Goal: Task Accomplishment & Management: Manage account settings

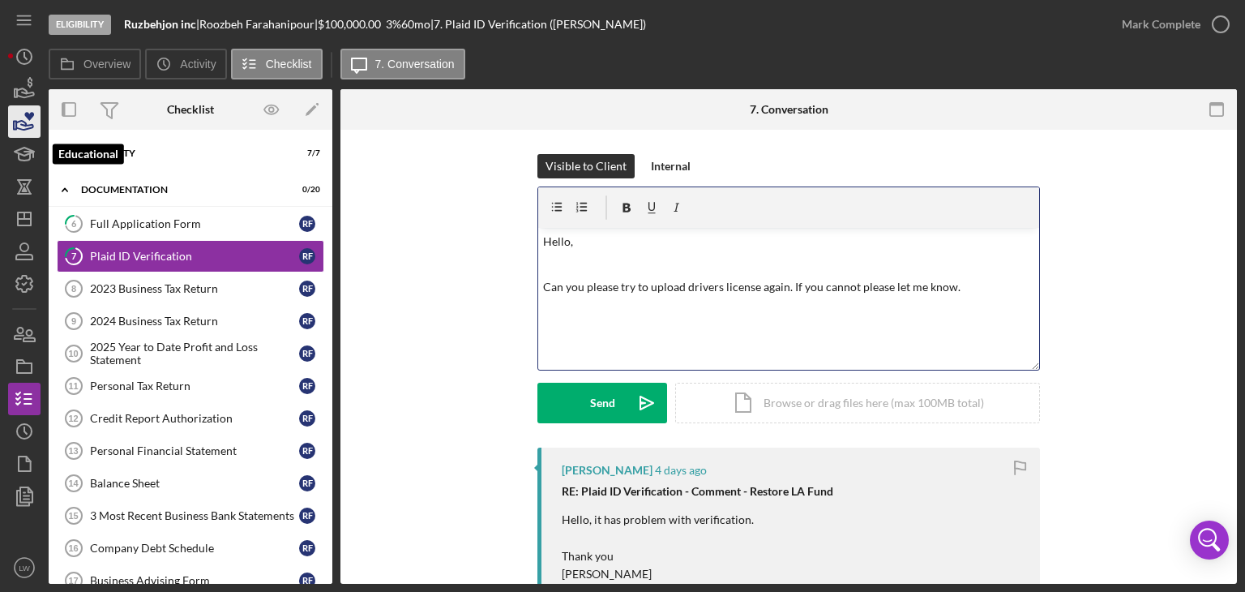
scroll to position [515, 0]
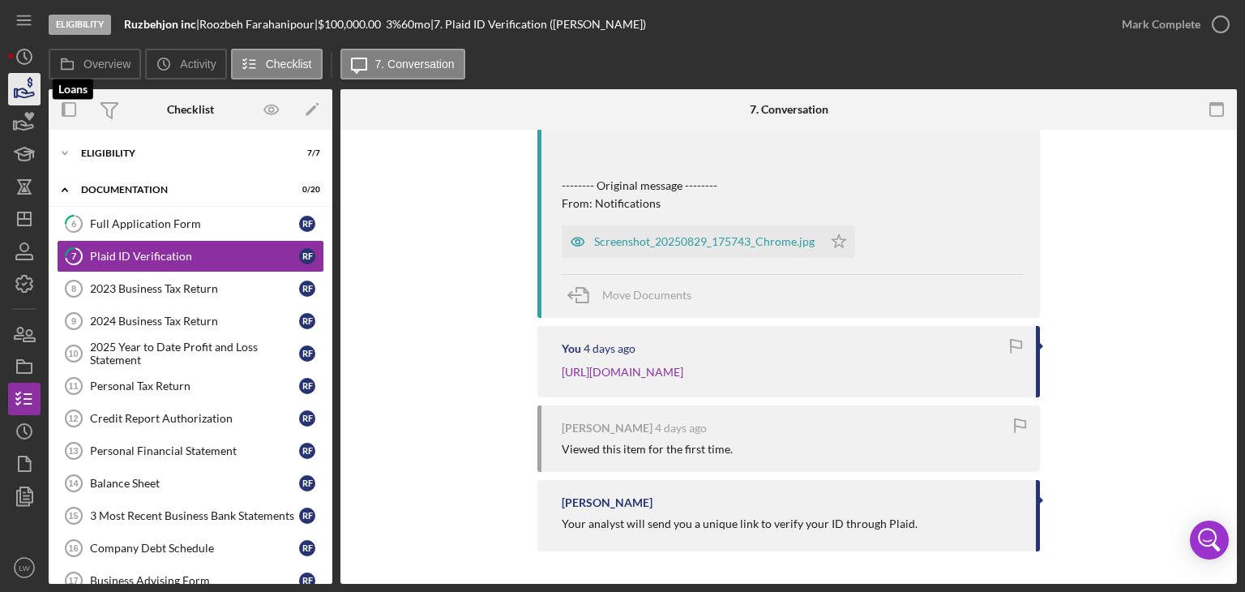
click at [17, 95] on polygon "button" at bounding box center [16, 93] width 2 height 8
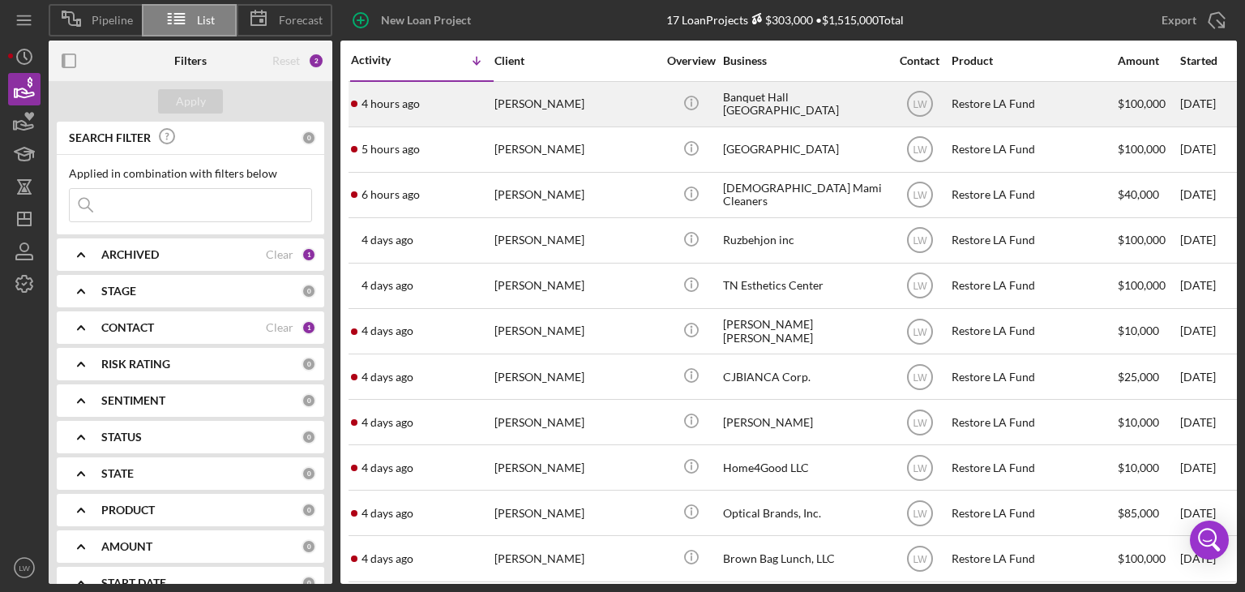
click at [491, 102] on div "4 hours ago [PERSON_NAME]" at bounding box center [422, 104] width 142 height 43
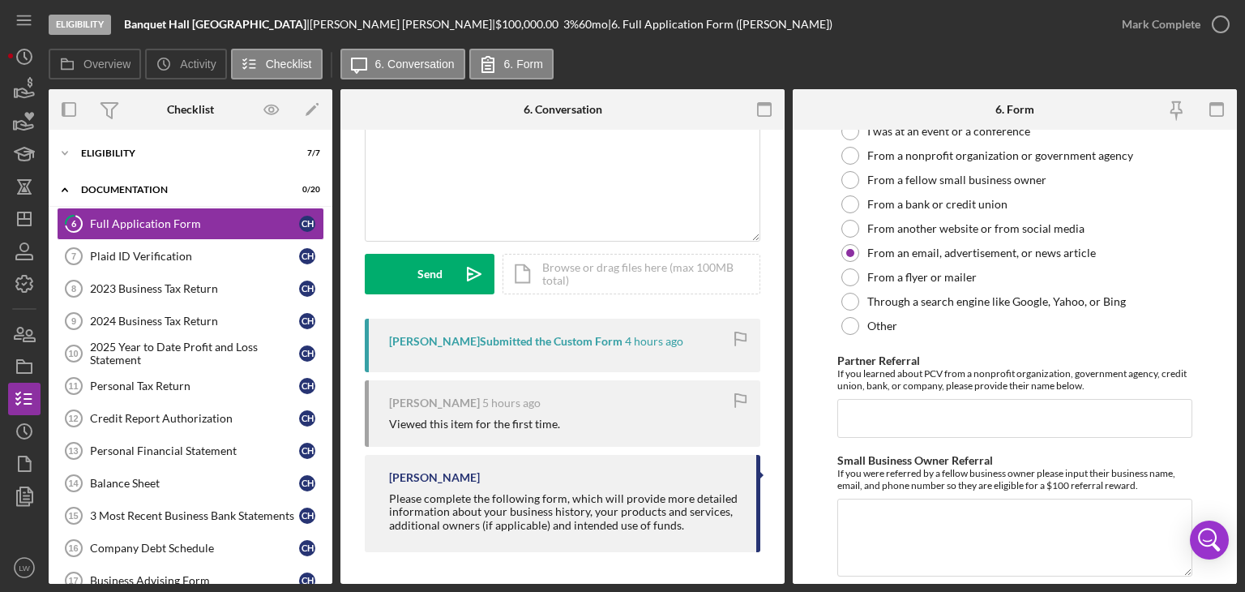
scroll to position [2431, 0]
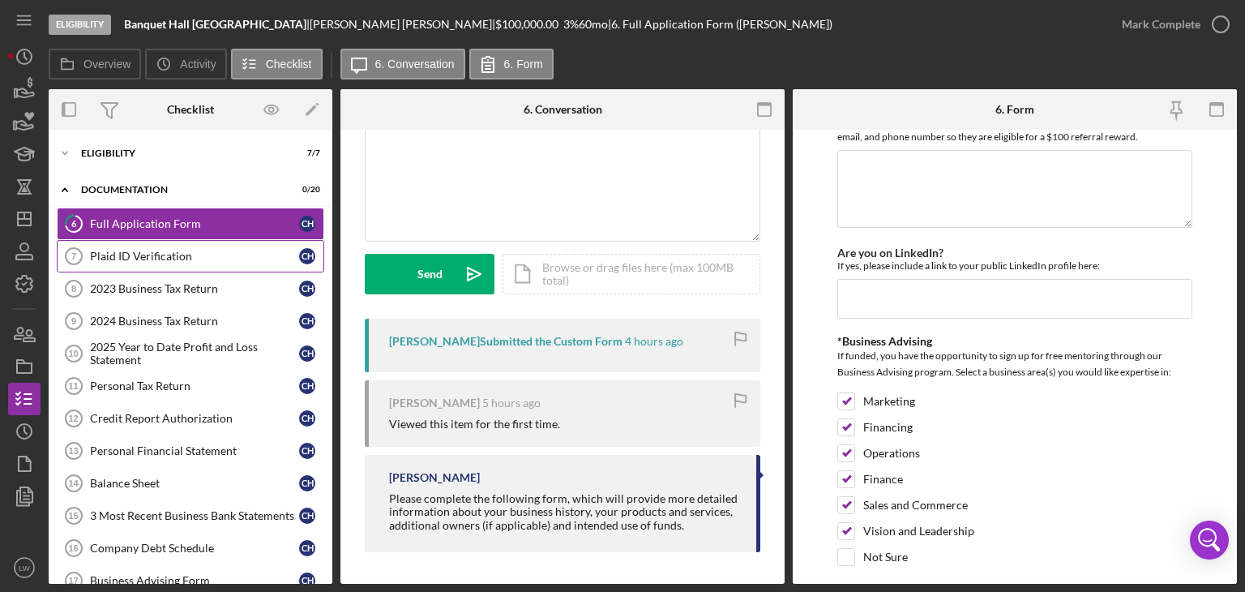
click at [185, 250] on div "Plaid ID Verification" at bounding box center [194, 256] width 209 height 13
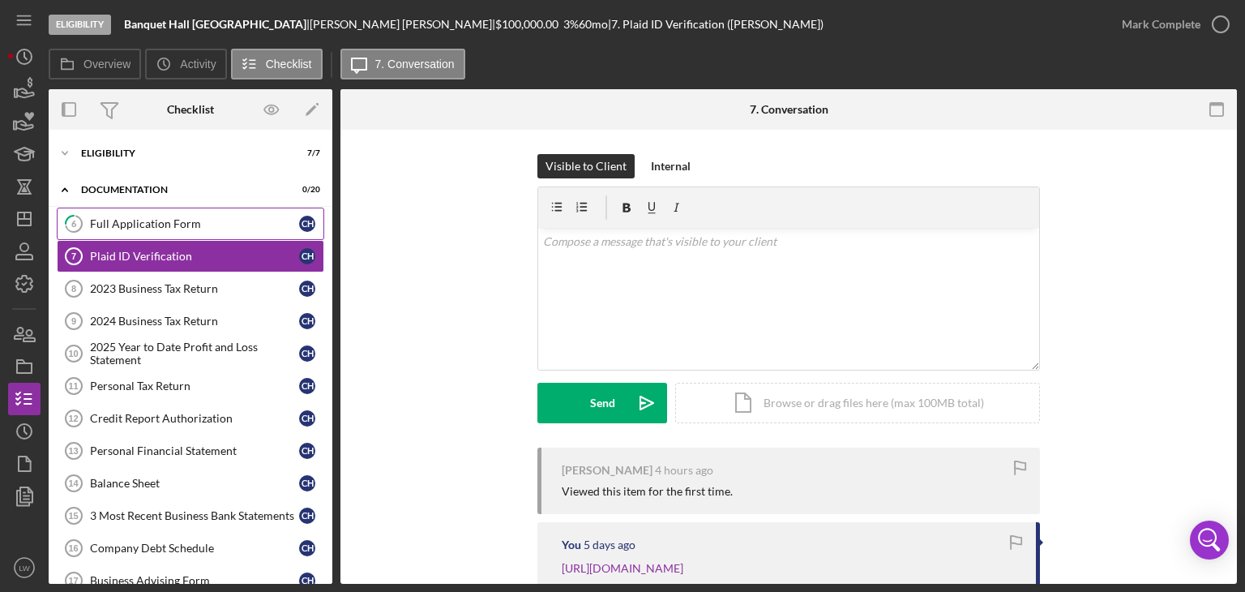
click at [167, 222] on div "Full Application Form" at bounding box center [194, 223] width 209 height 13
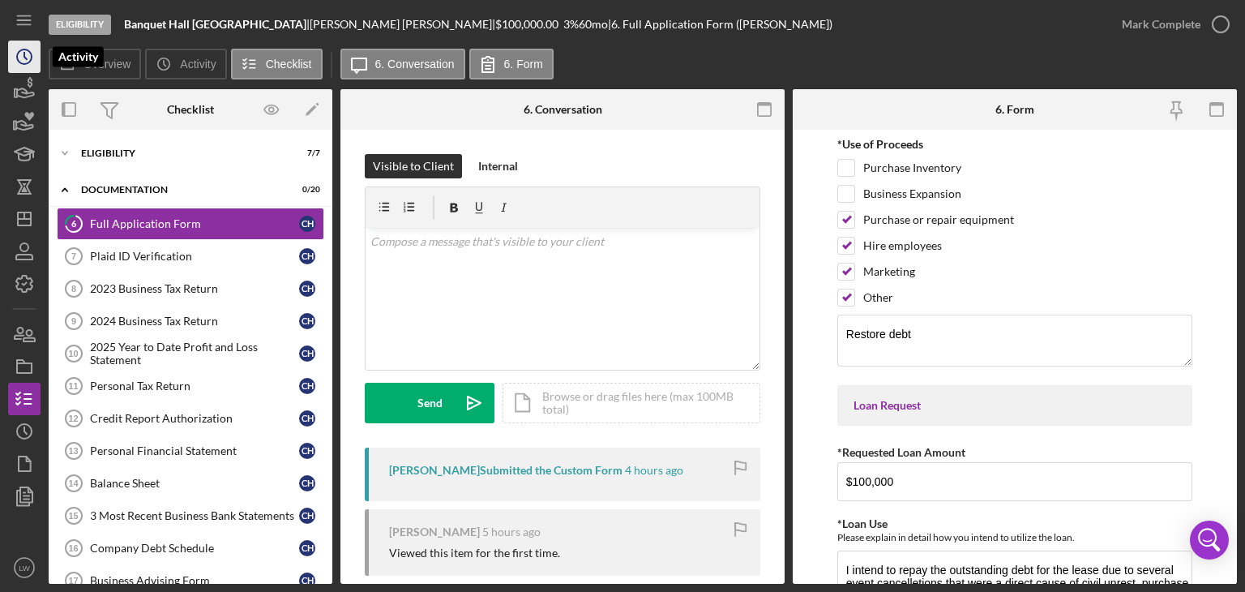
click at [24, 53] on polyline "button" at bounding box center [25, 56] width 2 height 6
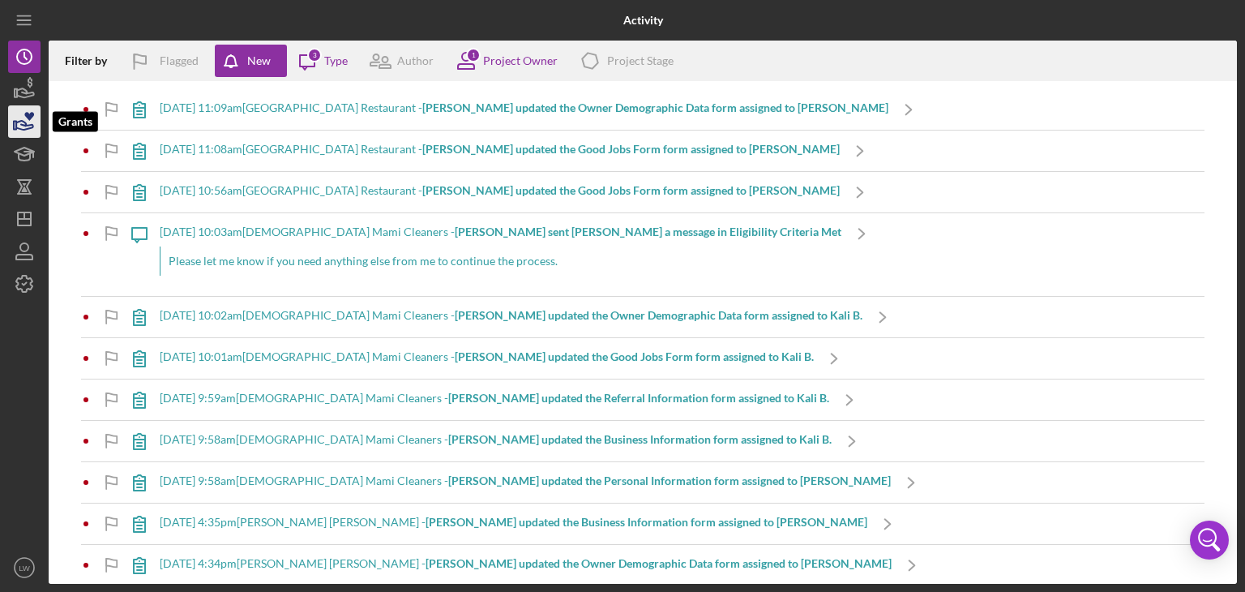
click at [26, 113] on icon "button" at bounding box center [29, 116] width 10 height 9
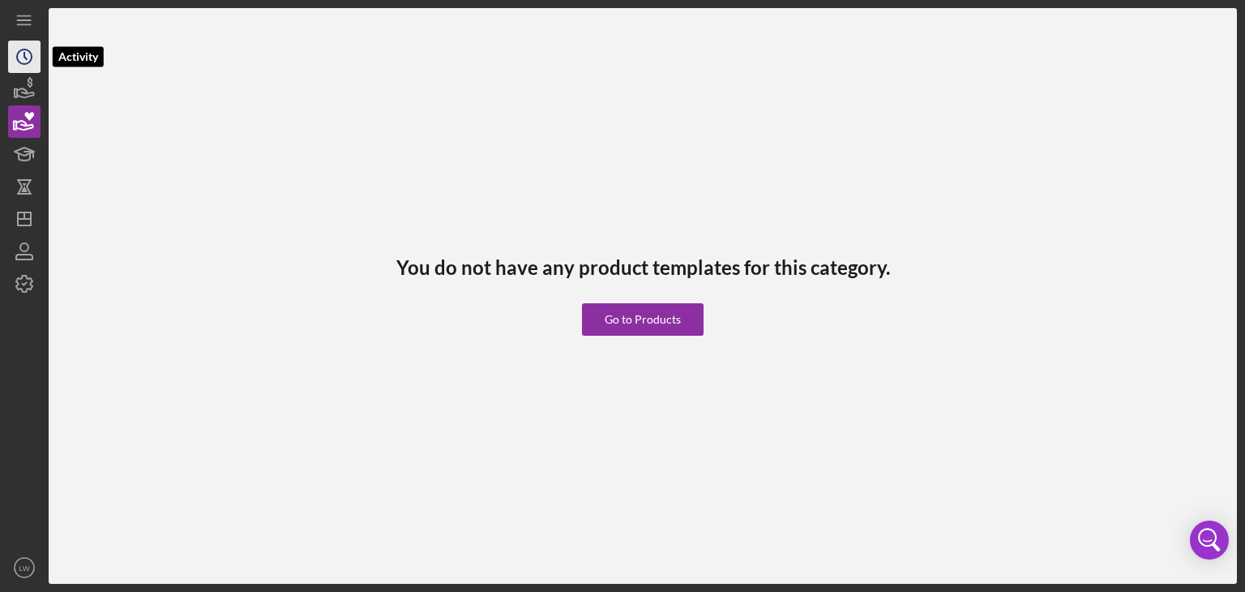
click at [21, 63] on icon "Icon/History" at bounding box center [24, 56] width 41 height 41
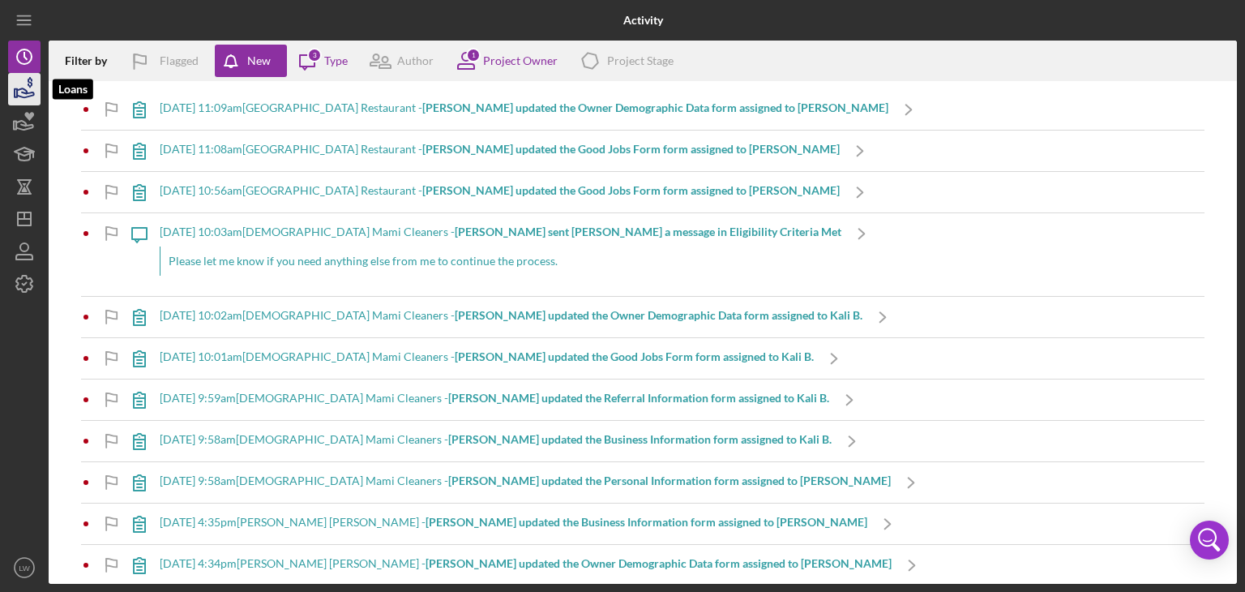
click at [23, 84] on icon "button" at bounding box center [24, 89] width 41 height 41
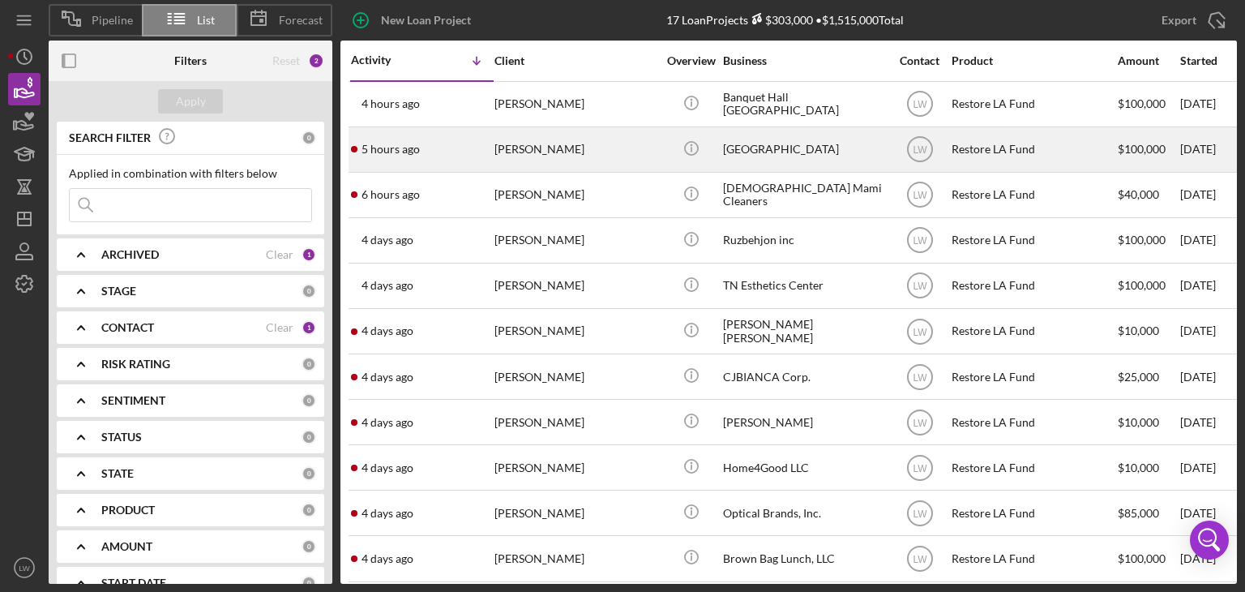
click at [559, 152] on div "[PERSON_NAME]" at bounding box center [575, 149] width 162 height 43
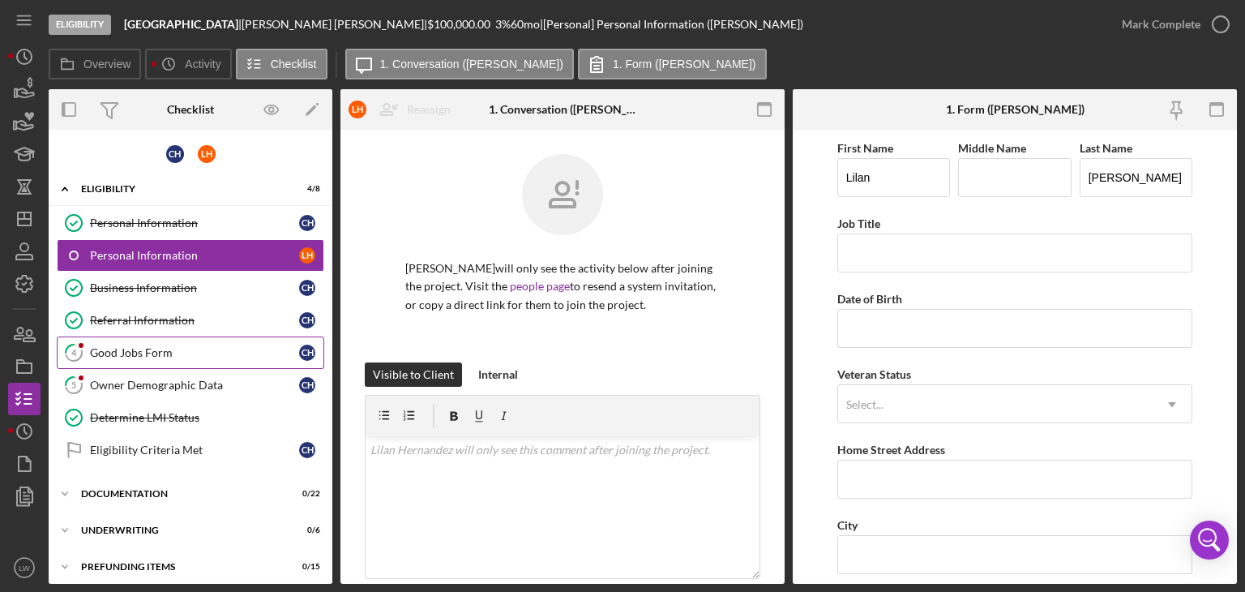
click at [156, 346] on div "Good Jobs Form" at bounding box center [194, 352] width 209 height 13
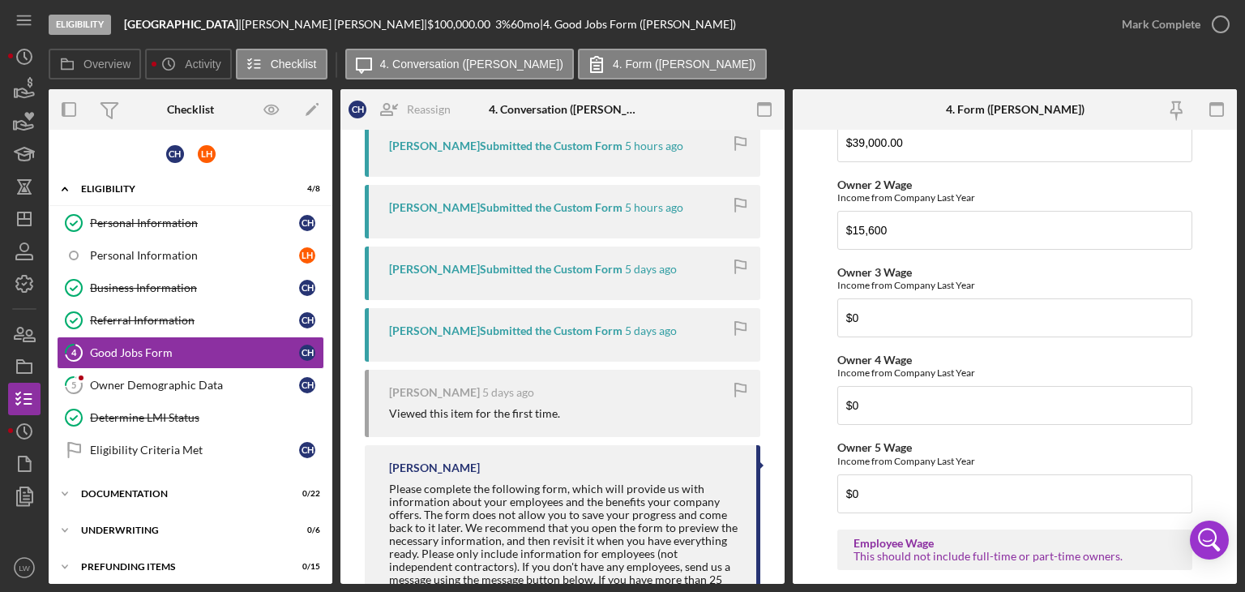
scroll to position [392, 0]
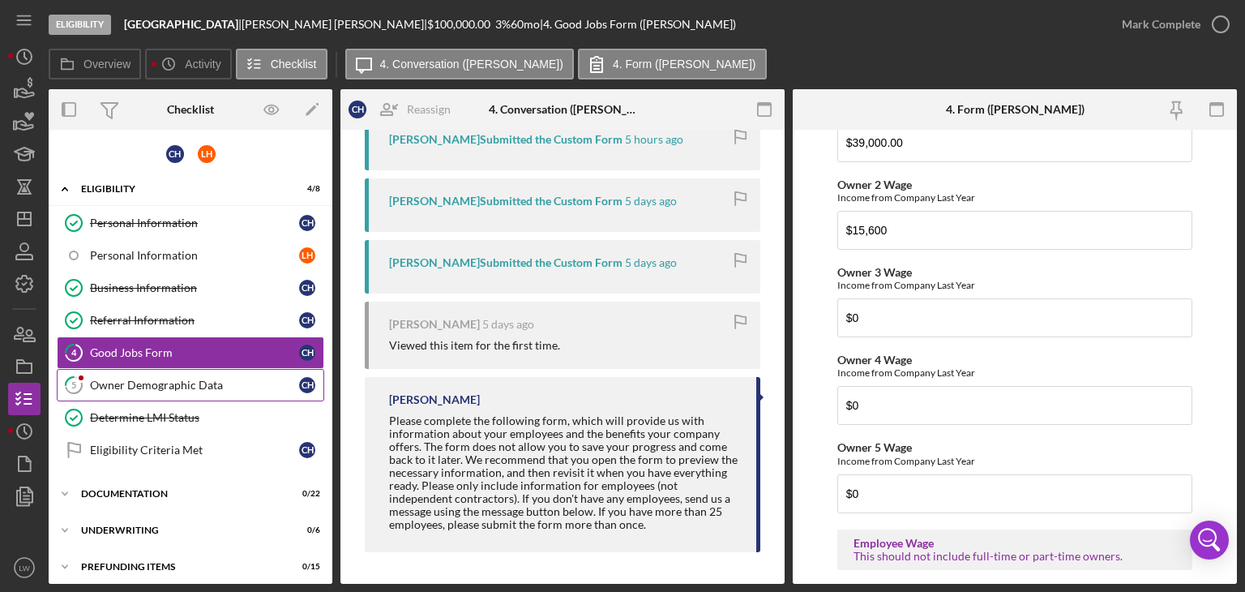
click at [176, 388] on div "Owner Demographic Data" at bounding box center [194, 384] width 209 height 13
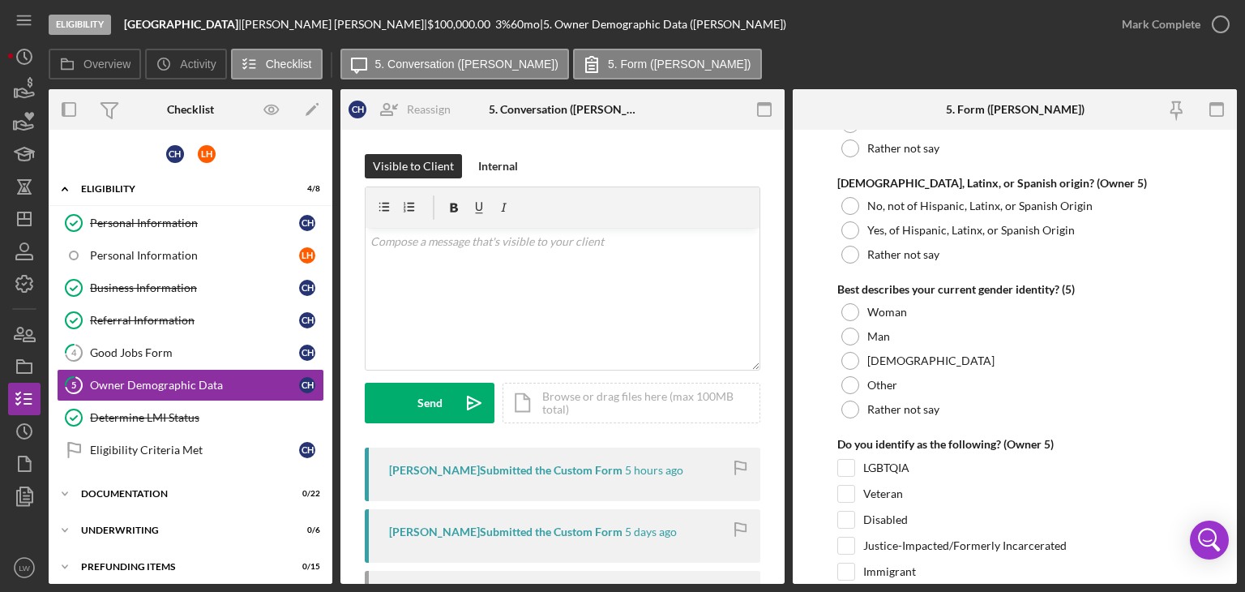
scroll to position [6240, 0]
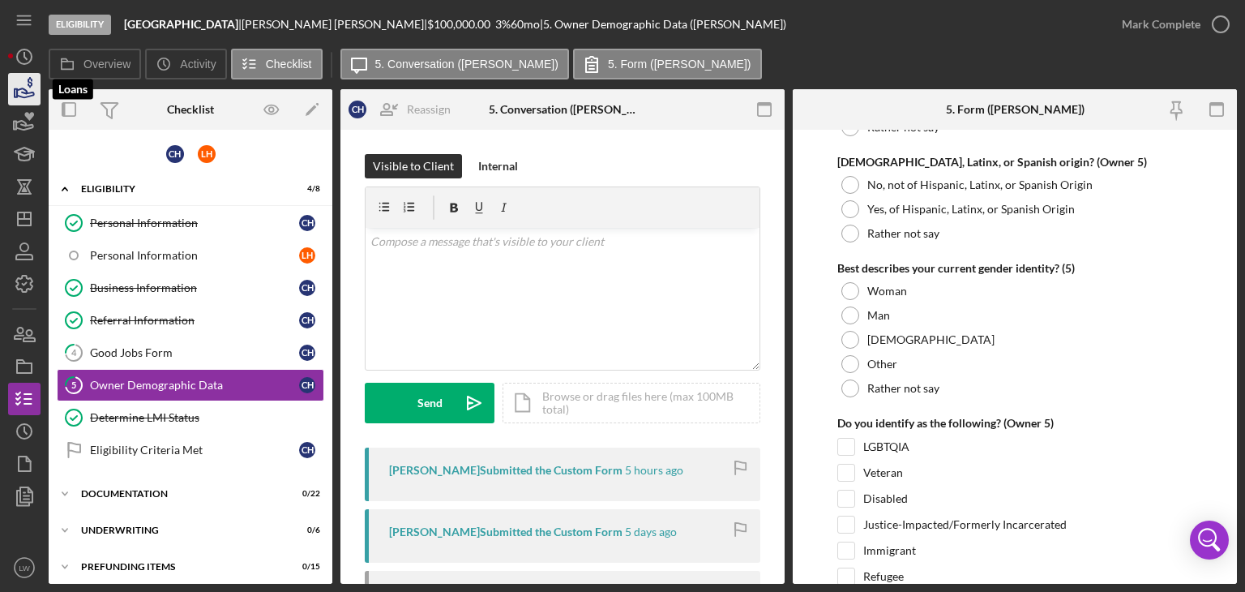
click at [19, 91] on icon "button" at bounding box center [24, 89] width 41 height 41
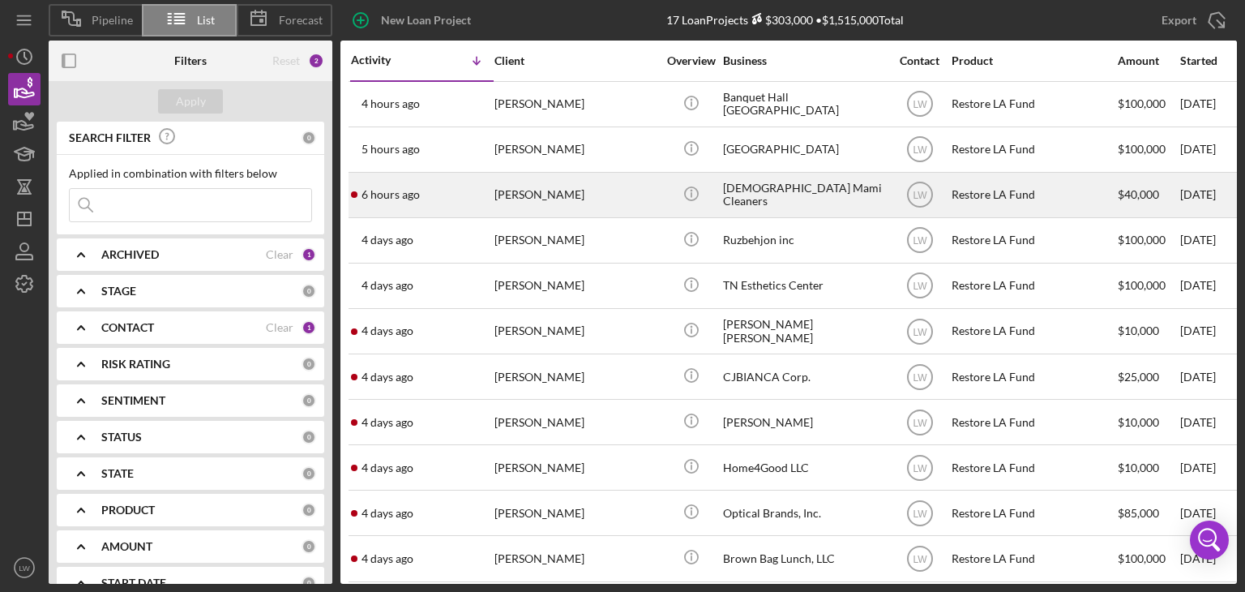
click at [545, 197] on div "[PERSON_NAME]" at bounding box center [575, 194] width 162 height 43
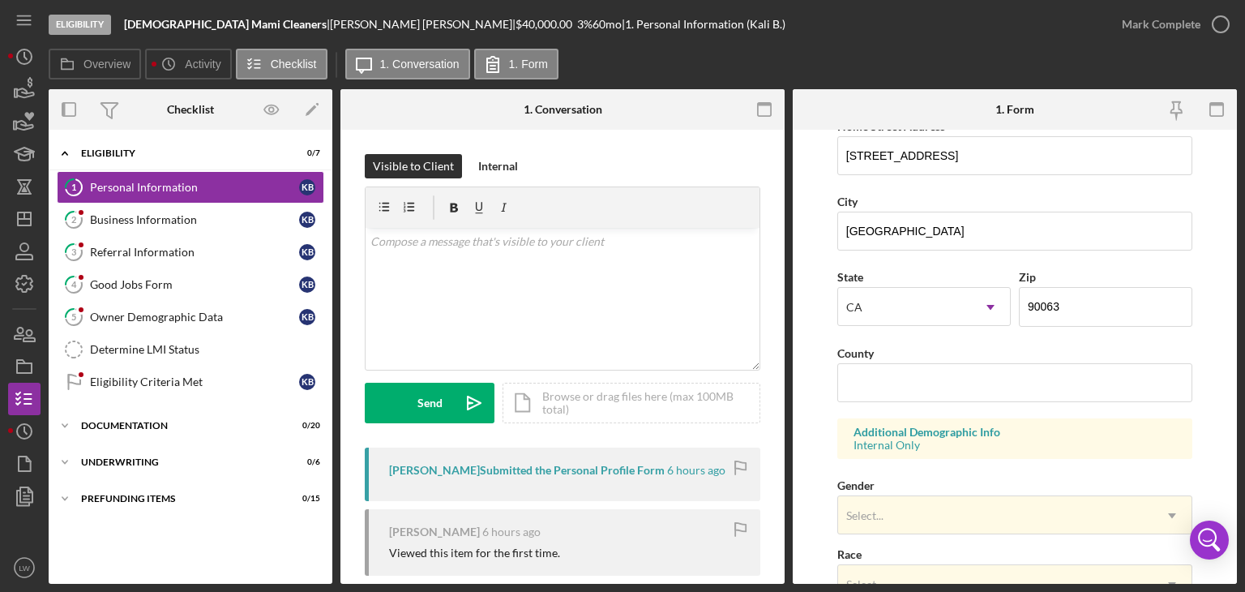
scroll to position [324, 0]
click at [979, 385] on input "County" at bounding box center [1014, 381] width 355 height 39
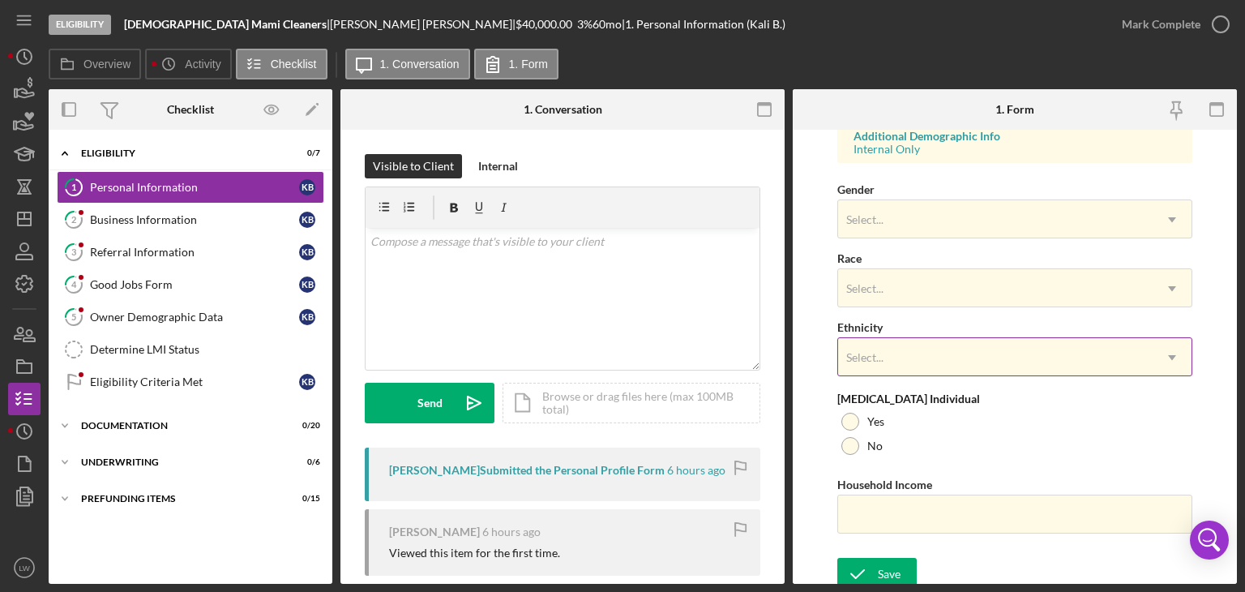
scroll to position [626, 0]
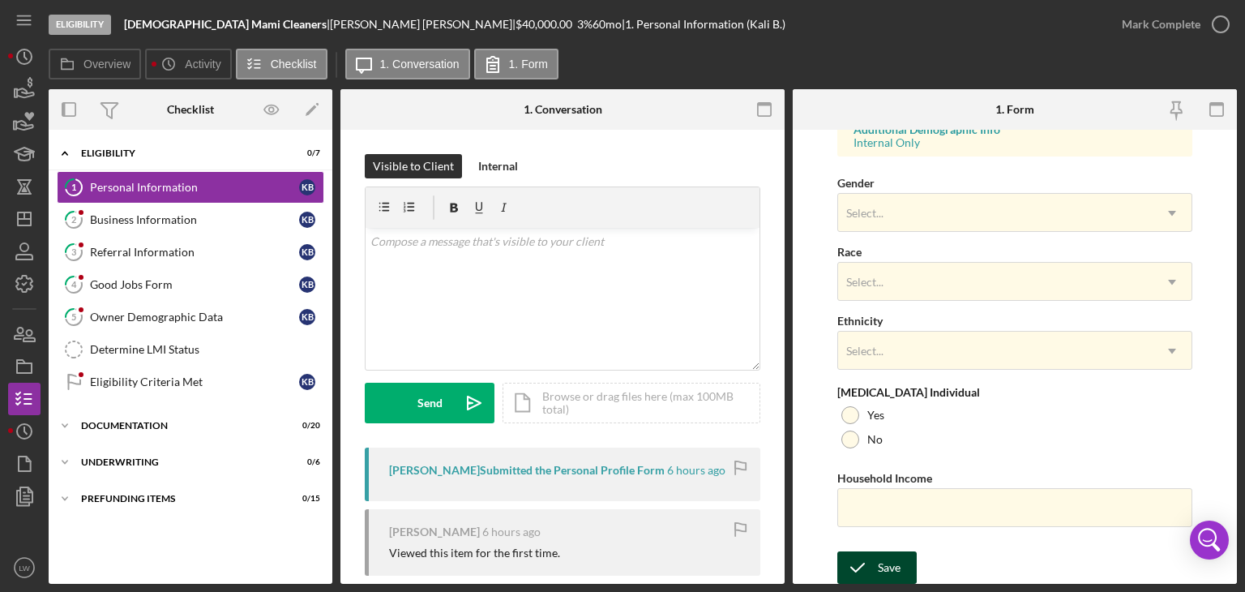
type input "Los Angles"
click at [885, 562] on div "Save" at bounding box center [889, 567] width 23 height 32
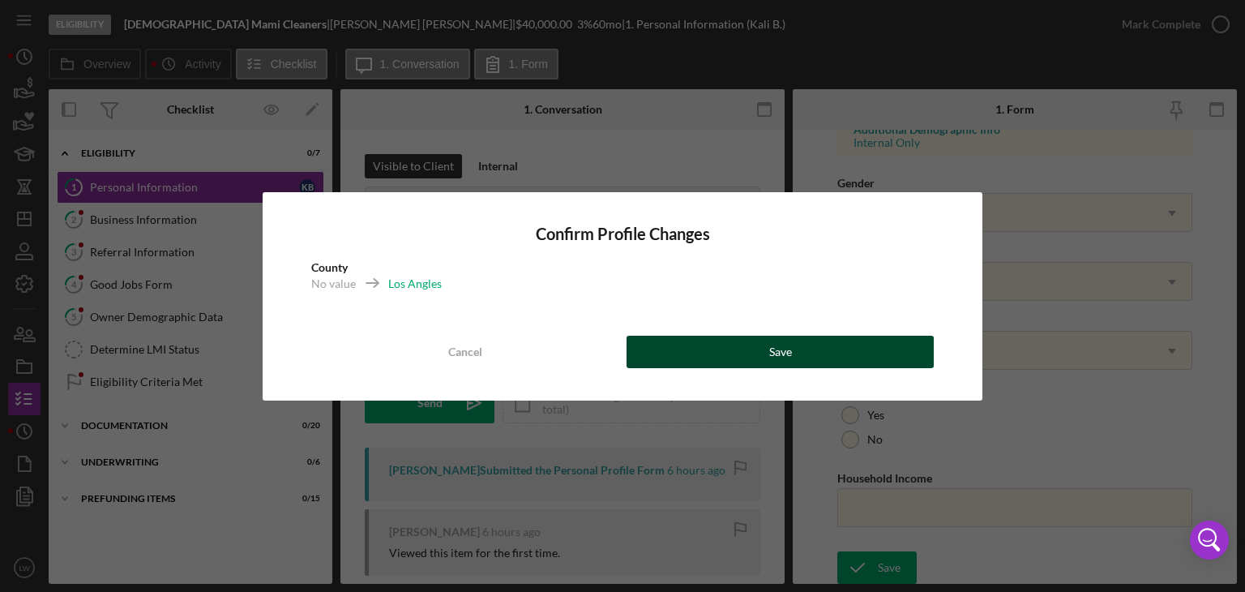
click at [798, 352] on button "Save" at bounding box center [779, 352] width 307 height 32
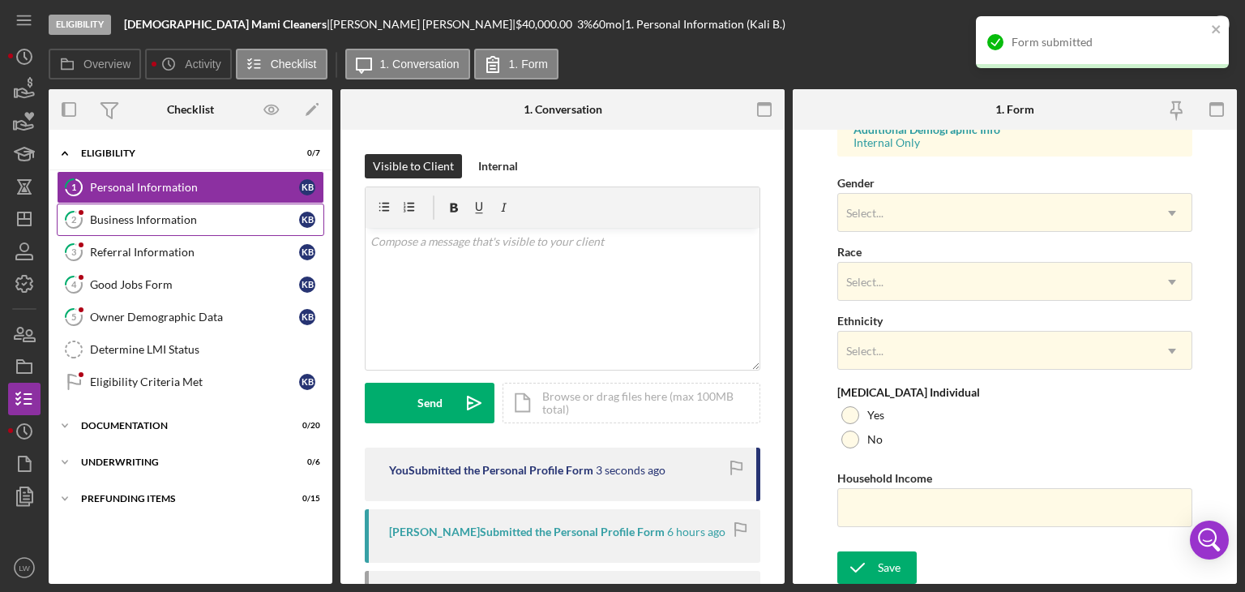
click at [170, 213] on div "Business Information" at bounding box center [194, 219] width 209 height 13
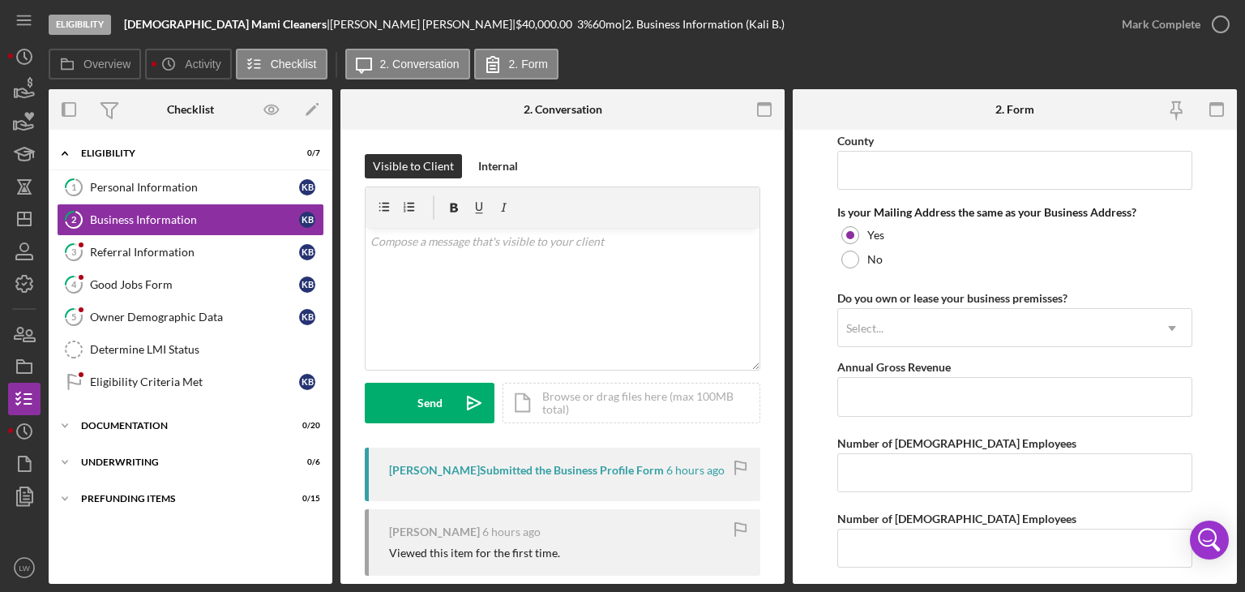
scroll to position [1340, 0]
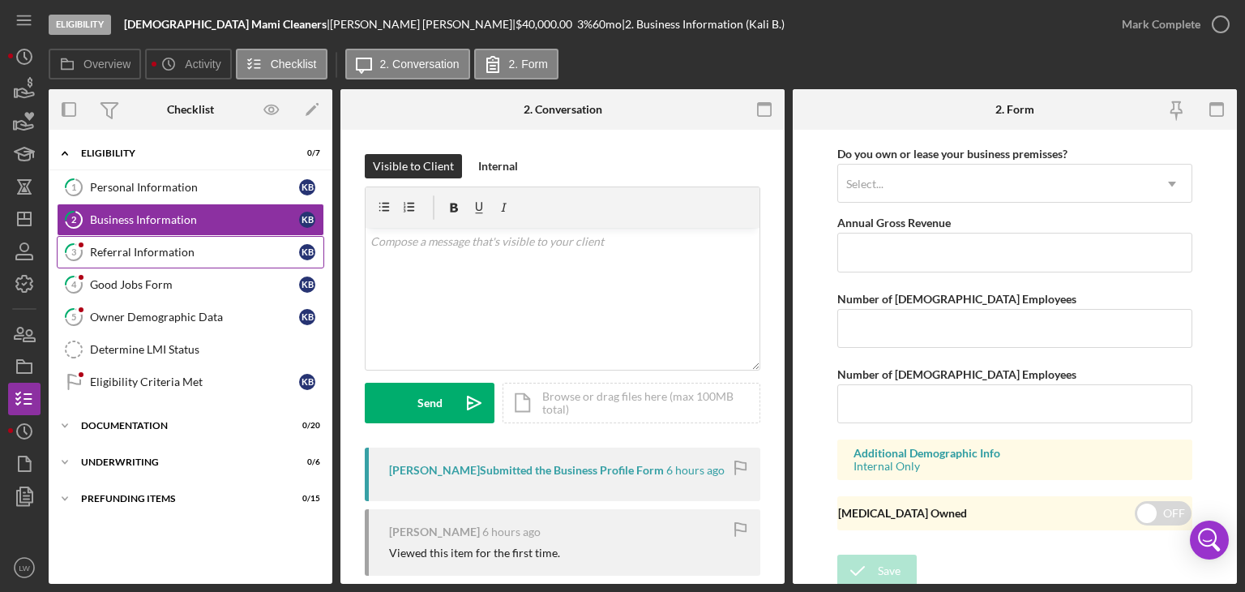
click at [105, 250] on div "Referral Information" at bounding box center [194, 252] width 209 height 13
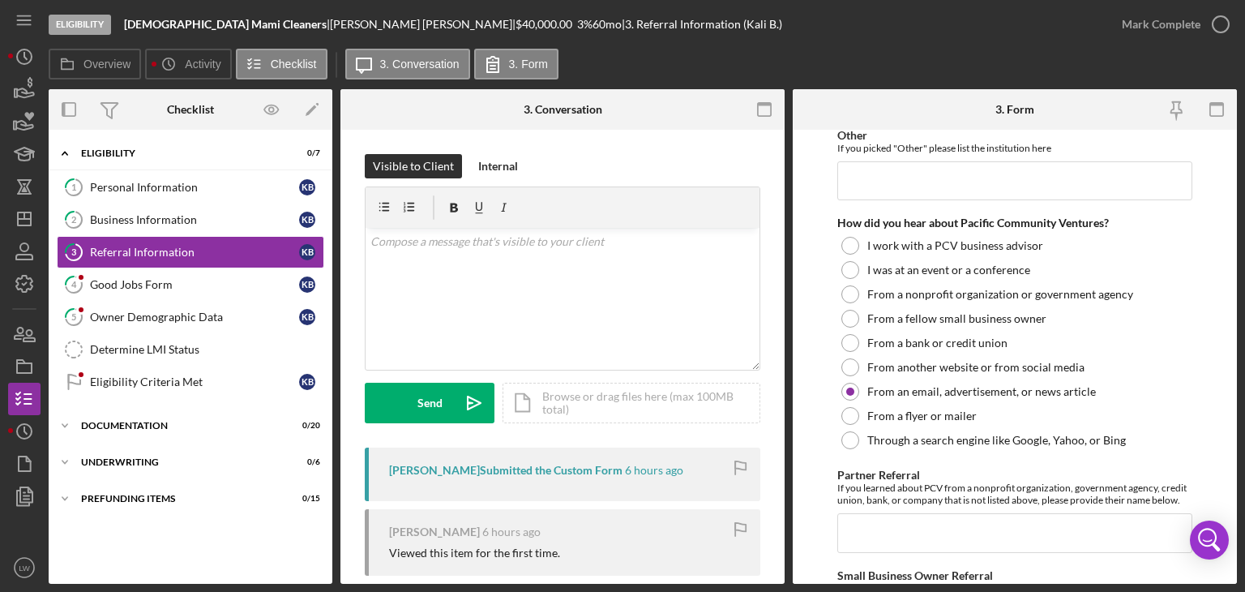
scroll to position [471, 0]
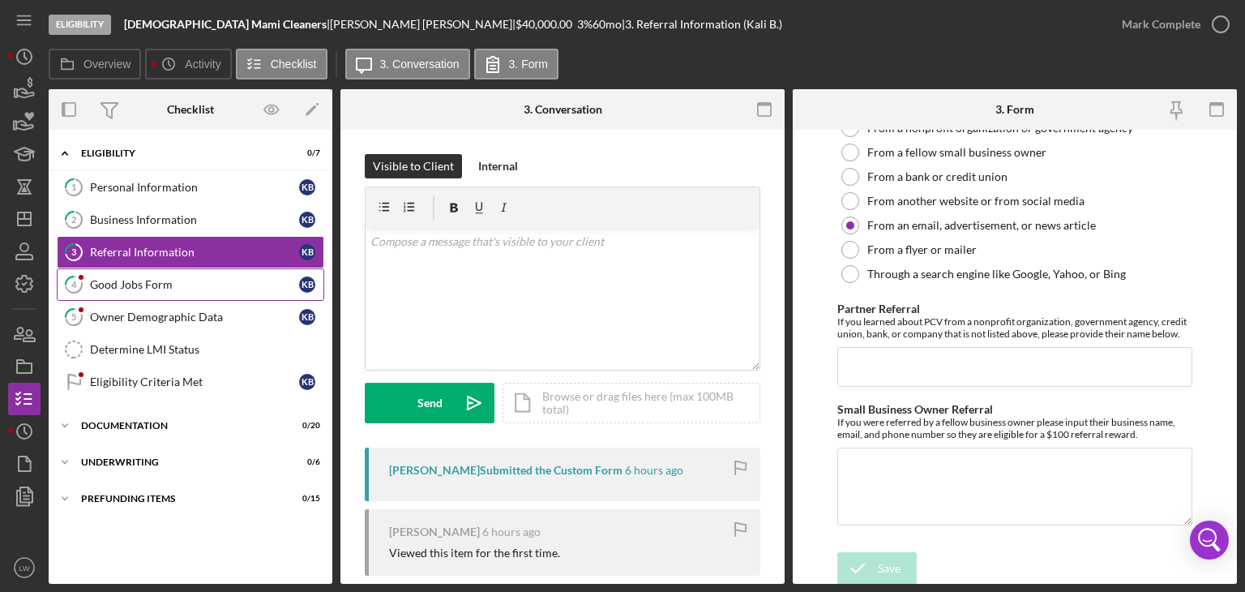
click at [160, 296] on link "4 Good Jobs Form K B" at bounding box center [190, 284] width 267 height 32
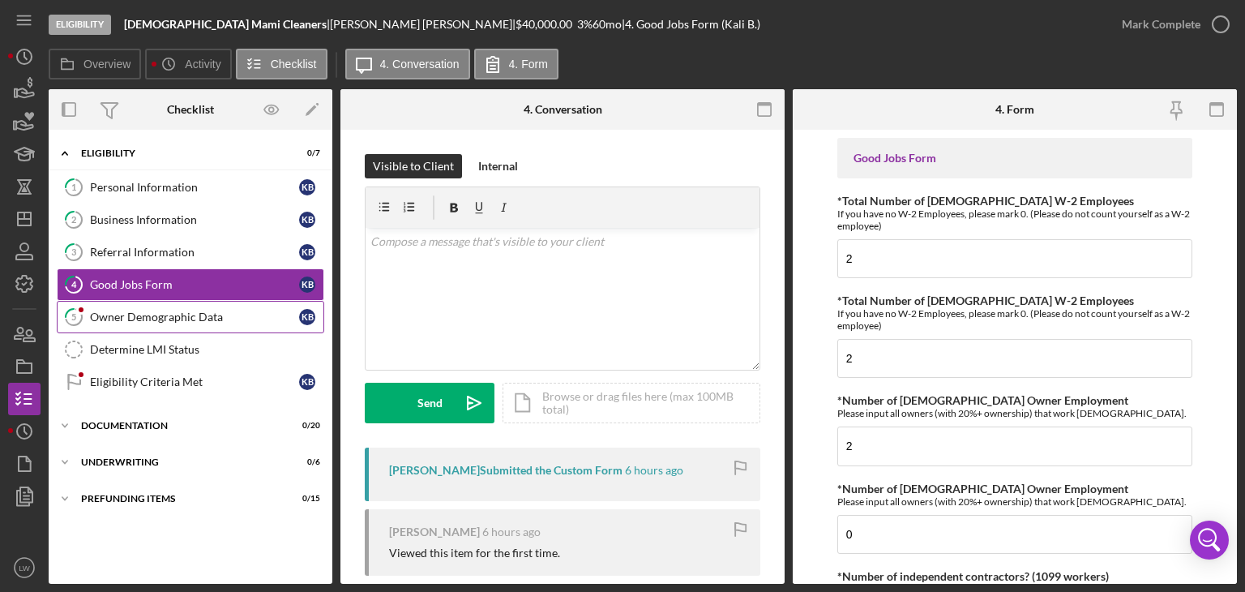
click at [221, 306] on link "5 Owner Demographic Data K B" at bounding box center [190, 317] width 267 height 32
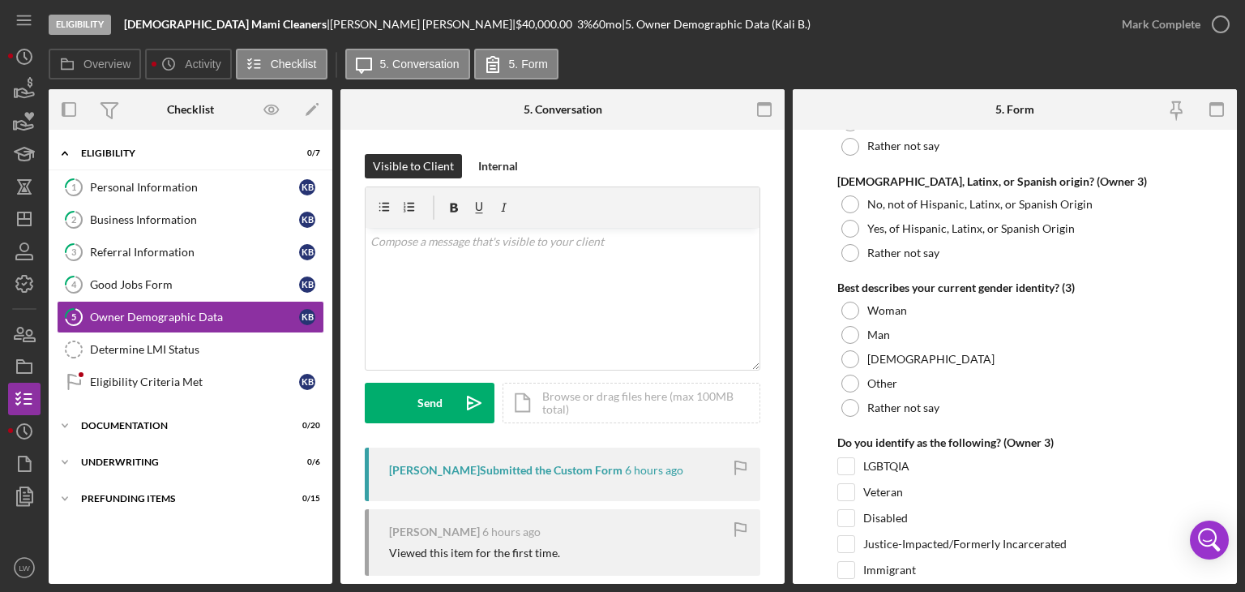
scroll to position [3242, 0]
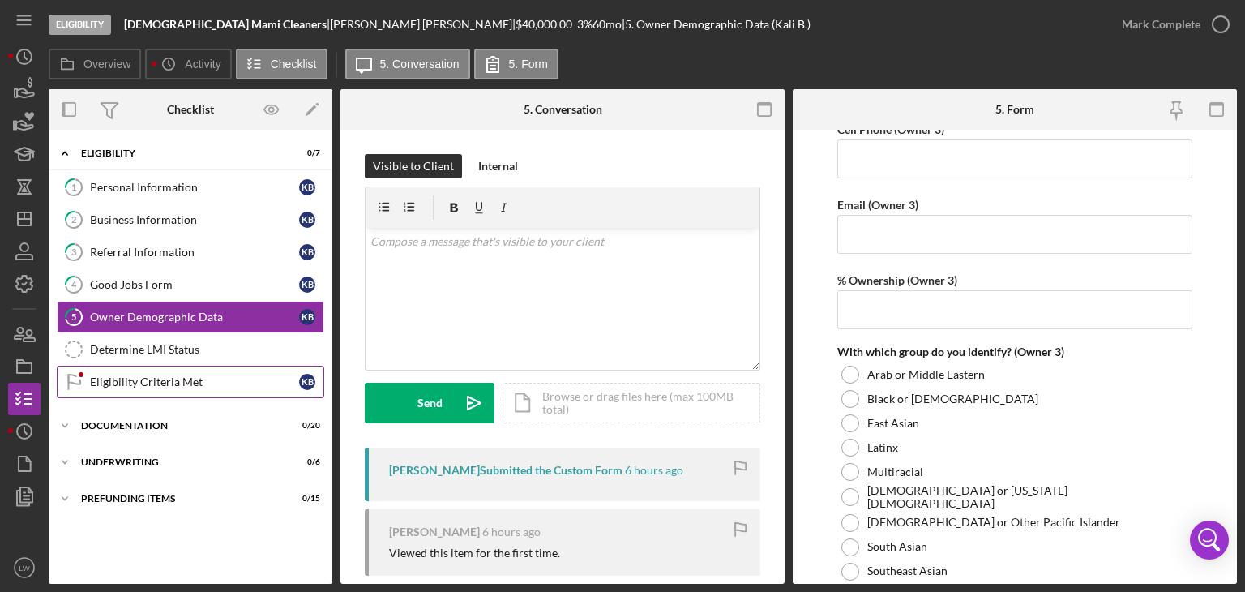
click at [181, 378] on div "Eligibility Criteria Met" at bounding box center [194, 381] width 209 height 13
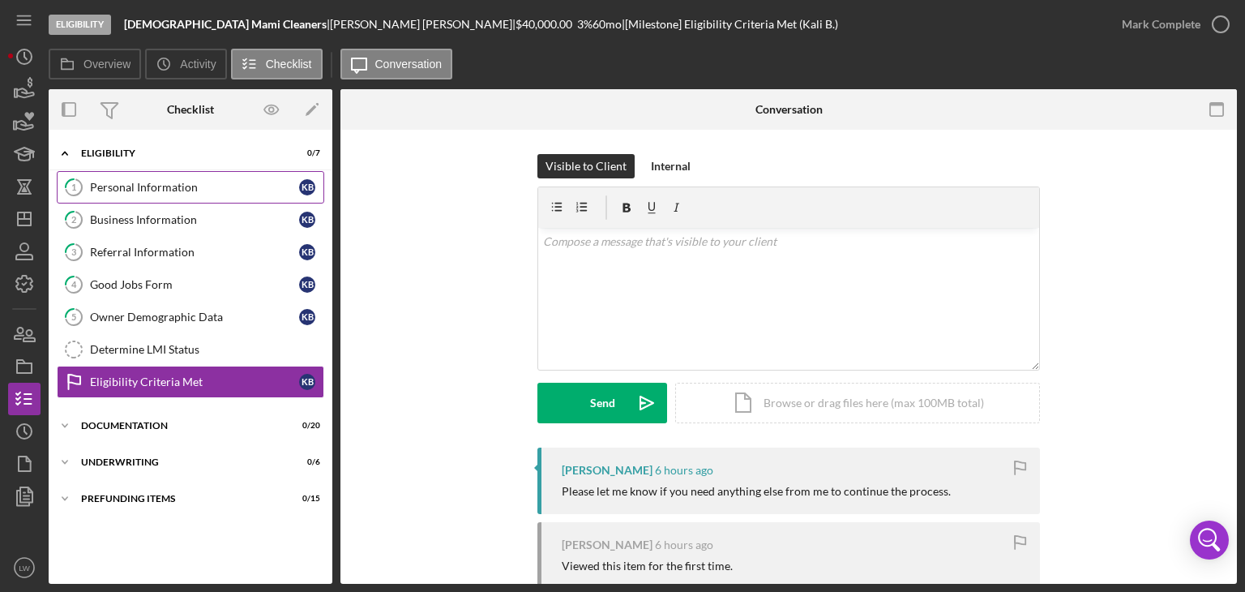
click at [171, 183] on div "Personal Information" at bounding box center [194, 187] width 209 height 13
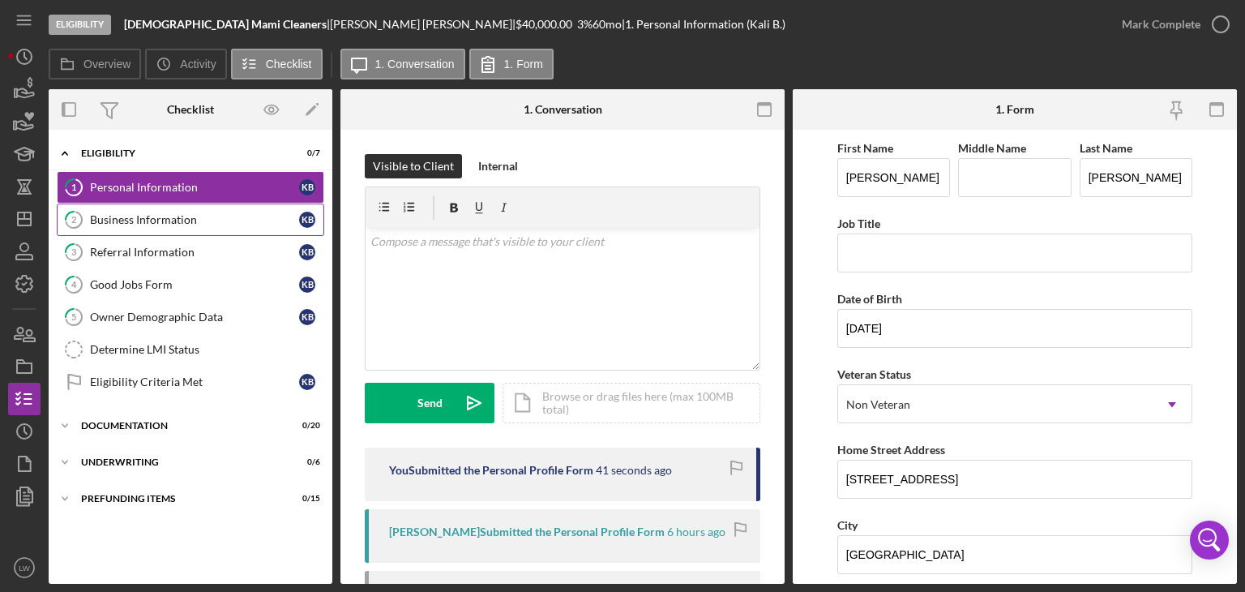
click at [186, 216] on div "Business Information" at bounding box center [194, 219] width 209 height 13
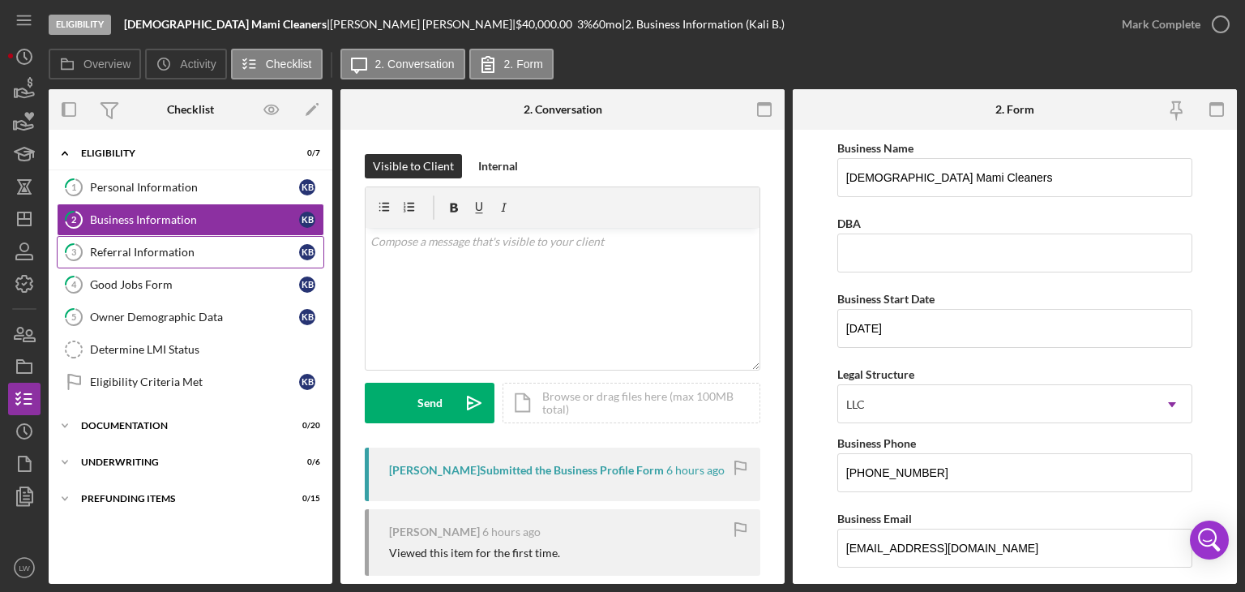
click at [223, 246] on div "Referral Information" at bounding box center [194, 252] width 209 height 13
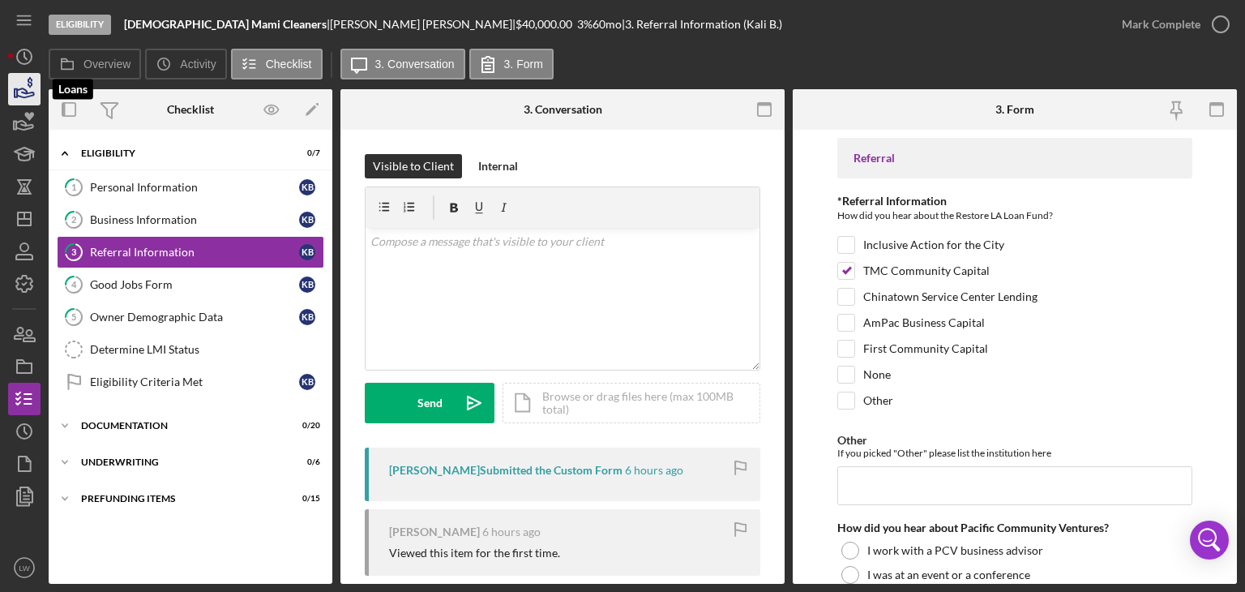
click at [22, 92] on icon "button" at bounding box center [24, 89] width 41 height 41
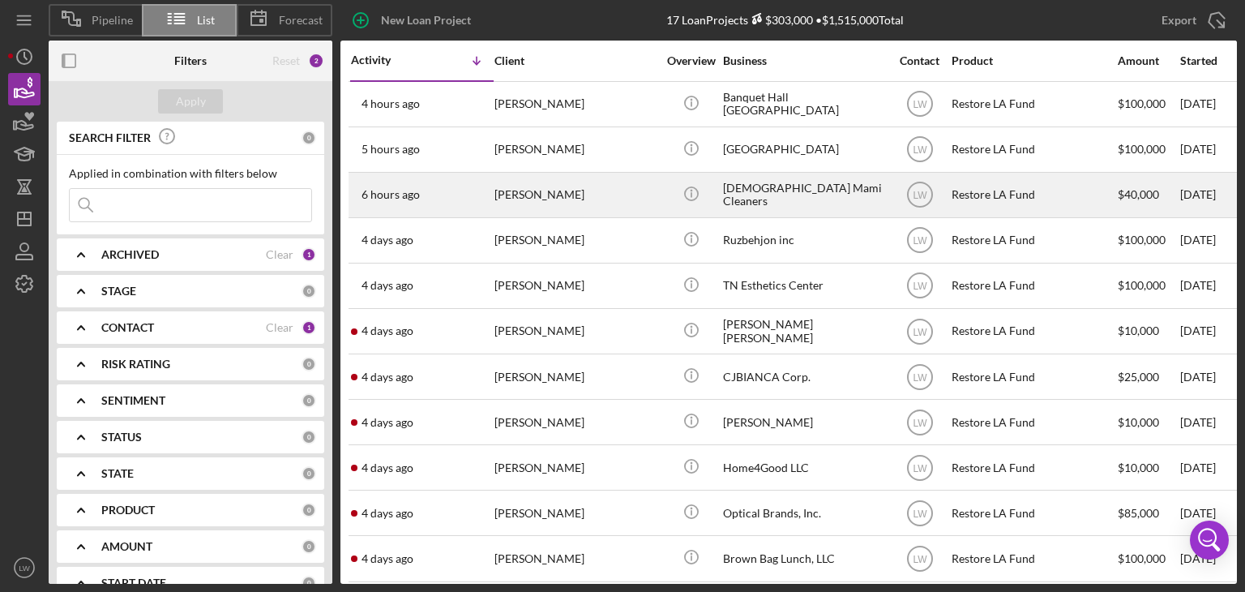
click at [582, 199] on div "[PERSON_NAME]" at bounding box center [575, 194] width 162 height 43
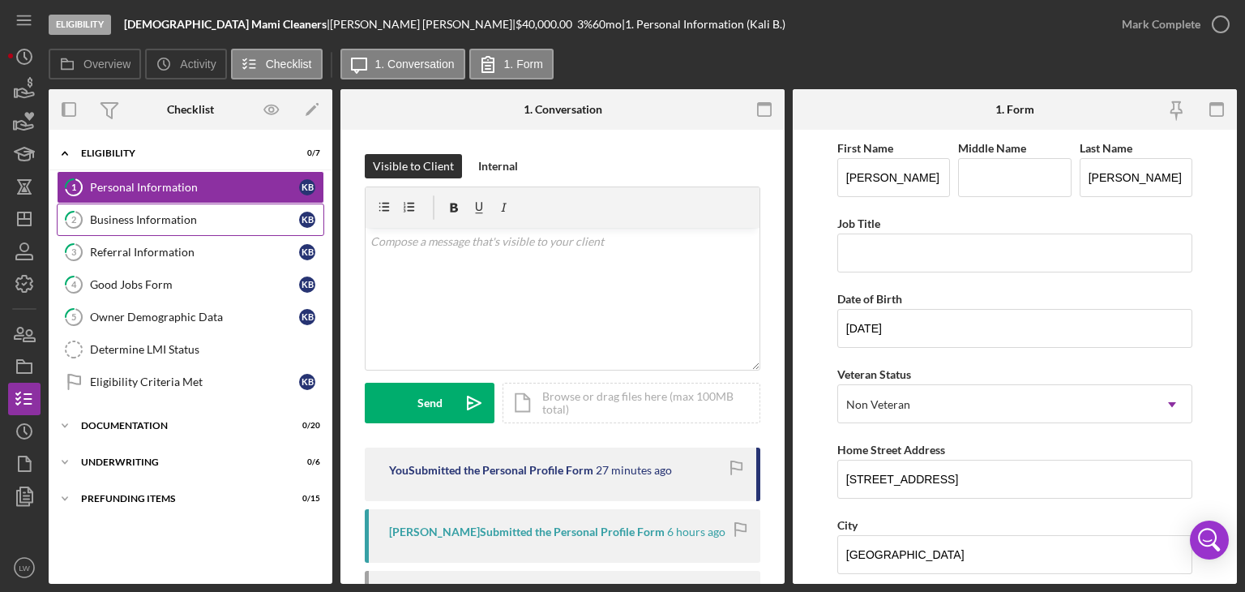
click at [204, 218] on div "Business Information" at bounding box center [194, 219] width 209 height 13
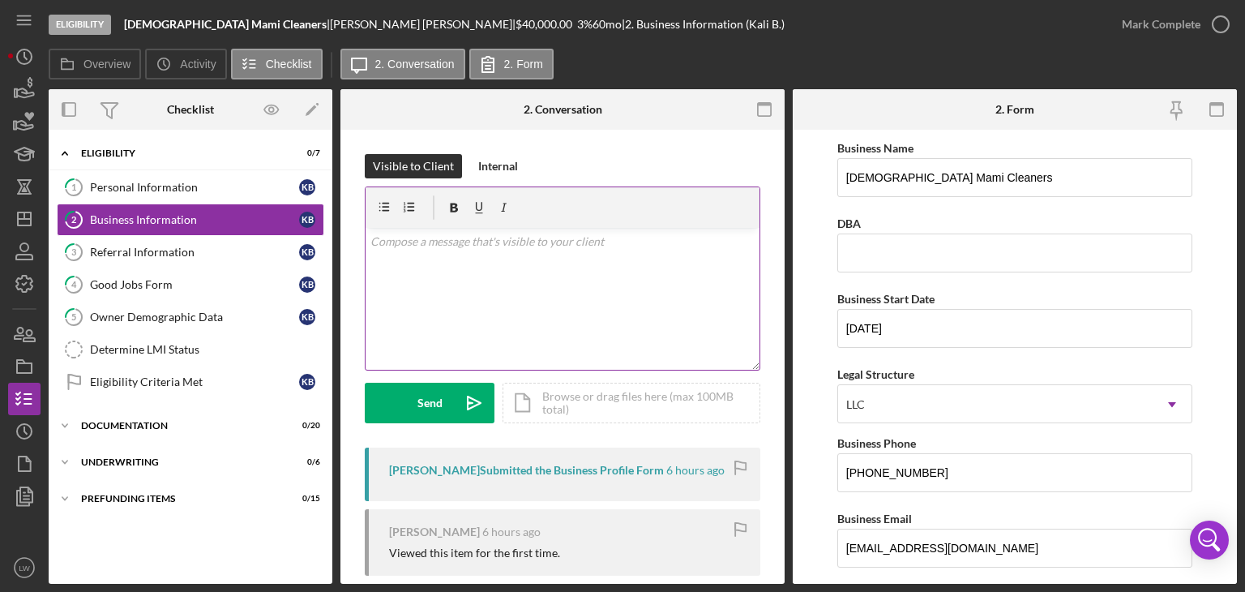
click at [609, 283] on div "v Color teal Color pink Remove color Add row above Add row below Add column bef…" at bounding box center [563, 299] width 394 height 142
click at [593, 272] on div "v Color teal Color pink Remove color Add row above Add row below Add column bef…" at bounding box center [563, 299] width 394 height 142
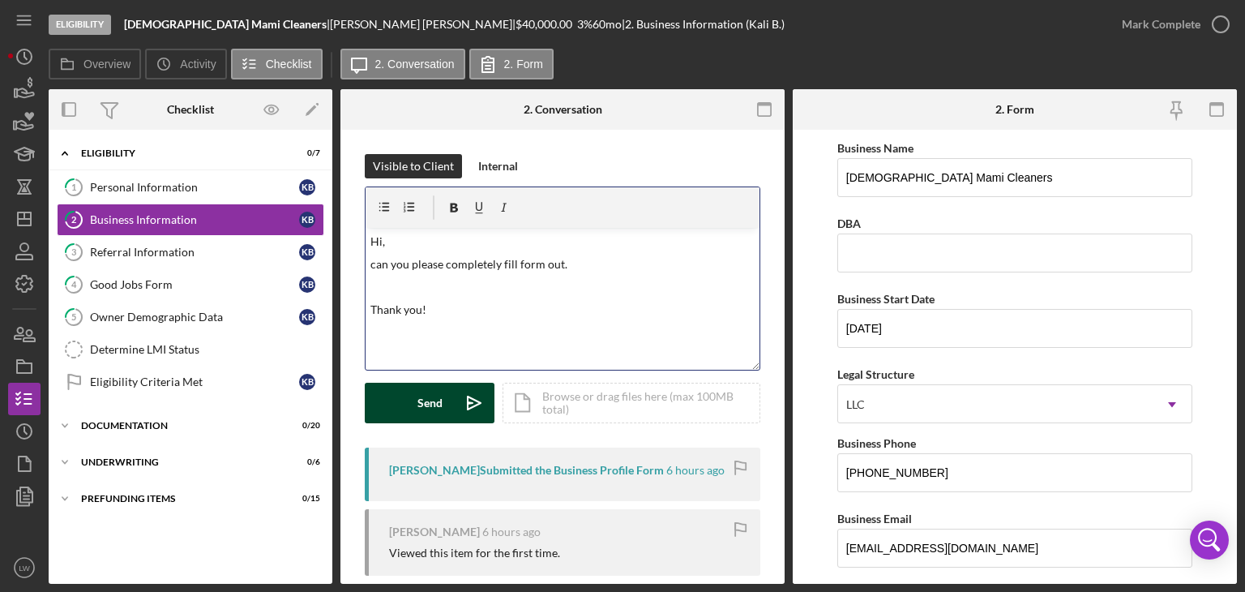
click at [428, 403] on div "Send" at bounding box center [429, 403] width 25 height 41
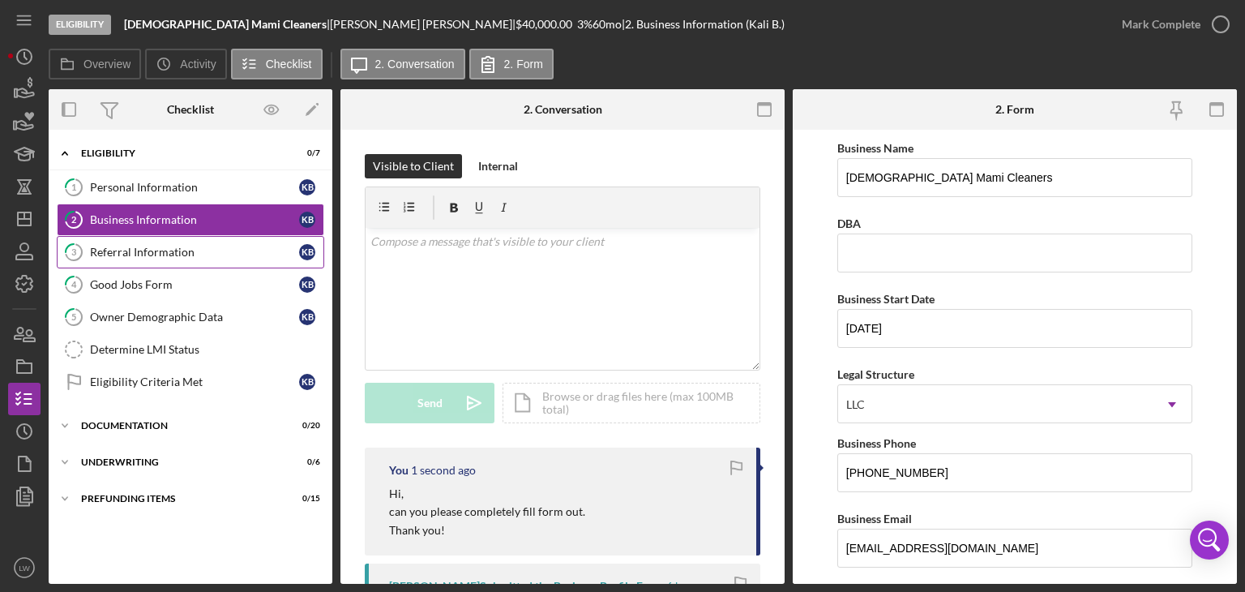
click at [179, 249] on div "Referral Information" at bounding box center [194, 252] width 209 height 13
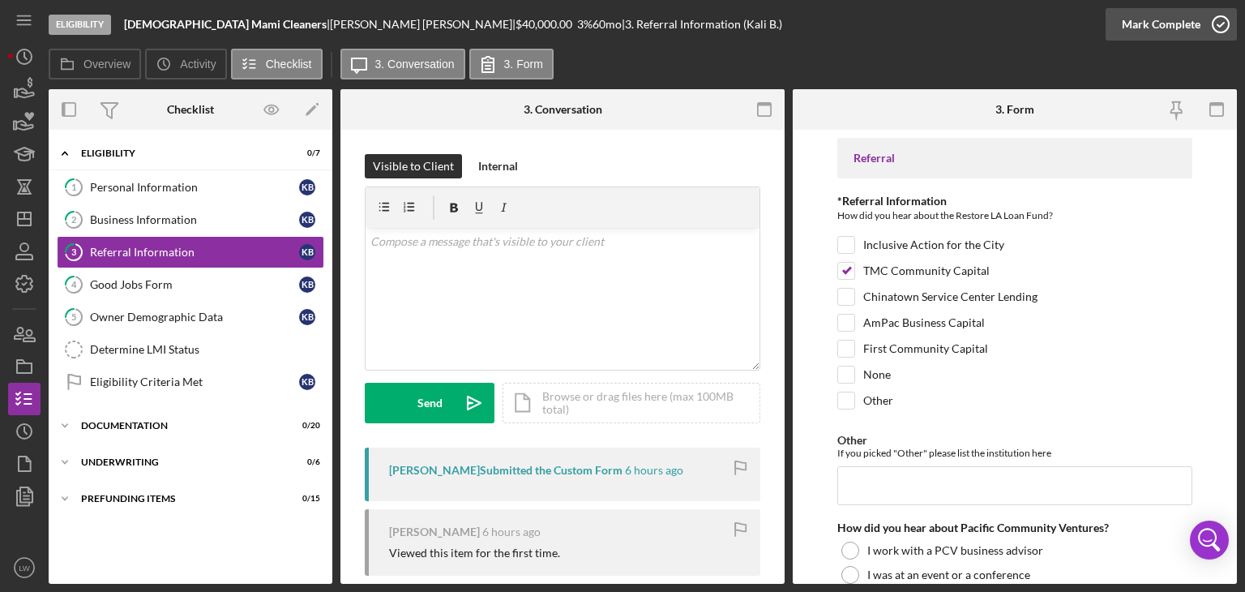
click at [1212, 24] on icon "button" at bounding box center [1220, 24] width 41 height 41
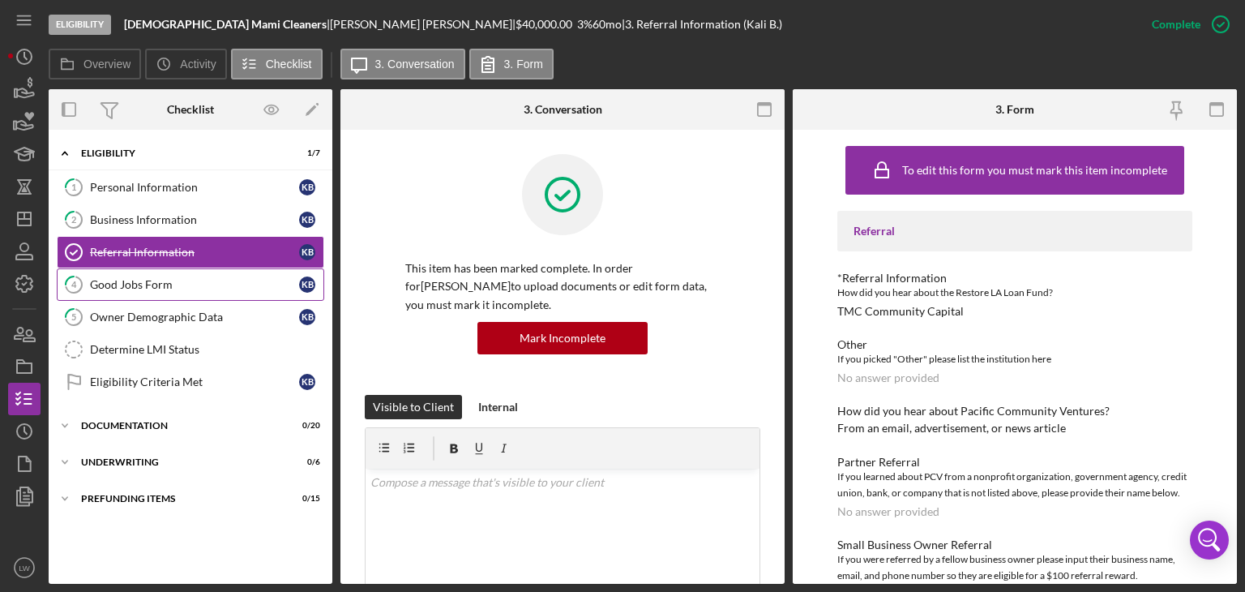
click at [177, 292] on link "4 Good Jobs Form K B" at bounding box center [190, 284] width 267 height 32
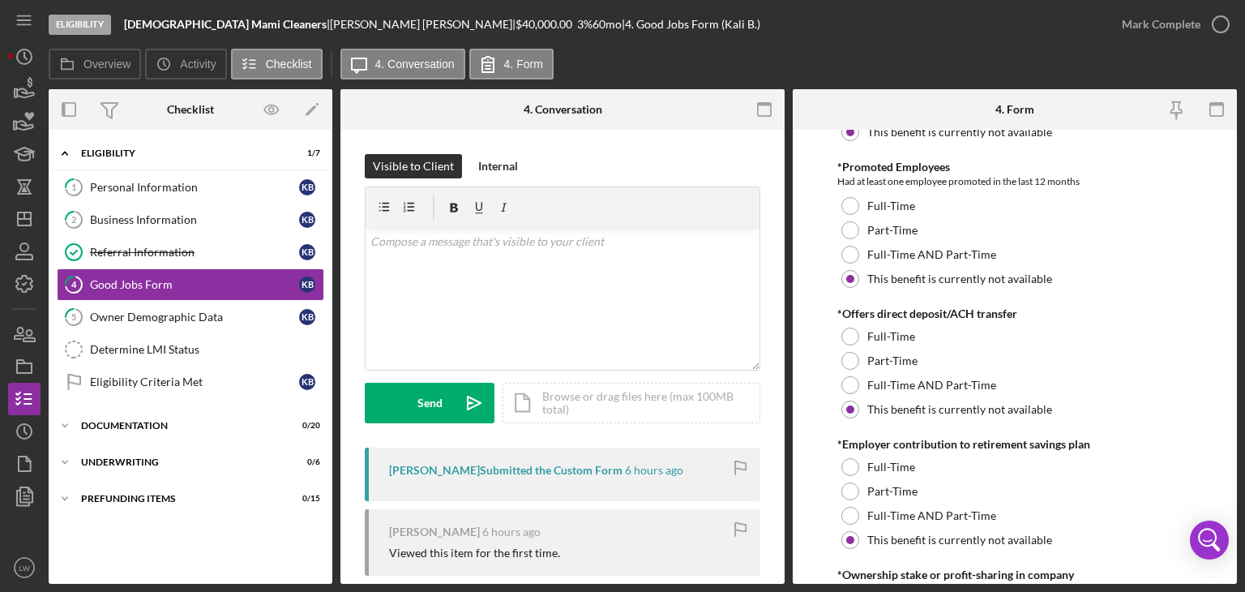
scroll to position [1378, 0]
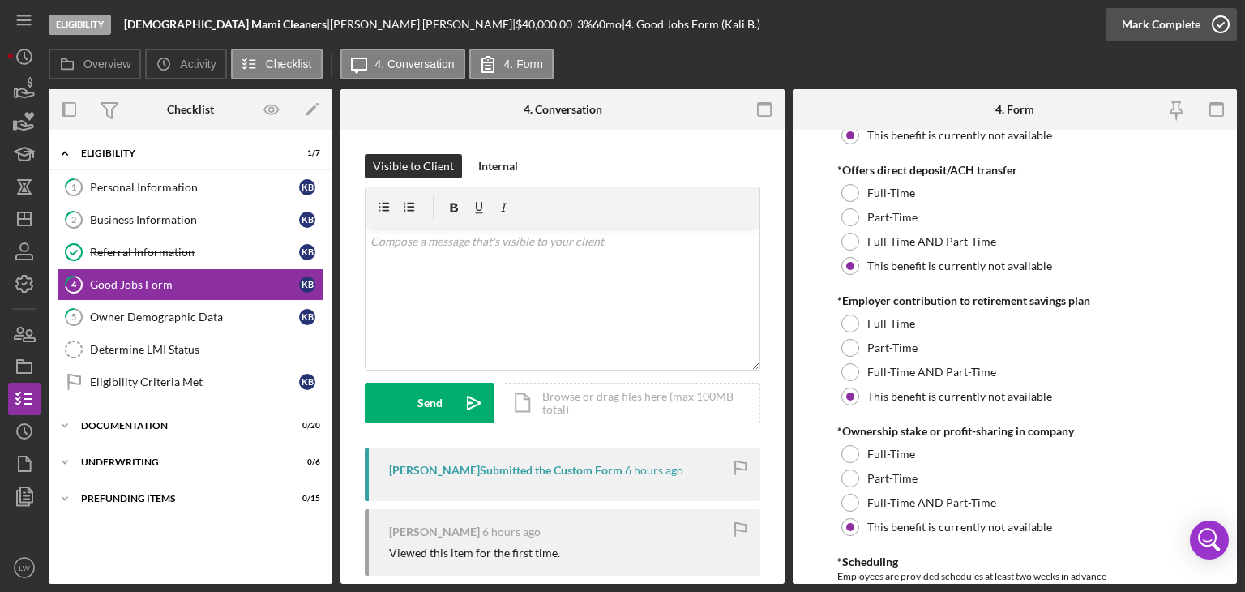
click at [1147, 33] on div "Mark Complete" at bounding box center [1161, 24] width 79 height 32
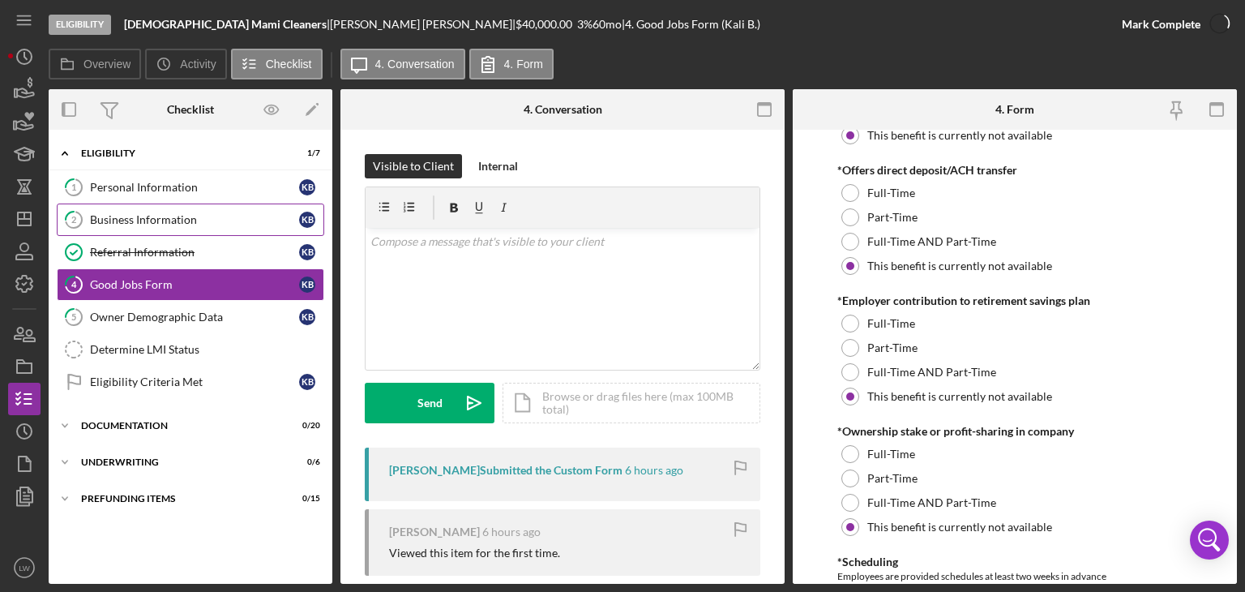
scroll to position [1443, 0]
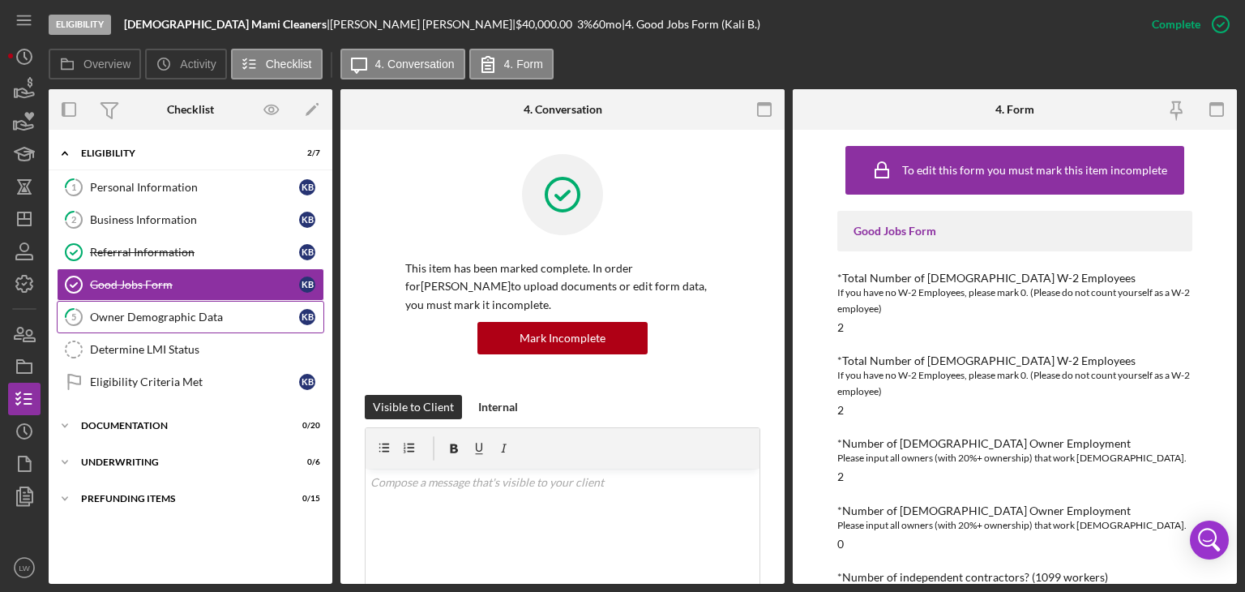
click at [164, 312] on div "Owner Demographic Data" at bounding box center [194, 316] width 209 height 13
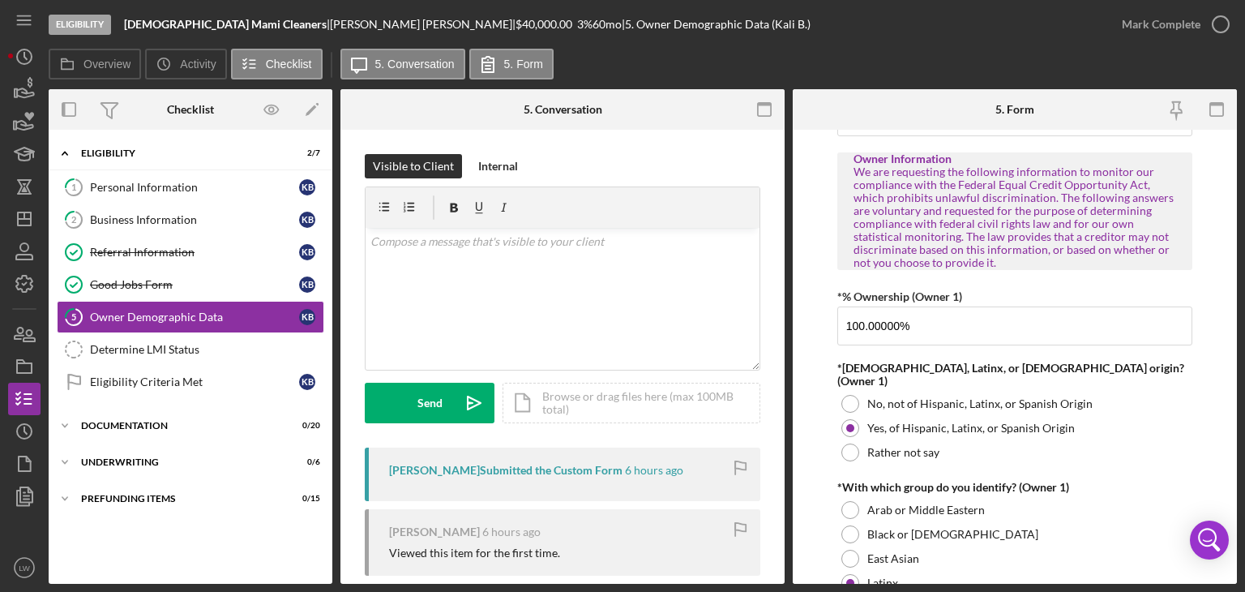
scroll to position [648, 0]
click at [1186, 32] on div "Mark Complete" at bounding box center [1161, 24] width 79 height 32
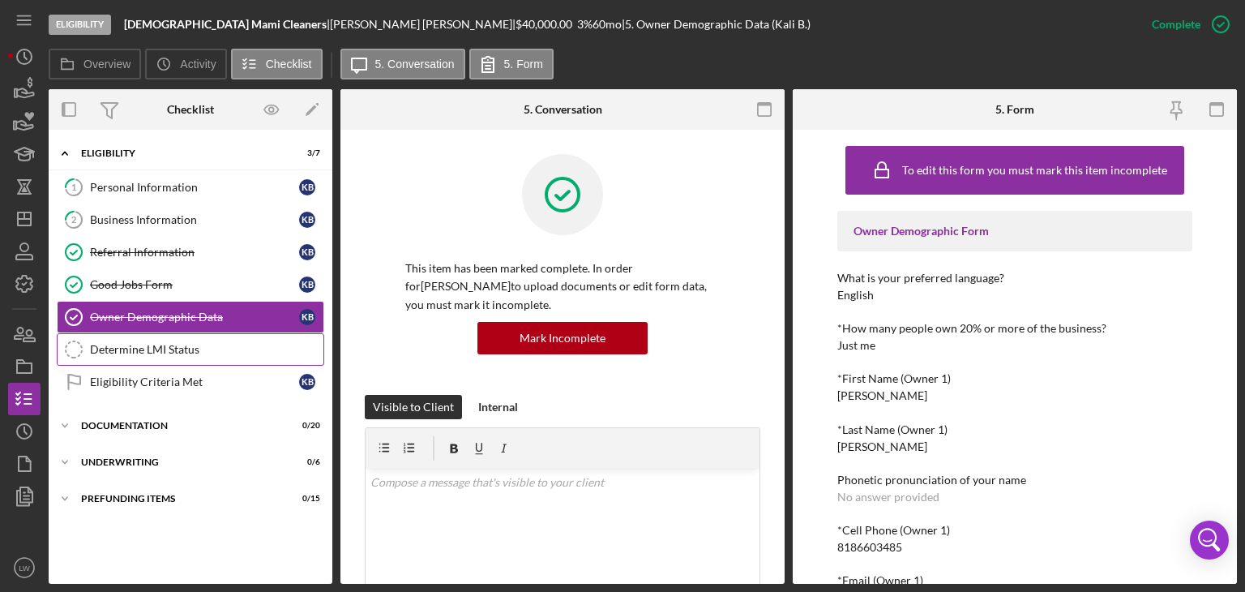
click at [136, 343] on div "Determine LMI Status" at bounding box center [206, 349] width 233 height 13
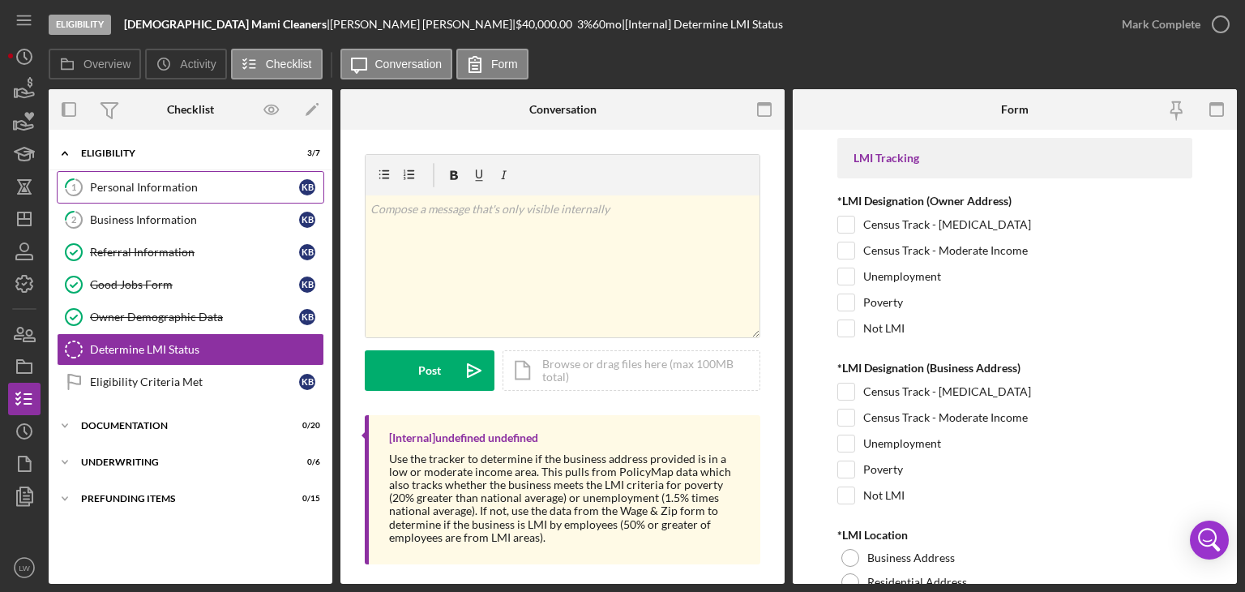
click at [94, 179] on link "1 Personal Information K B" at bounding box center [190, 187] width 267 height 32
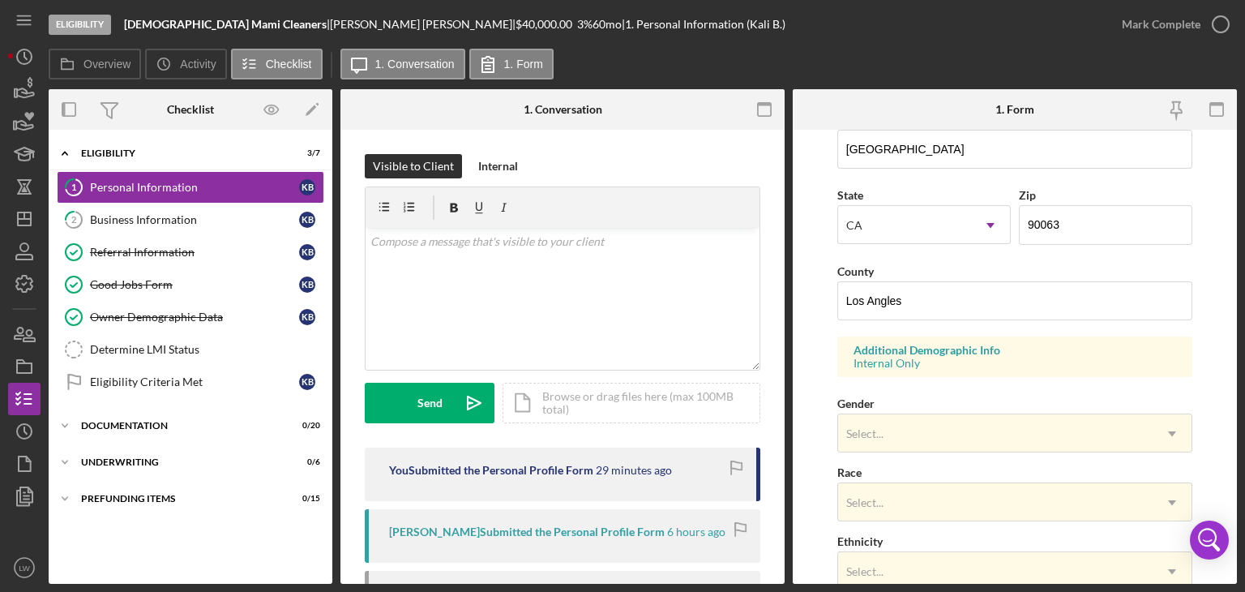
scroll to position [486, 0]
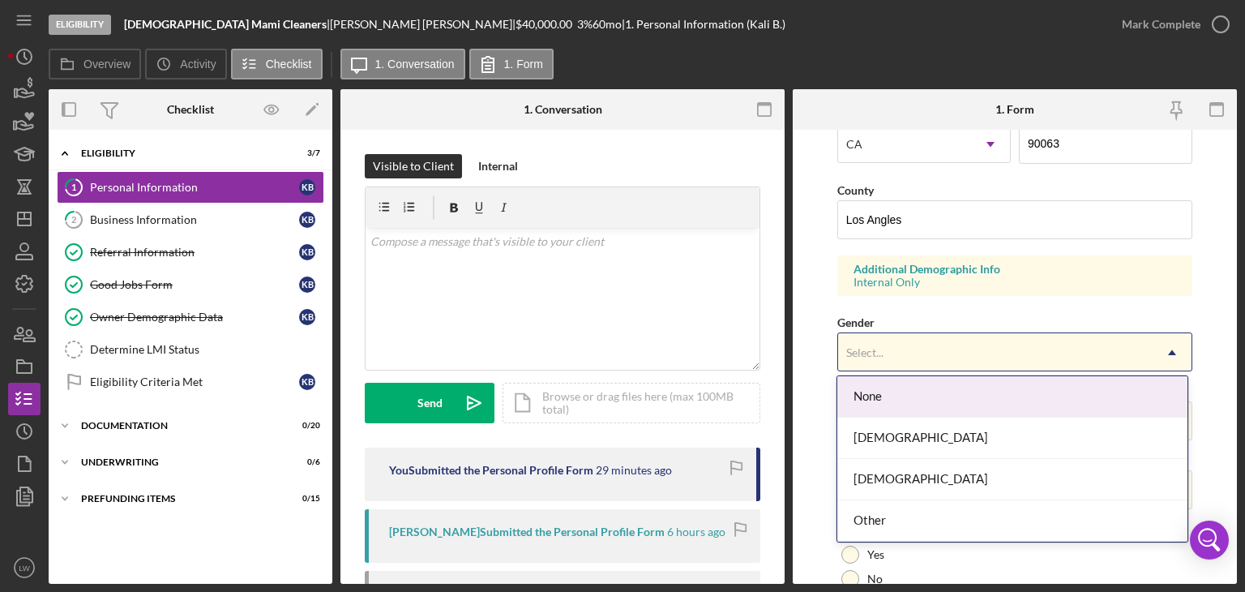
click at [914, 339] on div "Select..." at bounding box center [995, 352] width 314 height 37
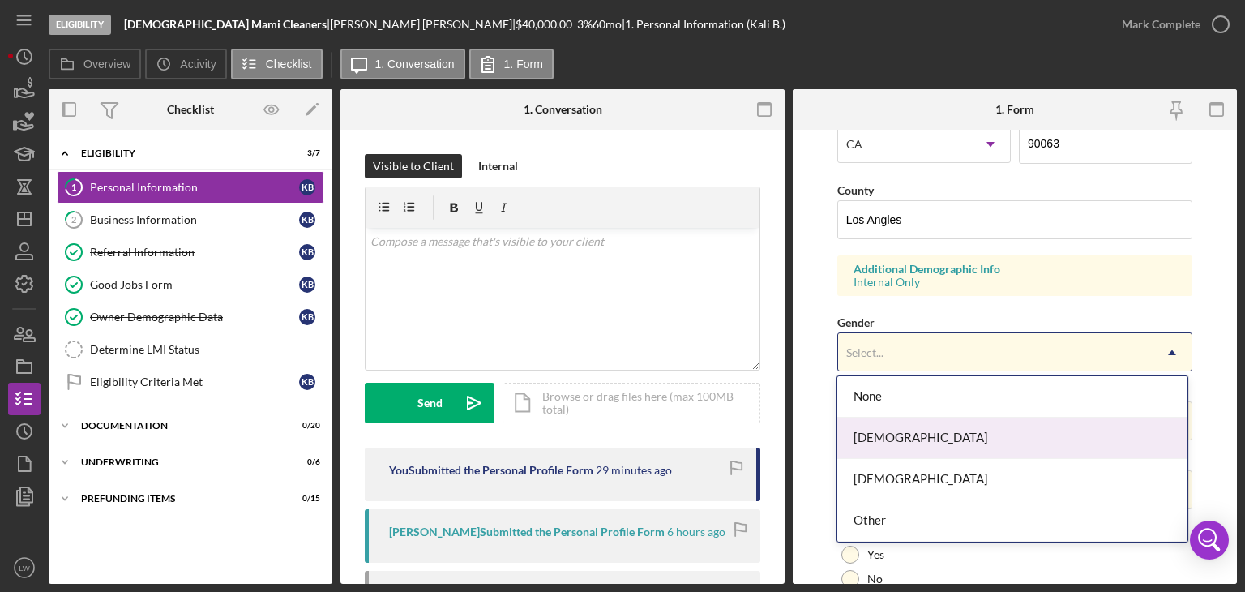
click at [916, 442] on div "[DEMOGRAPHIC_DATA]" at bounding box center [1012, 437] width 350 height 41
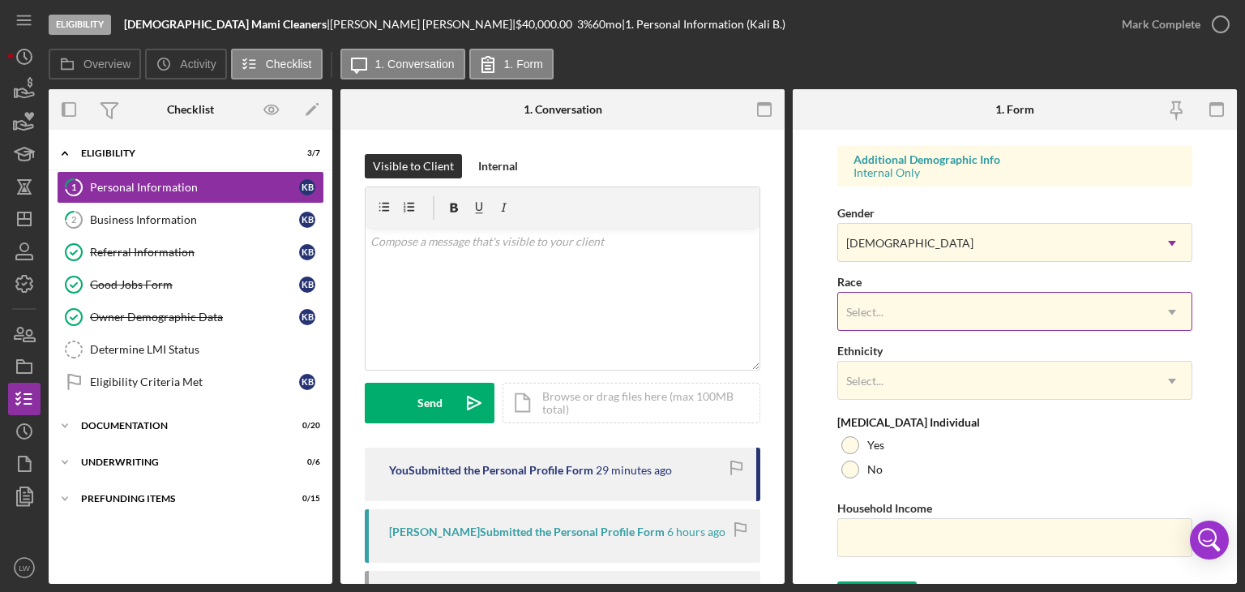
scroll to position [626, 0]
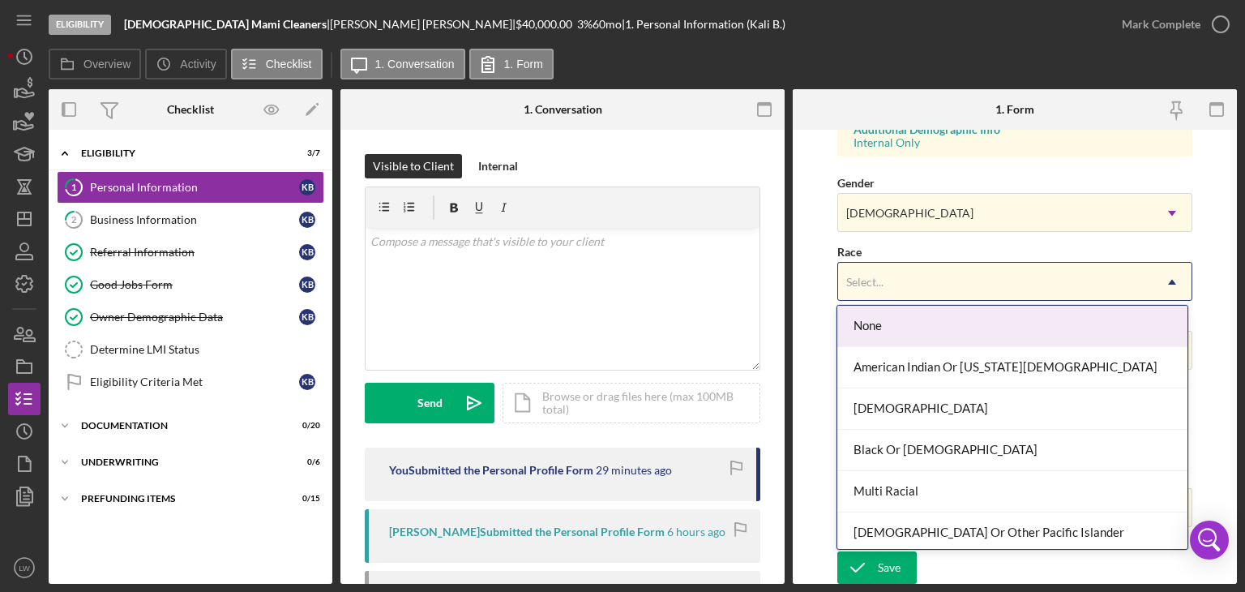
click at [917, 282] on div "Select..." at bounding box center [995, 281] width 314 height 37
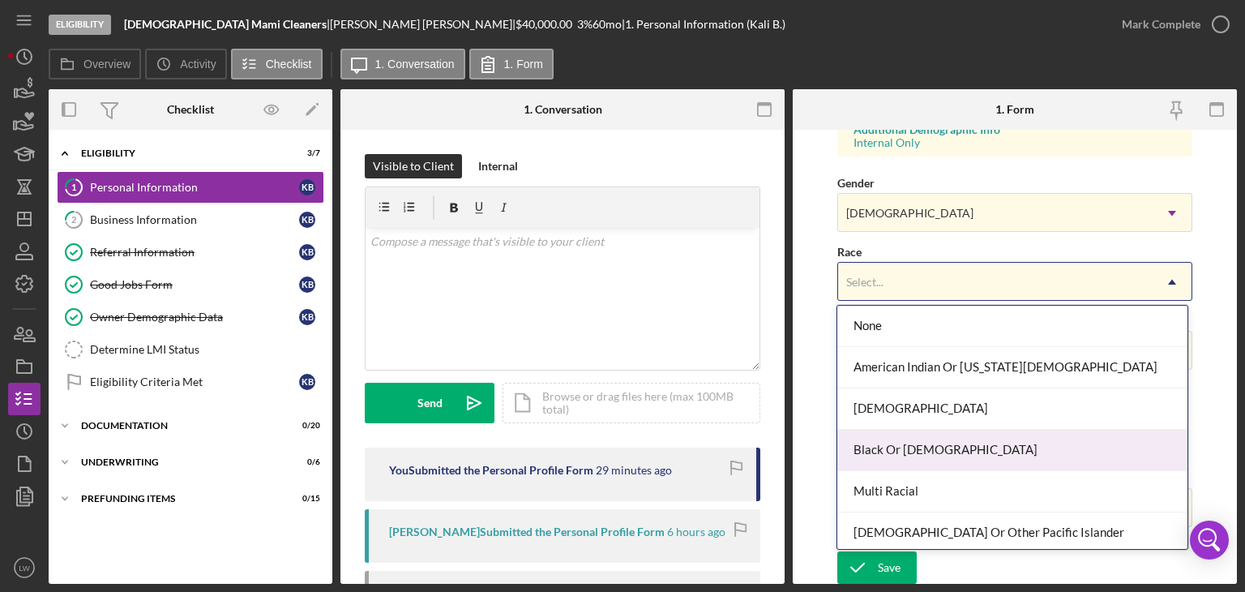
scroll to position [86, 0]
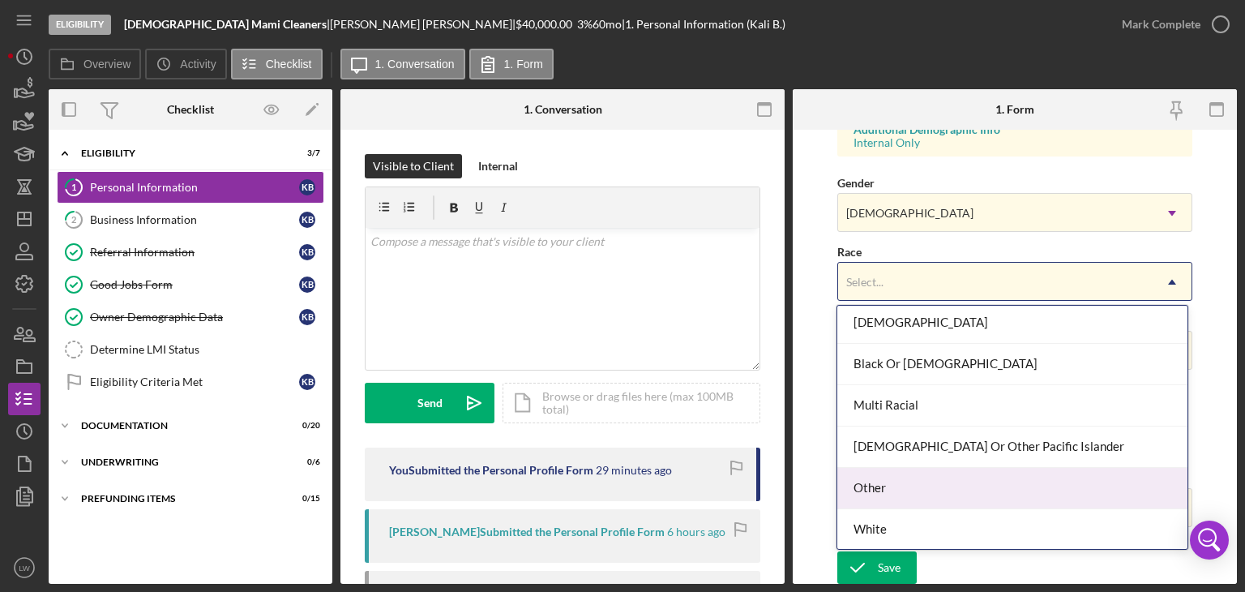
click at [939, 485] on div "Other" at bounding box center [1012, 488] width 350 height 41
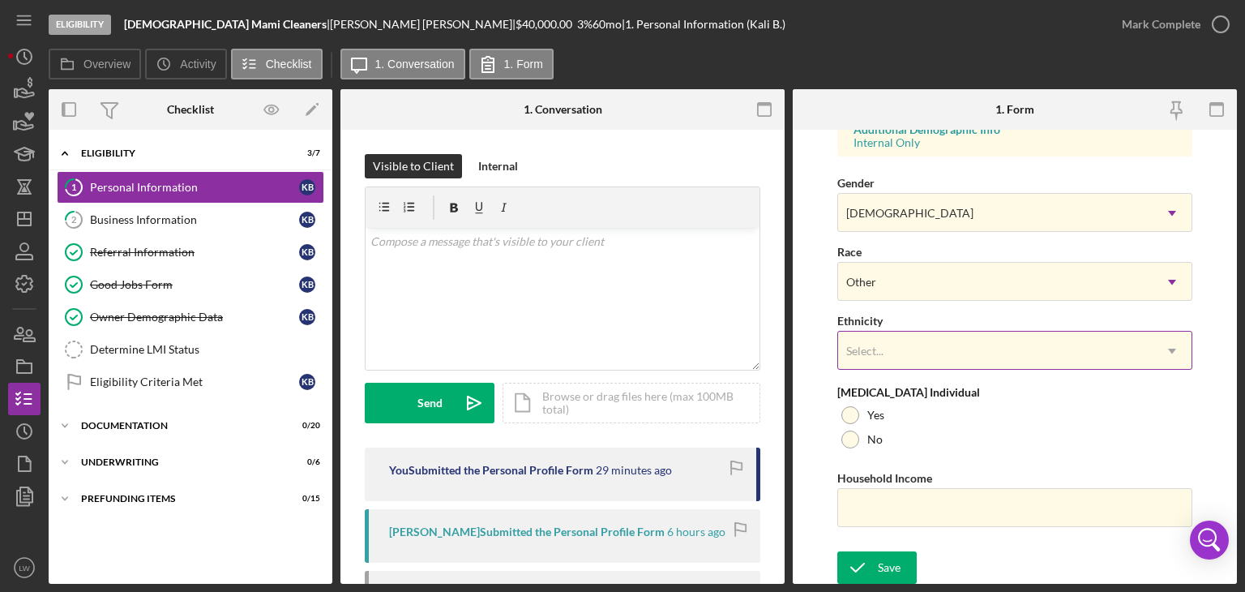
click at [893, 348] on div "Select..." at bounding box center [995, 350] width 314 height 37
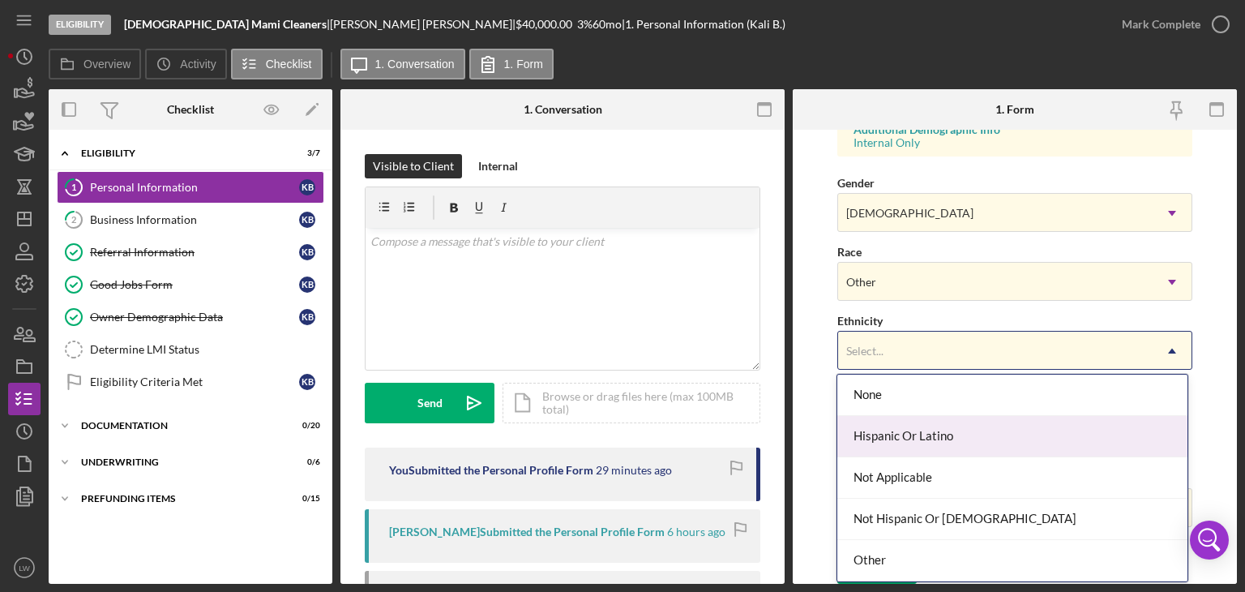
click at [928, 438] on div "Hispanic Or Latino" at bounding box center [1012, 436] width 350 height 41
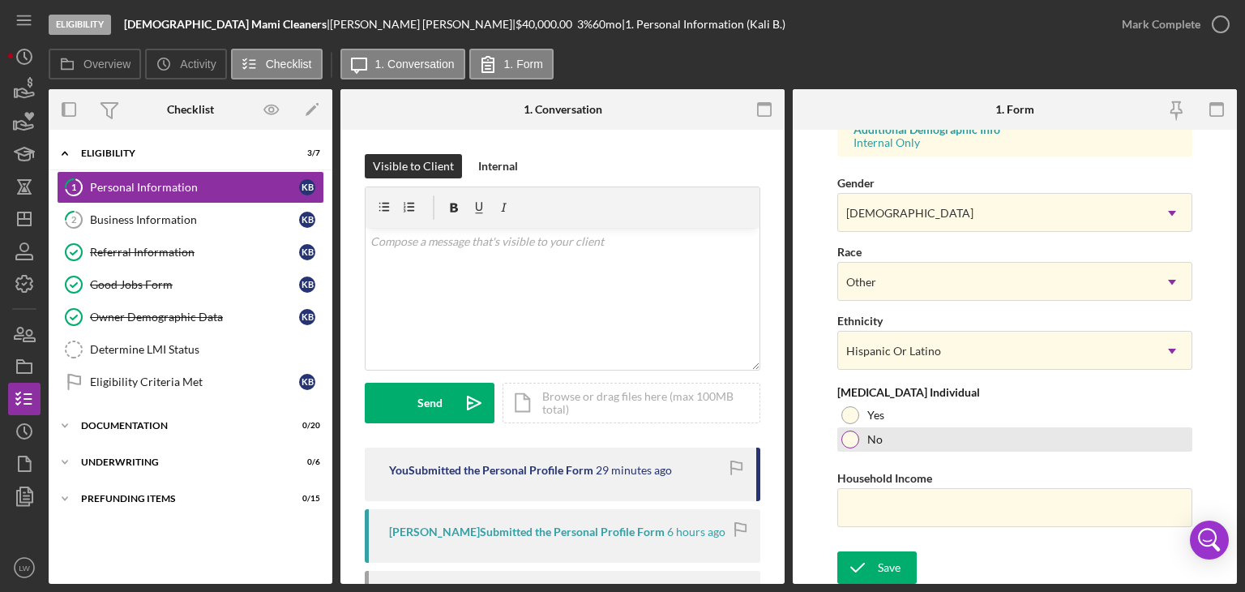
click at [851, 439] on div at bounding box center [850, 439] width 18 height 18
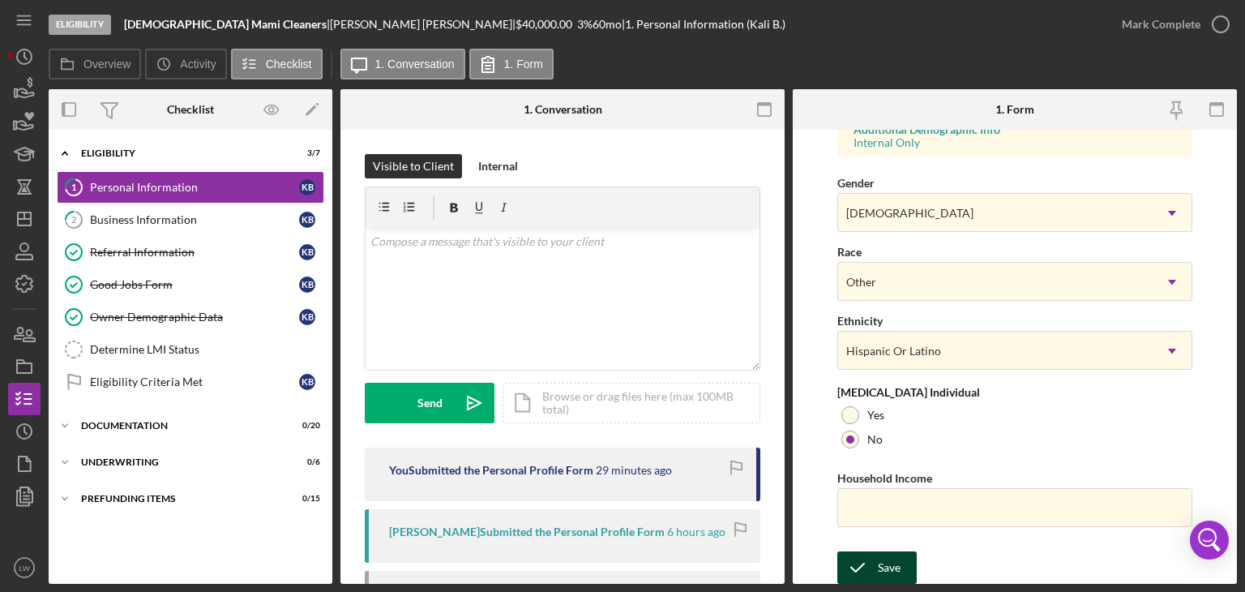
click at [872, 570] on icon "submit" at bounding box center [857, 567] width 41 height 41
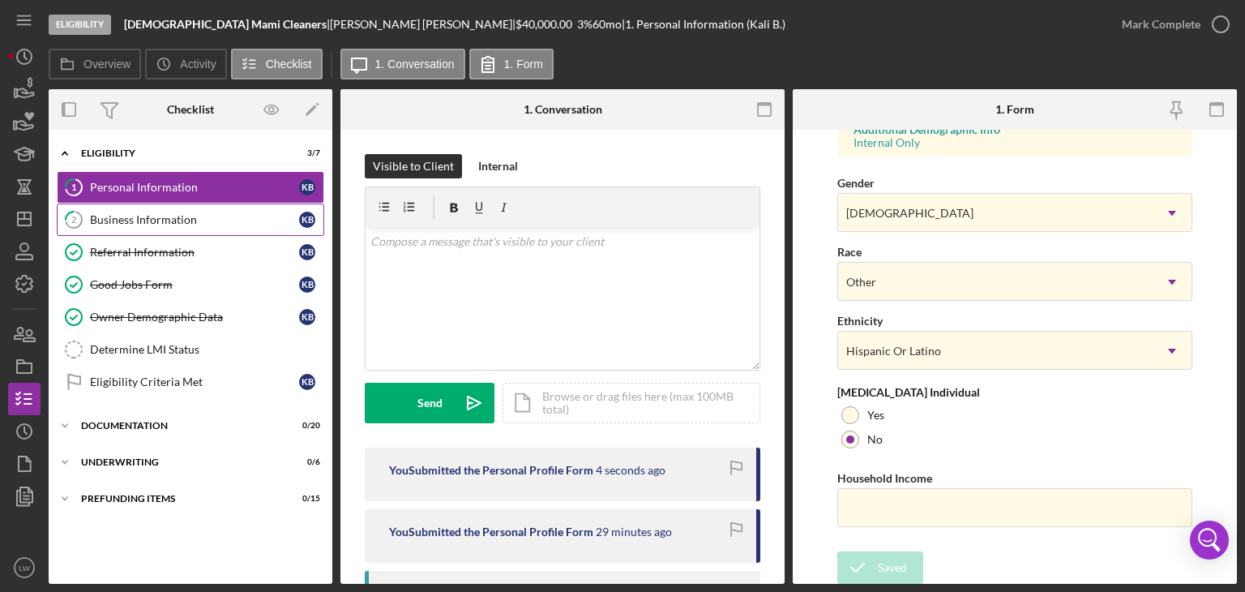
click at [145, 225] on link "2 Business Information K B" at bounding box center [190, 219] width 267 height 32
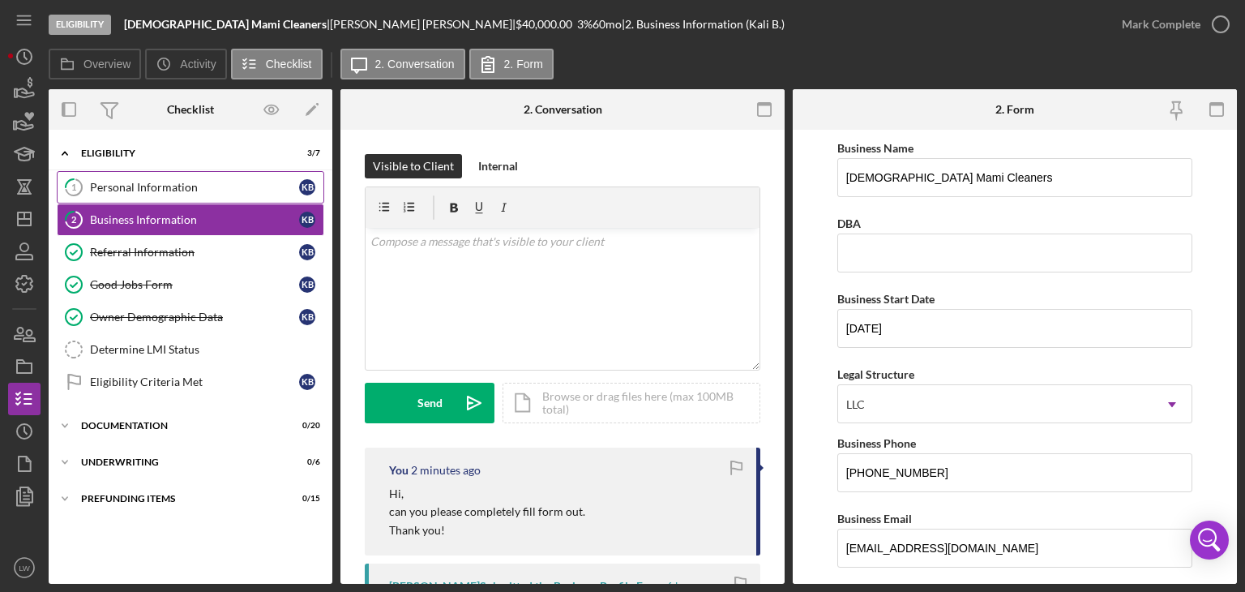
click at [112, 186] on div "Personal Information" at bounding box center [194, 187] width 209 height 13
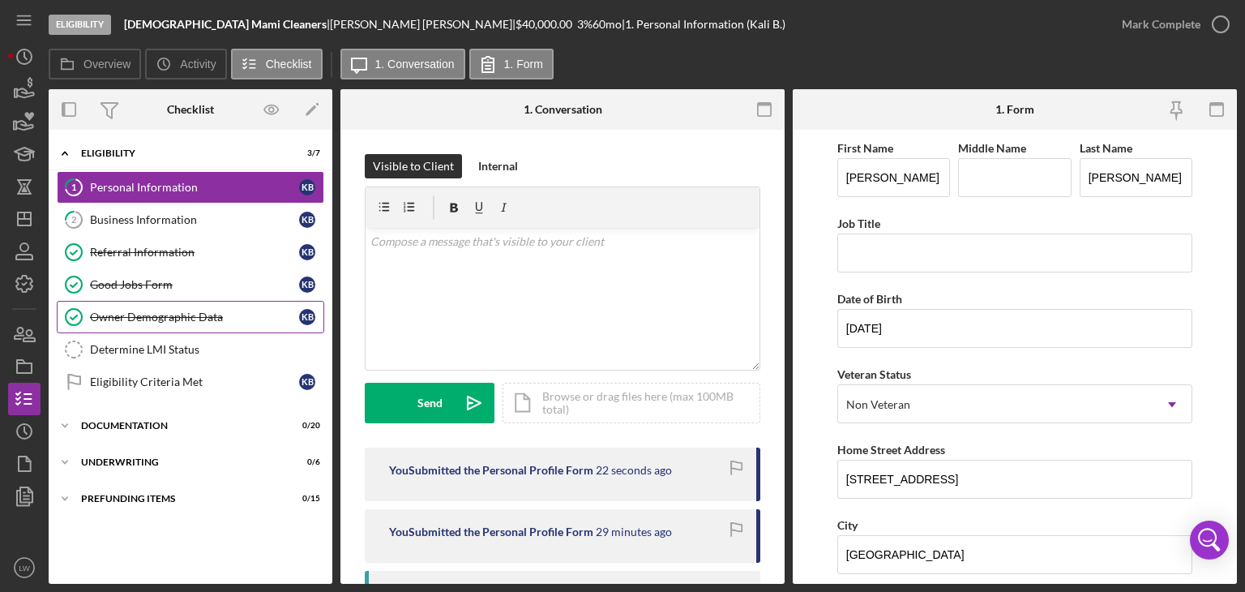
click at [152, 315] on div "Owner Demographic Data" at bounding box center [194, 316] width 209 height 13
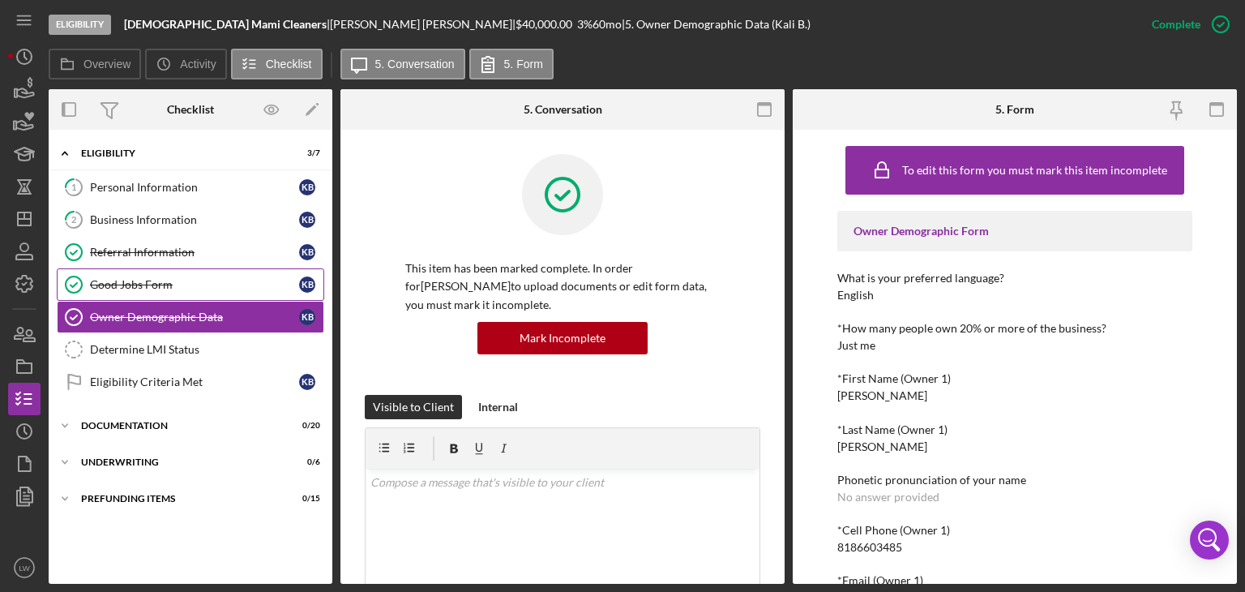
click at [142, 284] on div "Good Jobs Form" at bounding box center [194, 284] width 209 height 13
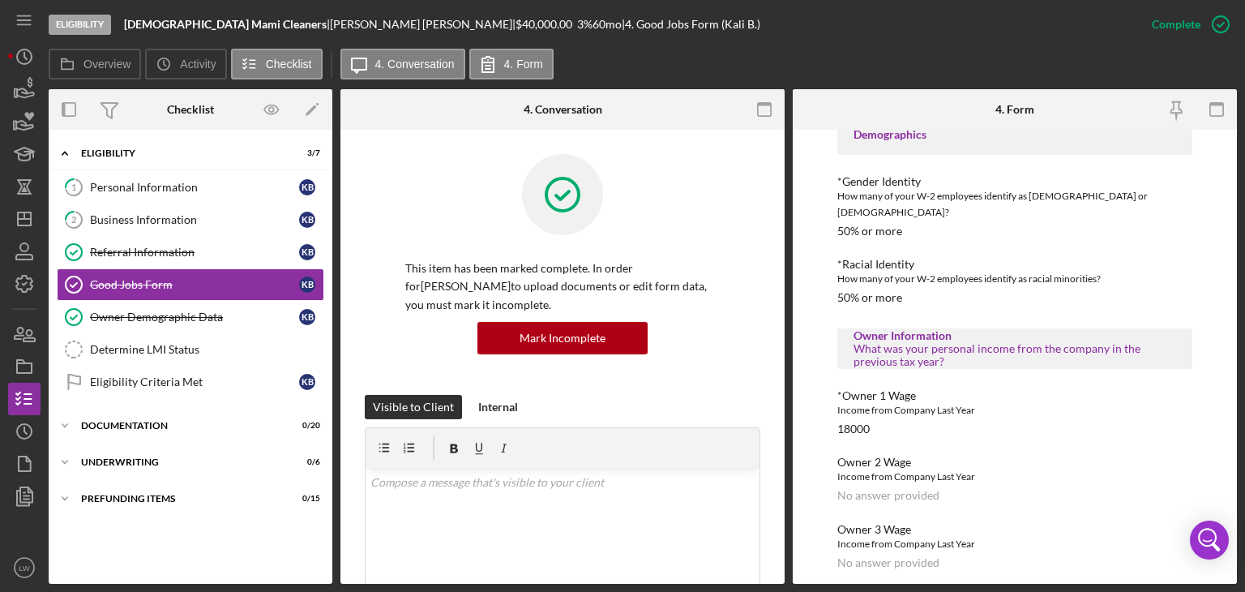
scroll to position [1459, 0]
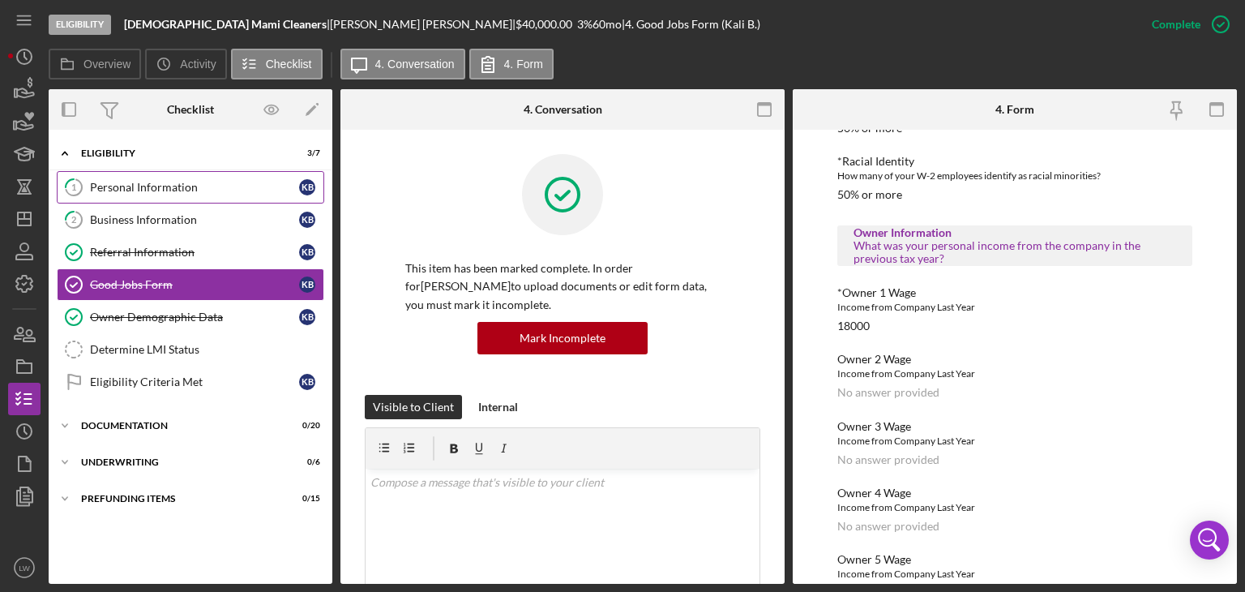
click at [127, 176] on link "1 Personal Information K B" at bounding box center [190, 187] width 267 height 32
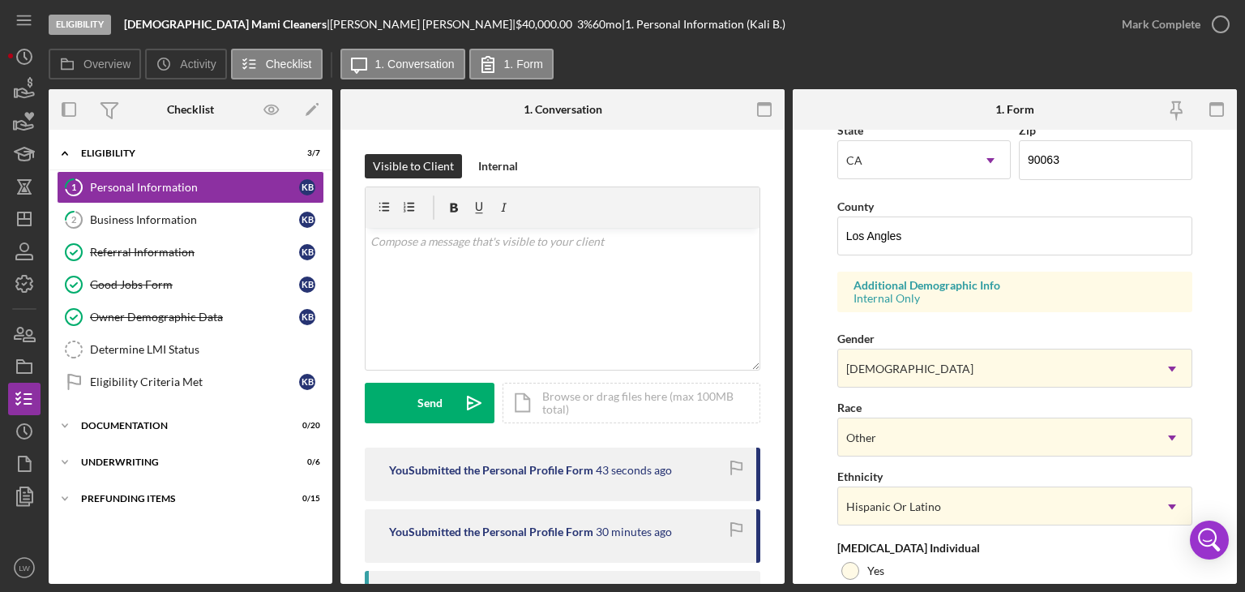
scroll to position [626, 0]
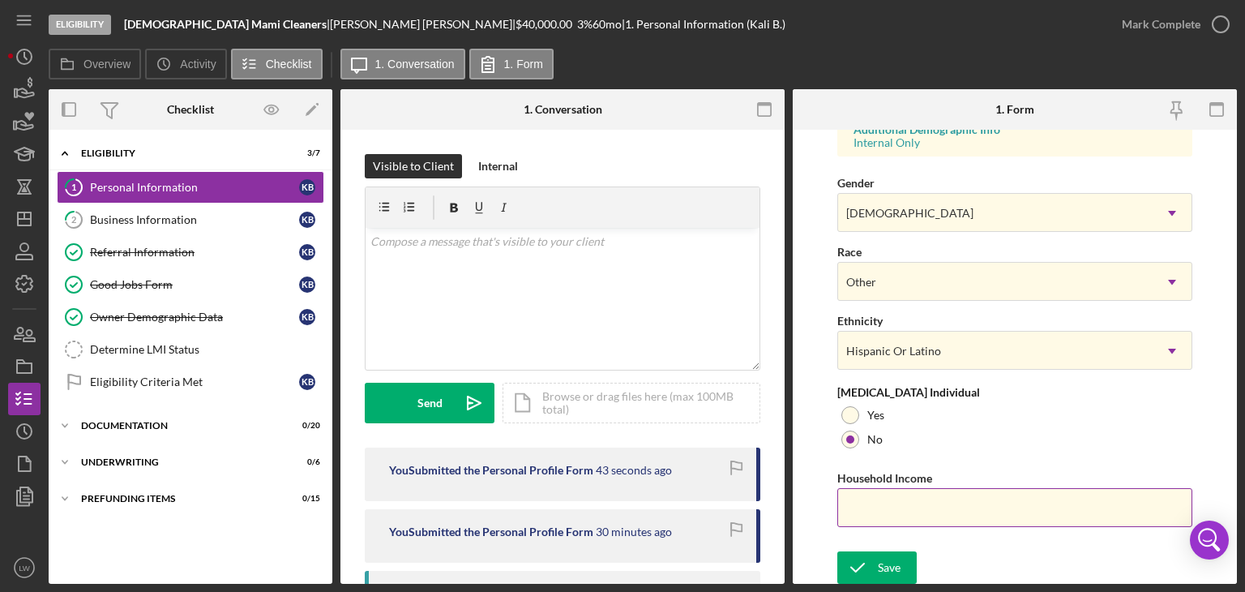
click at [901, 516] on input "Household Income" at bounding box center [1014, 507] width 355 height 39
type input "$18,000"
click at [895, 566] on div "Save" at bounding box center [889, 567] width 23 height 32
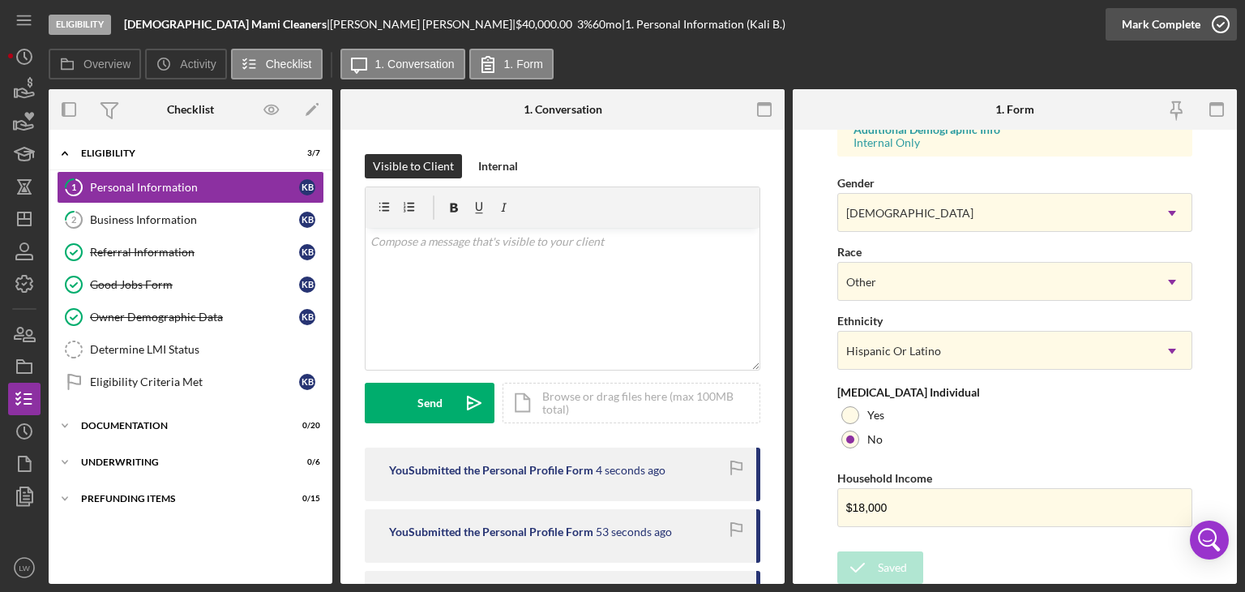
click at [1172, 20] on div "Mark Complete" at bounding box center [1161, 24] width 79 height 32
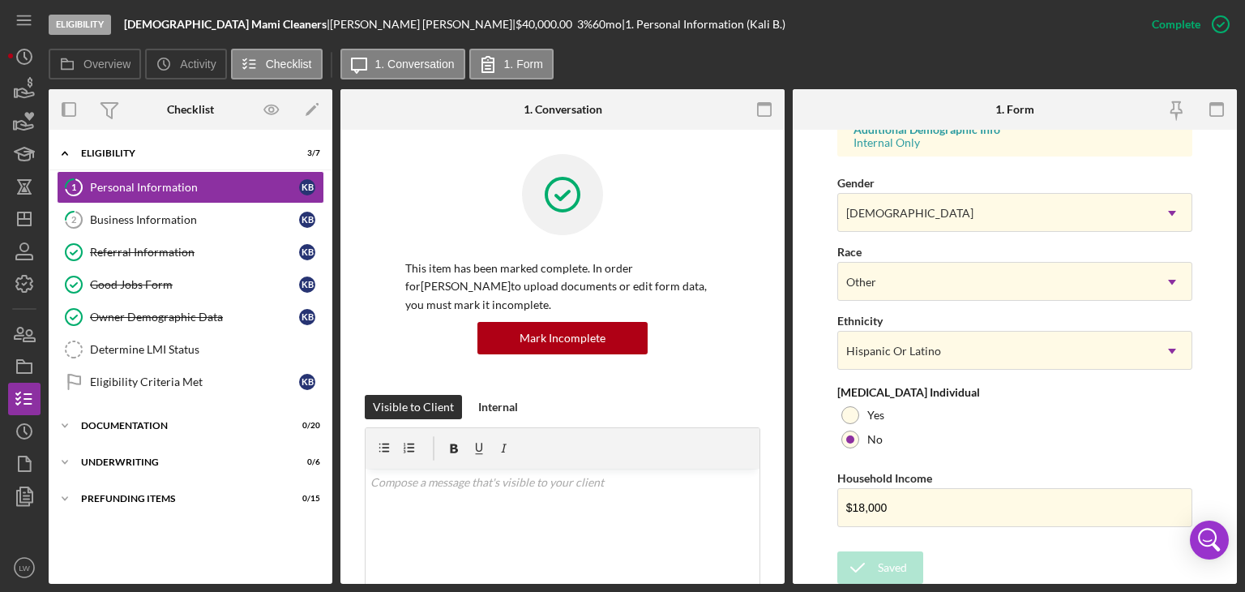
scroll to position [302, 0]
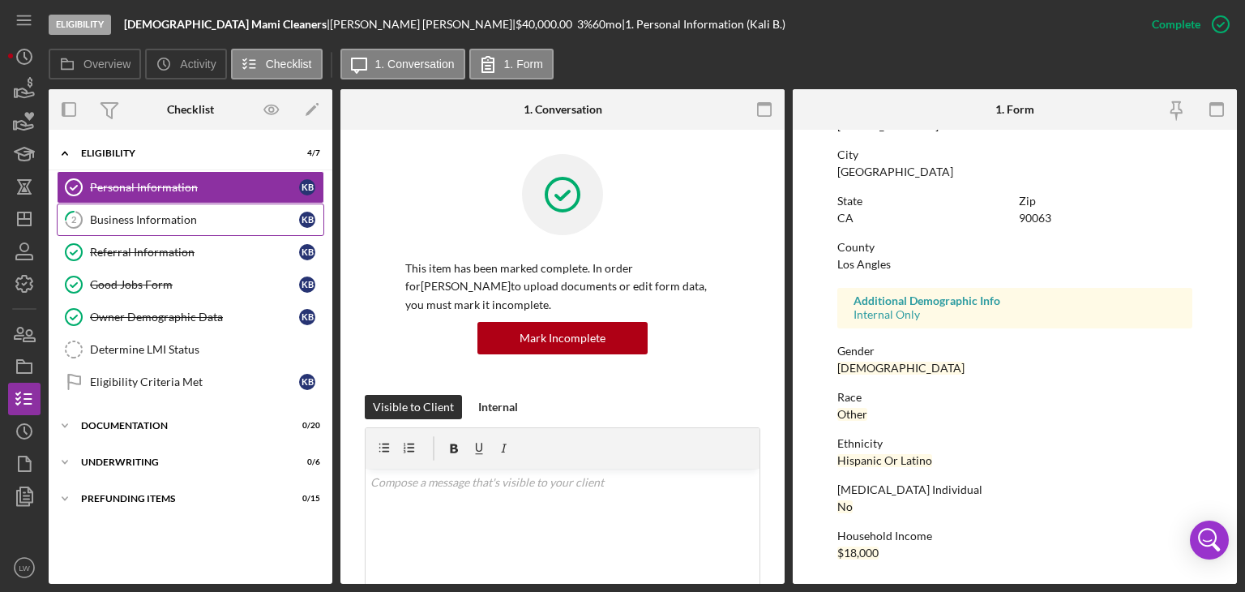
click at [158, 215] on div "Business Information" at bounding box center [194, 219] width 209 height 13
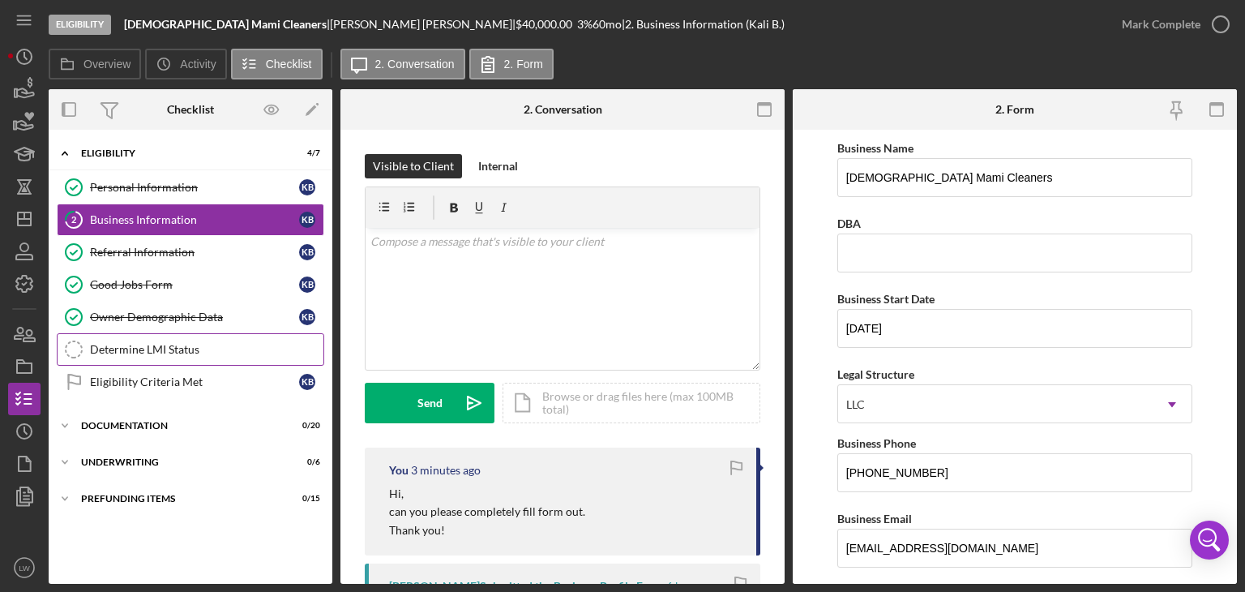
click at [140, 355] on link "Determine LMI Status Determine LMI Status" at bounding box center [190, 349] width 267 height 32
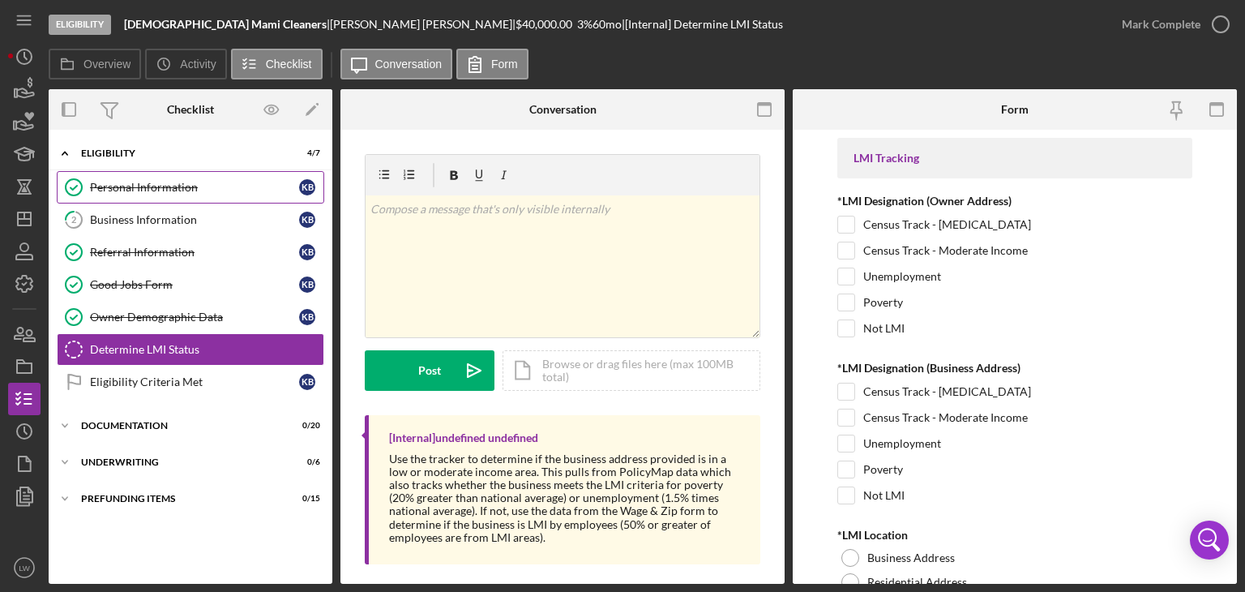
click at [188, 199] on link "Personal Information Personal Information K B" at bounding box center [190, 187] width 267 height 32
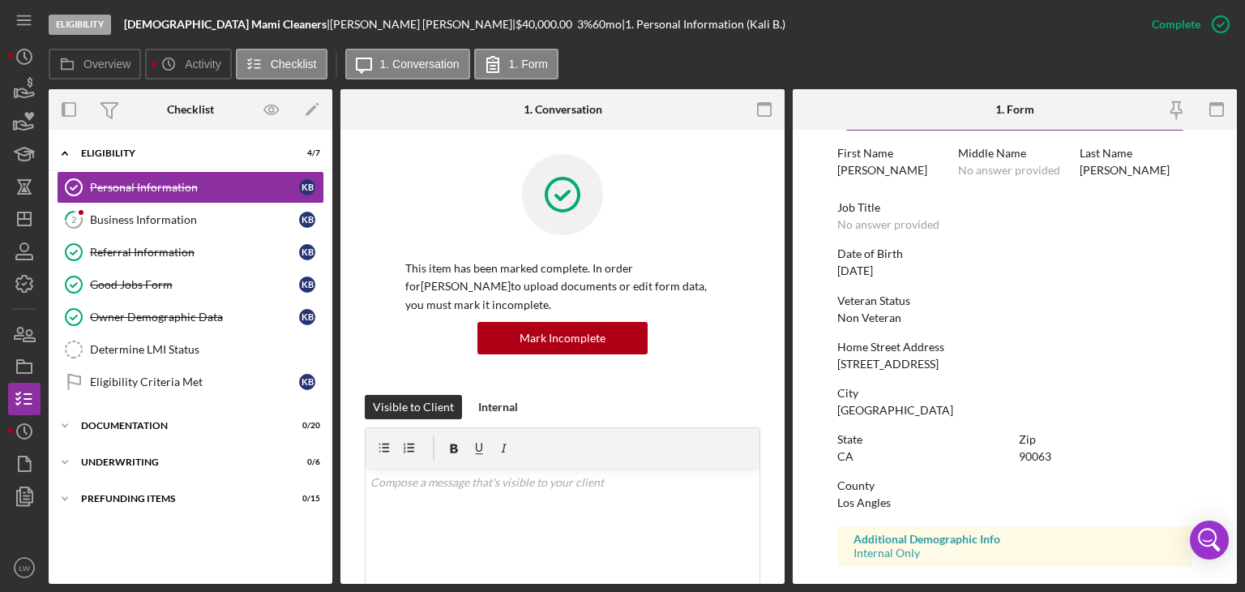
scroll to position [162, 0]
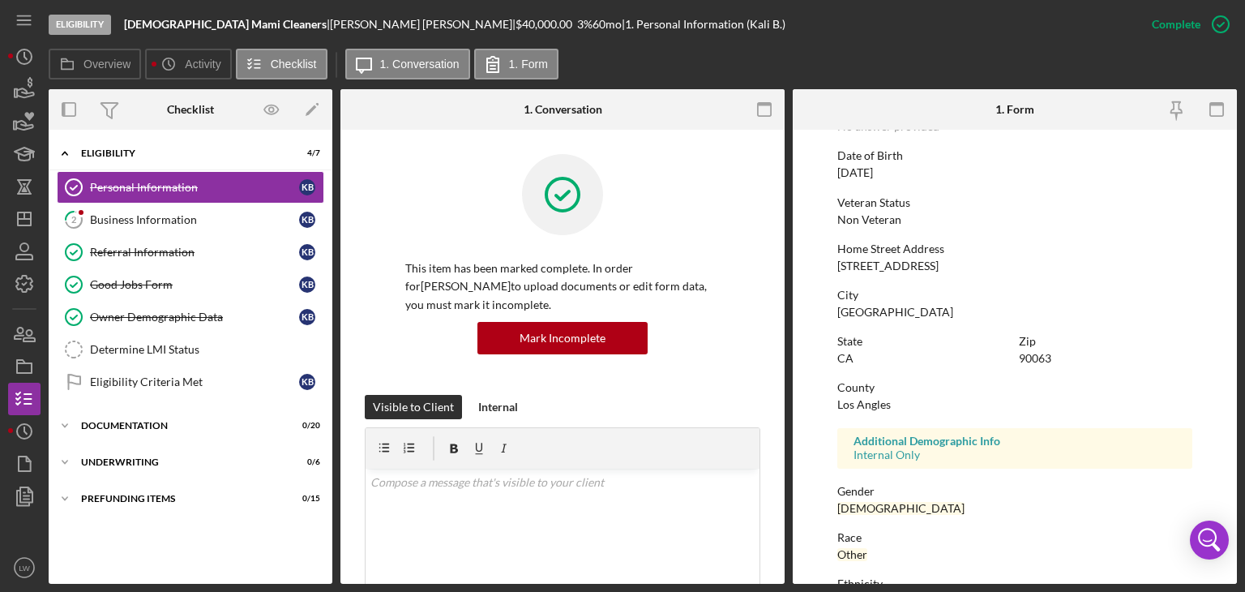
click at [875, 263] on div "[STREET_ADDRESS]" at bounding box center [887, 265] width 101 height 13
copy div "[STREET_ADDRESS]"
click at [123, 347] on div "Determine LMI Status" at bounding box center [206, 349] width 233 height 13
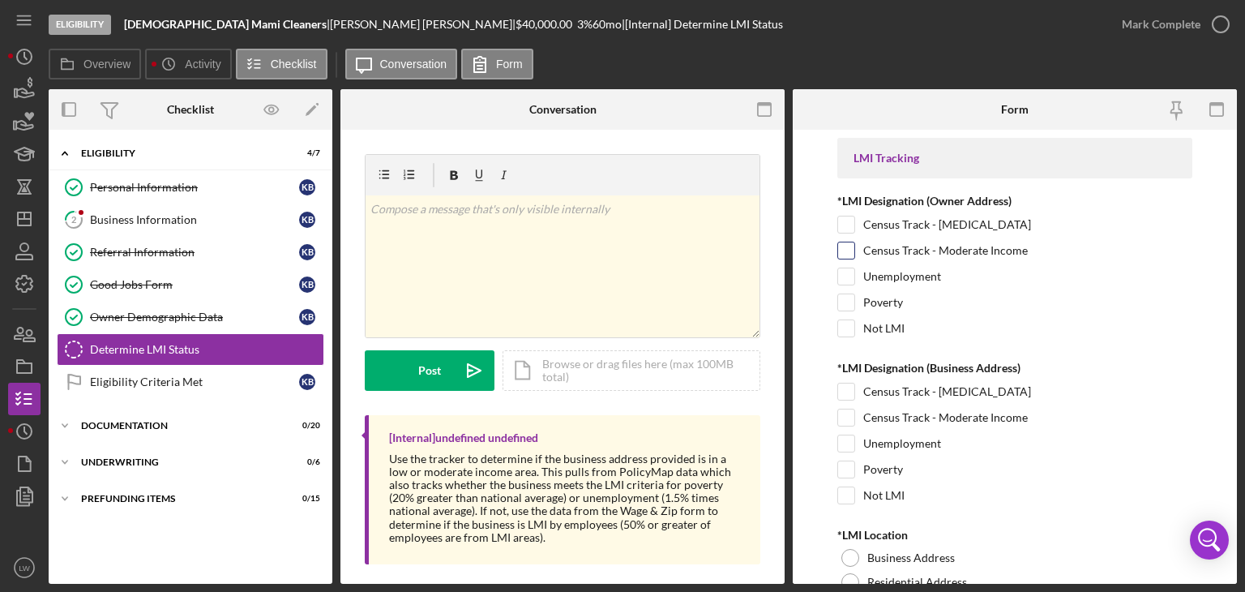
click at [844, 250] on input "Census Track - Moderate Income" at bounding box center [846, 250] width 16 height 16
checkbox input "true"
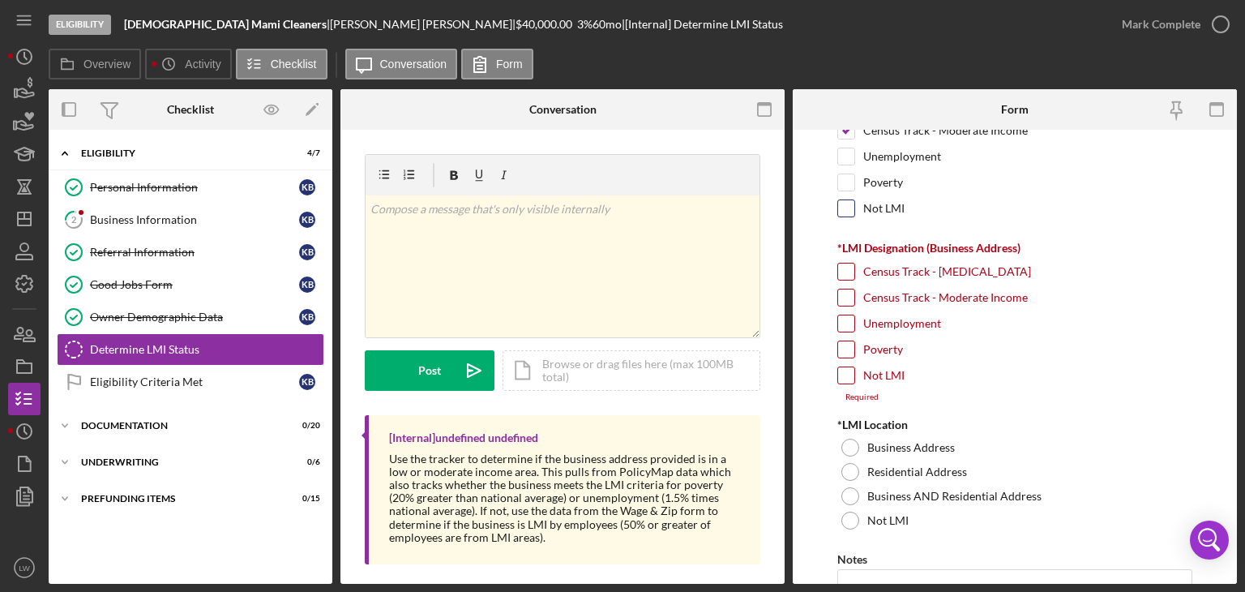
scroll to position [162, 0]
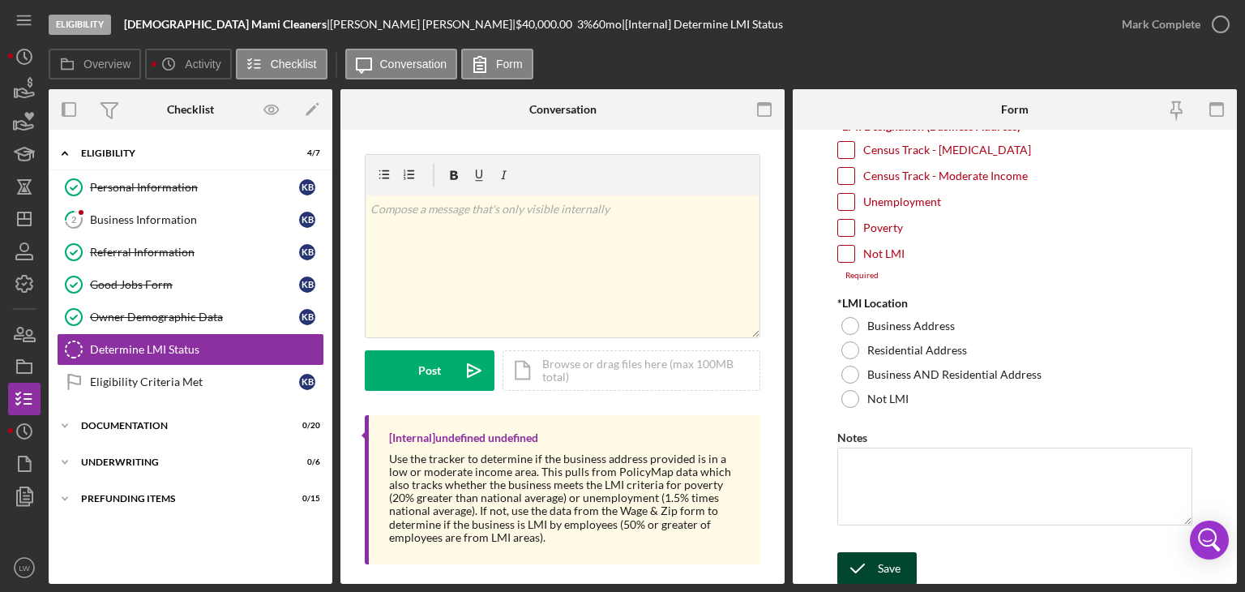
click at [879, 571] on div "Save" at bounding box center [889, 568] width 23 height 32
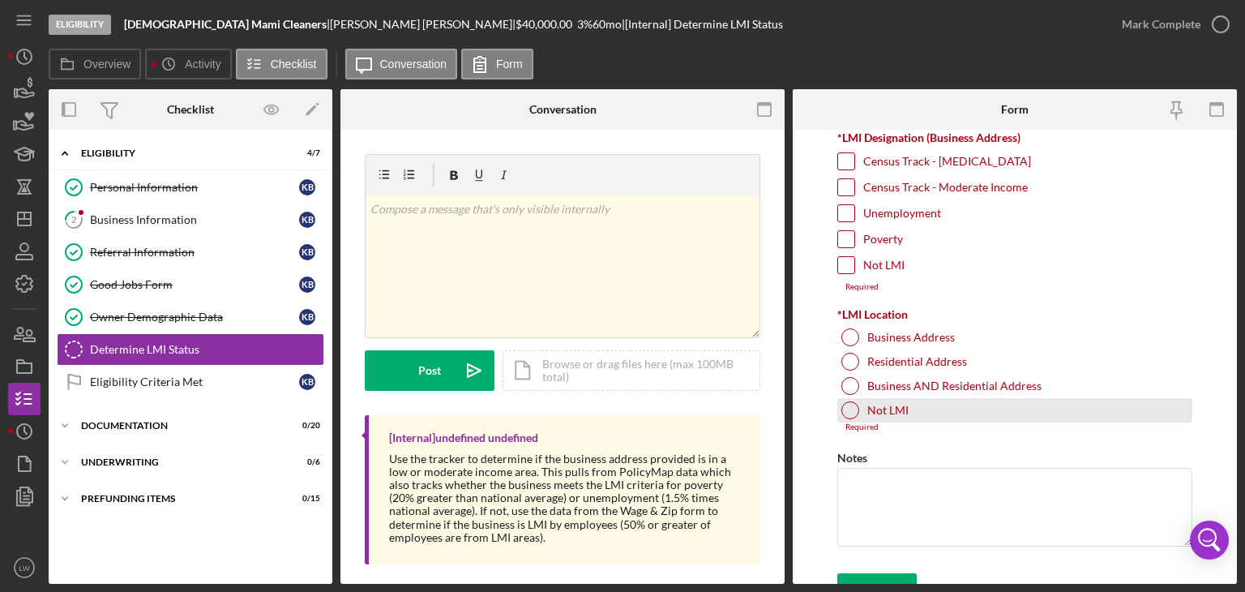
scroll to position [0, 0]
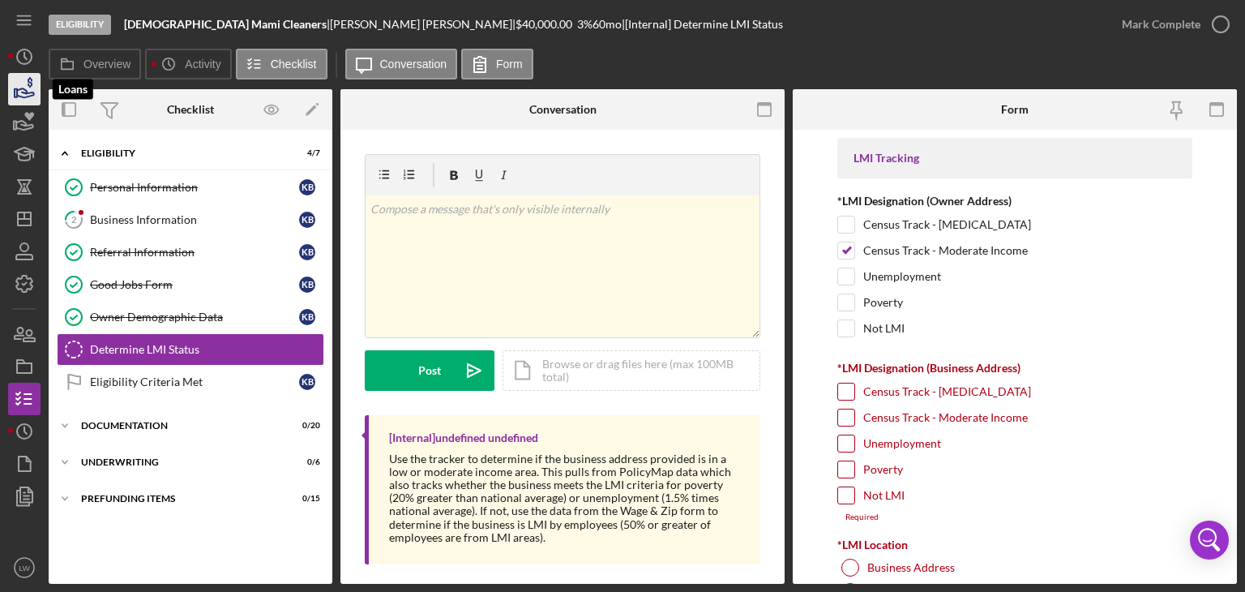
click at [26, 82] on icon "button" at bounding box center [24, 89] width 41 height 41
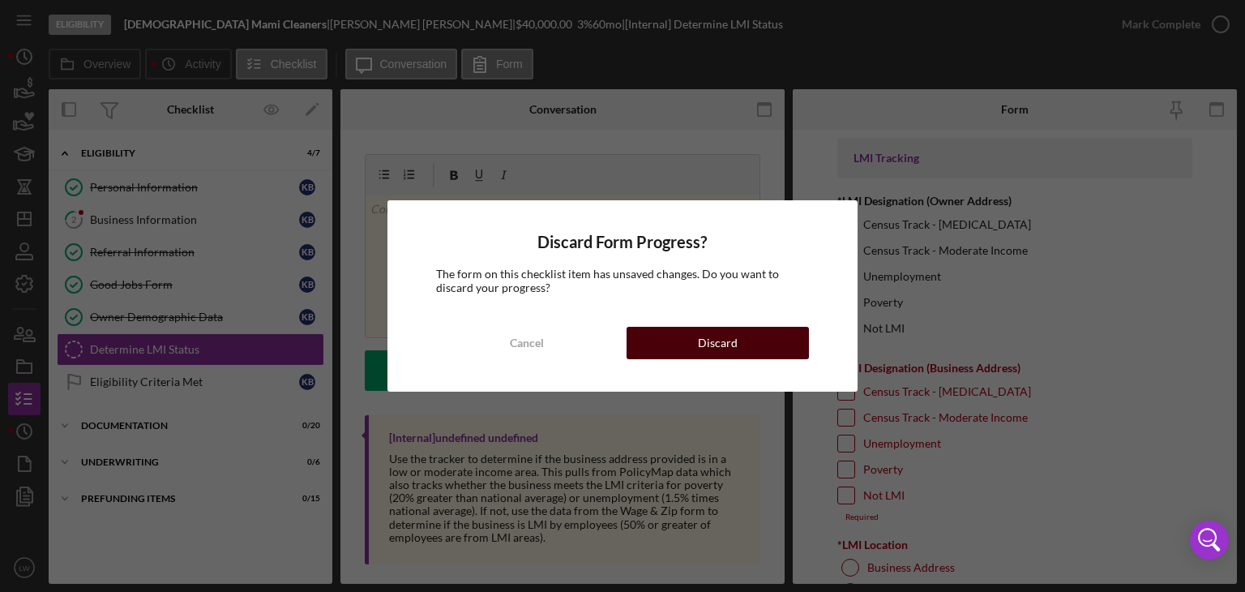
click at [732, 343] on div "Discard" at bounding box center [718, 343] width 40 height 32
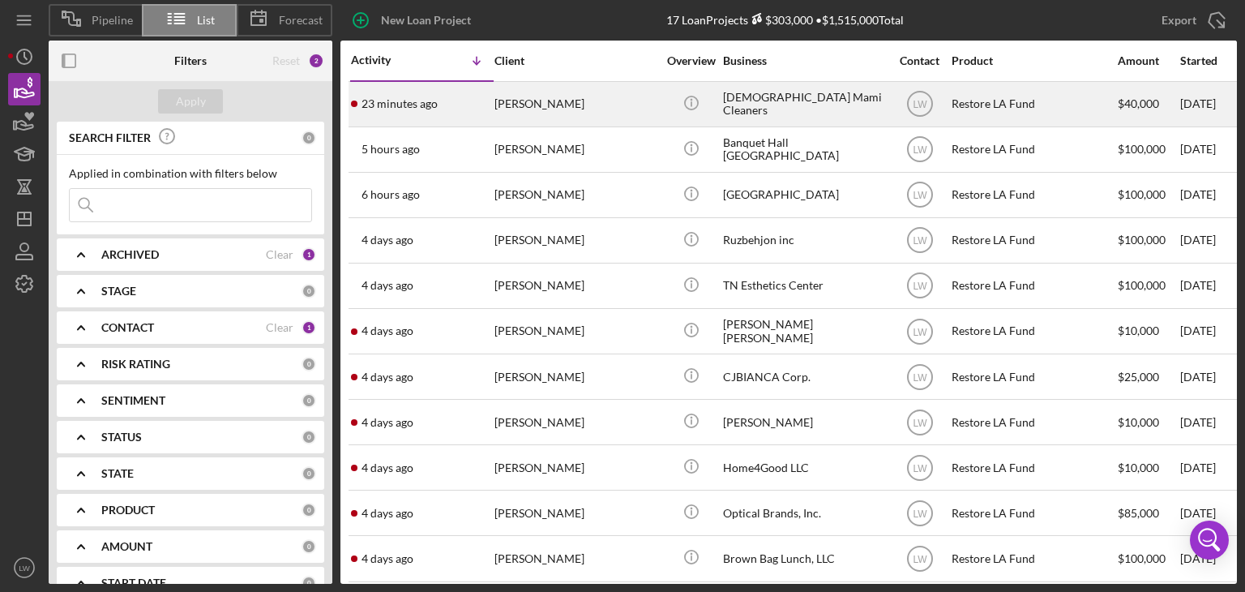
click at [613, 105] on div "[PERSON_NAME]" at bounding box center [575, 104] width 162 height 43
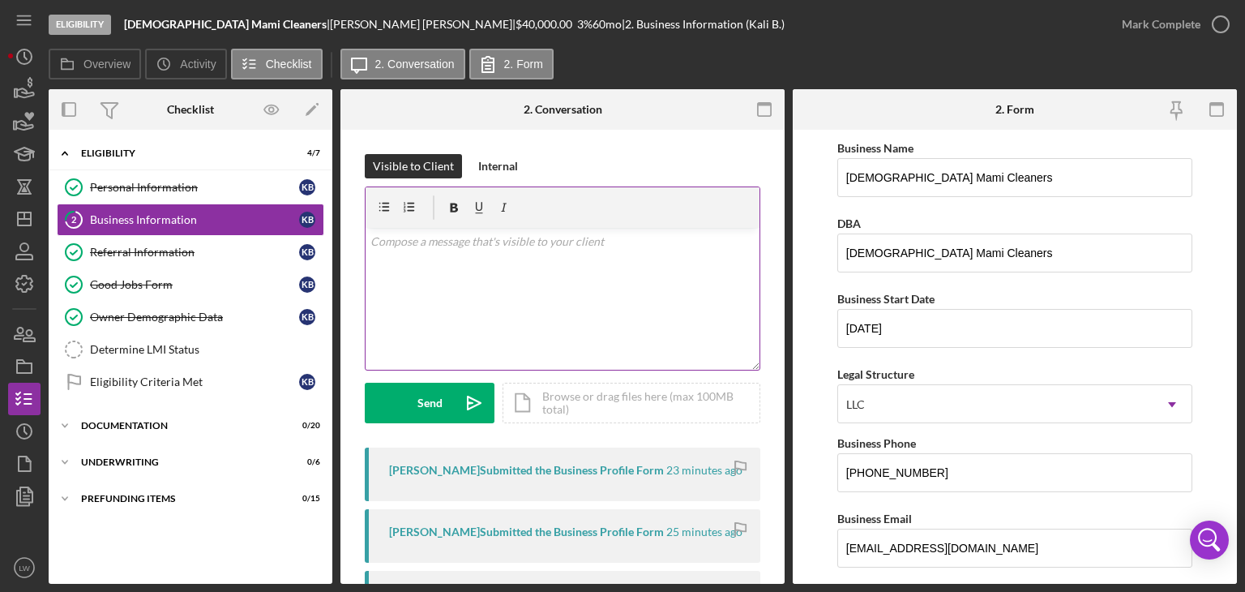
click at [603, 314] on div "v Color teal Color pink Remove color Add row above Add row below Add column bef…" at bounding box center [563, 299] width 394 height 142
click at [545, 241] on p "Do you have business website?" at bounding box center [562, 242] width 385 height 18
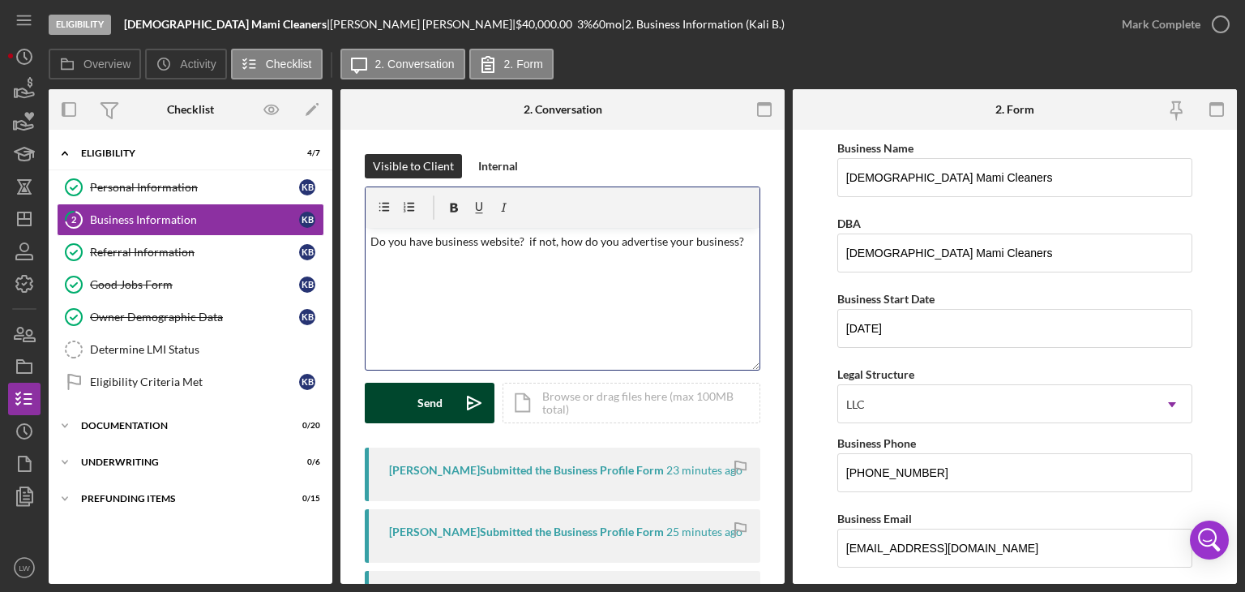
click at [405, 401] on button "Send Icon/icon-invite-send" at bounding box center [430, 403] width 130 height 41
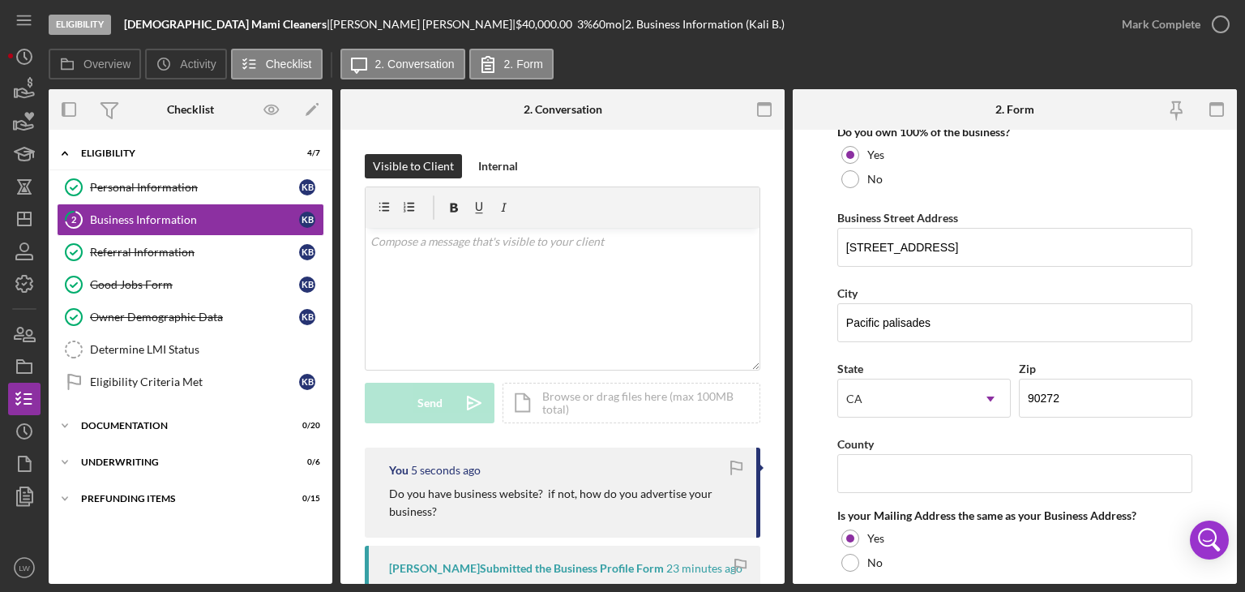
scroll to position [891, 0]
click at [909, 244] on input "[STREET_ADDRESS]" at bounding box center [1014, 248] width 355 height 39
click at [1035, 394] on input "90272" at bounding box center [1105, 398] width 173 height 39
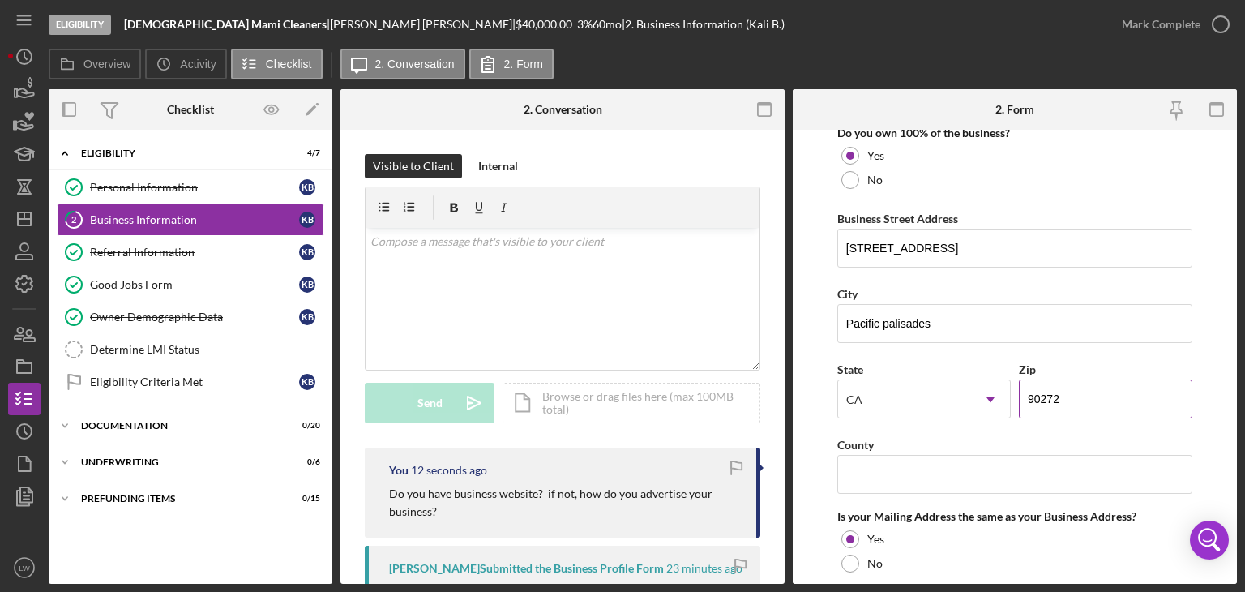
click at [1035, 394] on input "90272" at bounding box center [1105, 398] width 173 height 39
click at [1006, 471] on input "County" at bounding box center [1014, 474] width 355 height 39
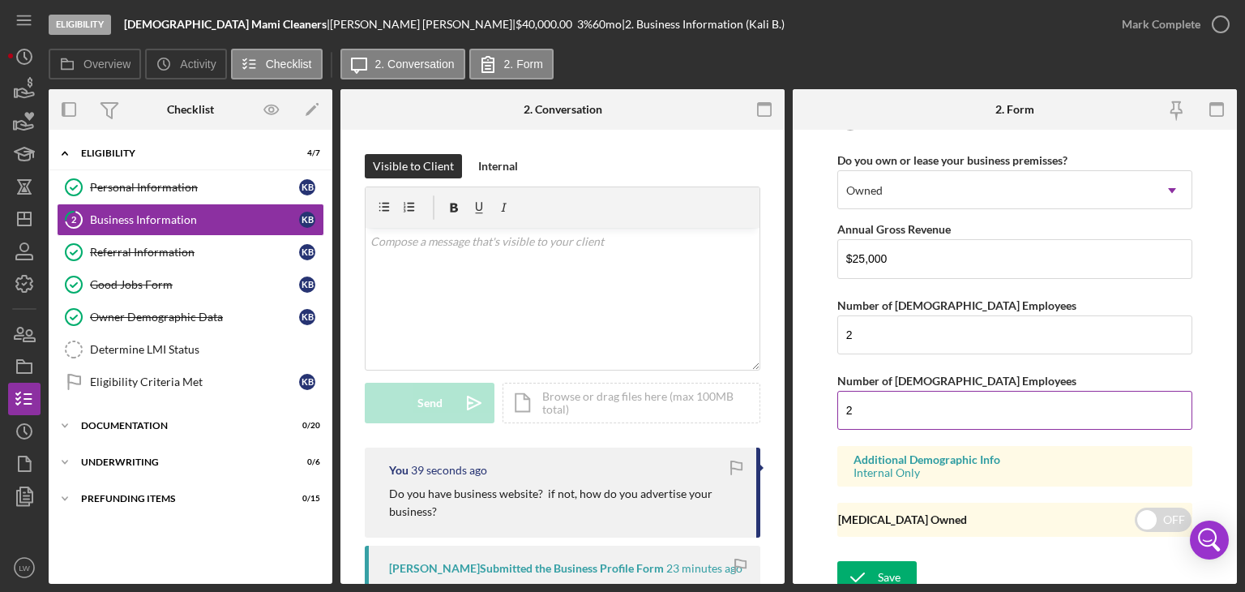
scroll to position [1340, 0]
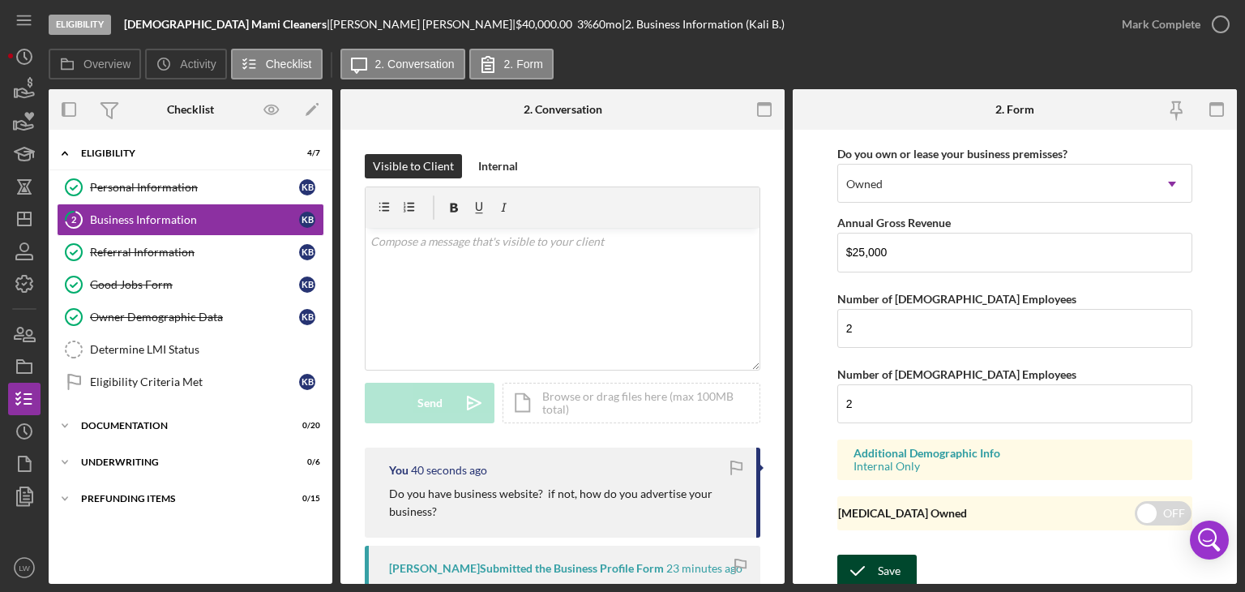
type input "[GEOGRAPHIC_DATA]"
click at [895, 561] on div "Save" at bounding box center [889, 570] width 23 height 32
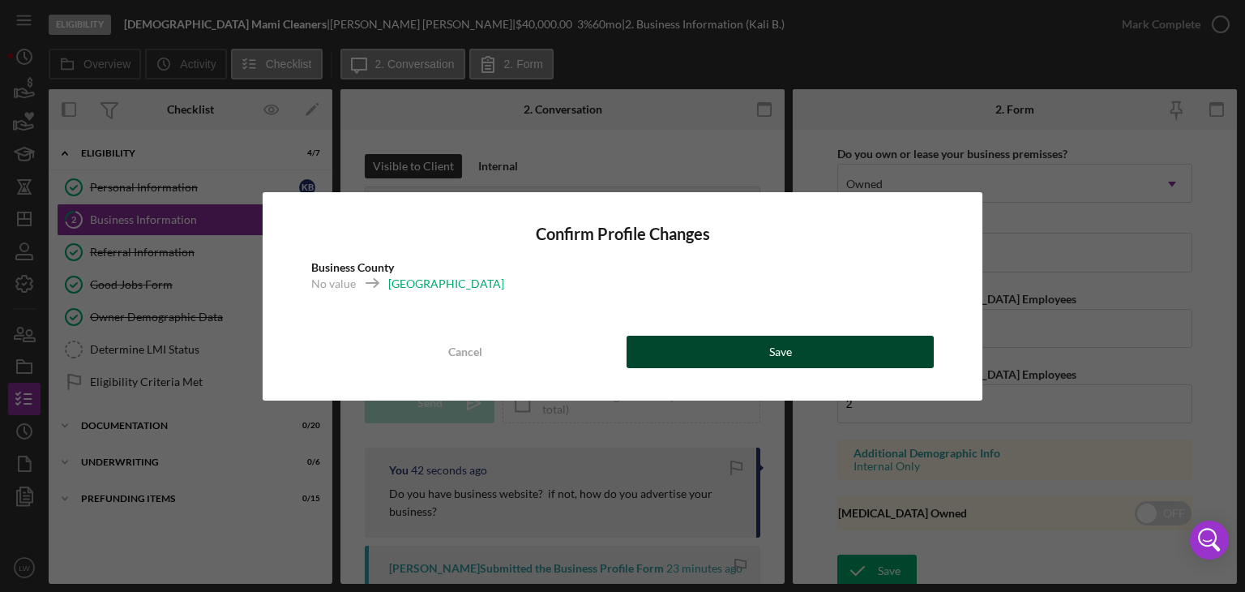
click at [840, 361] on button "Save" at bounding box center [779, 352] width 307 height 32
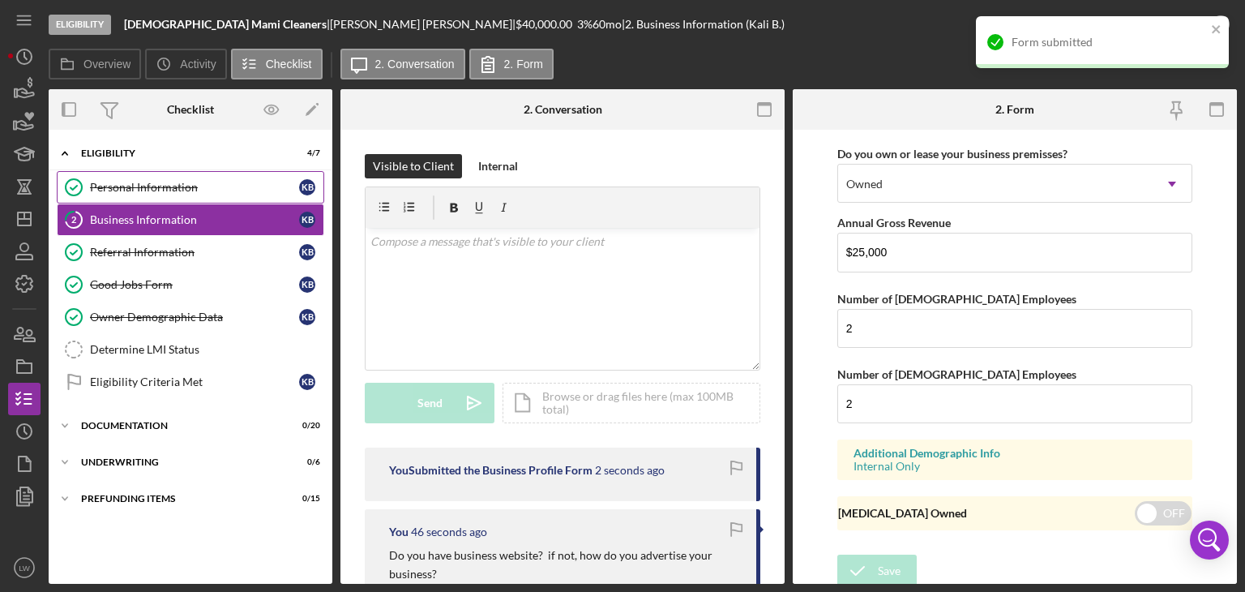
click at [115, 178] on link "Personal Information Personal Information K B" at bounding box center [190, 187] width 267 height 32
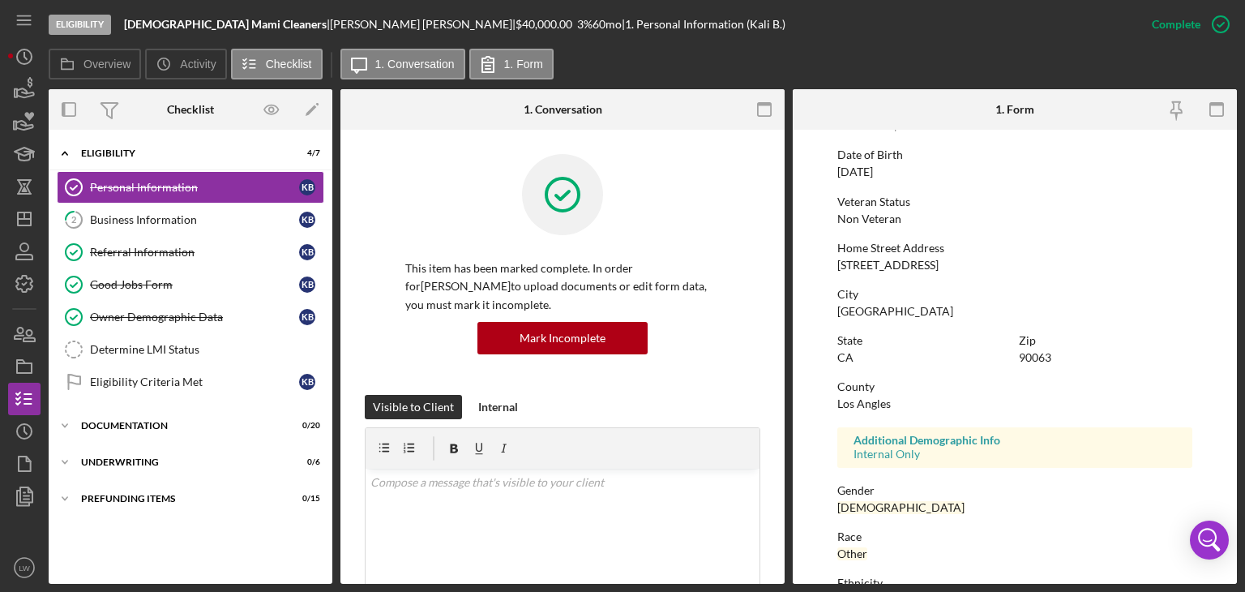
scroll to position [302, 0]
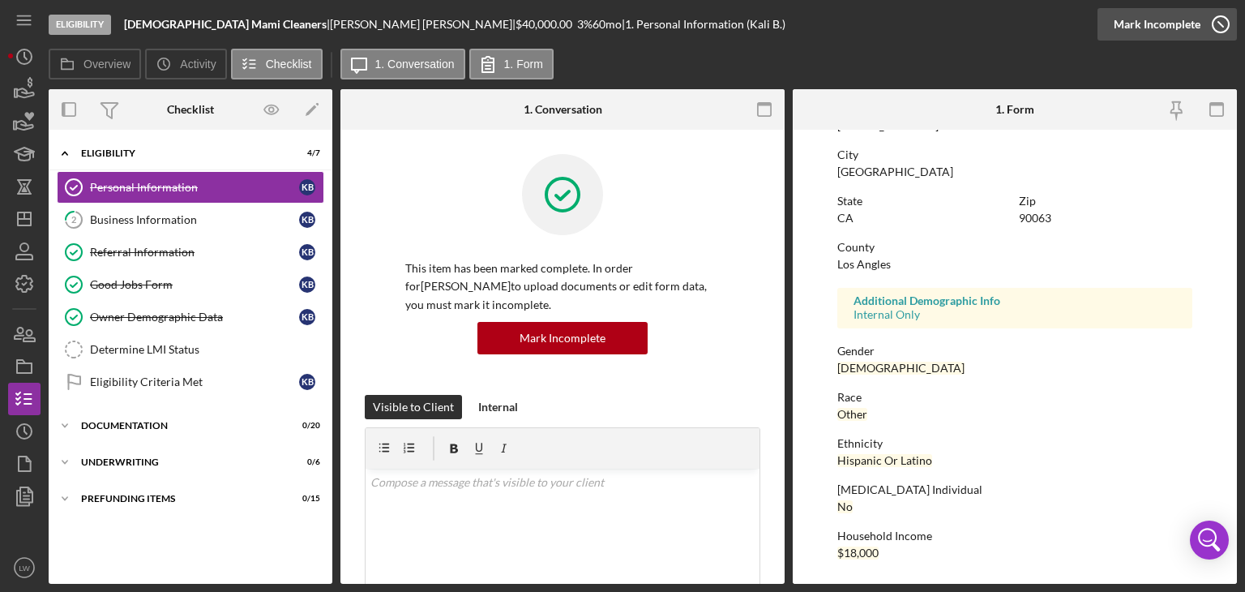
click at [1186, 31] on div "Mark Incomplete" at bounding box center [1157, 24] width 87 height 32
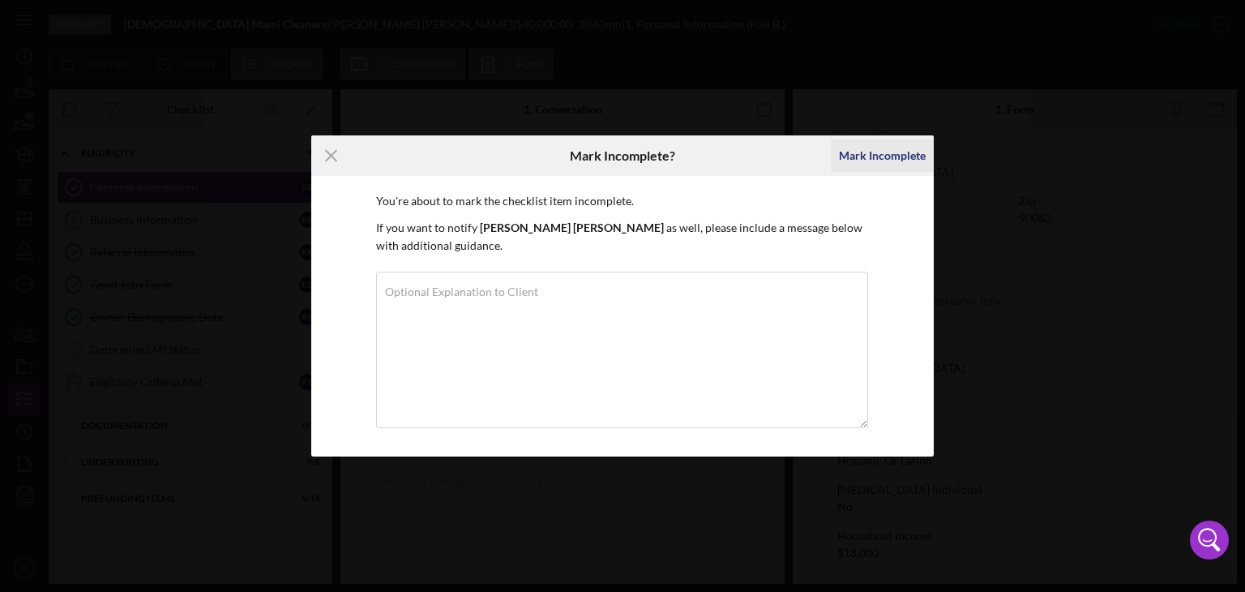
click at [879, 164] on div "Mark Incomplete" at bounding box center [882, 155] width 87 height 32
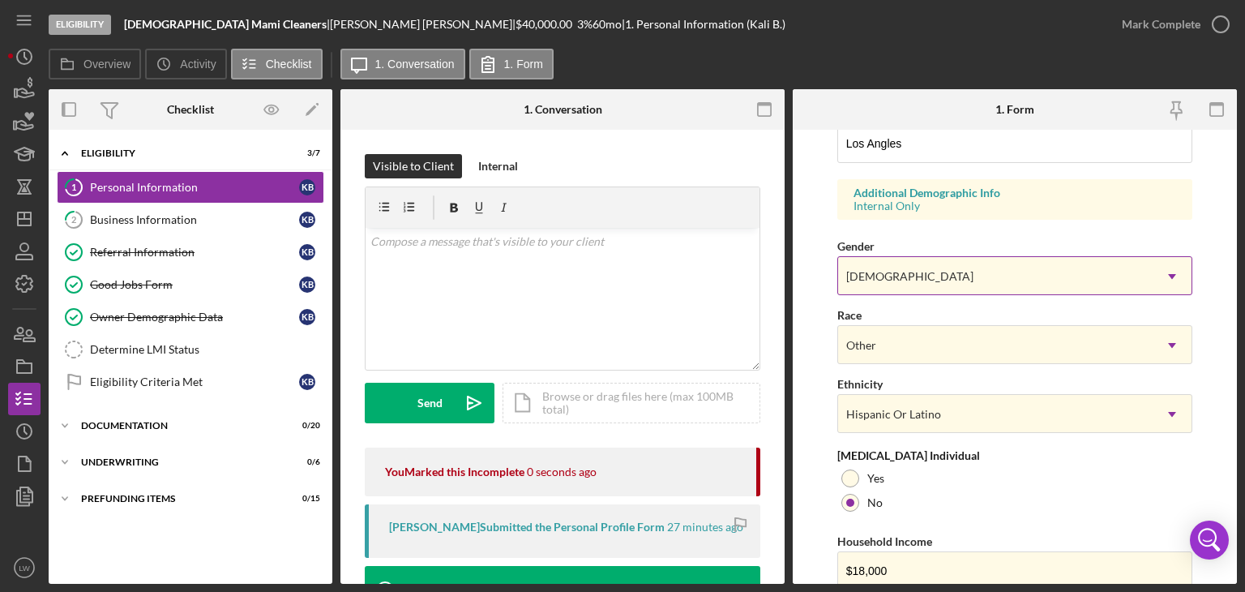
scroll to position [626, 0]
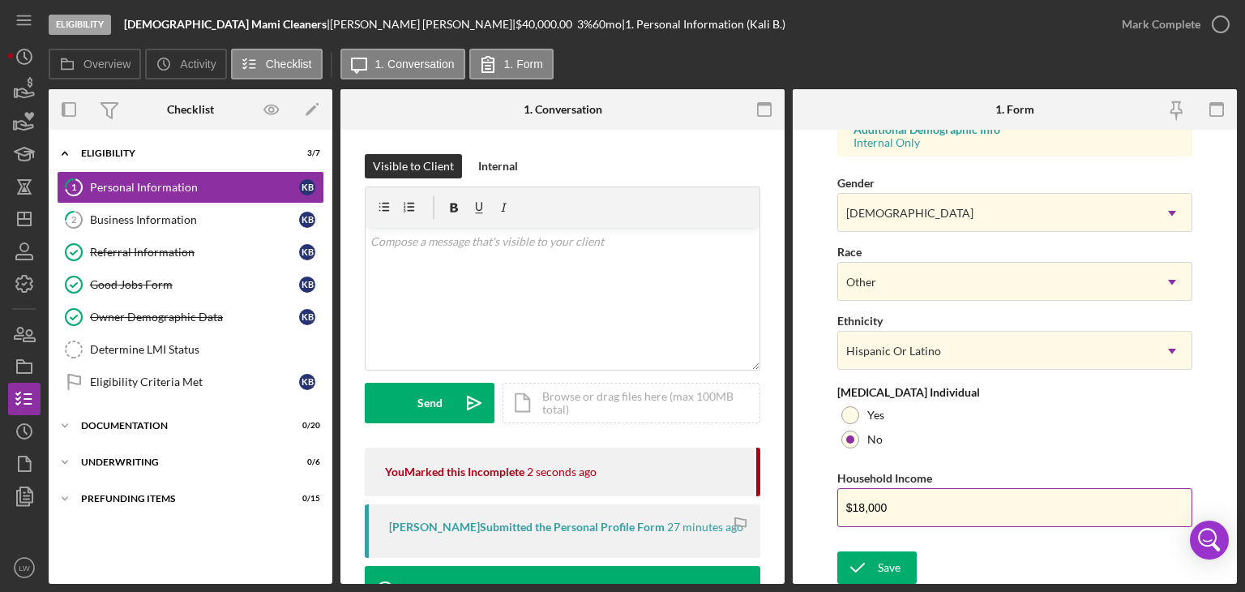
click at [932, 504] on input "$18,000" at bounding box center [1014, 507] width 355 height 39
type input "$25,000"
click at [863, 557] on icon "submit" at bounding box center [857, 567] width 41 height 41
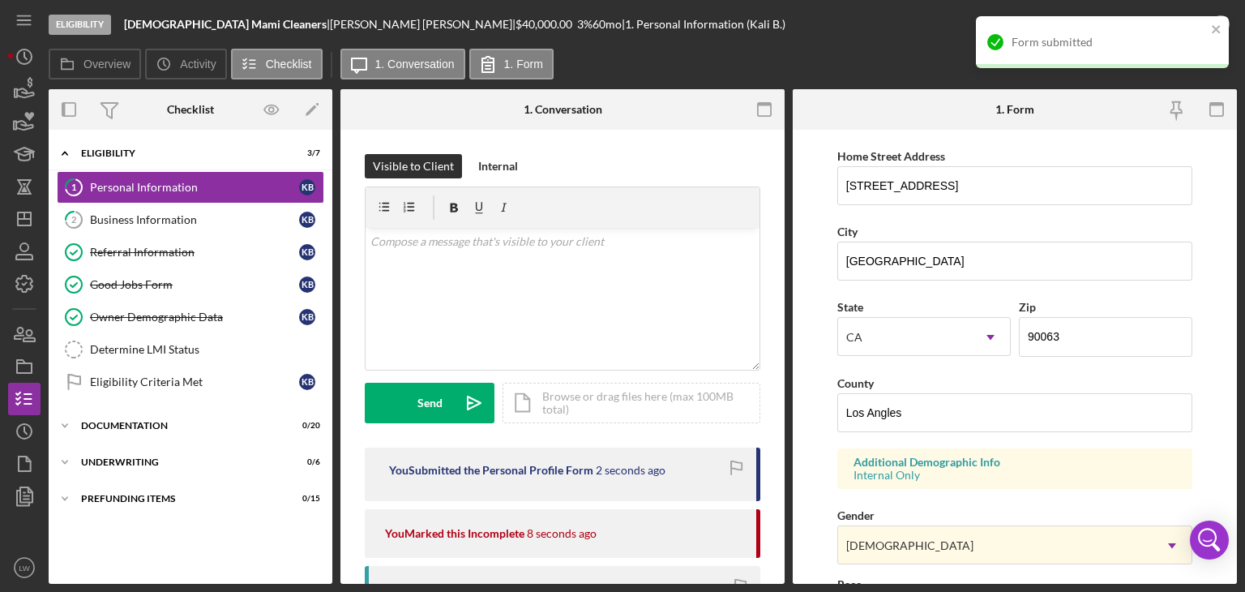
scroll to position [0, 0]
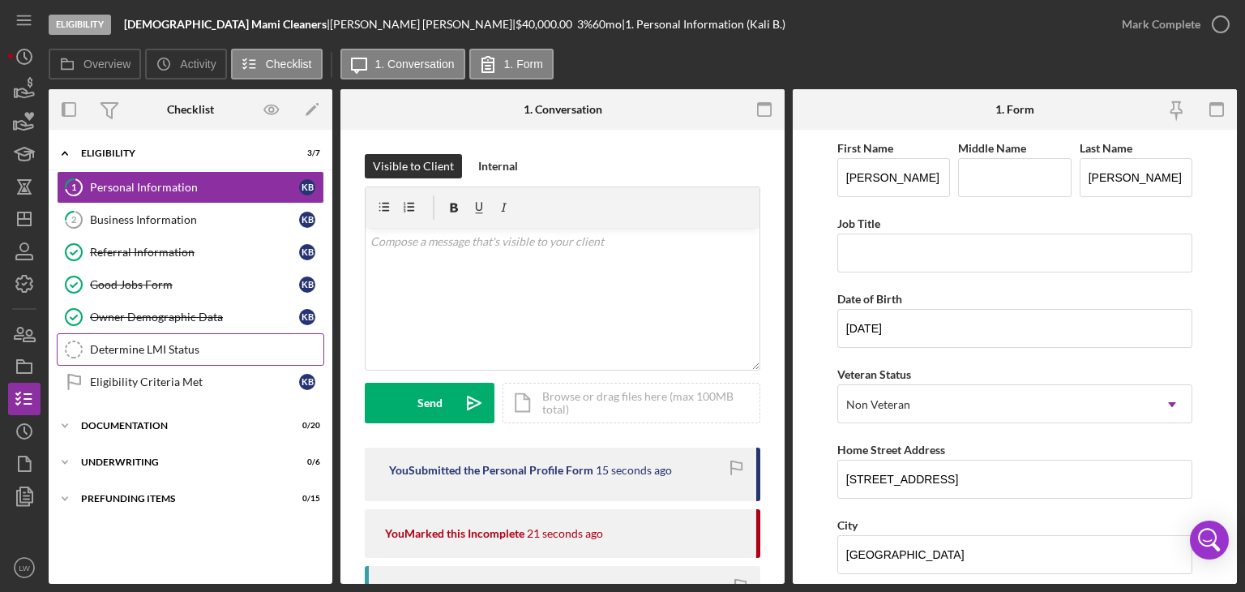
click at [188, 345] on div "Determine LMI Status" at bounding box center [206, 349] width 233 height 13
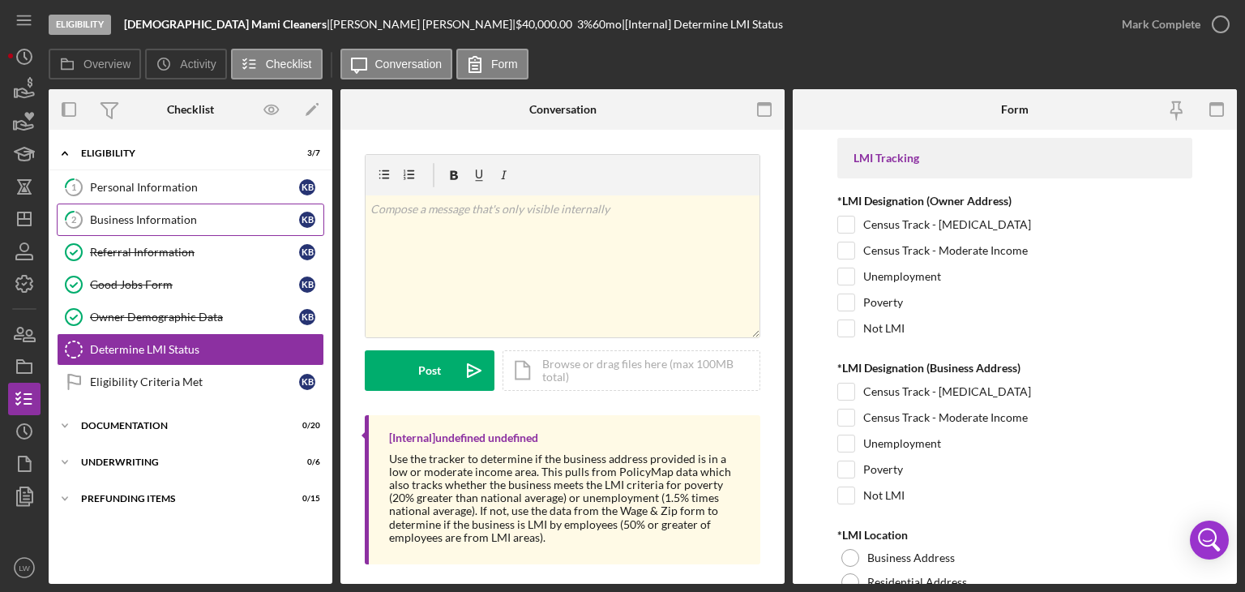
click at [165, 221] on div "Business Information" at bounding box center [194, 219] width 209 height 13
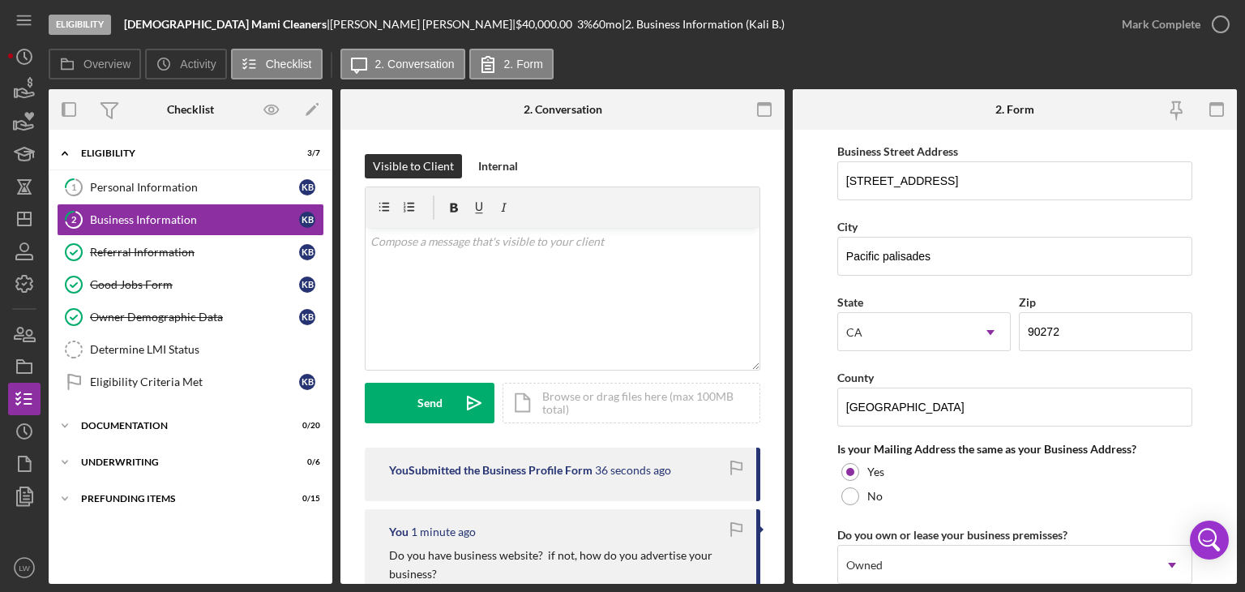
scroll to position [973, 0]
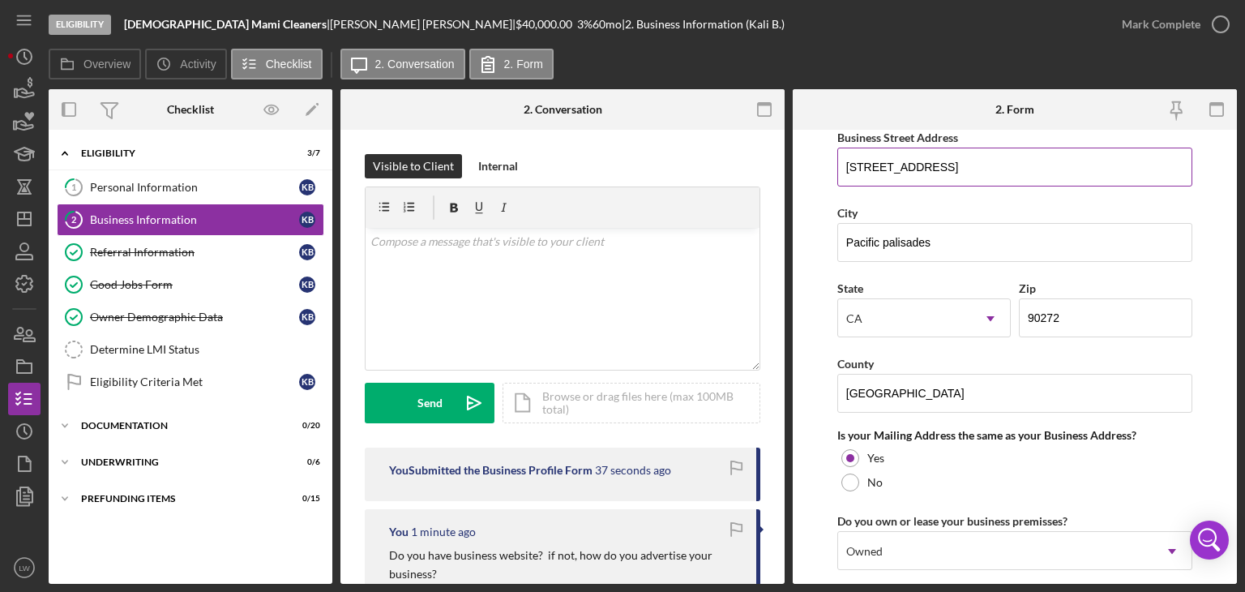
click at [893, 164] on input "[STREET_ADDRESS]" at bounding box center [1014, 167] width 355 height 39
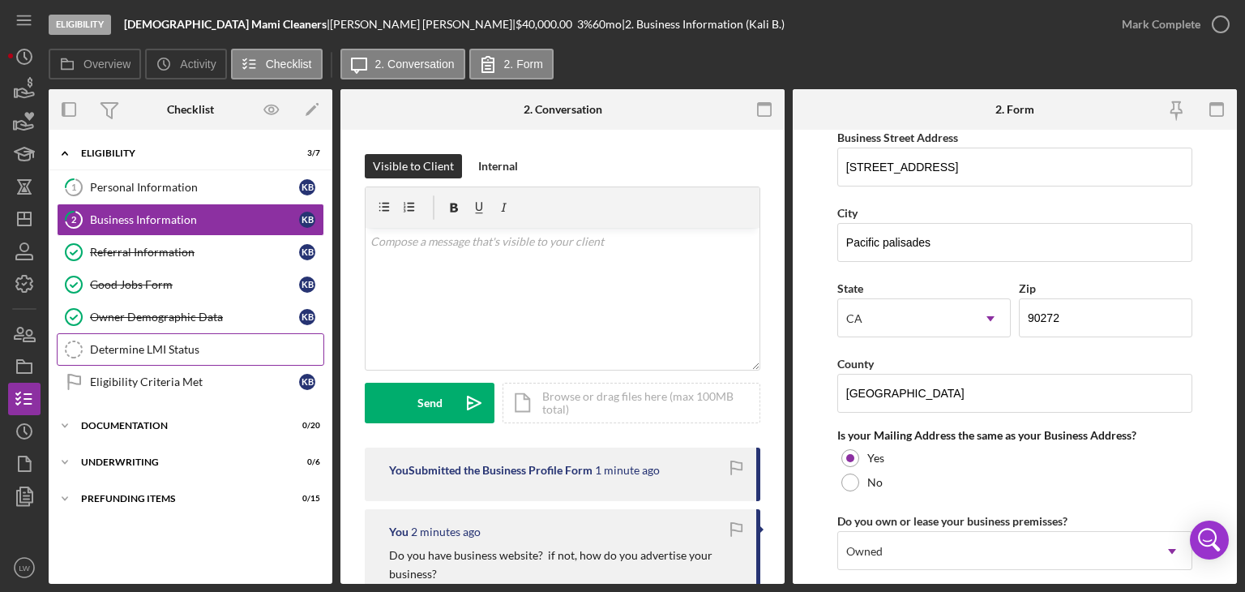
click at [187, 349] on div "Determine LMI Status" at bounding box center [206, 349] width 233 height 13
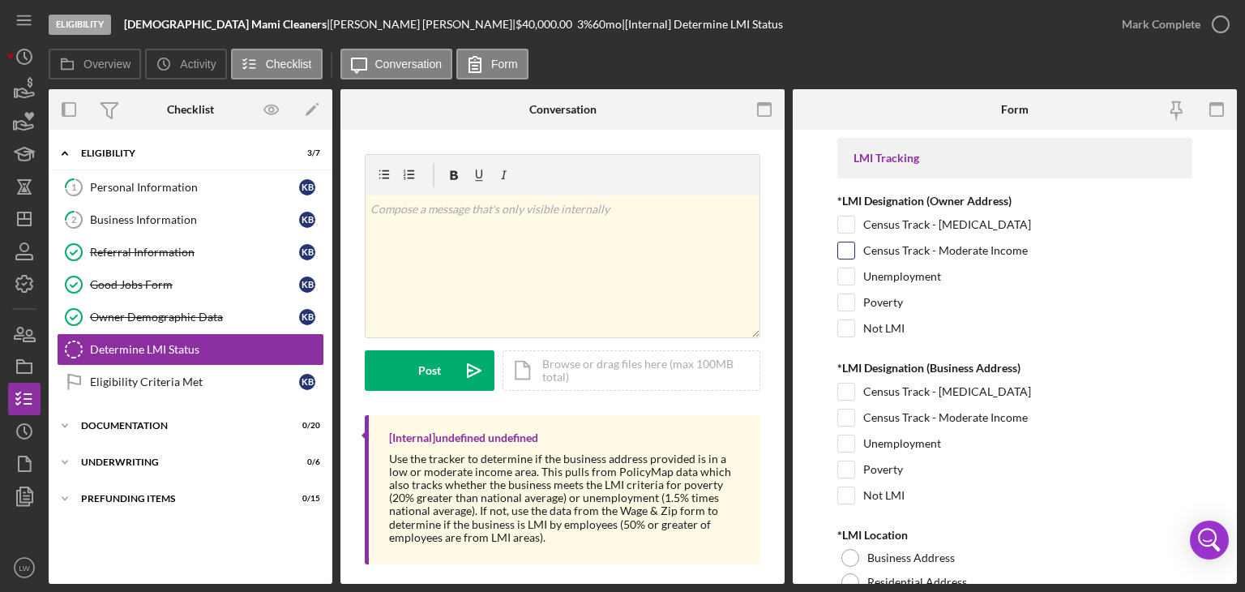
click at [845, 246] on input "Census Track - Moderate Income" at bounding box center [846, 250] width 16 height 16
checkbox input "true"
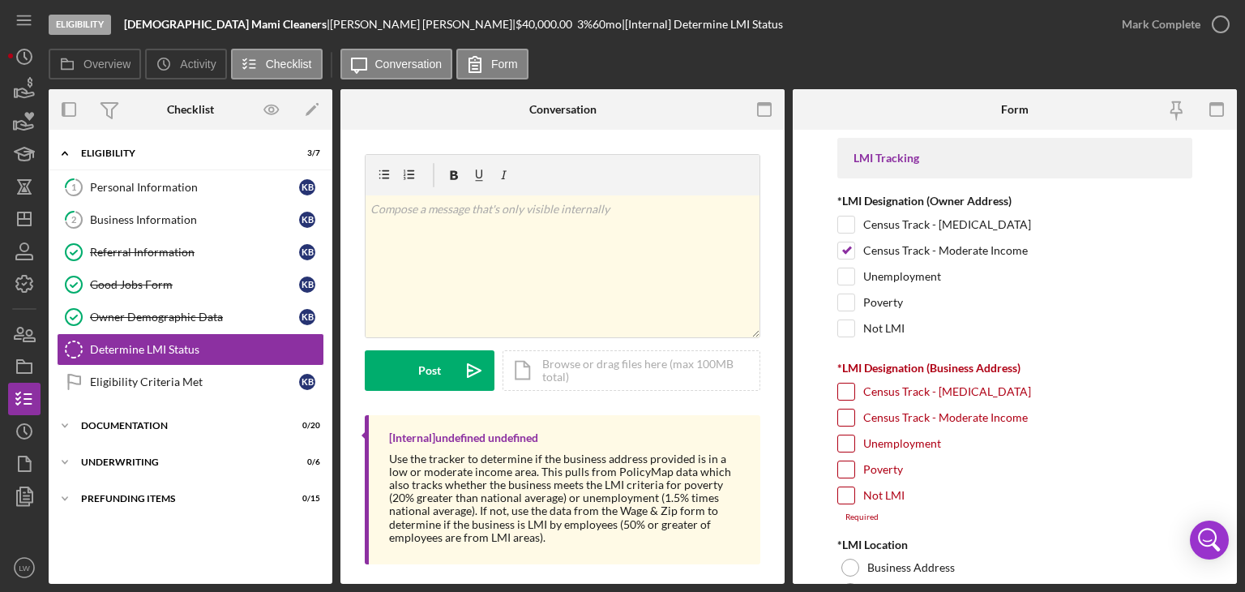
scroll to position [81, 0]
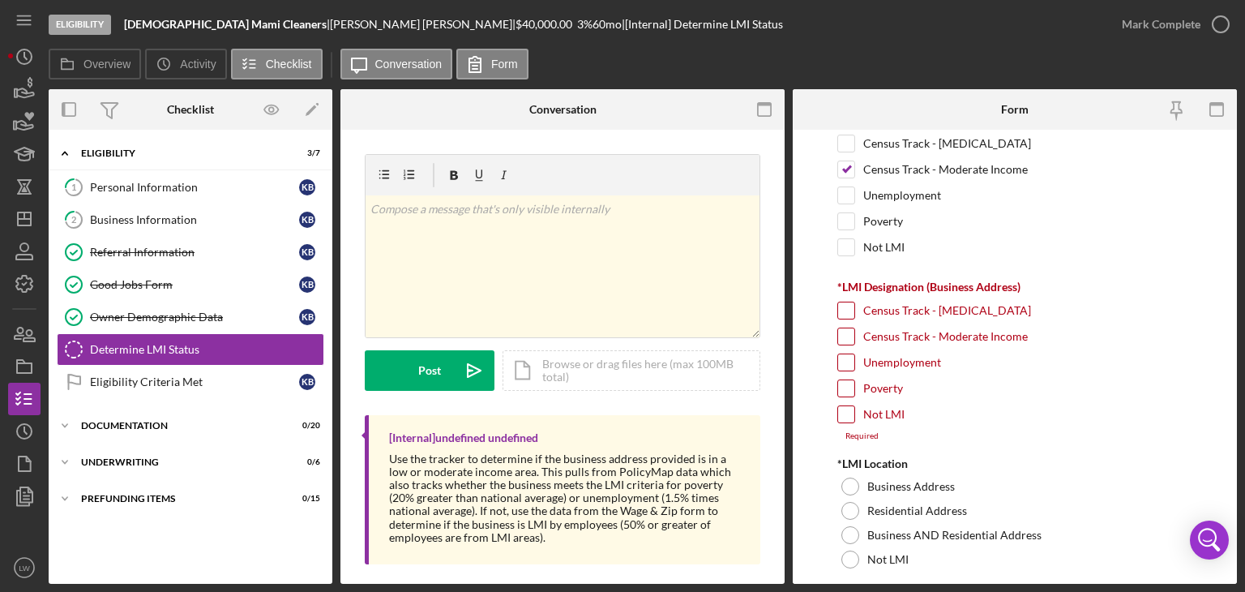
click at [844, 409] on input "Not LMI" at bounding box center [846, 414] width 16 height 16
checkbox input "true"
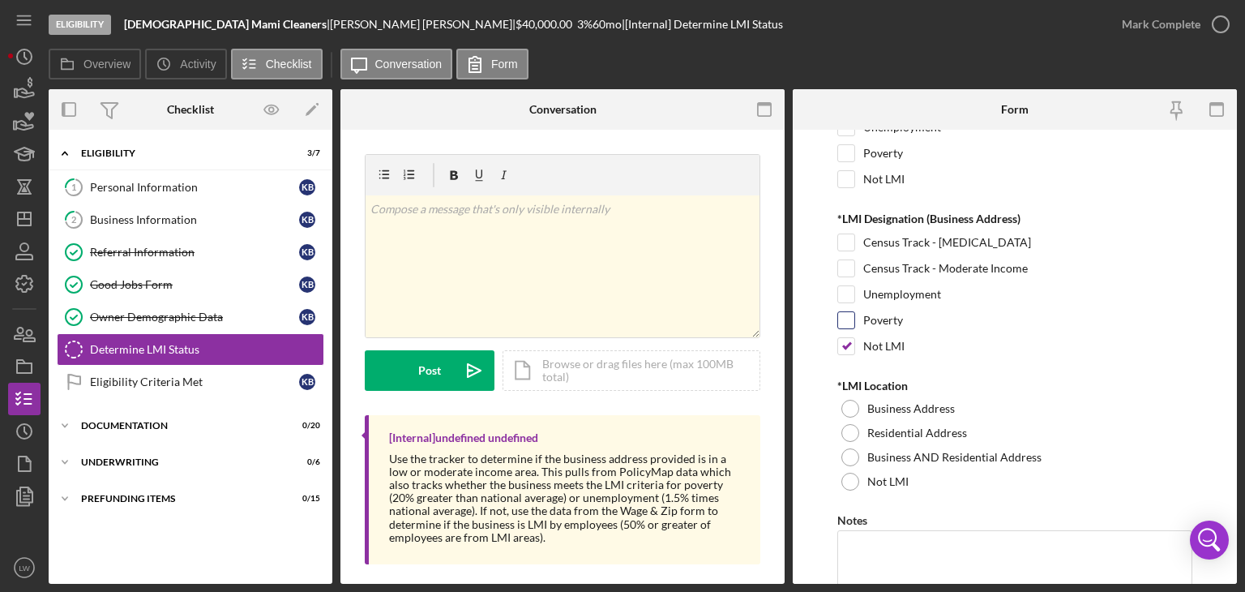
scroll to position [233, 0]
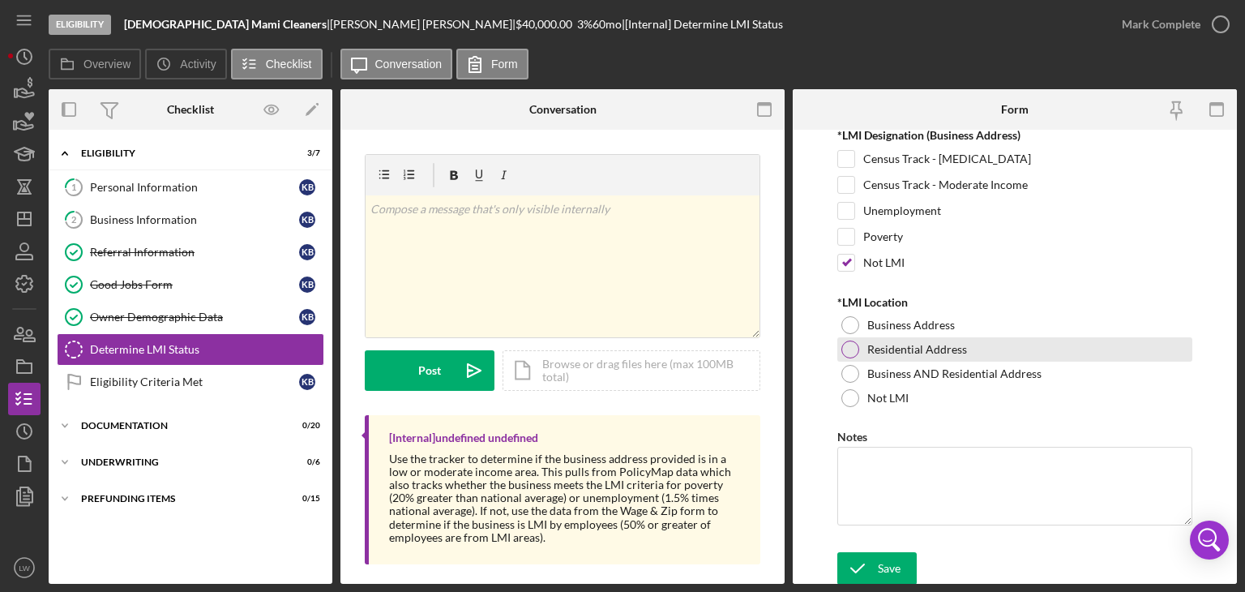
click at [854, 348] on div at bounding box center [850, 349] width 18 height 18
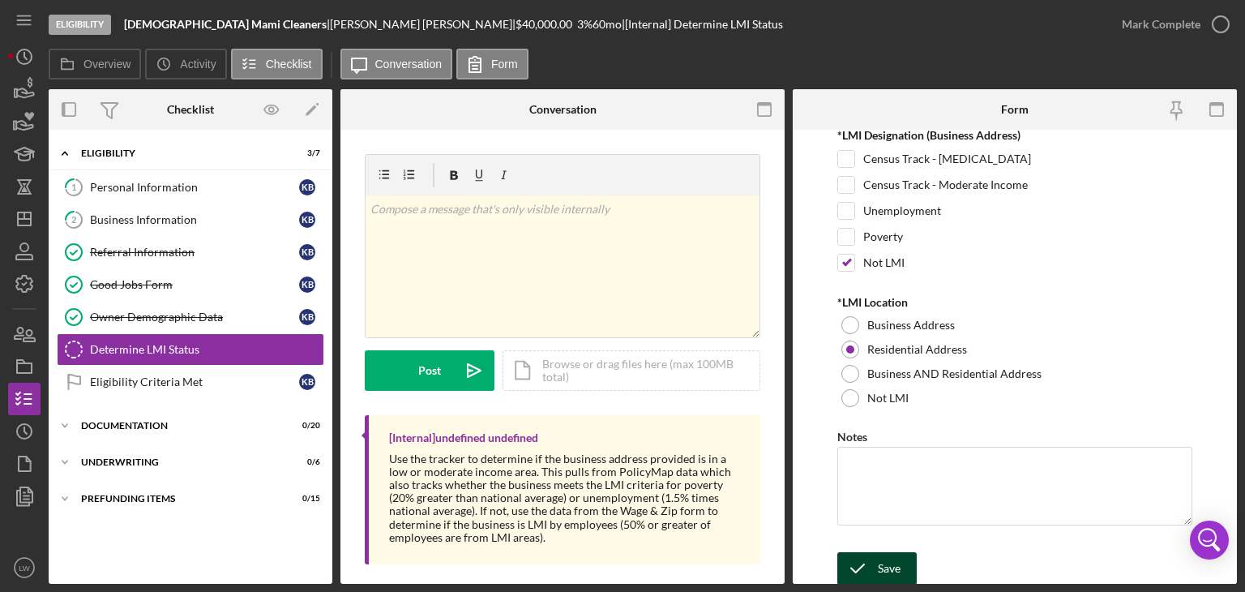
click at [896, 562] on div "Save" at bounding box center [889, 568] width 23 height 32
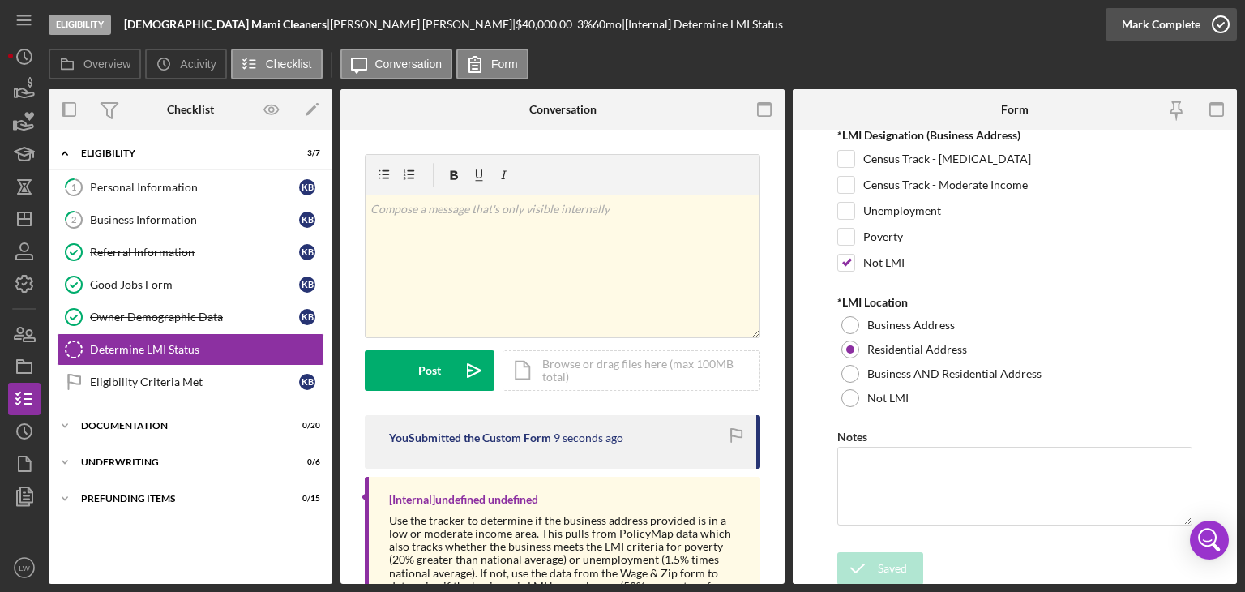
click at [1183, 14] on div "Mark Complete" at bounding box center [1161, 24] width 79 height 32
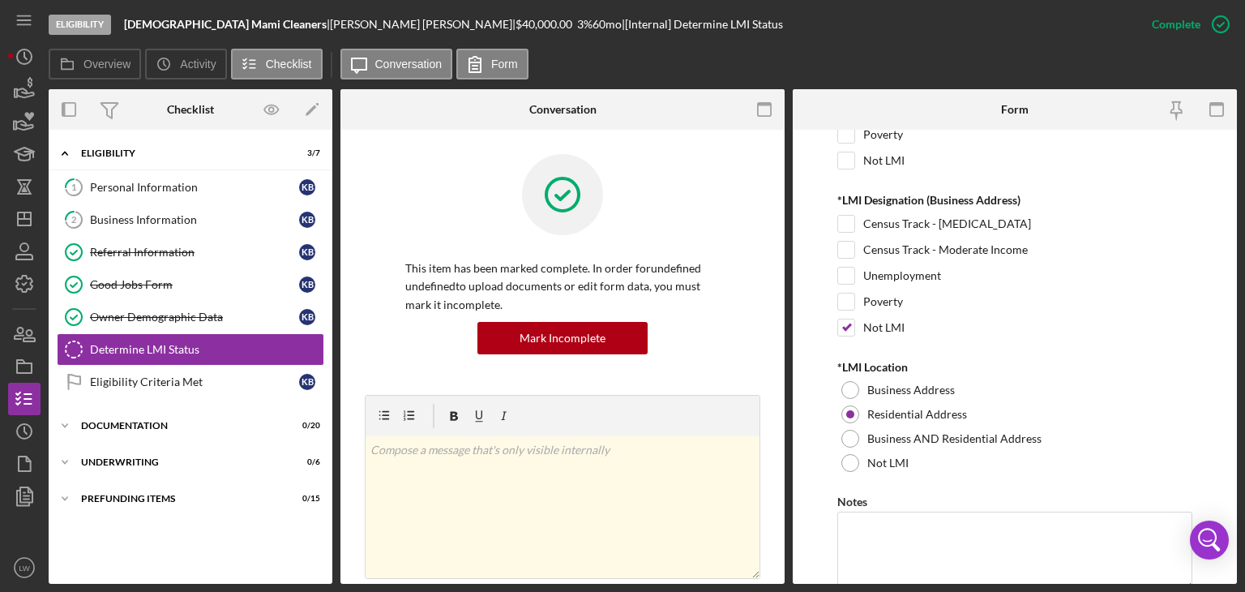
scroll to position [297, 0]
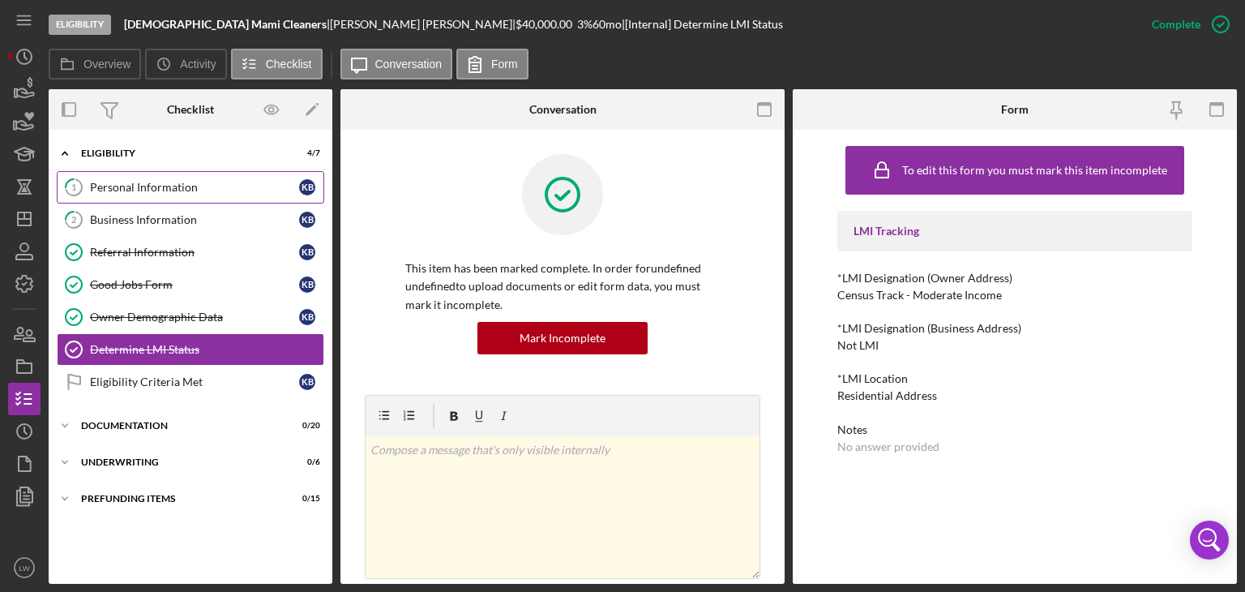
click at [138, 189] on div "Personal Information" at bounding box center [194, 187] width 209 height 13
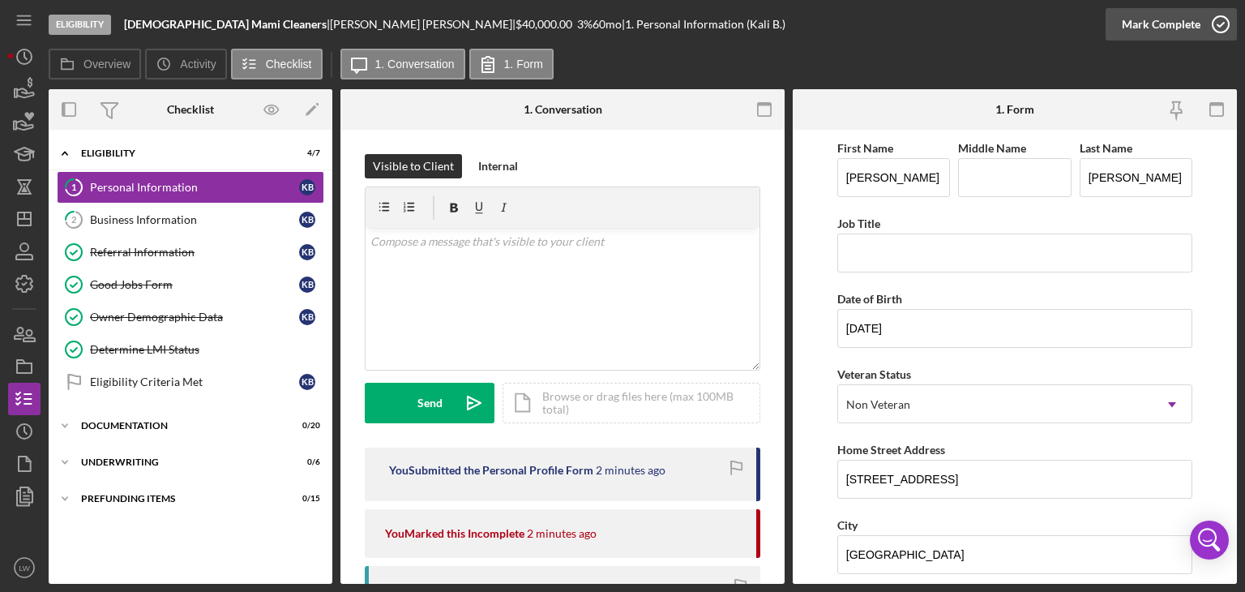
click at [1154, 27] on div "Mark Complete" at bounding box center [1161, 24] width 79 height 32
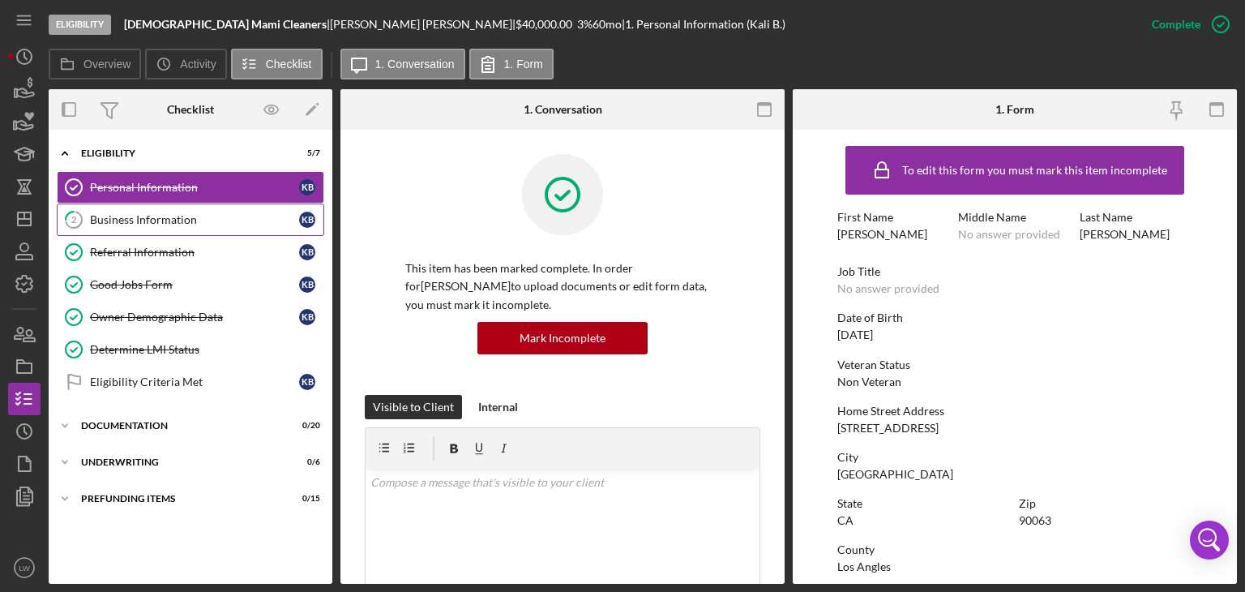
click at [212, 208] on link "2 Business Information K B" at bounding box center [190, 219] width 267 height 32
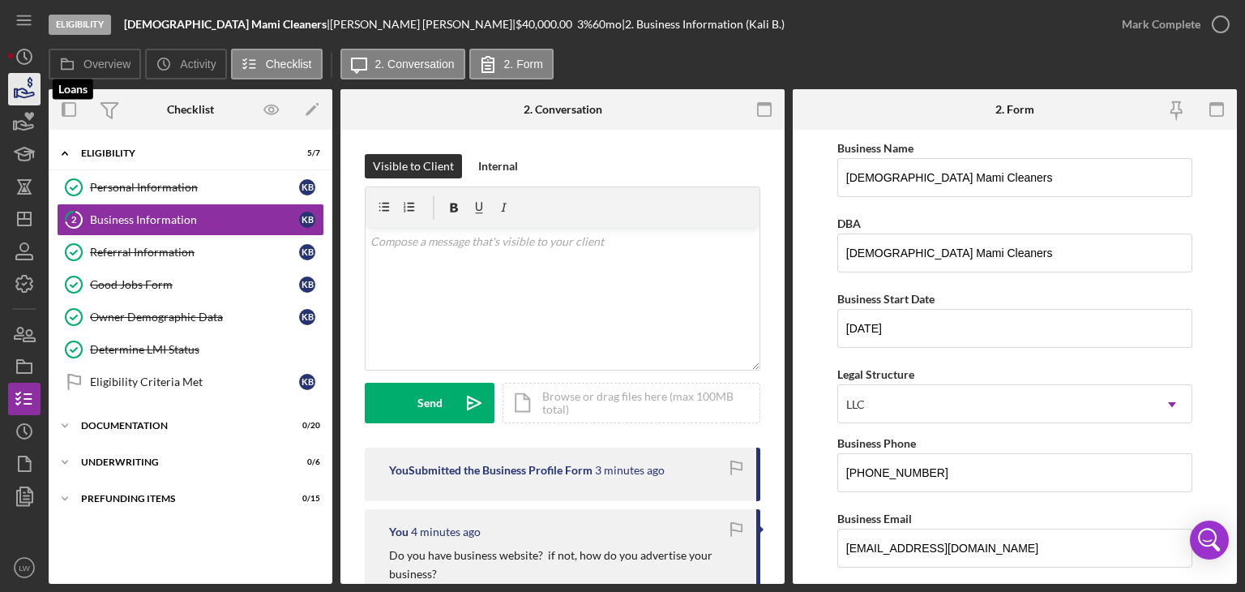
click at [16, 88] on icon "button" at bounding box center [24, 89] width 41 height 41
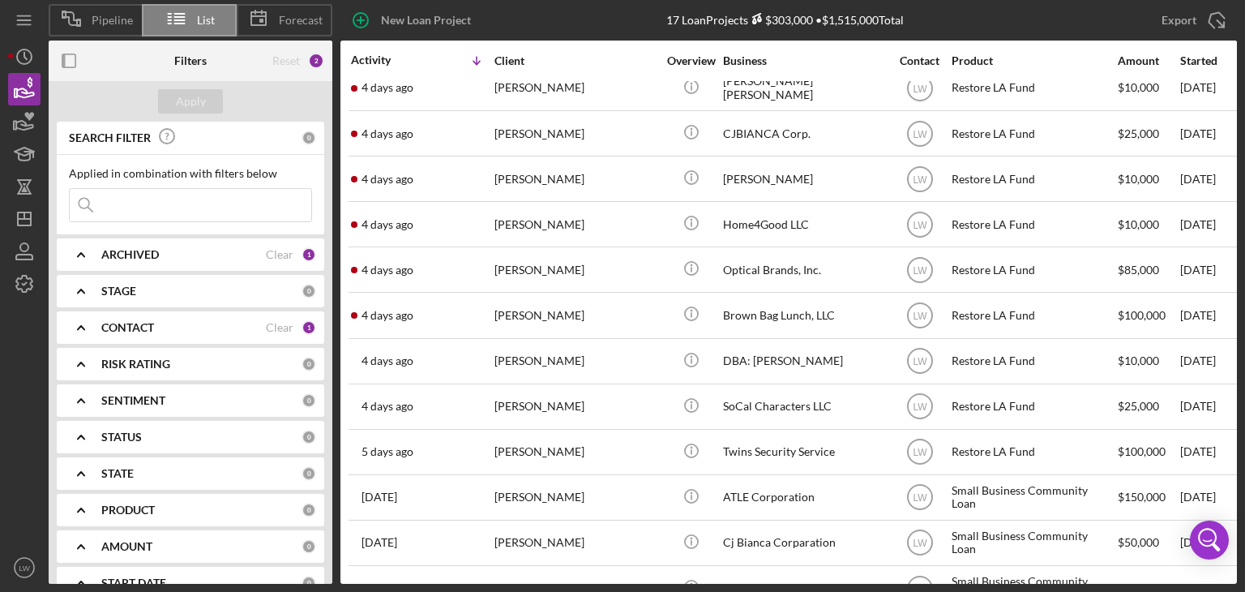
scroll to position [81, 0]
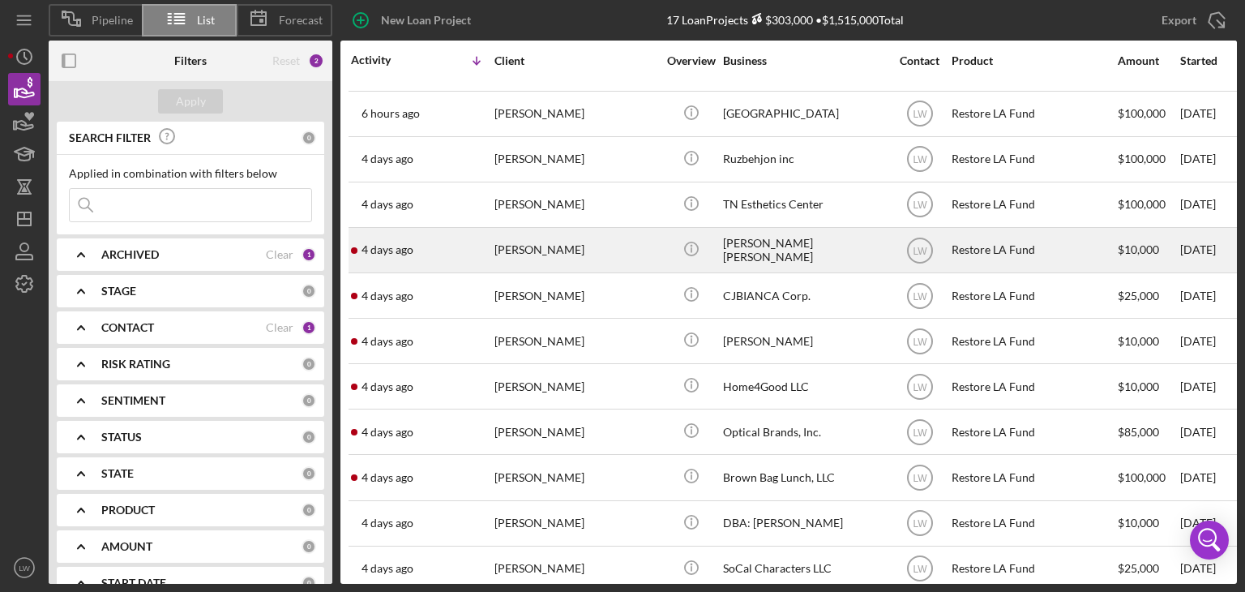
click at [531, 257] on div "[PERSON_NAME]" at bounding box center [575, 250] width 162 height 43
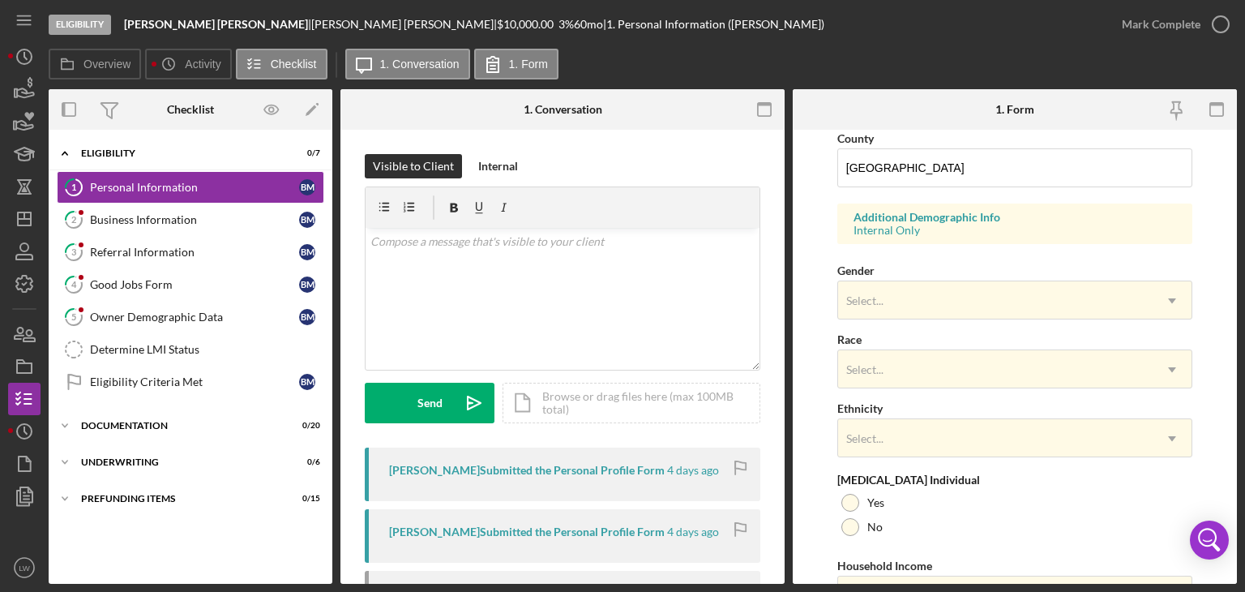
scroll to position [567, 0]
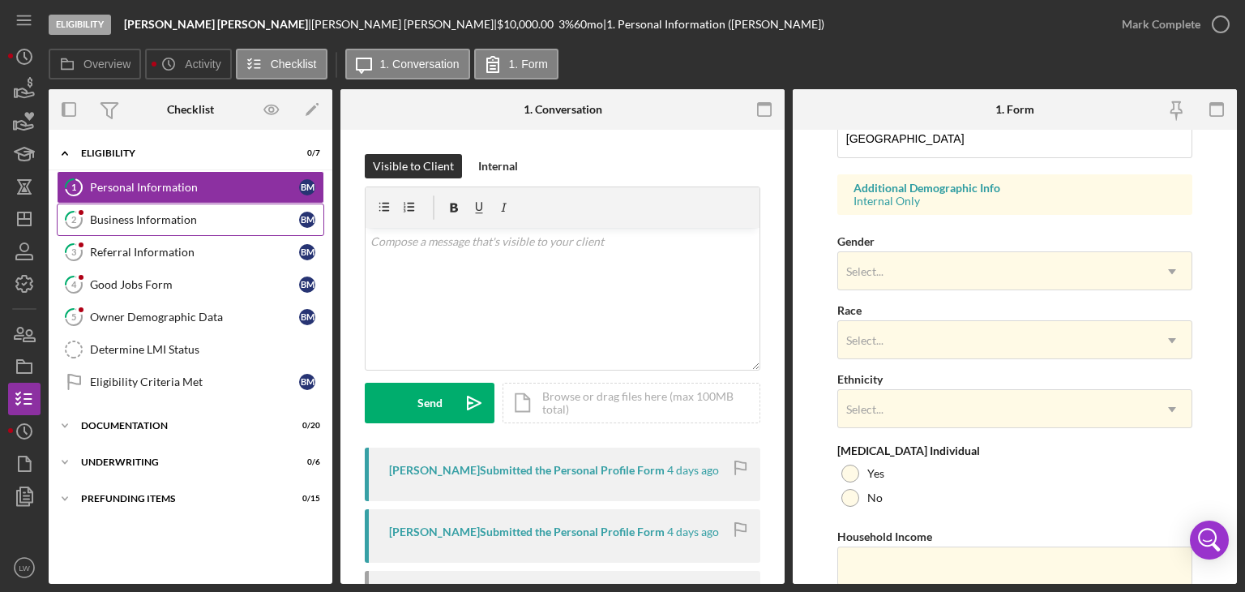
click at [198, 207] on link "2 Business Information B M" at bounding box center [190, 219] width 267 height 32
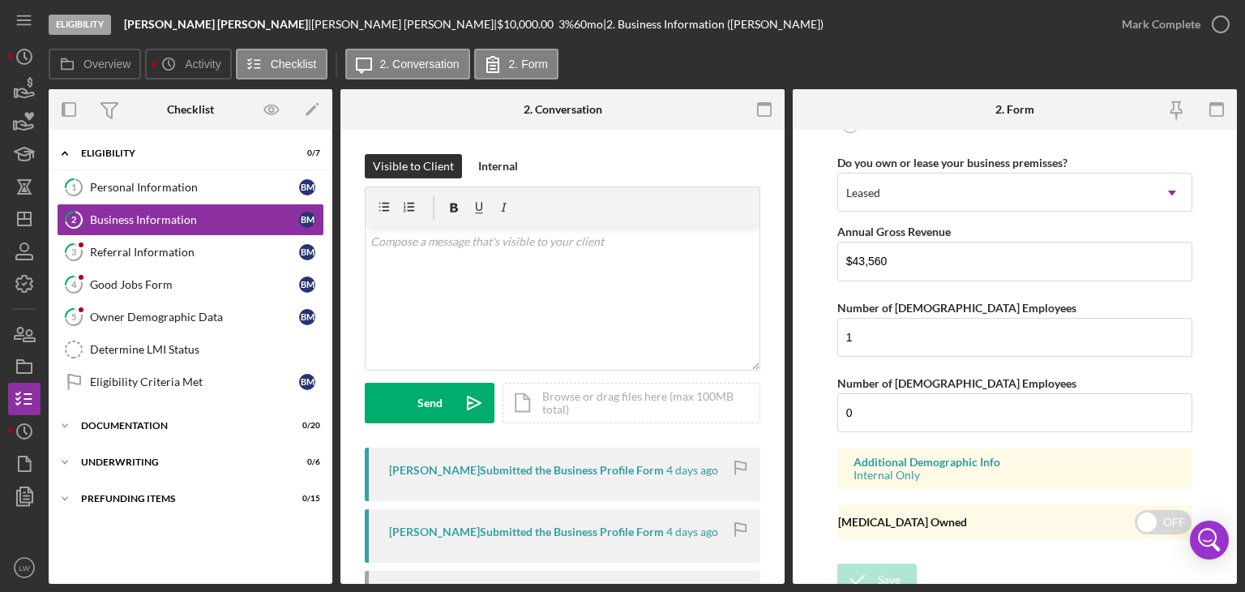
scroll to position [1340, 0]
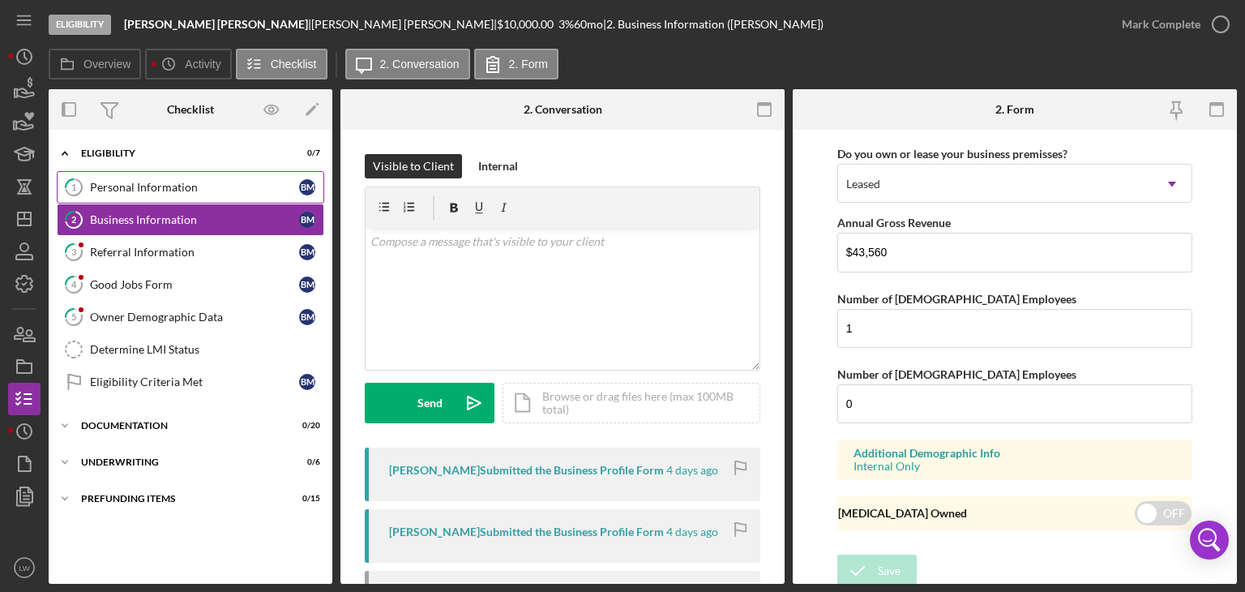
click at [161, 199] on link "1 Personal Information B M" at bounding box center [190, 187] width 267 height 32
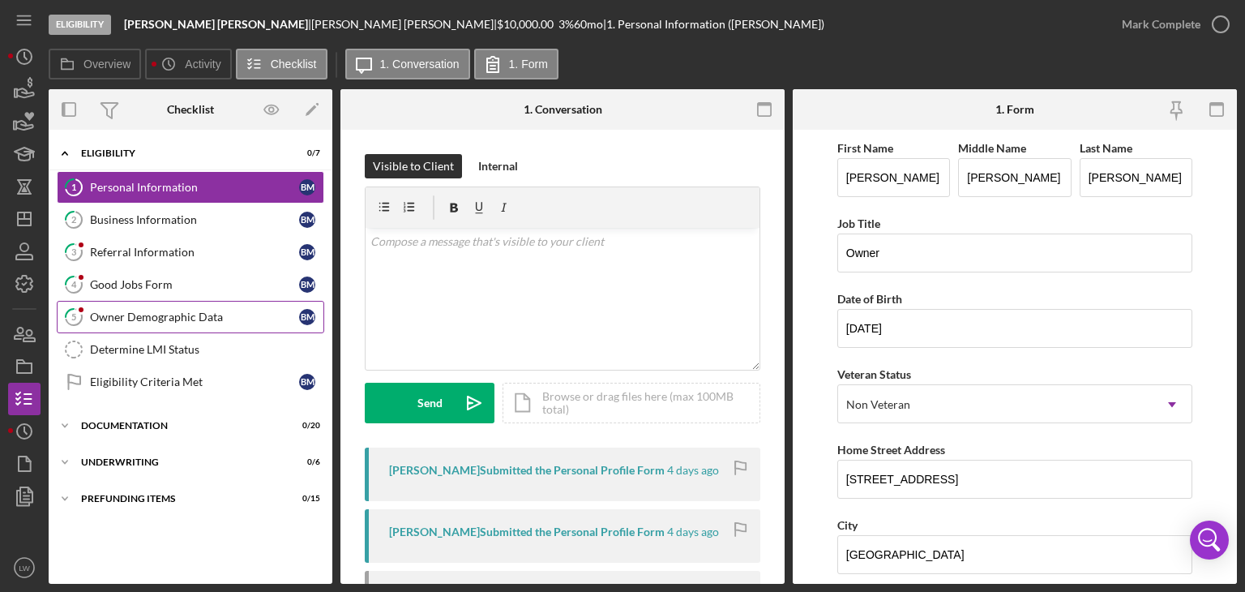
click at [181, 316] on div "Owner Demographic Data" at bounding box center [194, 316] width 209 height 13
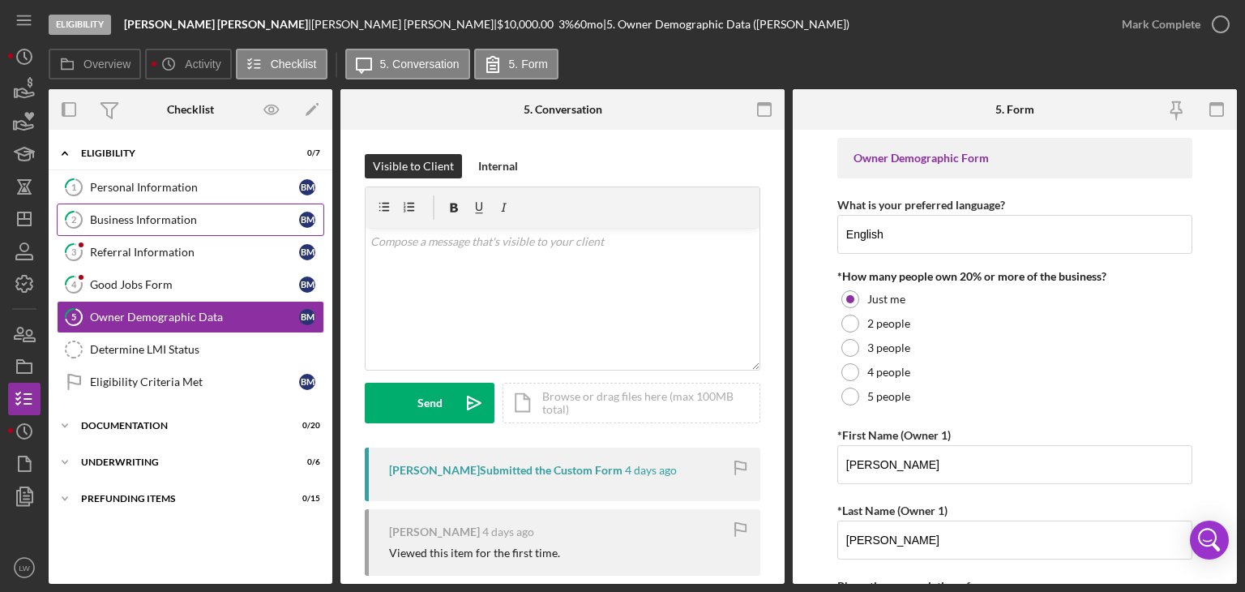
click at [207, 203] on link "2 Business Information B M" at bounding box center [190, 219] width 267 height 32
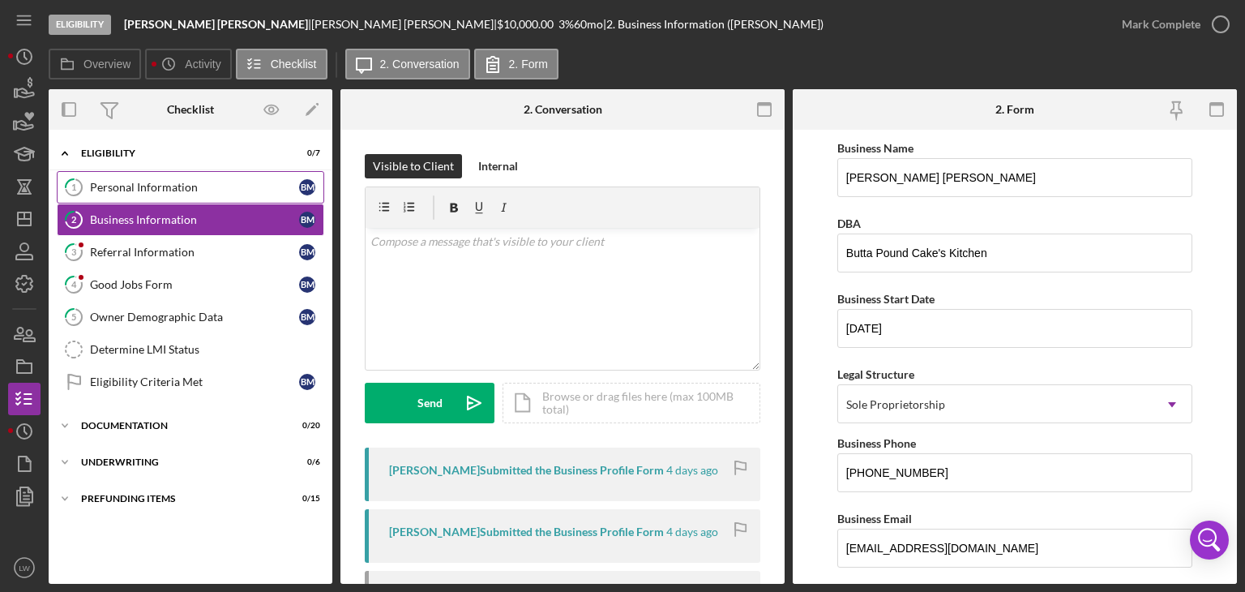
click at [203, 182] on div "Personal Information" at bounding box center [194, 187] width 209 height 13
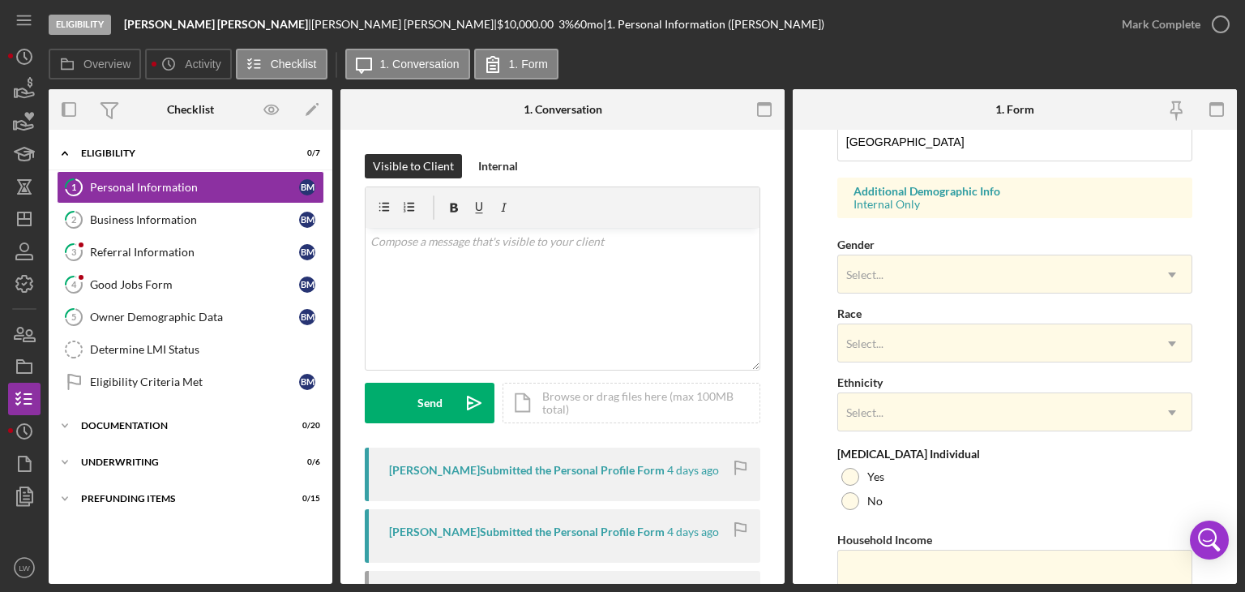
scroll to position [567, 0]
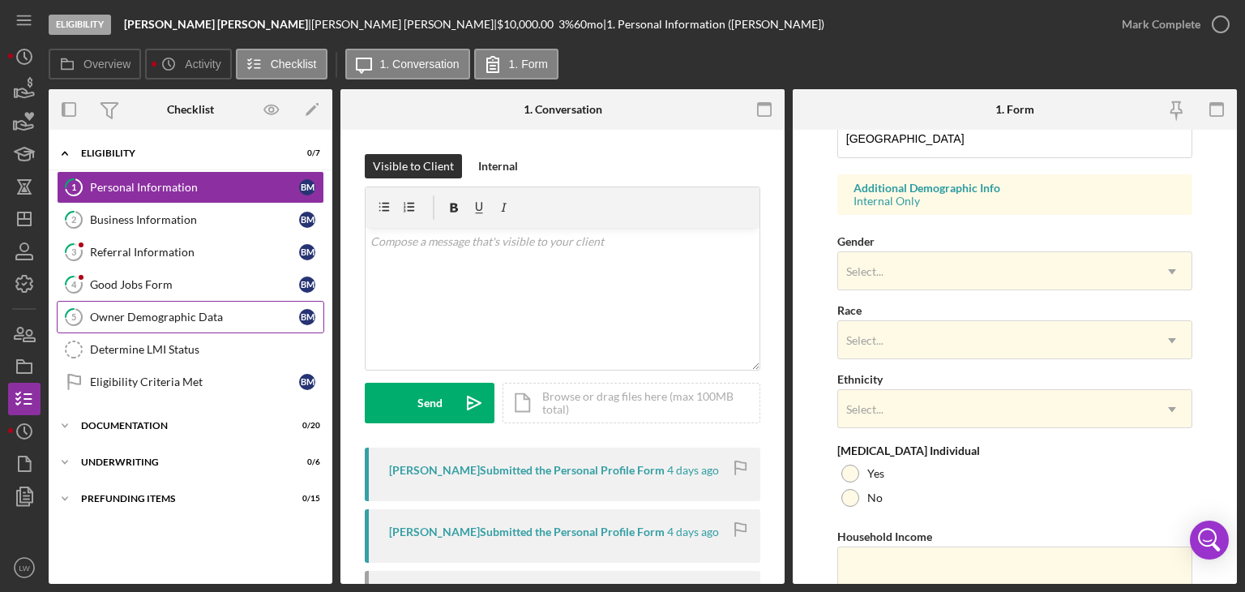
click at [219, 324] on link "5 Owner Demographic Data B M" at bounding box center [190, 317] width 267 height 32
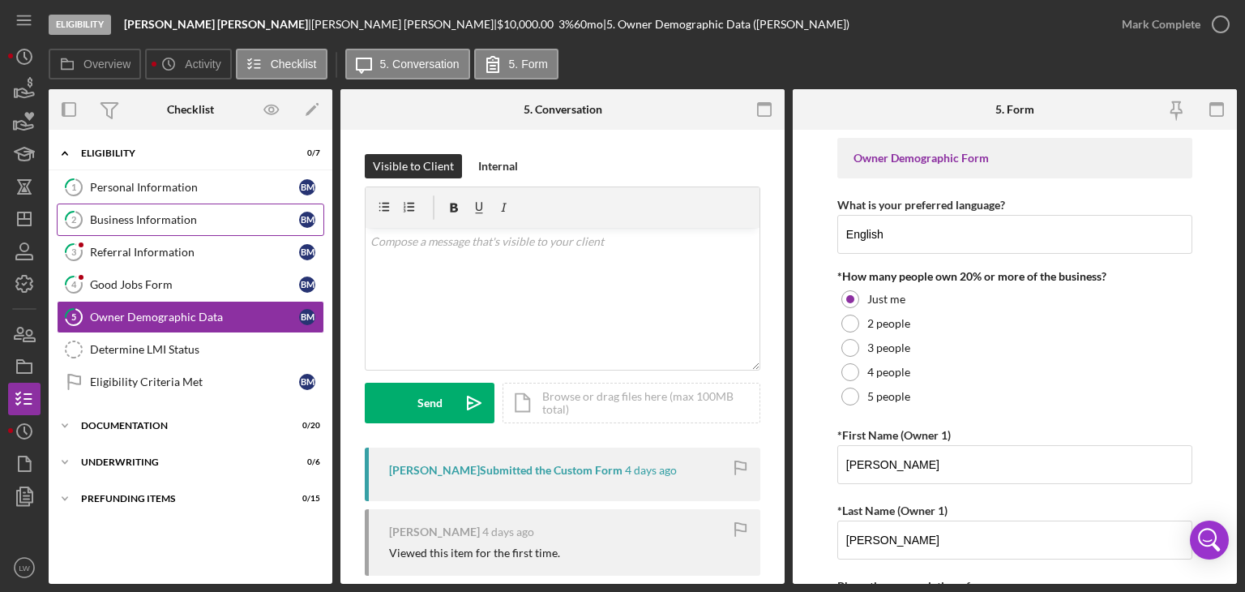
click at [173, 216] on div "Business Information" at bounding box center [194, 219] width 209 height 13
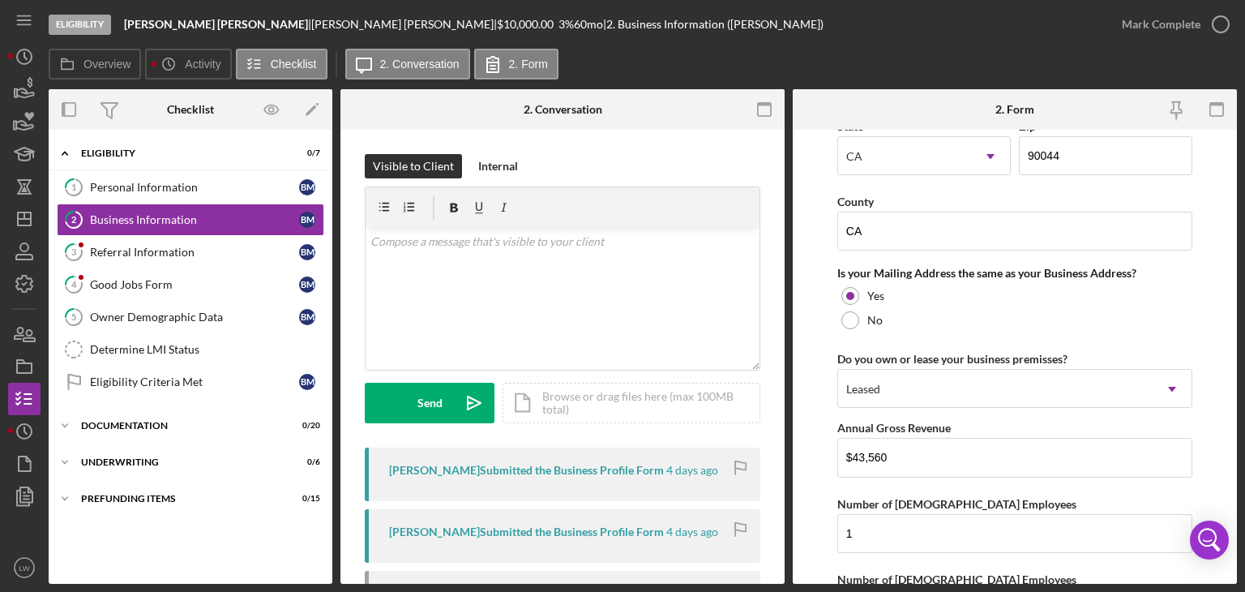
scroll to position [1340, 0]
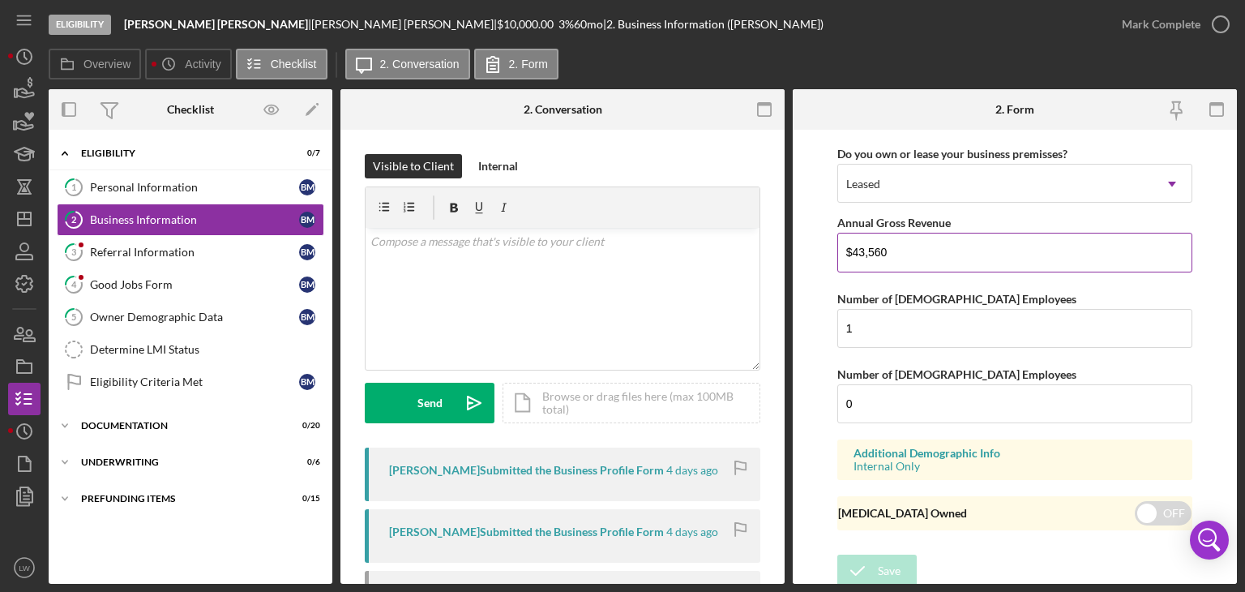
drag, startPoint x: 900, startPoint y: 250, endPoint x: 851, endPoint y: 250, distance: 49.4
click at [851, 250] on input "$43,560" at bounding box center [1014, 252] width 355 height 39
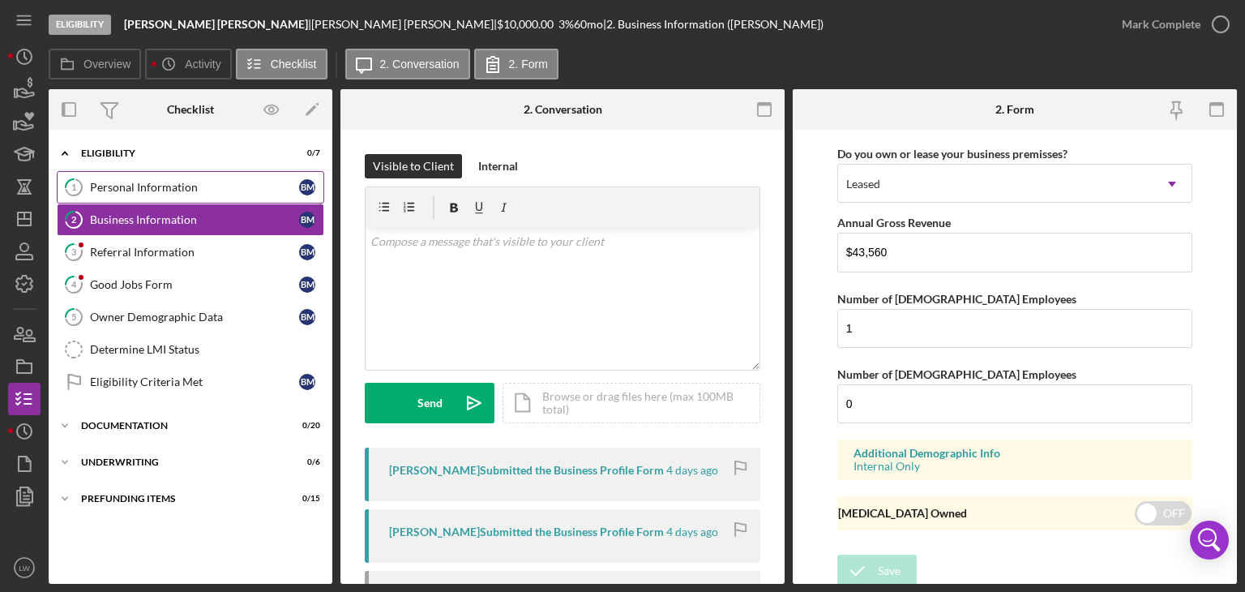
click at [138, 182] on div "Personal Information" at bounding box center [194, 187] width 209 height 13
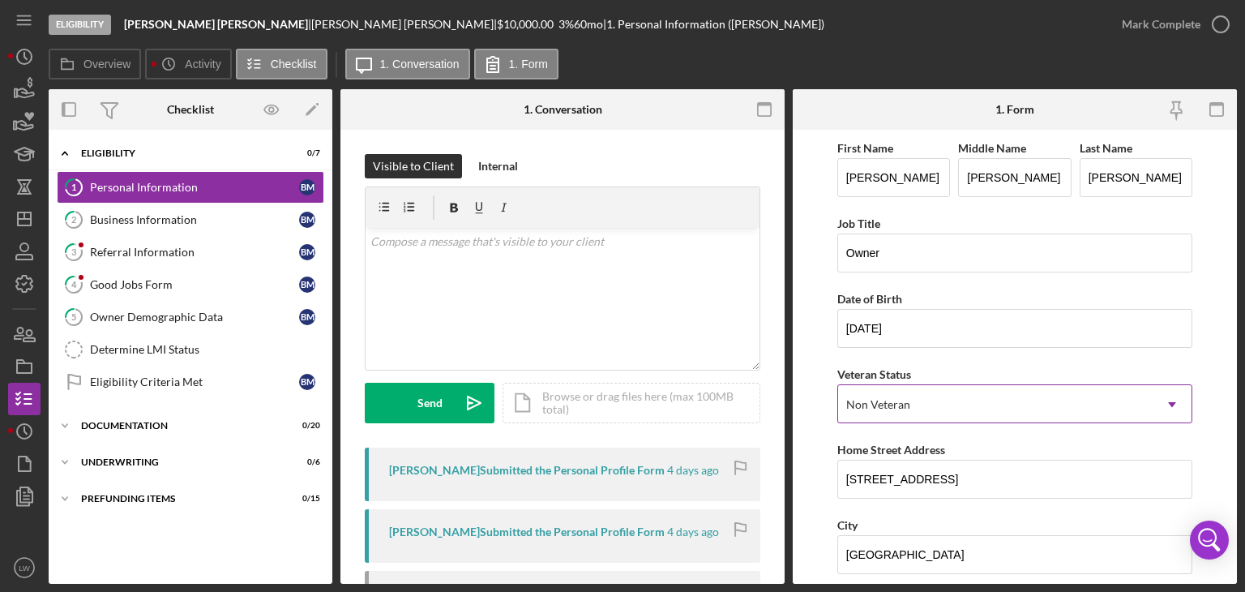
scroll to position [626, 0]
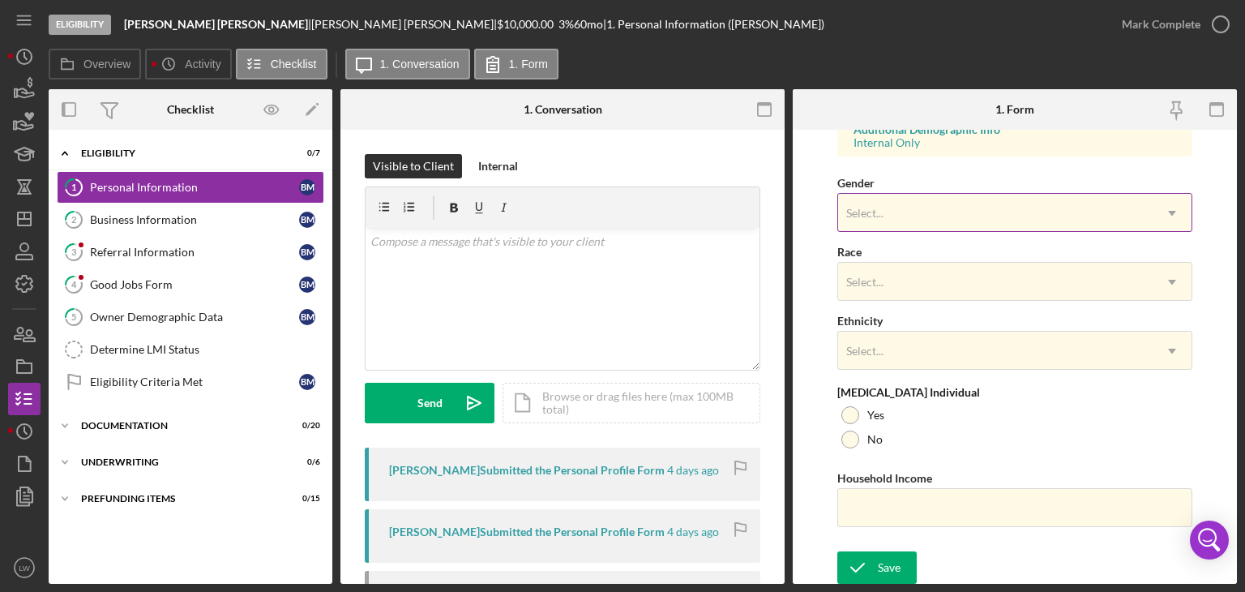
click at [909, 212] on div "Select..." at bounding box center [995, 213] width 314 height 37
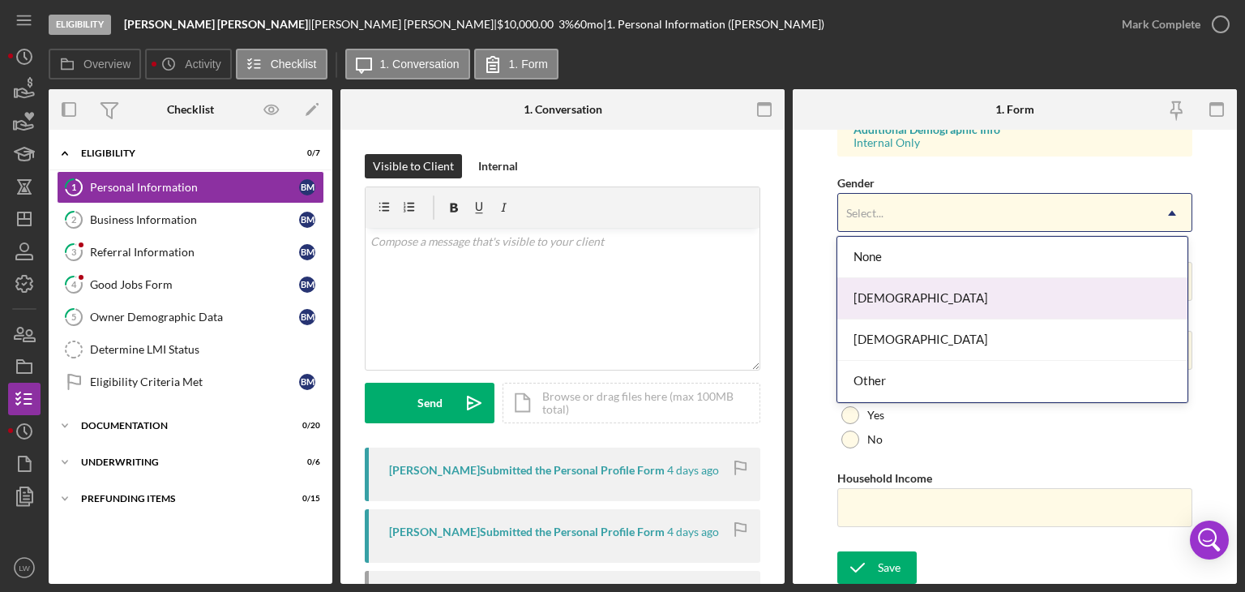
click at [892, 300] on div "[DEMOGRAPHIC_DATA]" at bounding box center [1012, 298] width 350 height 41
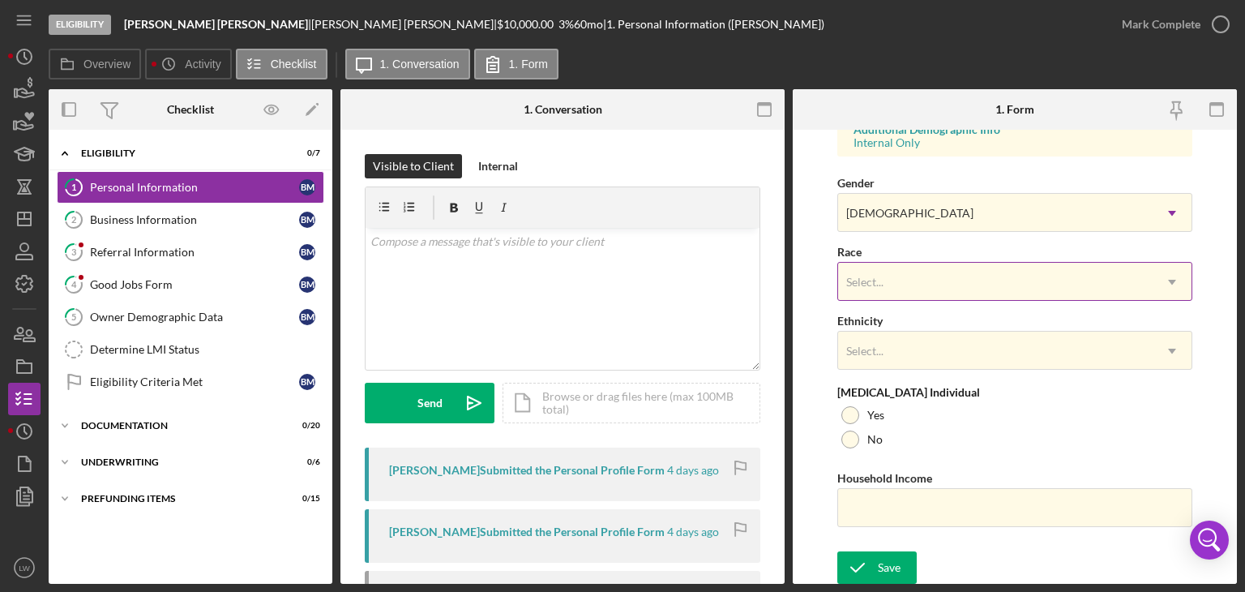
click at [895, 283] on div "Select..." at bounding box center [995, 281] width 314 height 37
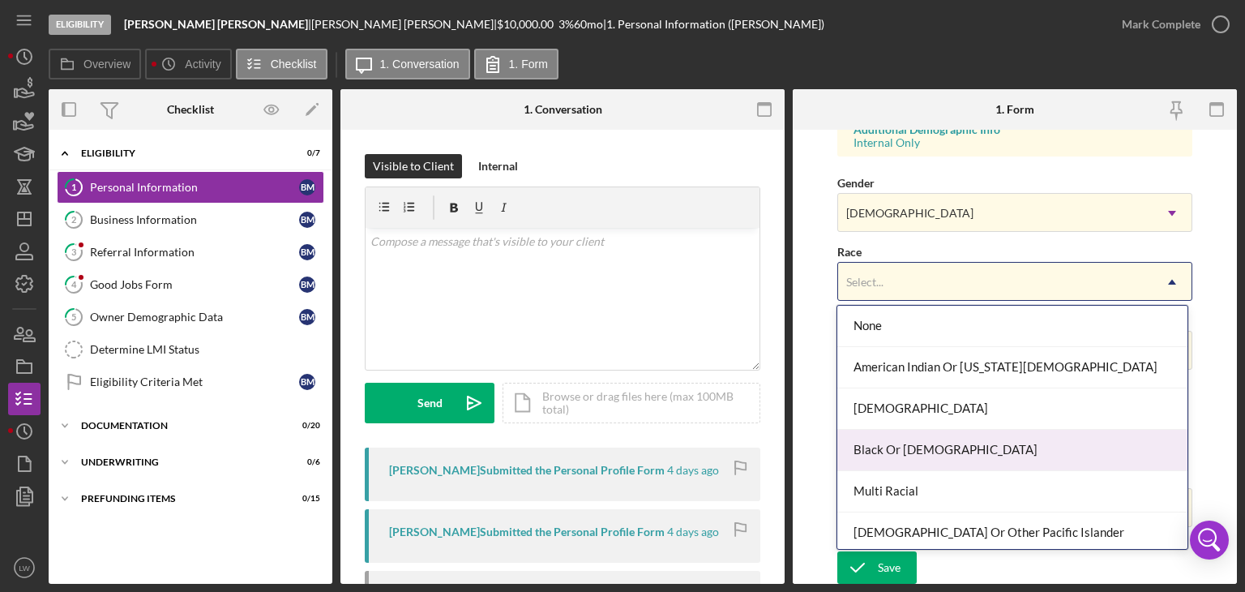
click at [924, 440] on div "Black Or [DEMOGRAPHIC_DATA]" at bounding box center [1012, 450] width 350 height 41
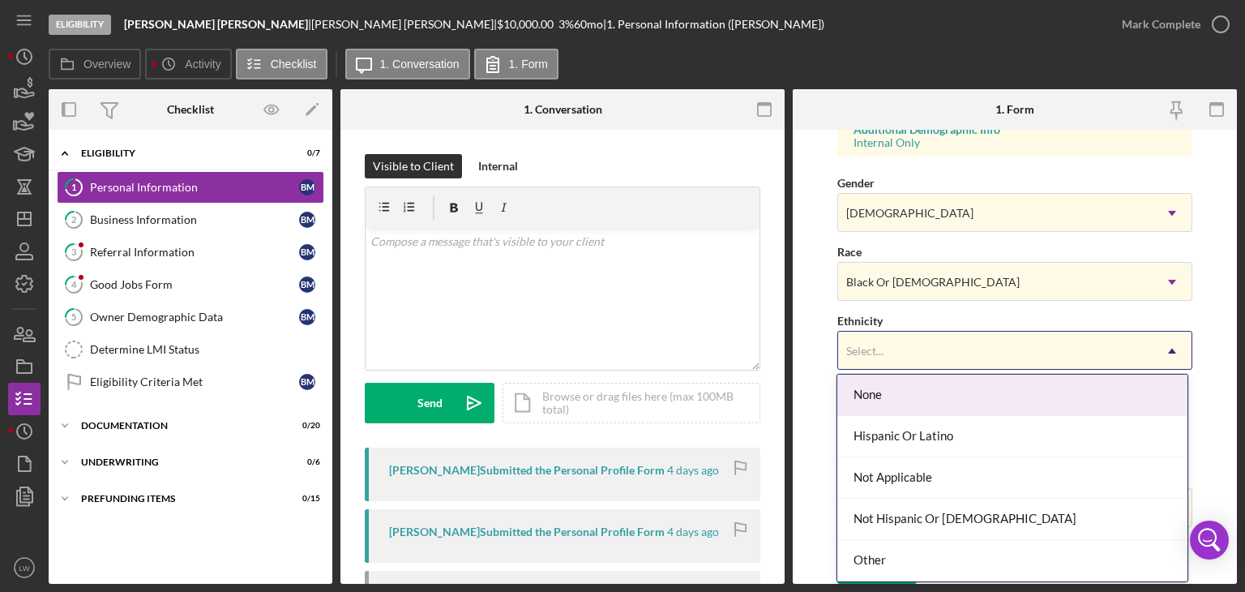
click at [903, 353] on div "Select..." at bounding box center [995, 350] width 314 height 37
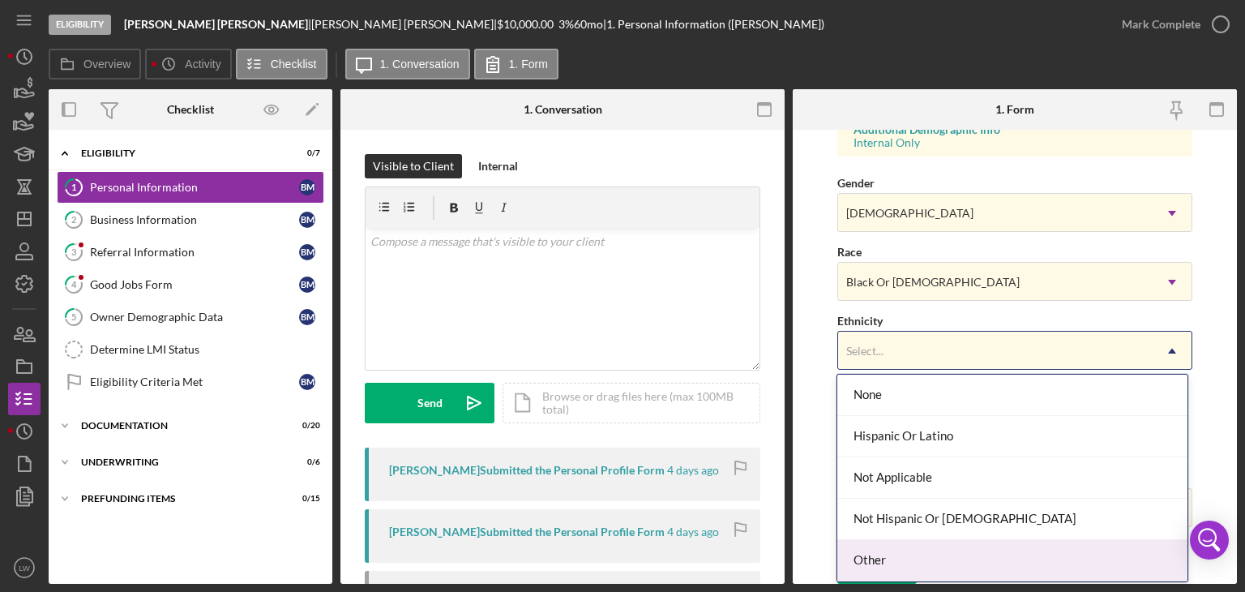
click at [914, 557] on div "Other" at bounding box center [1012, 560] width 350 height 41
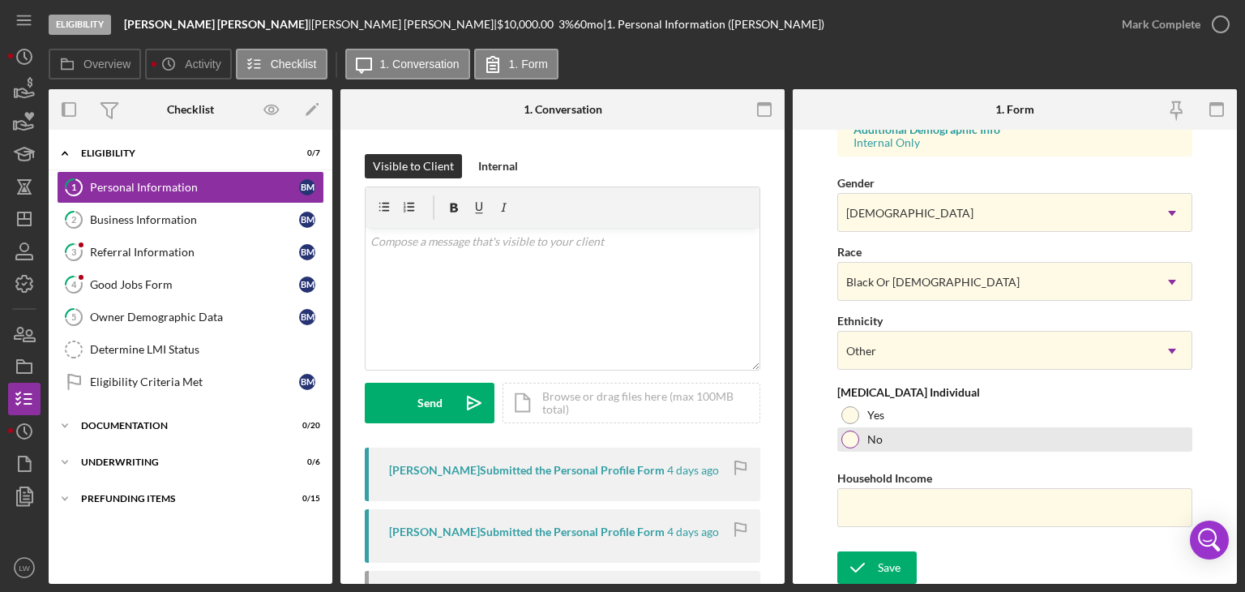
click at [852, 437] on div at bounding box center [850, 439] width 18 height 18
click at [897, 502] on input "Household Income" at bounding box center [1014, 507] width 355 height 39
paste input "$43,560"
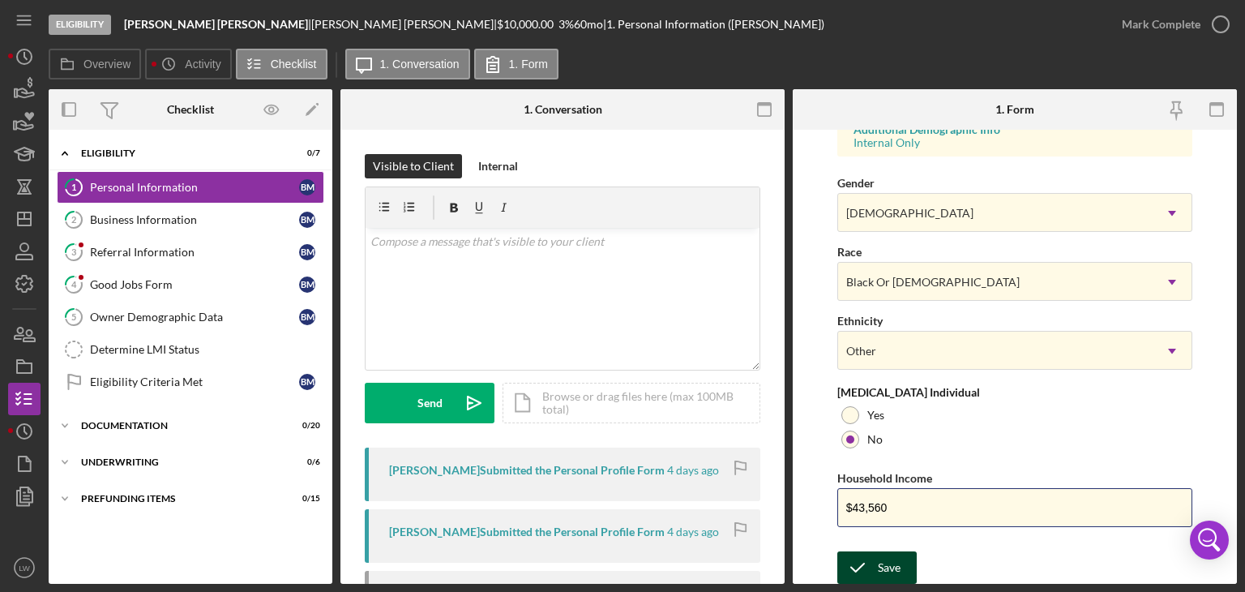
type input "$43,560"
click at [893, 564] on div "Save" at bounding box center [889, 567] width 23 height 32
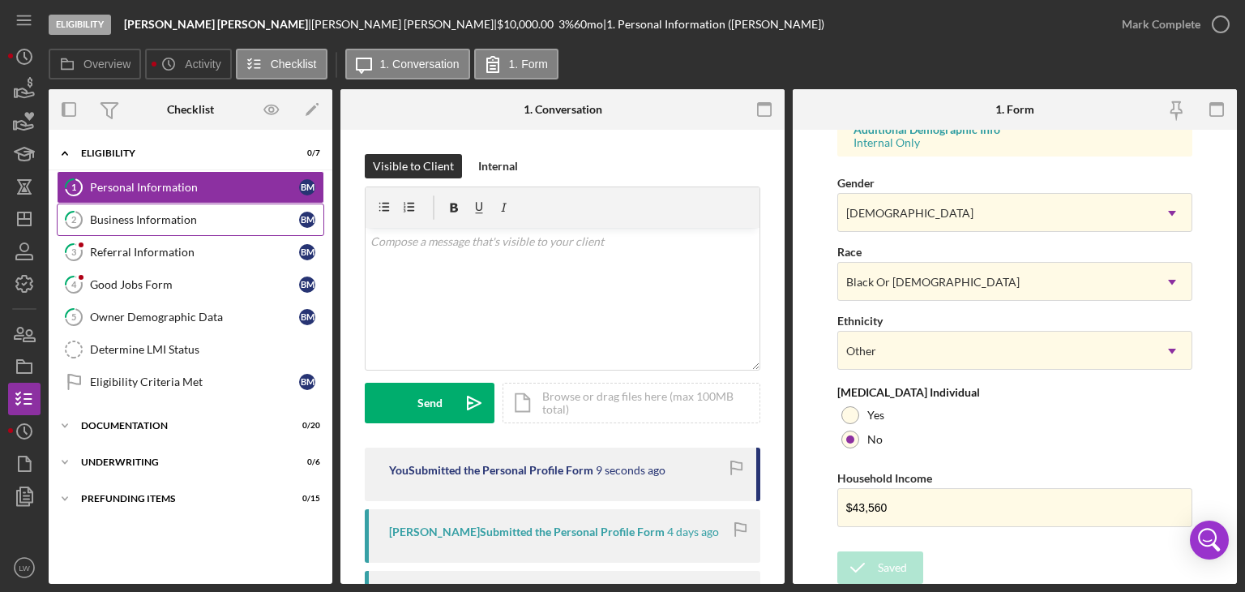
click at [130, 220] on div "Business Information" at bounding box center [194, 219] width 209 height 13
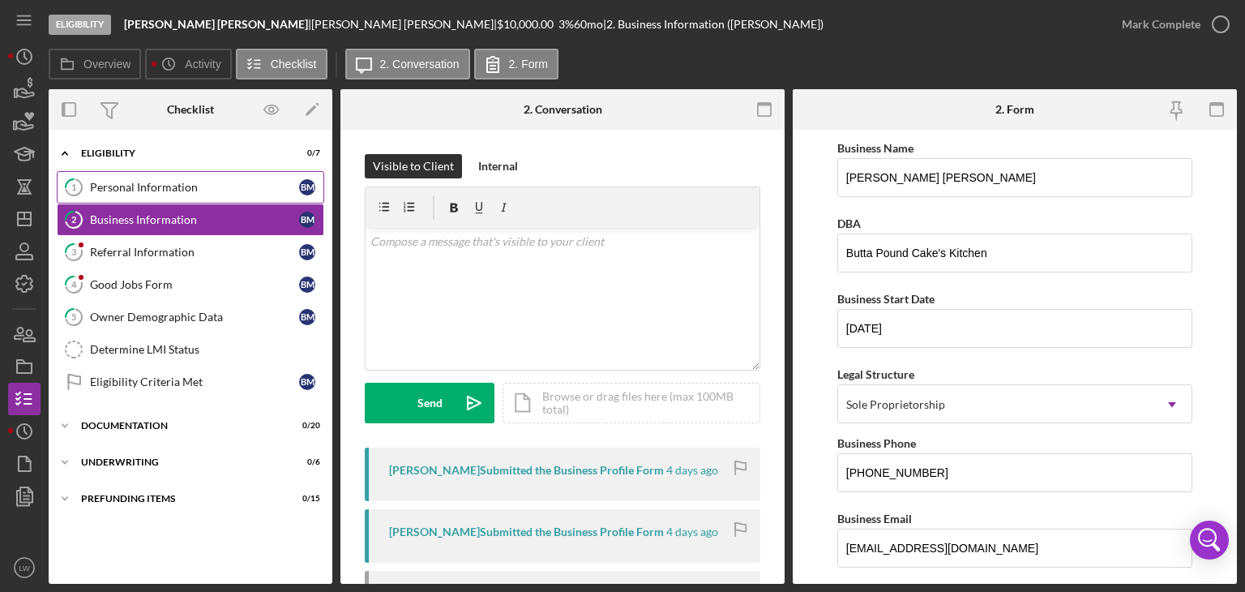
click at [113, 185] on div "Personal Information" at bounding box center [194, 187] width 209 height 13
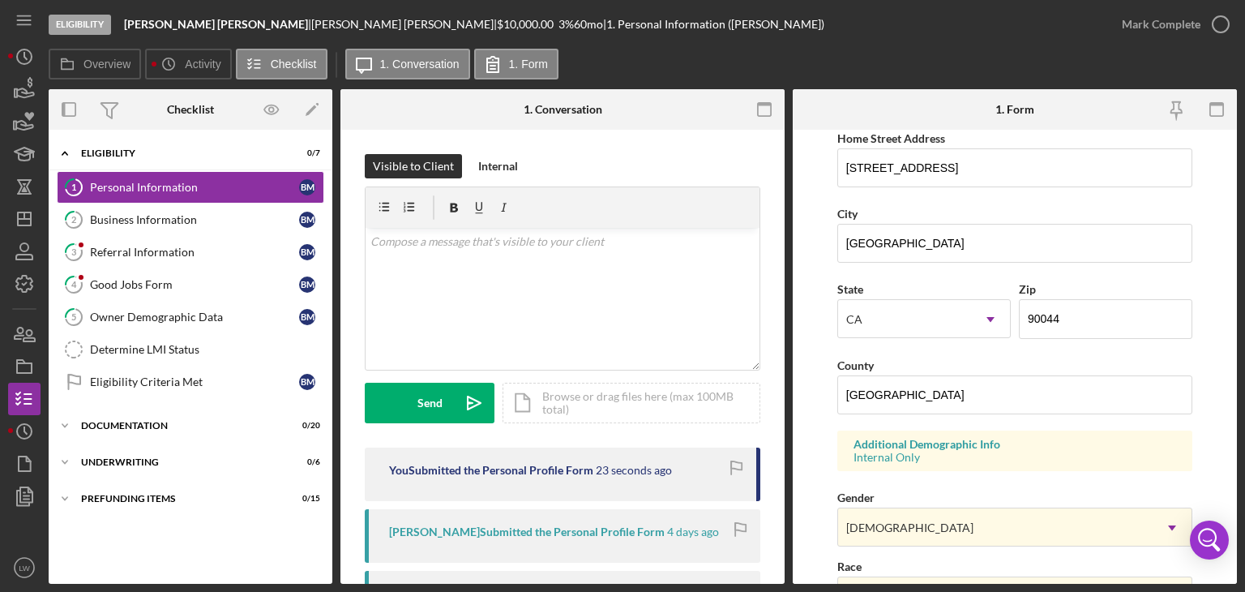
scroll to position [324, 0]
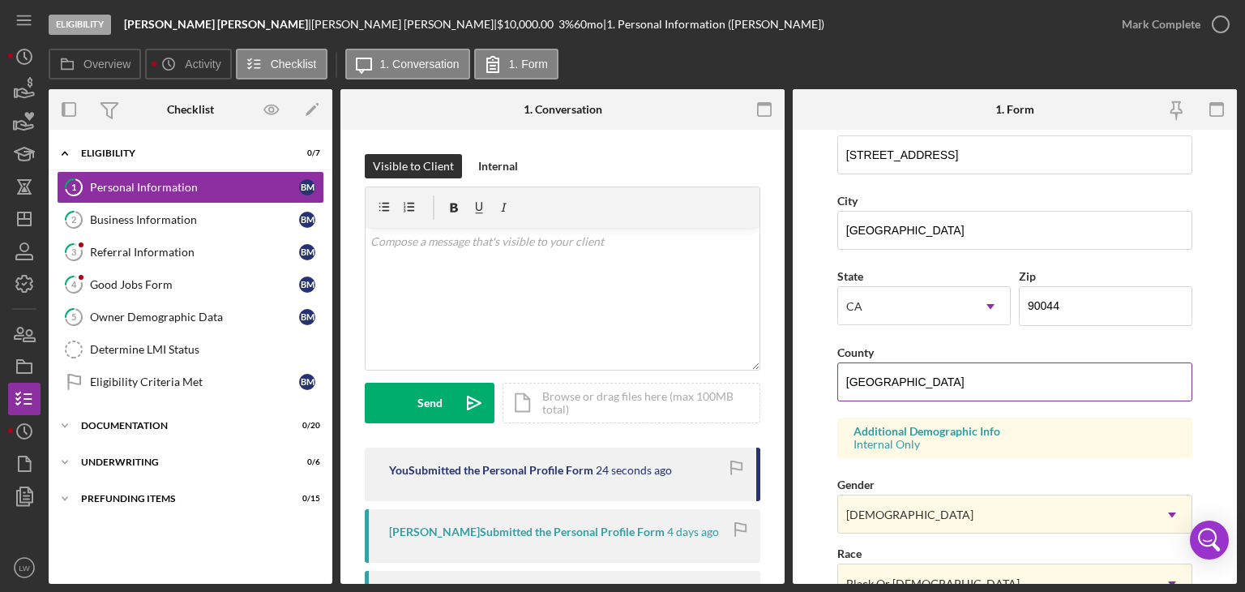
click at [986, 385] on input "[GEOGRAPHIC_DATA]" at bounding box center [1014, 381] width 355 height 39
type input "[GEOGRAPHIC_DATA]"
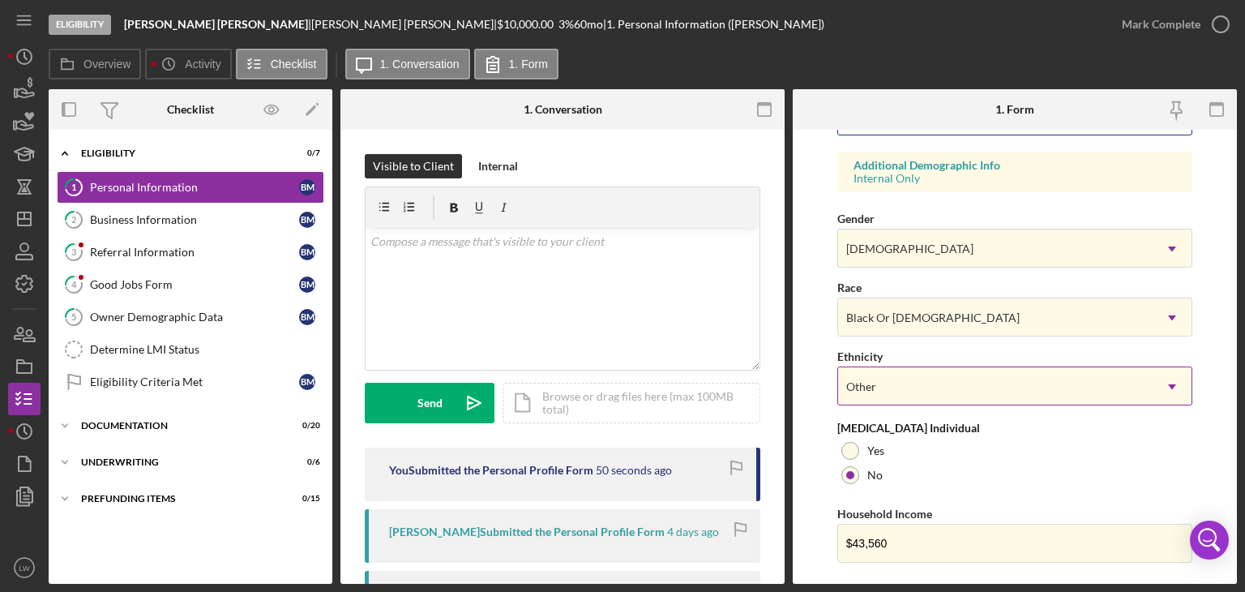
scroll to position [626, 0]
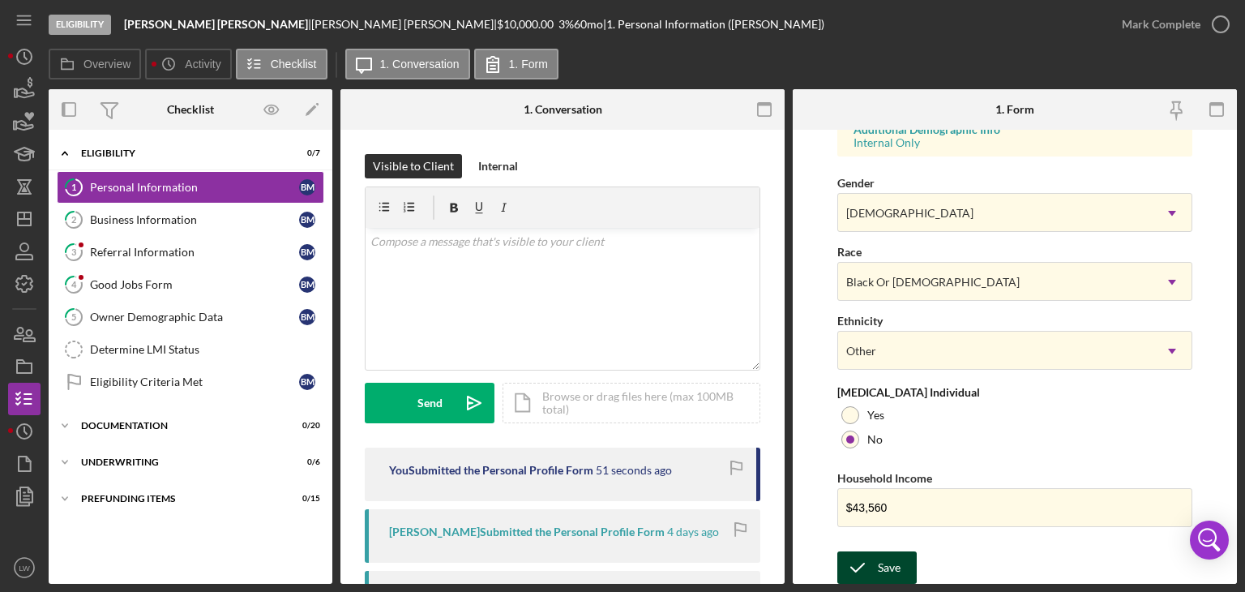
click at [891, 559] on div "Save" at bounding box center [889, 567] width 23 height 32
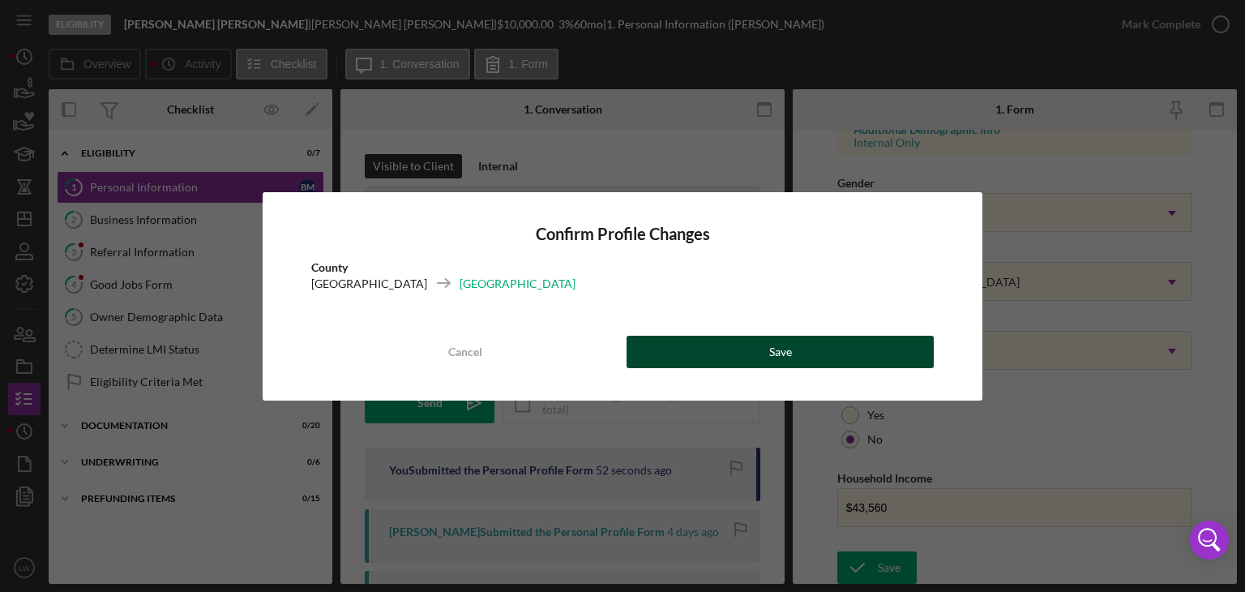
click at [862, 350] on button "Save" at bounding box center [779, 352] width 307 height 32
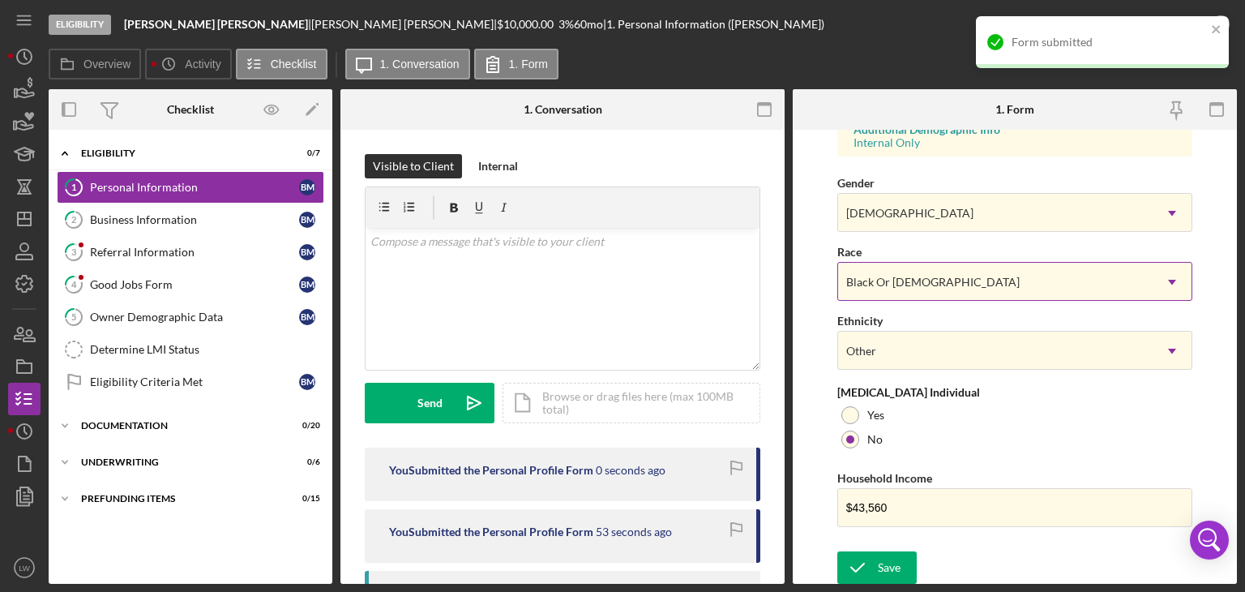
scroll to position [0, 0]
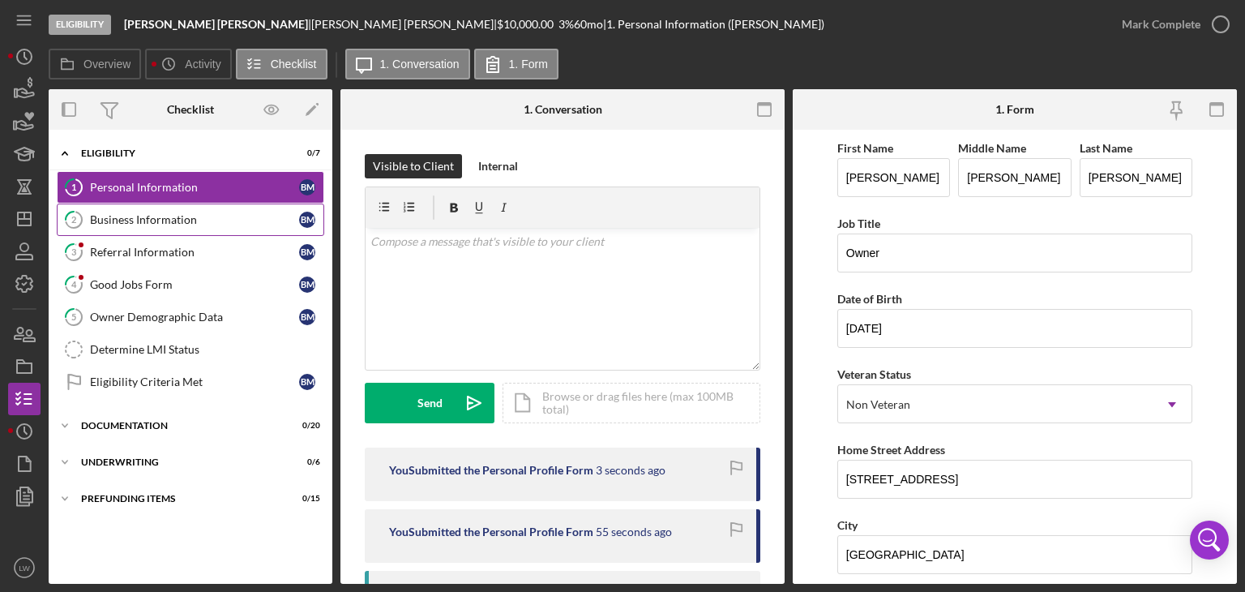
click at [119, 215] on div "Business Information" at bounding box center [194, 219] width 209 height 13
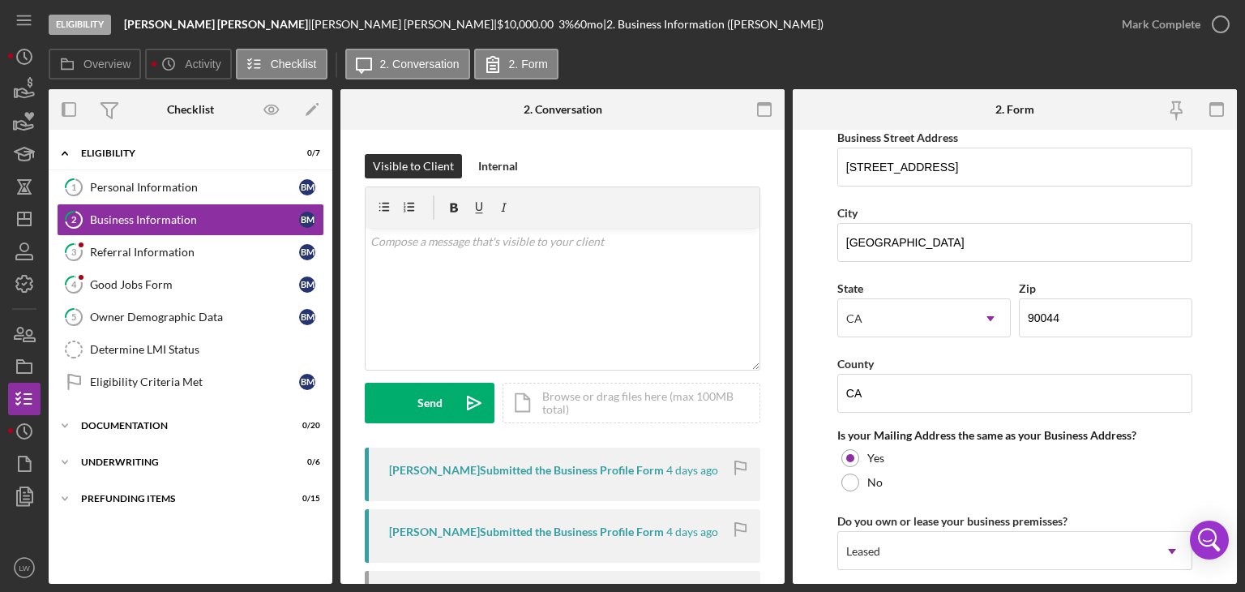
scroll to position [1135, 0]
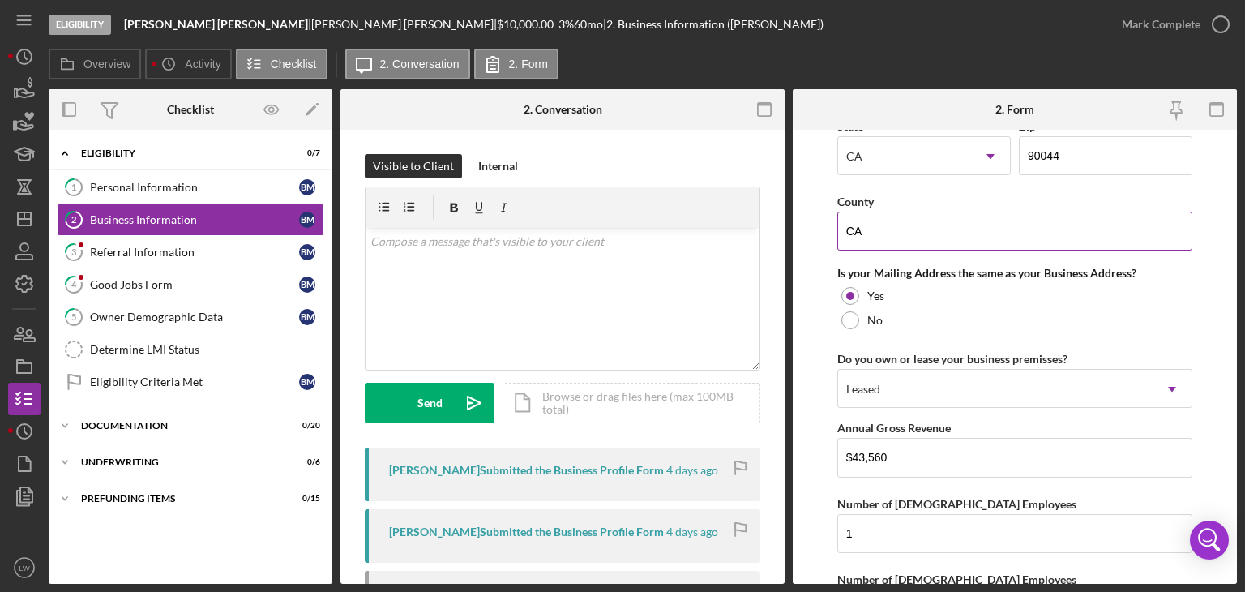
click at [937, 213] on input "CA" at bounding box center [1014, 231] width 355 height 39
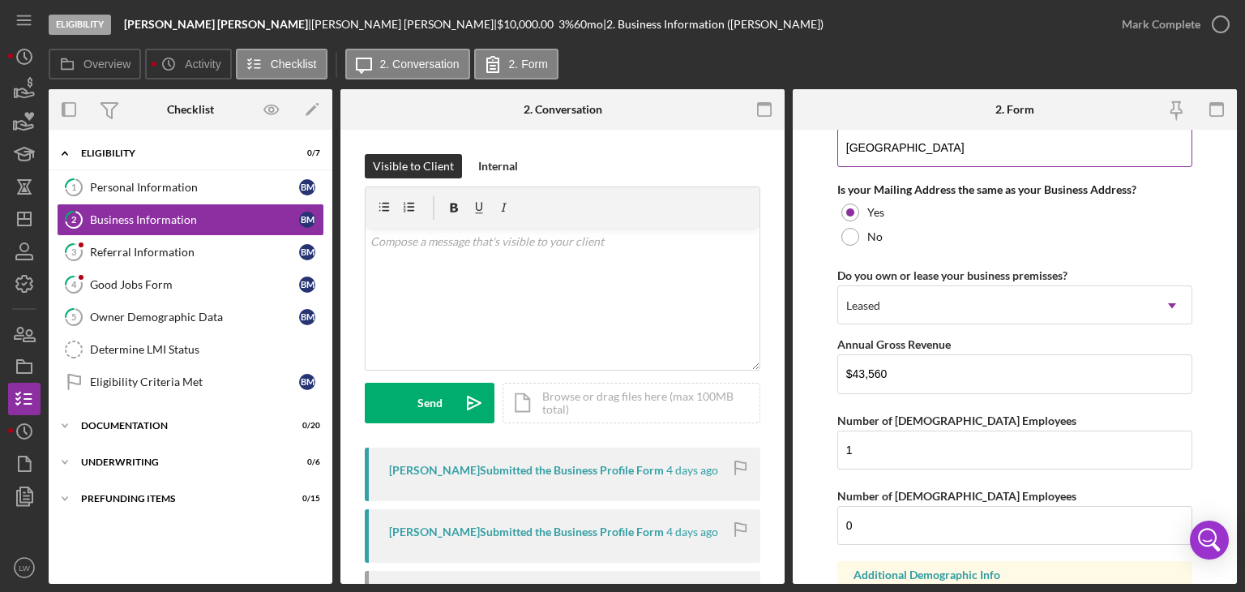
scroll to position [1340, 0]
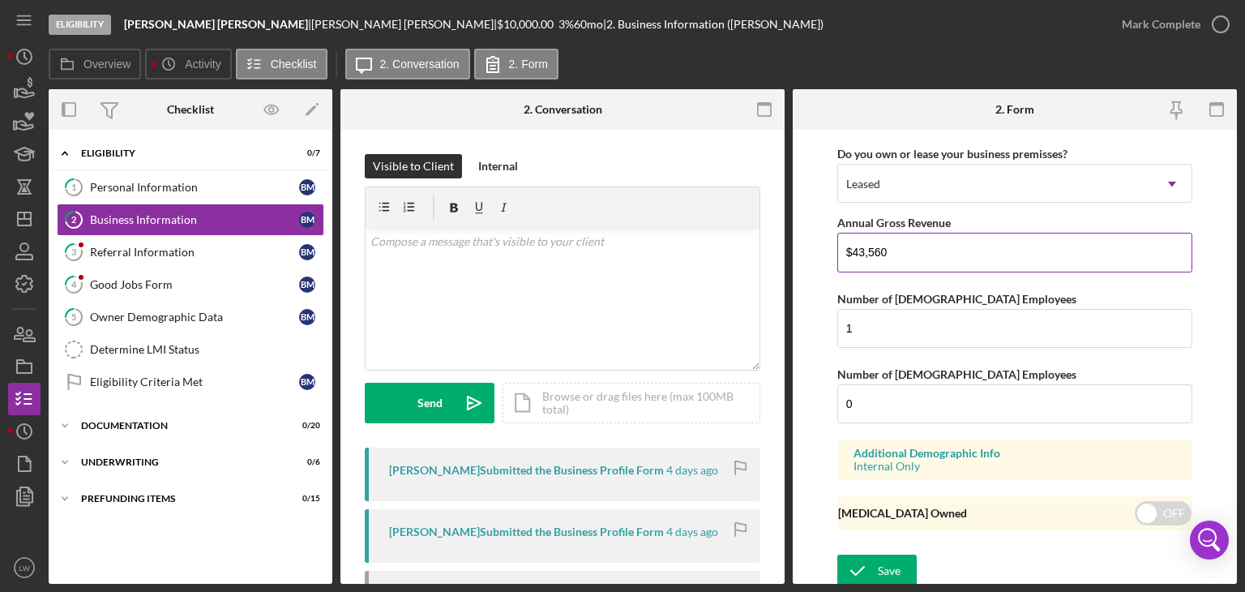
type input "[GEOGRAPHIC_DATA]"
drag, startPoint x: 887, startPoint y: 247, endPoint x: 853, endPoint y: 253, distance: 34.5
click at [853, 253] on input "$43,560" at bounding box center [1014, 252] width 355 height 39
click at [887, 563] on div "Save" at bounding box center [889, 570] width 23 height 32
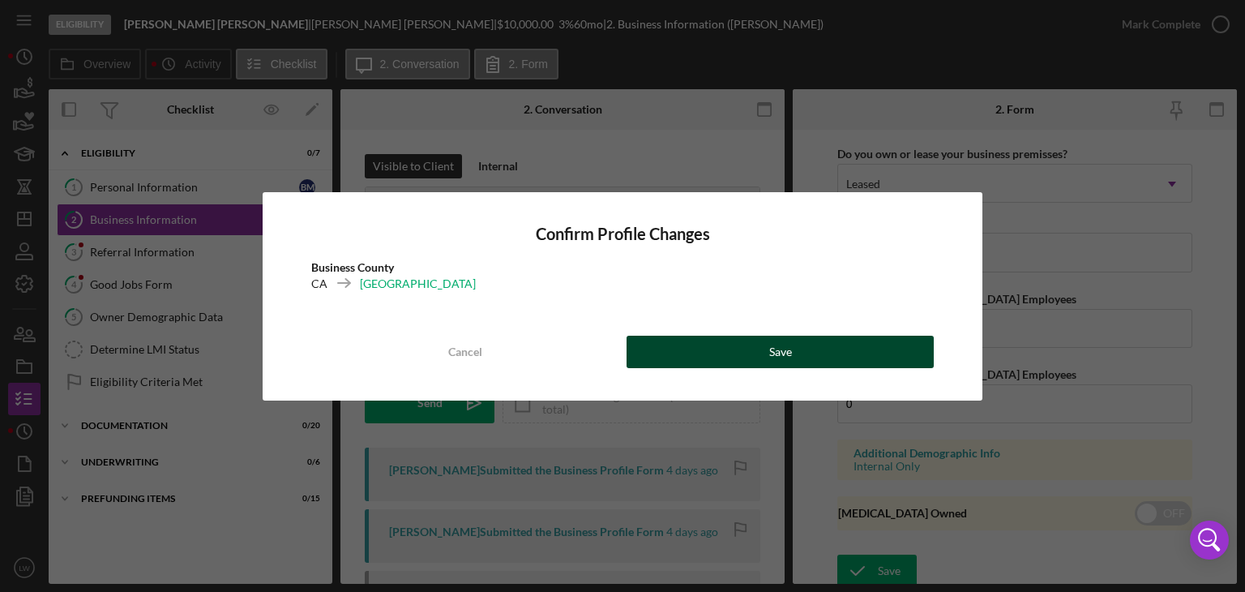
click at [797, 348] on button "Save" at bounding box center [779, 352] width 307 height 32
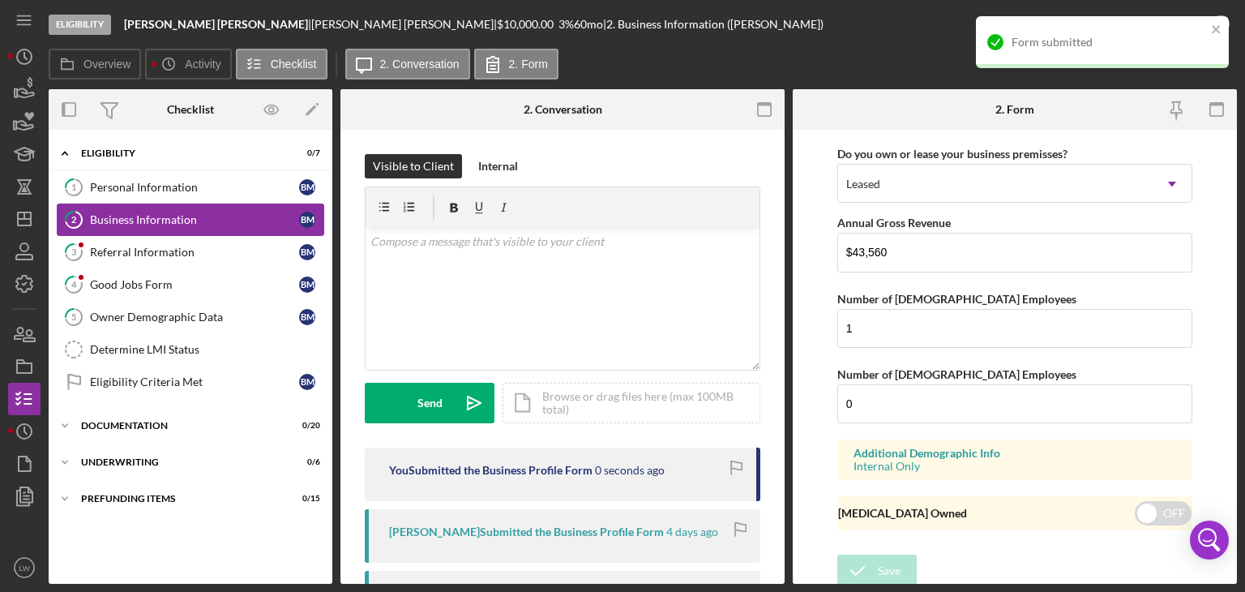
click at [150, 231] on link "2 Business Information B M" at bounding box center [190, 219] width 267 height 32
click at [148, 248] on div "Referral Information" at bounding box center [194, 252] width 209 height 13
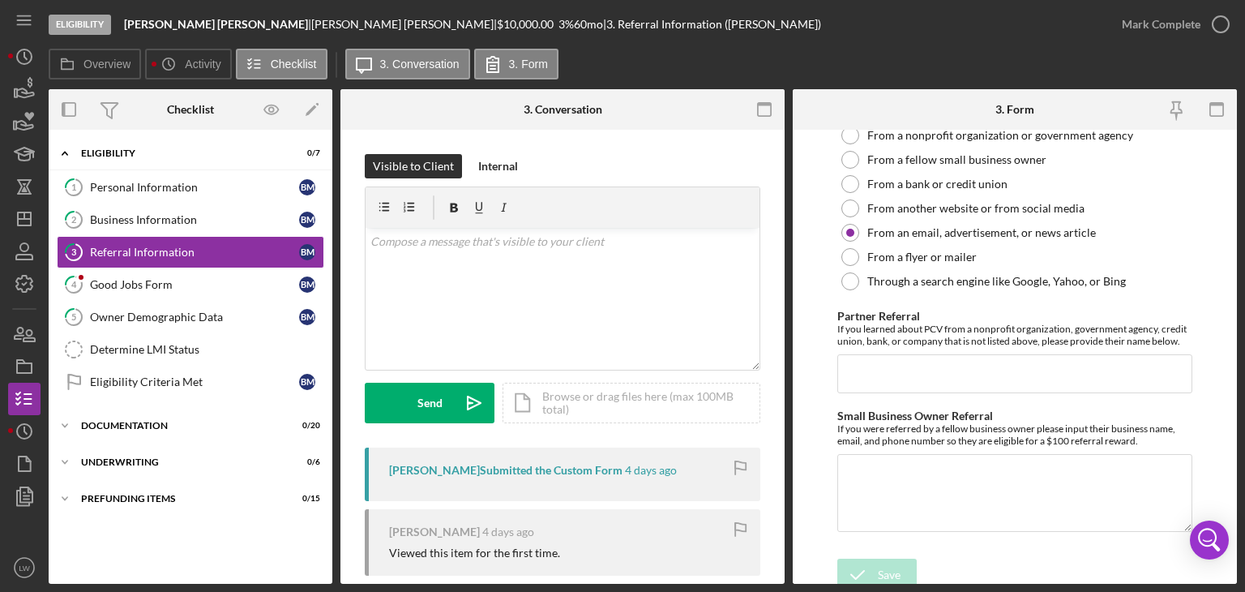
scroll to position [525, 0]
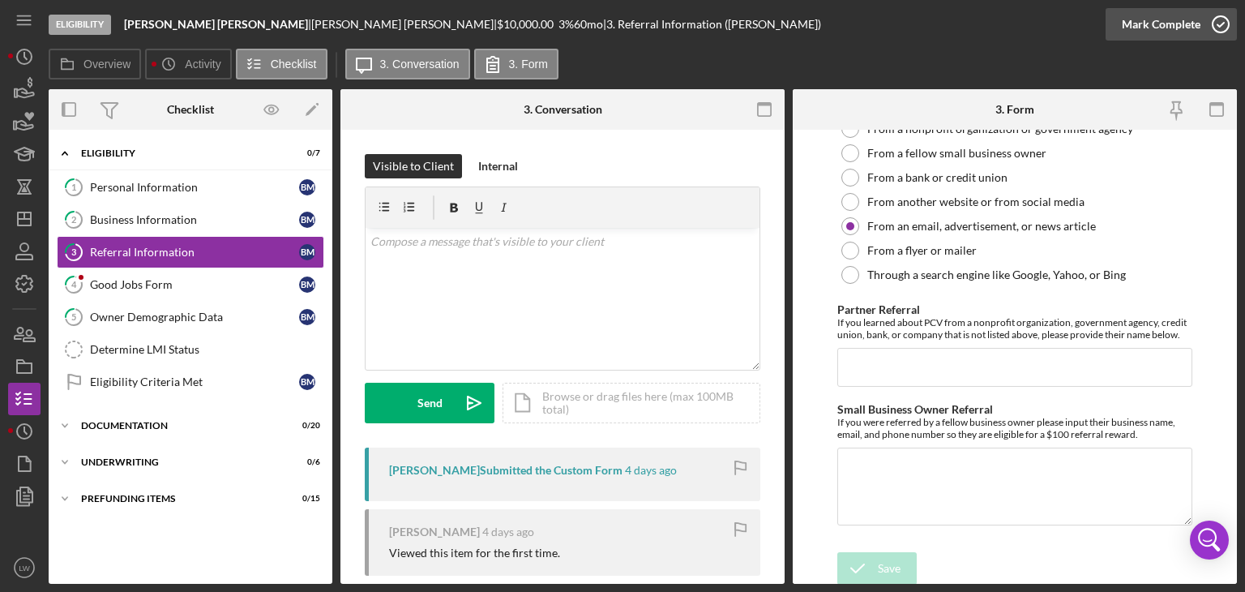
click at [1216, 19] on icon "button" at bounding box center [1220, 24] width 41 height 41
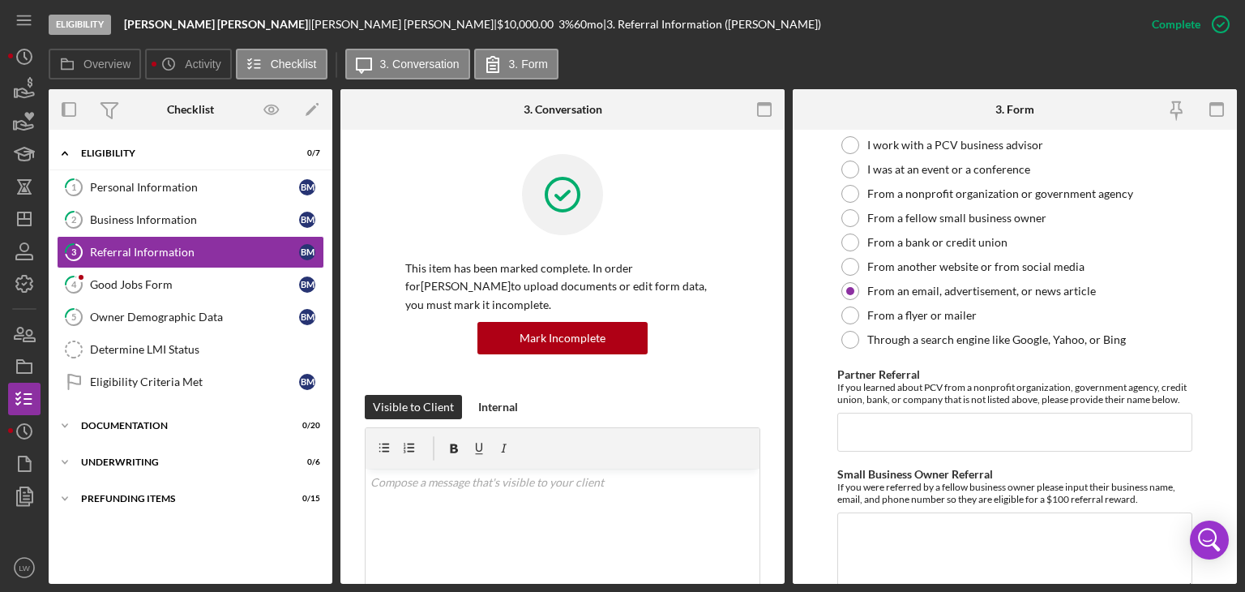
scroll to position [590, 0]
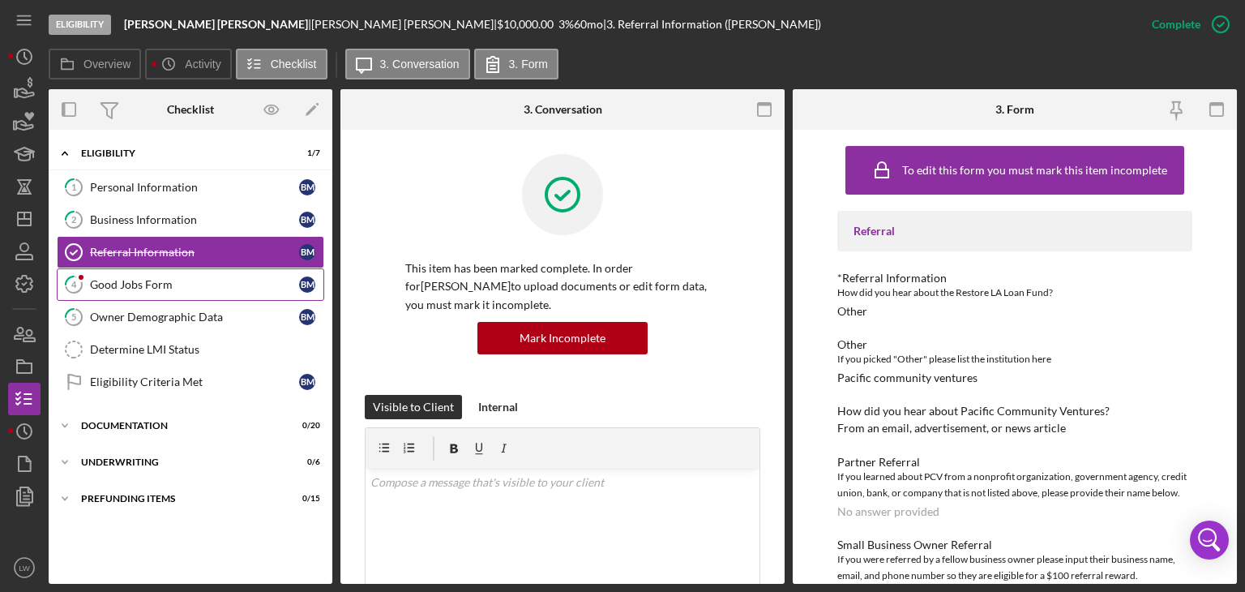
click at [151, 290] on link "4 Good Jobs Form B M" at bounding box center [190, 284] width 267 height 32
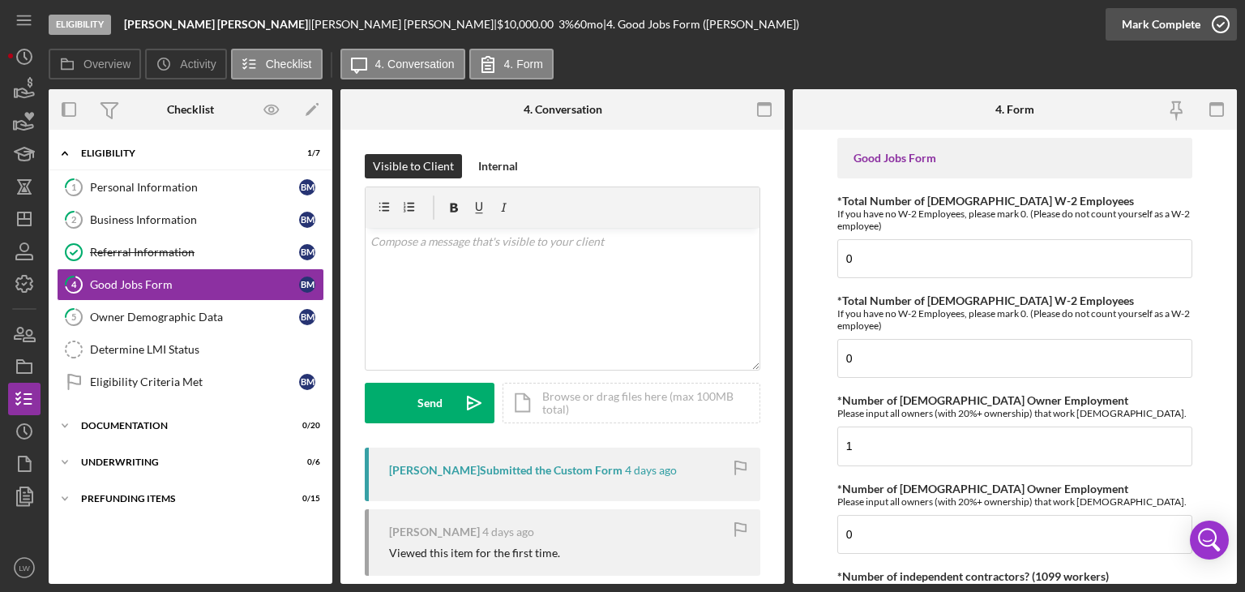
click at [1191, 27] on div "Mark Complete" at bounding box center [1161, 24] width 79 height 32
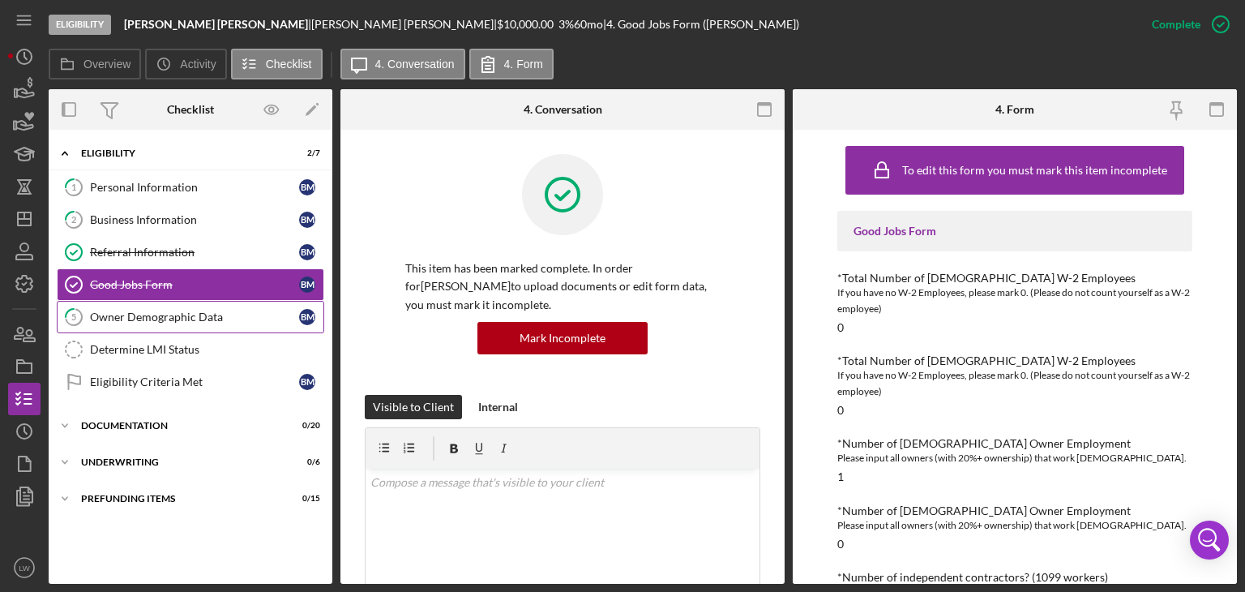
click at [203, 301] on link "5 Owner Demographic Data B M" at bounding box center [190, 317] width 267 height 32
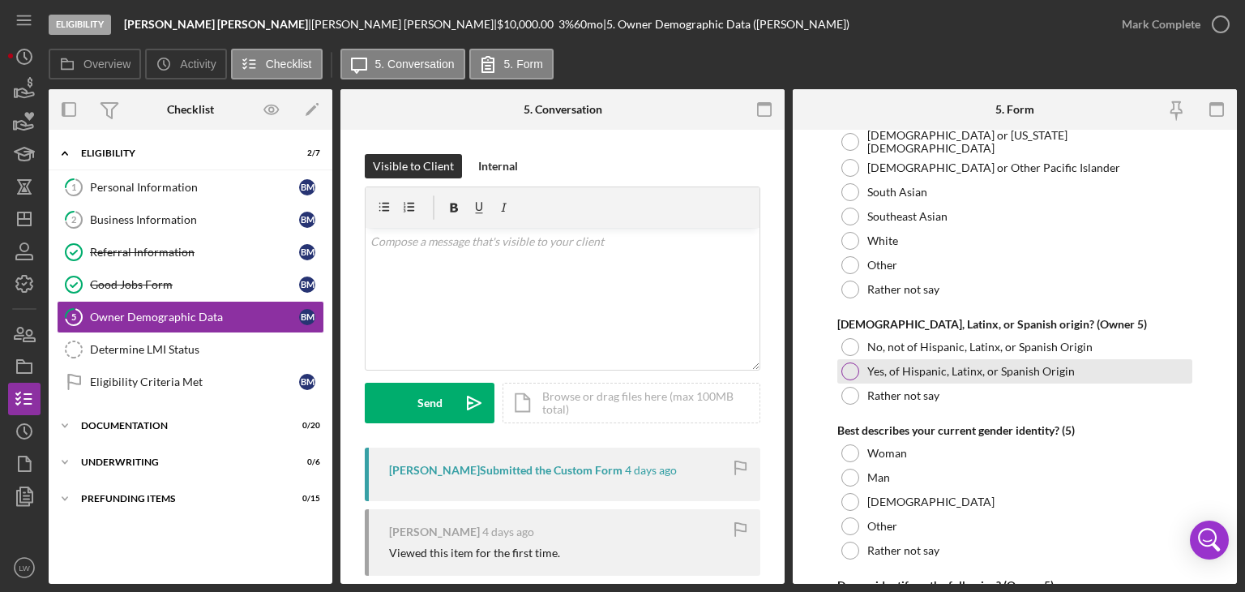
scroll to position [6293, 0]
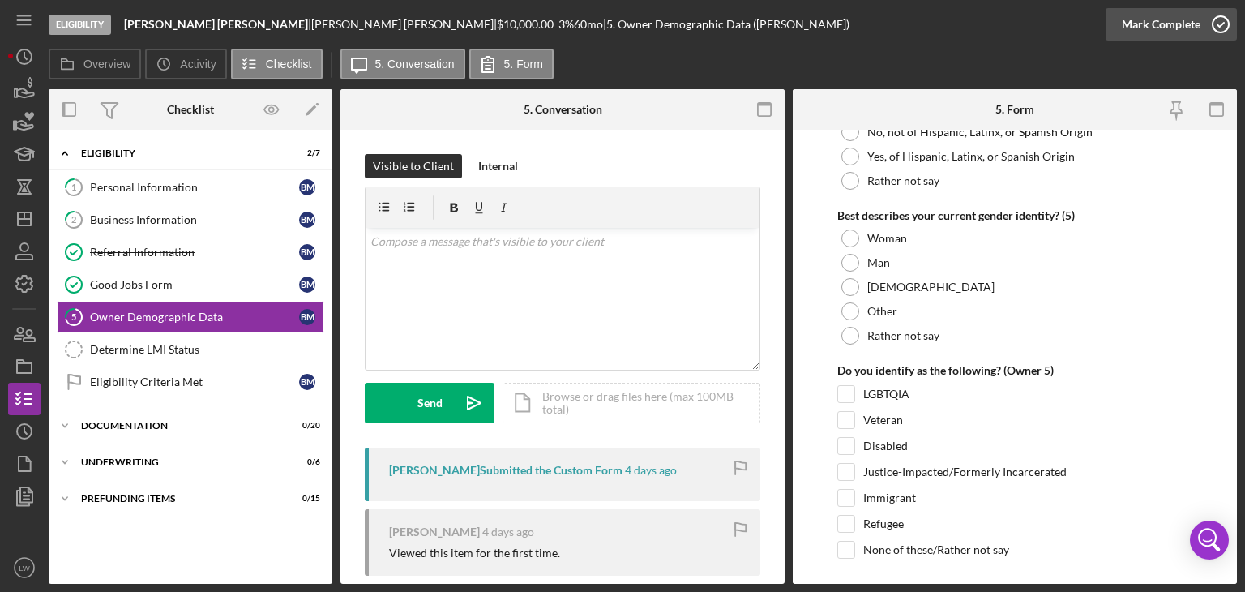
click at [1191, 28] on div "Mark Complete" at bounding box center [1161, 24] width 79 height 32
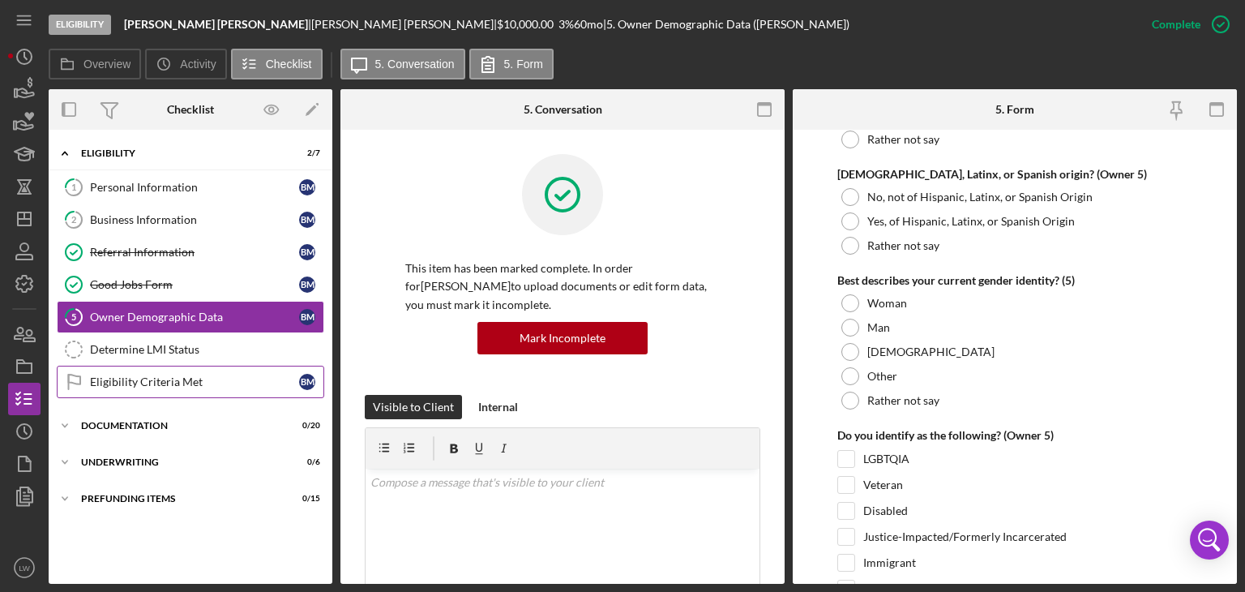
scroll to position [6358, 0]
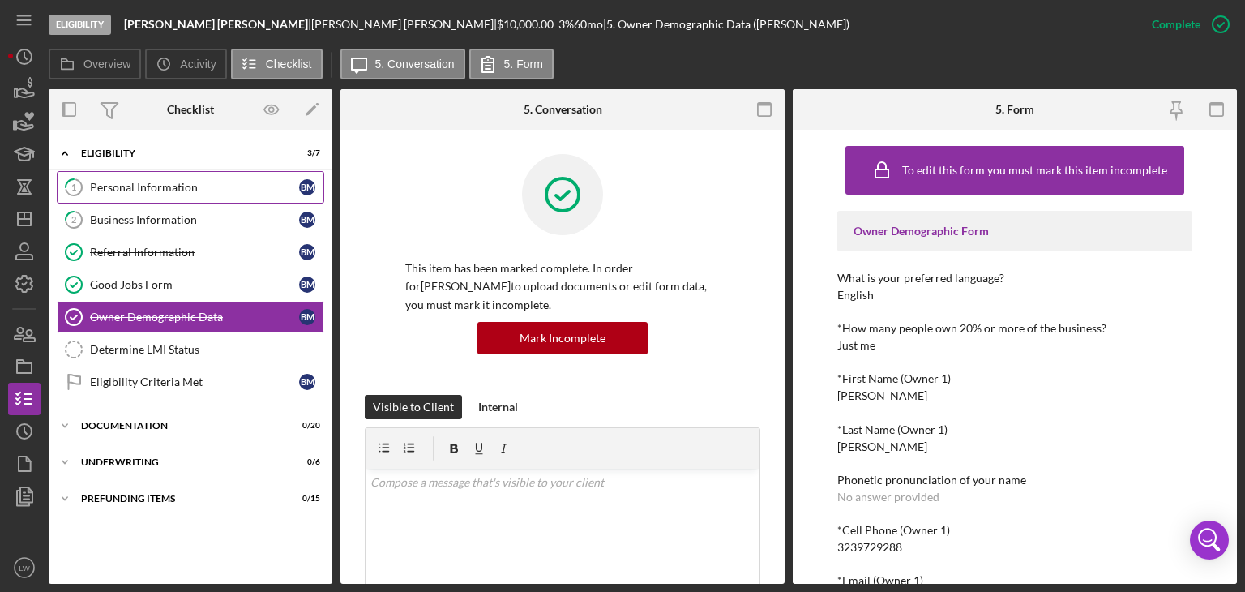
click at [151, 182] on div "Personal Information" at bounding box center [194, 187] width 209 height 13
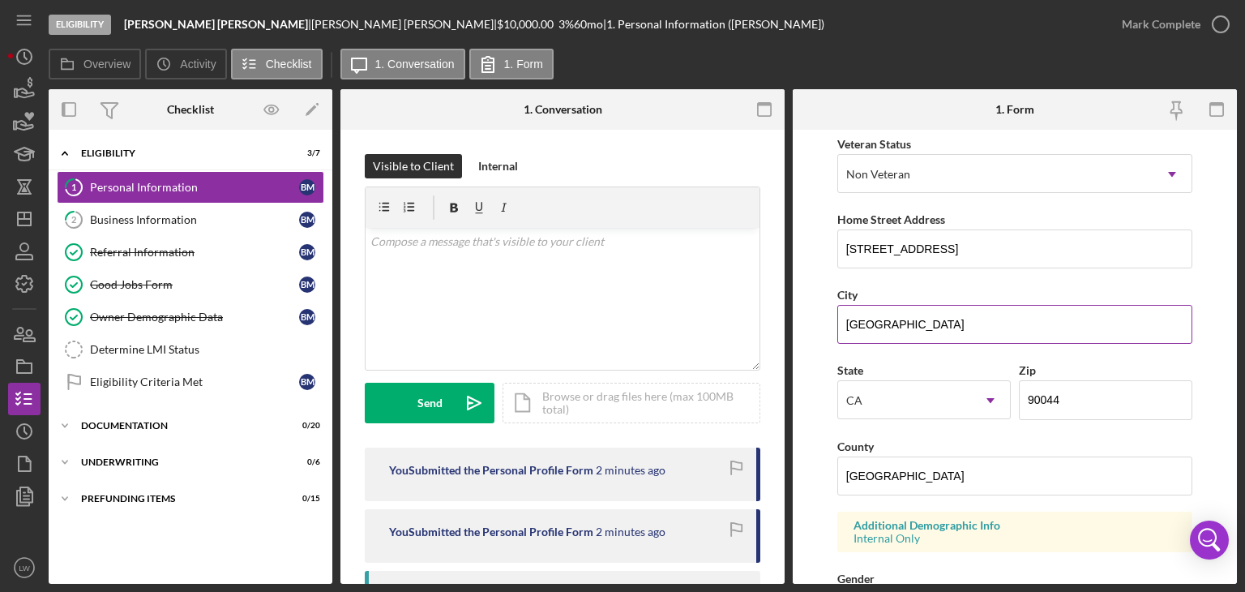
scroll to position [243, 0]
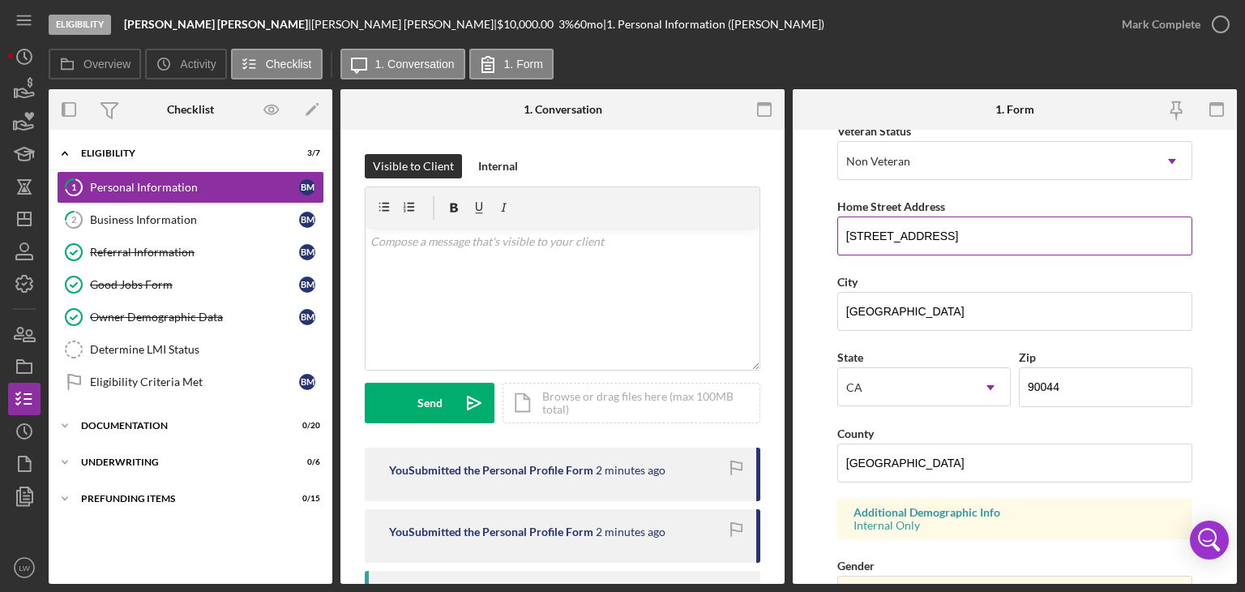
click at [902, 224] on input "[STREET_ADDRESS]" at bounding box center [1014, 235] width 355 height 39
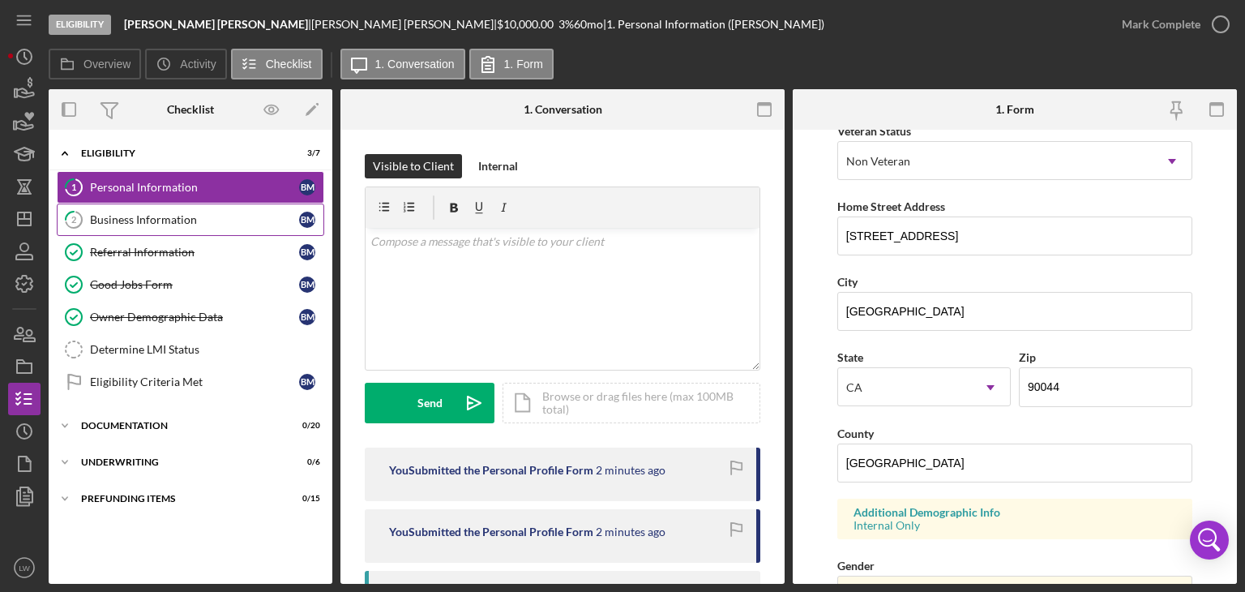
click at [152, 214] on div "Business Information" at bounding box center [194, 219] width 209 height 13
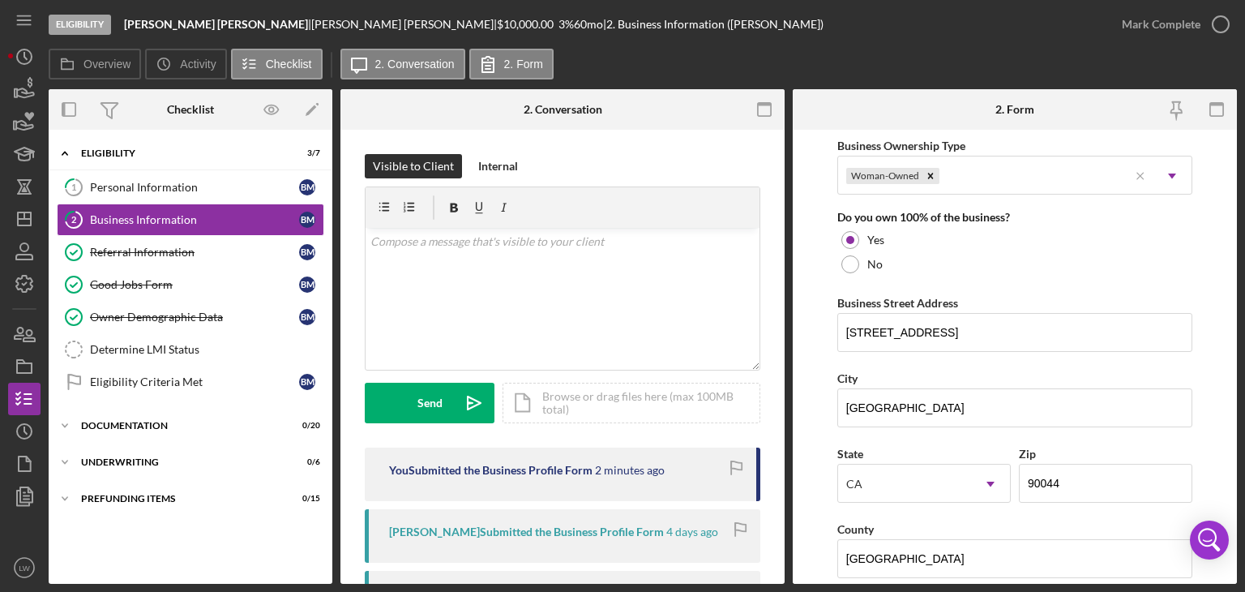
scroll to position [810, 0]
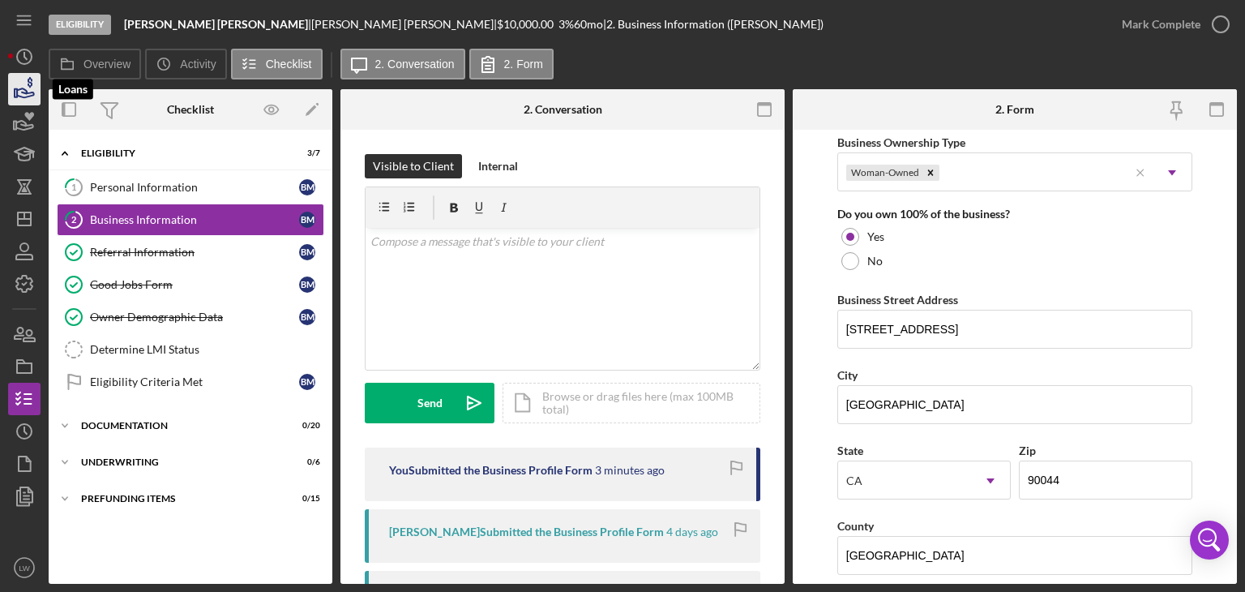
click at [26, 92] on icon "button" at bounding box center [24, 89] width 41 height 41
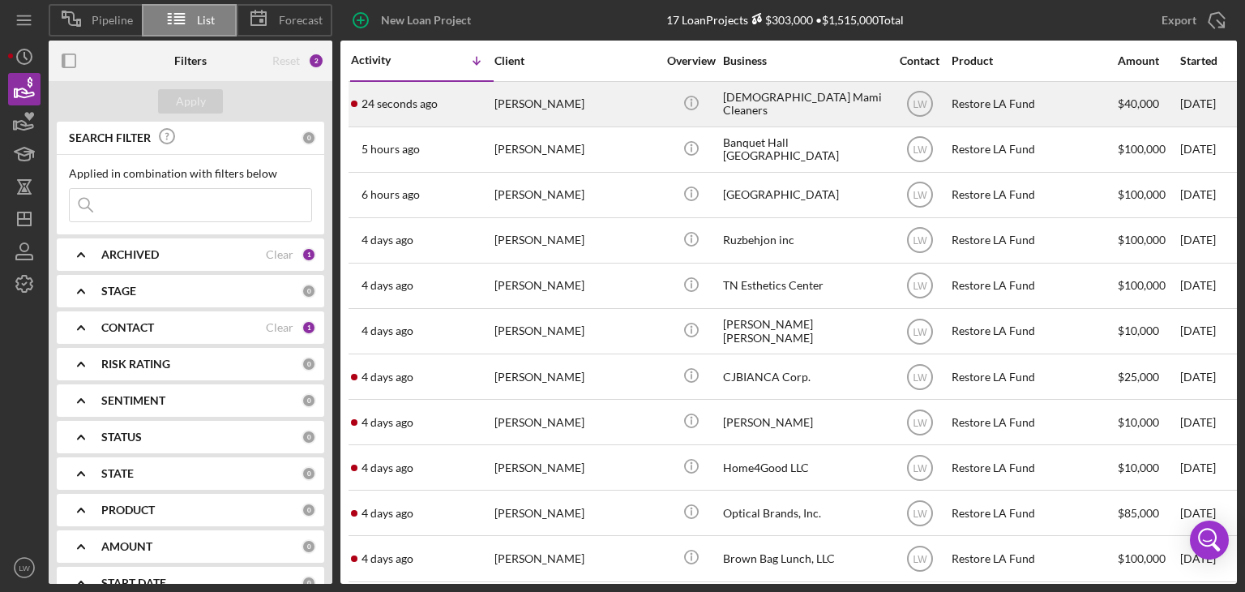
click at [553, 111] on div "[PERSON_NAME]" at bounding box center [575, 104] width 162 height 43
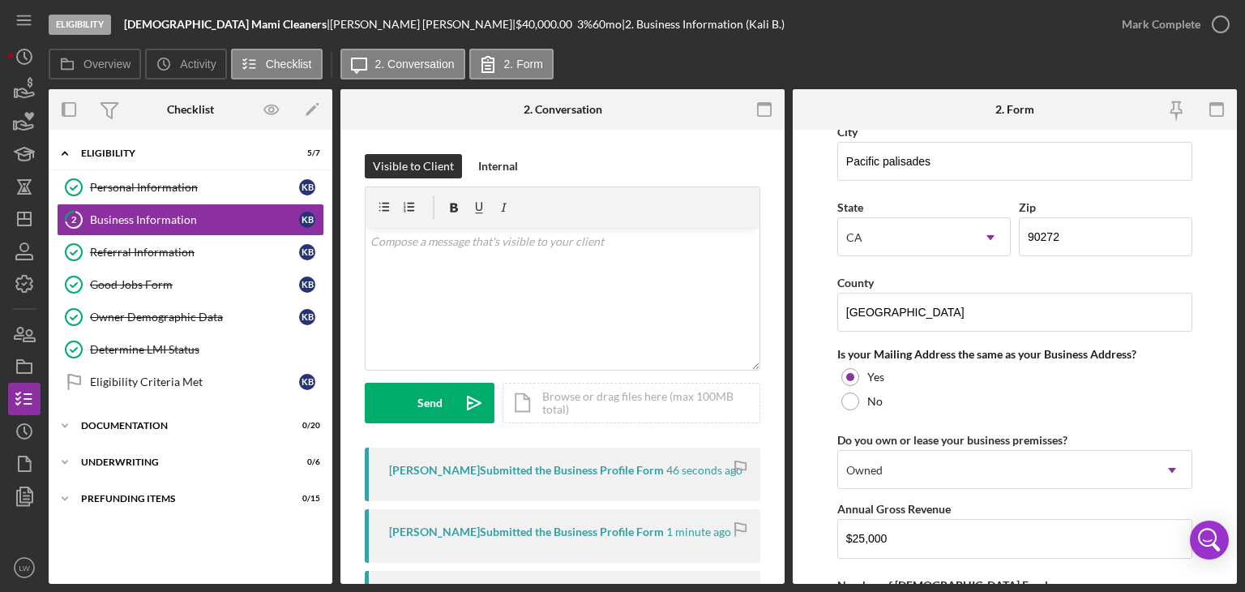
scroll to position [1340, 0]
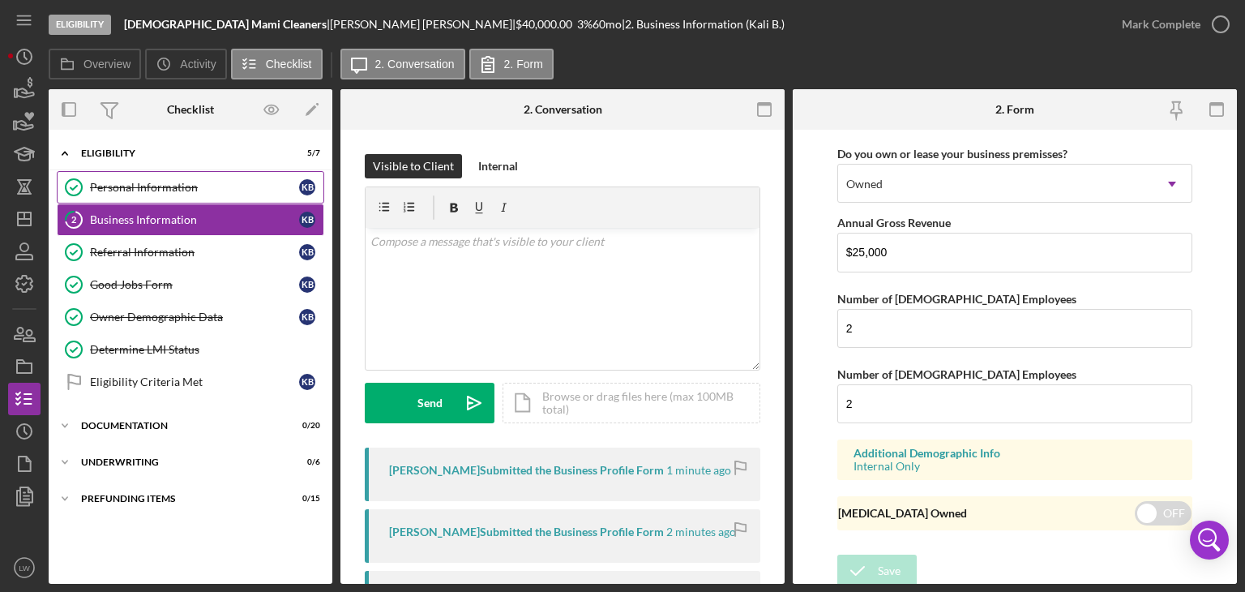
click at [162, 186] on div "Personal Information" at bounding box center [194, 187] width 209 height 13
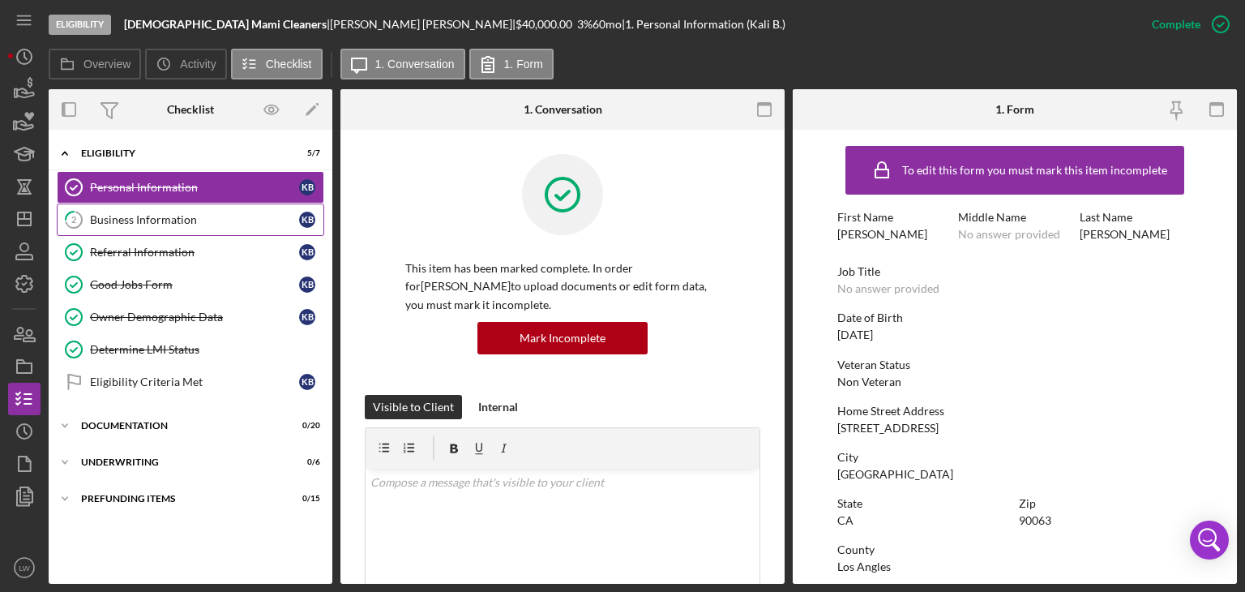
click at [180, 229] on link "2 Business Information K B" at bounding box center [190, 219] width 267 height 32
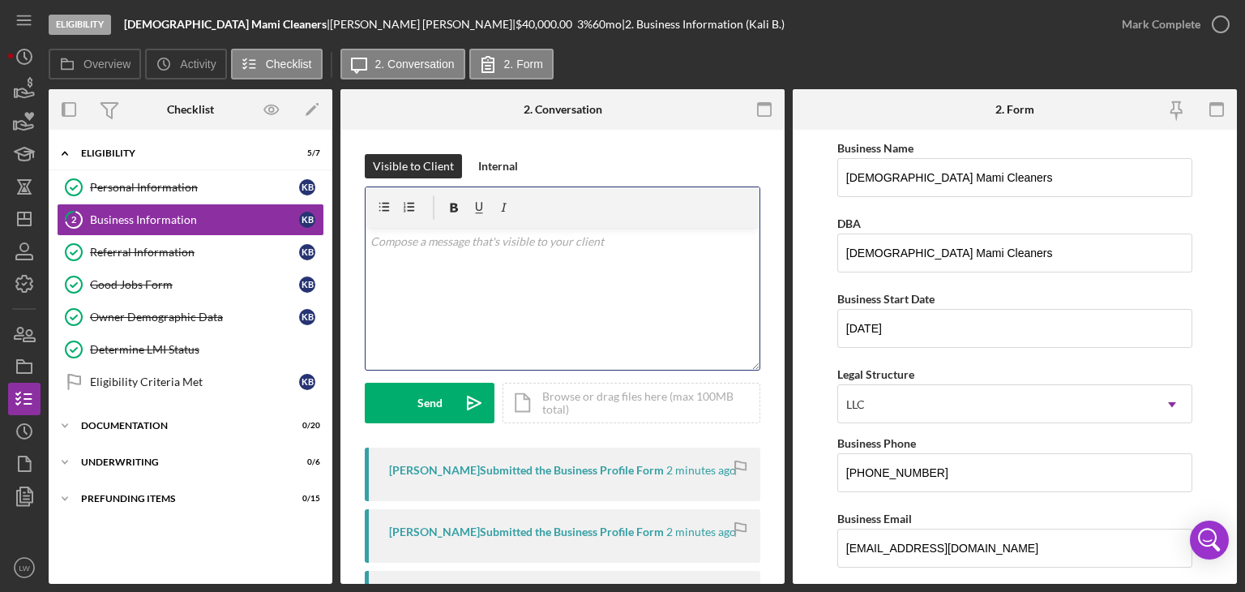
click at [601, 285] on div "v Color teal Color pink Remove color Add row above Add row below Add column bef…" at bounding box center [563, 299] width 394 height 142
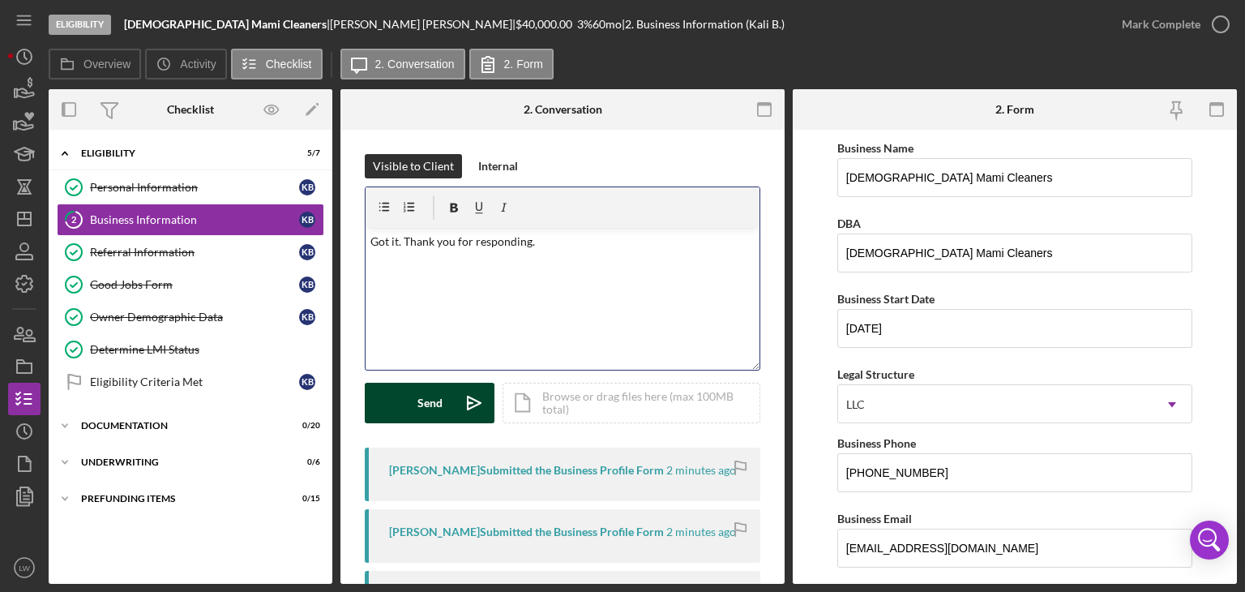
click at [454, 408] on icon "Icon/icon-invite-send" at bounding box center [474, 403] width 41 height 41
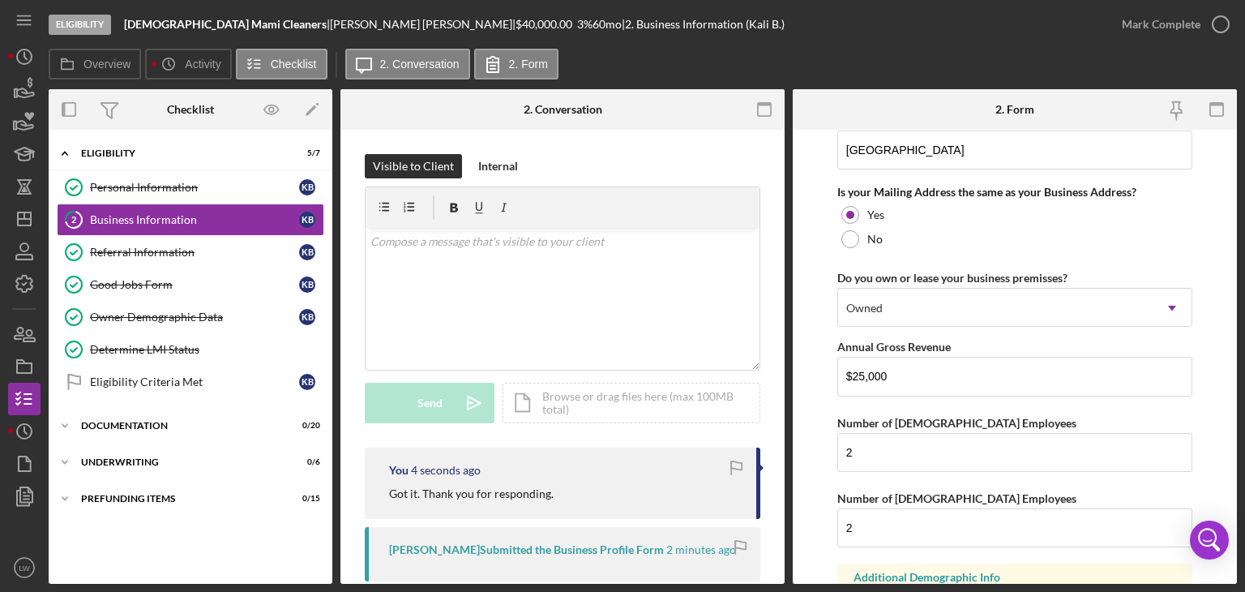
scroll to position [1340, 0]
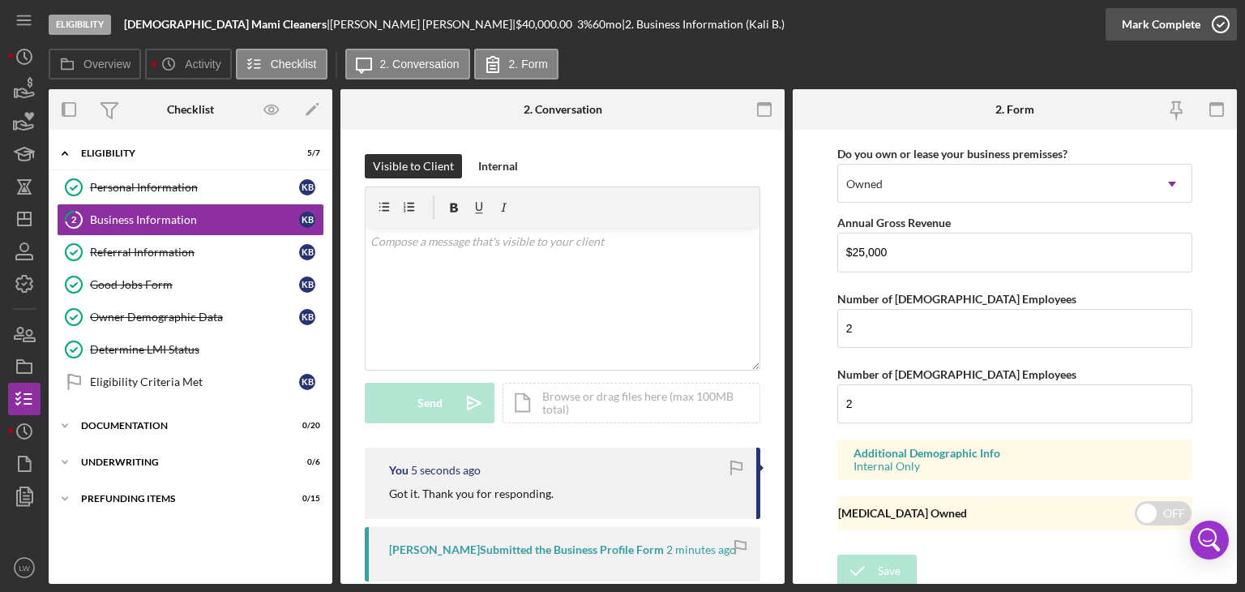
click at [1129, 15] on div "Mark Complete" at bounding box center [1161, 24] width 79 height 32
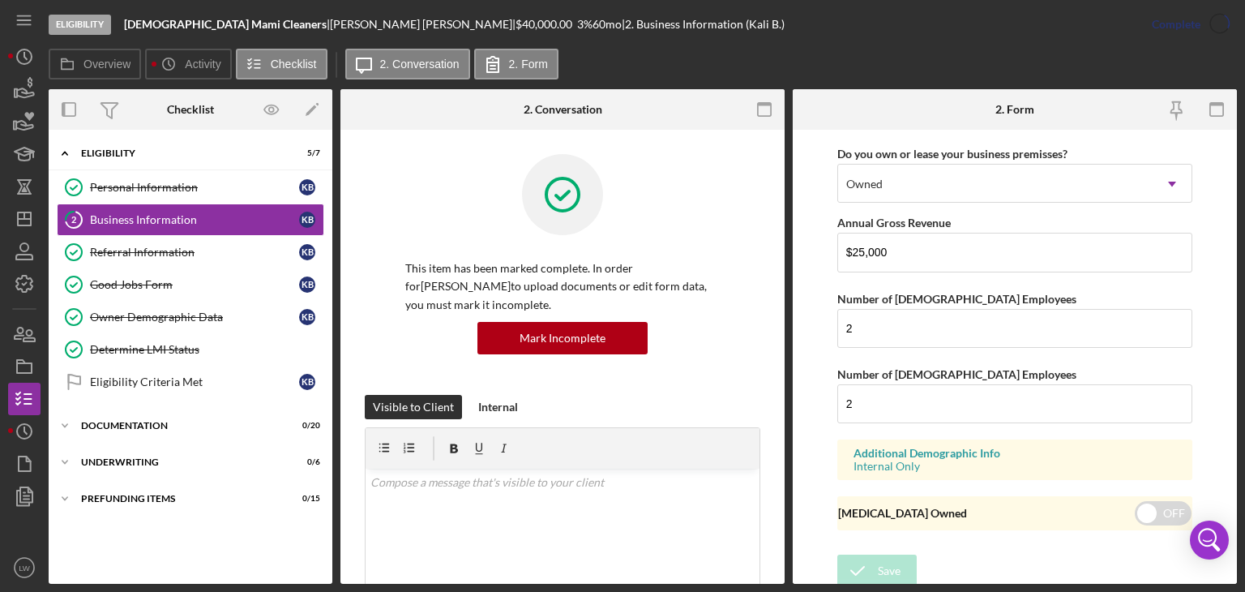
scroll to position [768, 0]
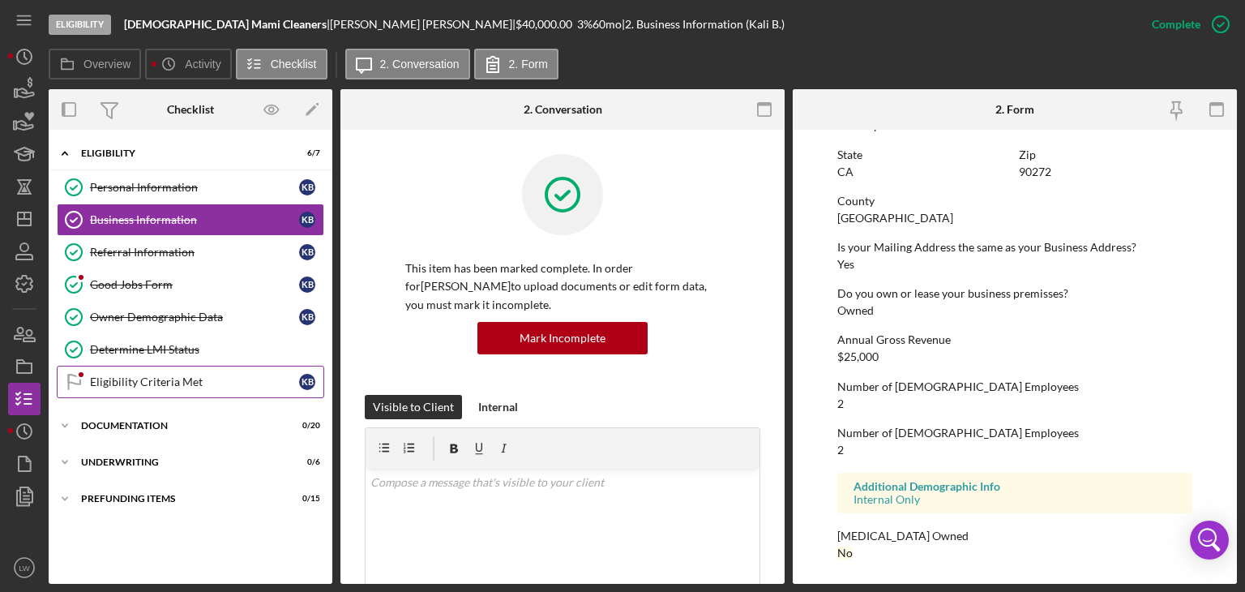
click at [192, 375] on div "Eligibility Criteria Met" at bounding box center [194, 381] width 209 height 13
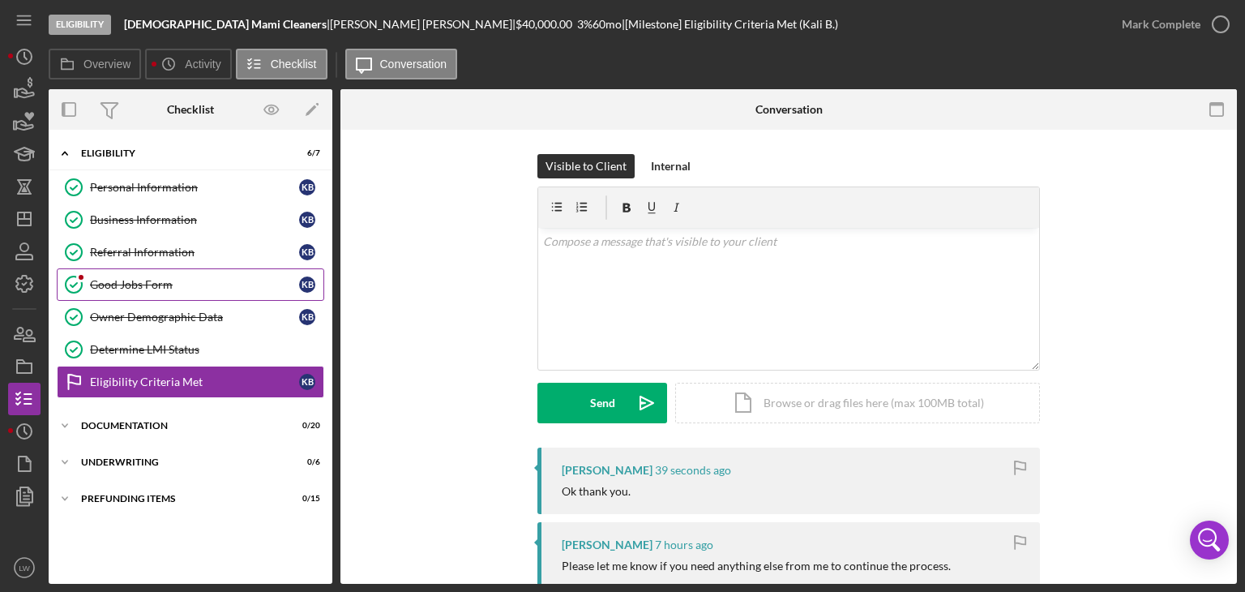
click at [96, 279] on div "Good Jobs Form" at bounding box center [194, 284] width 209 height 13
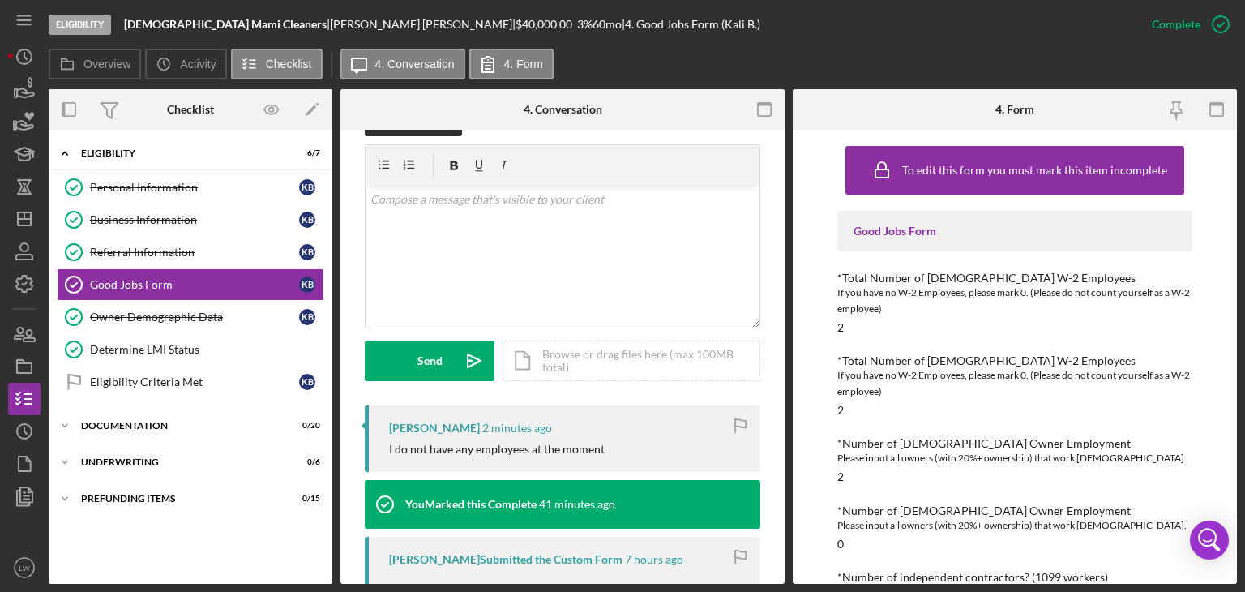
scroll to position [255, 0]
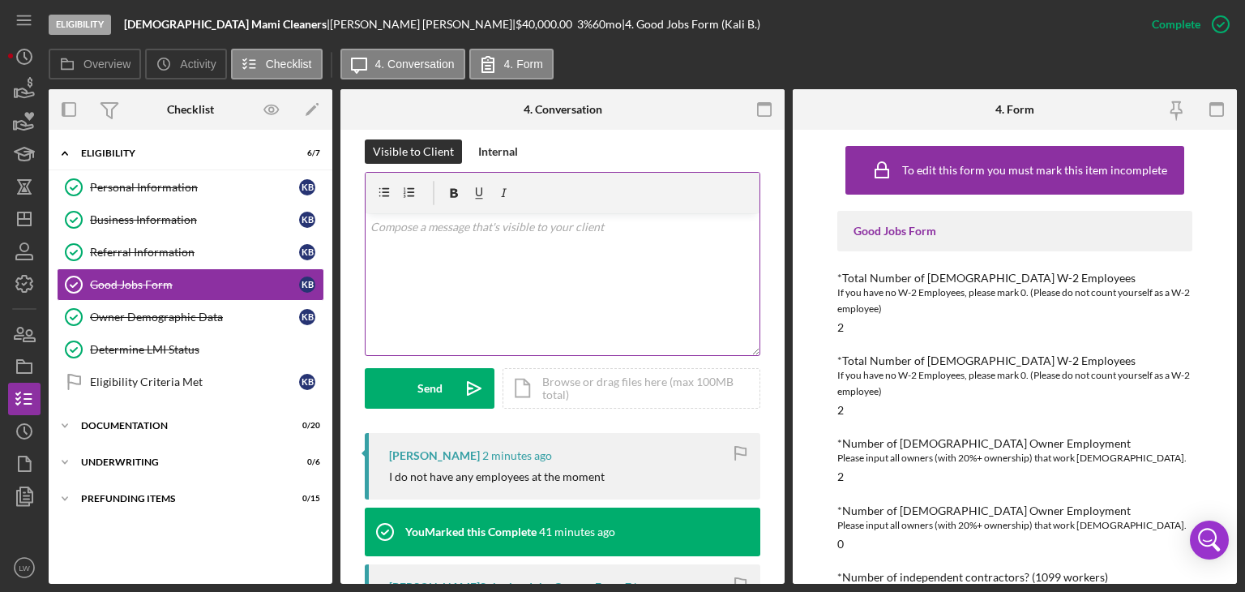
click at [522, 231] on p at bounding box center [562, 227] width 385 height 18
click at [405, 395] on button "Send Icon/icon-invite-send" at bounding box center [430, 388] width 130 height 41
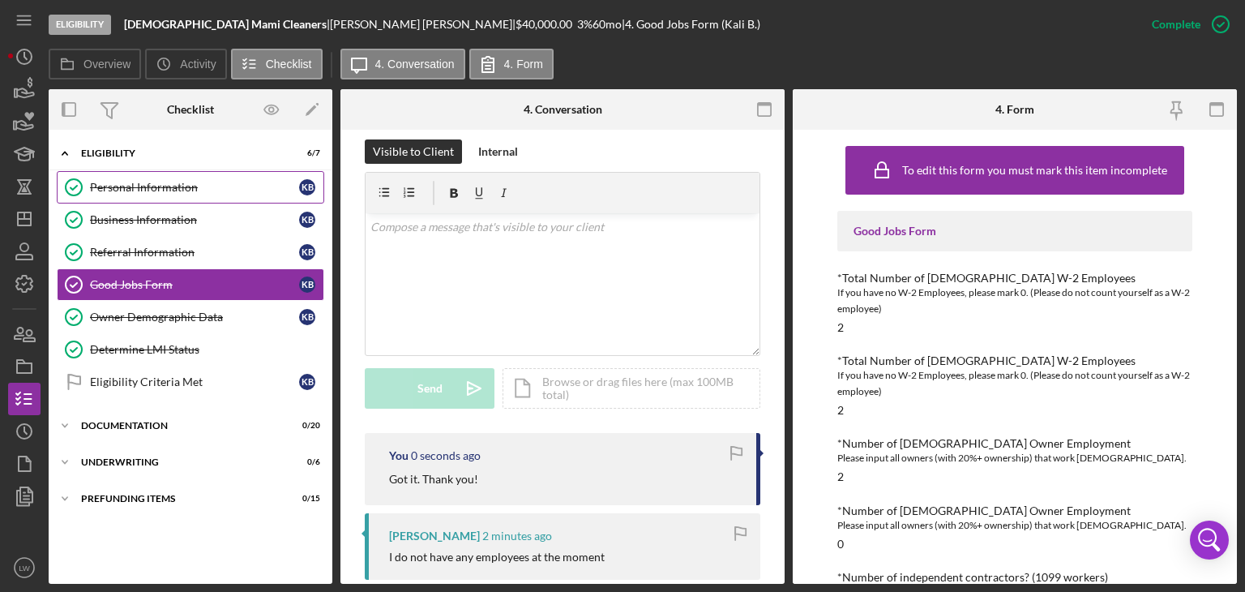
click at [214, 177] on link "Personal Information Personal Information K B" at bounding box center [190, 187] width 267 height 32
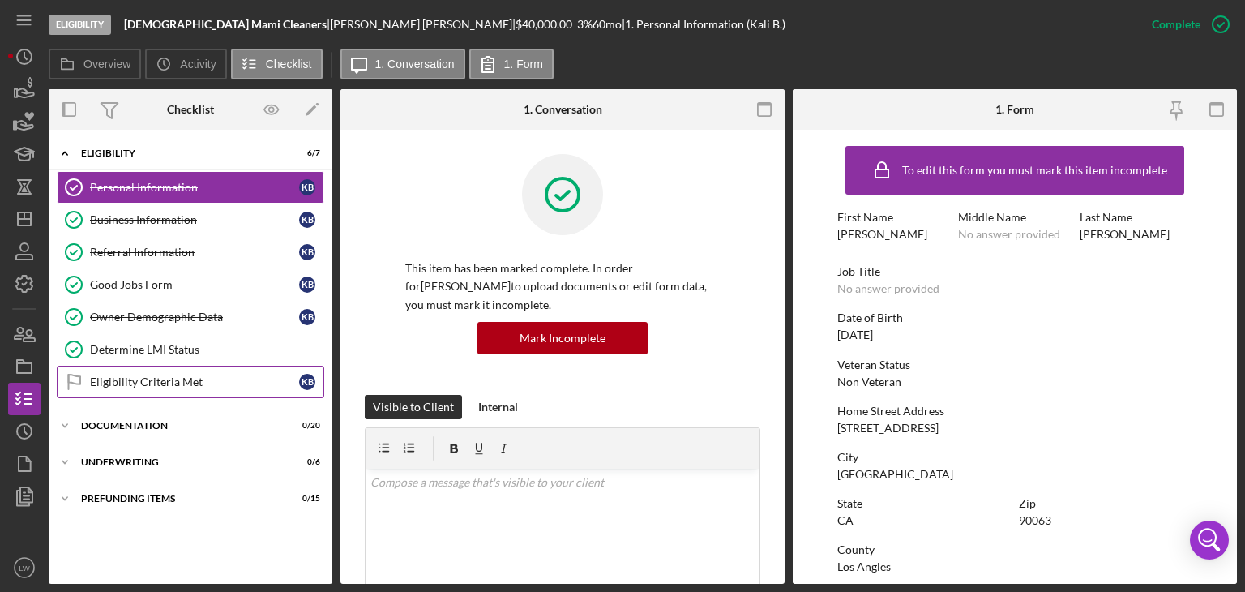
click at [184, 380] on div "Eligibility Criteria Met" at bounding box center [194, 381] width 209 height 13
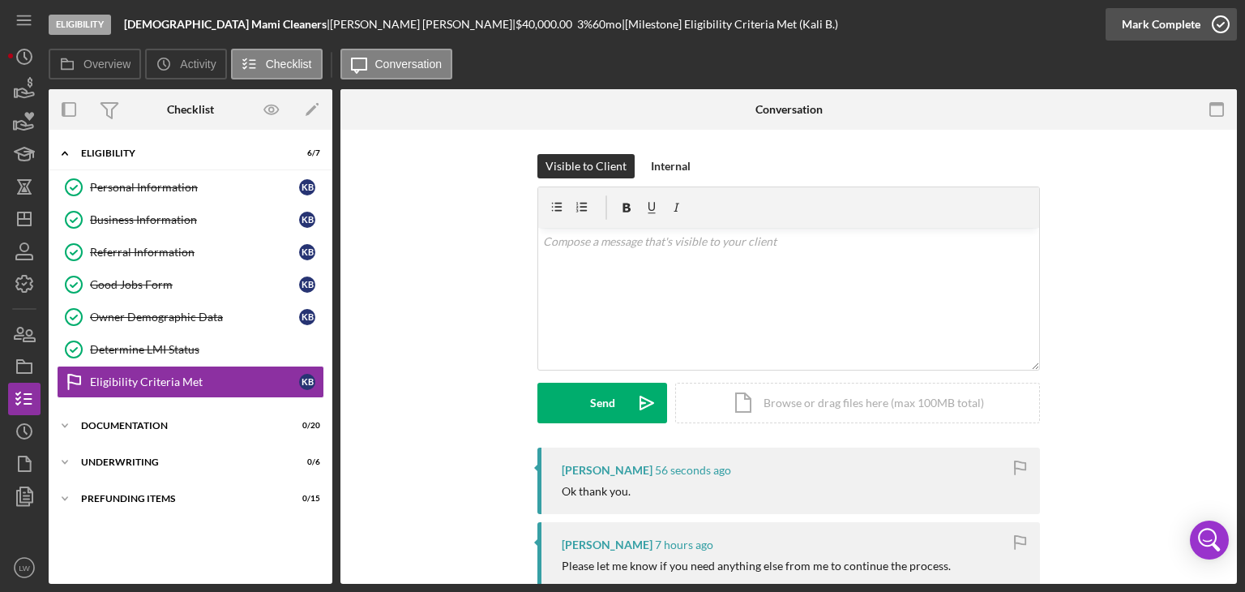
click at [1174, 24] on div "Mark Complete" at bounding box center [1161, 24] width 79 height 32
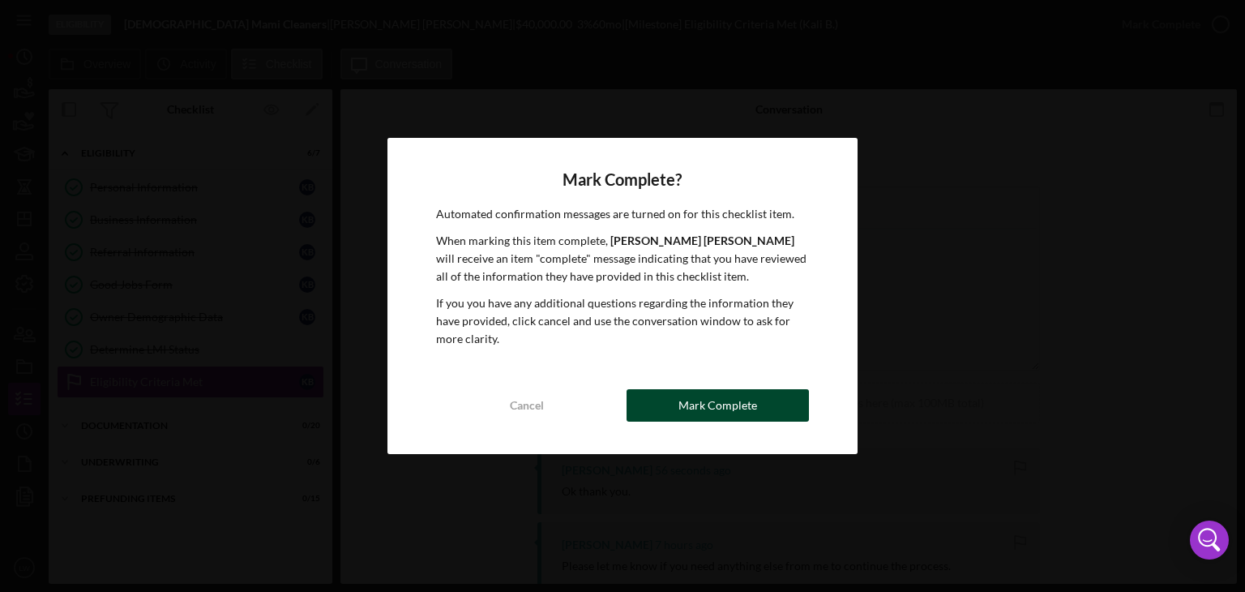
click at [724, 413] on div "Mark Complete" at bounding box center [717, 405] width 79 height 32
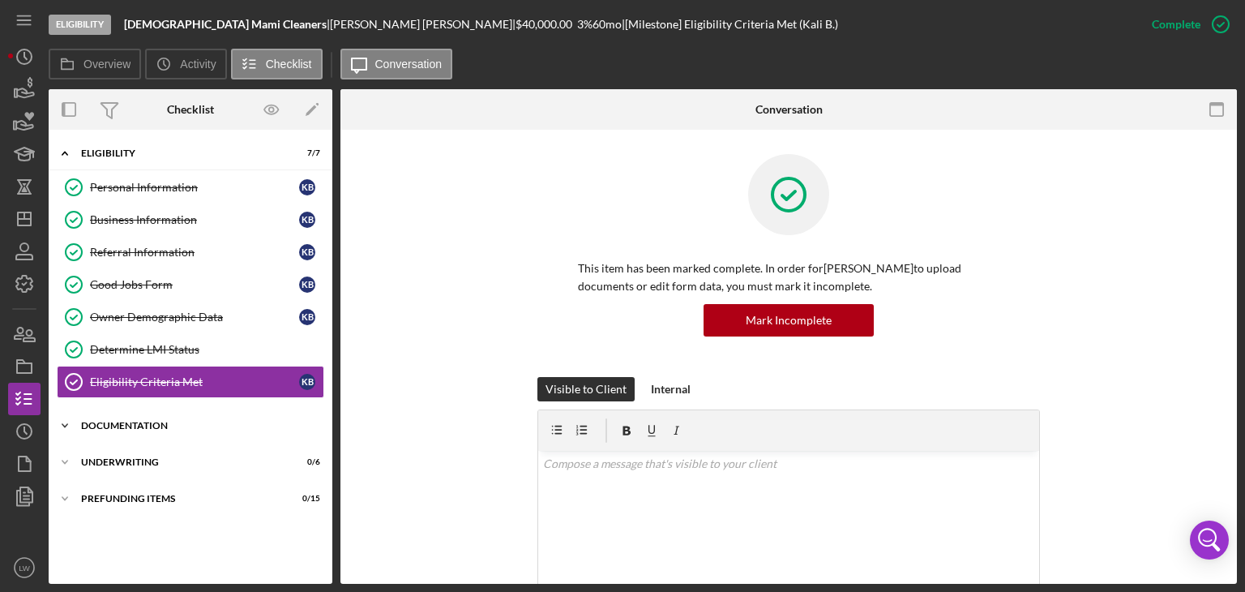
click at [100, 422] on div "Documentation" at bounding box center [196, 426] width 231 height 10
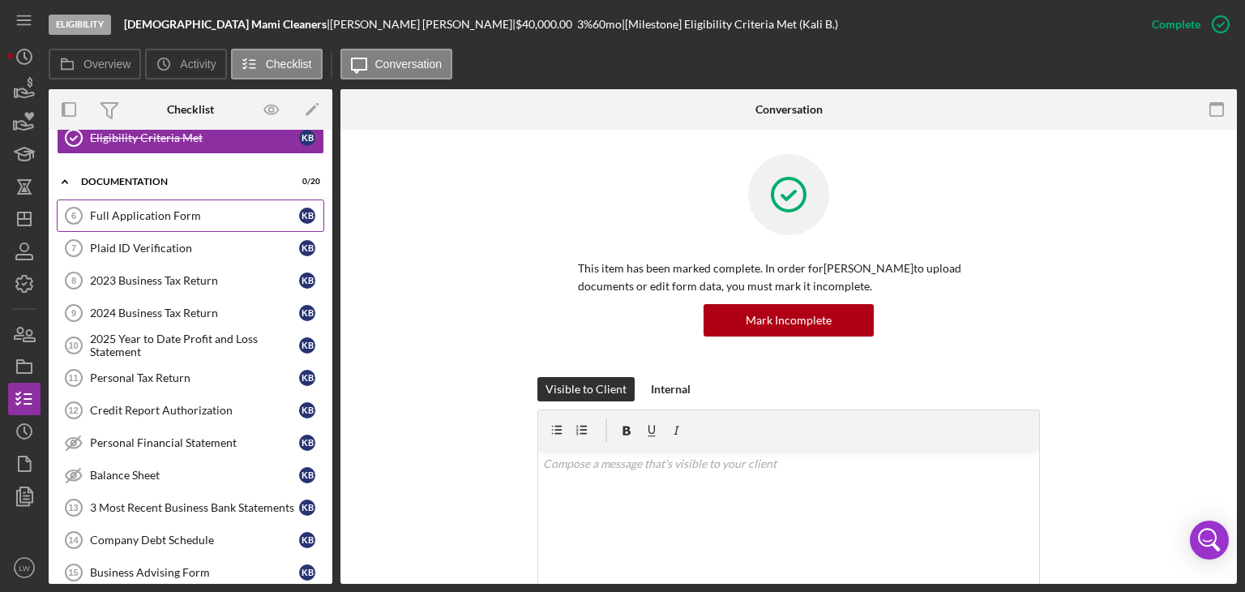
scroll to position [162, 0]
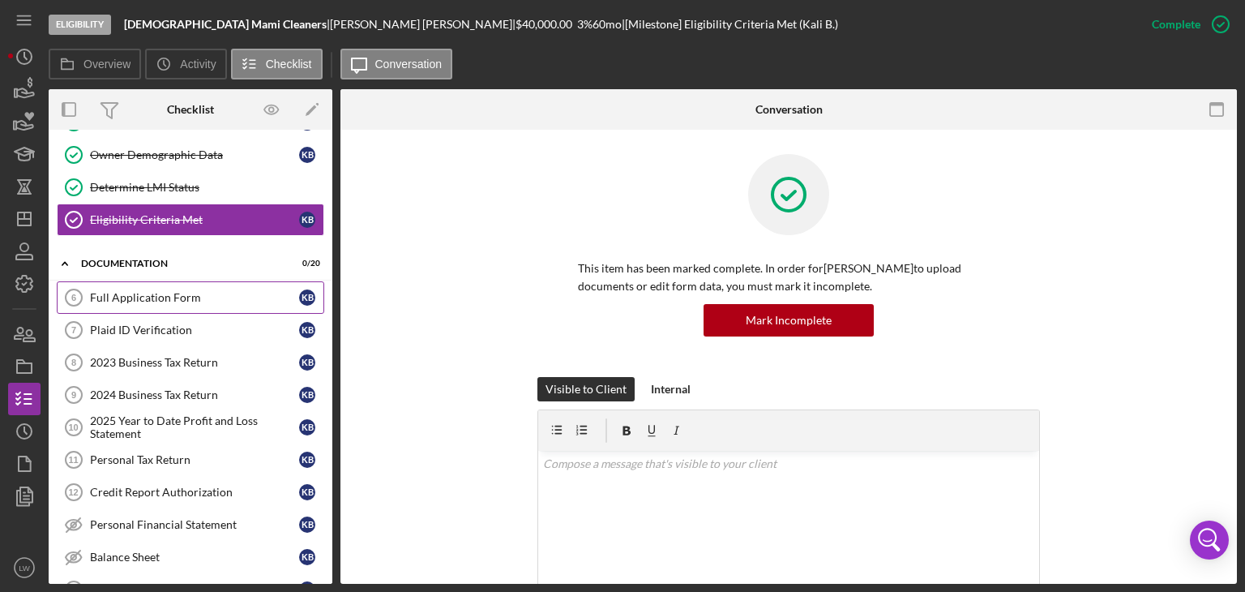
click at [152, 291] on div "Full Application Form" at bounding box center [194, 297] width 209 height 13
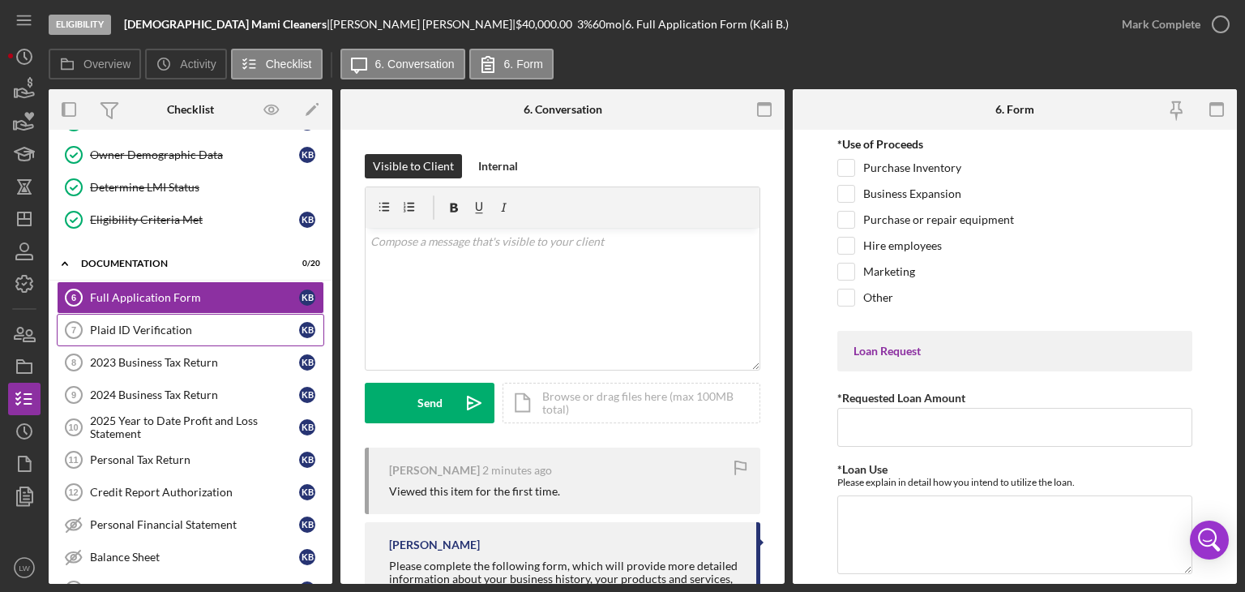
click at [154, 331] on div "Plaid ID Verification" at bounding box center [194, 329] width 209 height 13
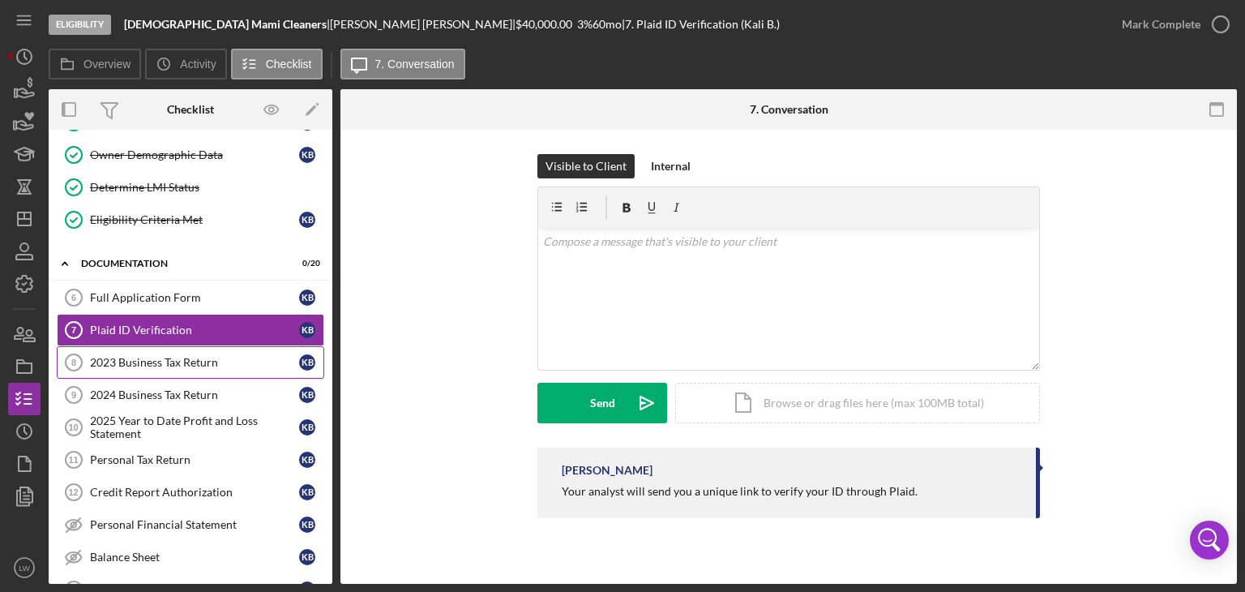
click at [170, 357] on div "2023 Business Tax Return" at bounding box center [194, 362] width 209 height 13
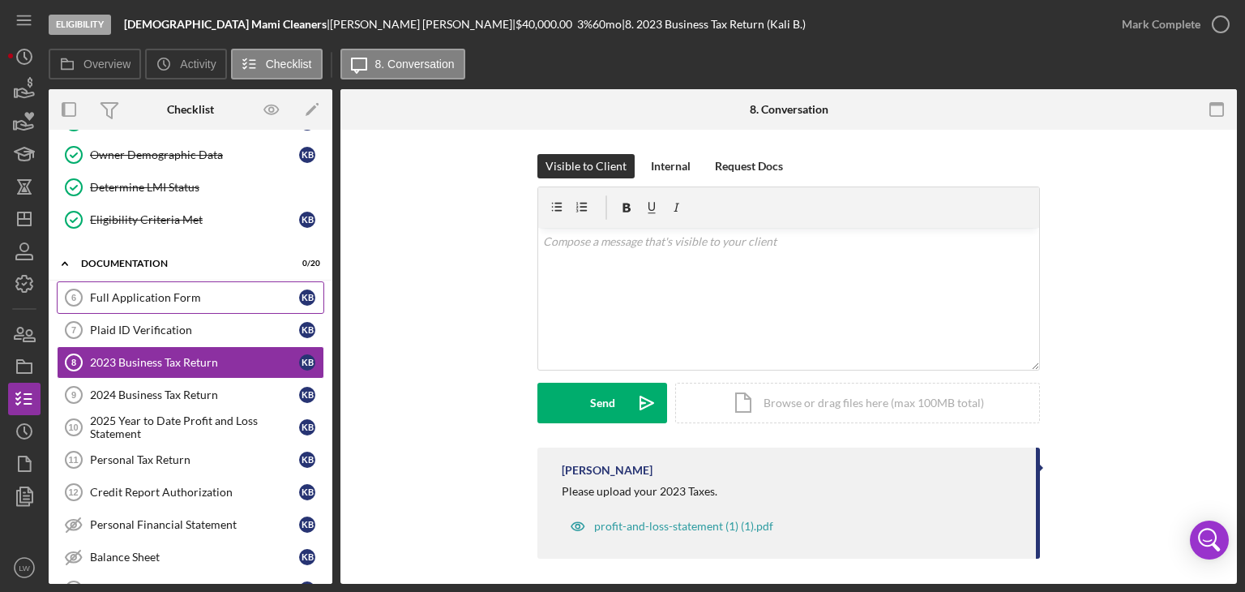
click at [177, 296] on div "Full Application Form" at bounding box center [194, 297] width 209 height 13
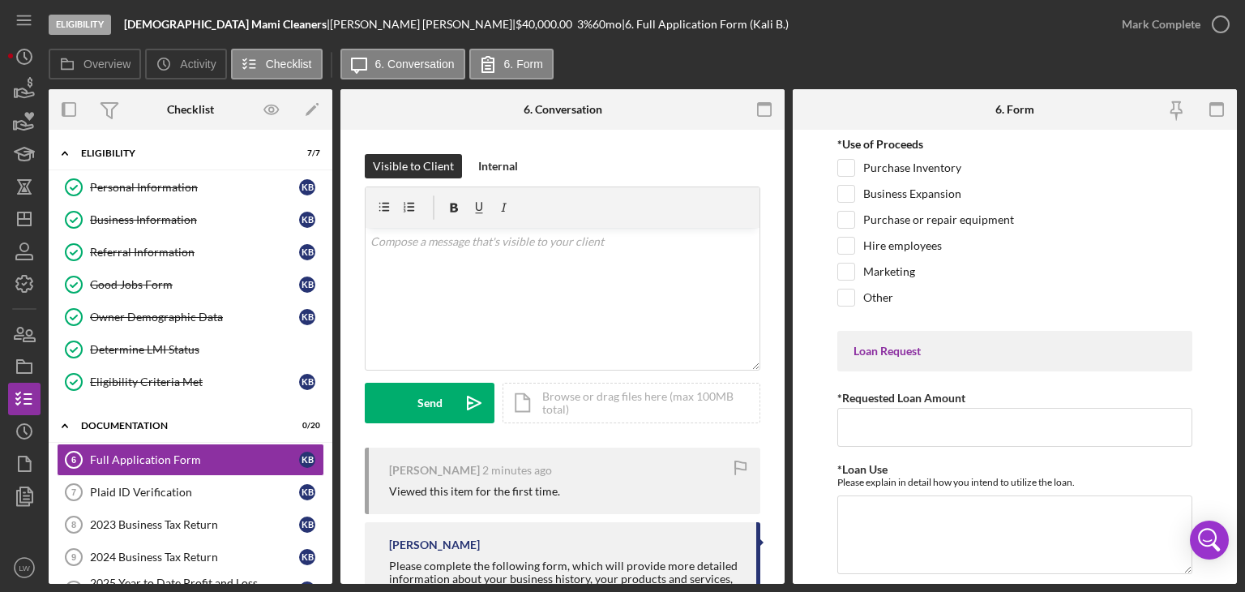
click at [330, 20] on div "[PERSON_NAME] |" at bounding box center [423, 24] width 186 height 13
click at [330, 24] on div "[PERSON_NAME] |" at bounding box center [423, 24] width 186 height 13
click at [515, 26] on div "$40,000.00" at bounding box center [546, 24] width 62 height 13
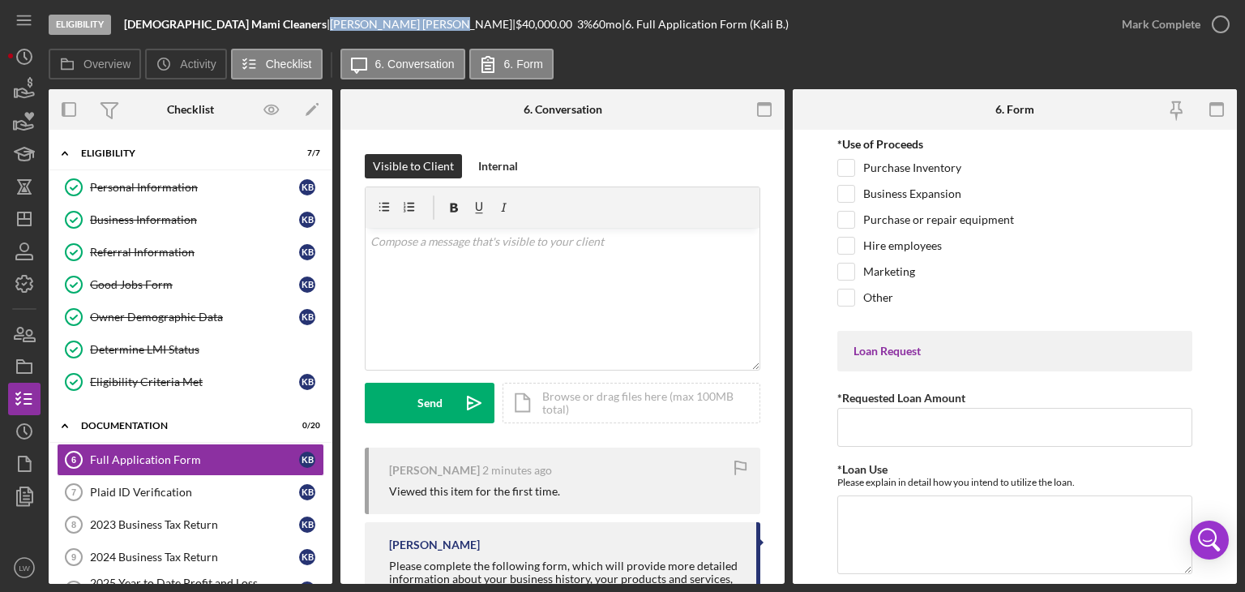
drag, startPoint x: 329, startPoint y: 24, endPoint x: 275, endPoint y: 23, distance: 54.3
click at [330, 23] on div "[PERSON_NAME] |" at bounding box center [423, 24] width 186 height 13
copy div "[PERSON_NAME]"
click at [140, 182] on div "Personal Information" at bounding box center [194, 187] width 209 height 13
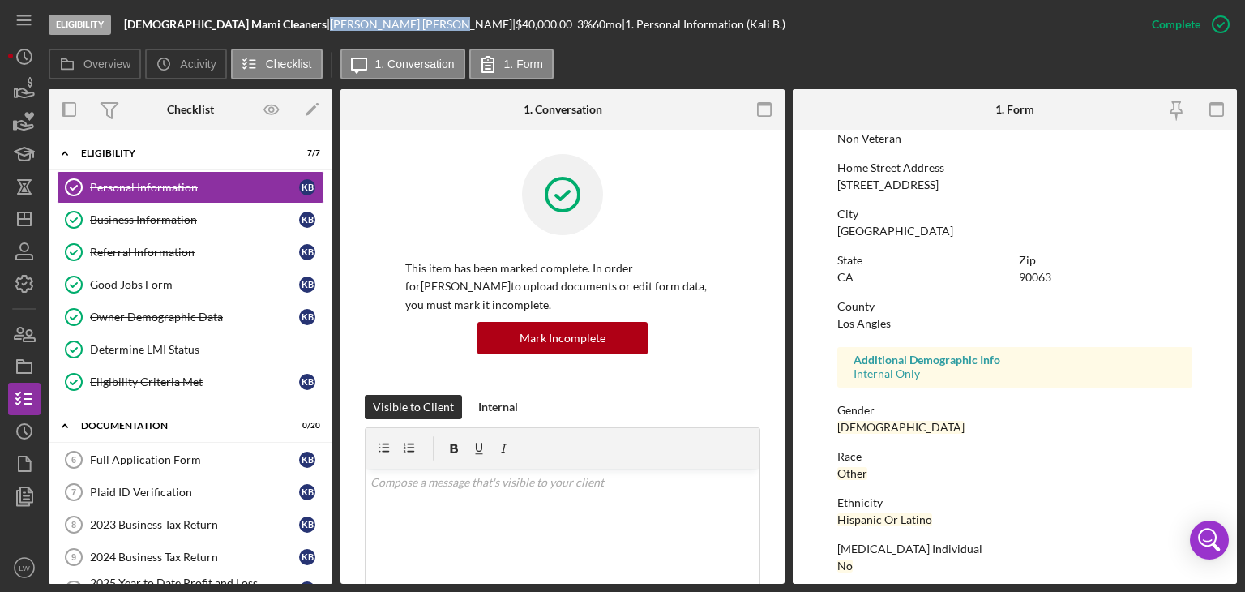
scroll to position [302, 0]
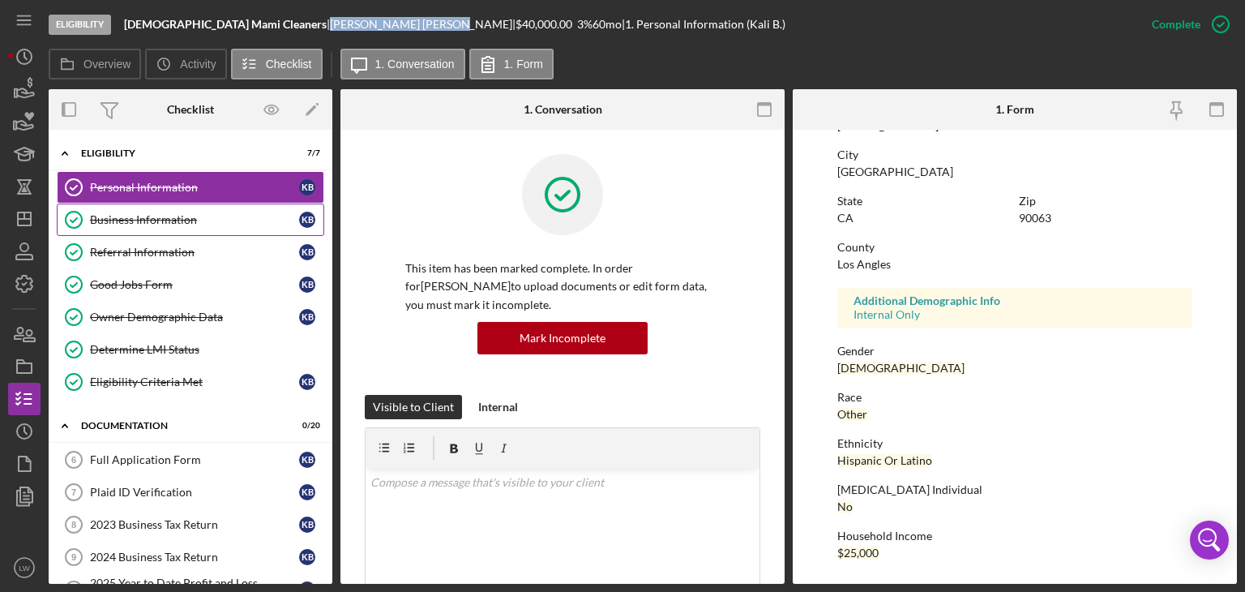
click at [154, 215] on div "Business Information" at bounding box center [194, 219] width 209 height 13
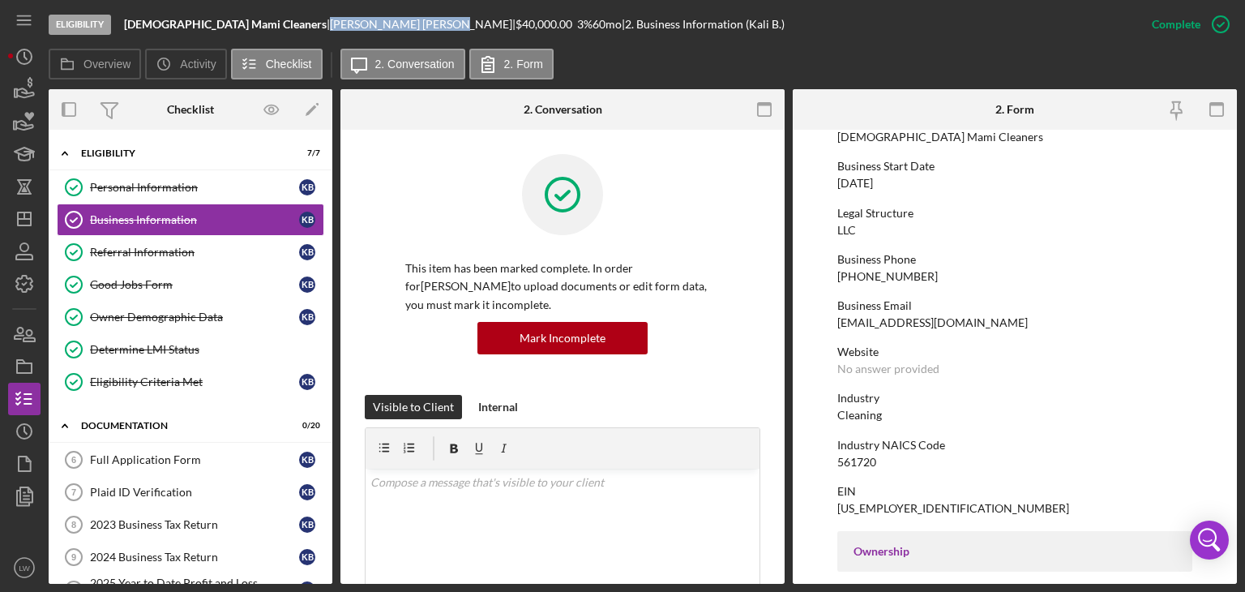
scroll to position [162, 0]
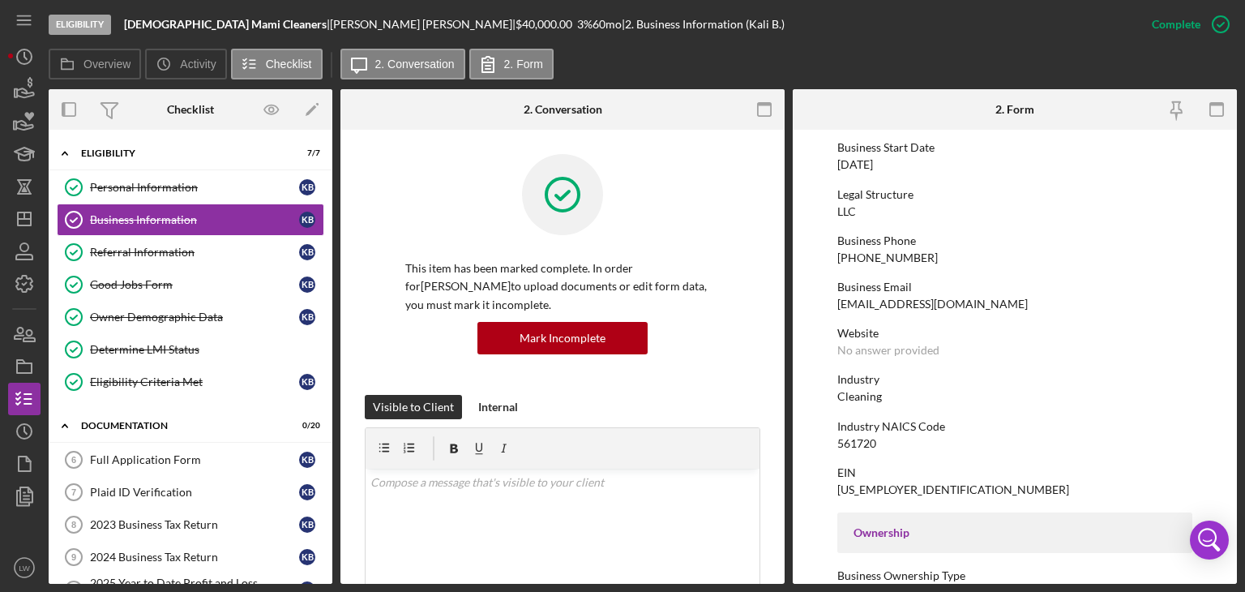
click at [958, 304] on div "[EMAIL_ADDRESS][DOMAIN_NAME]" at bounding box center [932, 303] width 190 height 13
copy div "[EMAIL_ADDRESS][DOMAIN_NAME]"
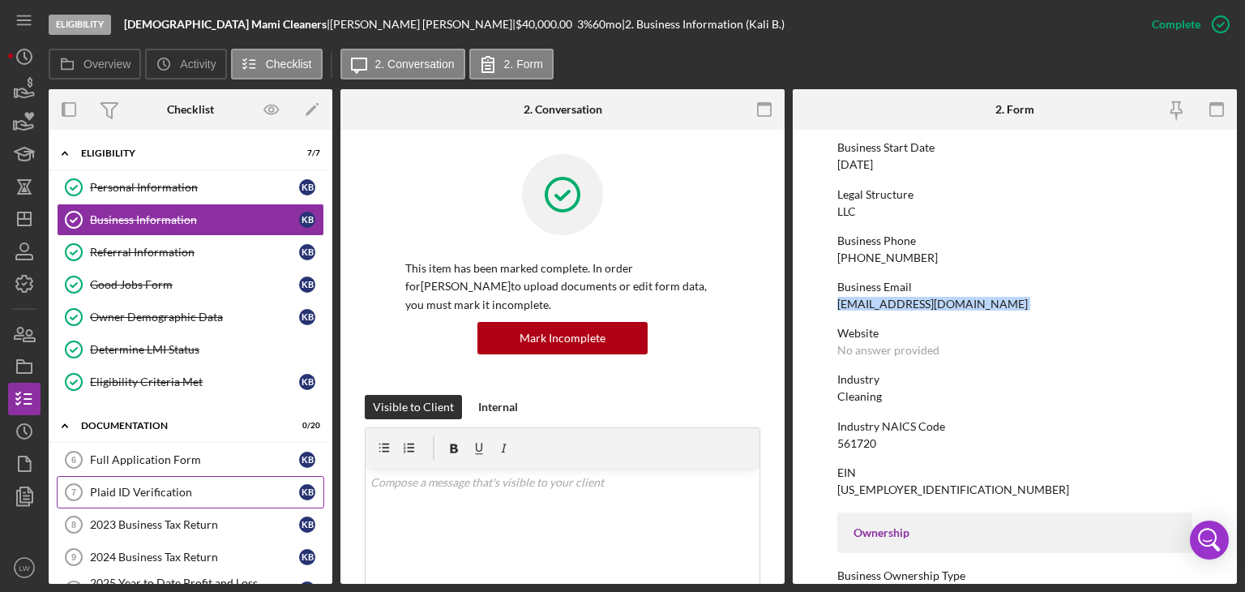
click at [156, 485] on div "Plaid ID Verification" at bounding box center [194, 491] width 209 height 13
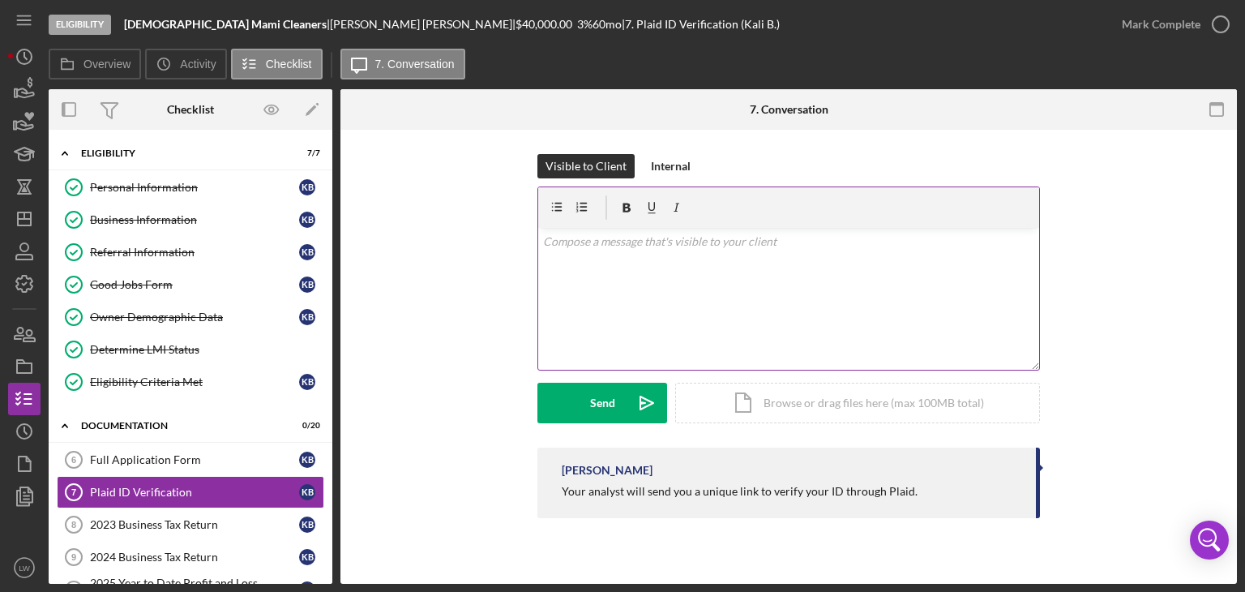
click at [621, 283] on div "v Color teal Color pink Remove color Add row above Add row below Add column bef…" at bounding box center [788, 299] width 501 height 142
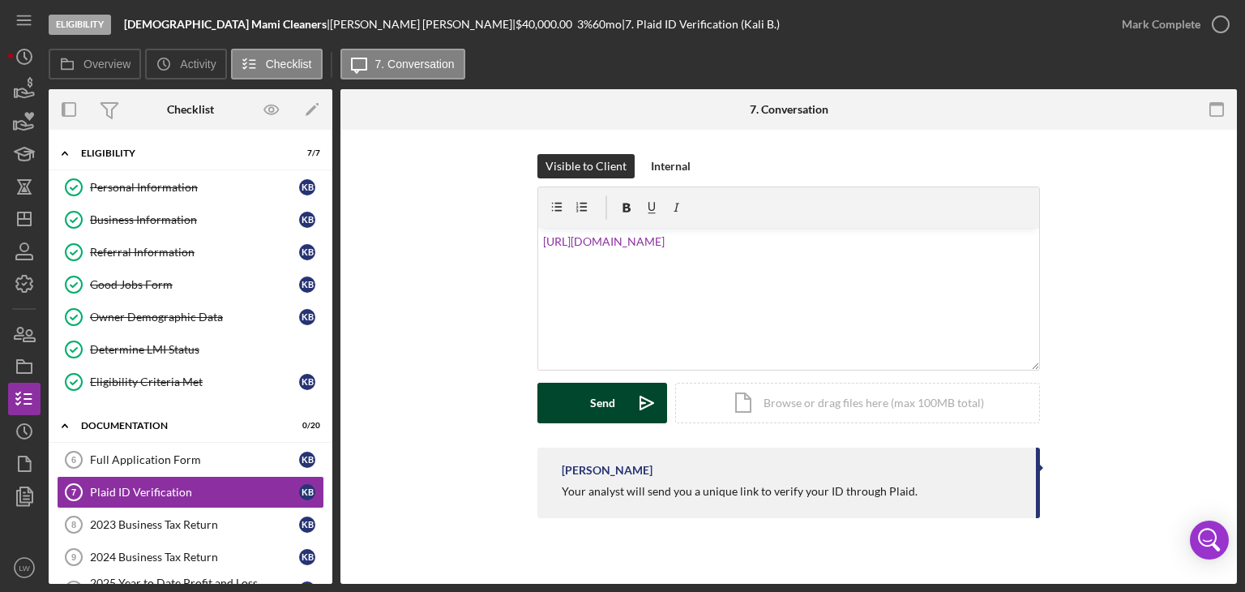
click at [604, 393] on div "Send" at bounding box center [602, 403] width 25 height 41
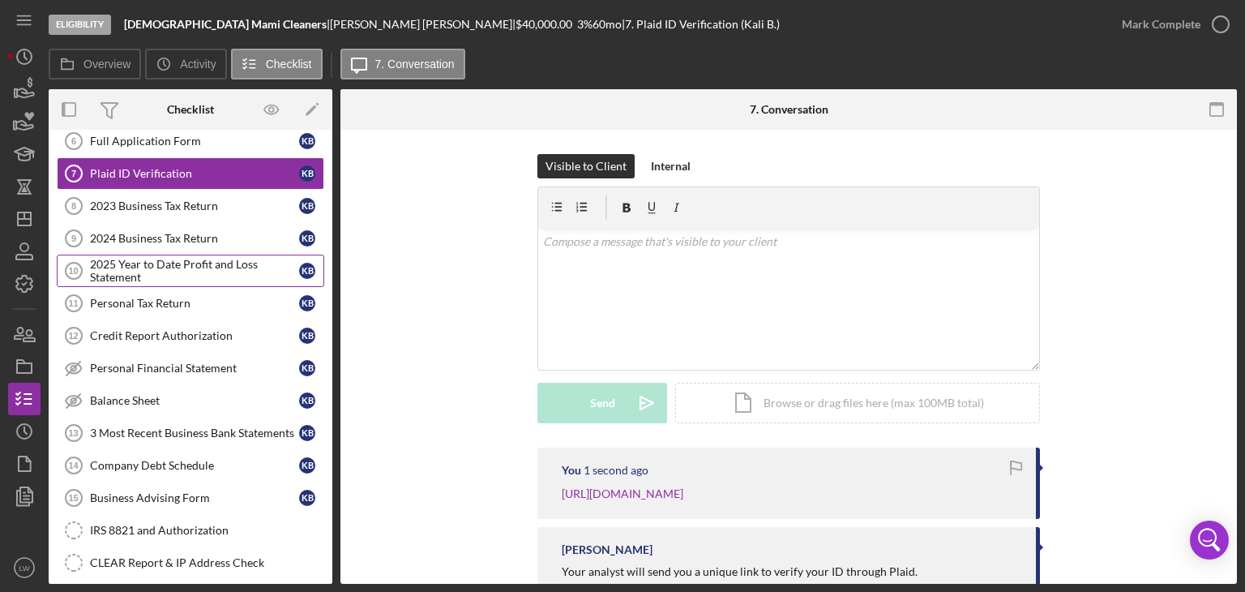
scroll to position [324, 0]
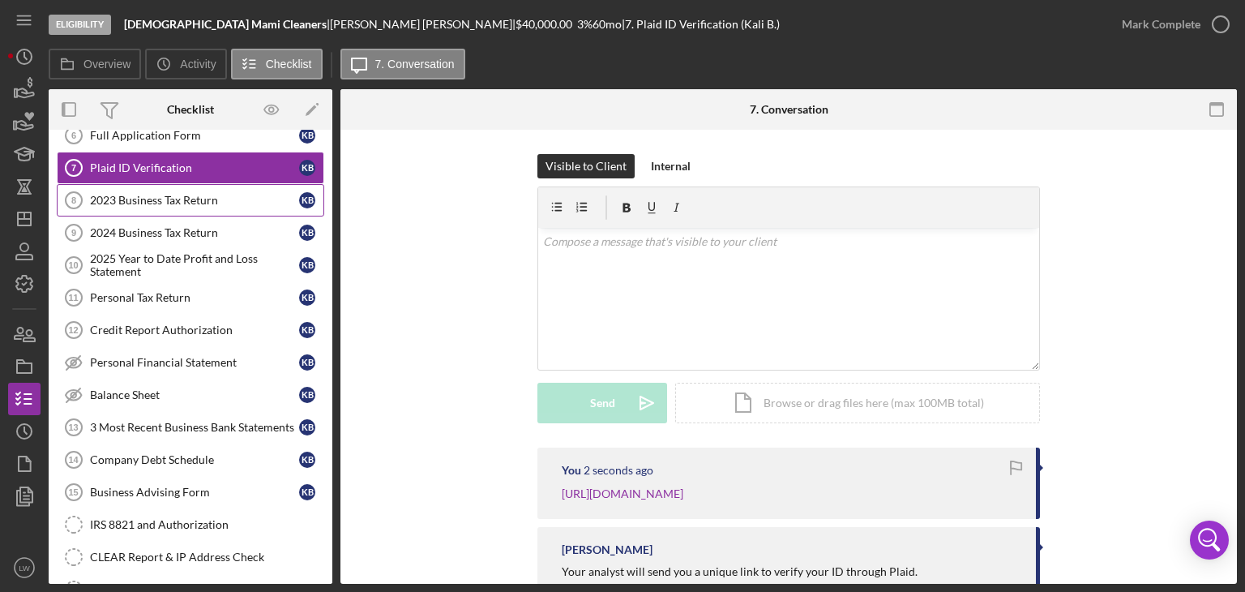
click at [107, 189] on link "2023 Business Tax Return 8 2023 Business Tax Return K B" at bounding box center [190, 200] width 267 height 32
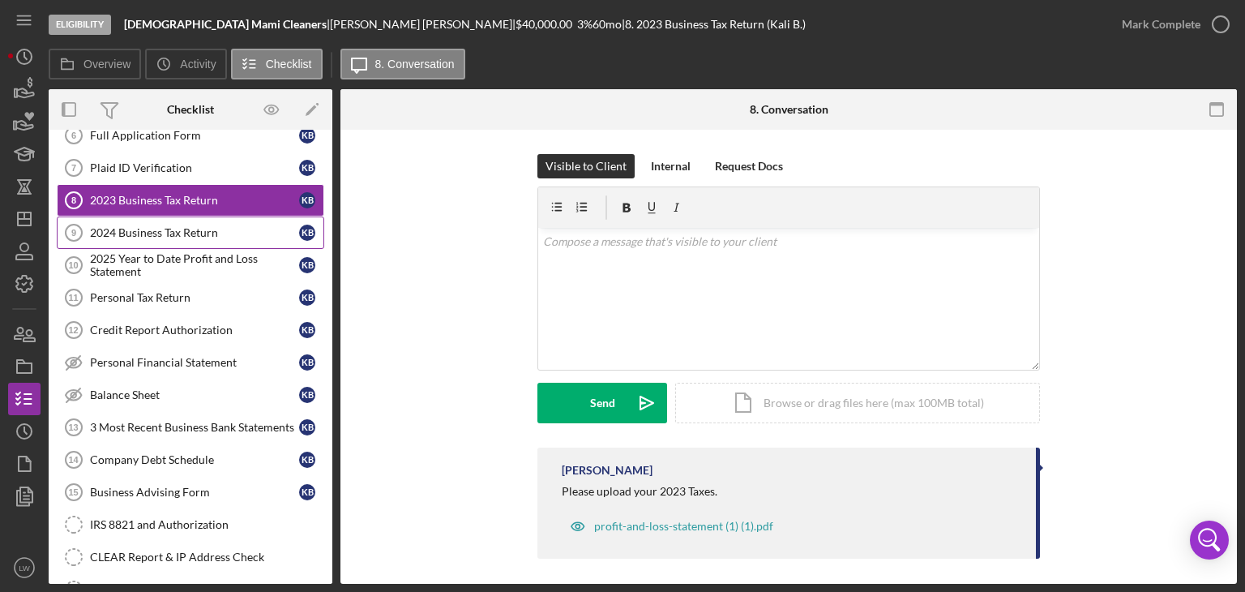
click at [172, 226] on div "2024 Business Tax Return" at bounding box center [194, 232] width 209 height 13
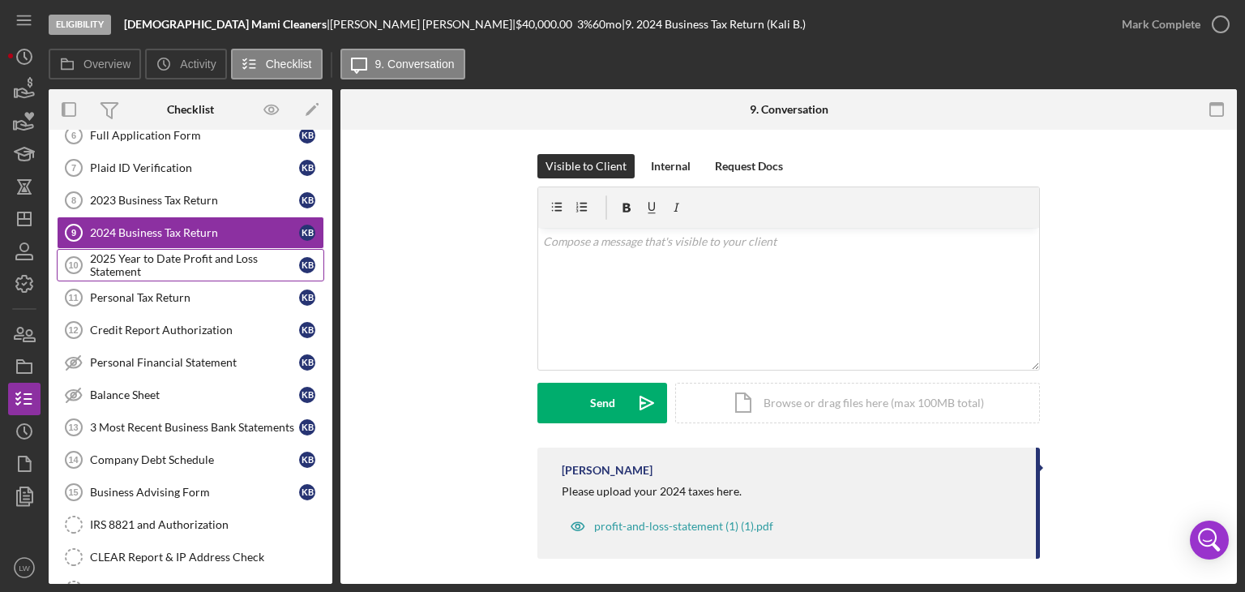
click at [175, 255] on div "2025 Year to Date Profit and Loss Statement" at bounding box center [194, 265] width 209 height 26
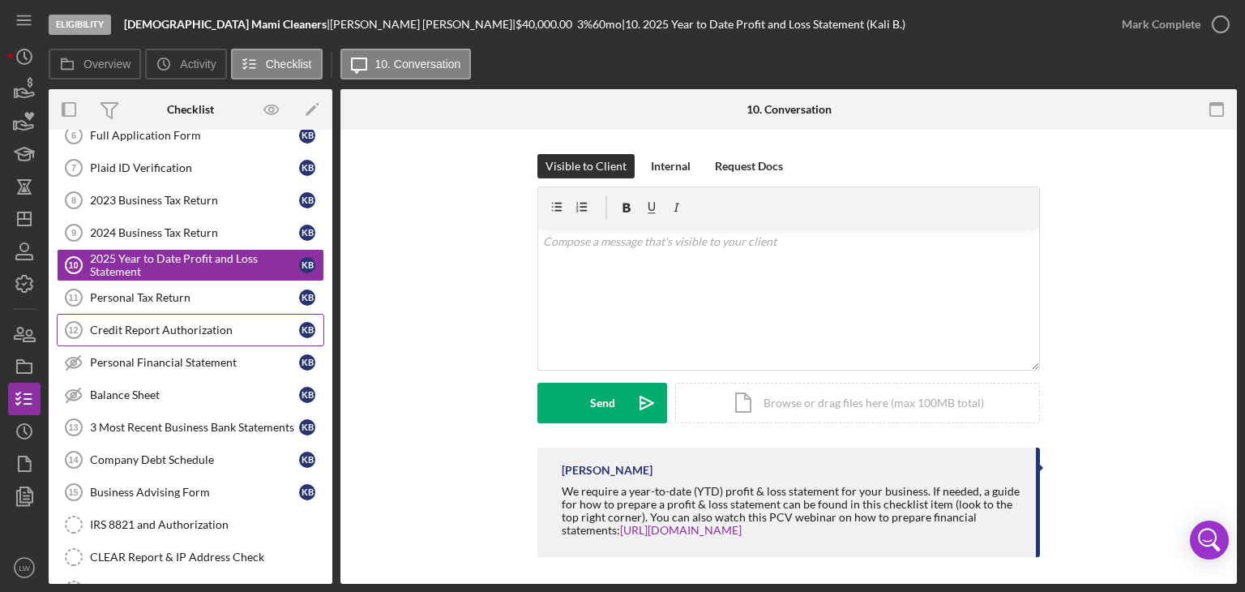
click at [169, 325] on div "Credit Report Authorization" at bounding box center [194, 329] width 209 height 13
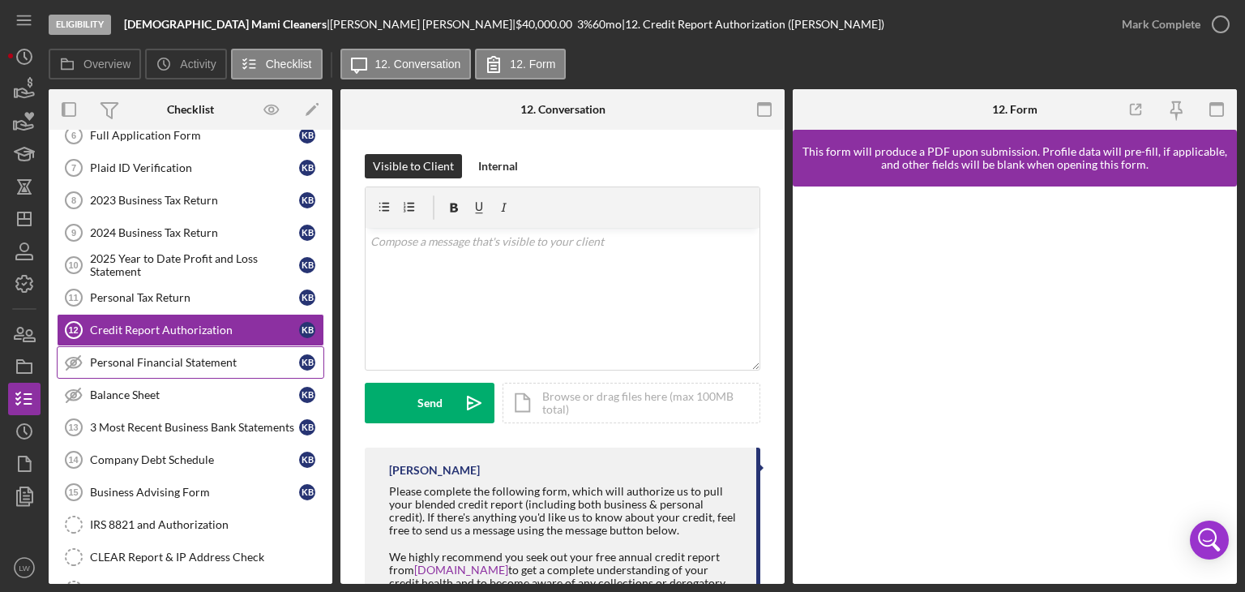
click at [175, 357] on div "Personal Financial Statement" at bounding box center [194, 362] width 209 height 13
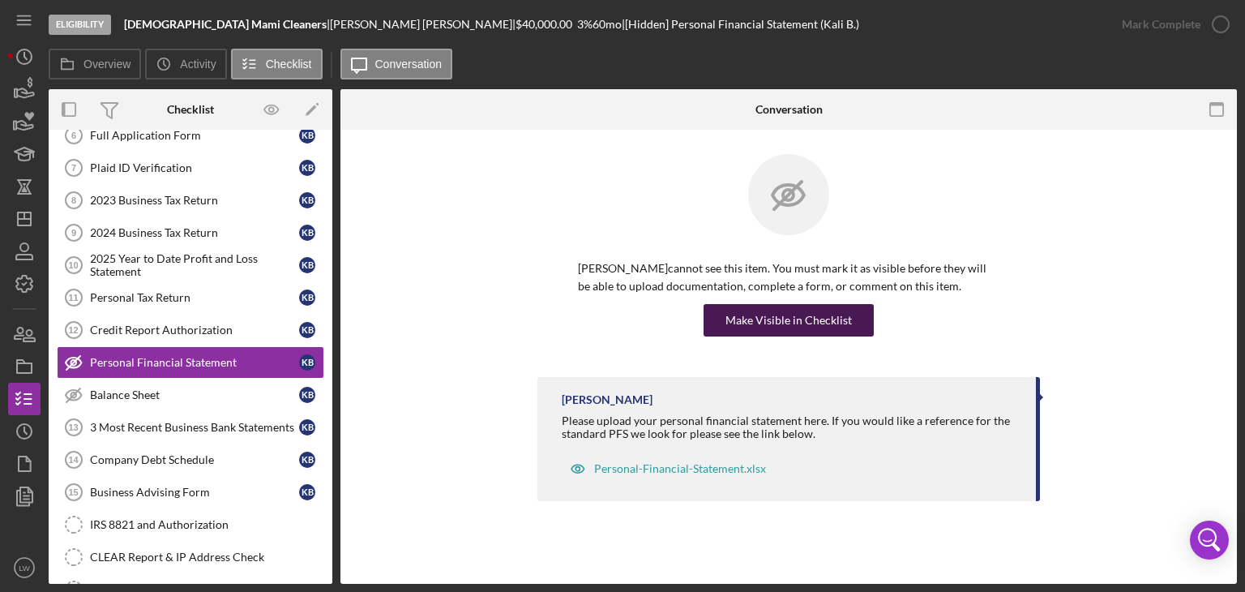
click at [807, 327] on div "Make Visible in Checklist" at bounding box center [788, 320] width 126 height 32
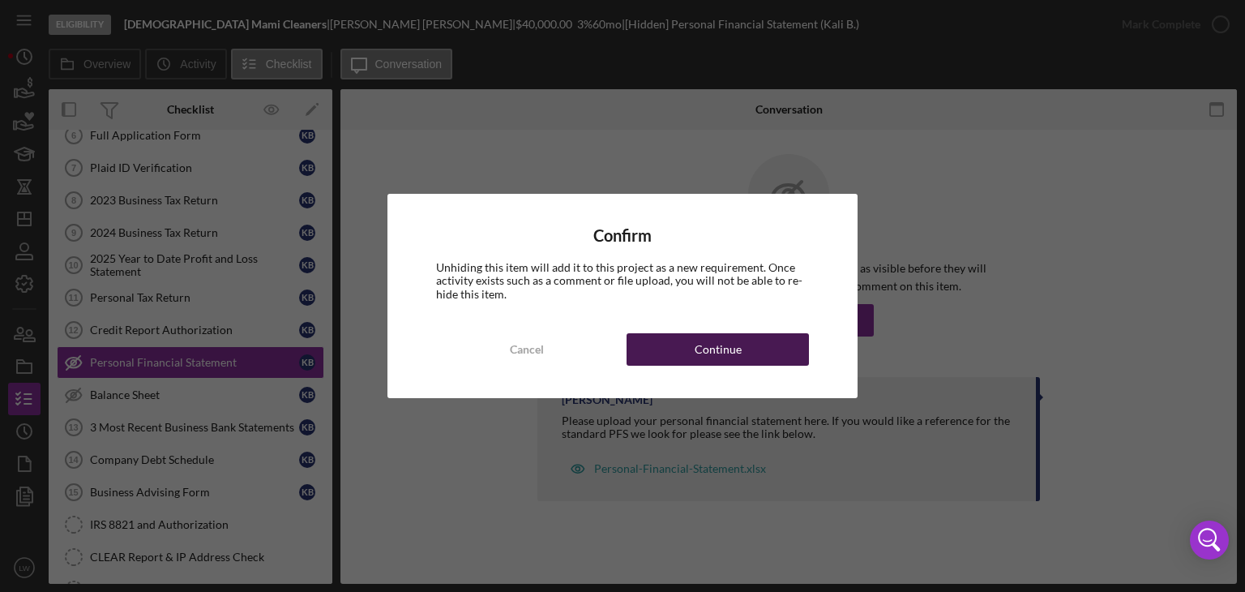
click at [707, 347] on div "Continue" at bounding box center [718, 349] width 47 height 32
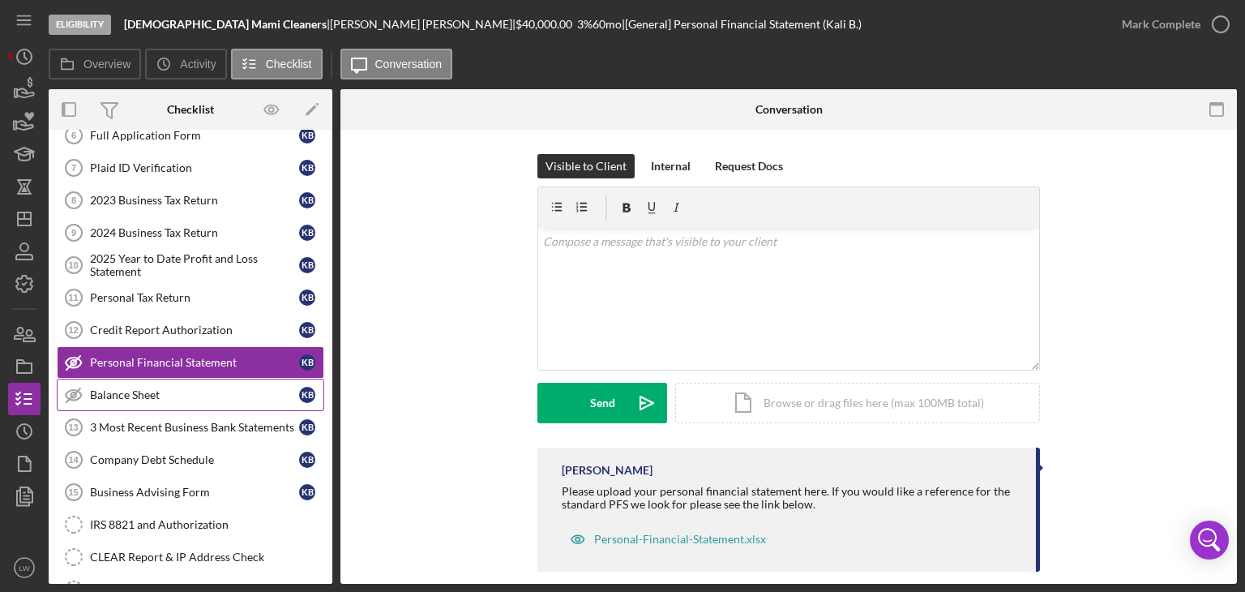
click at [206, 393] on div "Balance Sheet" at bounding box center [194, 394] width 209 height 13
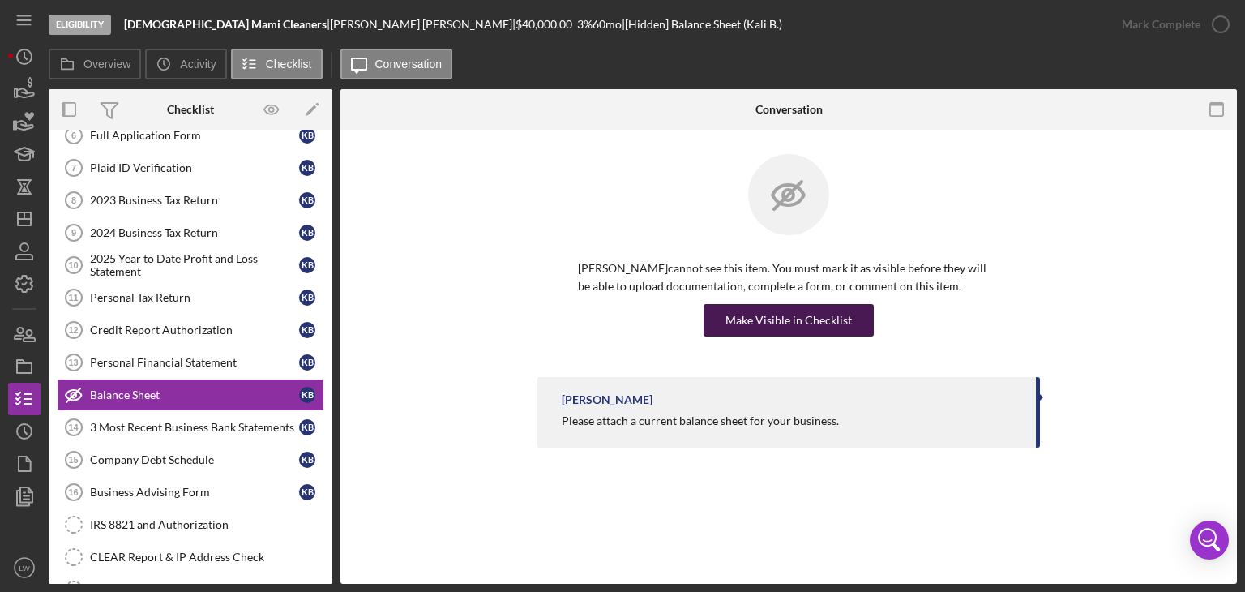
click at [781, 327] on div "Make Visible in Checklist" at bounding box center [788, 320] width 126 height 32
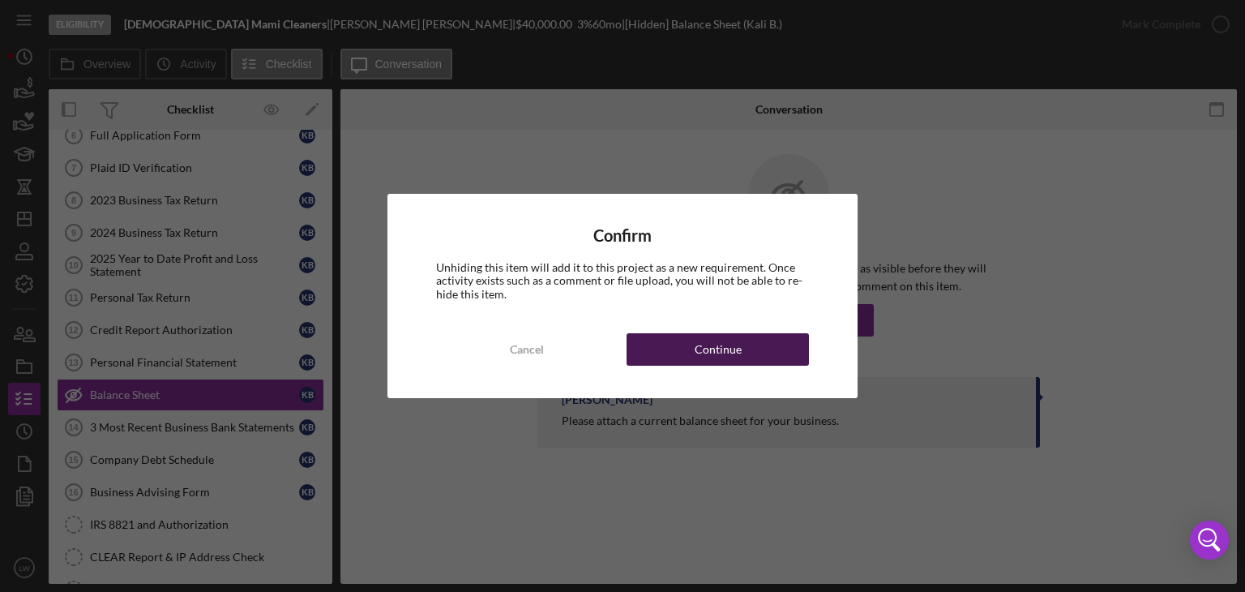
click at [759, 358] on button "Continue" at bounding box center [717, 349] width 182 height 32
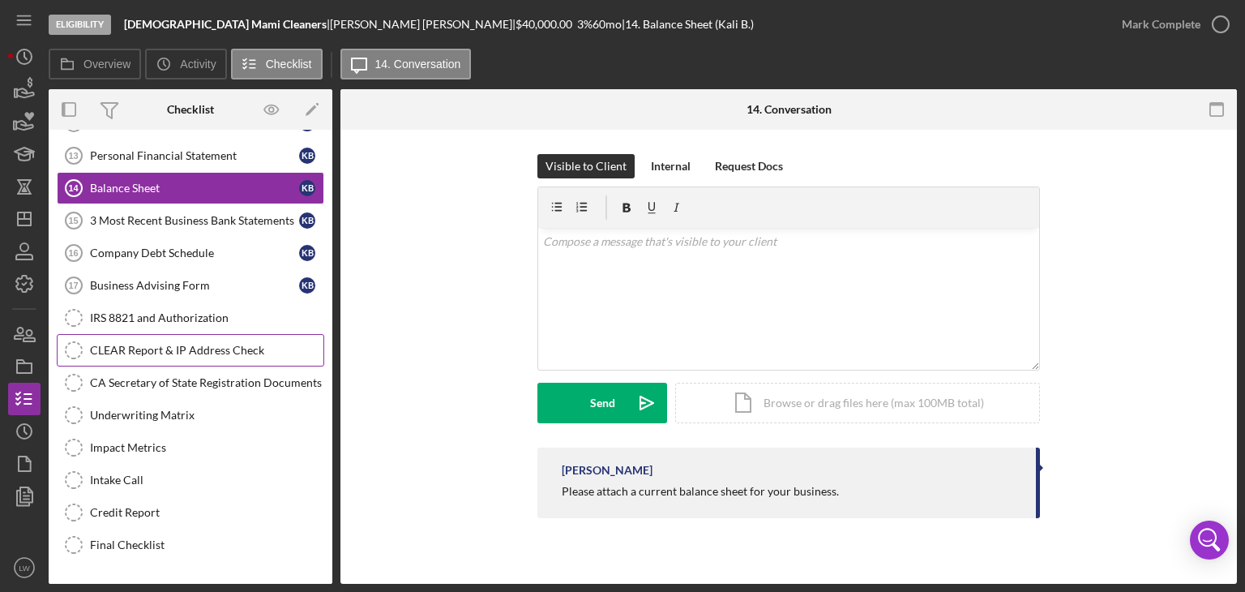
scroll to position [588, 0]
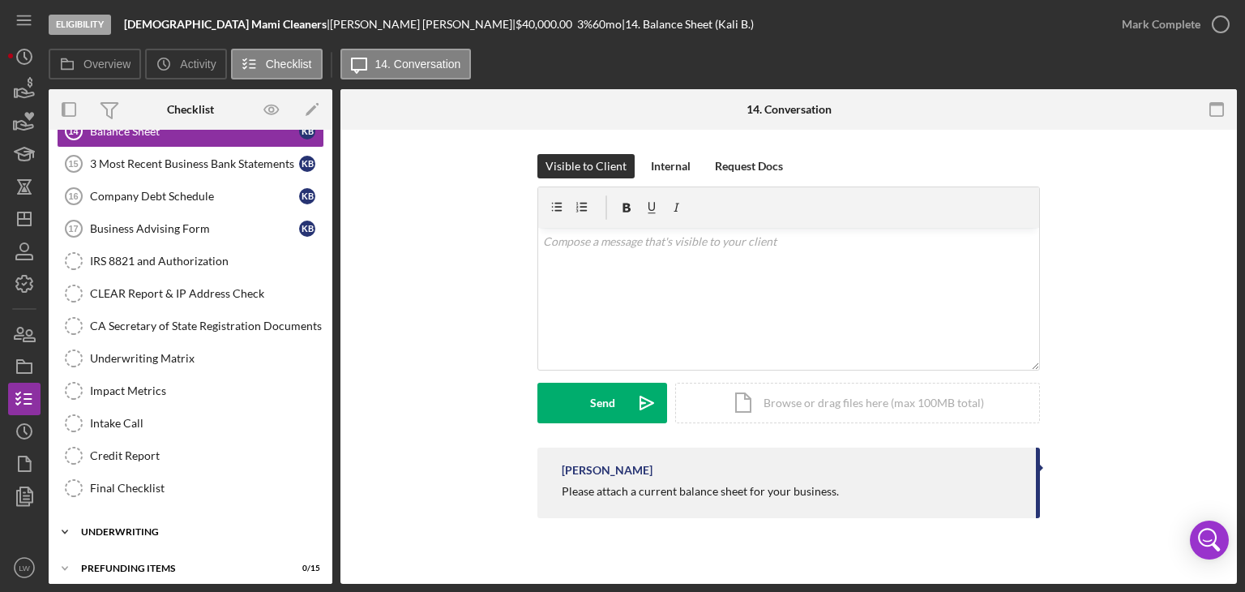
click at [173, 529] on div "Icon/Expander Underwriting 0 / 6" at bounding box center [191, 531] width 284 height 32
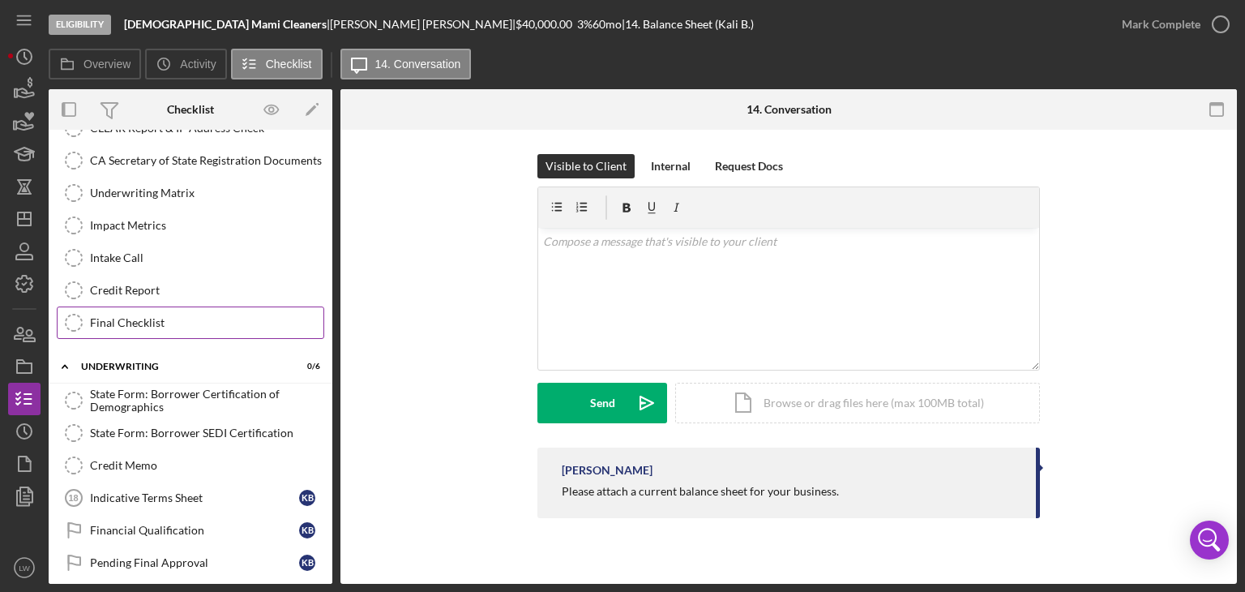
scroll to position [789, 0]
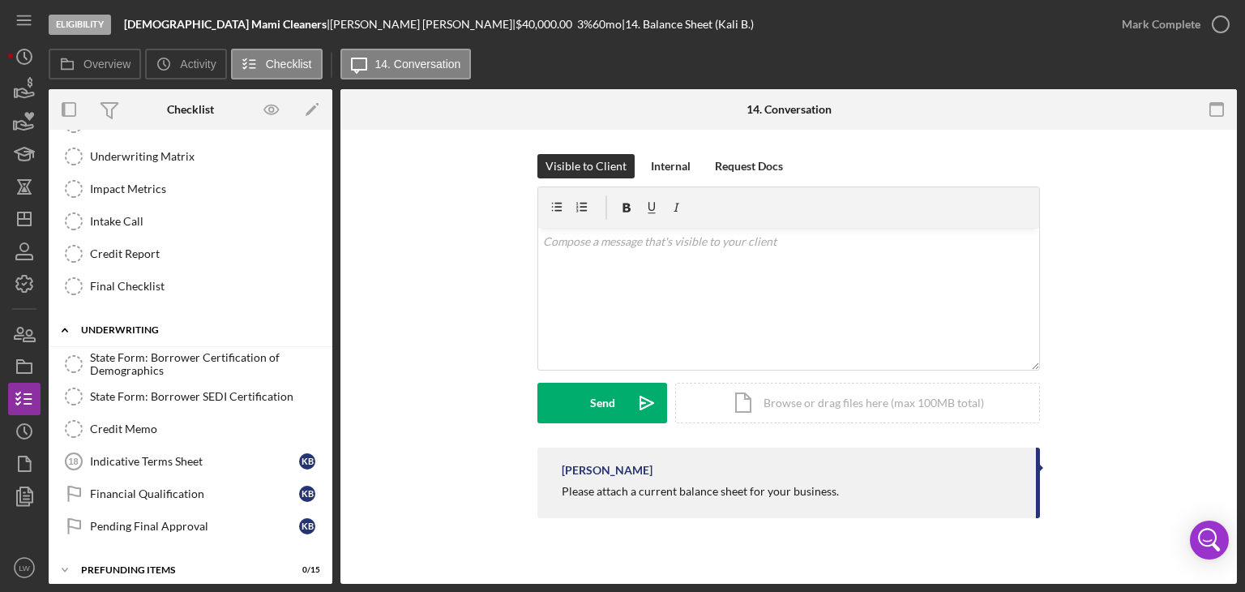
click at [99, 325] on div "Underwriting" at bounding box center [196, 330] width 231 height 10
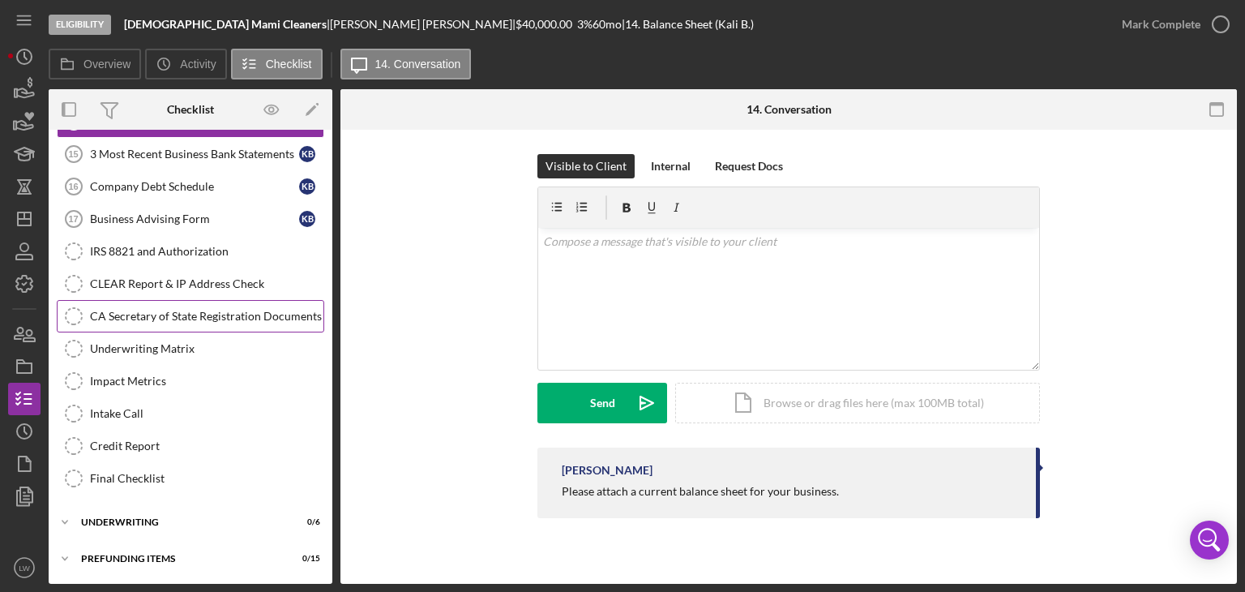
scroll to position [588, 0]
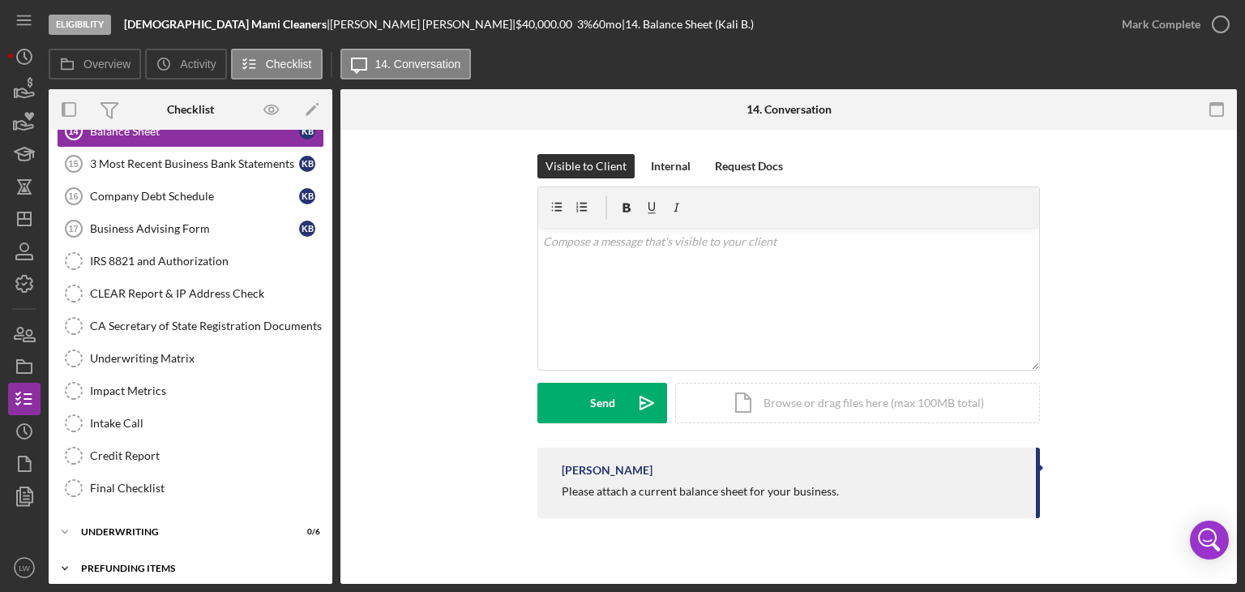
click at [129, 563] on div "Prefunding Items" at bounding box center [196, 568] width 231 height 10
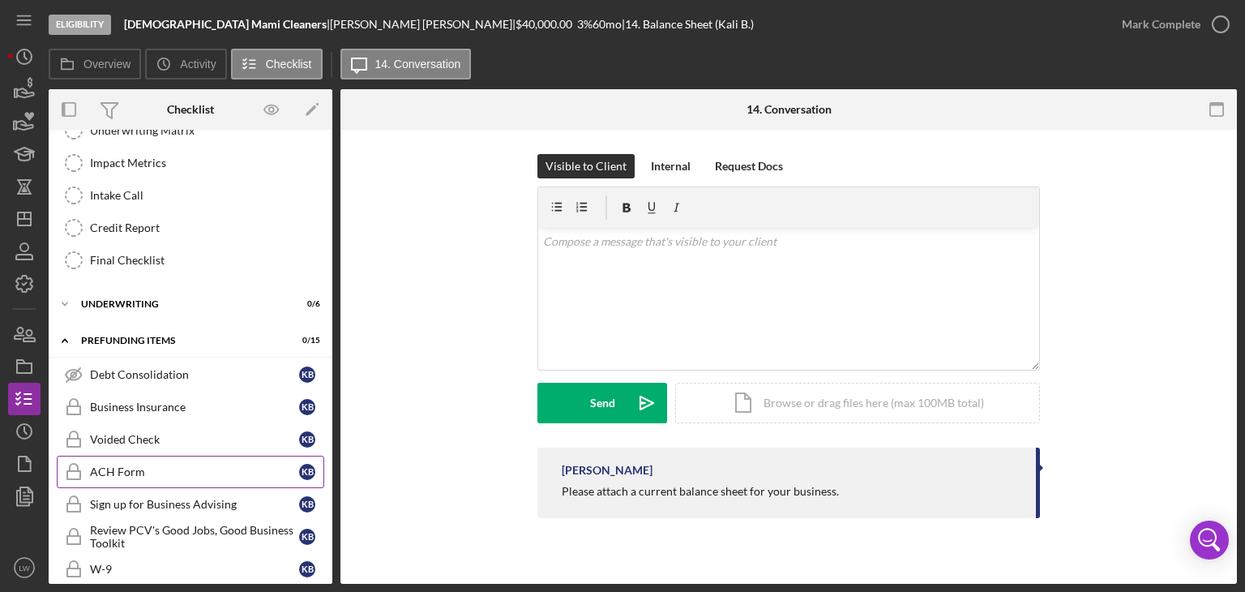
scroll to position [754, 0]
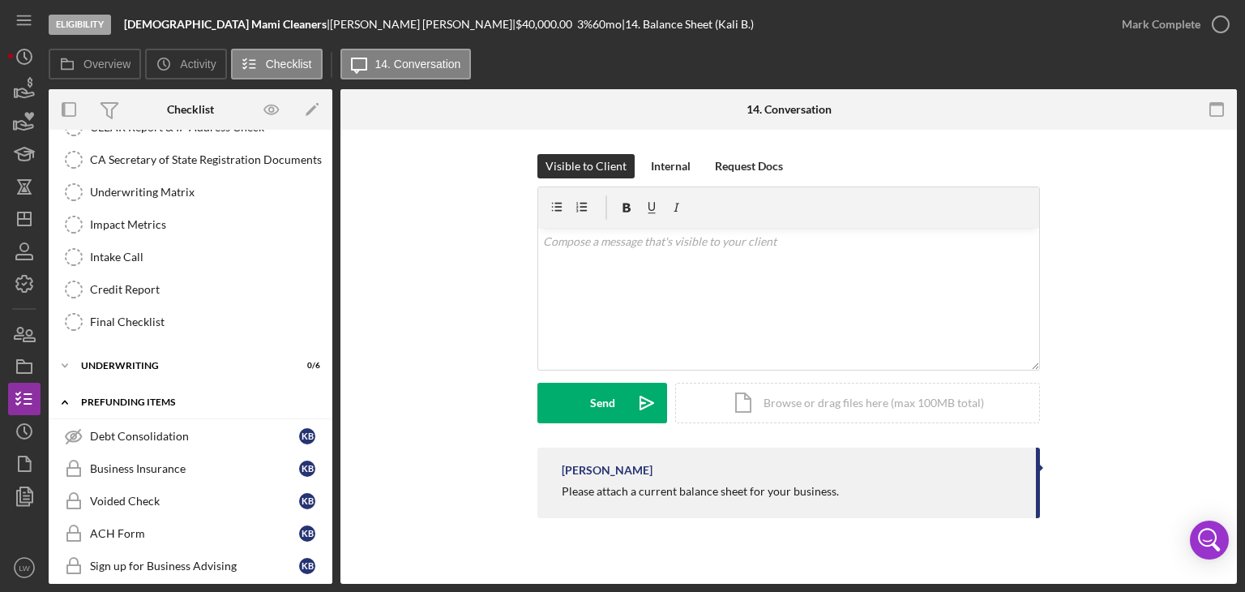
click at [131, 397] on div "Prefunding Items" at bounding box center [196, 402] width 231 height 10
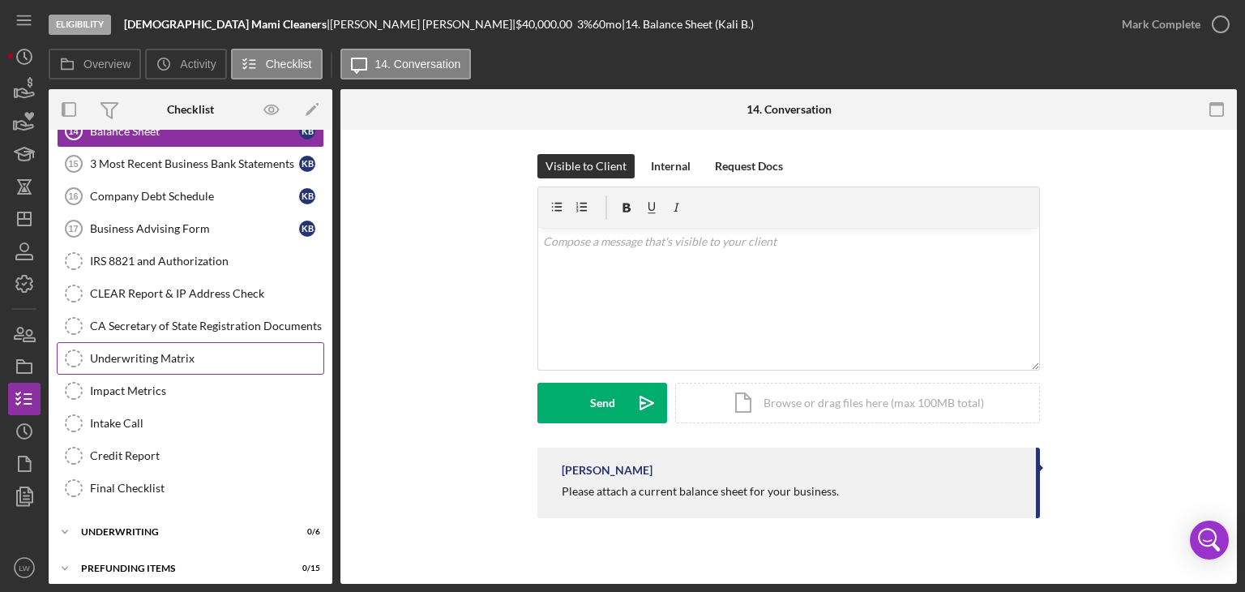
scroll to position [0, 0]
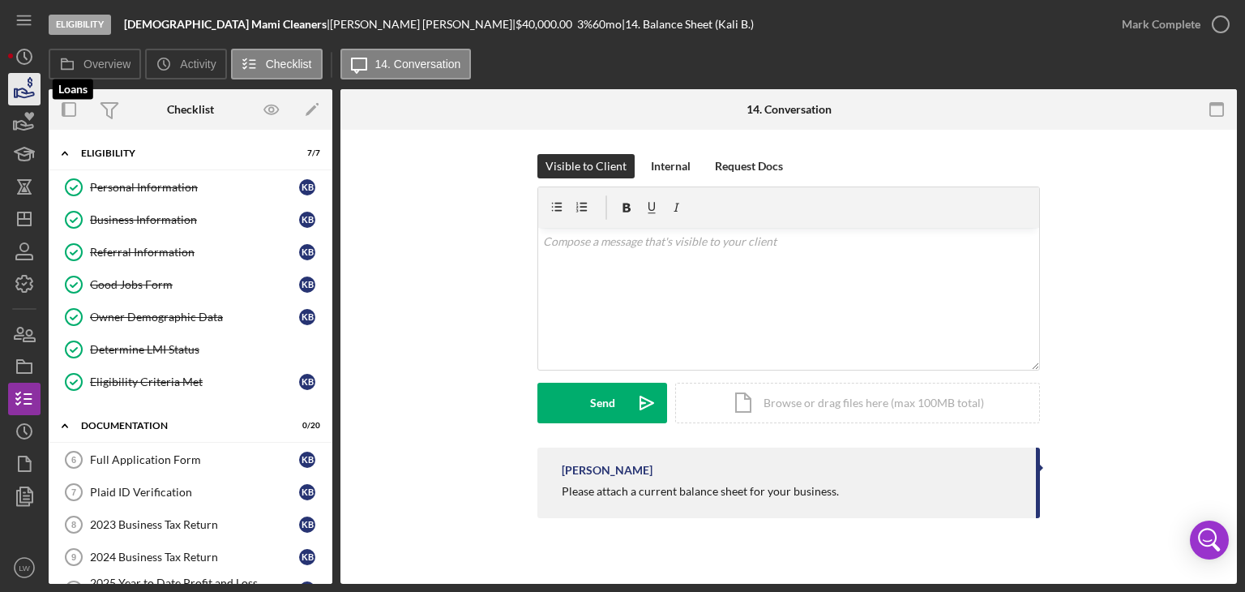
click at [29, 82] on icon "button" at bounding box center [30, 82] width 5 height 11
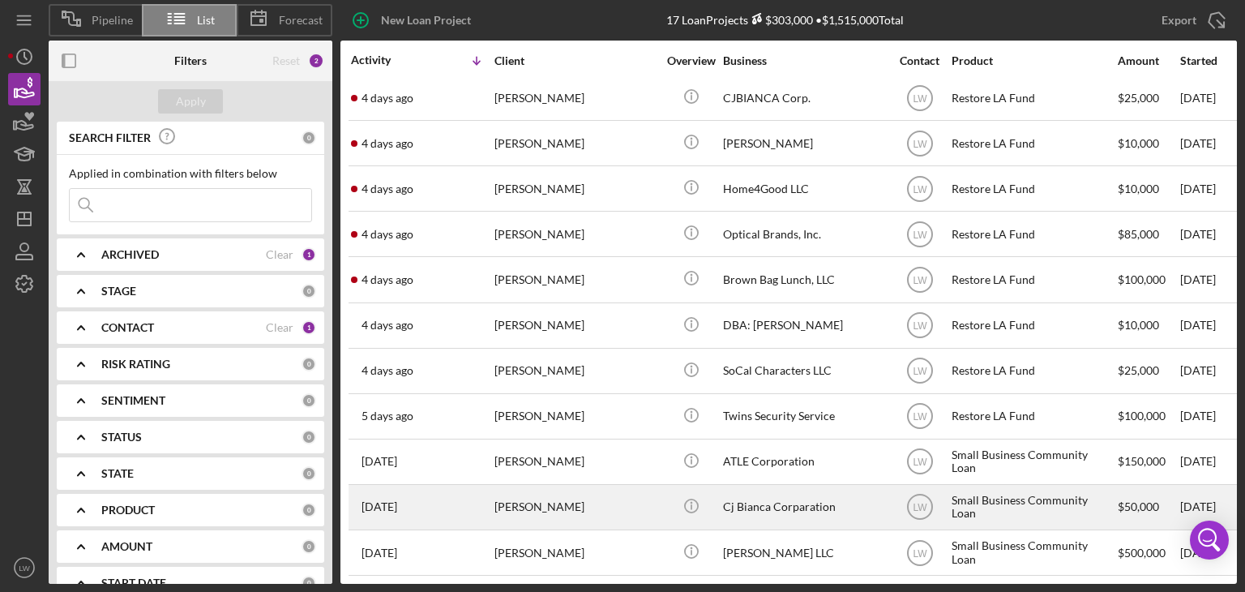
scroll to position [210, 0]
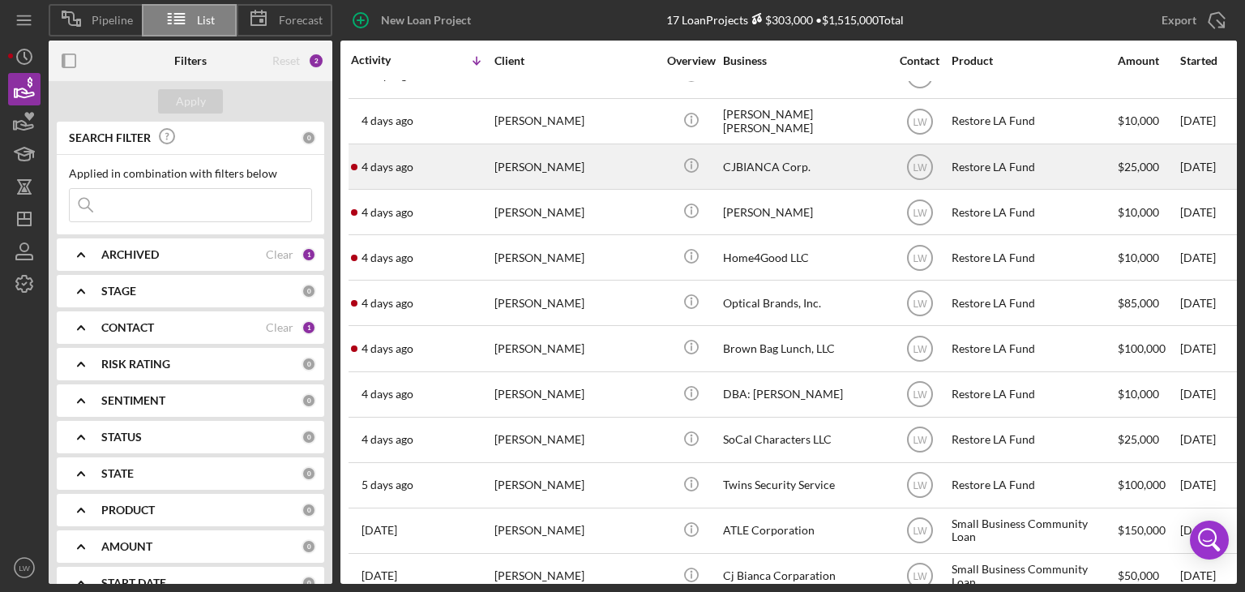
click at [575, 174] on div "[PERSON_NAME]" at bounding box center [575, 166] width 162 height 43
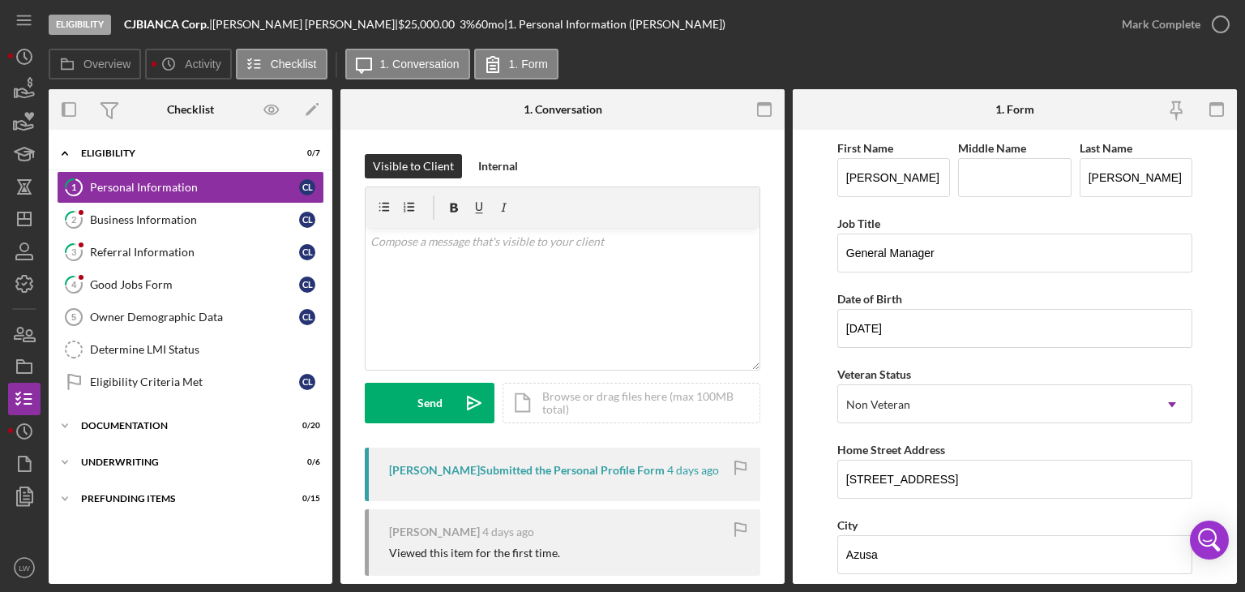
scroll to position [103, 0]
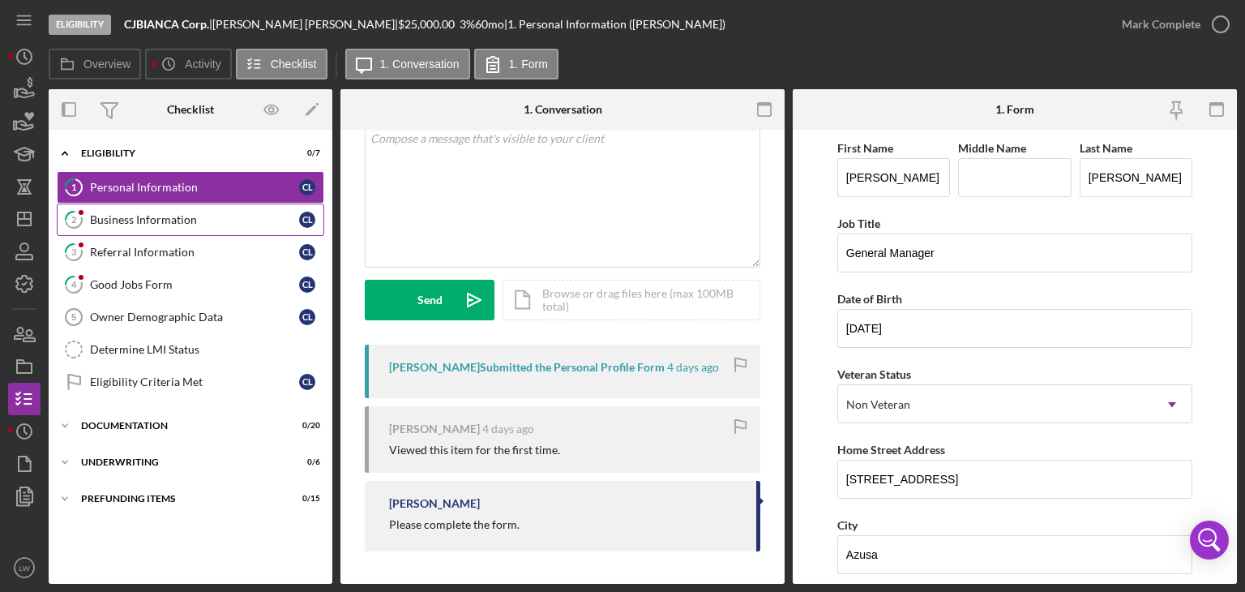
click at [207, 229] on link "2 Business Information C L" at bounding box center [190, 219] width 267 height 32
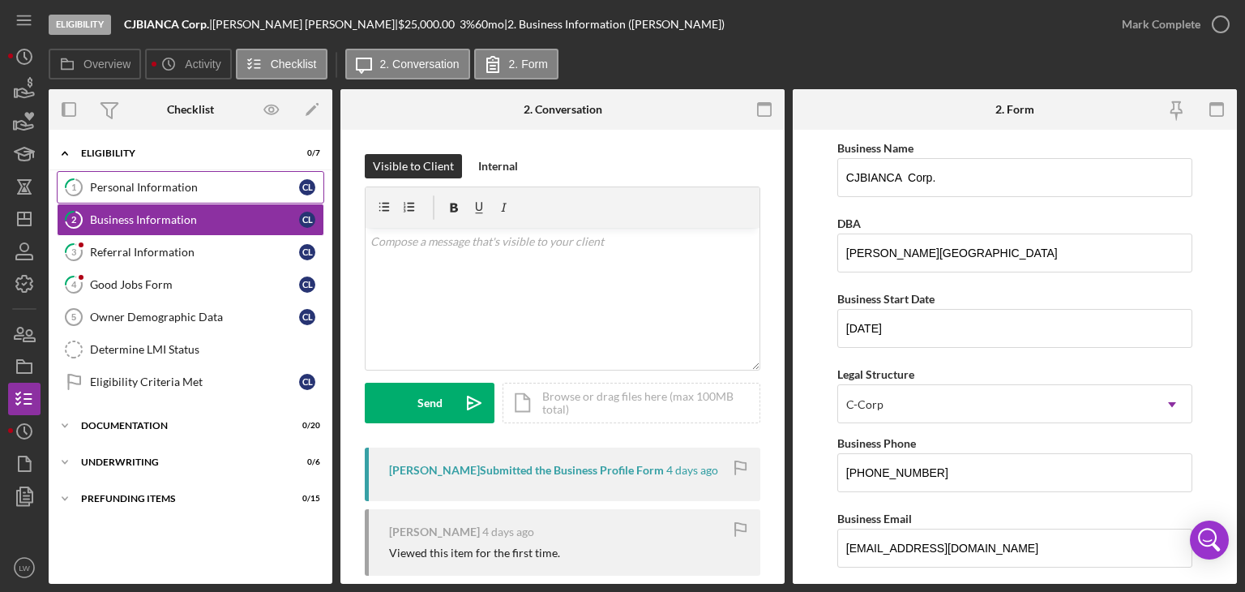
click at [167, 182] on div "Personal Information" at bounding box center [194, 187] width 209 height 13
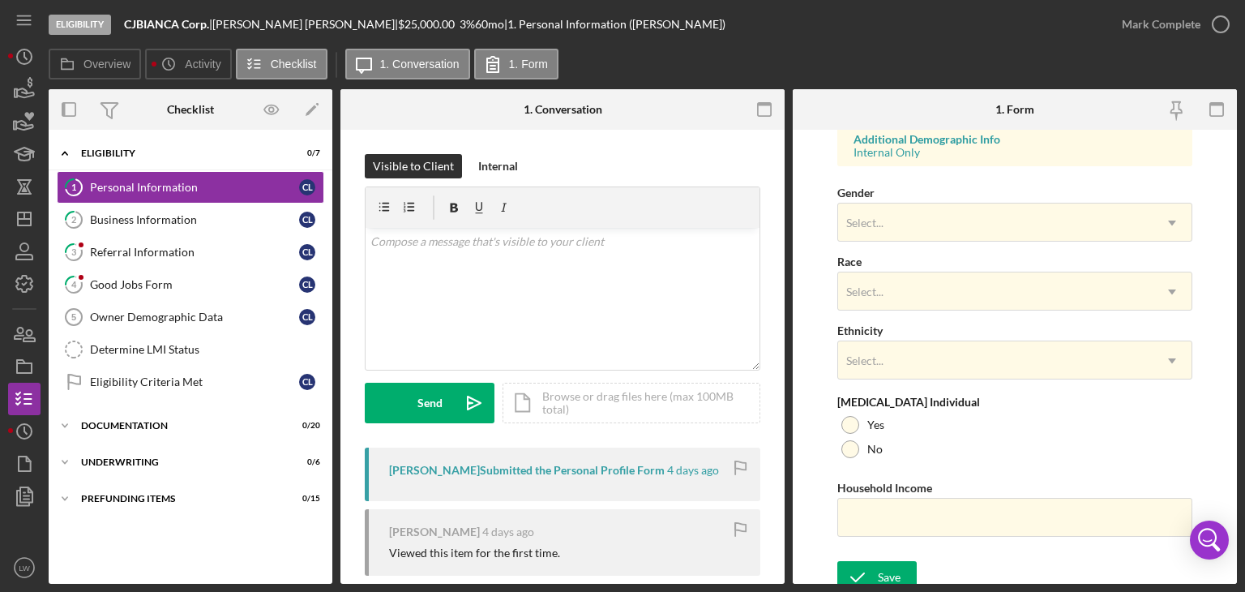
scroll to position [626, 0]
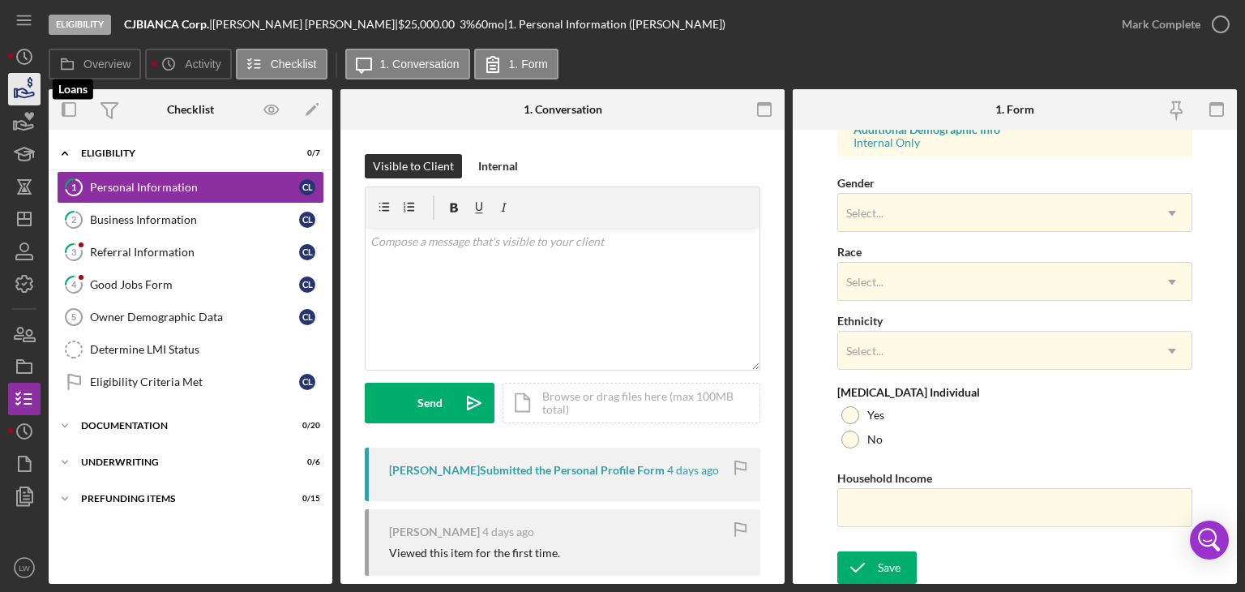
click at [22, 85] on icon "button" at bounding box center [24, 89] width 41 height 41
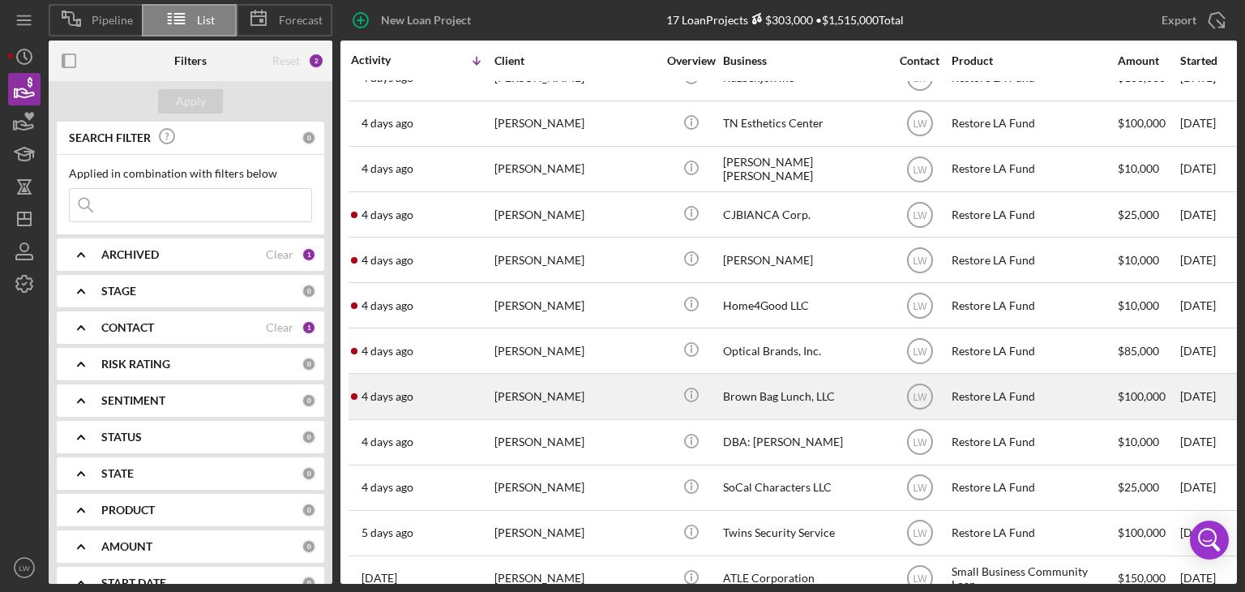
scroll to position [81, 0]
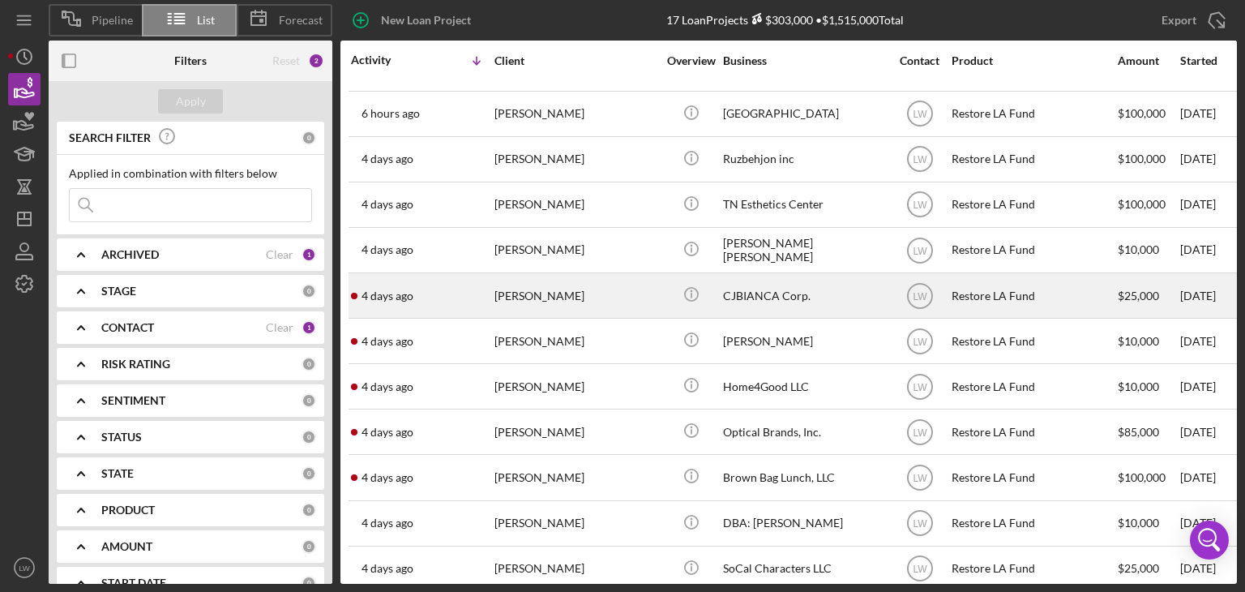
click at [566, 289] on div "[PERSON_NAME]" at bounding box center [575, 295] width 162 height 43
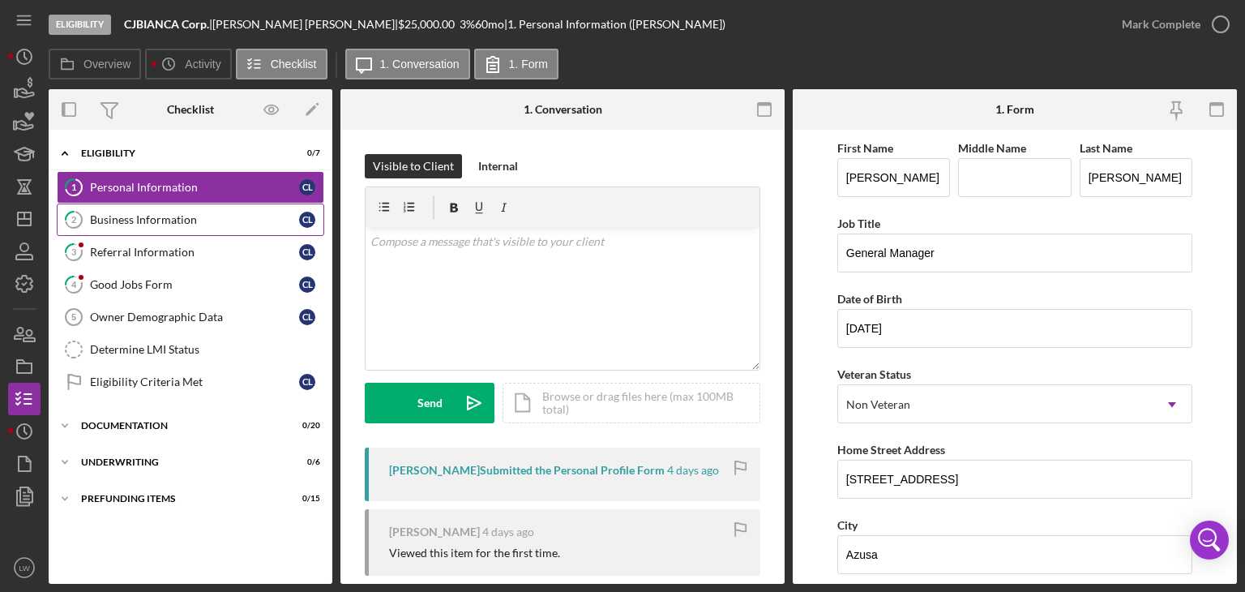
click at [188, 225] on link "2 Business Information C L" at bounding box center [190, 219] width 267 height 32
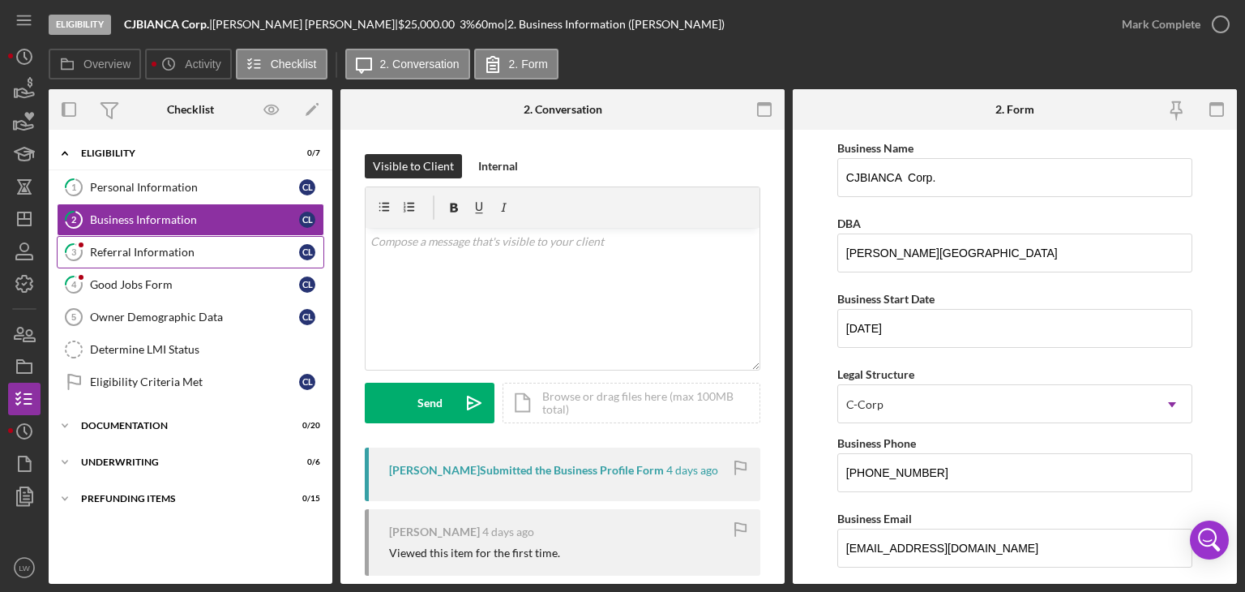
click at [175, 250] on div "Referral Information" at bounding box center [194, 252] width 209 height 13
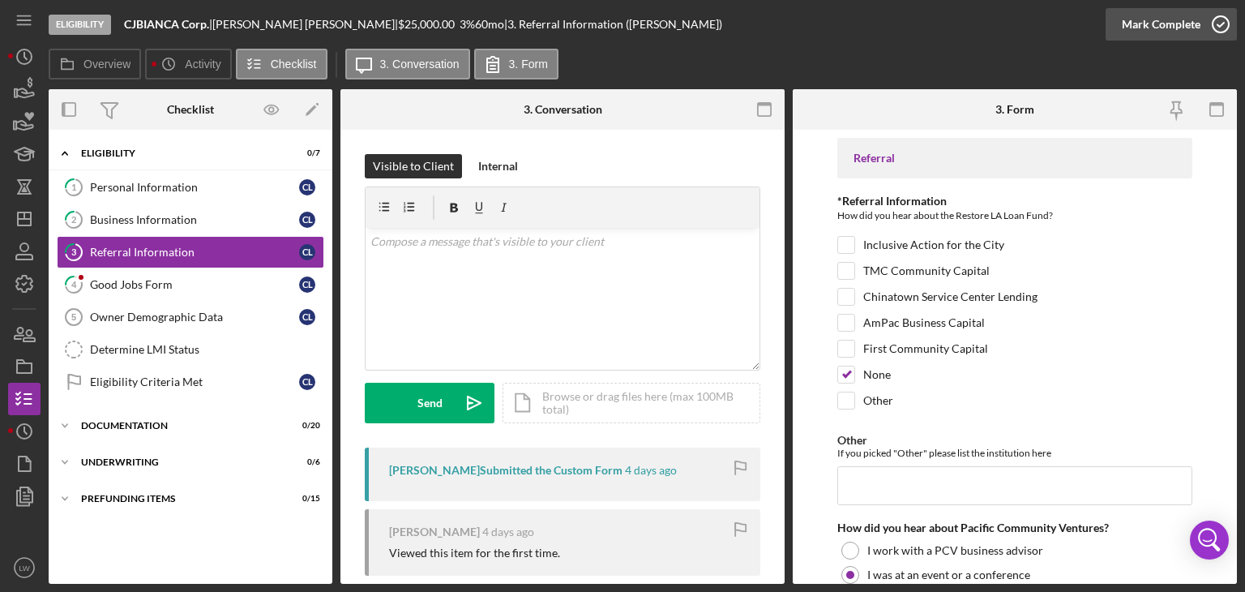
click at [1197, 24] on div "Mark Complete" at bounding box center [1161, 24] width 79 height 32
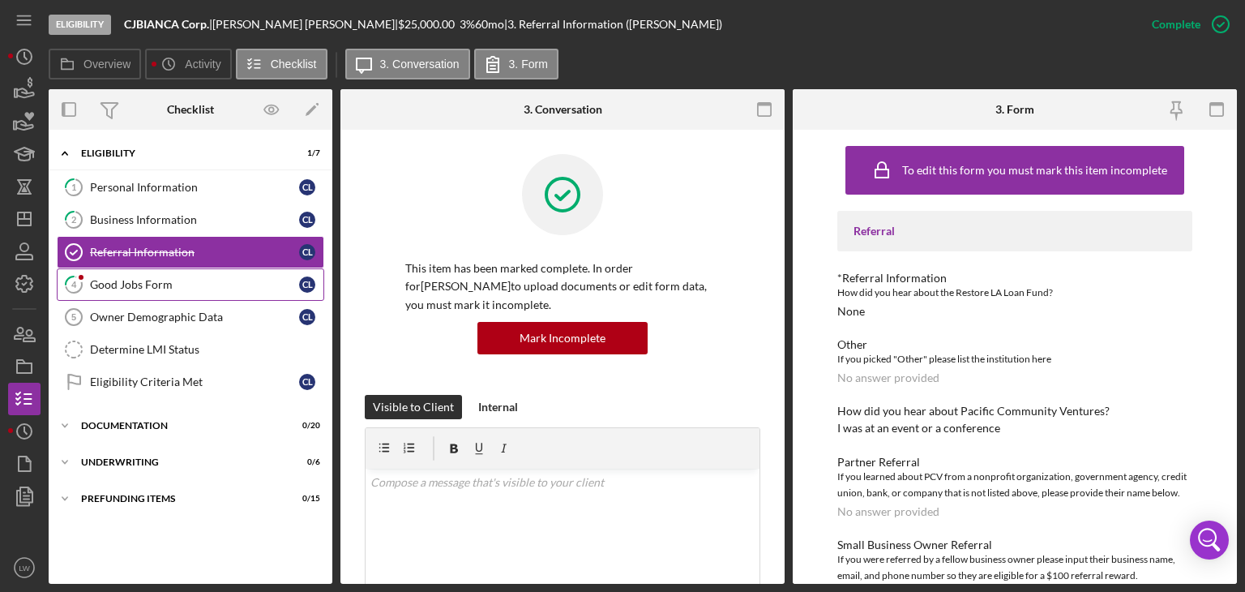
click at [157, 283] on div "Good Jobs Form" at bounding box center [194, 284] width 209 height 13
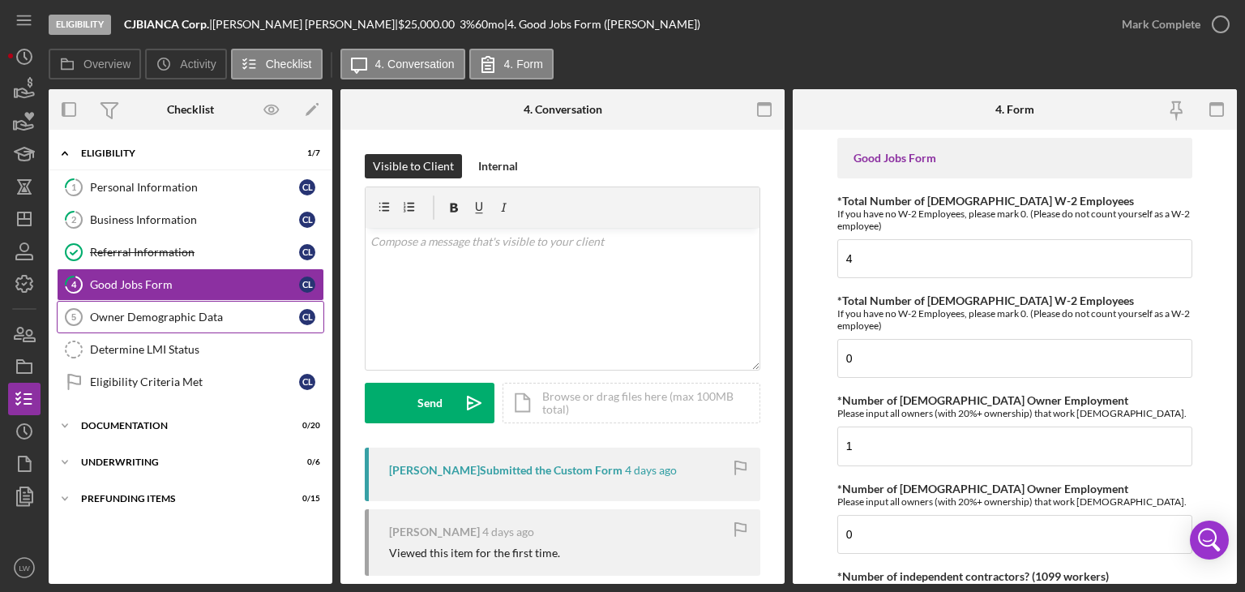
click at [166, 322] on link "Owner Demographic Data 5 Owner Demographic Data C L" at bounding box center [190, 317] width 267 height 32
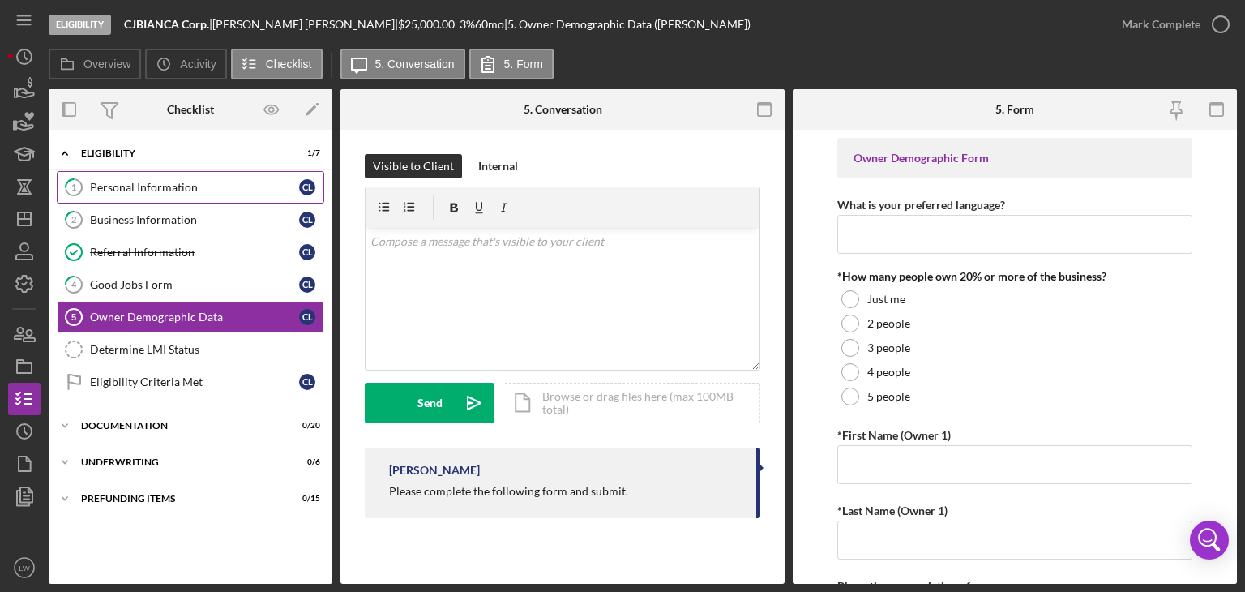
click at [164, 186] on div "Personal Information" at bounding box center [194, 187] width 209 height 13
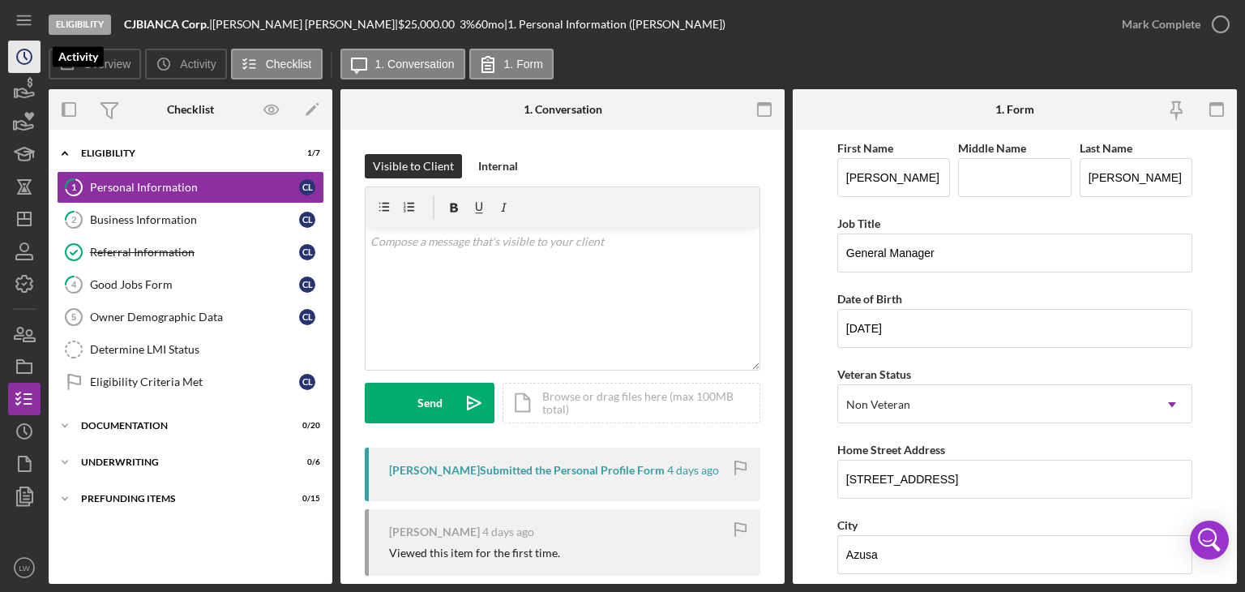
click at [16, 48] on icon "Icon/History" at bounding box center [24, 56] width 41 height 41
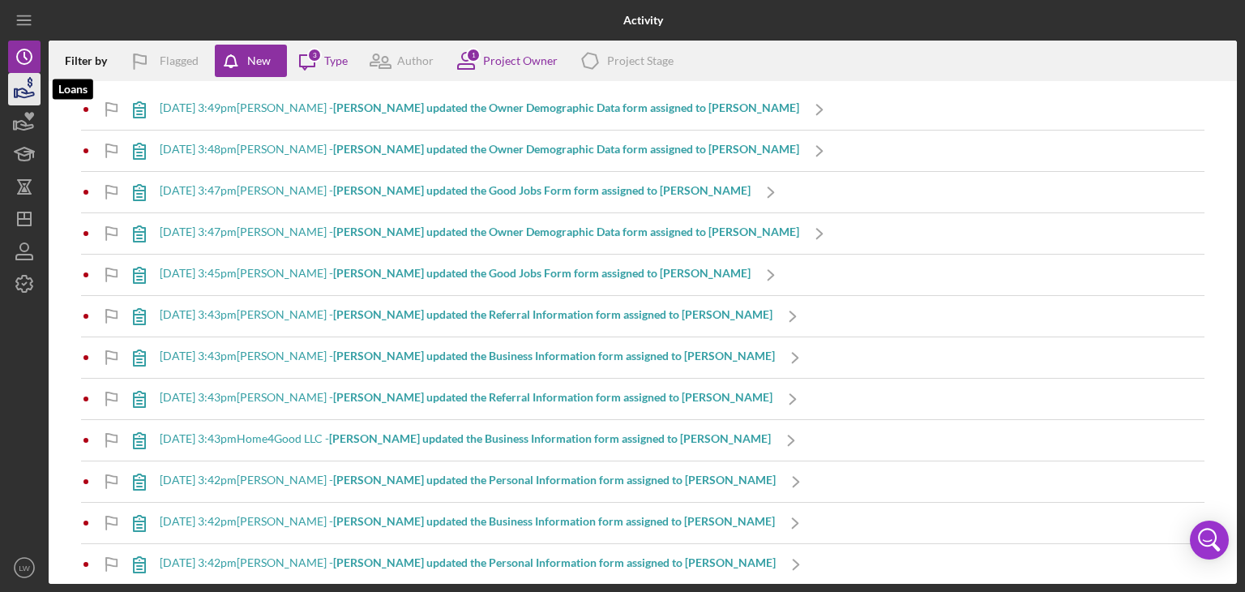
click at [29, 91] on icon "button" at bounding box center [24, 89] width 41 height 41
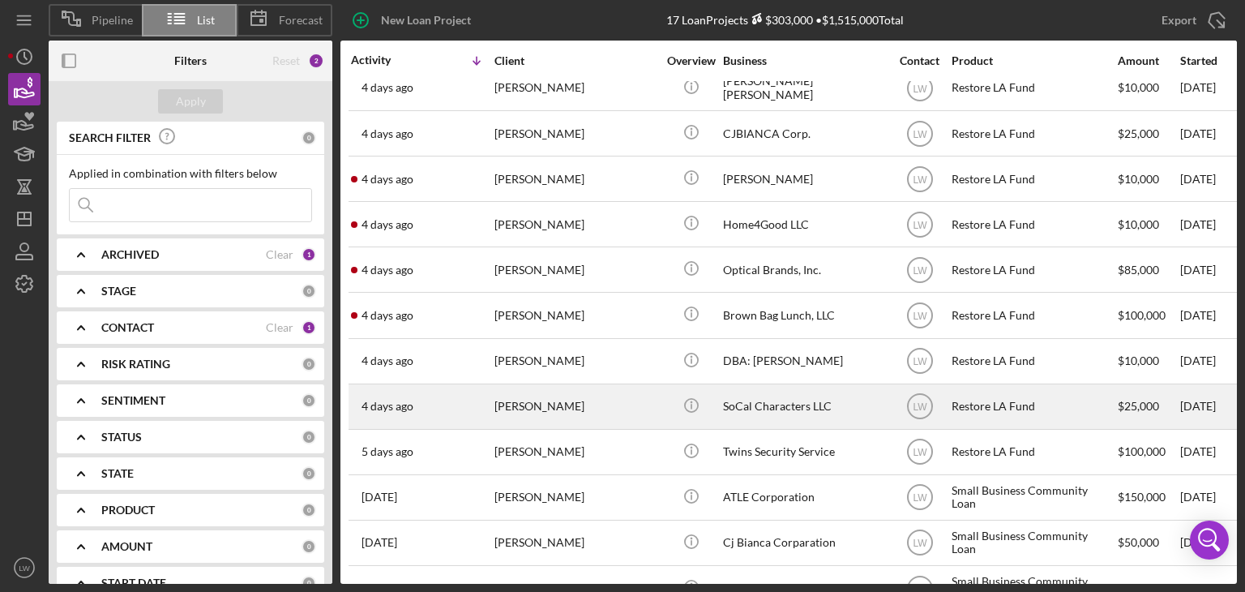
scroll to position [291, 0]
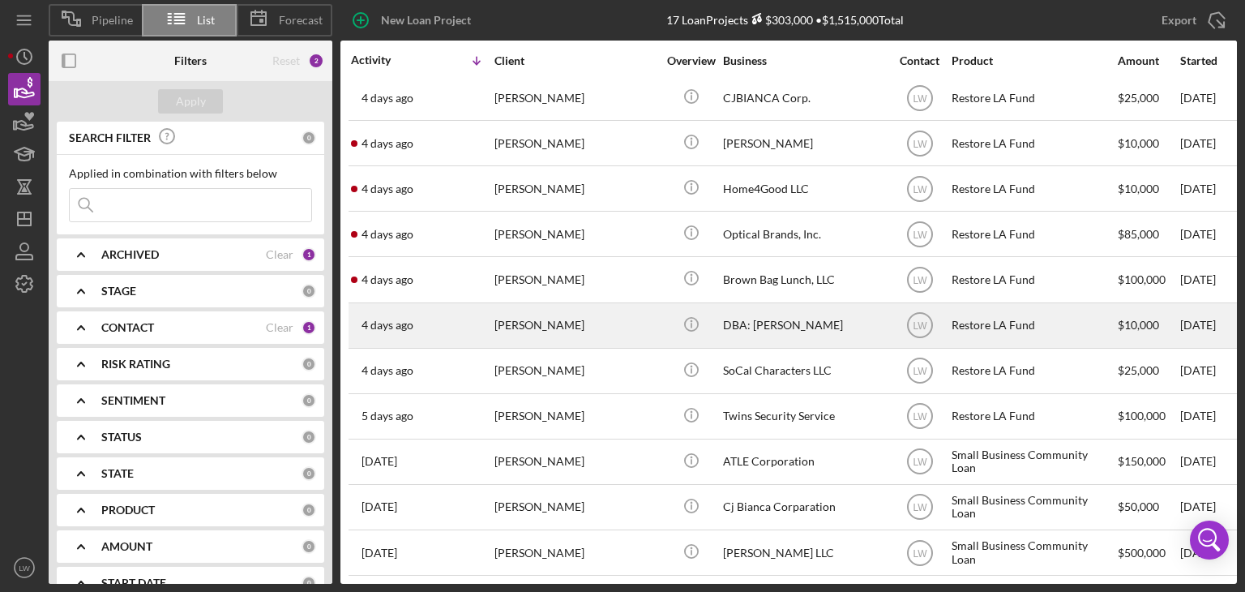
click at [645, 309] on div "[PERSON_NAME]" at bounding box center [575, 325] width 162 height 43
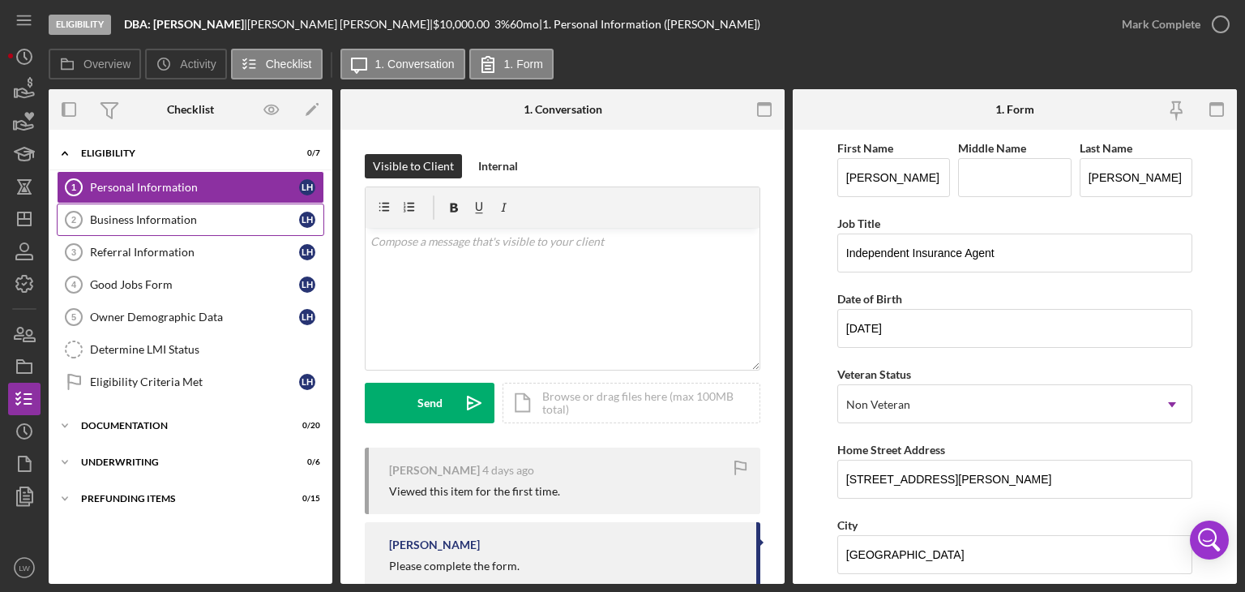
click at [190, 216] on div "Business Information" at bounding box center [194, 219] width 209 height 13
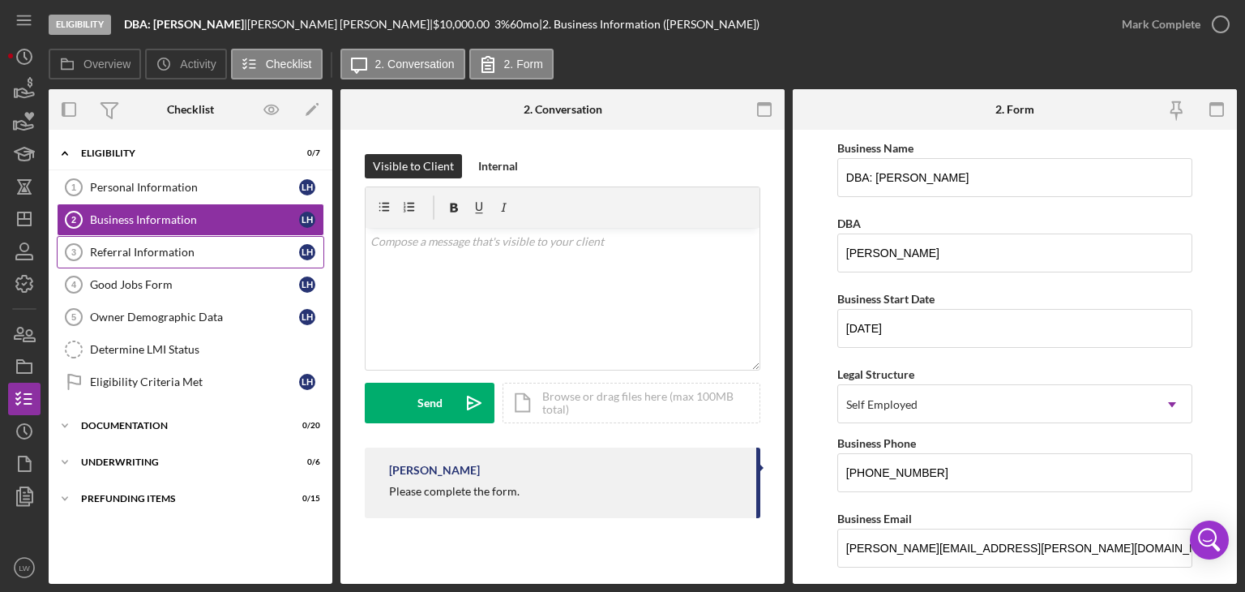
click at [115, 249] on div "Referral Information" at bounding box center [194, 252] width 209 height 13
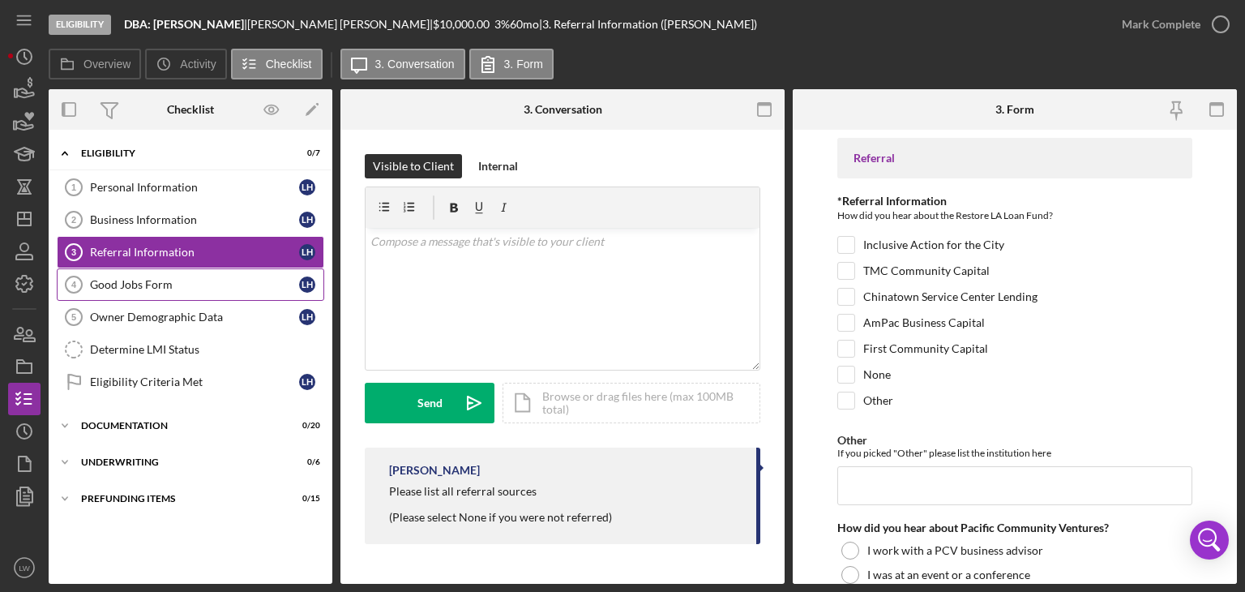
click at [181, 284] on div "Good Jobs Form" at bounding box center [194, 284] width 209 height 13
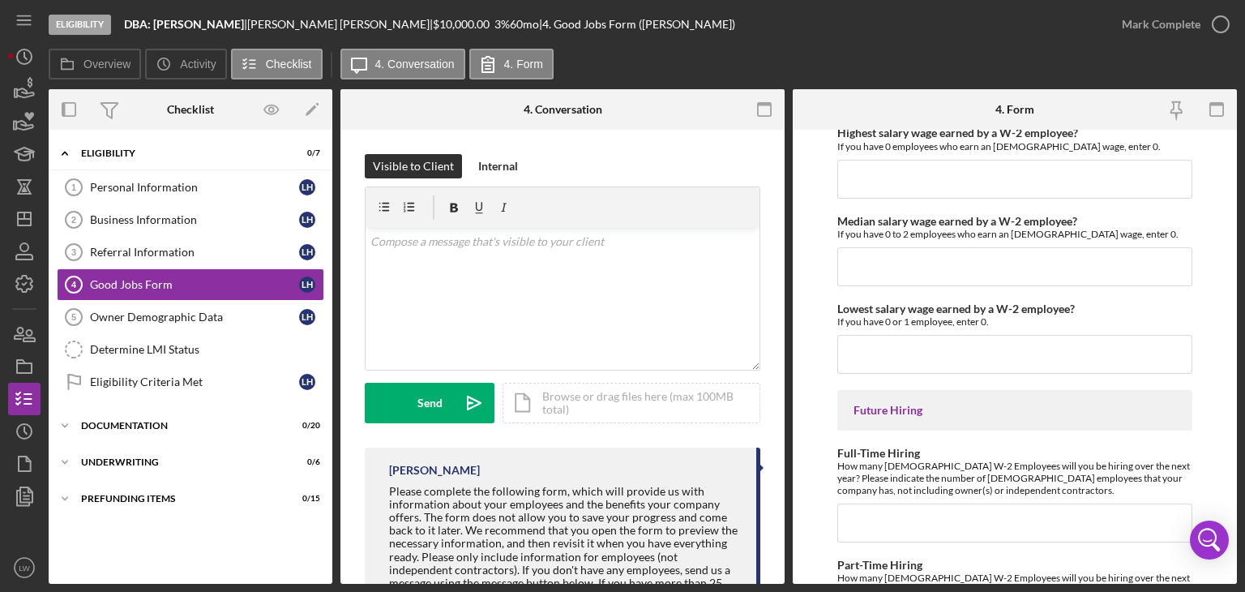
scroll to position [3736, 0]
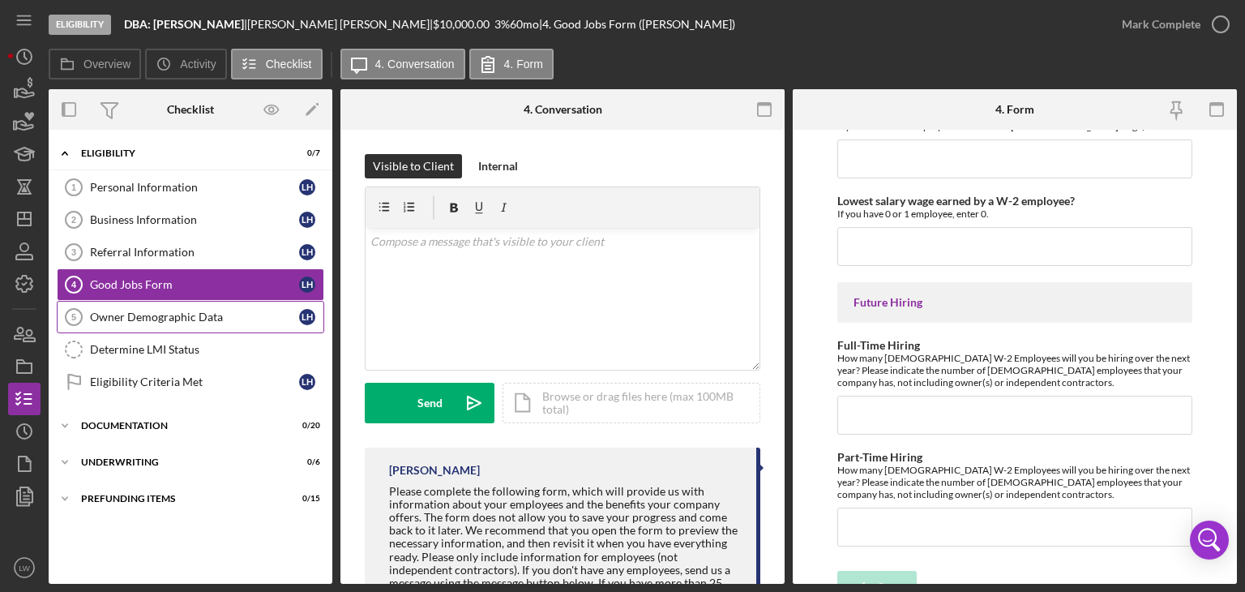
click at [100, 318] on div "Owner Demographic Data" at bounding box center [194, 316] width 209 height 13
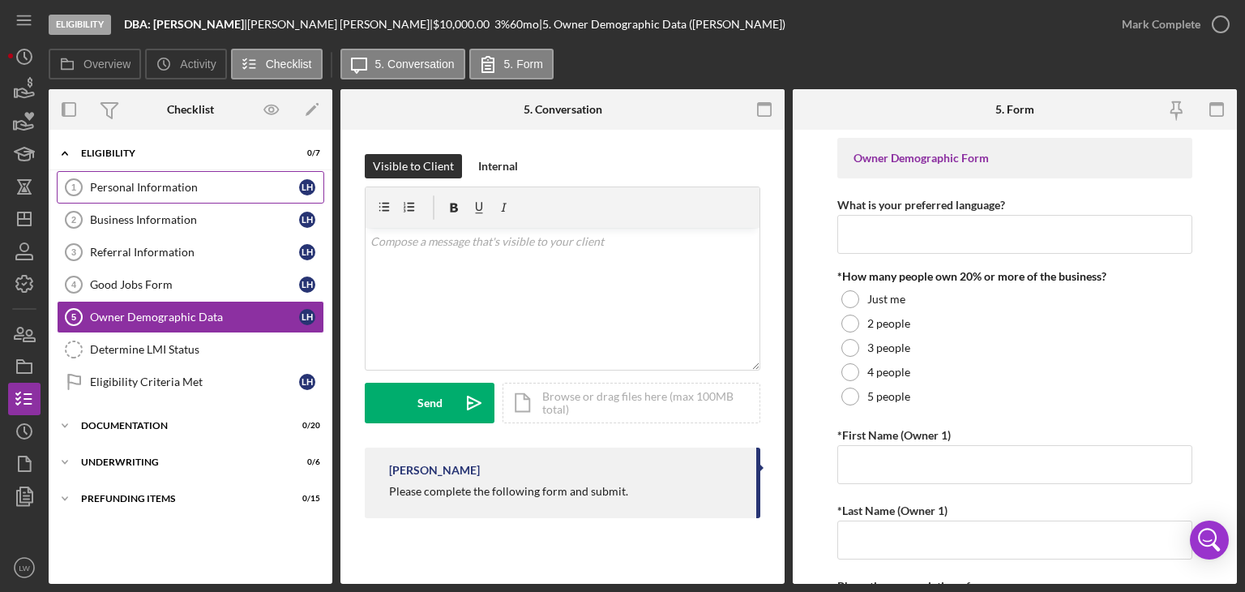
click at [133, 189] on div "Personal Information" at bounding box center [194, 187] width 209 height 13
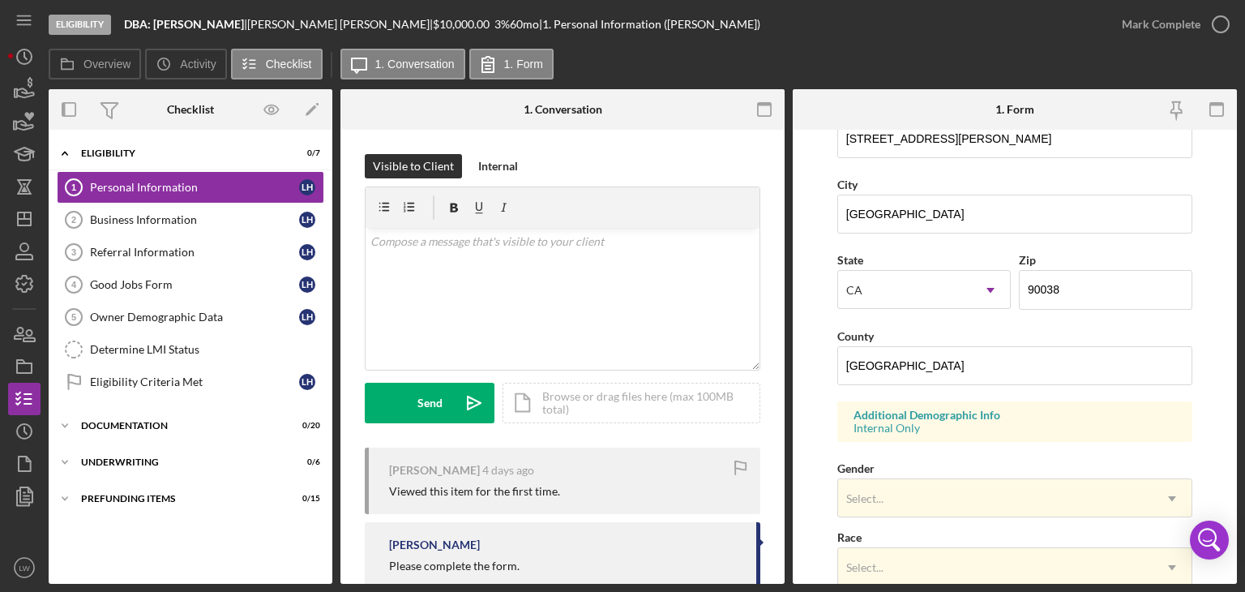
scroll to position [626, 0]
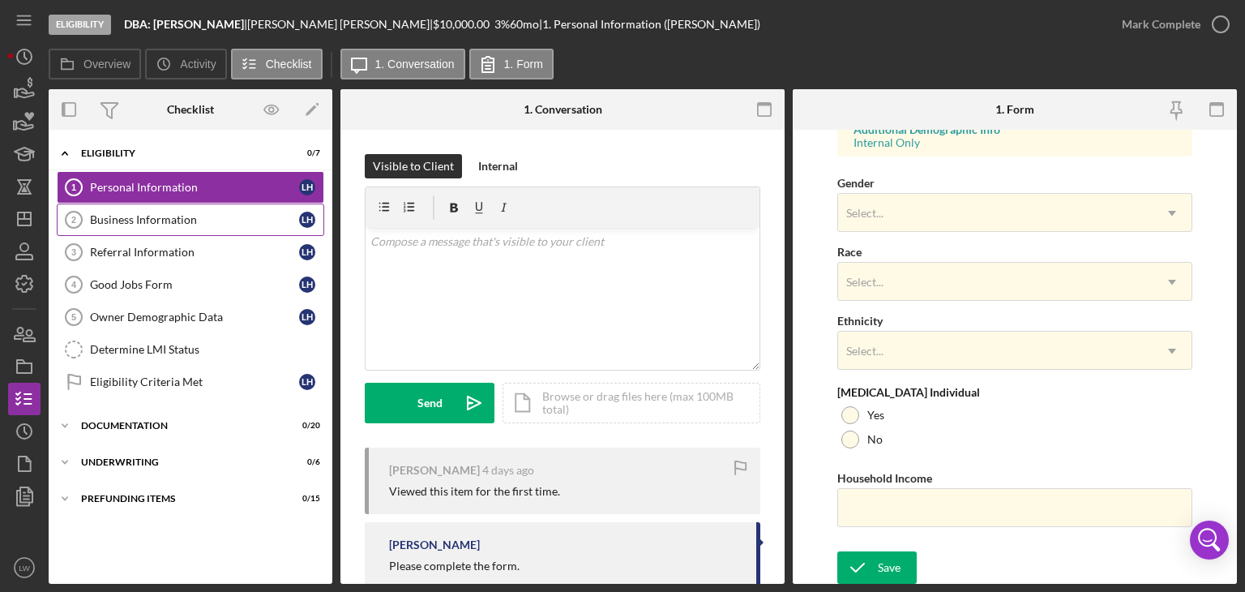
click at [152, 228] on link "Business Information 2 Business Information L H" at bounding box center [190, 219] width 267 height 32
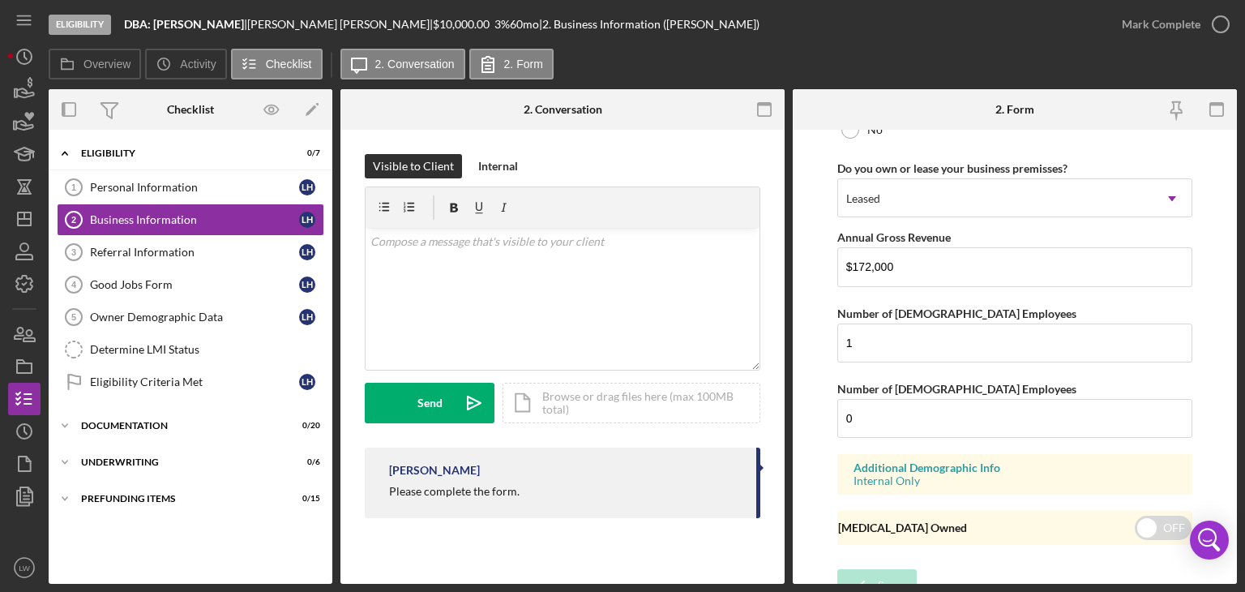
scroll to position [1340, 0]
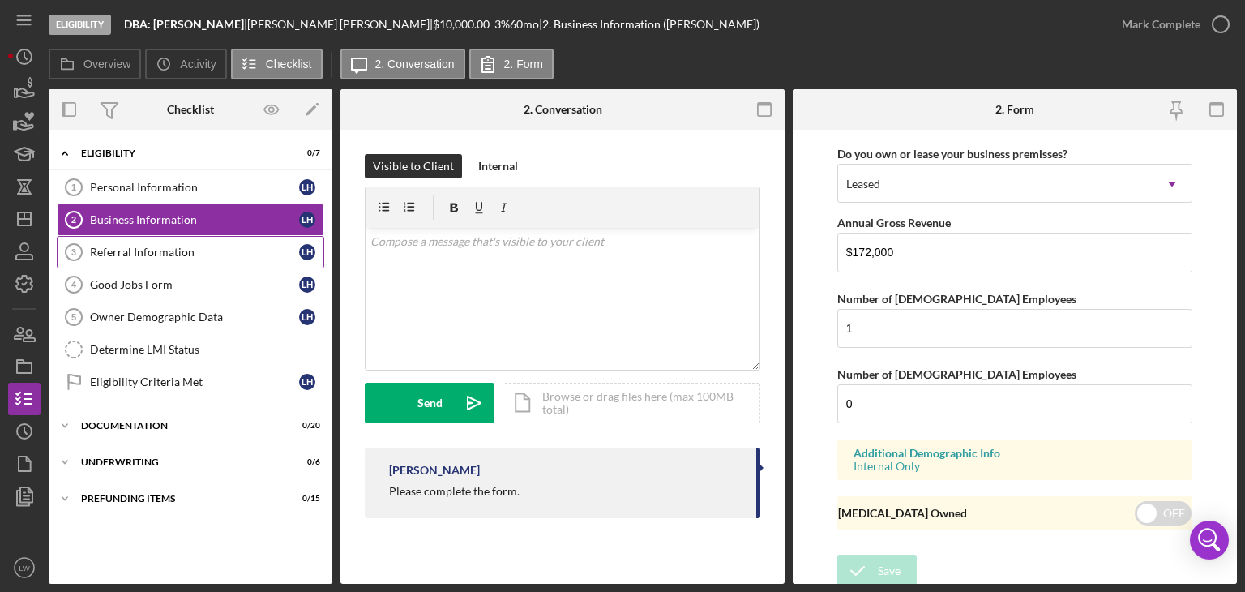
click at [152, 254] on div "Referral Information" at bounding box center [194, 252] width 209 height 13
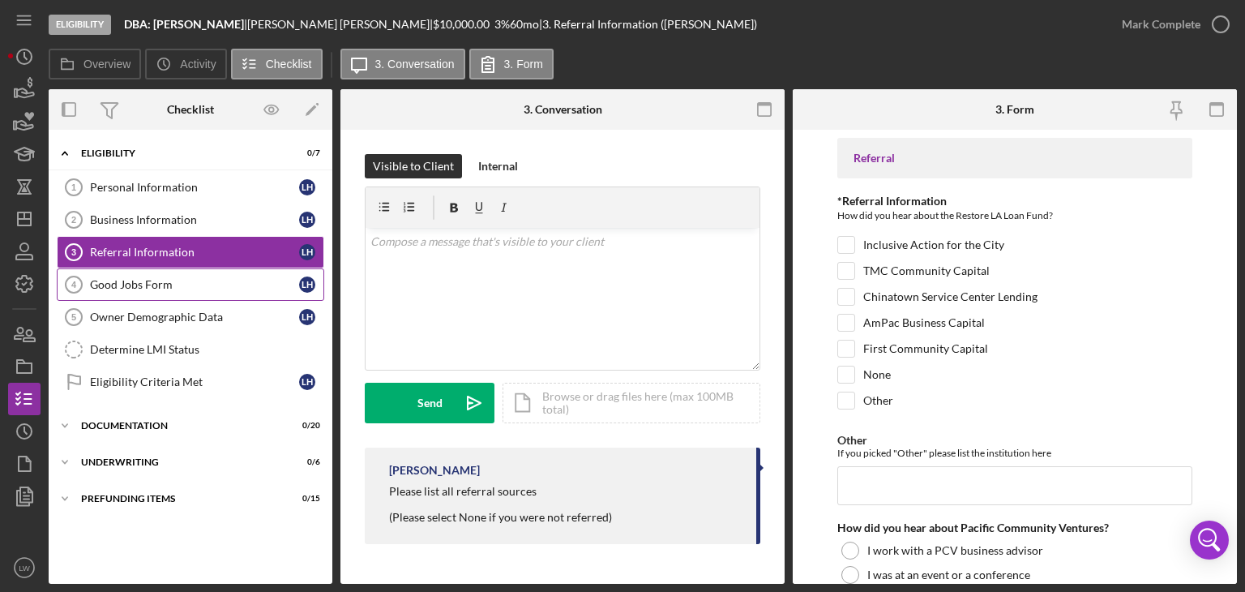
click at [135, 280] on div "Good Jobs Form" at bounding box center [194, 284] width 209 height 13
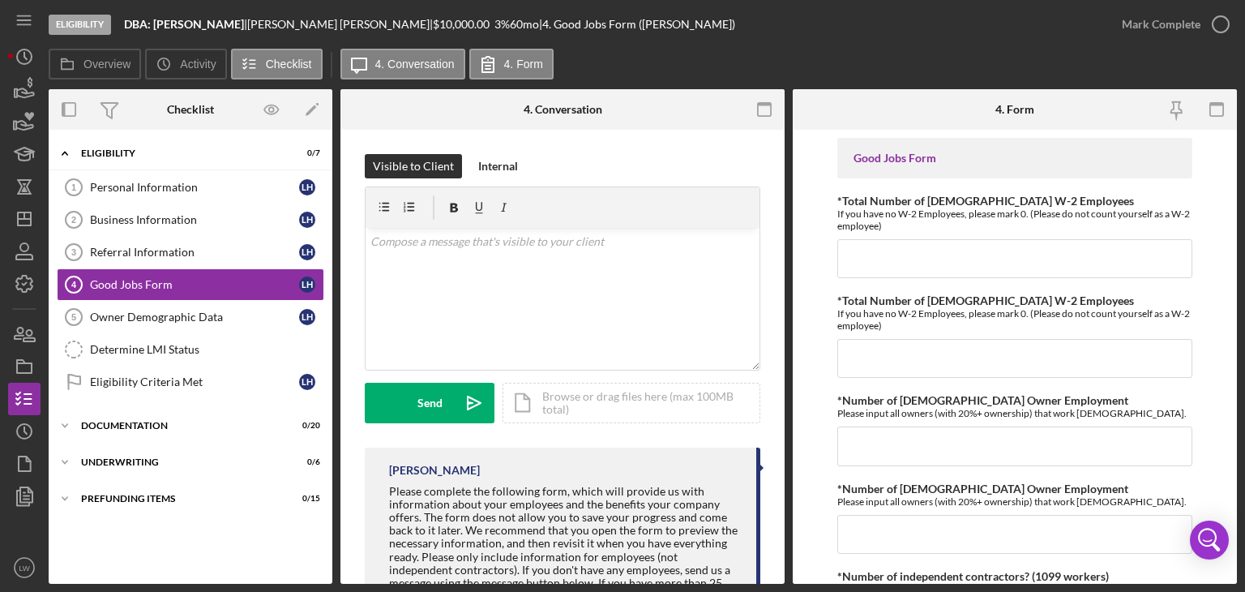
click at [3, 91] on div "Eligibility DBA: [PERSON_NAME] | [PERSON_NAME] | $10,000.00 3 % 60 mo | 4. Good…" at bounding box center [622, 296] width 1245 height 592
click at [19, 90] on icon "button" at bounding box center [25, 92] width 17 height 9
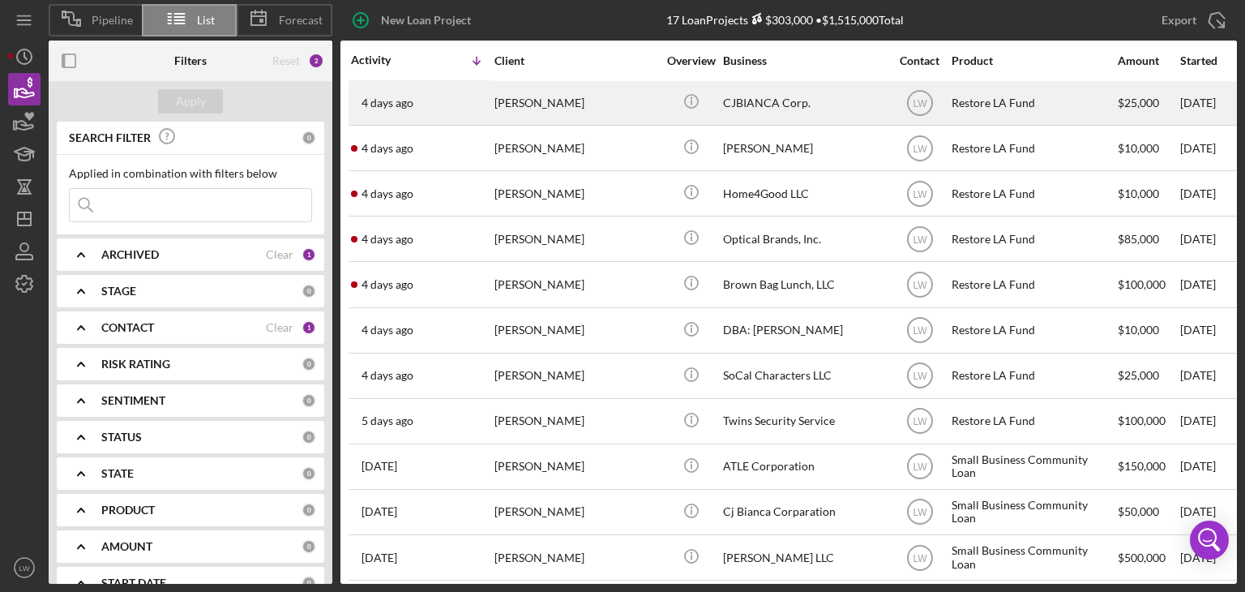
scroll to position [291, 0]
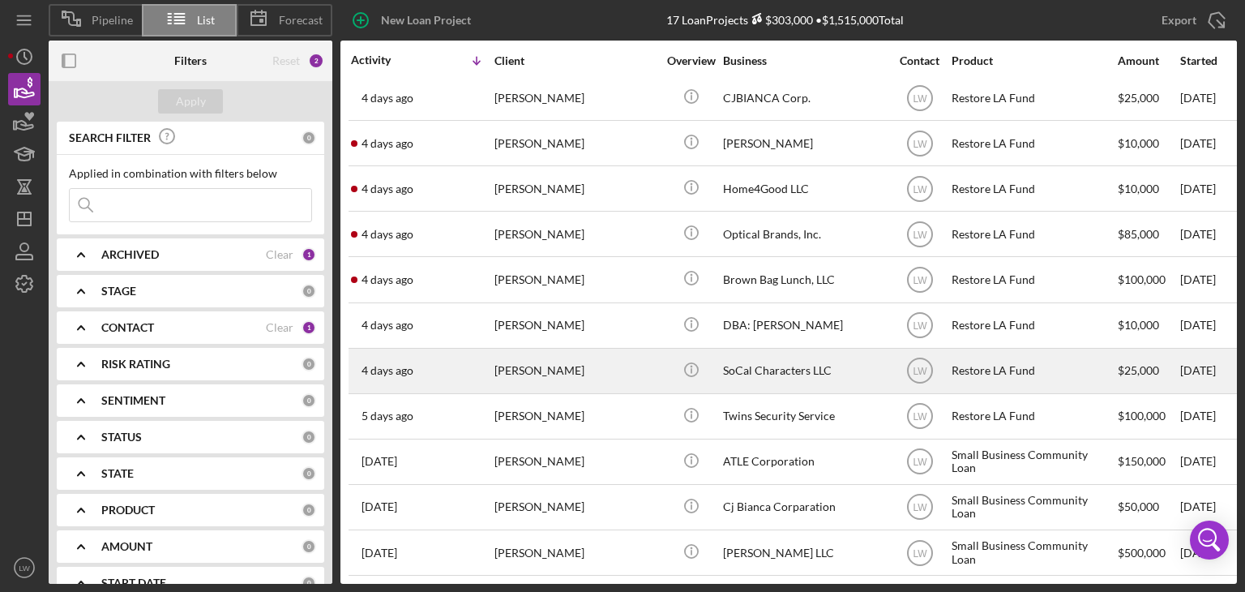
click at [490, 354] on div "[DATE] [PERSON_NAME]" at bounding box center [422, 370] width 142 height 43
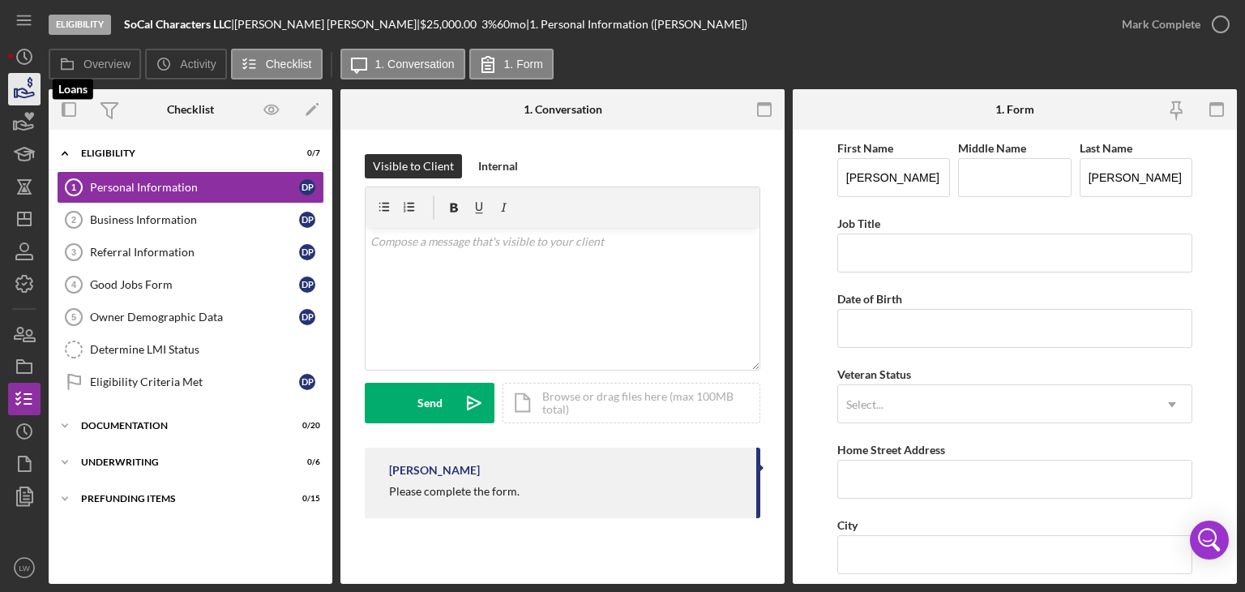
click at [27, 85] on icon "button" at bounding box center [24, 89] width 41 height 41
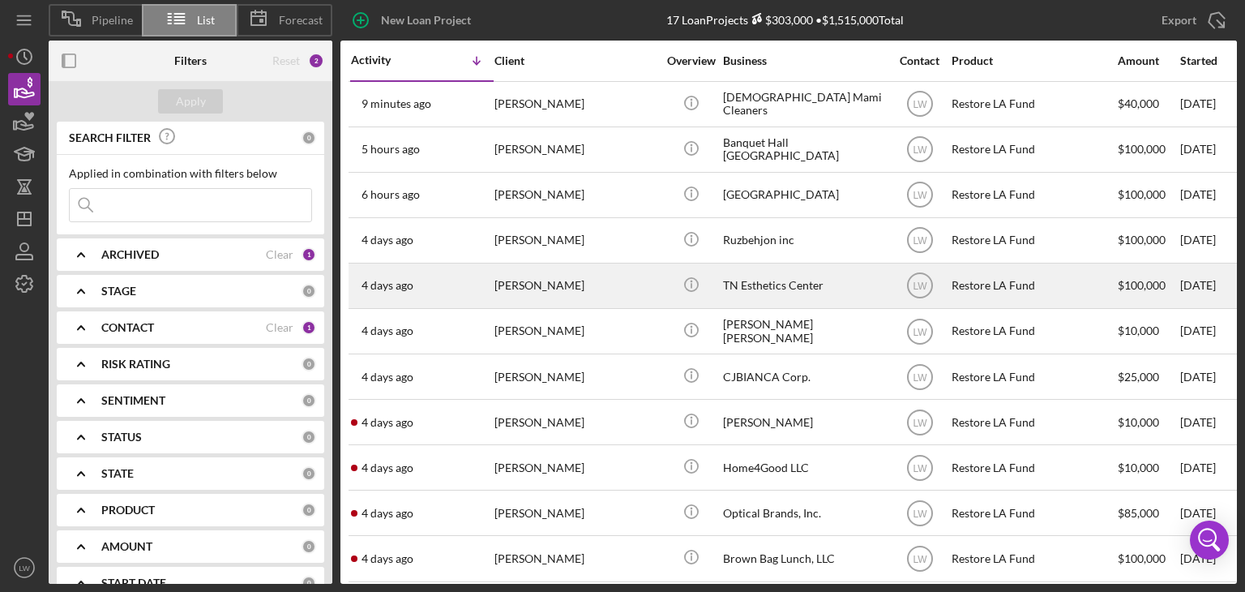
click at [553, 293] on div "[PERSON_NAME]" at bounding box center [575, 285] width 162 height 43
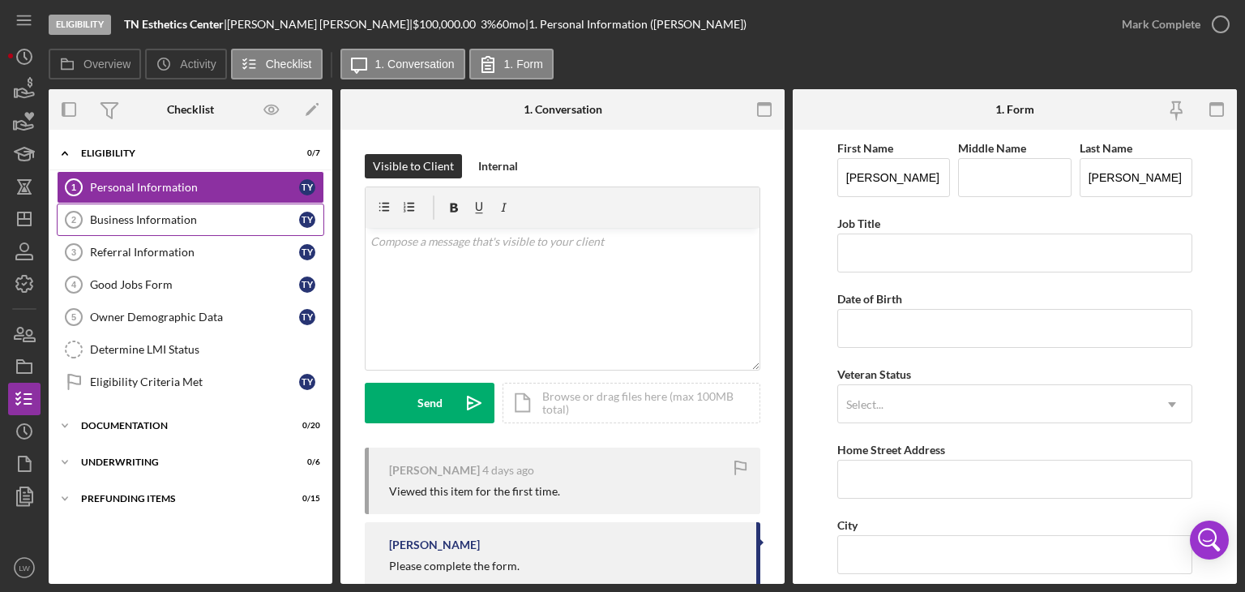
click at [211, 220] on div "Business Information" at bounding box center [194, 219] width 209 height 13
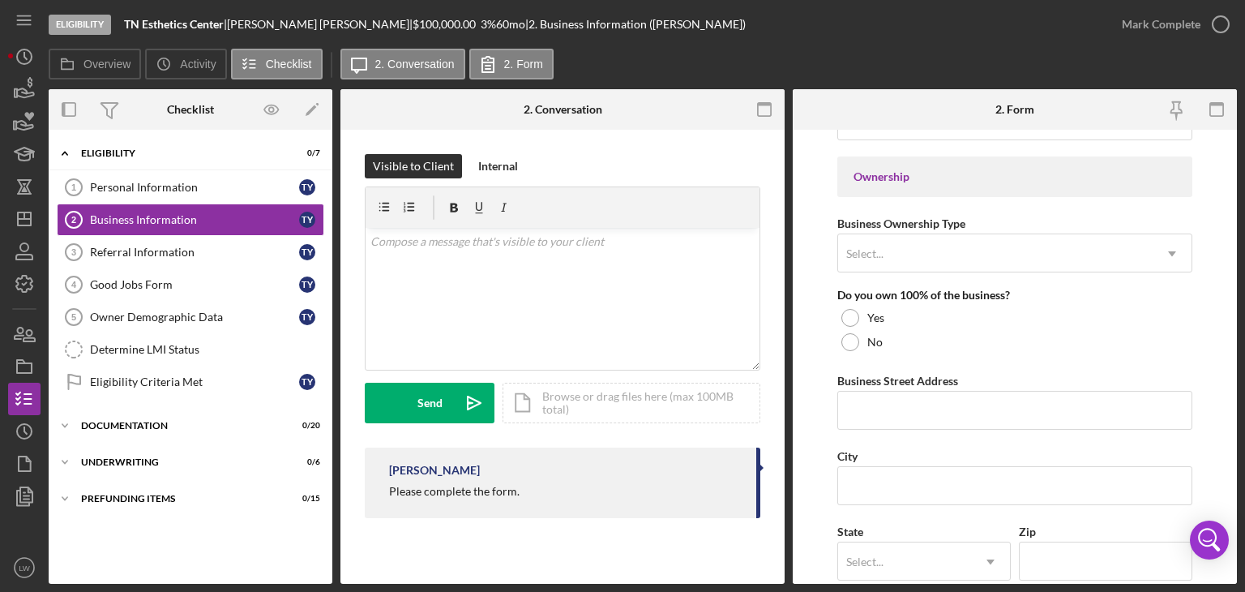
scroll to position [1340, 0]
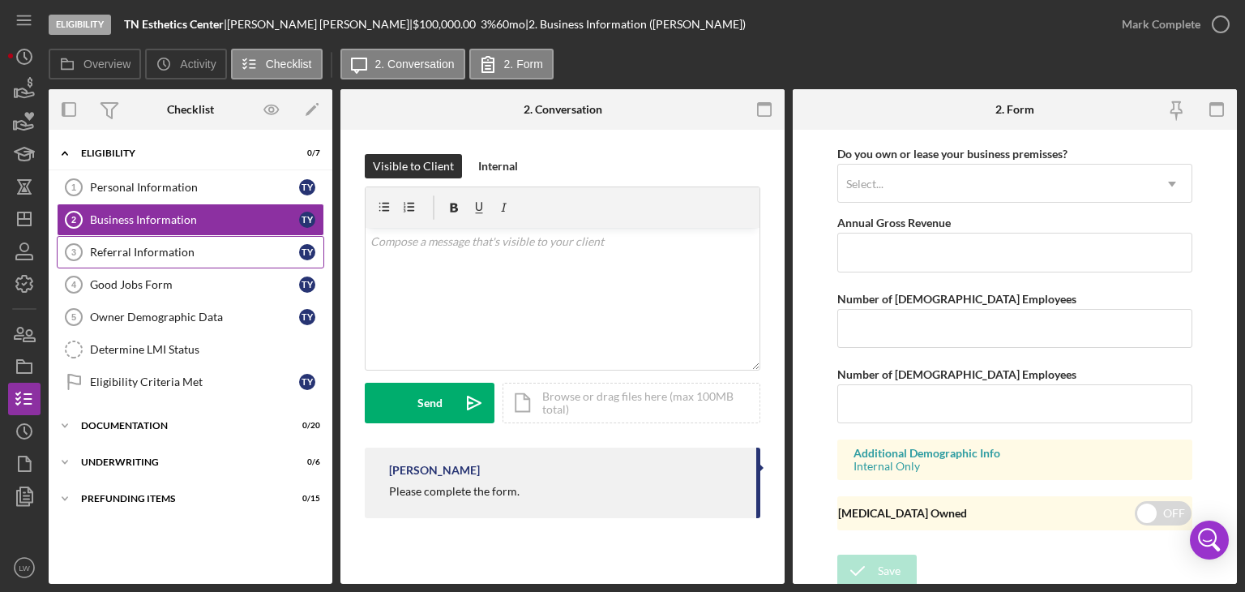
click at [188, 246] on div "Referral Information" at bounding box center [194, 252] width 209 height 13
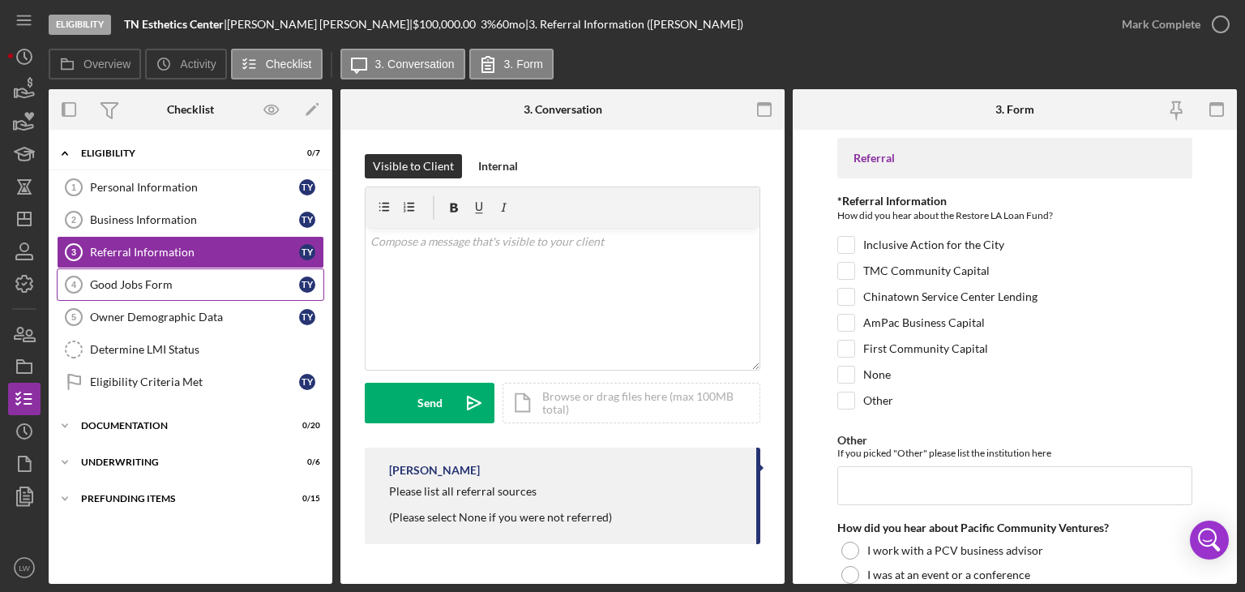
click at [191, 275] on link "Good Jobs Form 4 Good Jobs Form T Y" at bounding box center [190, 284] width 267 height 32
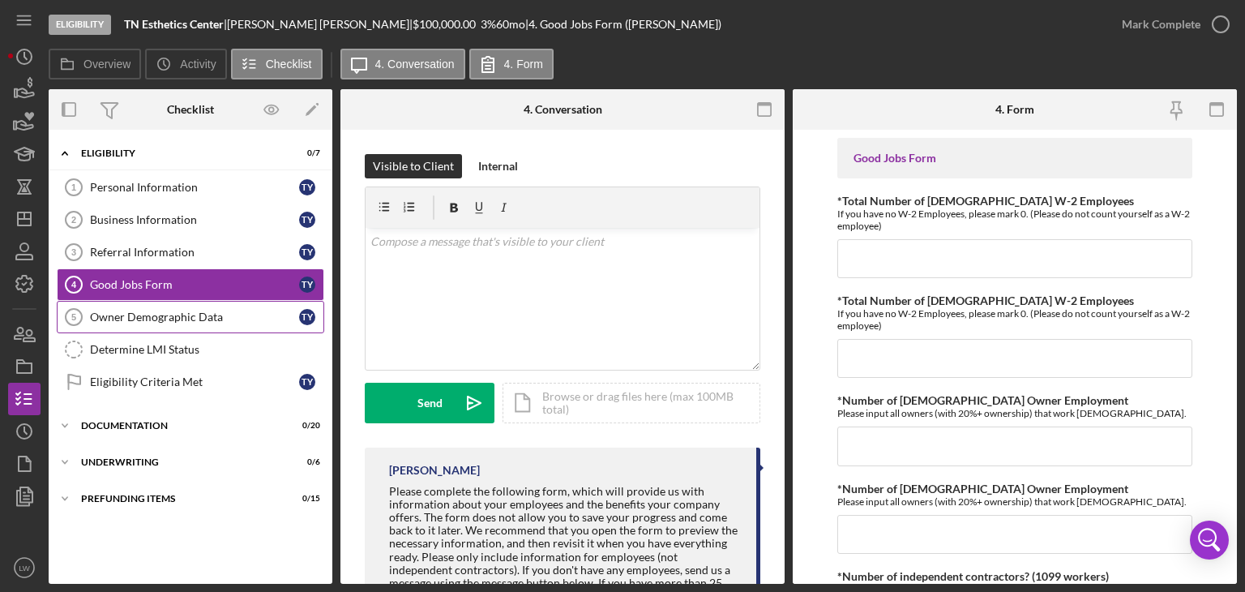
click at [190, 313] on div "Owner Demographic Data" at bounding box center [194, 316] width 209 height 13
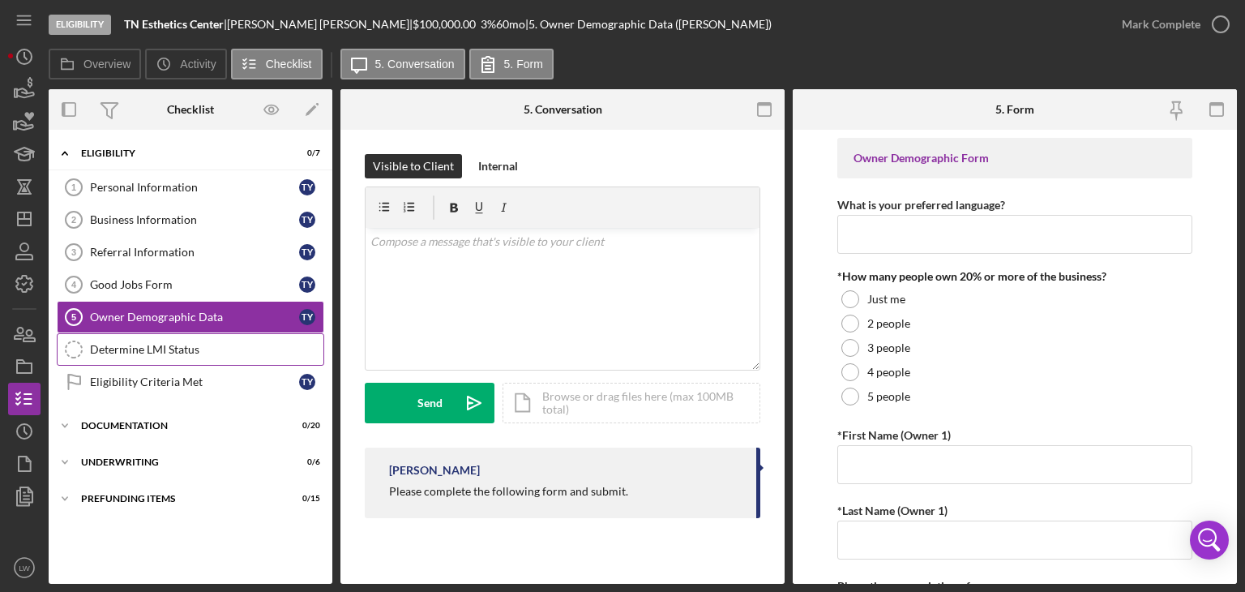
click at [200, 361] on link "Determine LMI Status Determine LMI Status" at bounding box center [190, 349] width 267 height 32
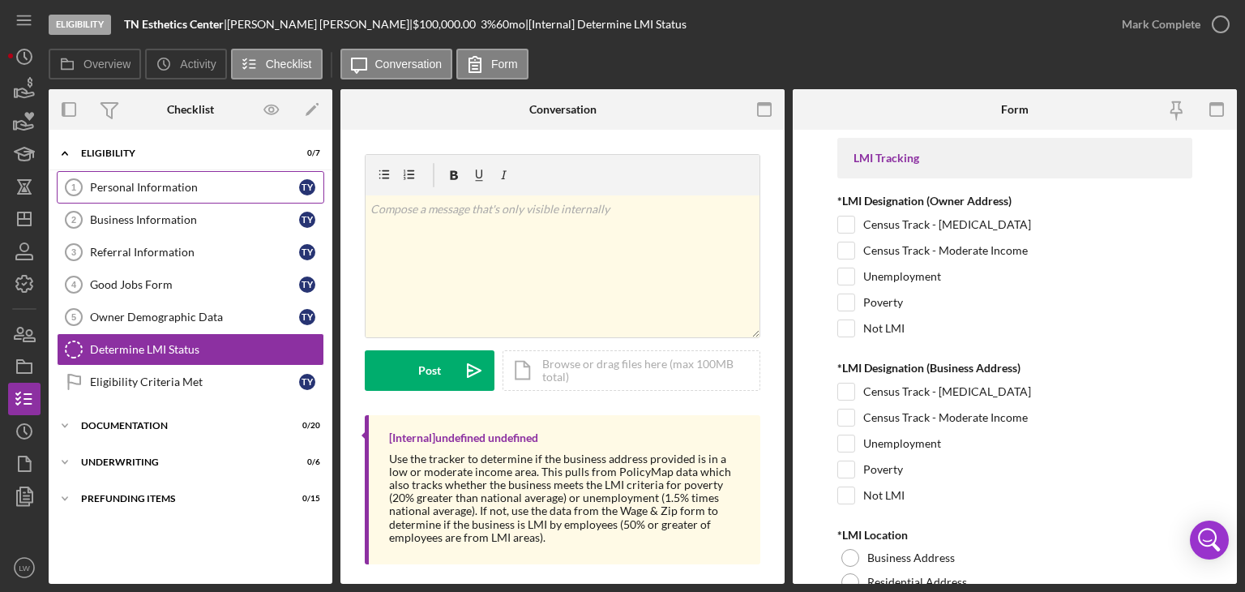
click at [161, 186] on div "Personal Information" at bounding box center [194, 187] width 209 height 13
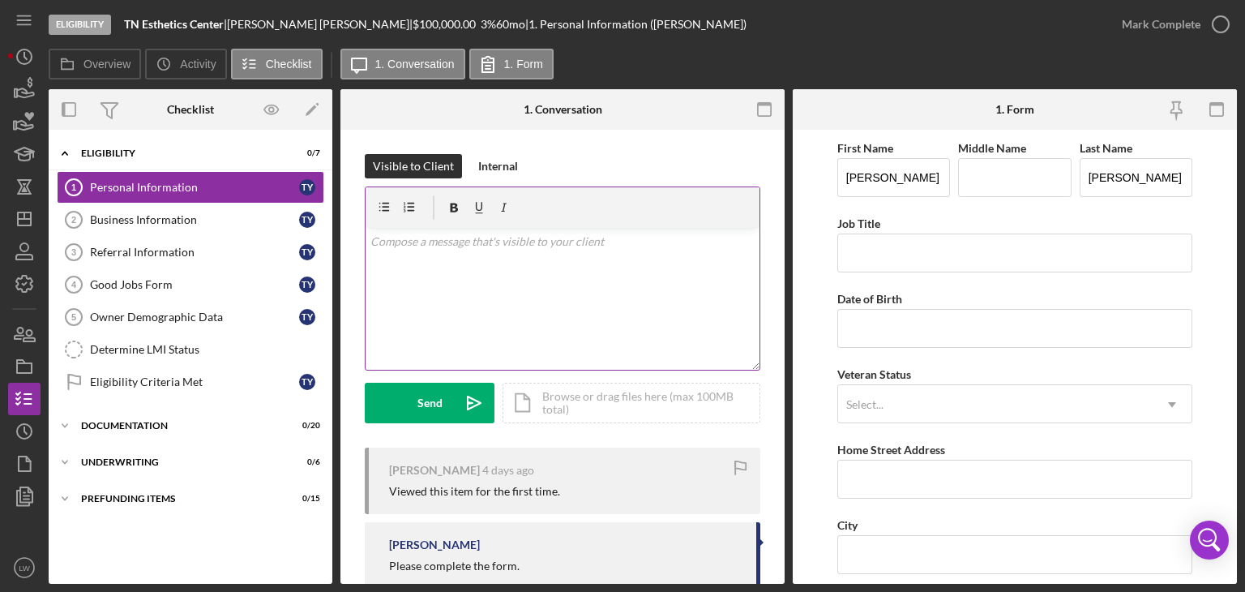
click at [515, 260] on div "v Color teal Color pink Remove color Add row above Add row below Add column bef…" at bounding box center [563, 299] width 394 height 142
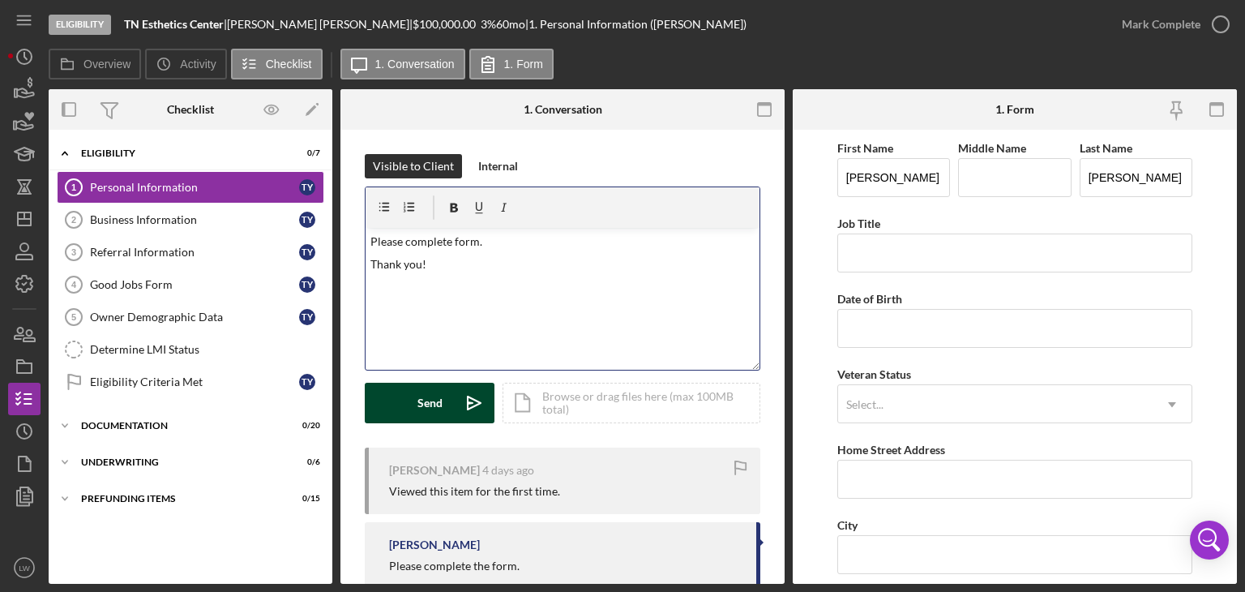
click at [429, 400] on div "Send" at bounding box center [429, 403] width 25 height 41
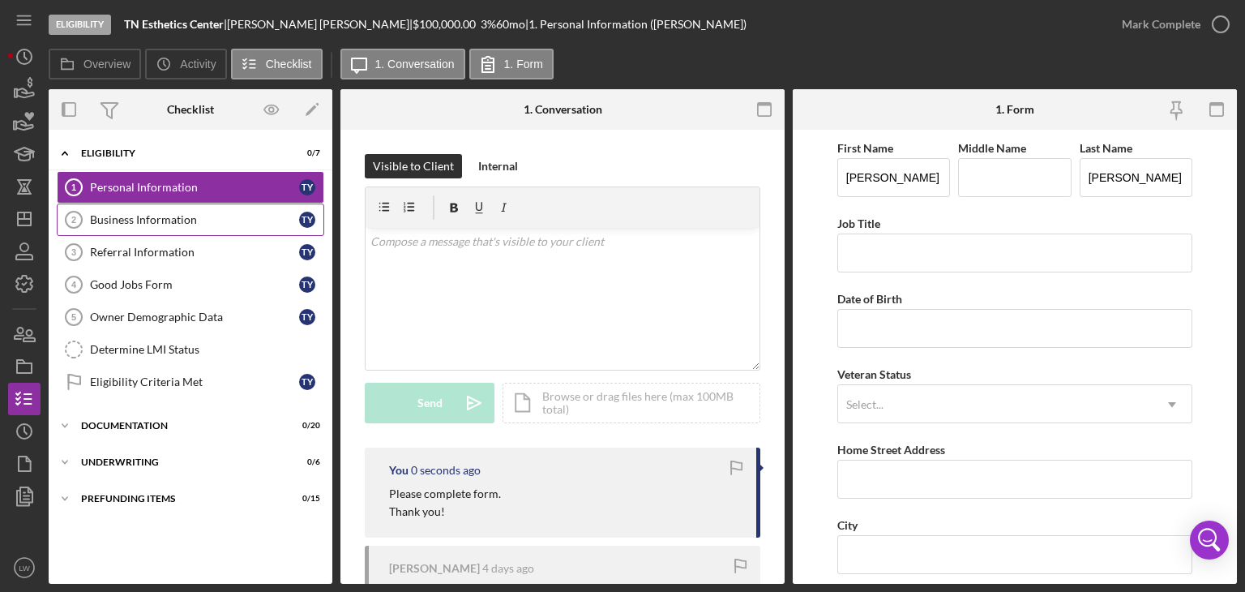
click at [212, 222] on div "Business Information" at bounding box center [194, 219] width 209 height 13
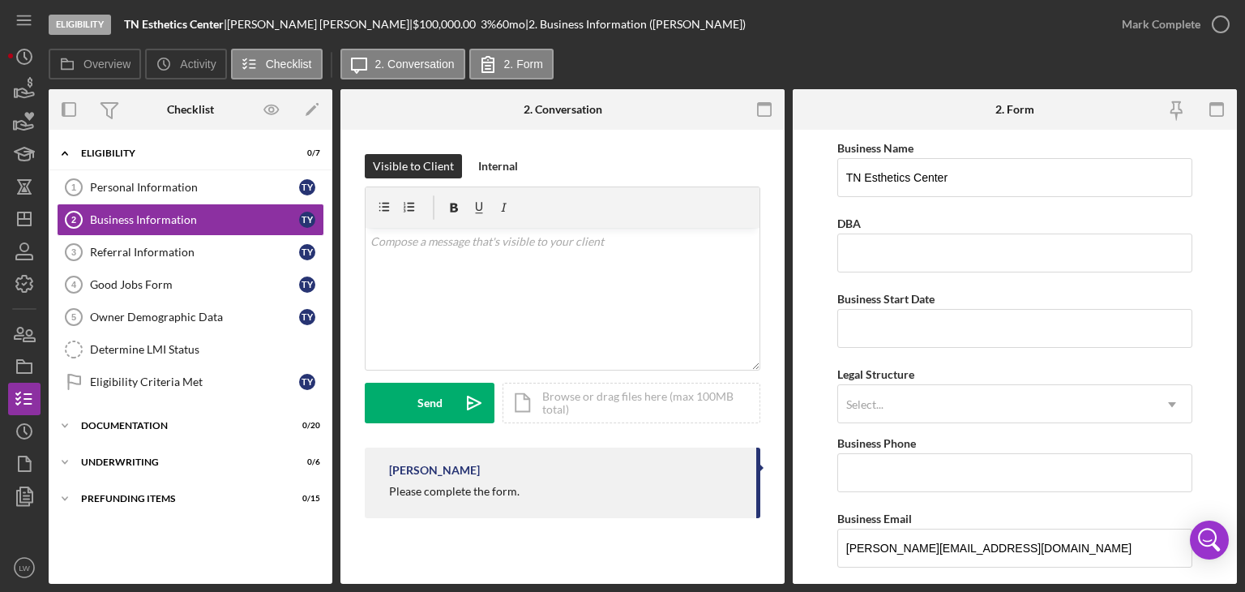
click at [498, 490] on div "Please complete the form." at bounding box center [454, 491] width 130 height 13
copy div "Please complete the form."
click at [528, 247] on p at bounding box center [562, 242] width 385 height 18
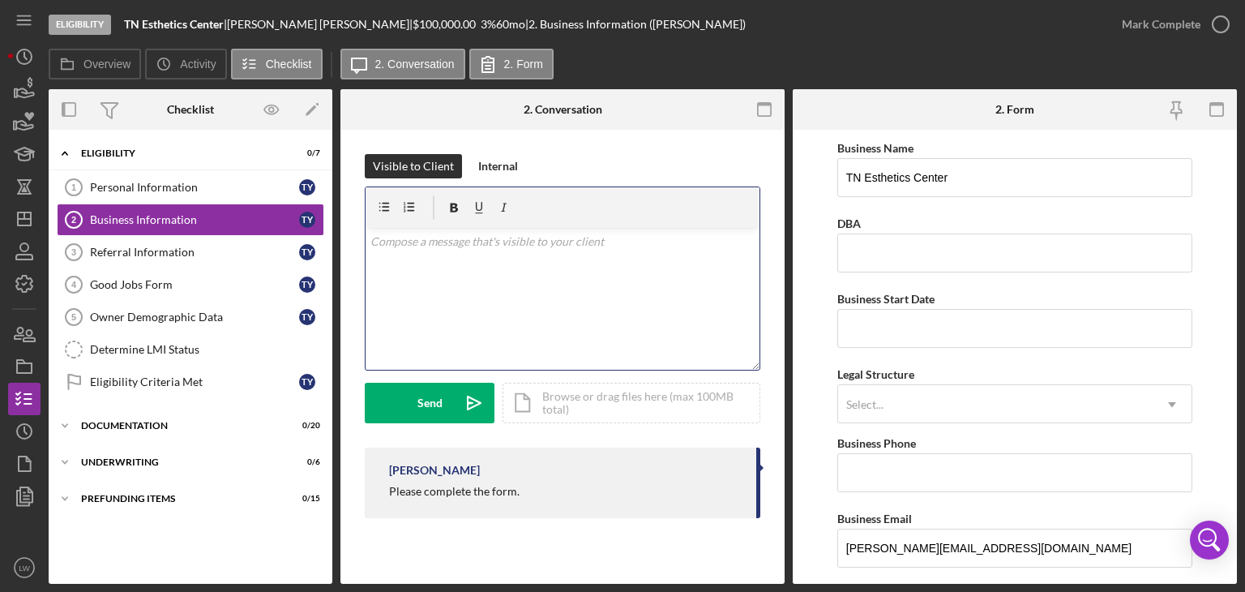
paste div
click at [537, 238] on p "Please complete the form." at bounding box center [562, 242] width 385 height 18
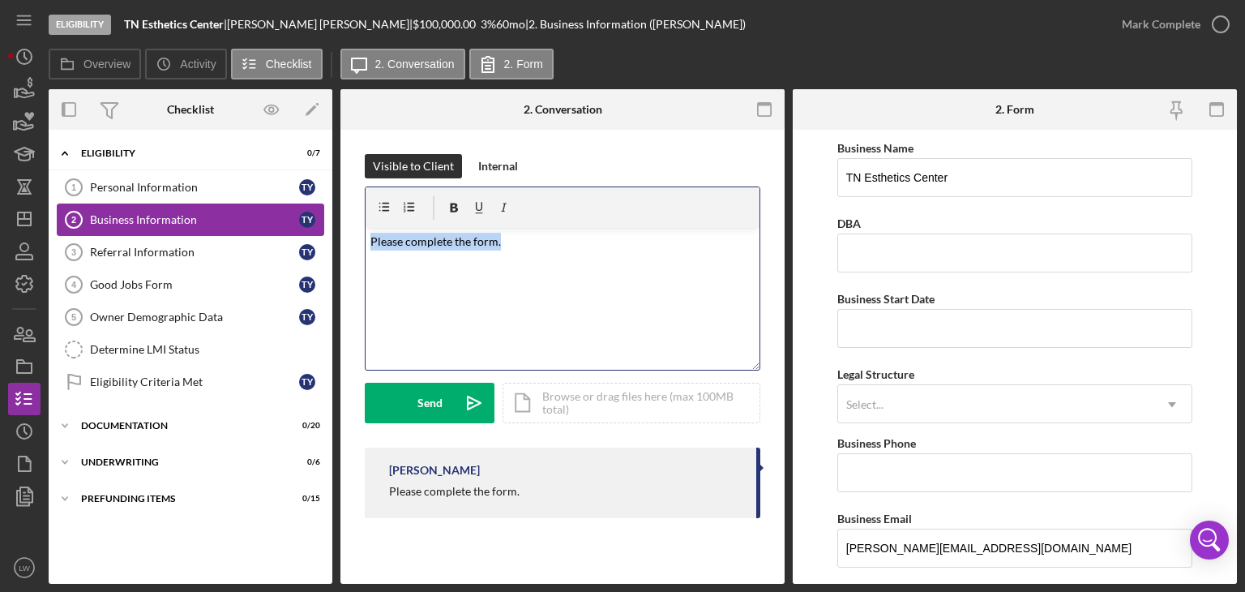
drag, startPoint x: 532, startPoint y: 242, endPoint x: 295, endPoint y: 213, distance: 238.4
click at [295, 213] on div "Overview Internal Workflow Stage Eligibility Icon/Dropdown Arrow Archive (can u…" at bounding box center [643, 336] width 1188 height 494
click at [185, 259] on link "Referral Information 3 Referral Information T Y" at bounding box center [190, 252] width 267 height 32
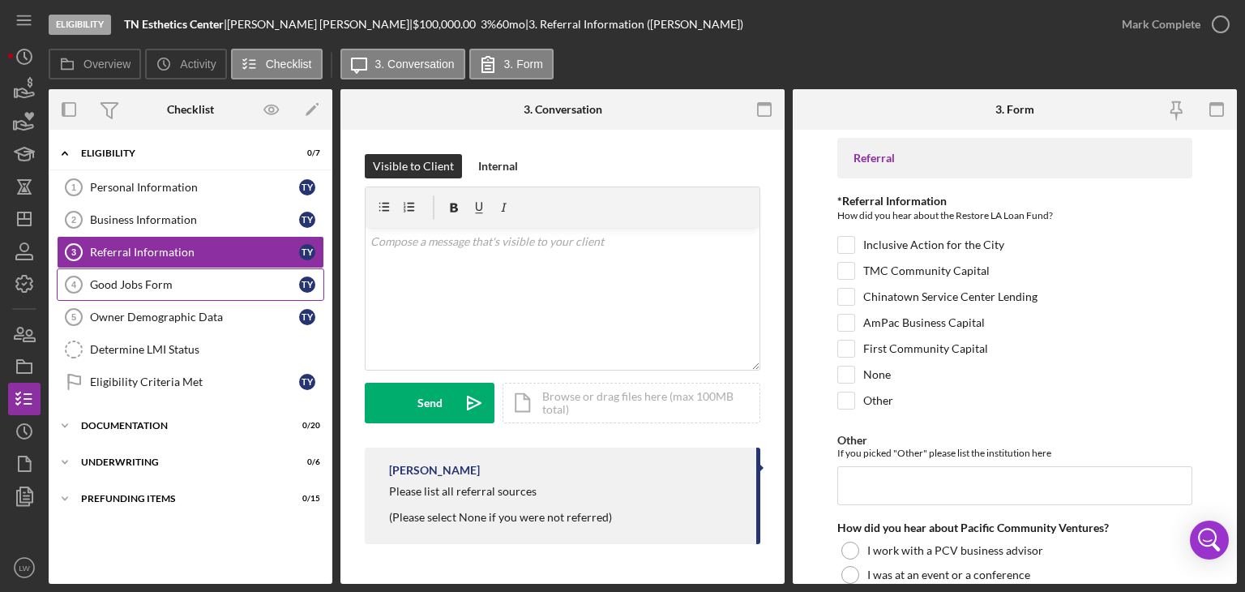
click at [238, 286] on div "Good Jobs Form" at bounding box center [194, 284] width 209 height 13
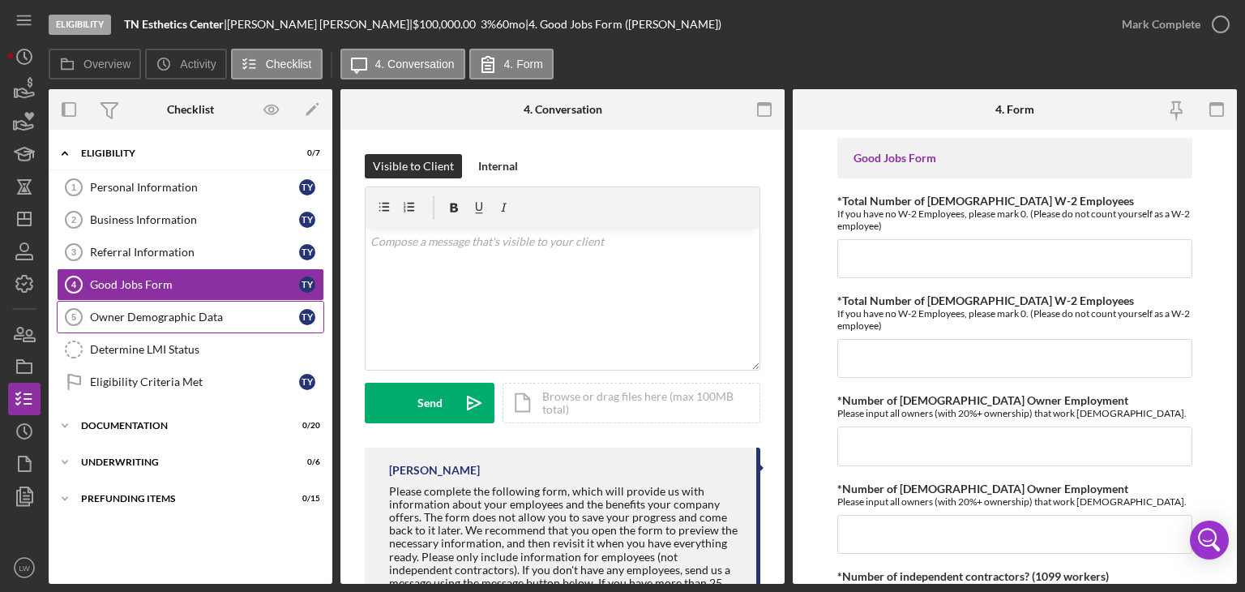
click at [240, 323] on link "Owner Demographic Data 5 Owner Demographic Data T Y" at bounding box center [190, 317] width 267 height 32
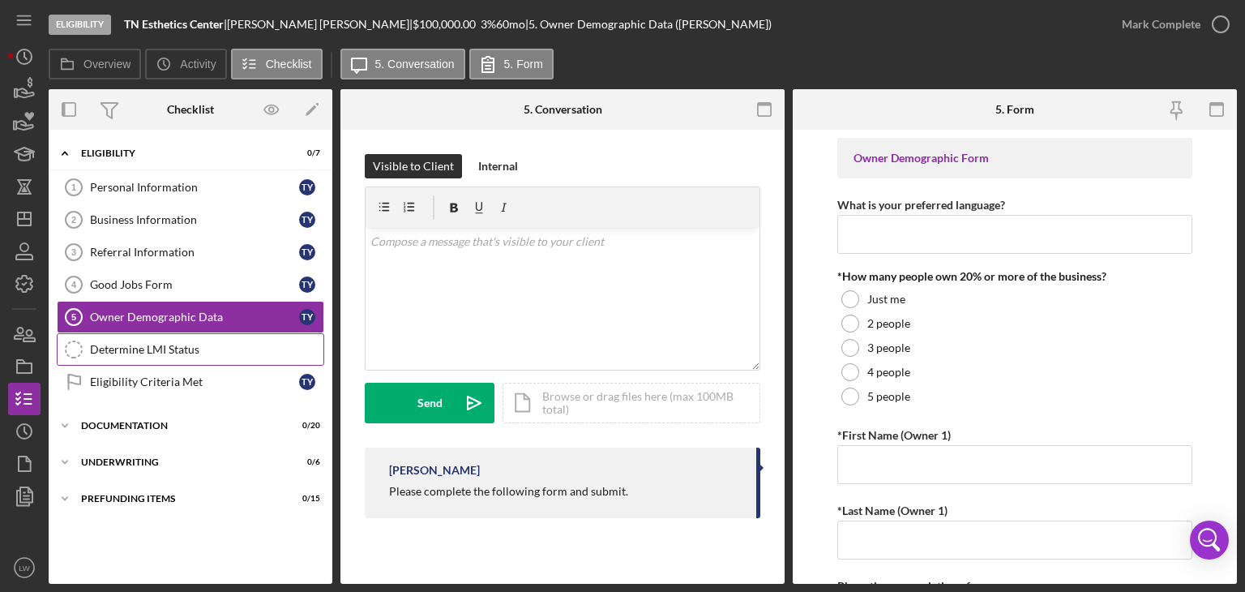
click at [239, 343] on div "Determine LMI Status" at bounding box center [206, 349] width 233 height 13
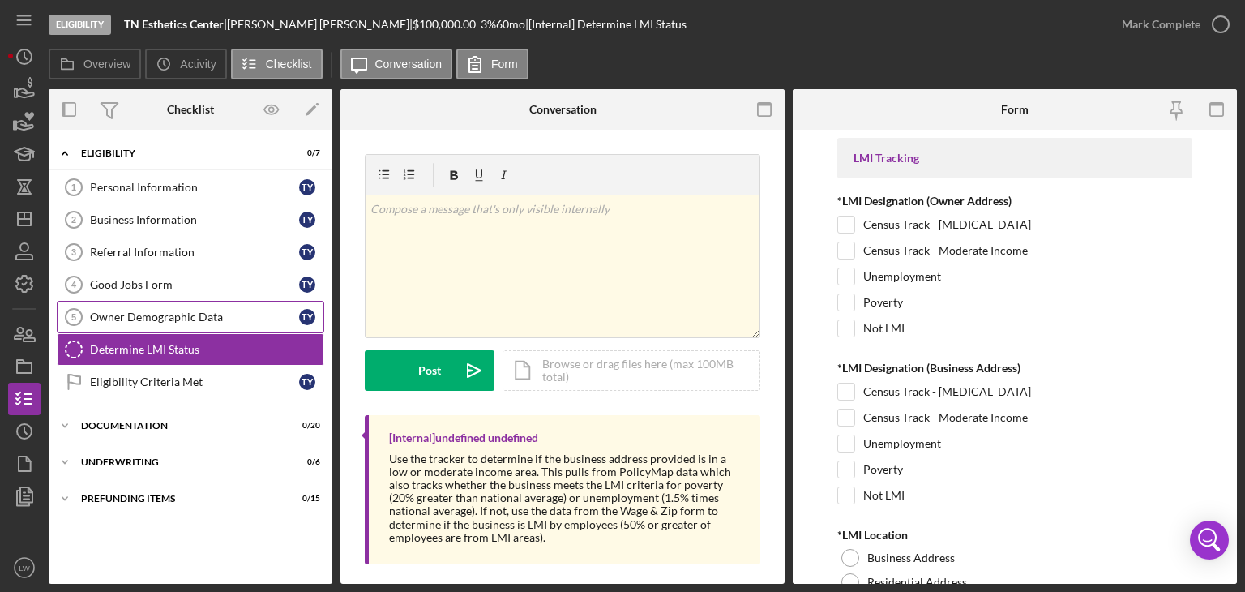
click at [232, 312] on div "Owner Demographic Data" at bounding box center [194, 316] width 209 height 13
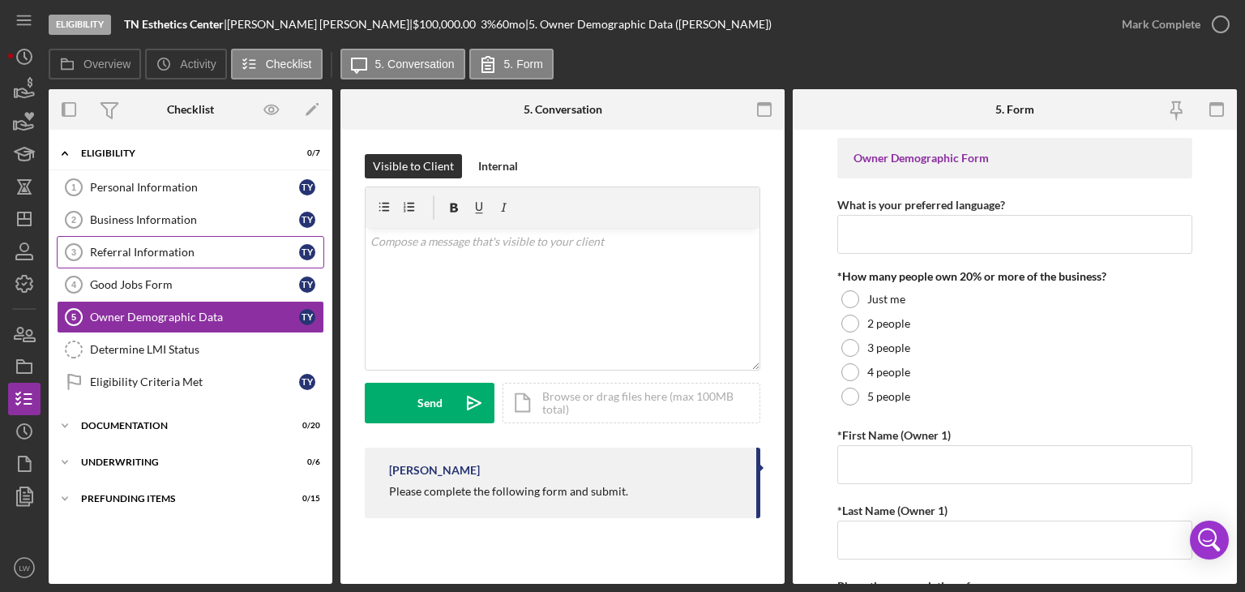
click at [226, 256] on div "Referral Information" at bounding box center [194, 252] width 209 height 13
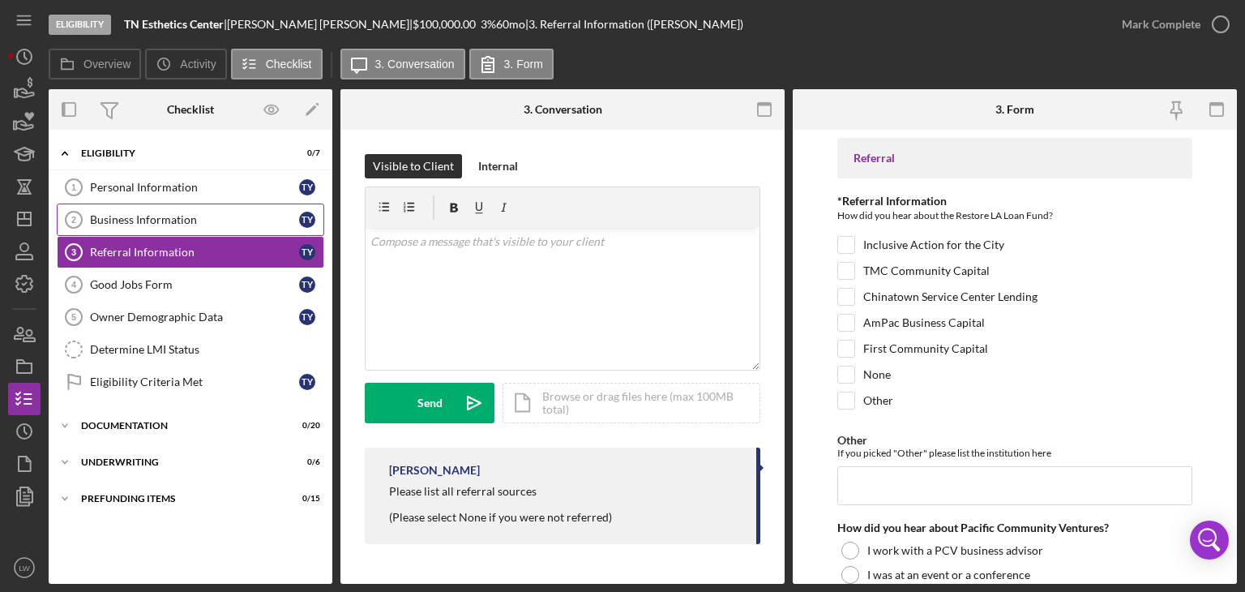
click at [235, 217] on div "Business Information" at bounding box center [194, 219] width 209 height 13
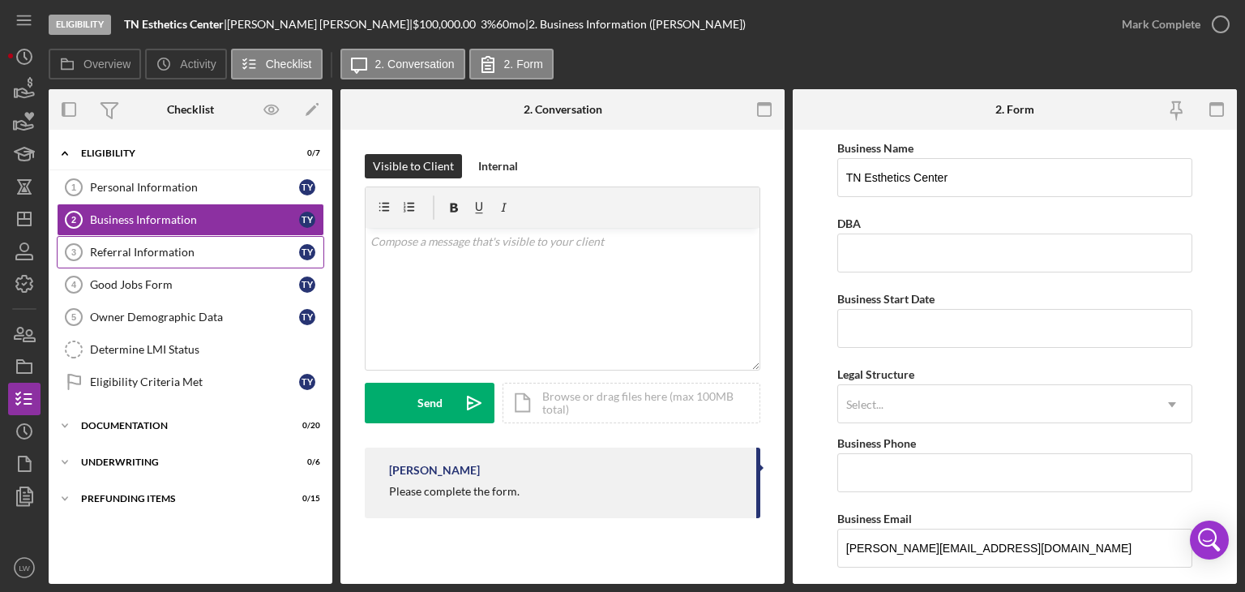
click at [233, 248] on div "Referral Information" at bounding box center [194, 252] width 209 height 13
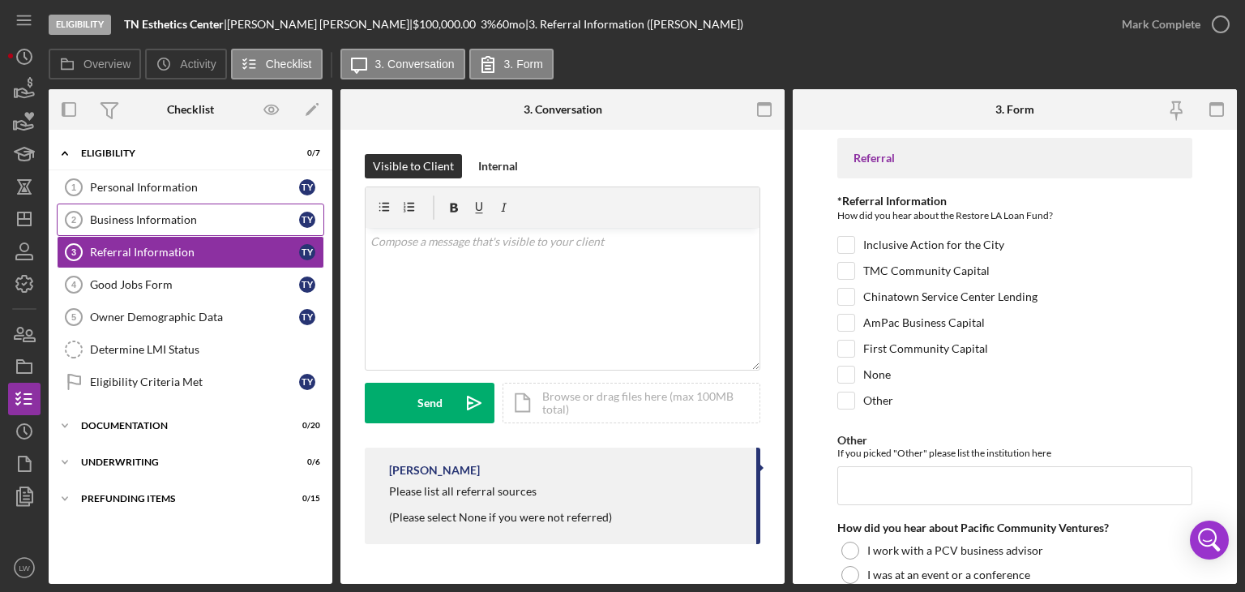
click at [217, 218] on div "Business Information" at bounding box center [194, 219] width 209 height 13
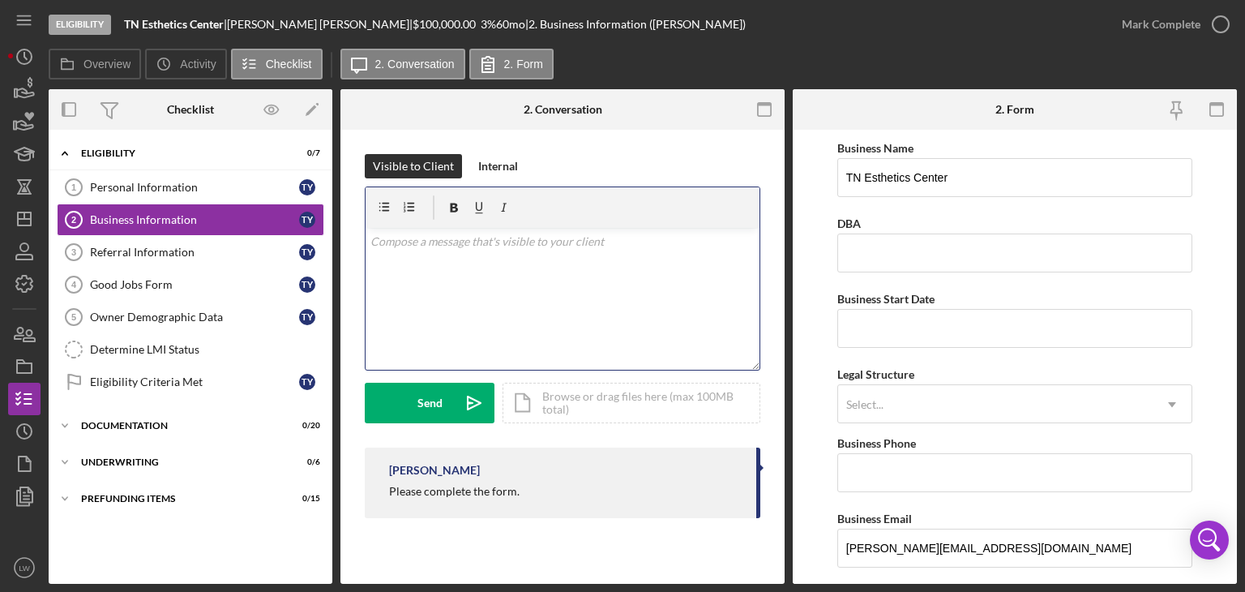
click at [455, 254] on div "v Color teal Color pink Remove color Add row above Add row below Add column bef…" at bounding box center [563, 299] width 394 height 142
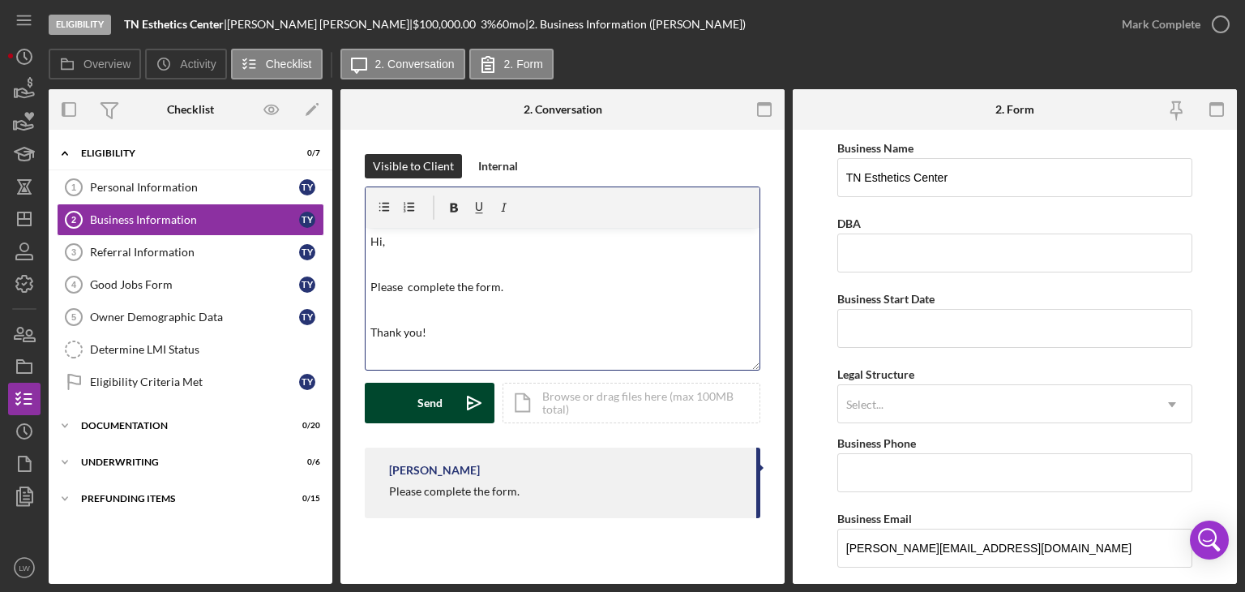
click at [454, 401] on icon "Icon/icon-invite-send" at bounding box center [474, 403] width 41 height 41
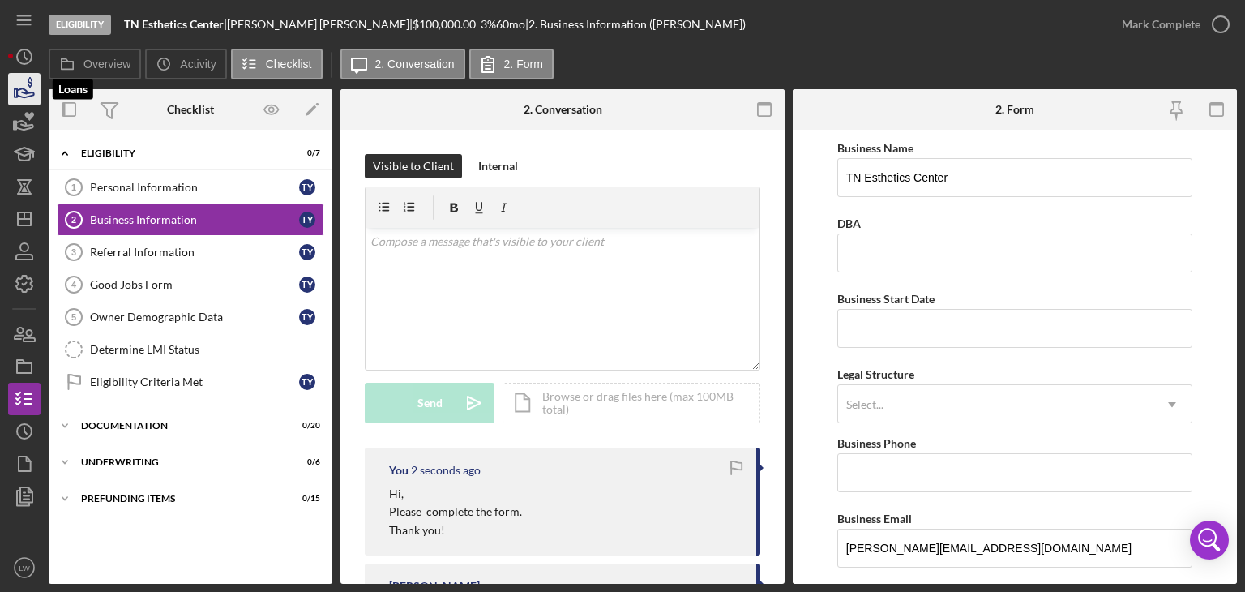
click at [23, 96] on icon "button" at bounding box center [24, 89] width 41 height 41
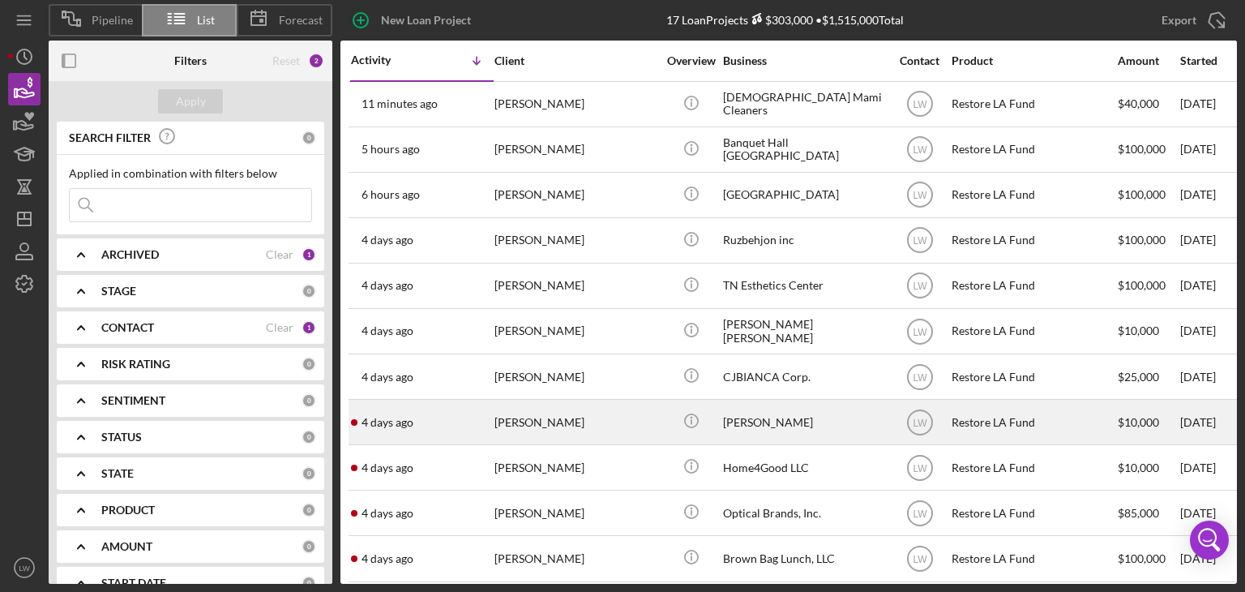
click at [558, 417] on div "[PERSON_NAME]" at bounding box center [575, 421] width 162 height 43
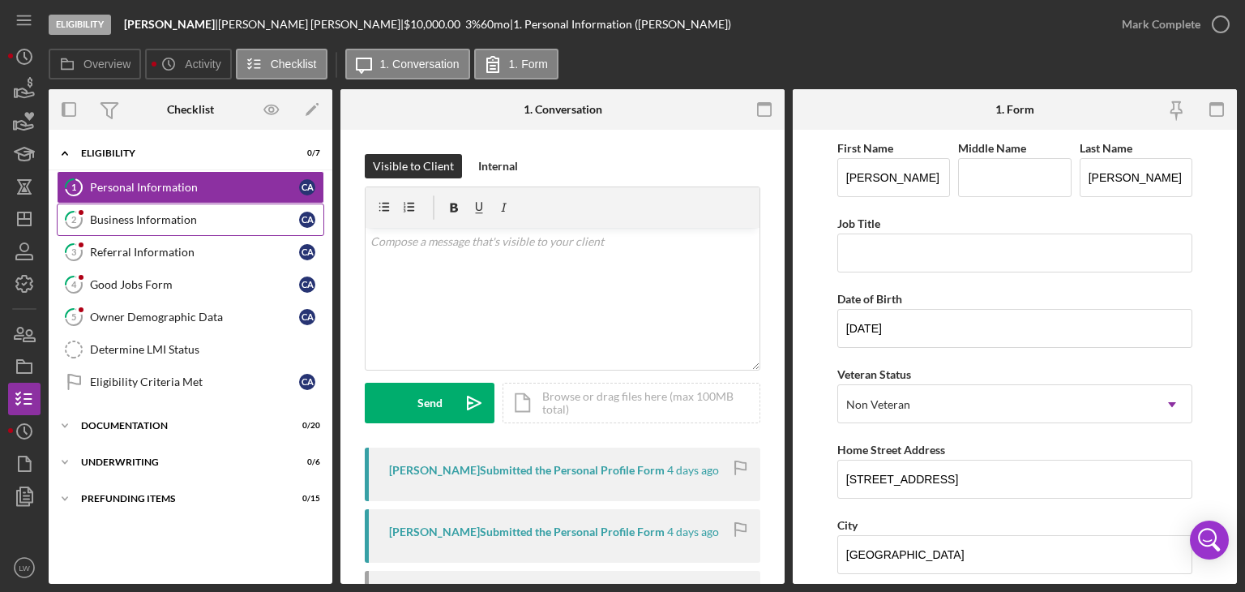
click at [172, 221] on div "Business Information" at bounding box center [194, 219] width 209 height 13
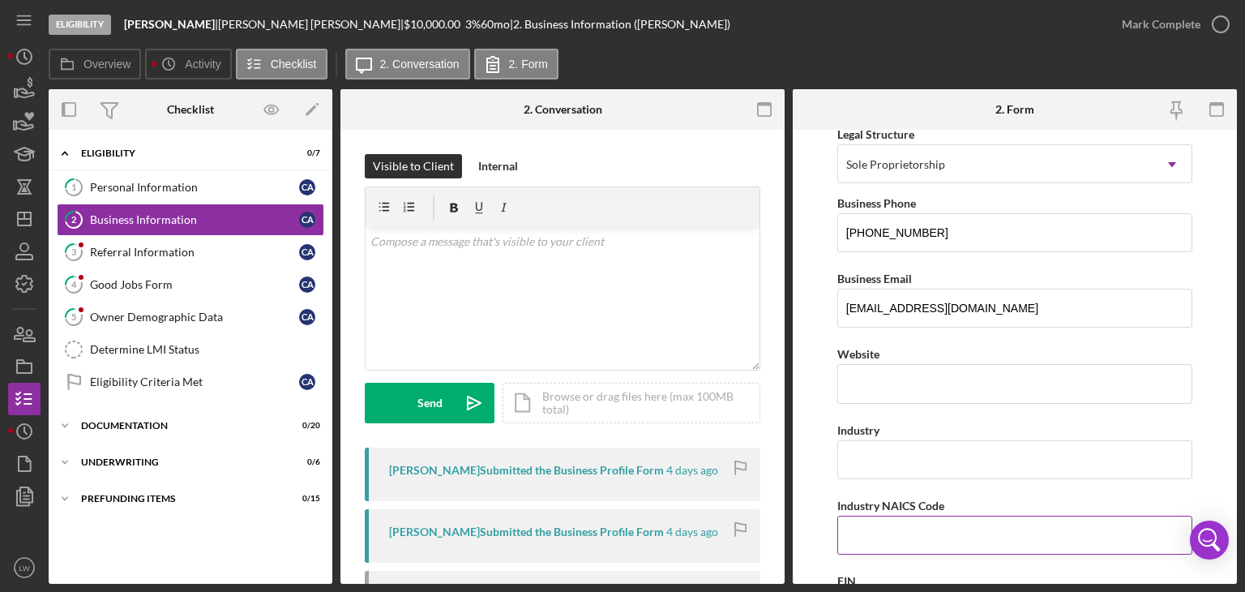
scroll to position [324, 0]
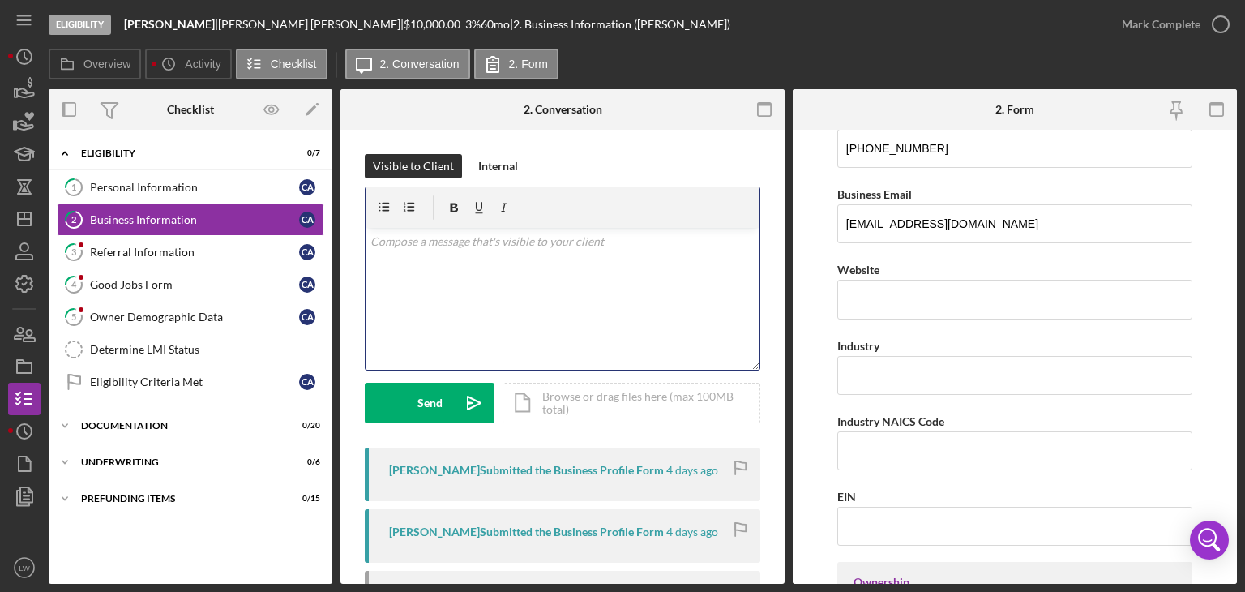
click at [573, 256] on div "v Color teal Color pink Remove color Add row above Add row below Add column bef…" at bounding box center [563, 299] width 394 height 142
click at [724, 266] on p "Do you have a website? if not, how do you advertise your business?" at bounding box center [562, 264] width 385 height 18
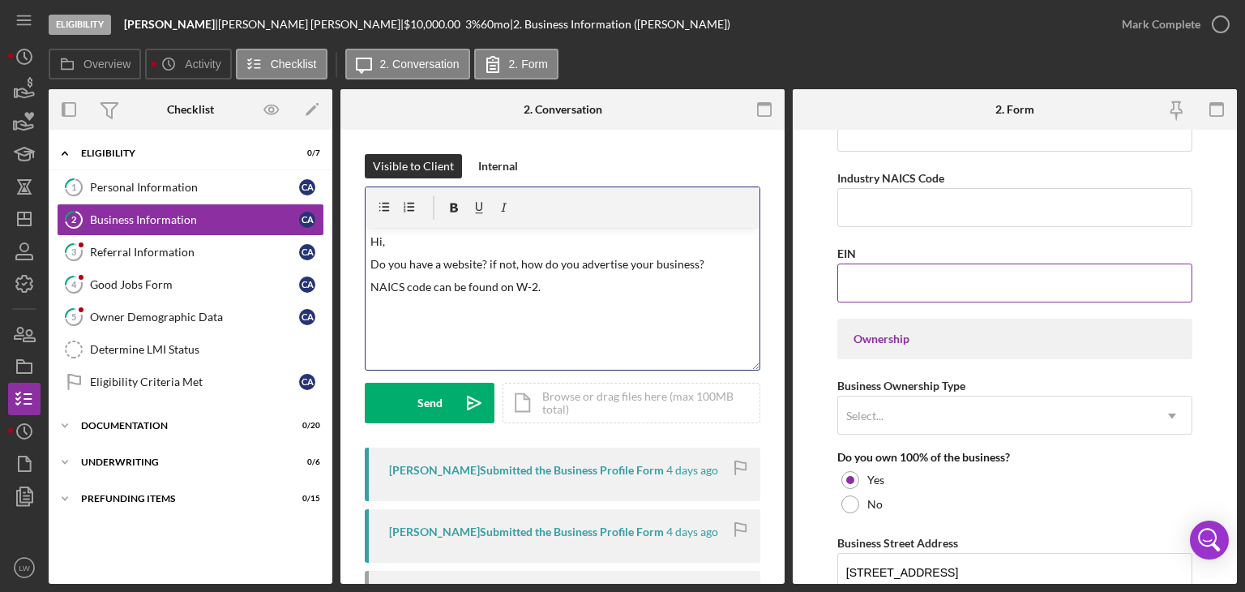
scroll to position [648, 0]
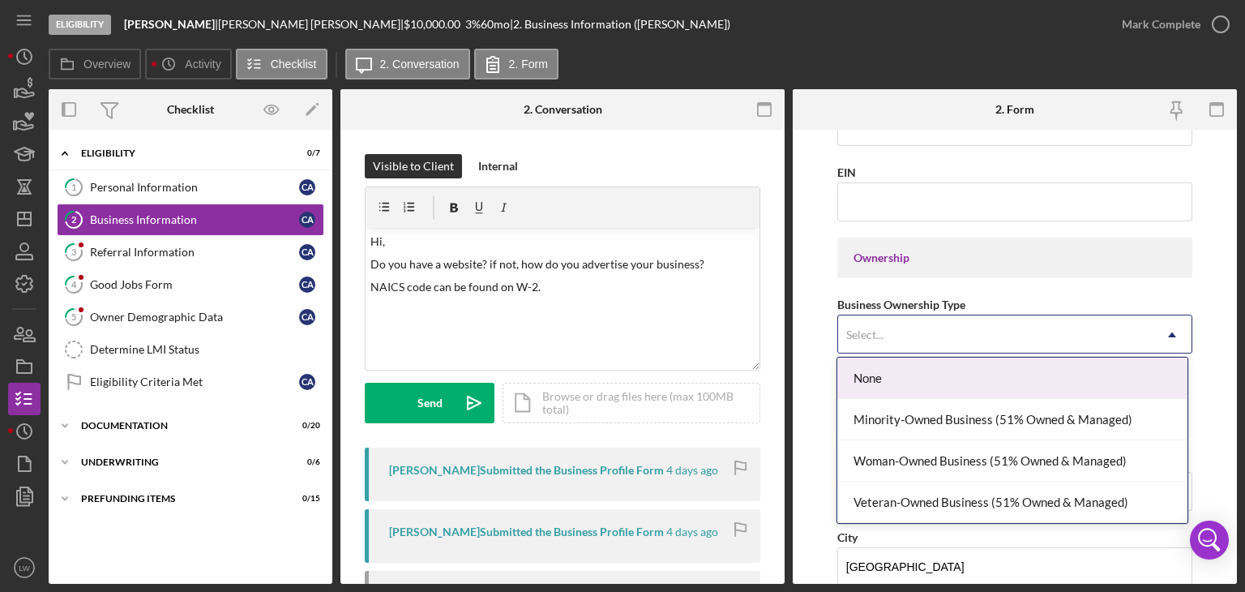
click at [1076, 341] on div "Select..." at bounding box center [995, 334] width 314 height 37
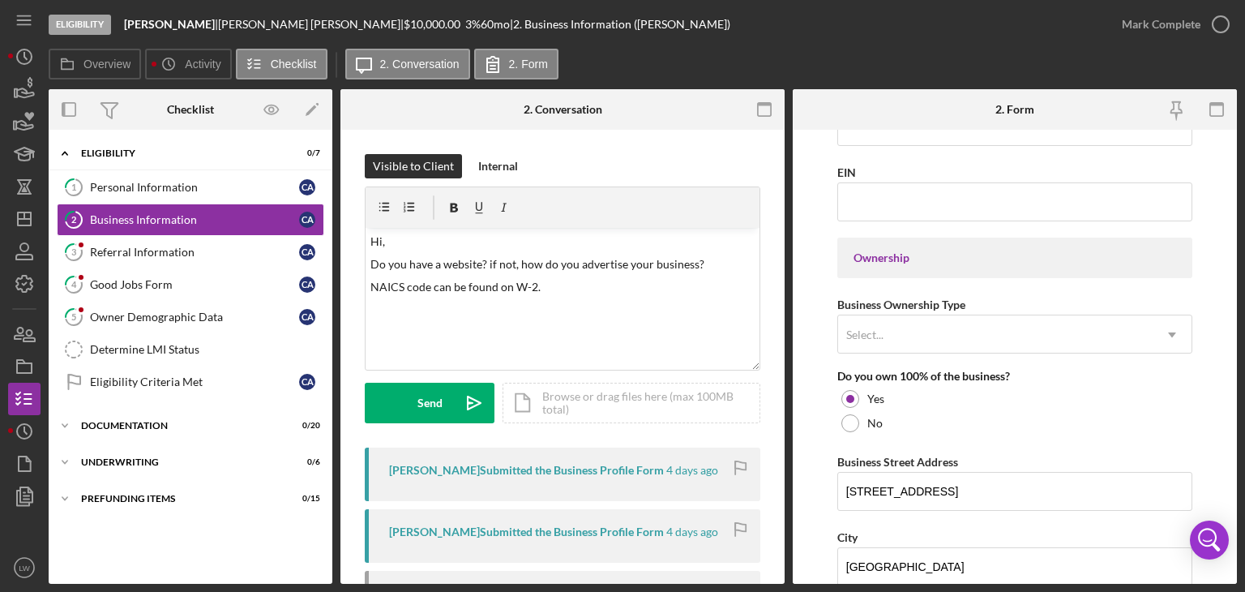
click at [1222, 293] on form "Business Name [PERSON_NAME] DBA [PERSON_NAME] Business Start Date [DATE] Legal …" at bounding box center [1015, 357] width 444 height 454
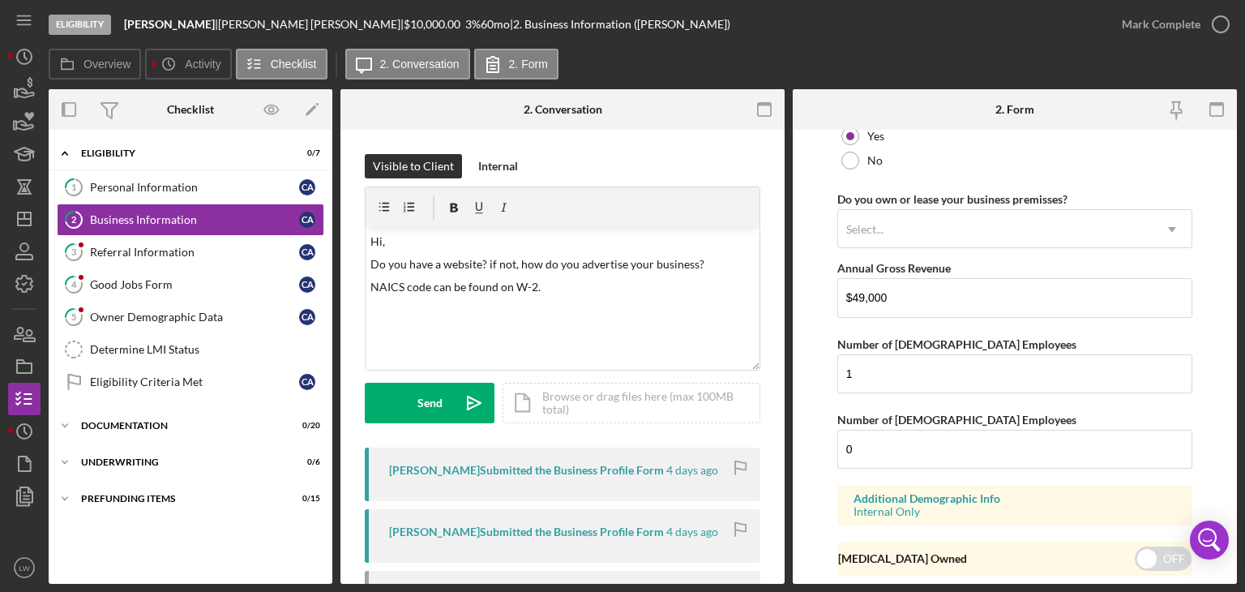
scroll to position [1297, 0]
click at [1180, 229] on icon "Icon/Dropdown Arrow" at bounding box center [1171, 226] width 39 height 39
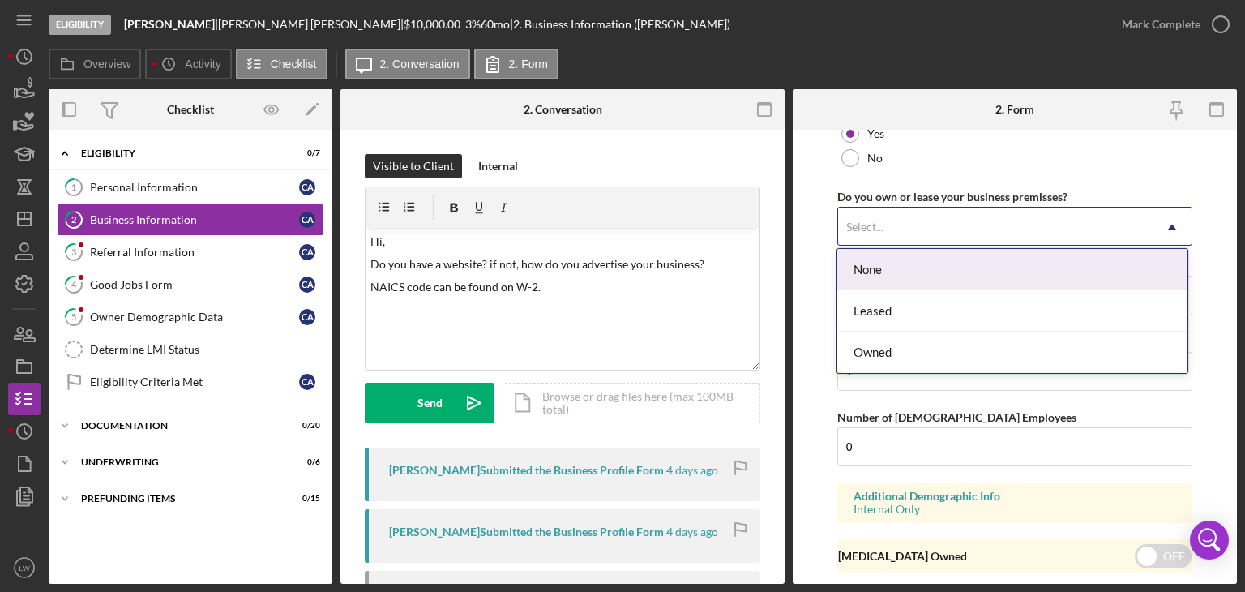
click at [1212, 203] on form "Business Name [PERSON_NAME] DBA [PERSON_NAME] Business Start Date [DATE] Legal …" at bounding box center [1015, 357] width 444 height 454
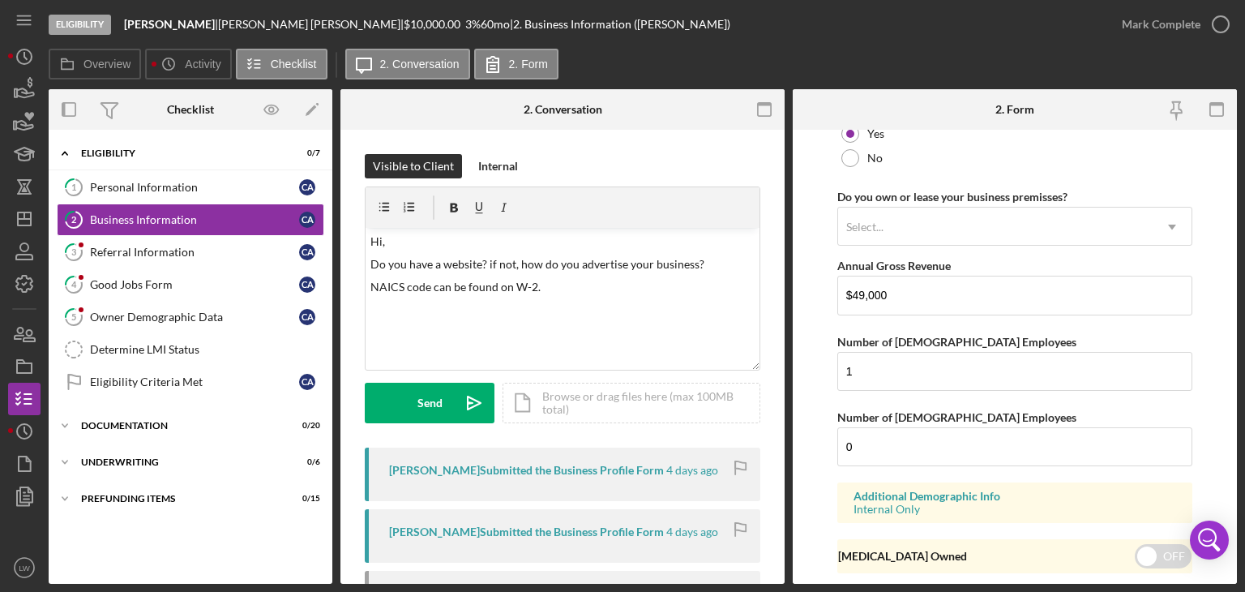
scroll to position [1340, 0]
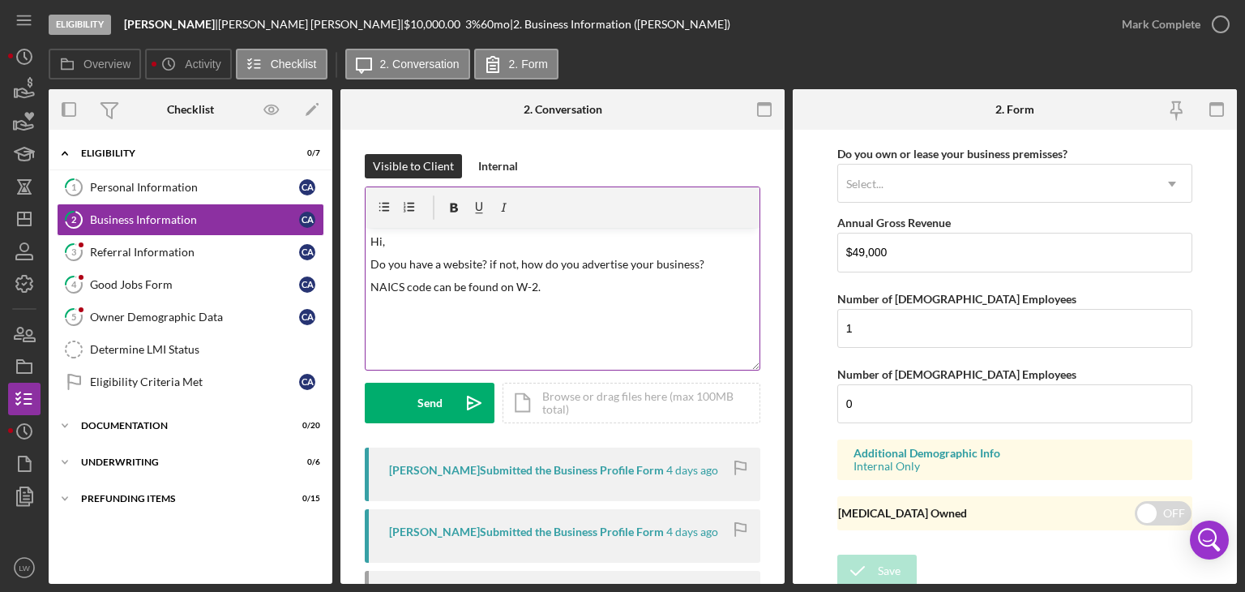
click at [609, 287] on p "NAICS code can be found on W-2." at bounding box center [562, 287] width 385 height 18
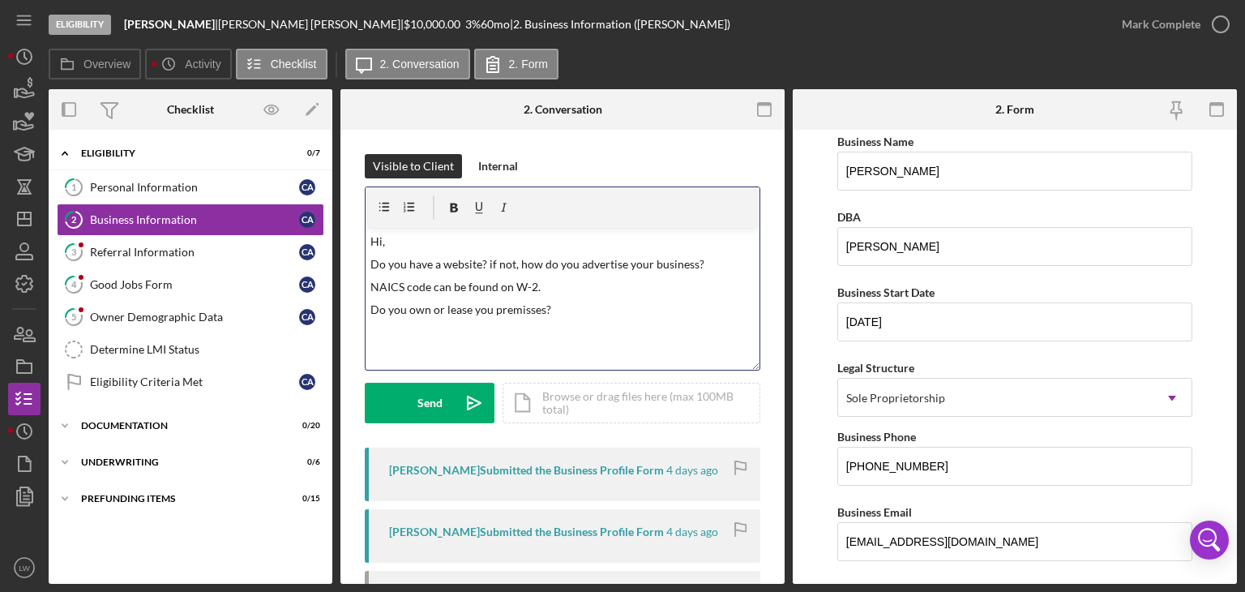
scroll to position [0, 0]
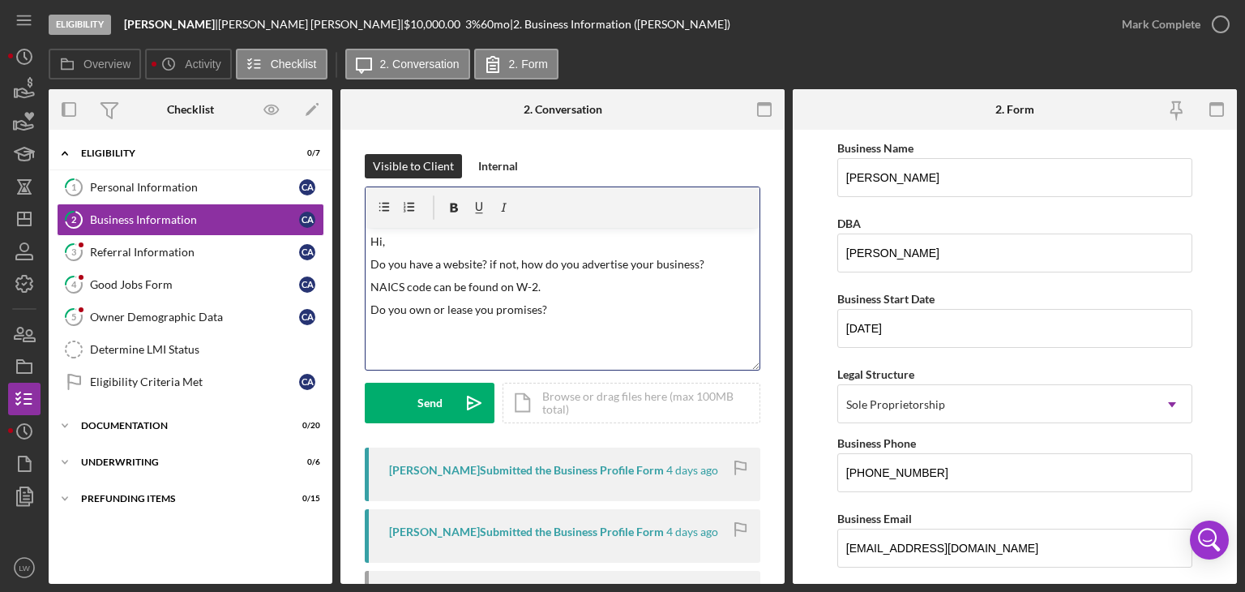
click at [551, 287] on p "NAICS code can be found on W-2." at bounding box center [562, 287] width 385 height 18
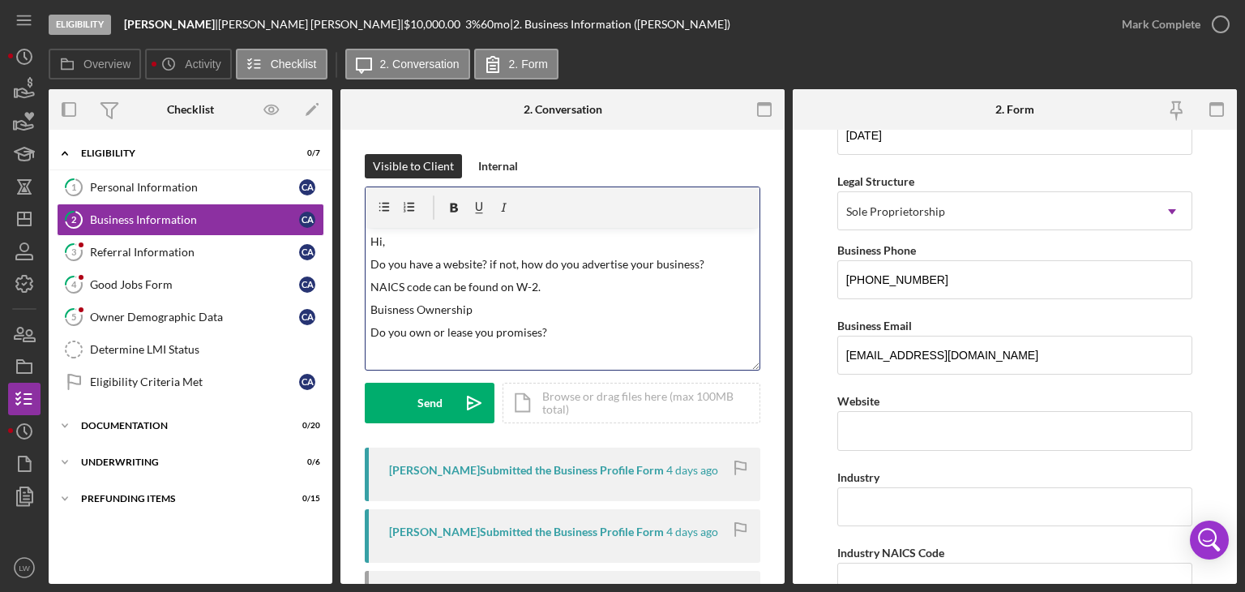
scroll to position [486, 0]
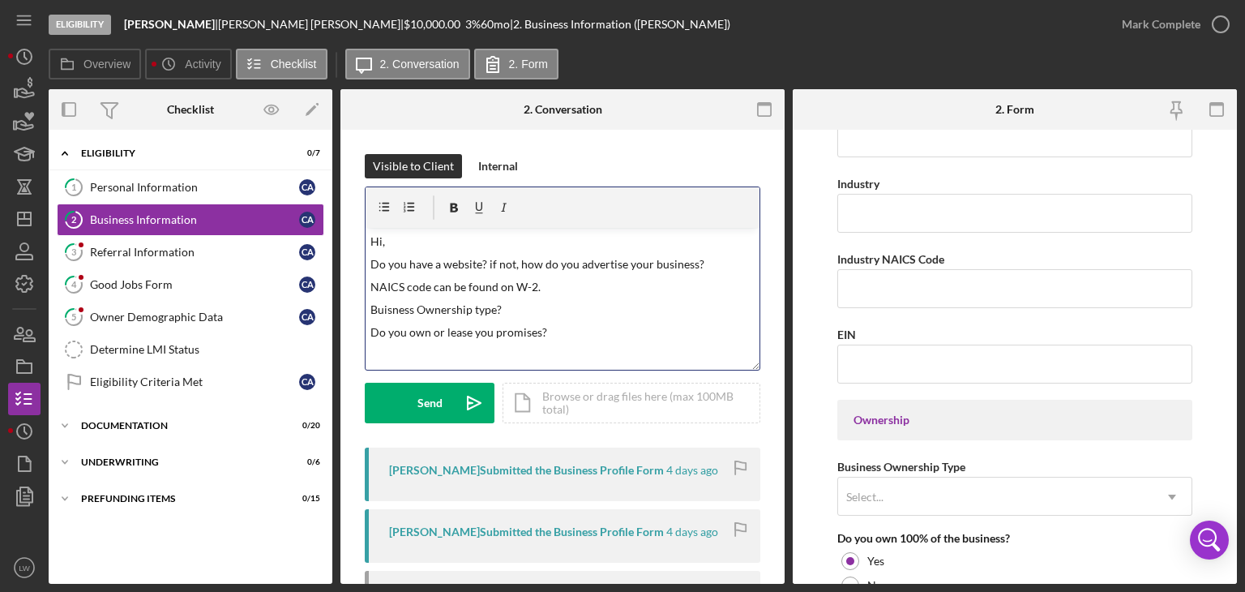
click at [606, 319] on div "v Color teal Color pink Remove color Add row above Add row below Add column bef…" at bounding box center [563, 299] width 394 height 142
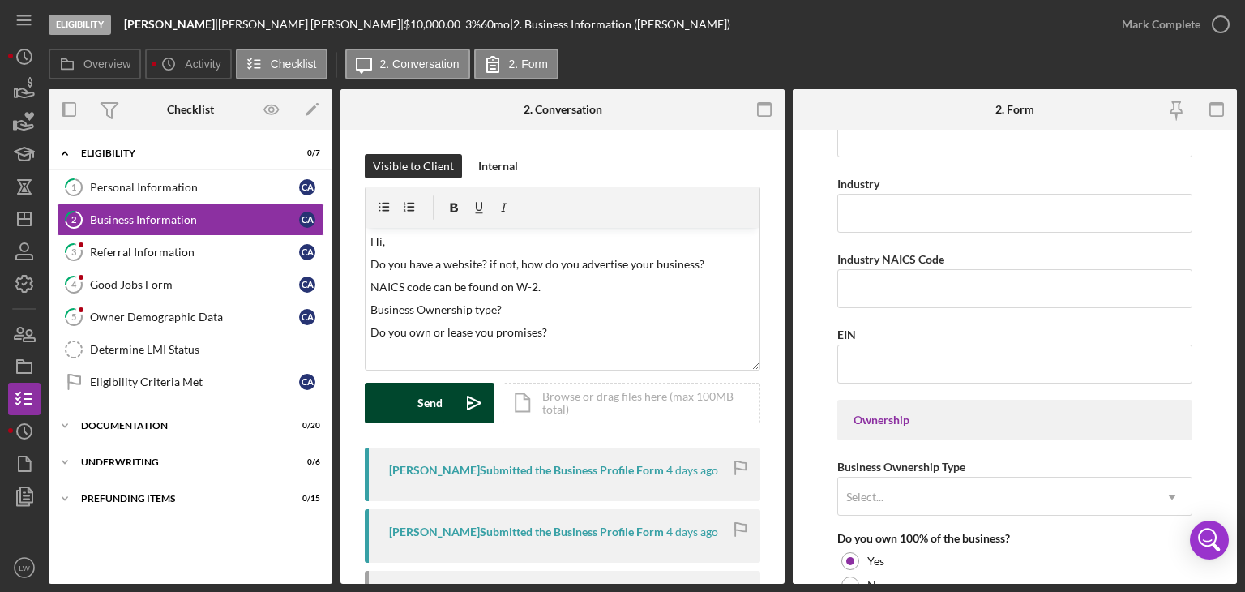
click at [432, 413] on div "Send" at bounding box center [429, 403] width 25 height 41
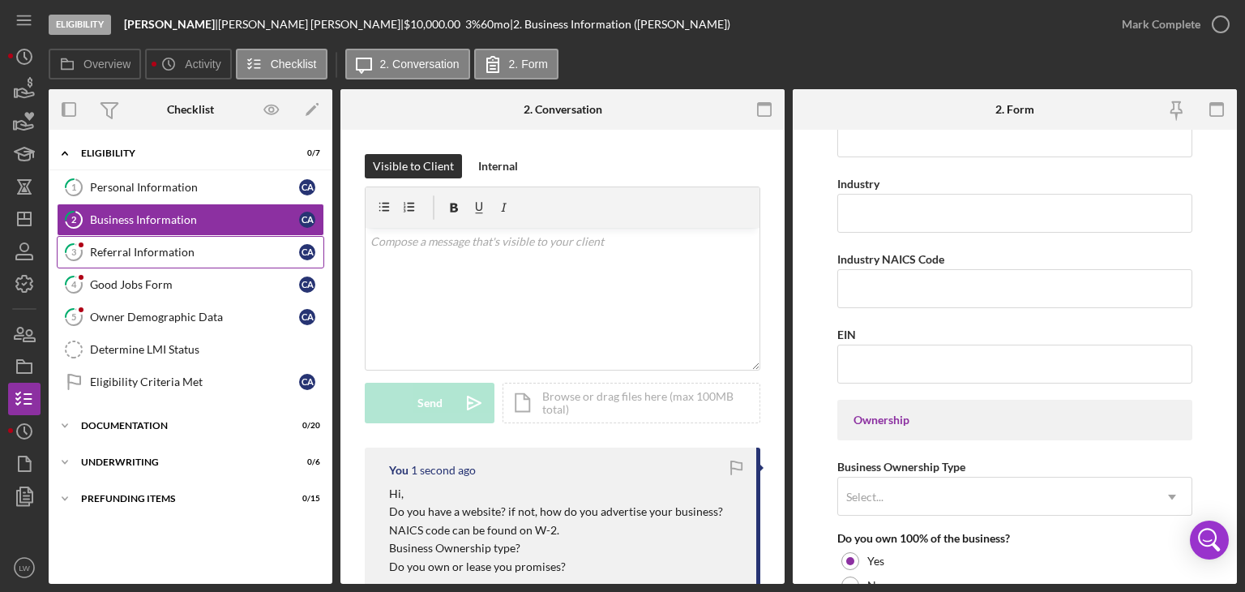
click at [132, 248] on div "Referral Information" at bounding box center [194, 252] width 209 height 13
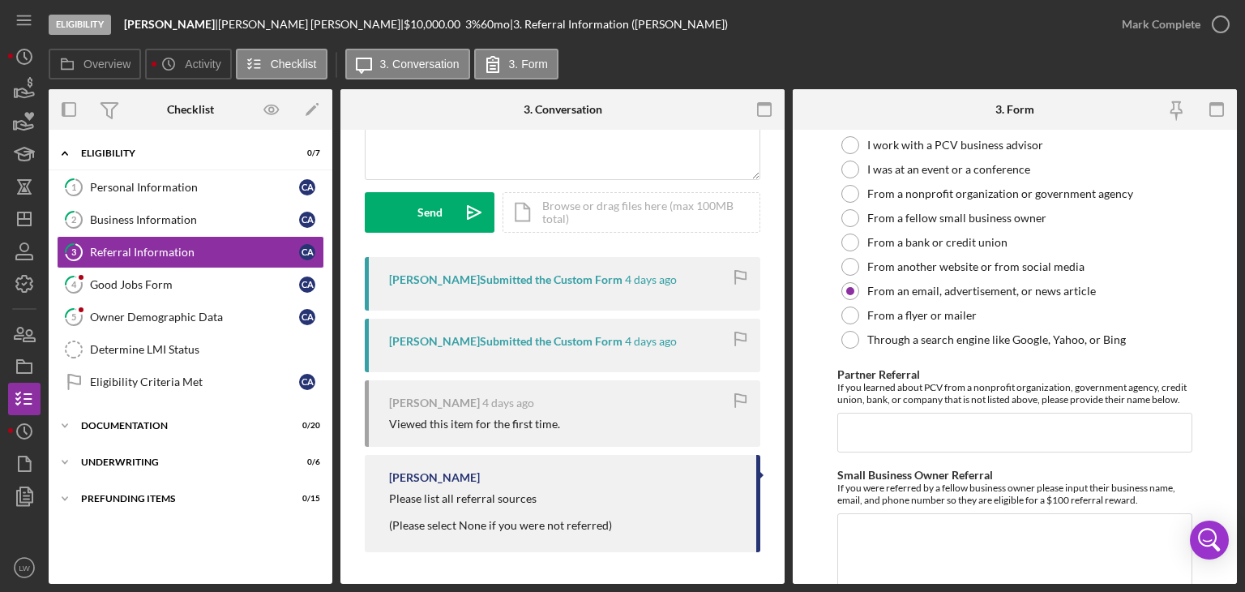
scroll to position [471, 0]
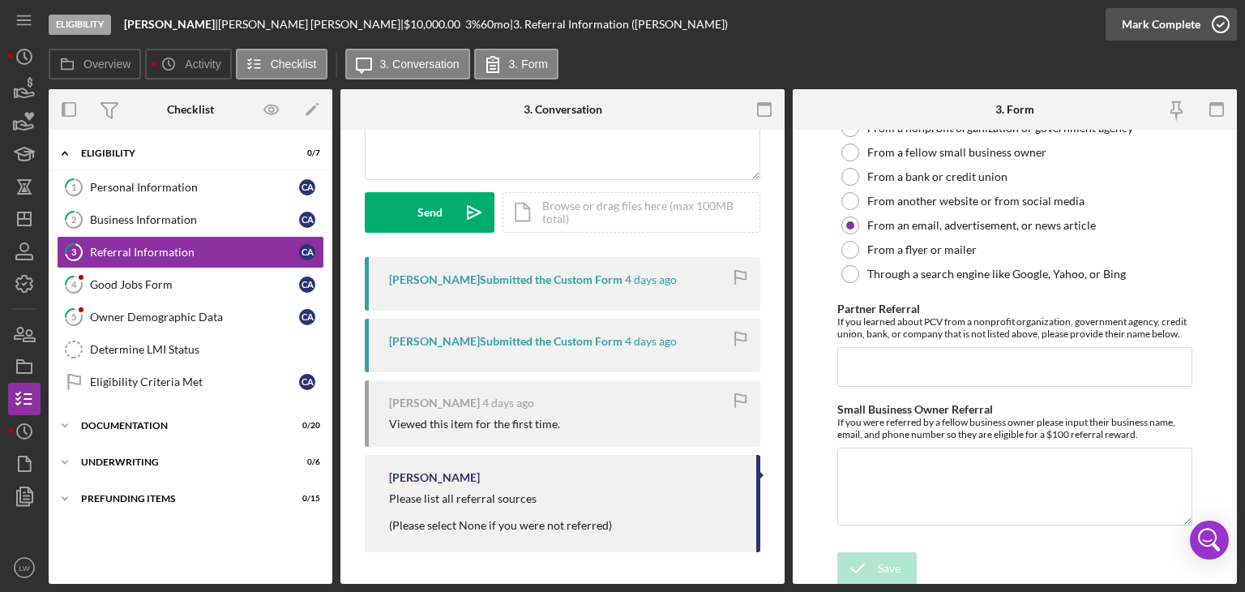
click at [1174, 21] on div "Mark Complete" at bounding box center [1161, 24] width 79 height 32
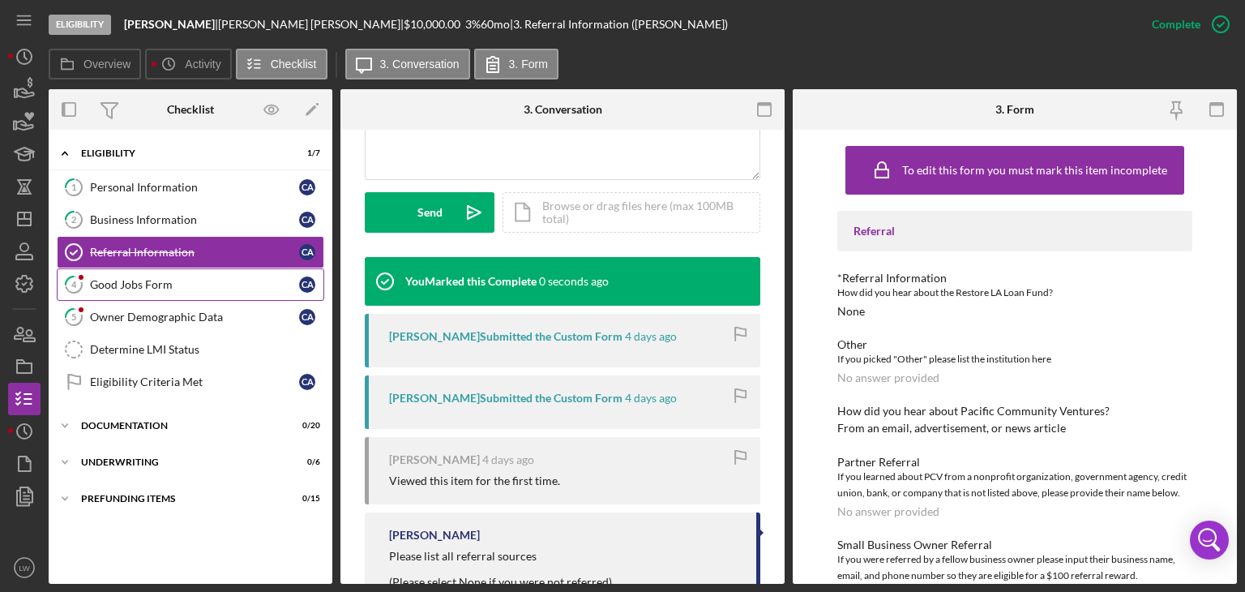
click at [166, 285] on div "Good Jobs Form" at bounding box center [194, 284] width 209 height 13
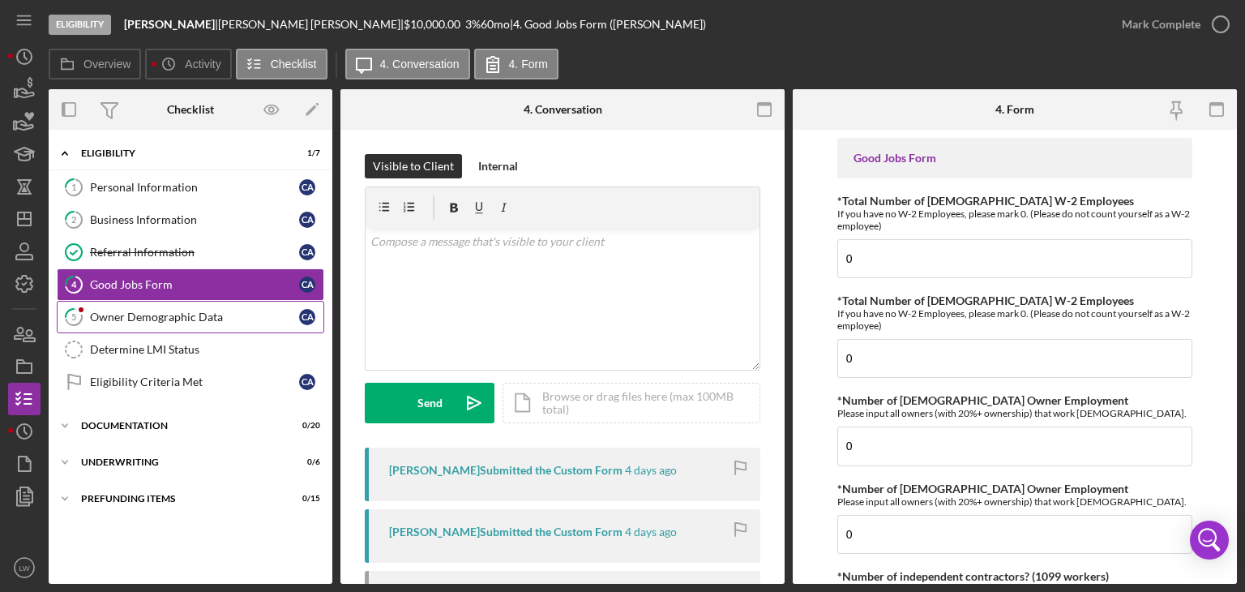
click at [113, 317] on div "Owner Demographic Data" at bounding box center [194, 316] width 209 height 13
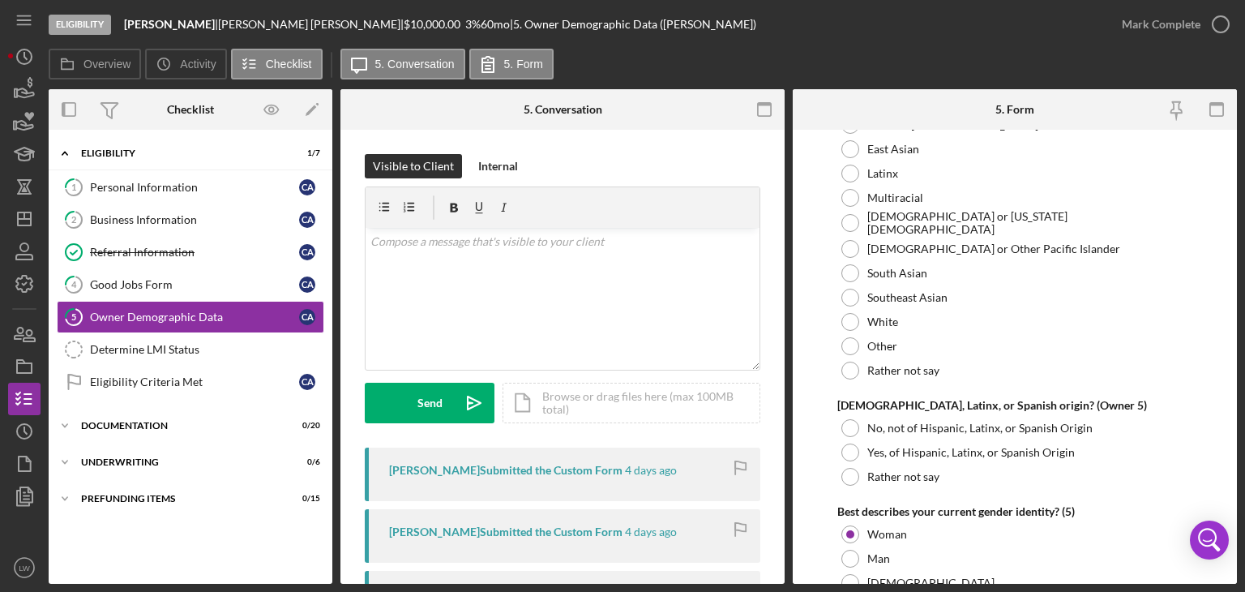
scroll to position [6293, 0]
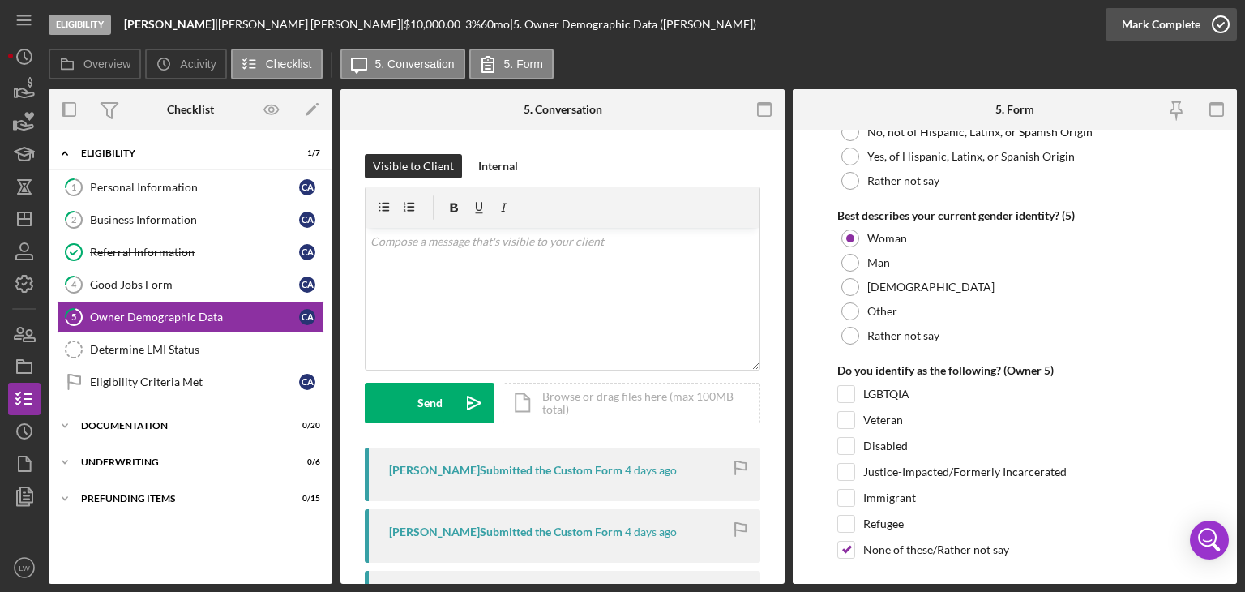
click at [1193, 23] on div "Mark Complete" at bounding box center [1161, 24] width 79 height 32
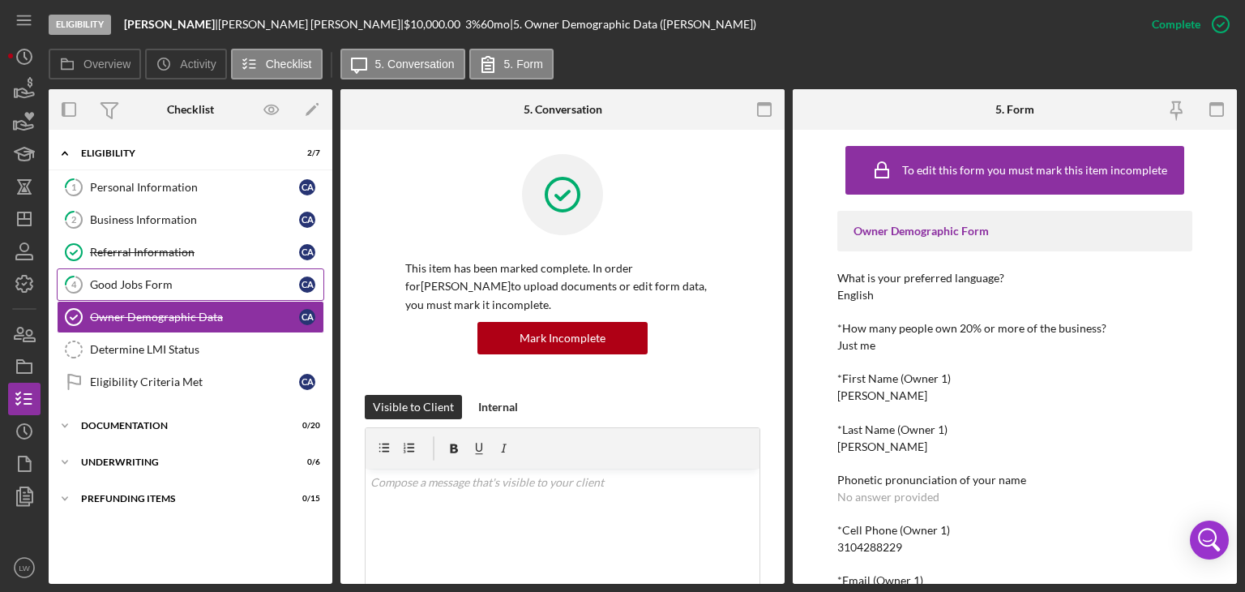
click at [184, 280] on div "Good Jobs Form" at bounding box center [194, 284] width 209 height 13
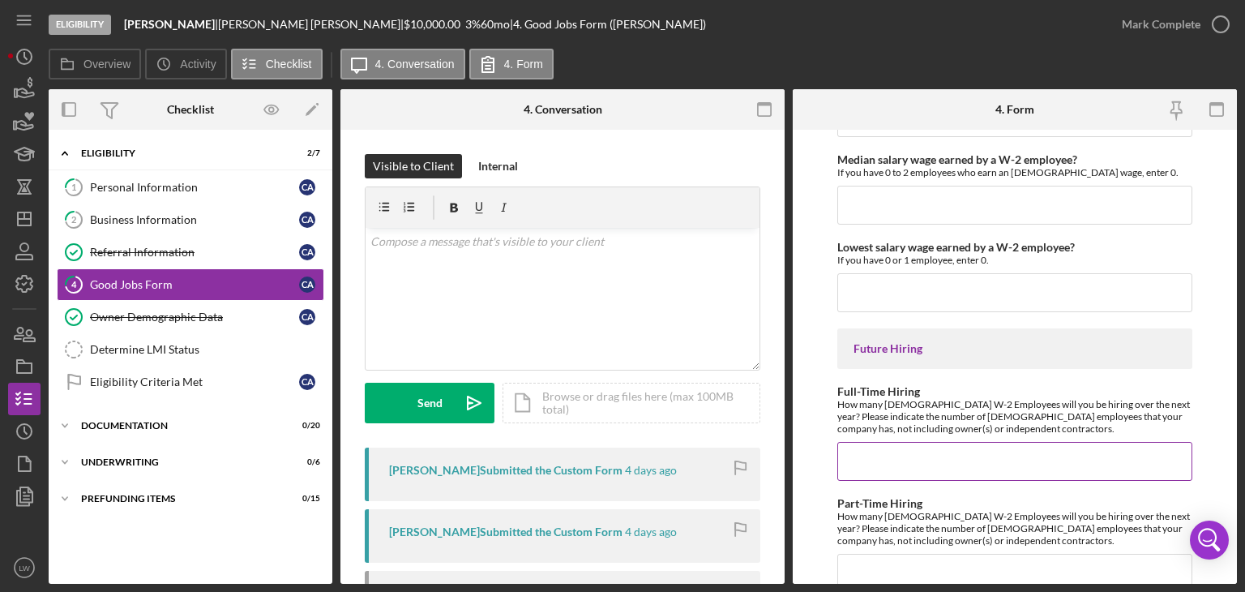
scroll to position [3736, 0]
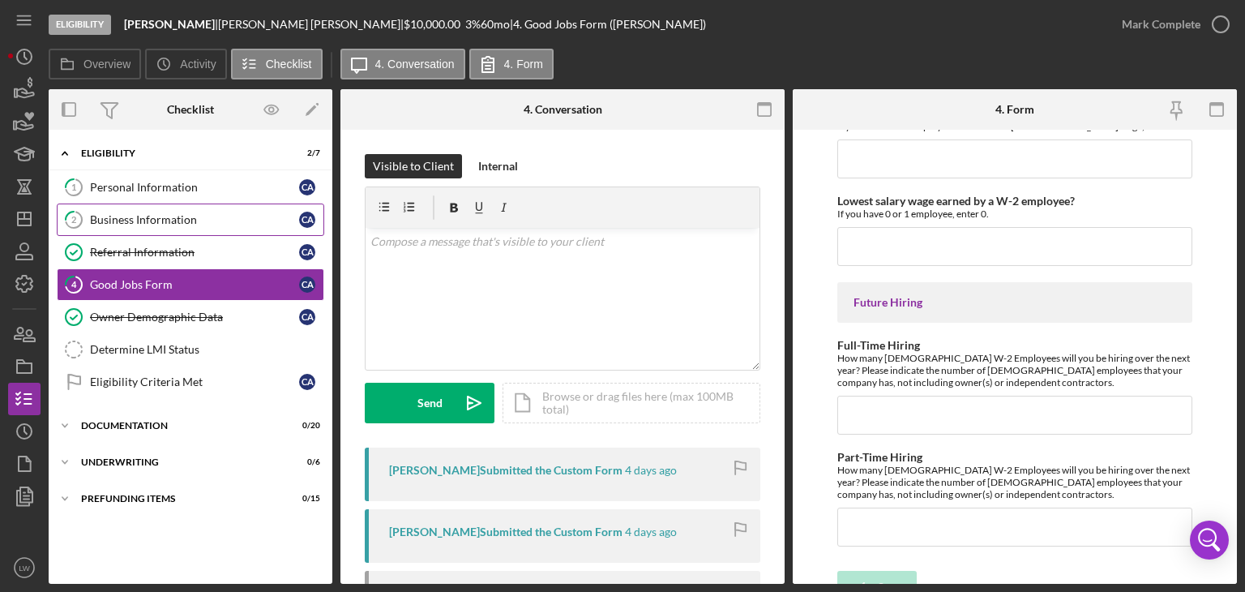
click at [135, 219] on div "Business Information" at bounding box center [194, 219] width 209 height 13
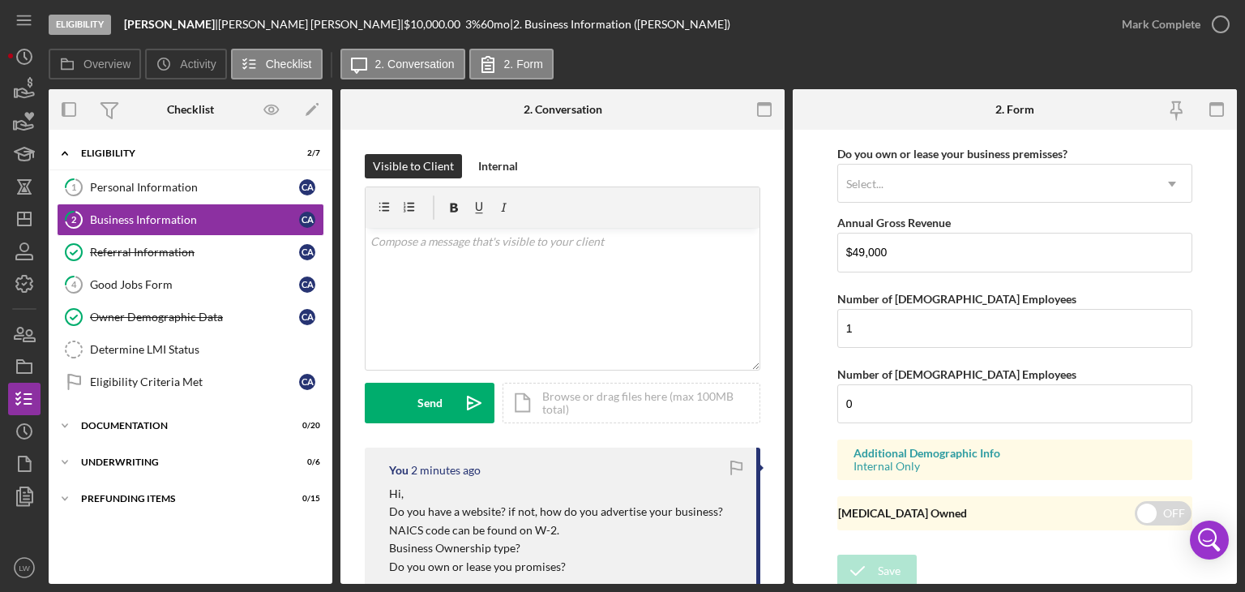
scroll to position [1259, 0]
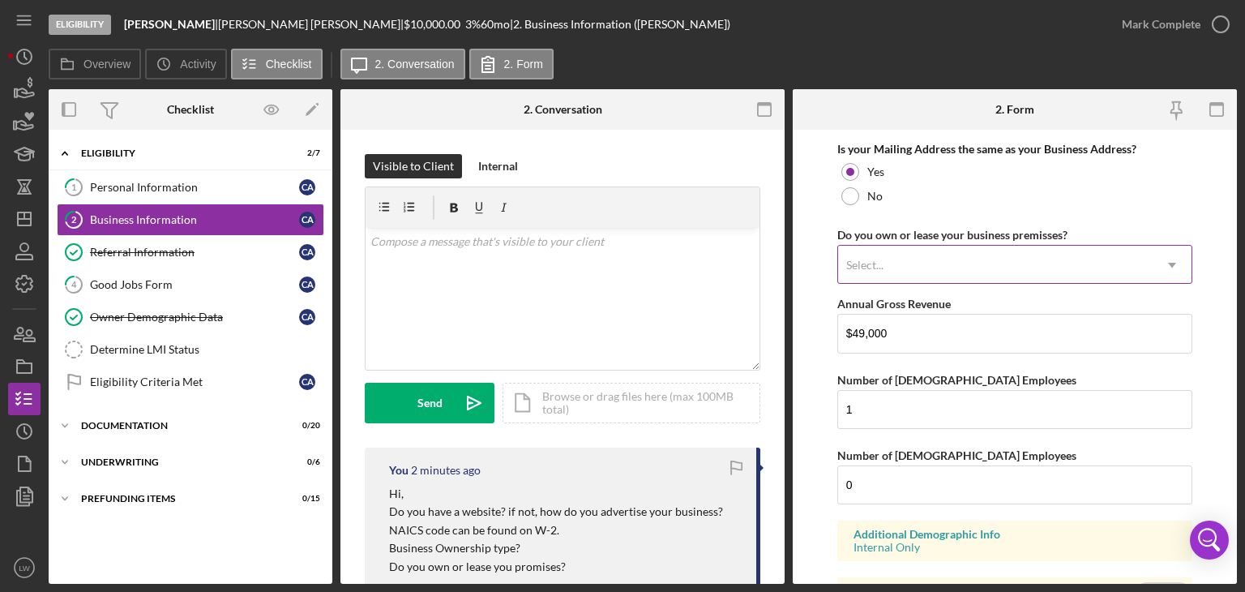
click at [1162, 250] on icon "Icon/Dropdown Arrow" at bounding box center [1171, 265] width 39 height 39
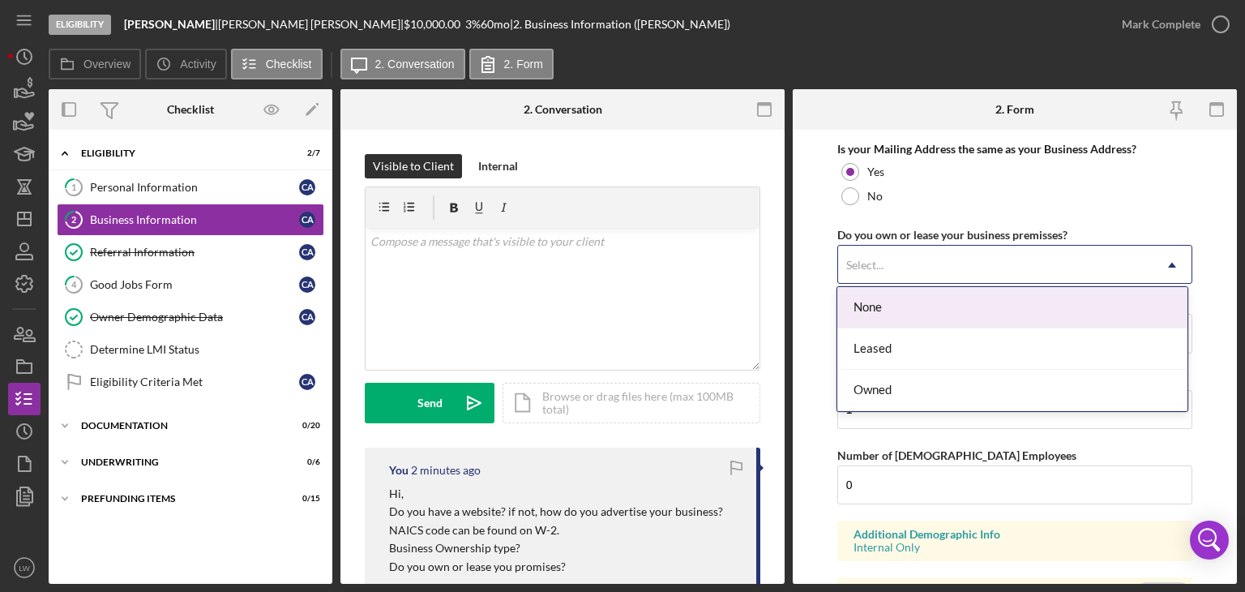
click at [1209, 205] on form "Business Name [PERSON_NAME] DBA [PERSON_NAME] Business Start Date [DATE] Legal …" at bounding box center [1015, 357] width 444 height 454
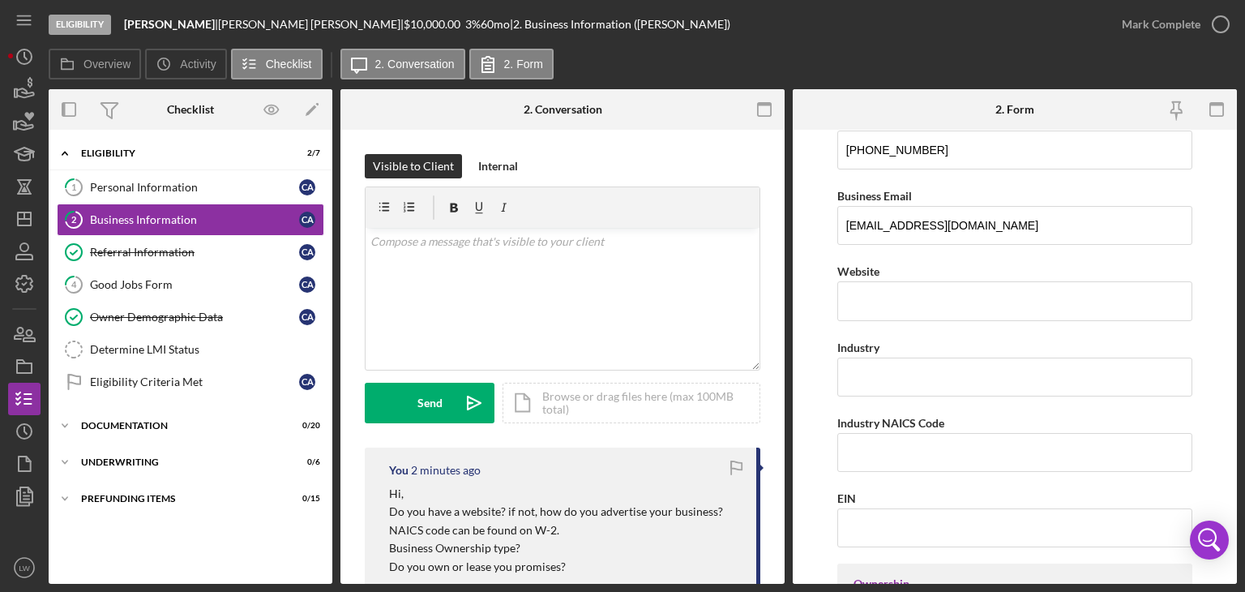
scroll to position [324, 0]
click at [563, 256] on div "v Color teal Color pink Remove color Add row above Add row below Add column bef…" at bounding box center [563, 299] width 394 height 142
click at [525, 267] on p "Do you have a business." at bounding box center [562, 264] width 385 height 18
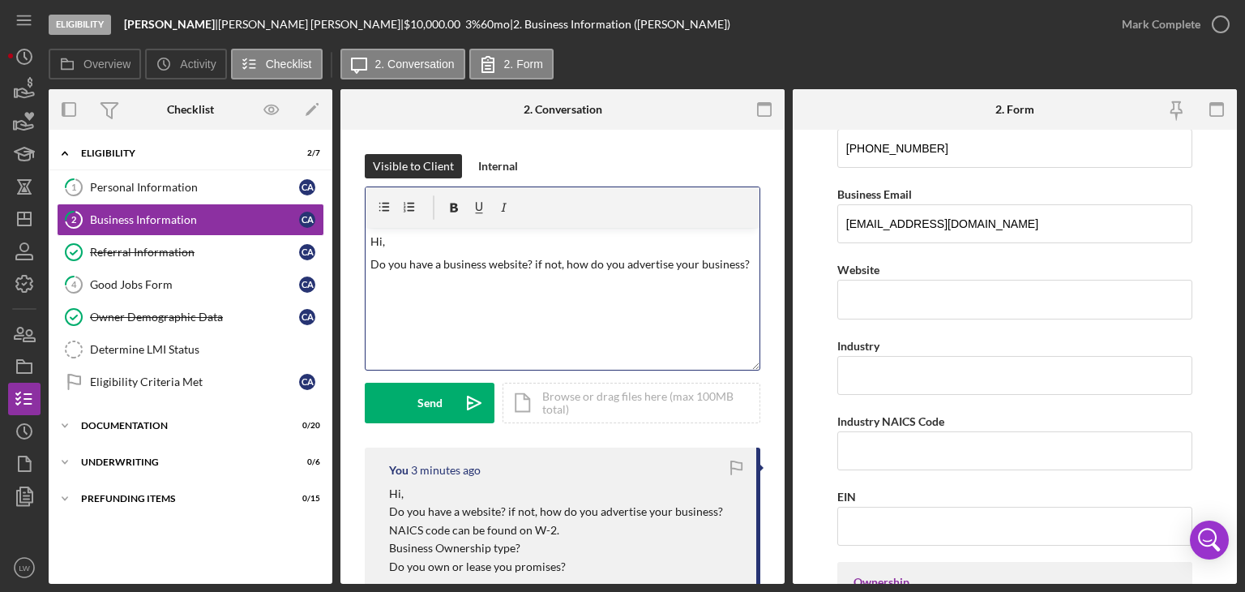
click at [743, 264] on p "Do you have a business website? if not, how do you advertise your business?" at bounding box center [562, 264] width 385 height 18
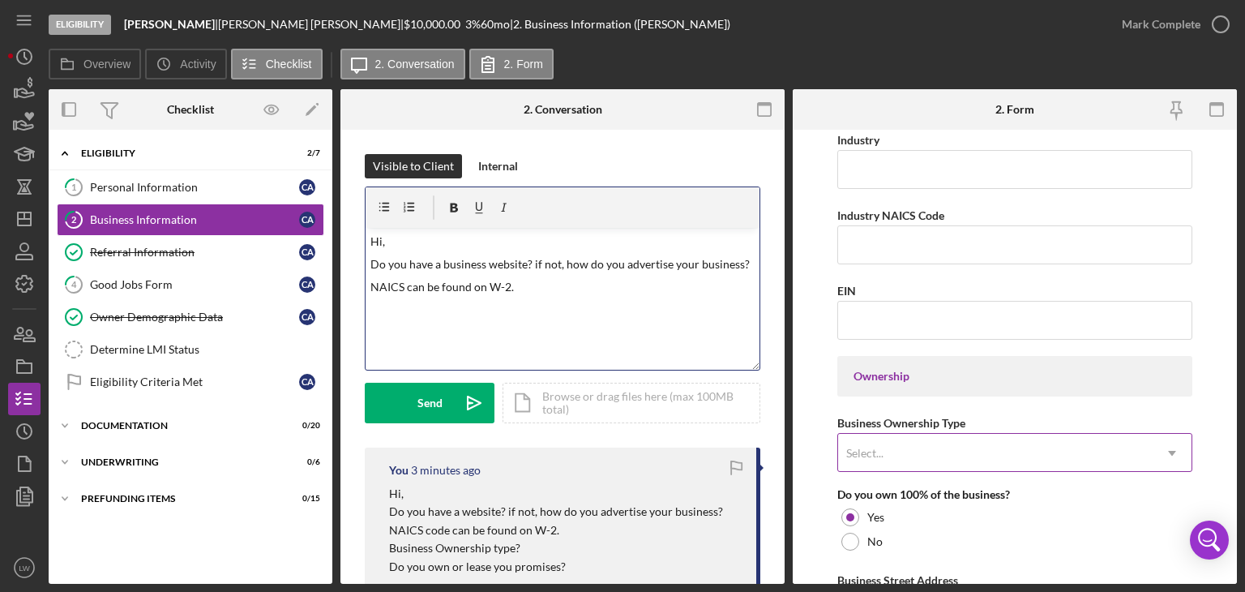
scroll to position [567, 0]
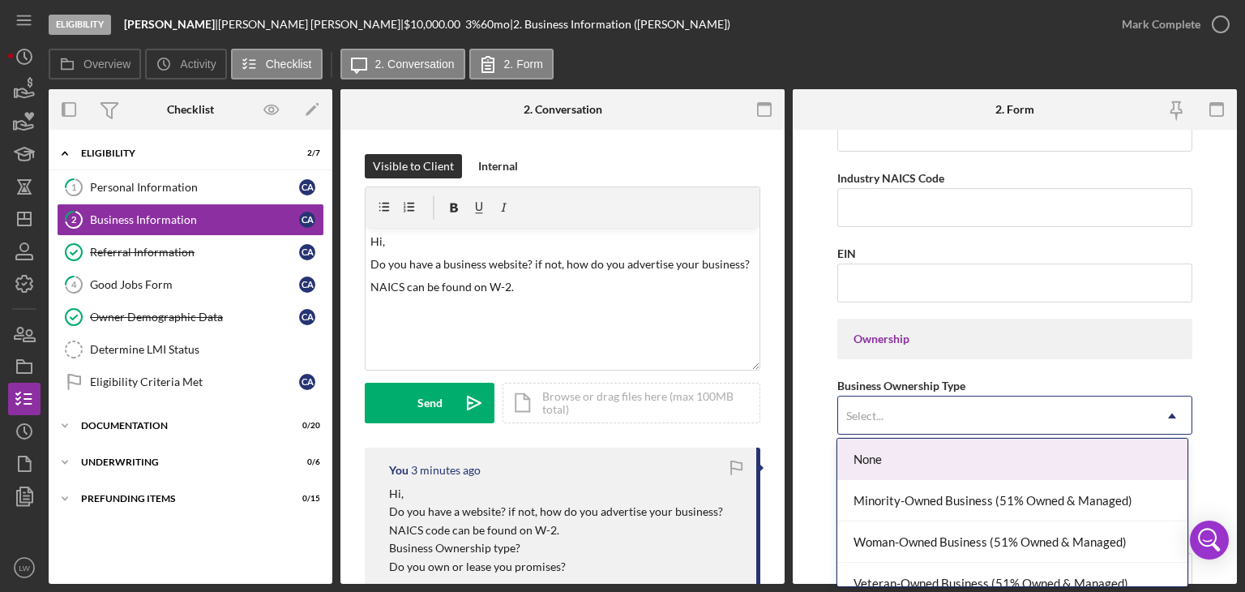
click at [1152, 408] on icon "Icon/Dropdown Arrow" at bounding box center [1171, 415] width 39 height 39
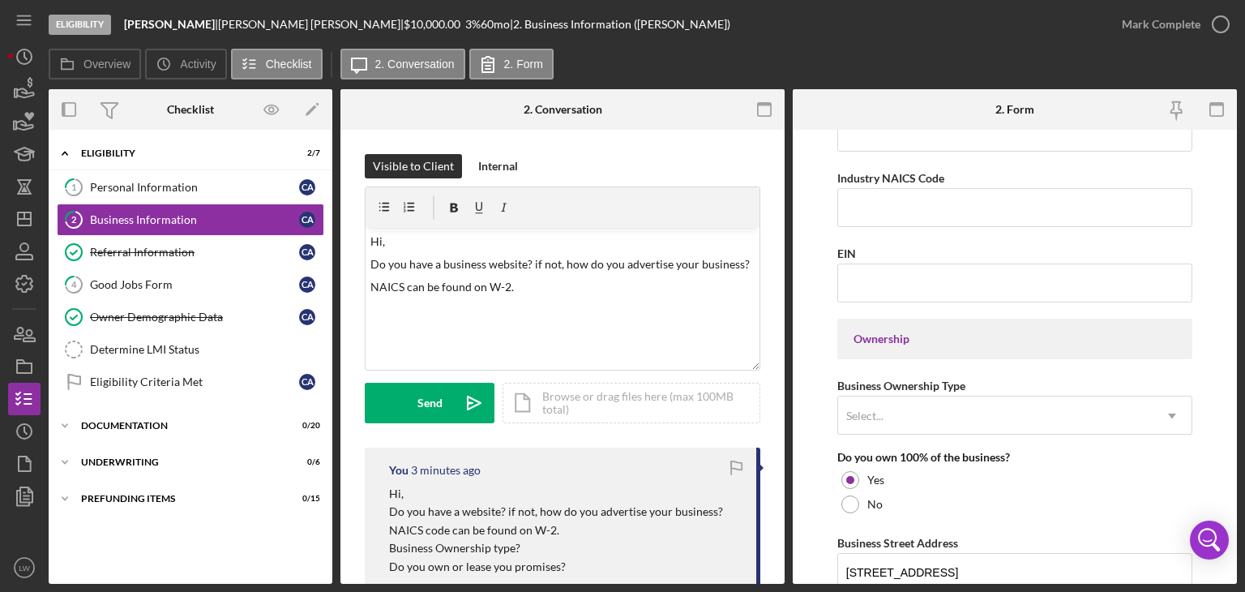
click at [1198, 399] on form "Business Name [PERSON_NAME] DBA [PERSON_NAME] Business Start Date [DATE] Legal …" at bounding box center [1015, 357] width 444 height 454
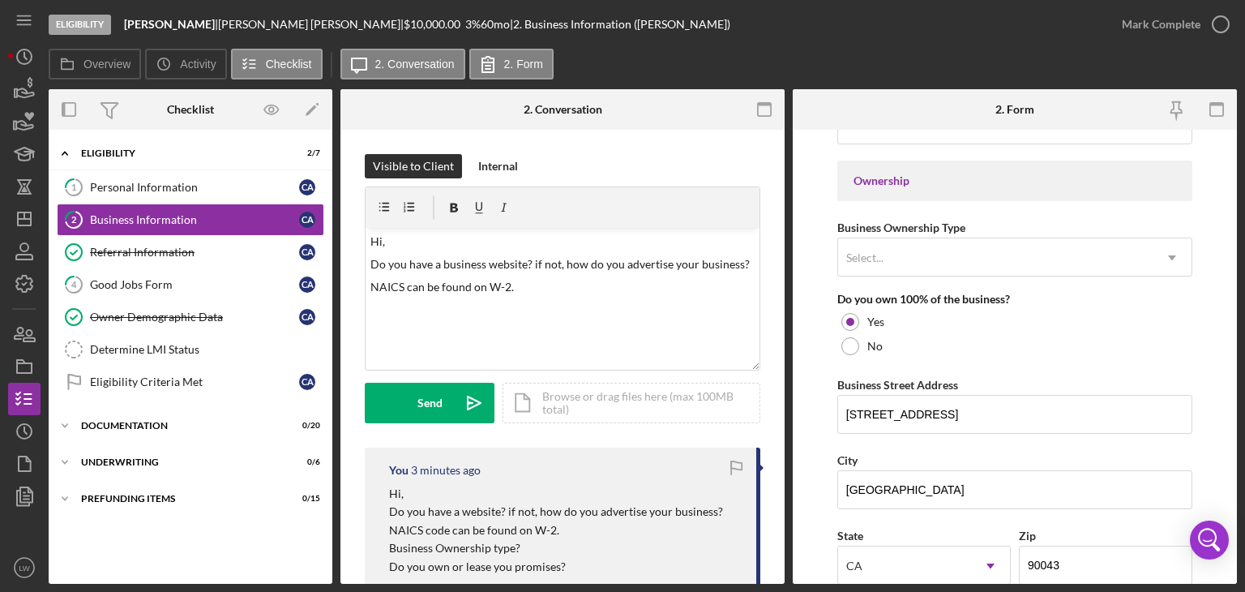
scroll to position [729, 0]
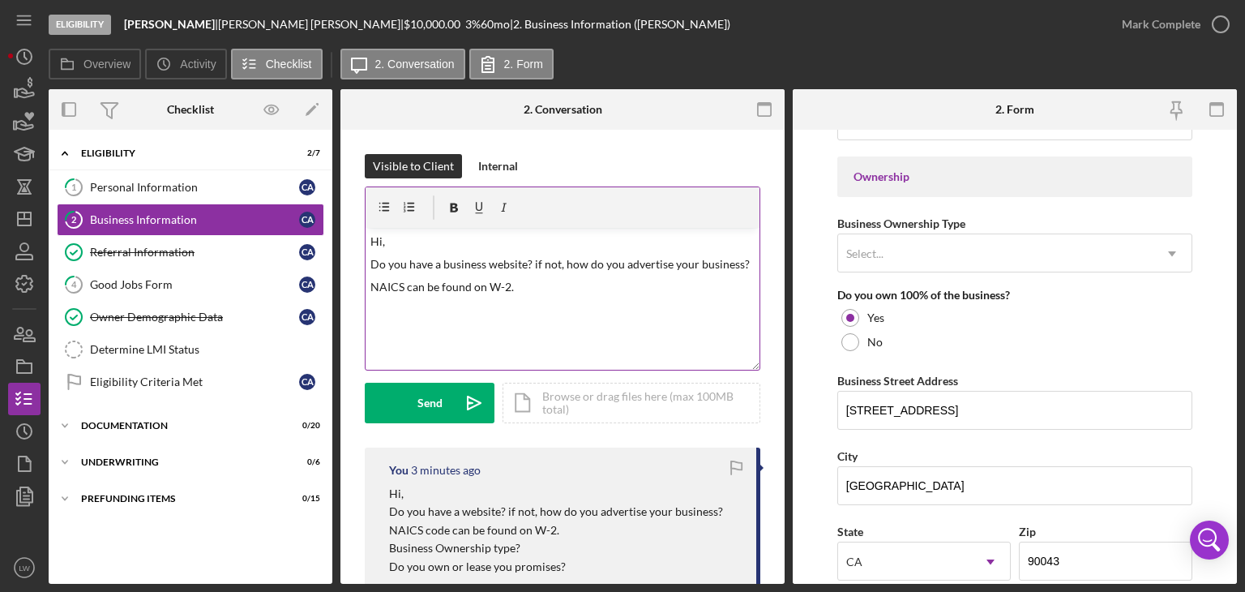
click at [691, 290] on p "NAICS can be found on W-2." at bounding box center [562, 287] width 385 height 18
click at [1027, 250] on div "Select..." at bounding box center [995, 253] width 314 height 37
click at [1157, 213] on div "Business Ownership Type Select... Icon/Dropdown Arrow" at bounding box center [1014, 242] width 355 height 59
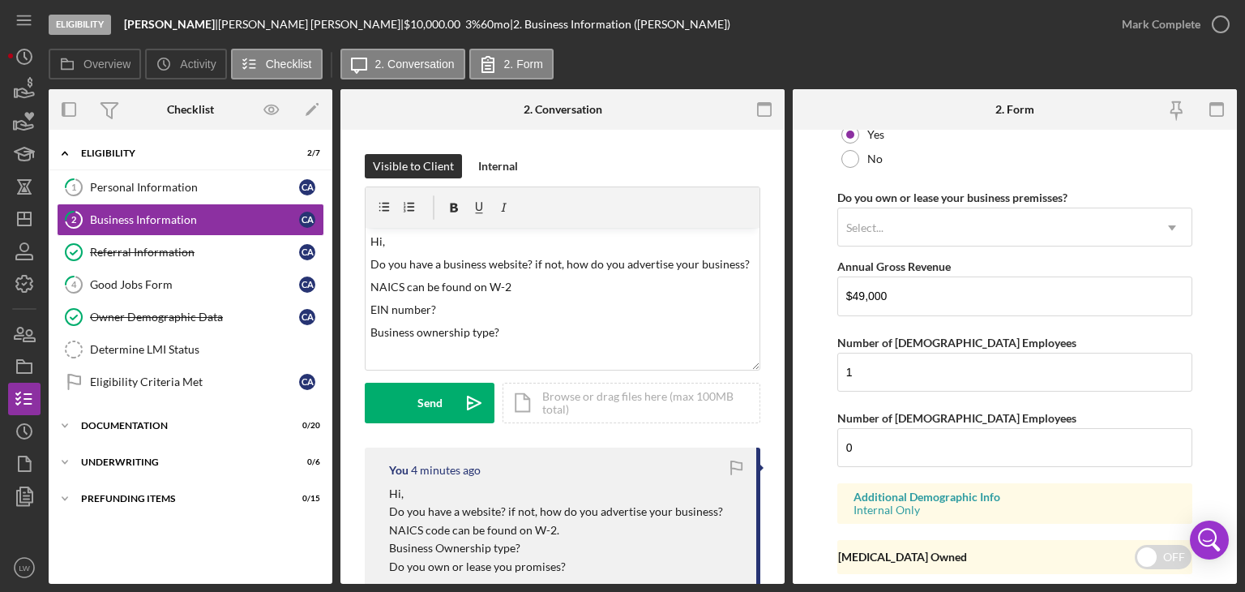
scroll to position [1340, 0]
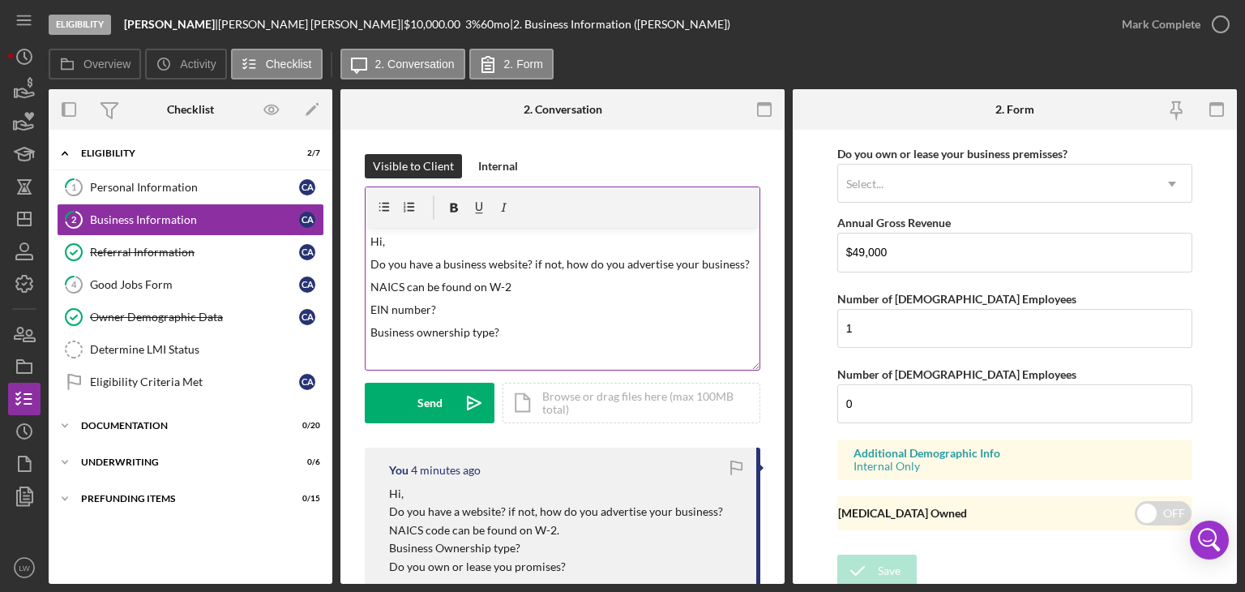
click at [567, 348] on p at bounding box center [562, 355] width 385 height 18
drag, startPoint x: 574, startPoint y: 357, endPoint x: 562, endPoint y: 351, distance: 13.8
click at [562, 351] on p "Do you own or lease you business premisses?" at bounding box center [562, 355] width 385 height 18
click at [635, 342] on div "v Color teal Color pink Remove color Add row above Add row below Add column bef…" at bounding box center [563, 299] width 394 height 142
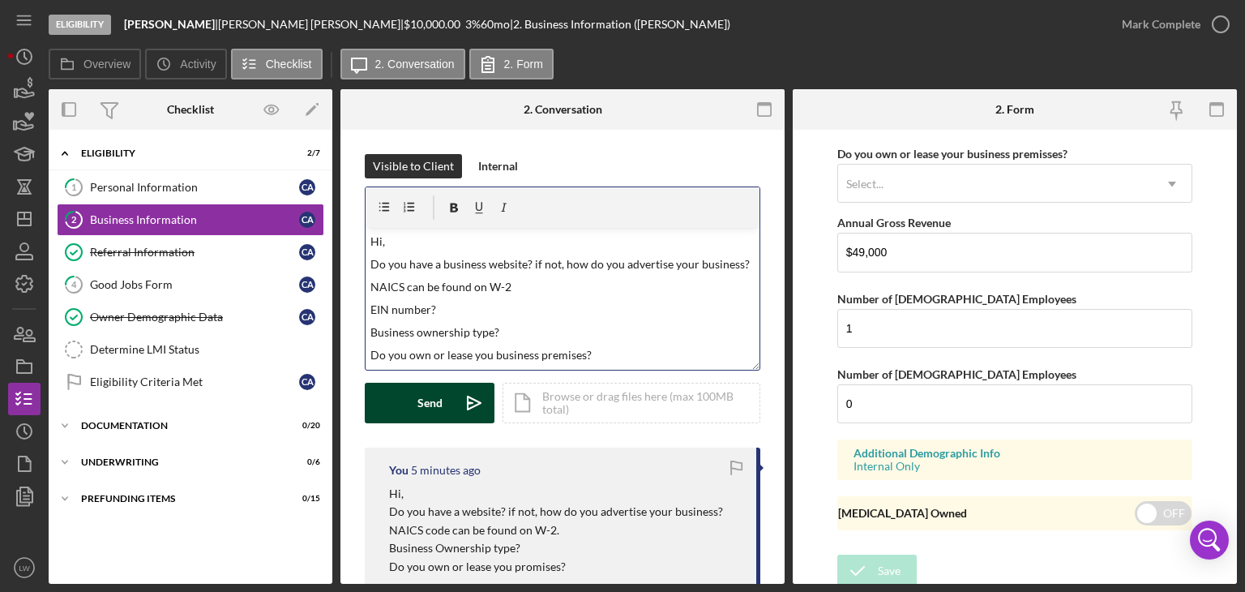
click at [401, 400] on button "Send Icon/icon-invite-send" at bounding box center [430, 403] width 130 height 41
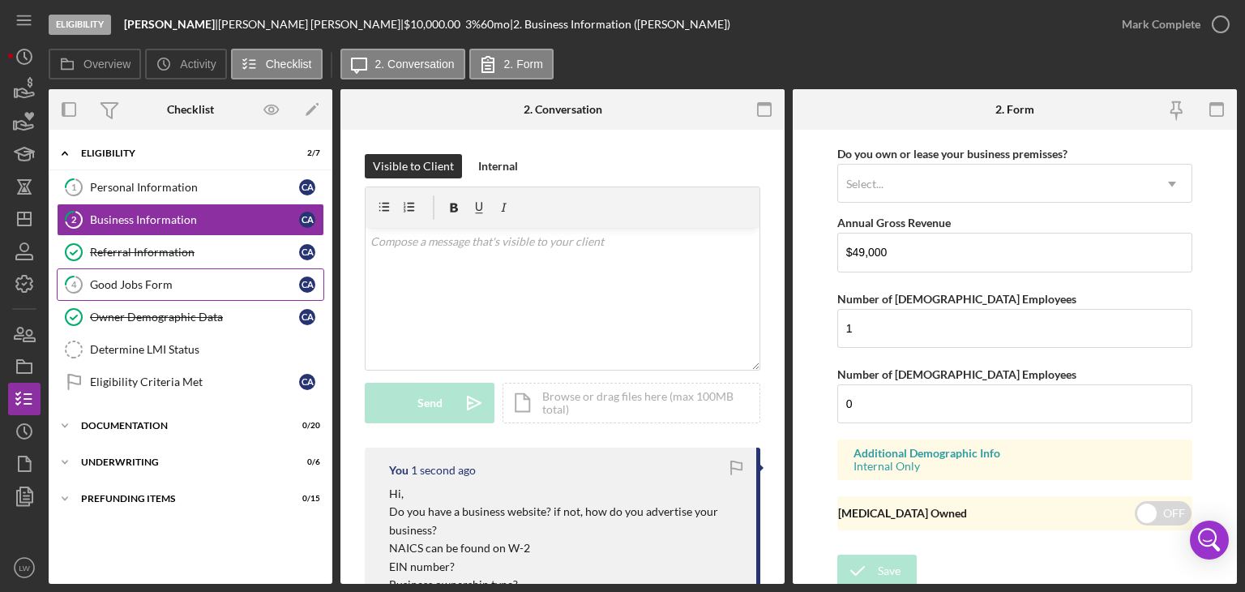
click at [170, 278] on div "Good Jobs Form" at bounding box center [194, 284] width 209 height 13
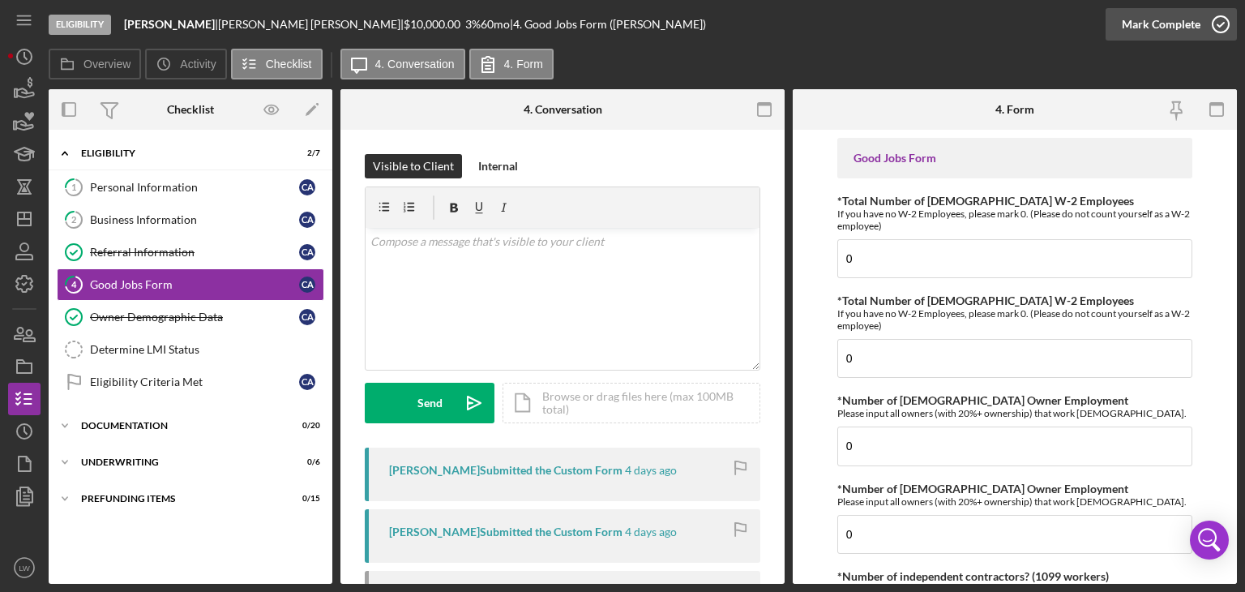
click at [1155, 24] on div "Mark Complete" at bounding box center [1161, 24] width 79 height 32
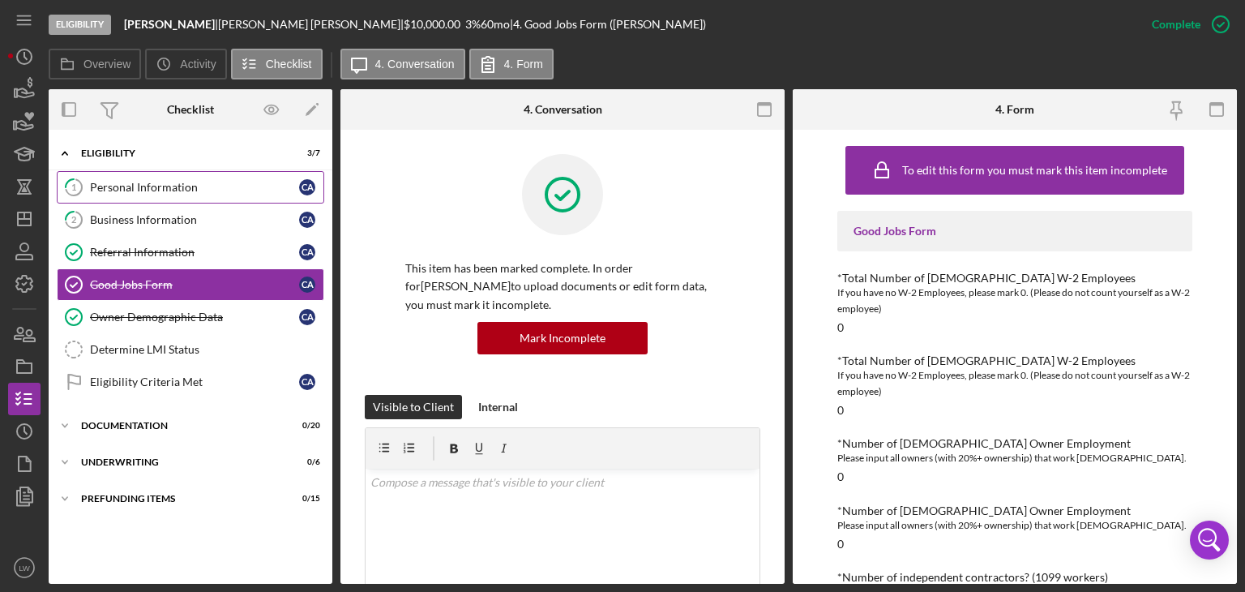
click at [192, 189] on div "Personal Information" at bounding box center [194, 187] width 209 height 13
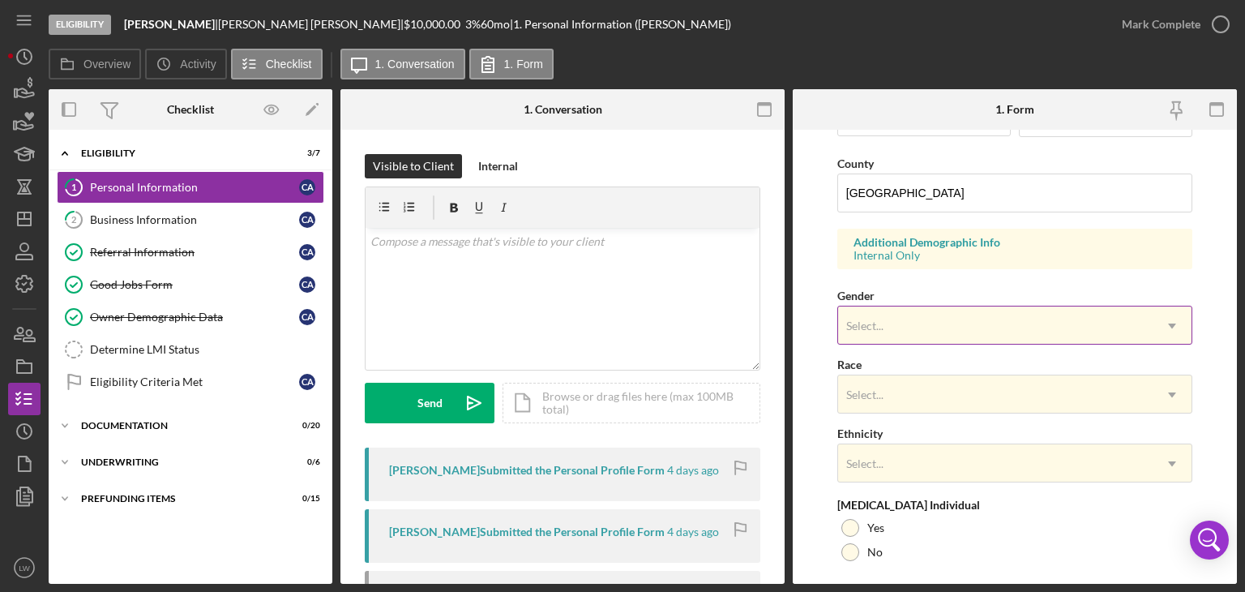
scroll to position [567, 0]
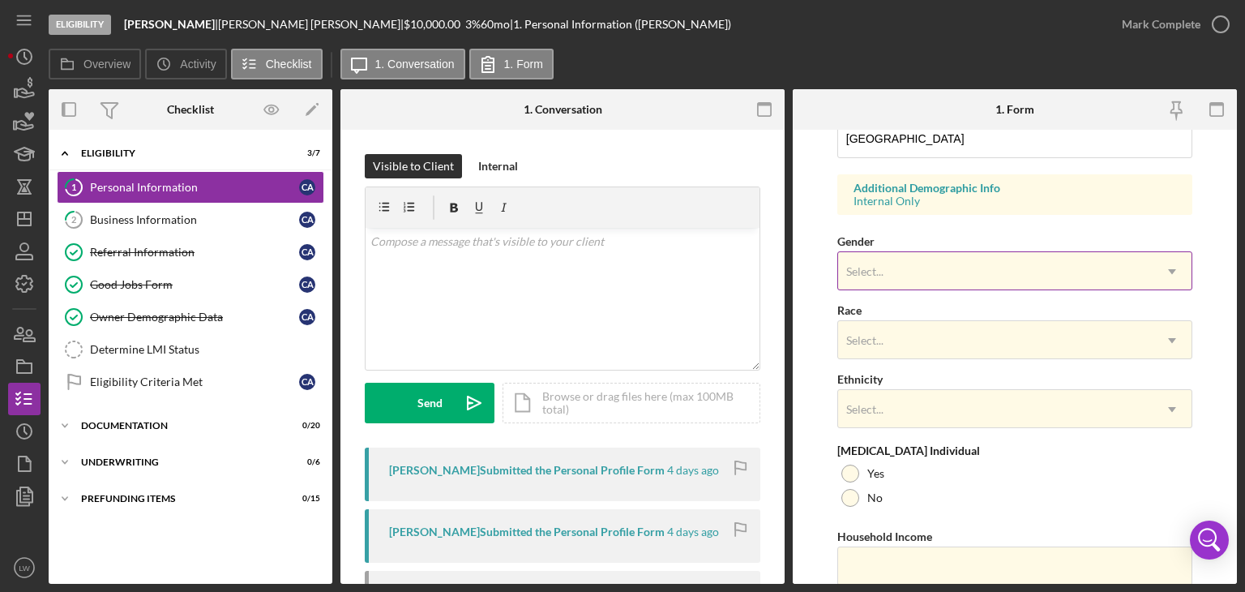
click at [840, 271] on div "Select..." at bounding box center [995, 271] width 314 height 37
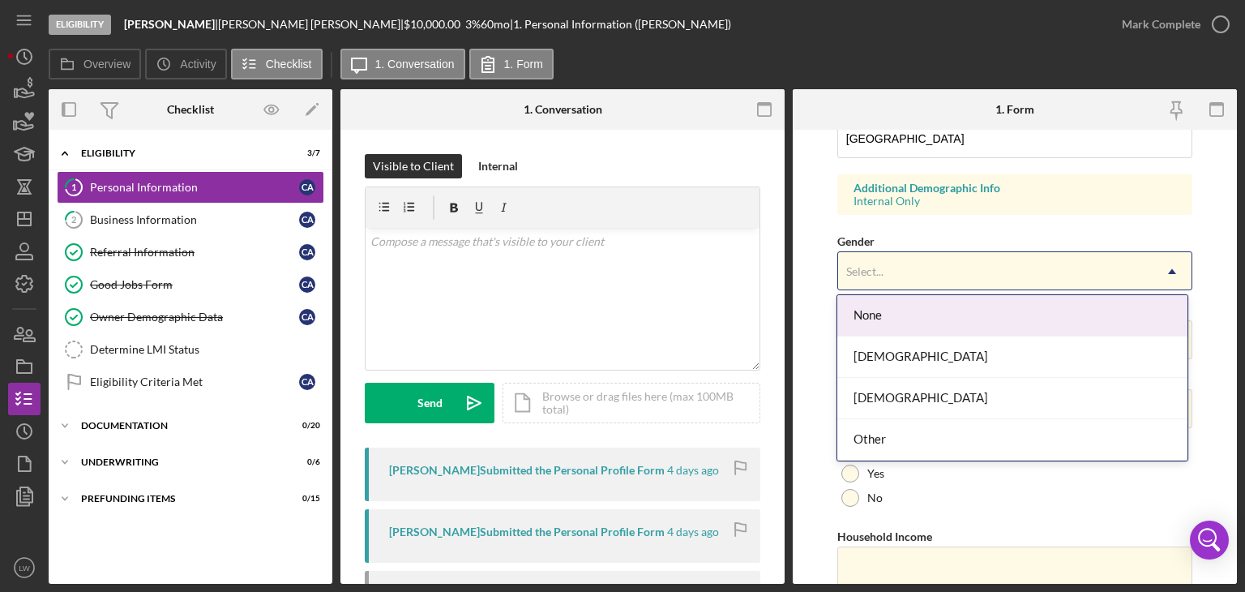
click at [909, 245] on div "Gender 4 results available. Use Up and Down to choose options, press Enter to s…" at bounding box center [1014, 260] width 355 height 59
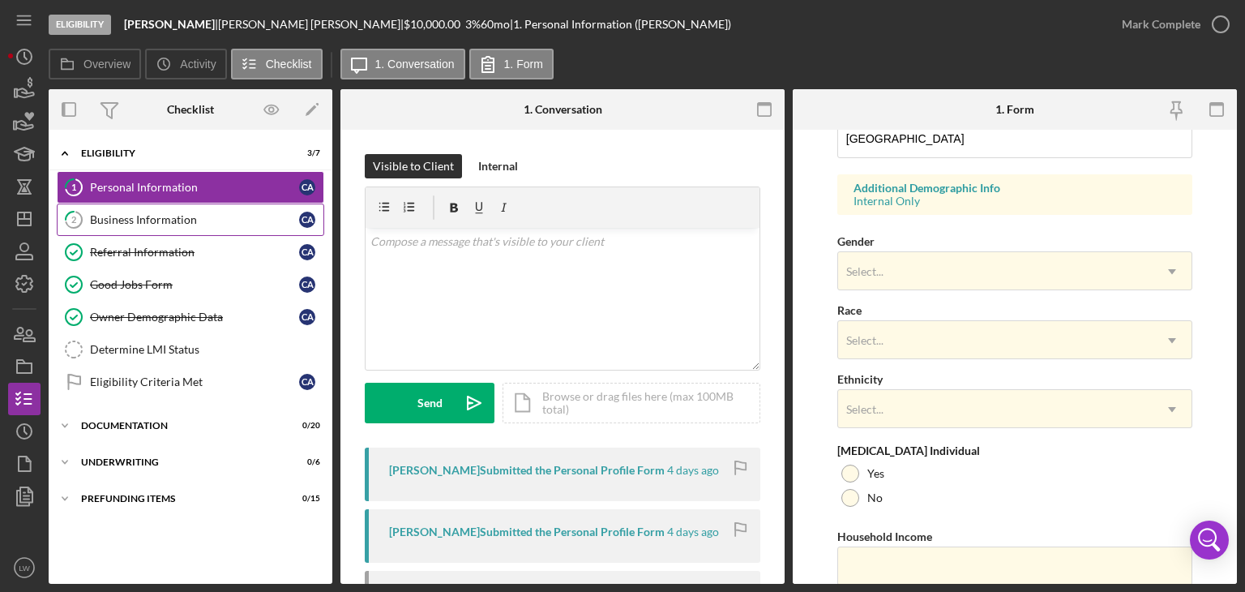
click at [157, 215] on div "Business Information" at bounding box center [194, 219] width 209 height 13
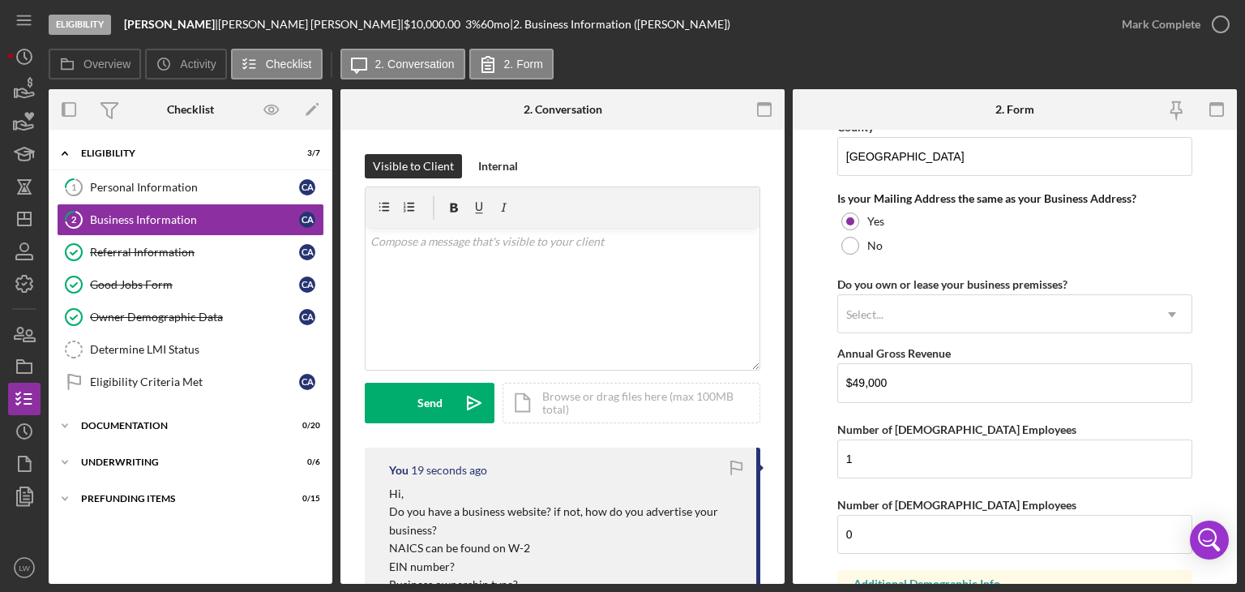
scroll to position [1340, 0]
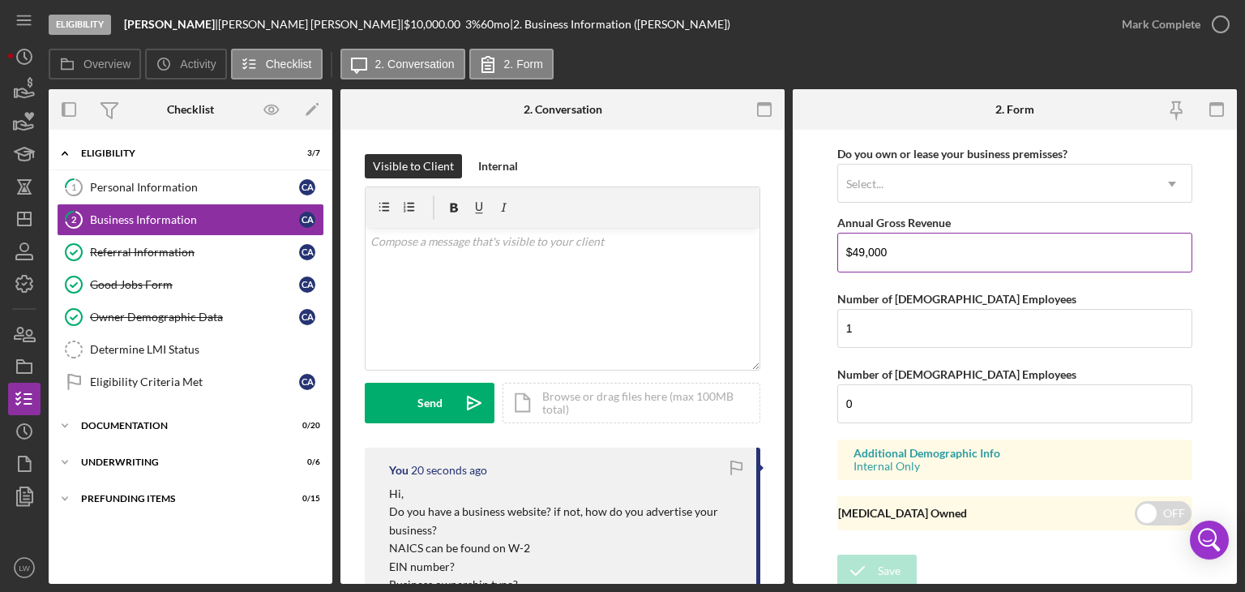
click at [875, 241] on input "$49,000" at bounding box center [1014, 252] width 355 height 39
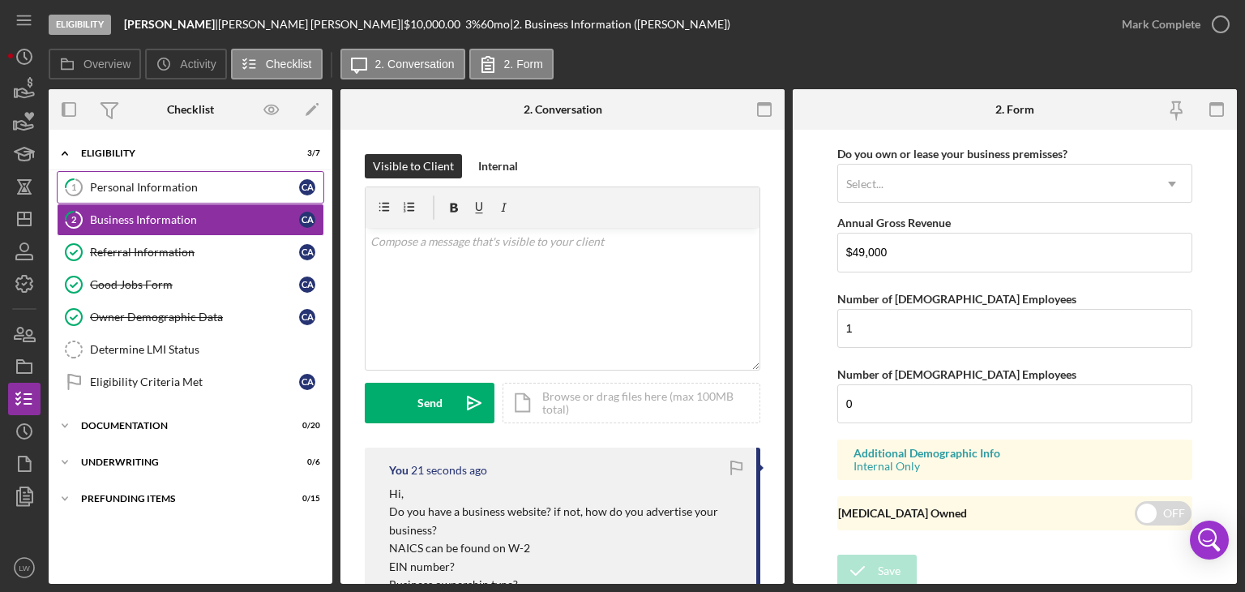
click at [178, 181] on div "Personal Information" at bounding box center [194, 187] width 209 height 13
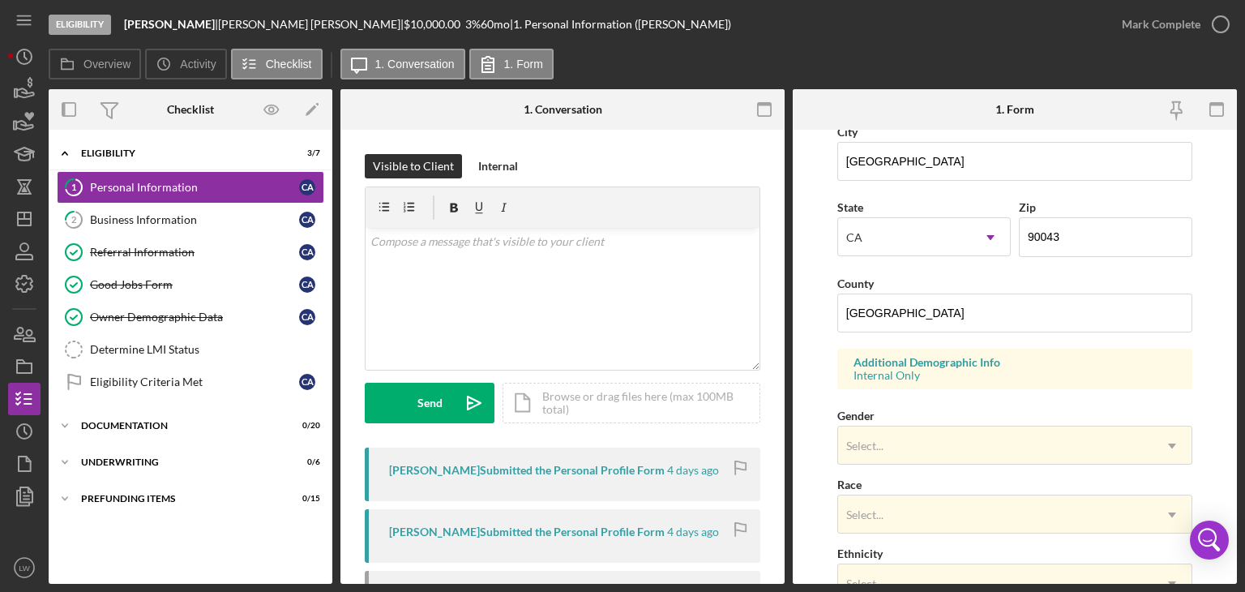
scroll to position [626, 0]
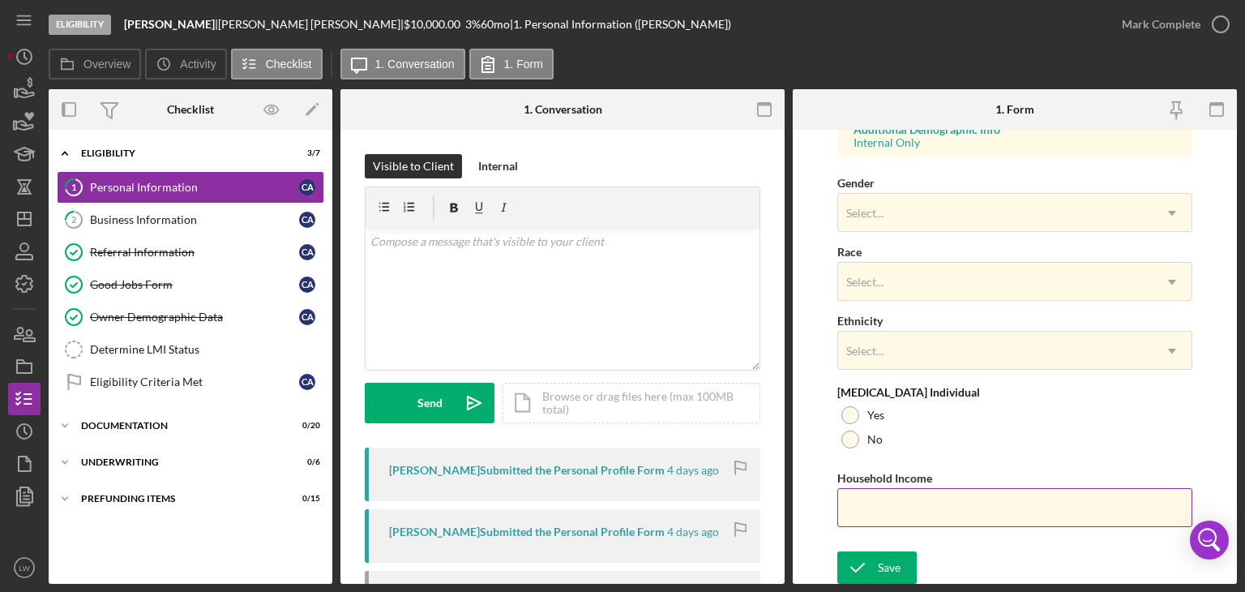
click at [908, 507] on input "Household Income" at bounding box center [1014, 507] width 355 height 39
type input "$49,000"
click at [846, 432] on div at bounding box center [850, 439] width 18 height 18
click at [860, 344] on div "Select..." at bounding box center [864, 350] width 37 height 13
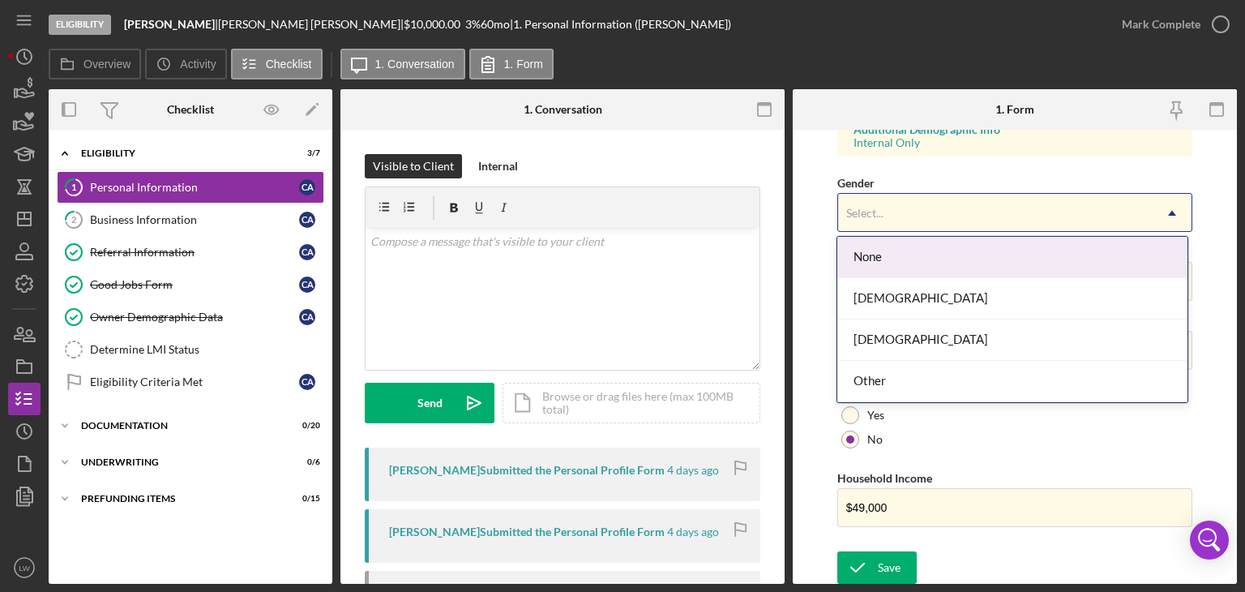
click at [911, 202] on div "Select..." at bounding box center [995, 213] width 314 height 37
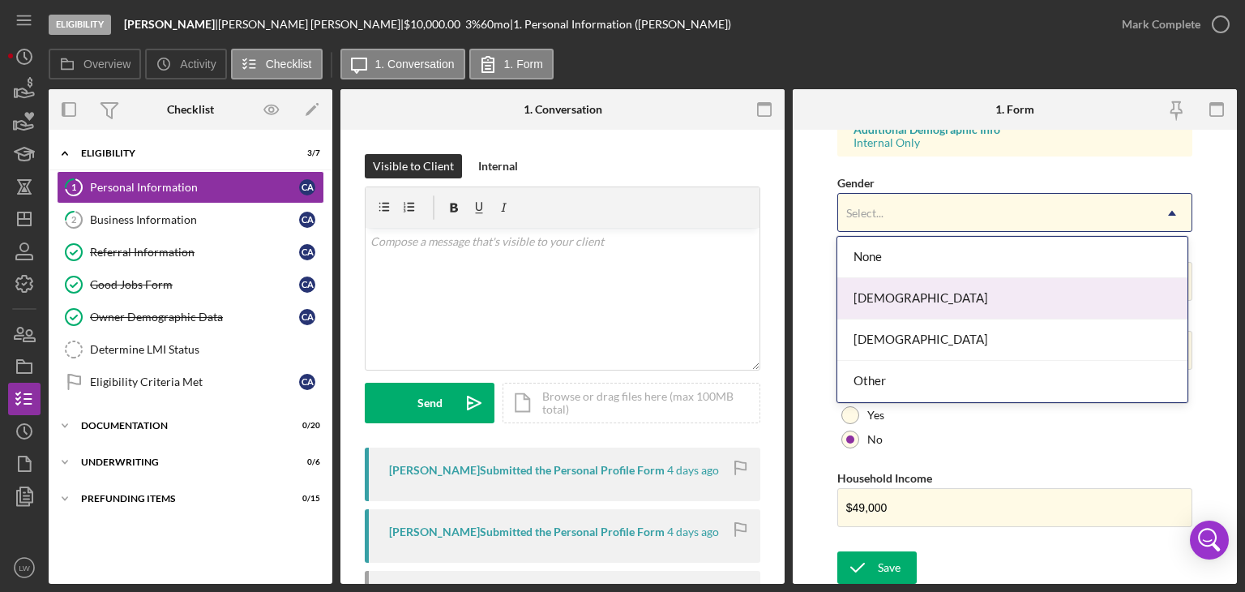
click at [886, 297] on div "[DEMOGRAPHIC_DATA]" at bounding box center [1012, 298] width 350 height 41
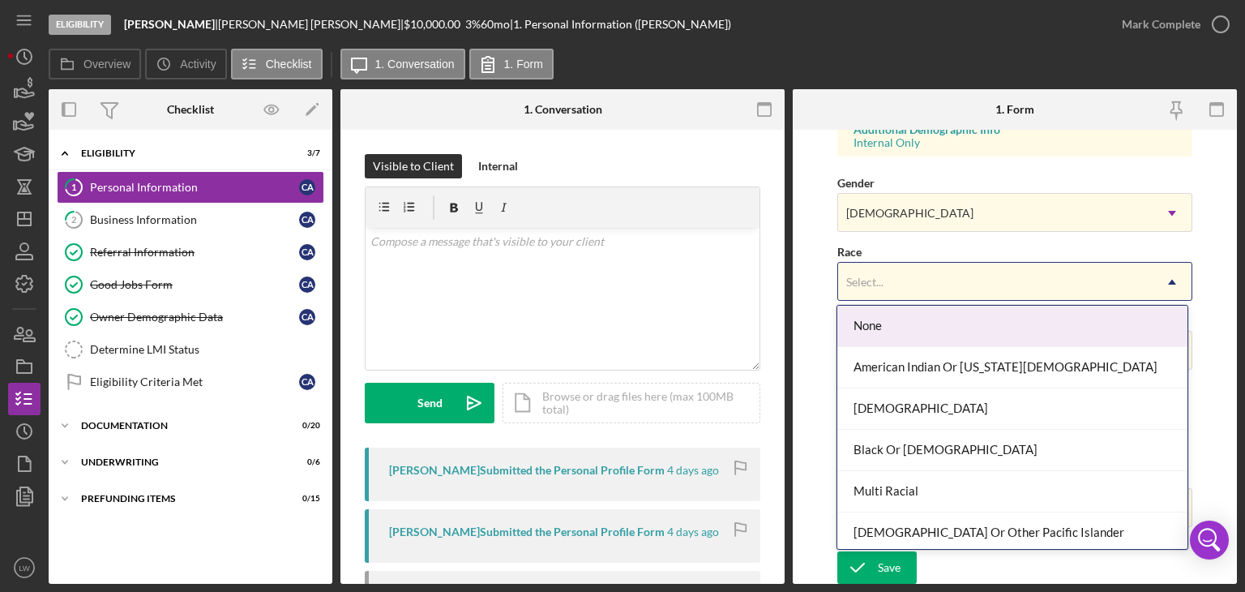
click at [888, 271] on div "Select..." at bounding box center [995, 281] width 314 height 37
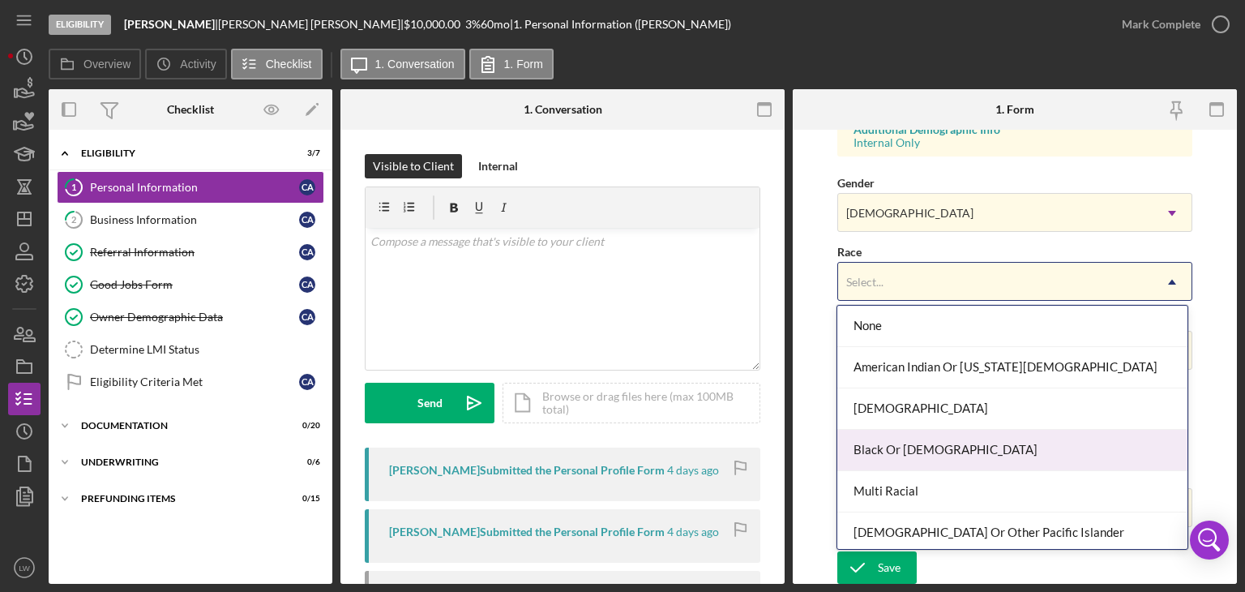
click at [915, 445] on div "Black Or [DEMOGRAPHIC_DATA]" at bounding box center [1012, 450] width 350 height 41
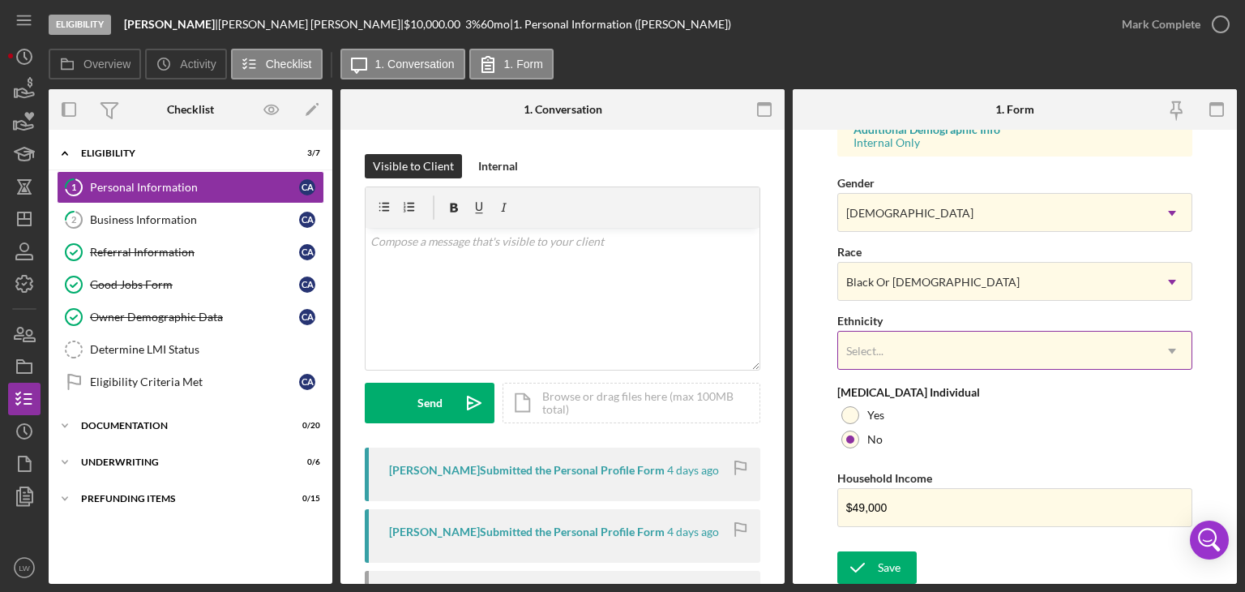
click at [900, 344] on div "Select..." at bounding box center [995, 350] width 314 height 37
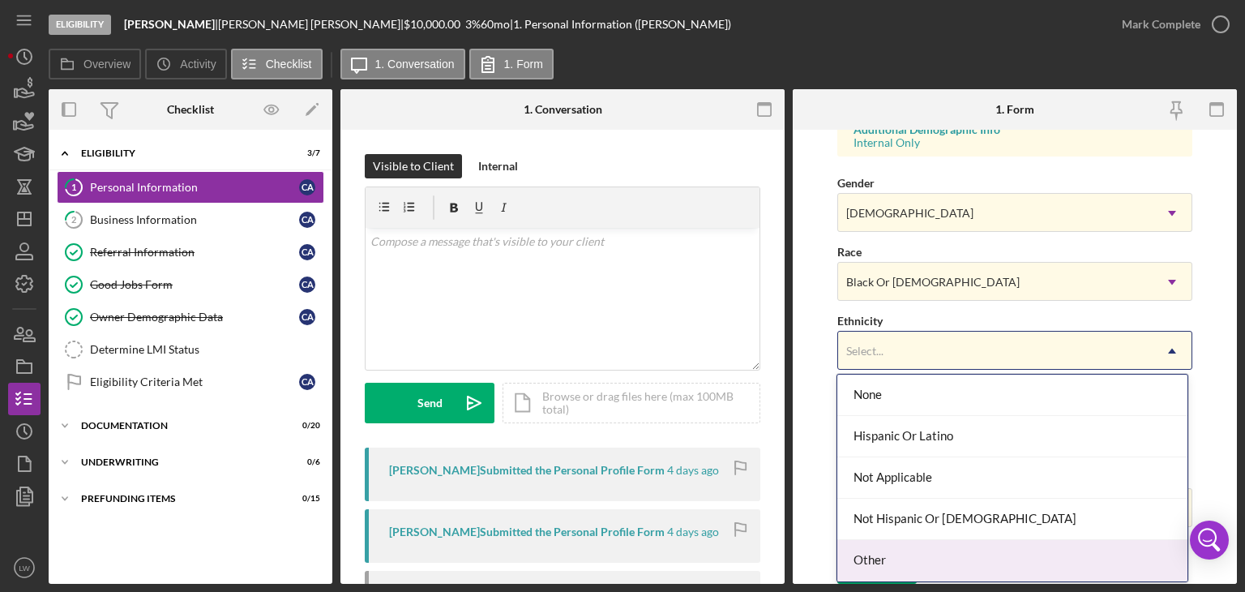
click at [921, 561] on div "Other" at bounding box center [1012, 560] width 350 height 41
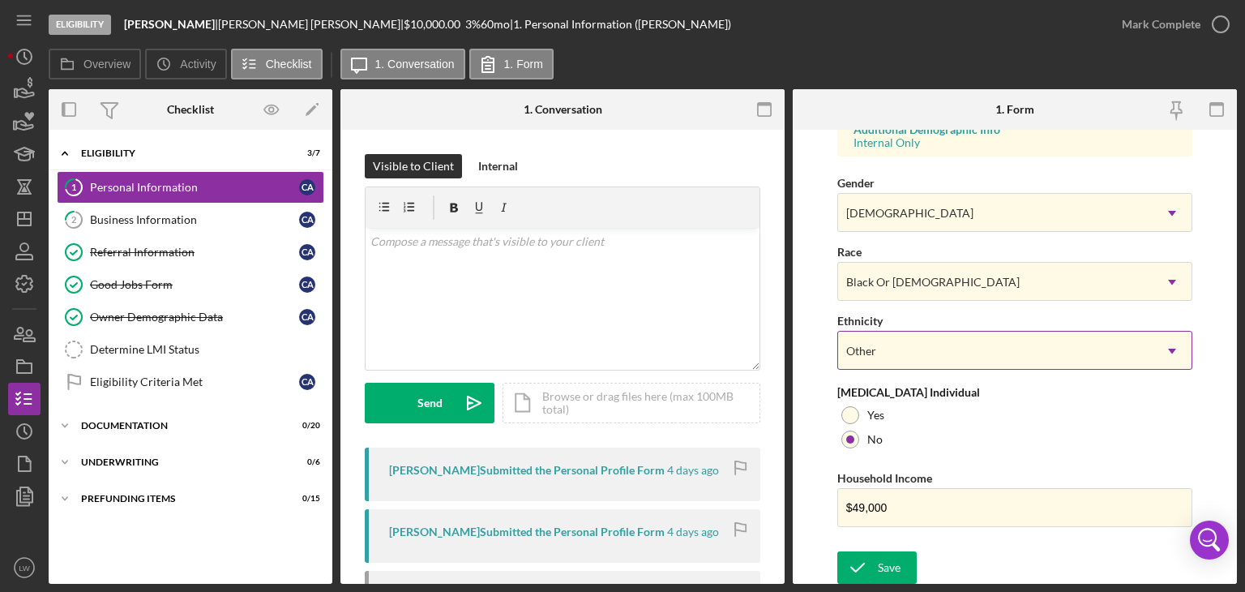
click at [1050, 346] on div "Other" at bounding box center [995, 350] width 314 height 37
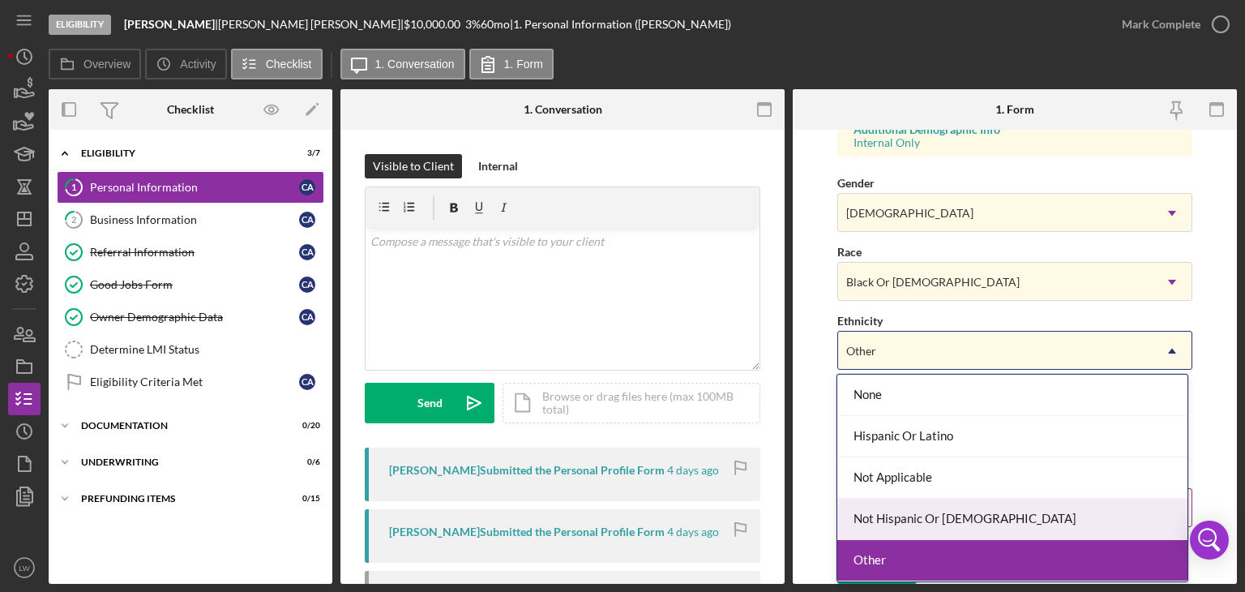
click at [968, 523] on div "Not Hispanic Or [DEMOGRAPHIC_DATA]" at bounding box center [1012, 518] width 350 height 41
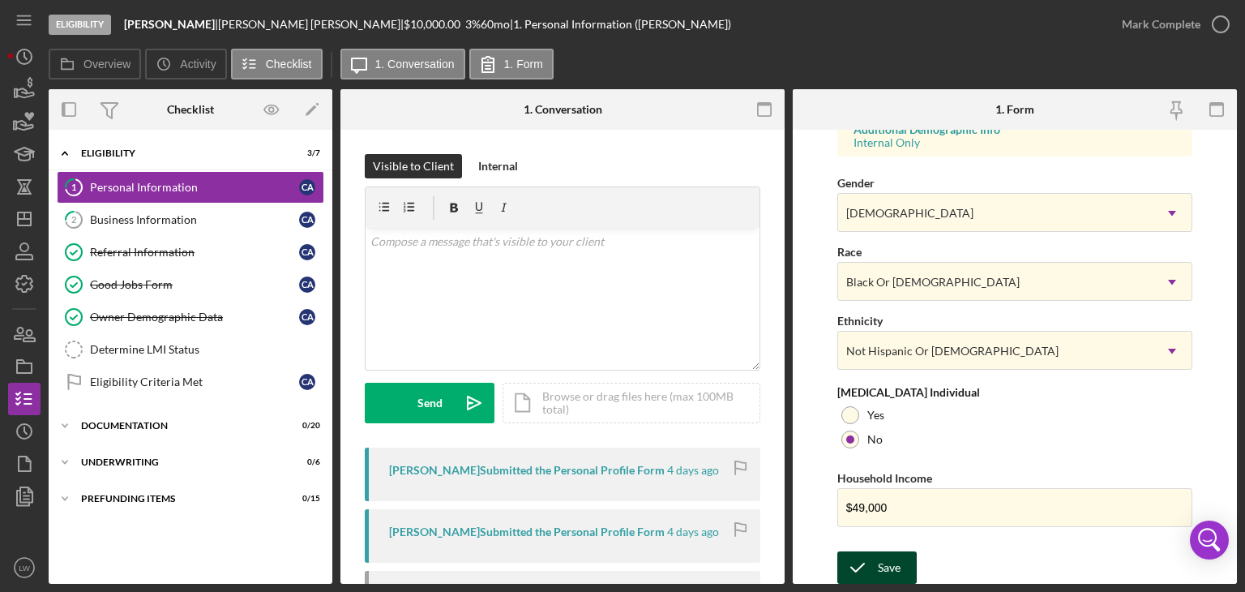
click at [883, 563] on div "Save" at bounding box center [889, 567] width 23 height 32
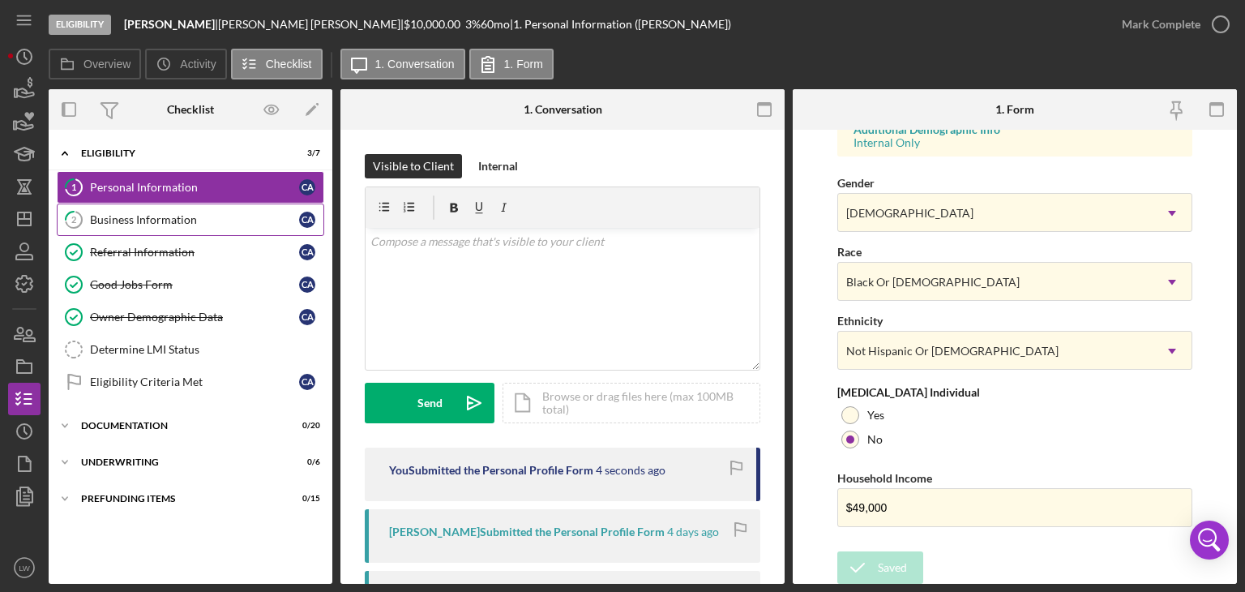
click at [102, 217] on div "Business Information" at bounding box center [194, 219] width 209 height 13
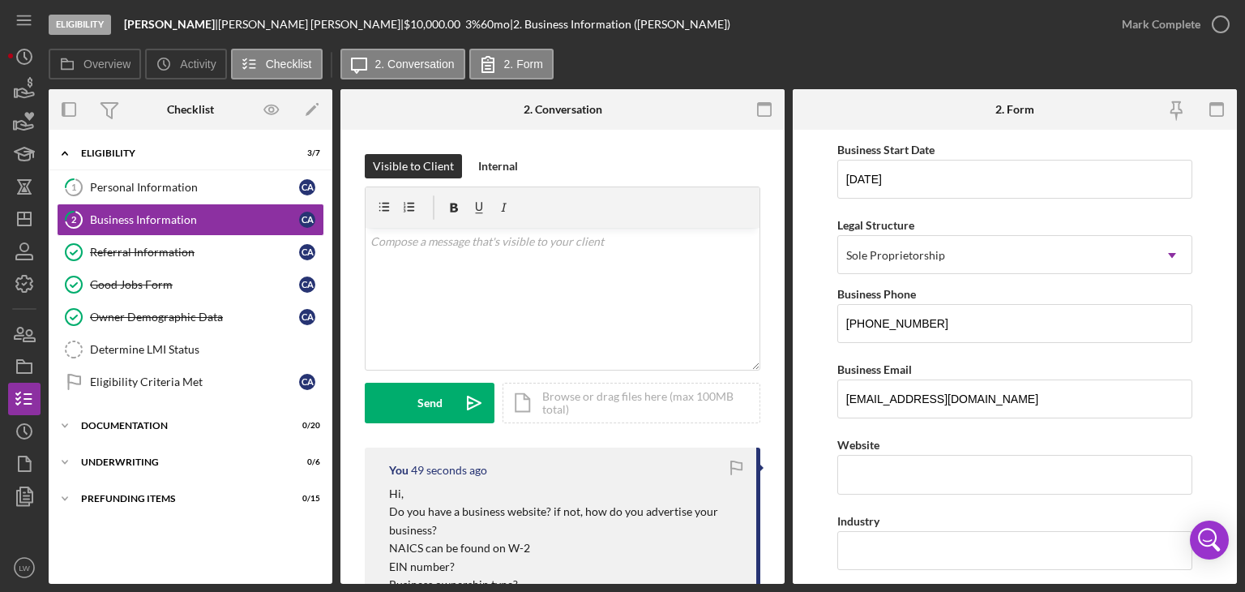
scroll to position [243, 0]
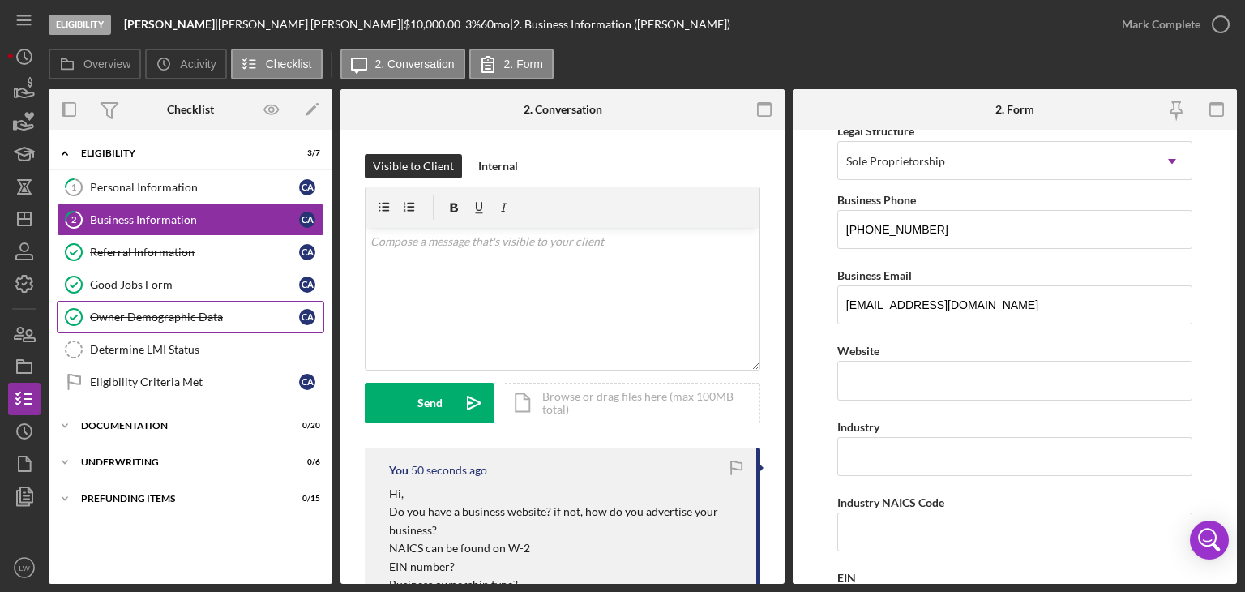
click at [237, 319] on div "Owner Demographic Data" at bounding box center [194, 316] width 209 height 13
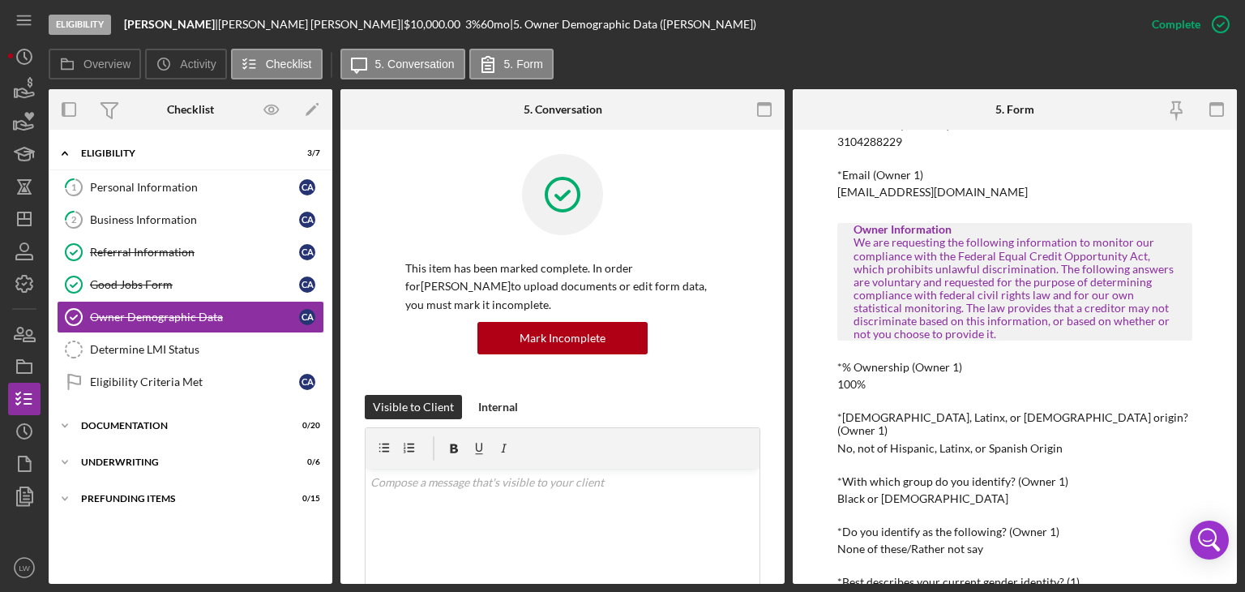
scroll to position [567, 0]
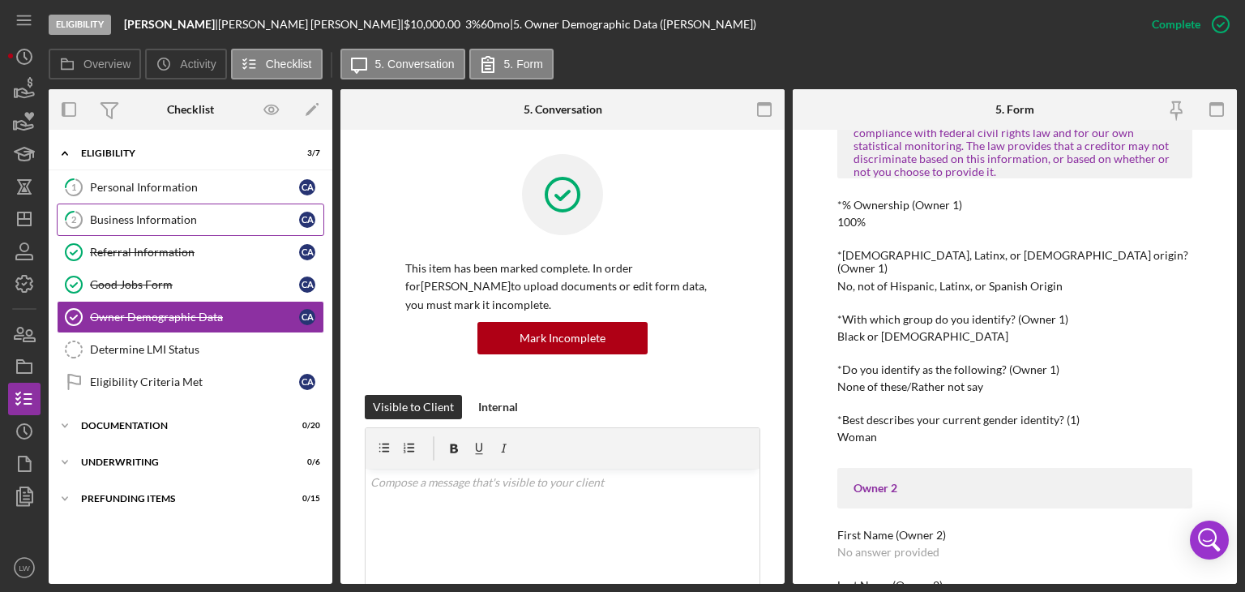
click at [159, 214] on div "Business Information" at bounding box center [194, 219] width 209 height 13
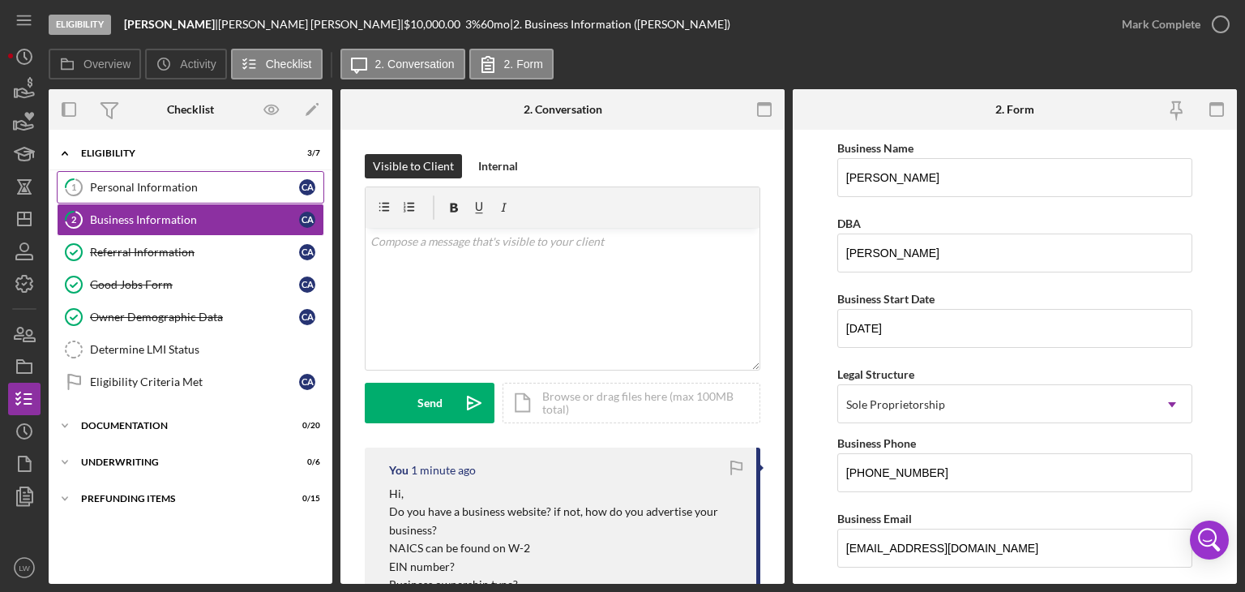
click at [190, 198] on link "1 Personal Information C A" at bounding box center [190, 187] width 267 height 32
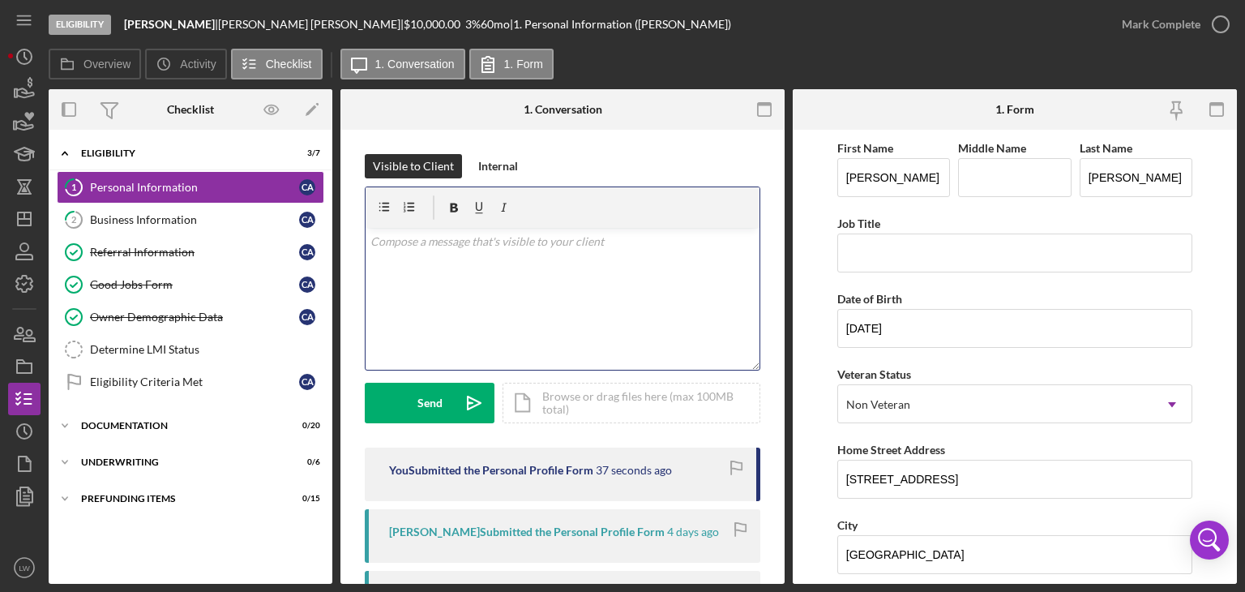
click at [534, 246] on p at bounding box center [562, 242] width 385 height 18
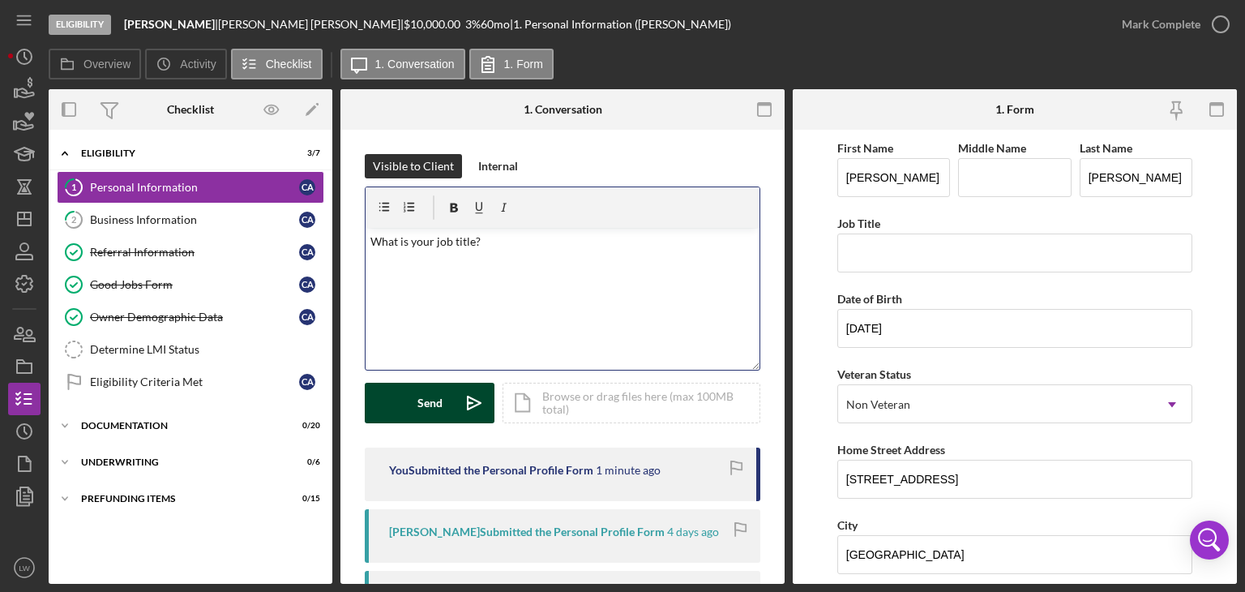
click at [412, 395] on button "Send Icon/icon-invite-send" at bounding box center [430, 403] width 130 height 41
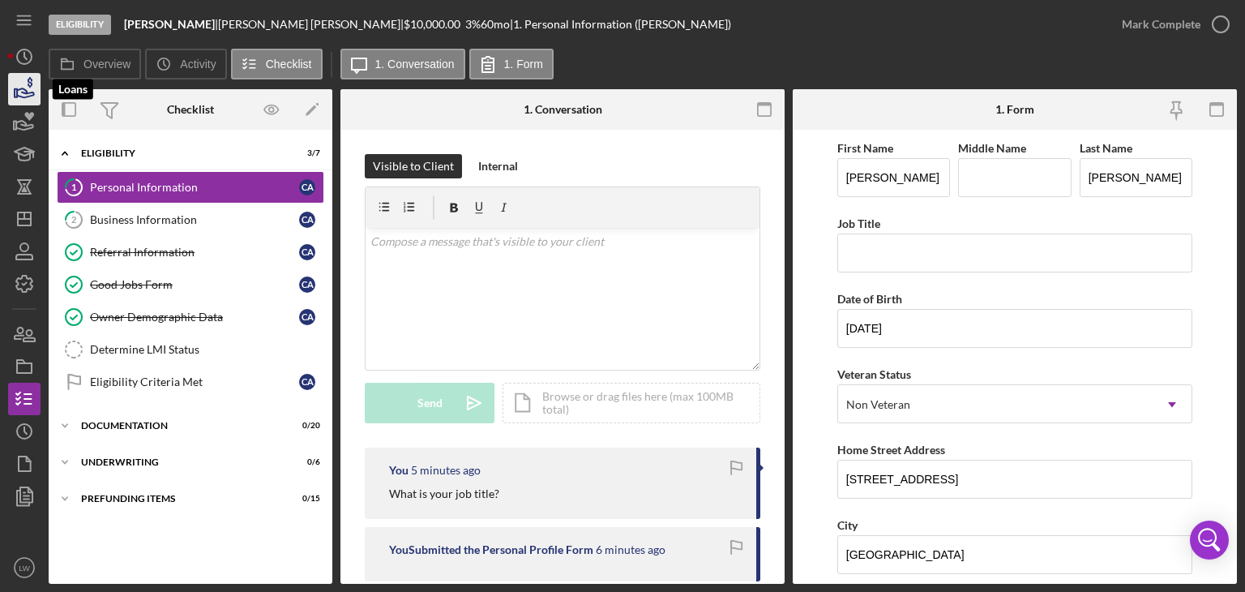
click at [35, 98] on icon "button" at bounding box center [24, 89] width 41 height 41
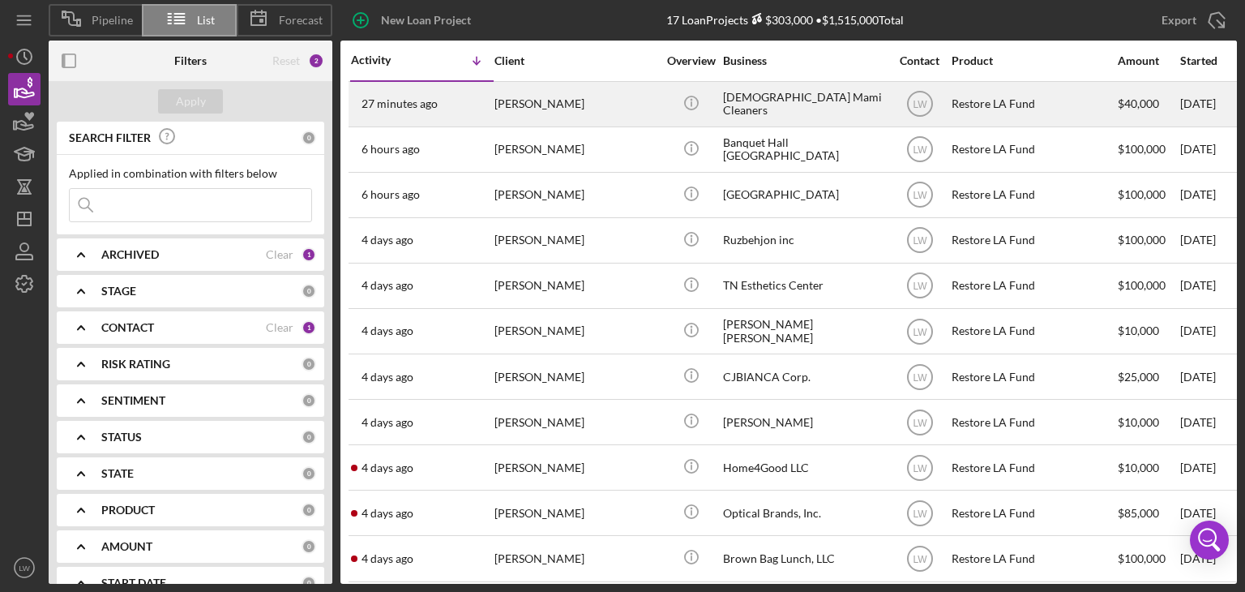
click at [464, 108] on div "27 minutes ago [PERSON_NAME]" at bounding box center [422, 104] width 142 height 43
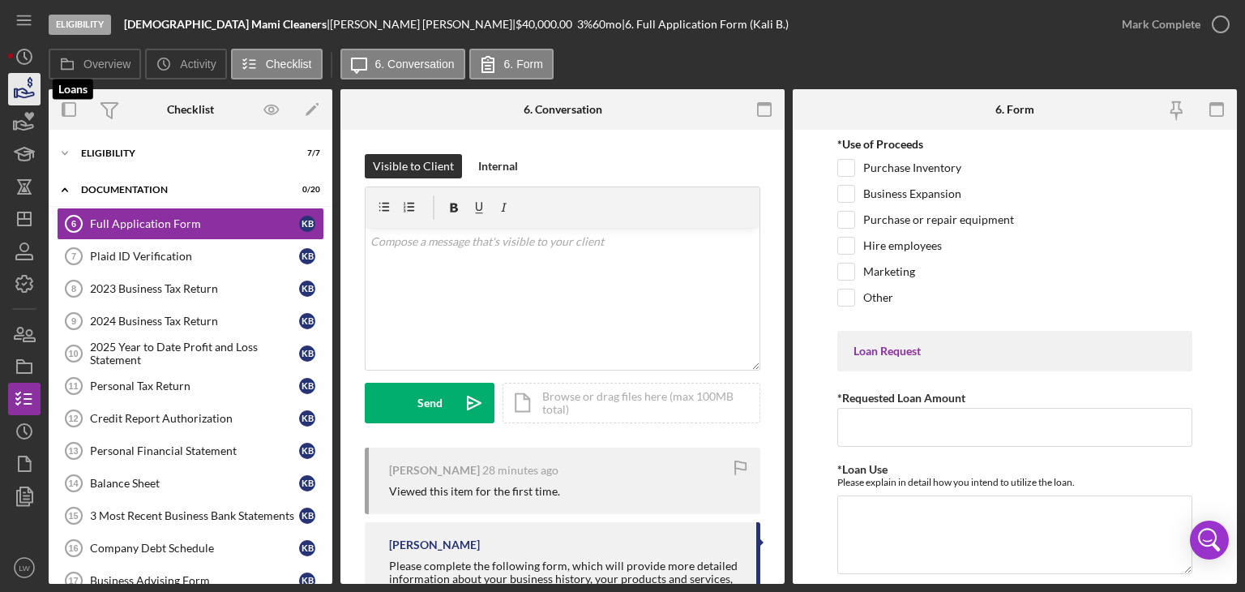
click at [26, 96] on icon "button" at bounding box center [25, 92] width 17 height 9
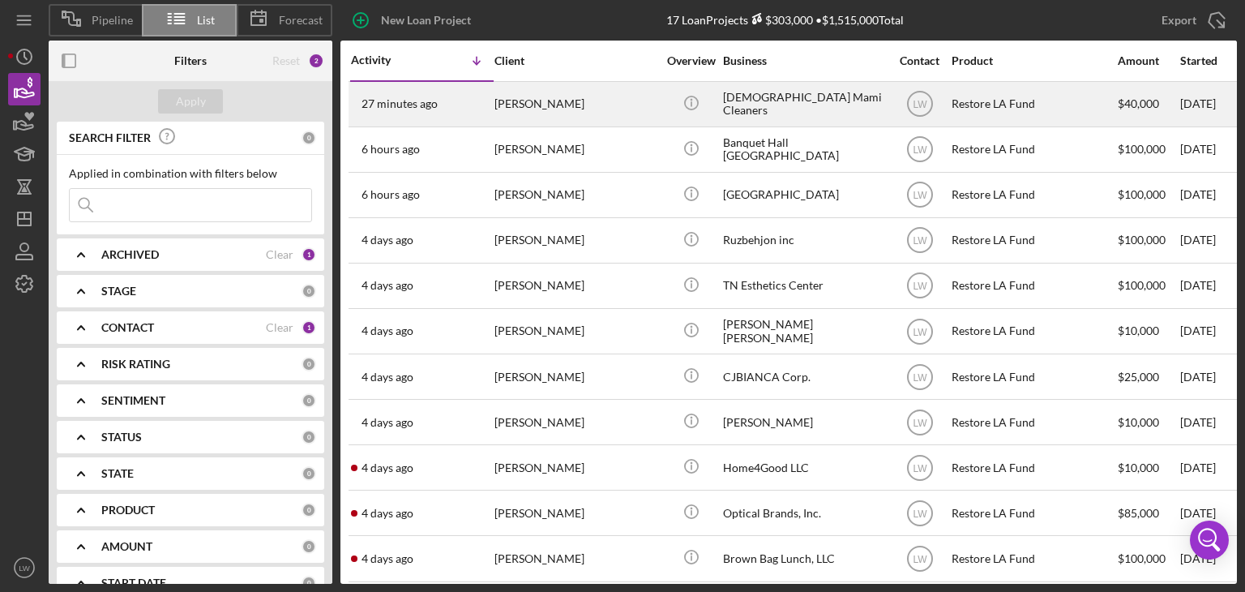
click at [506, 113] on div "[PERSON_NAME]" at bounding box center [575, 104] width 162 height 43
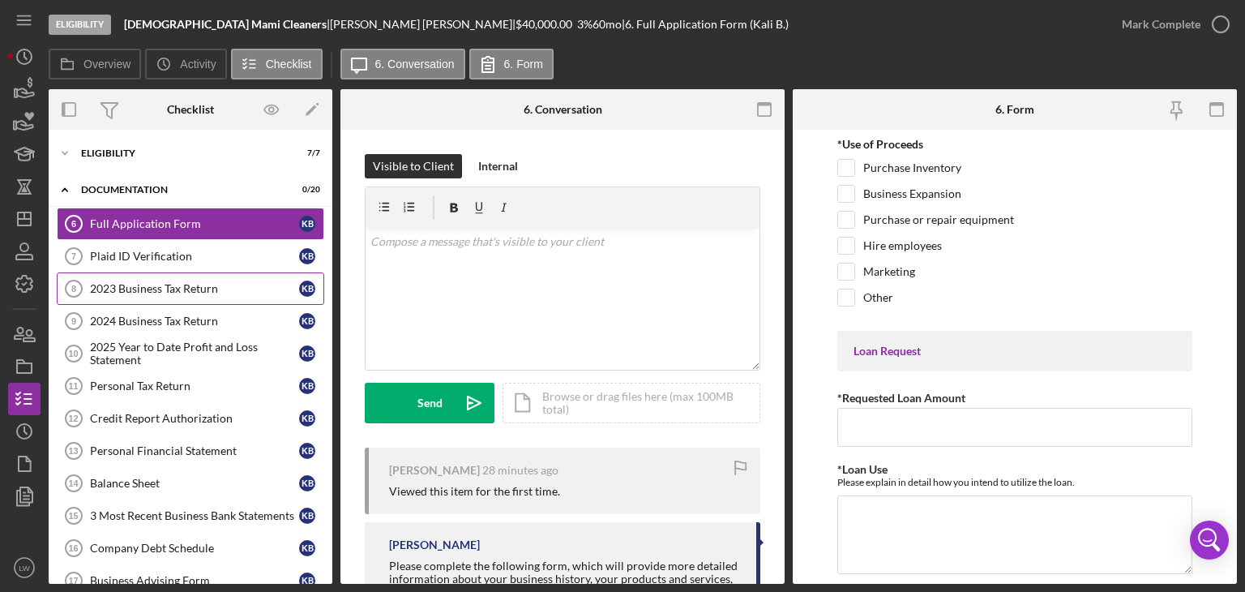
scroll to position [354, 0]
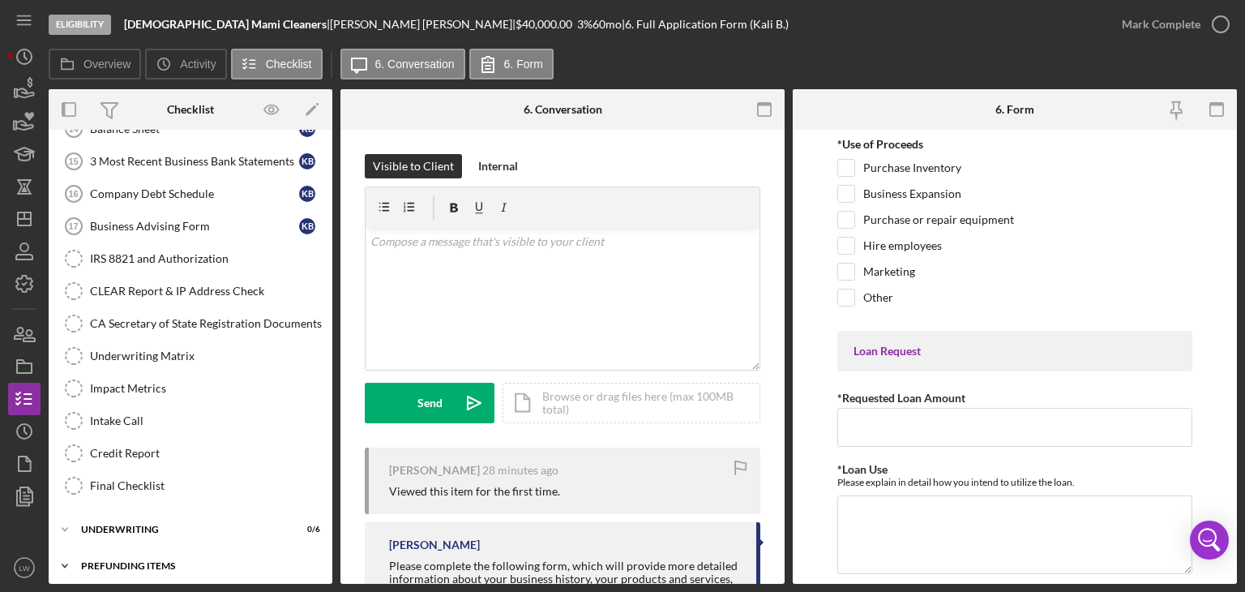
click at [183, 549] on div "Icon/Expander Prefunding Items 0 / 15" at bounding box center [191, 565] width 284 height 32
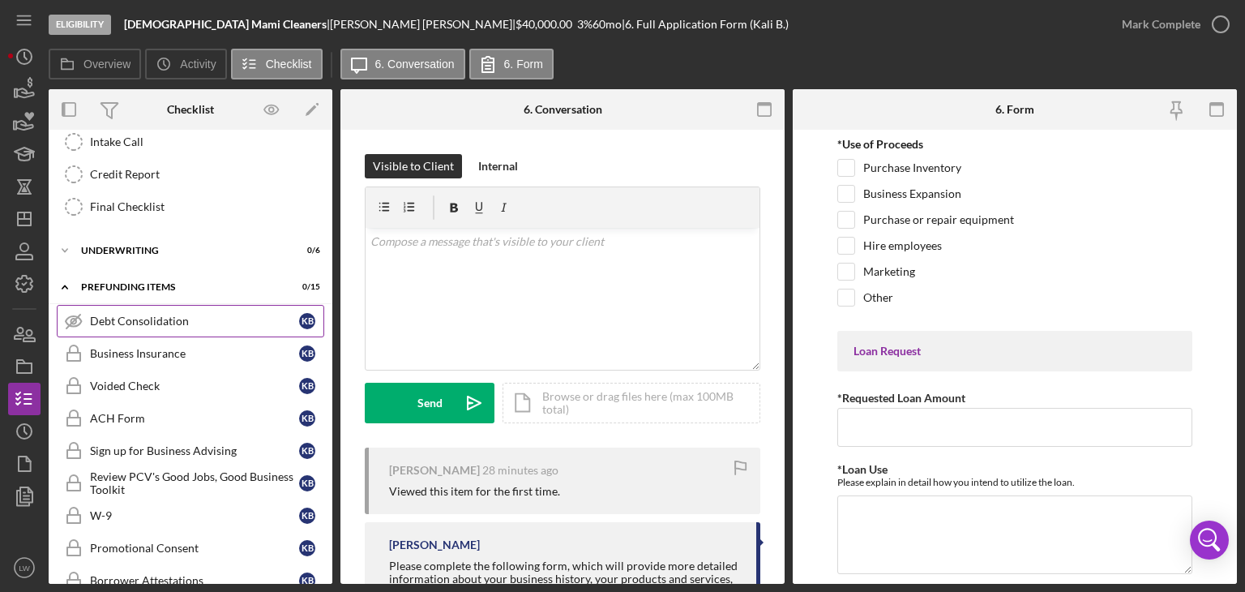
scroll to position [516, 0]
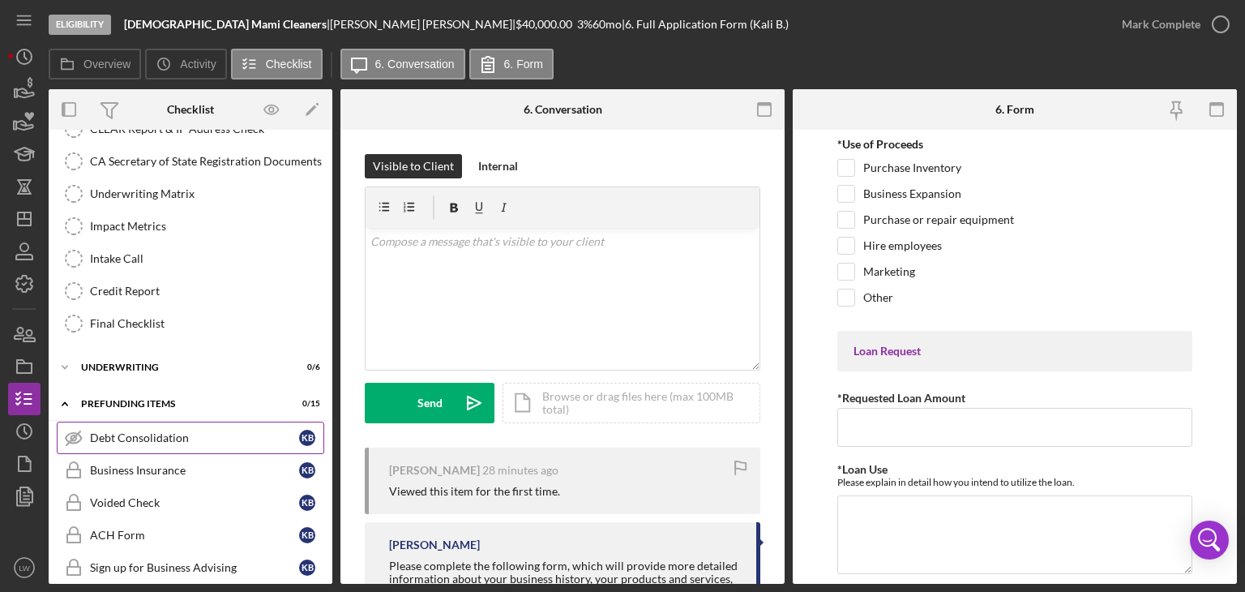
click at [187, 434] on div "Debt Consolidation" at bounding box center [194, 437] width 209 height 13
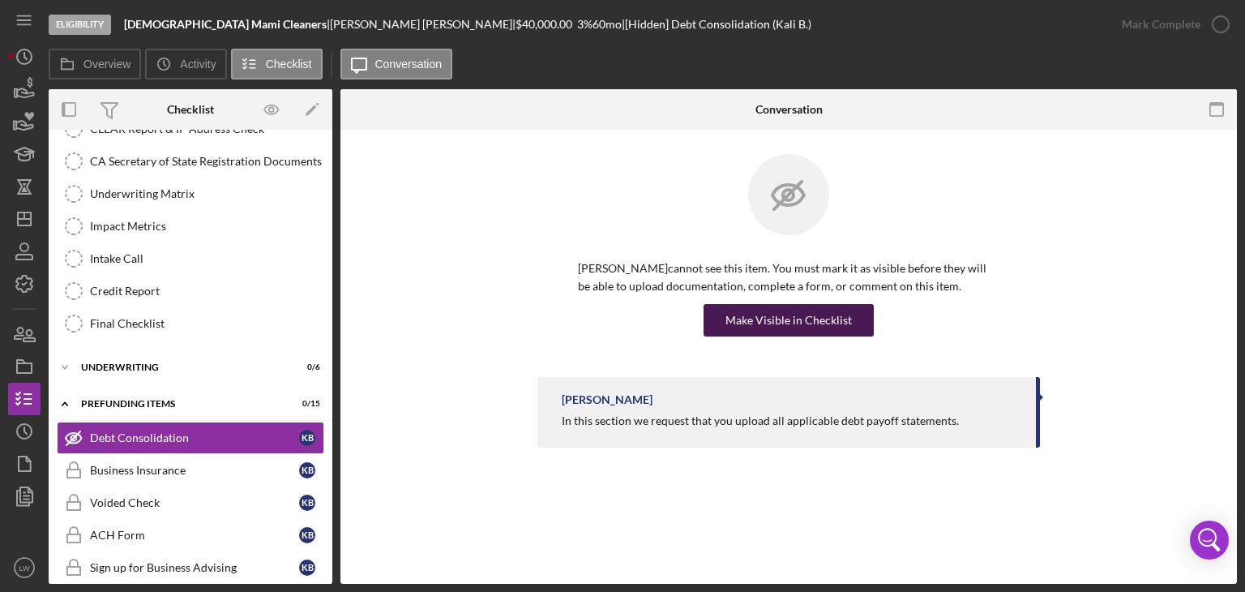
click at [825, 325] on div "Make Visible in Checklist" at bounding box center [788, 320] width 126 height 32
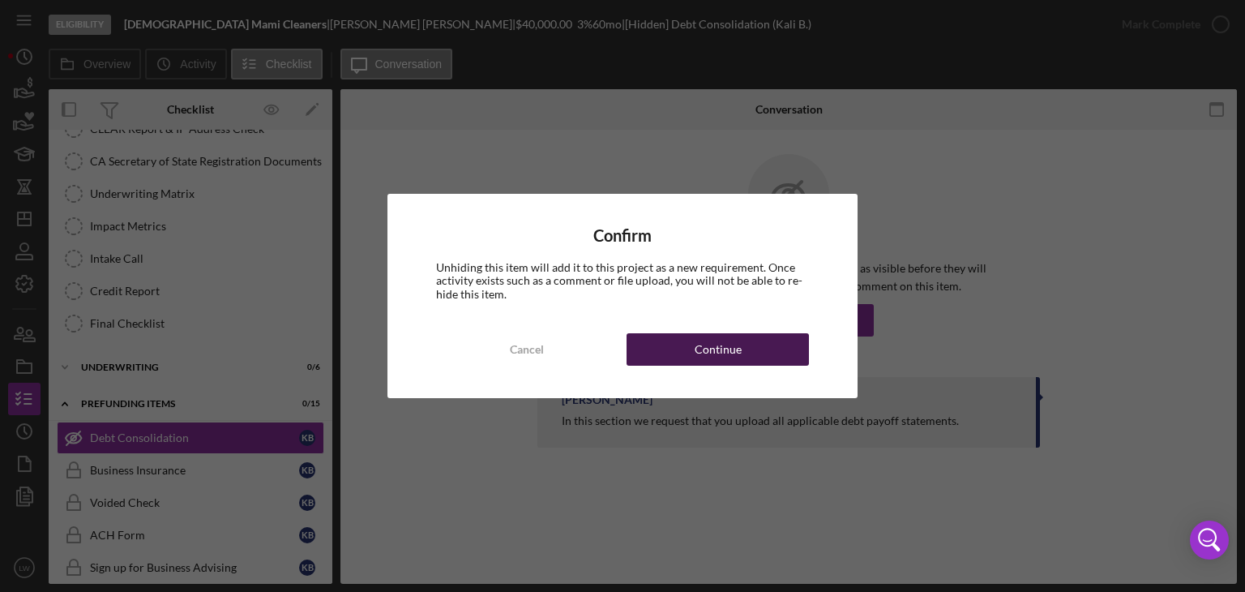
click at [775, 344] on button "Continue" at bounding box center [717, 349] width 182 height 32
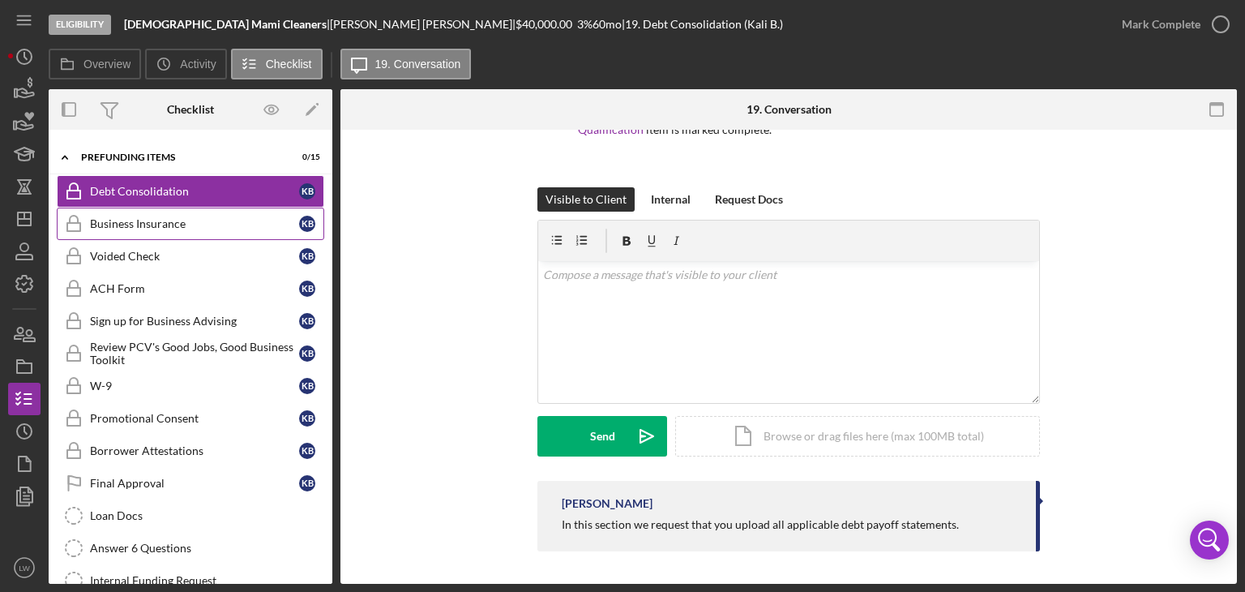
scroll to position [844, 0]
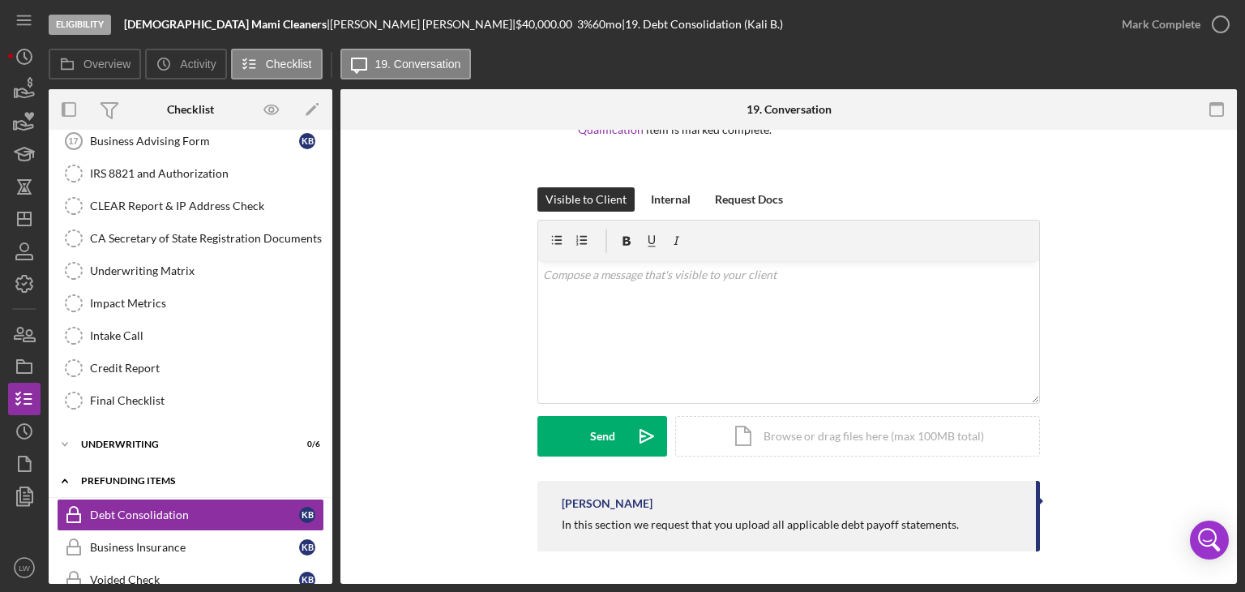
click at [71, 474] on icon "Icon/Expander" at bounding box center [65, 480] width 32 height 32
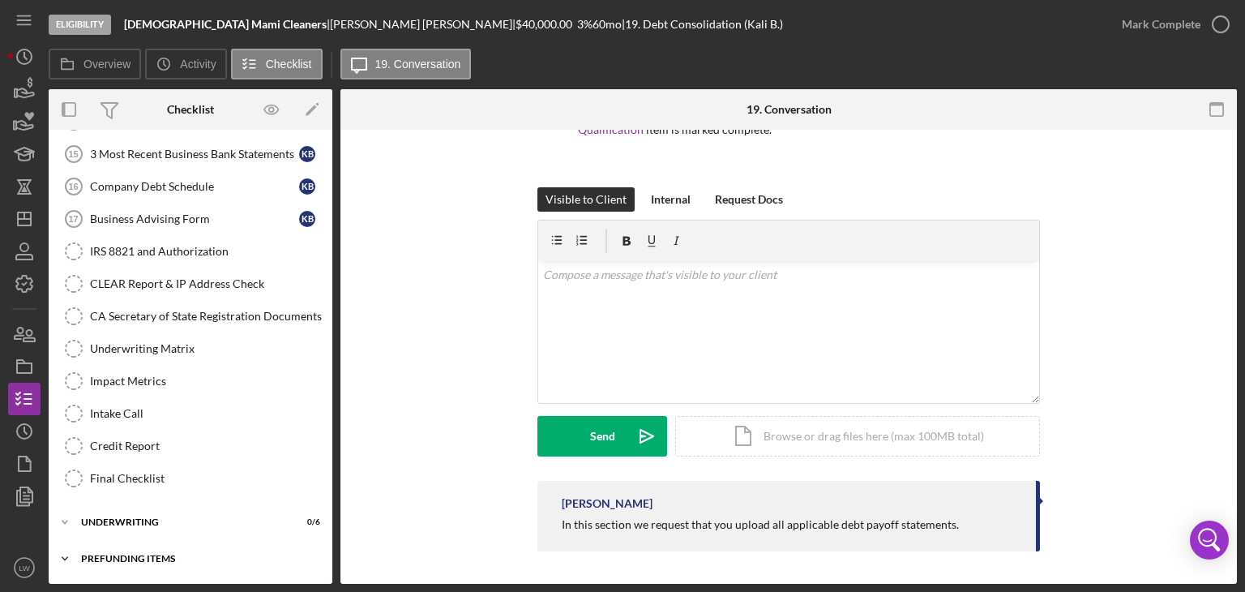
scroll to position [354, 0]
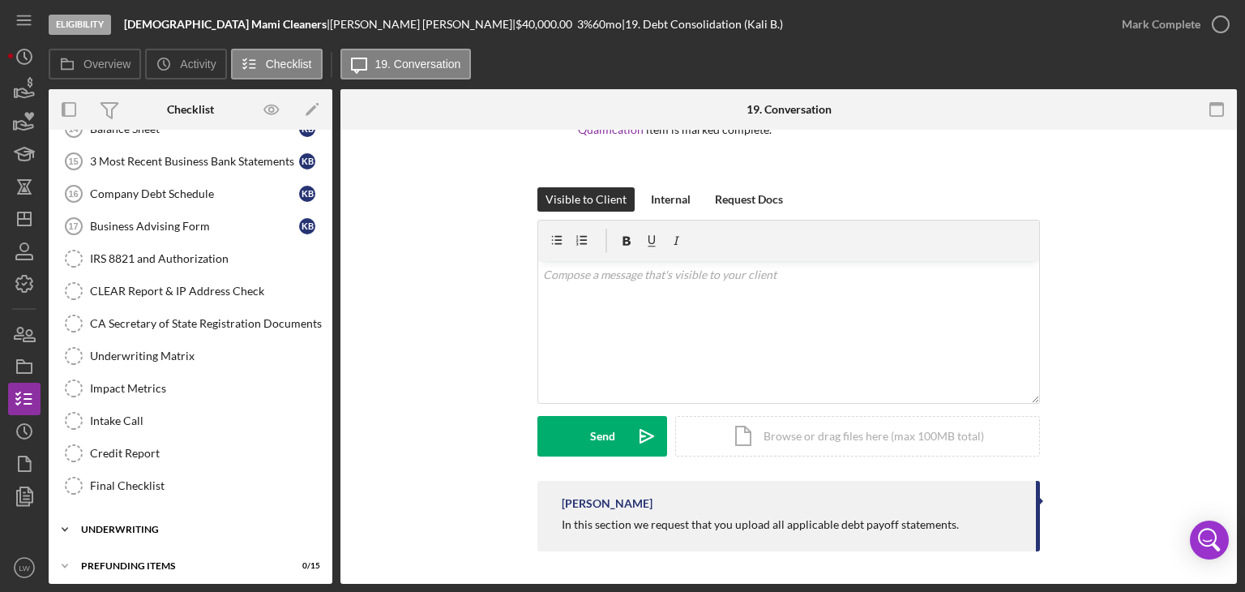
click at [159, 524] on div "Underwriting" at bounding box center [196, 529] width 231 height 10
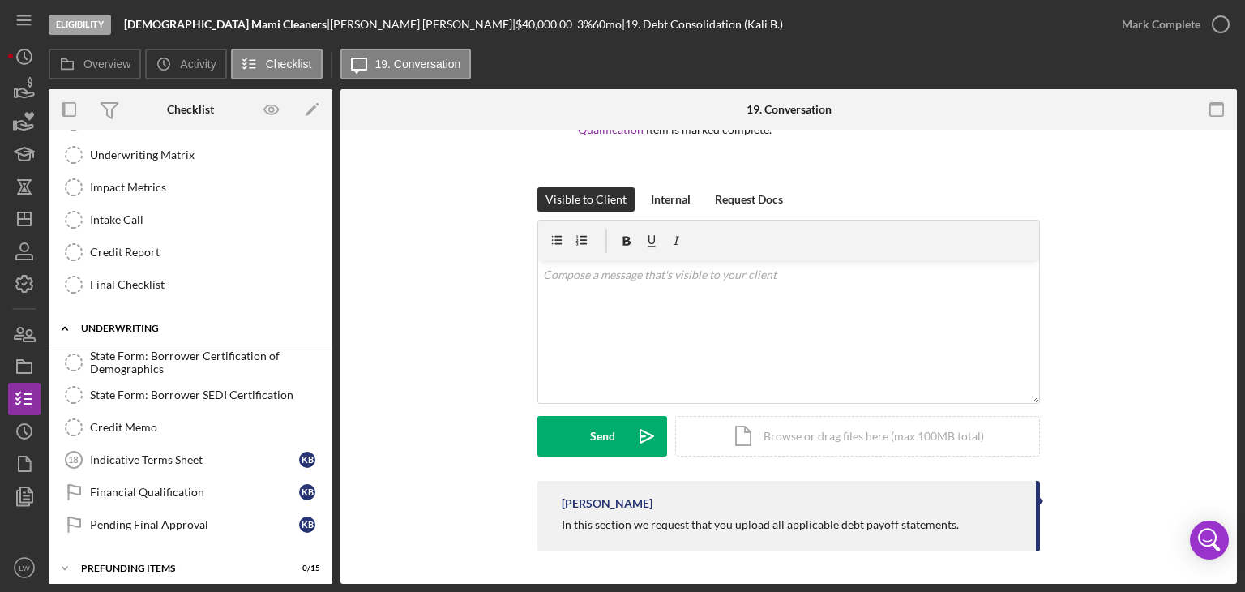
scroll to position [556, 0]
click at [78, 319] on icon "Icon/Expander" at bounding box center [65, 327] width 32 height 32
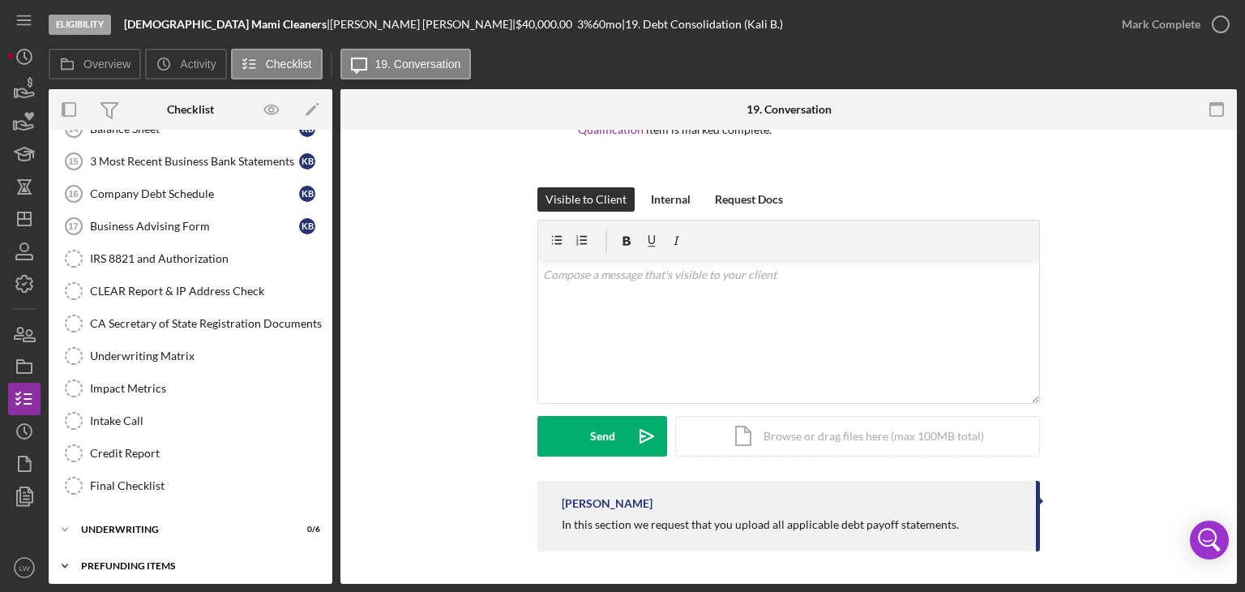
click at [159, 561] on div "Prefunding Items" at bounding box center [196, 566] width 231 height 10
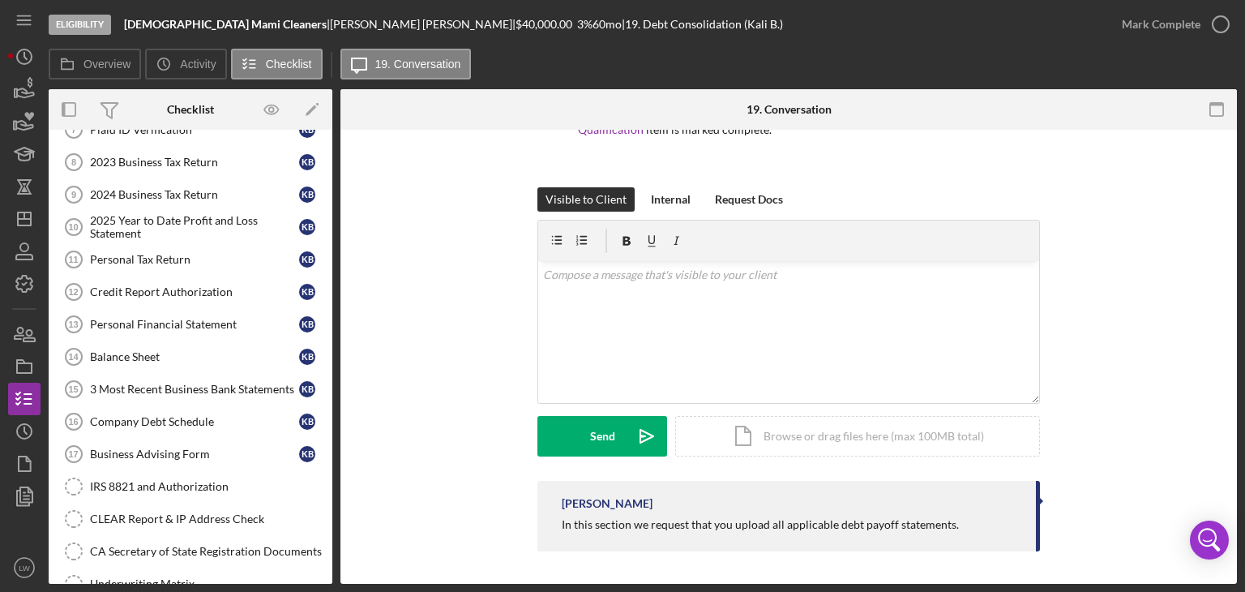
scroll to position [0, 0]
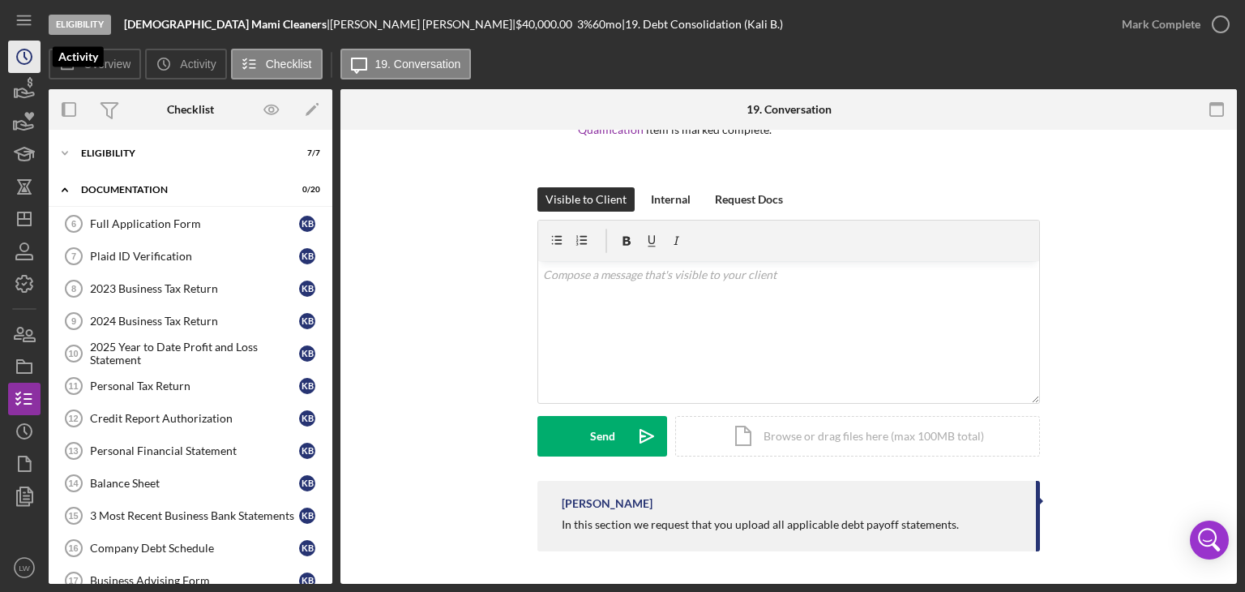
click at [14, 66] on icon "Icon/History" at bounding box center [24, 56] width 41 height 41
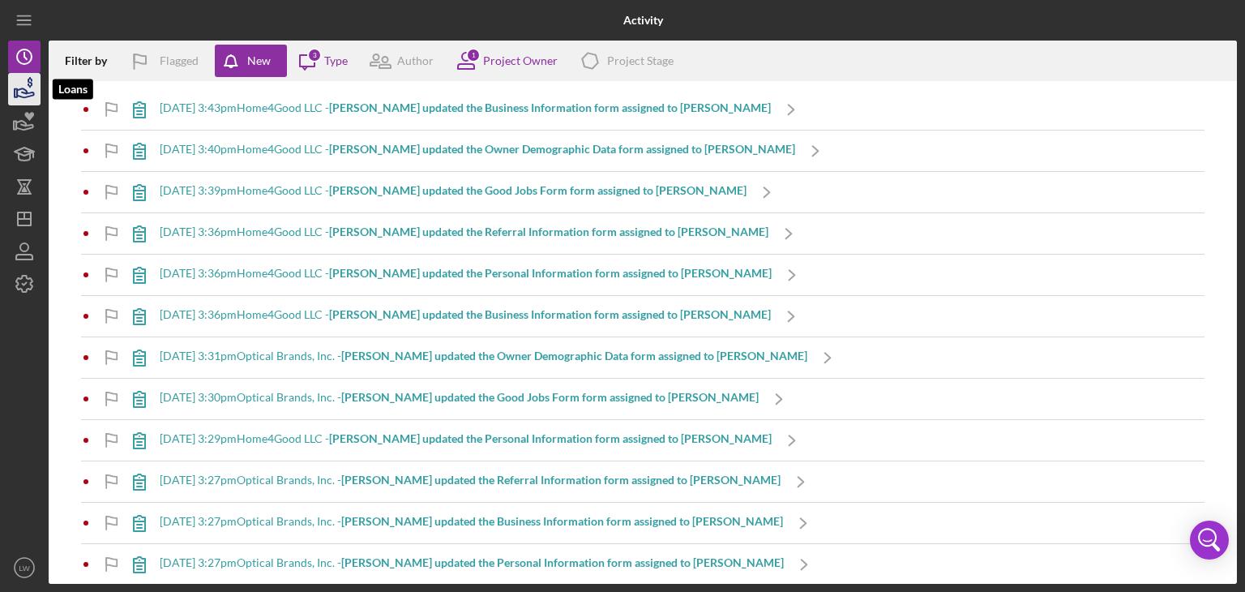
click at [28, 96] on icon "button" at bounding box center [25, 92] width 17 height 9
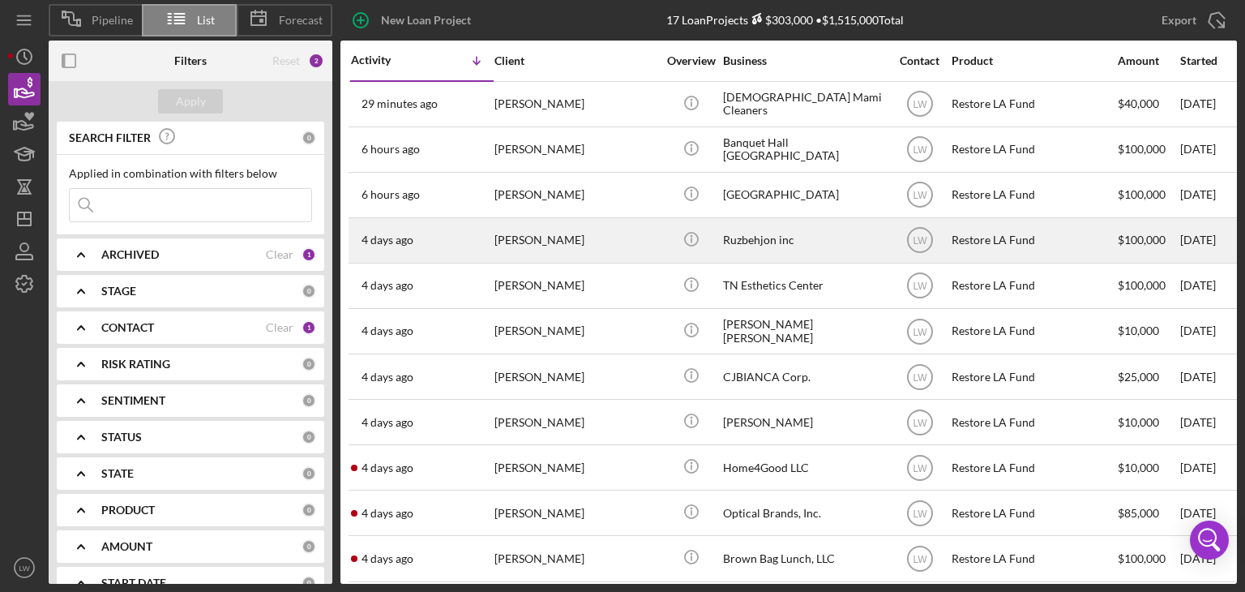
click at [650, 247] on div "[PERSON_NAME]" at bounding box center [575, 240] width 162 height 43
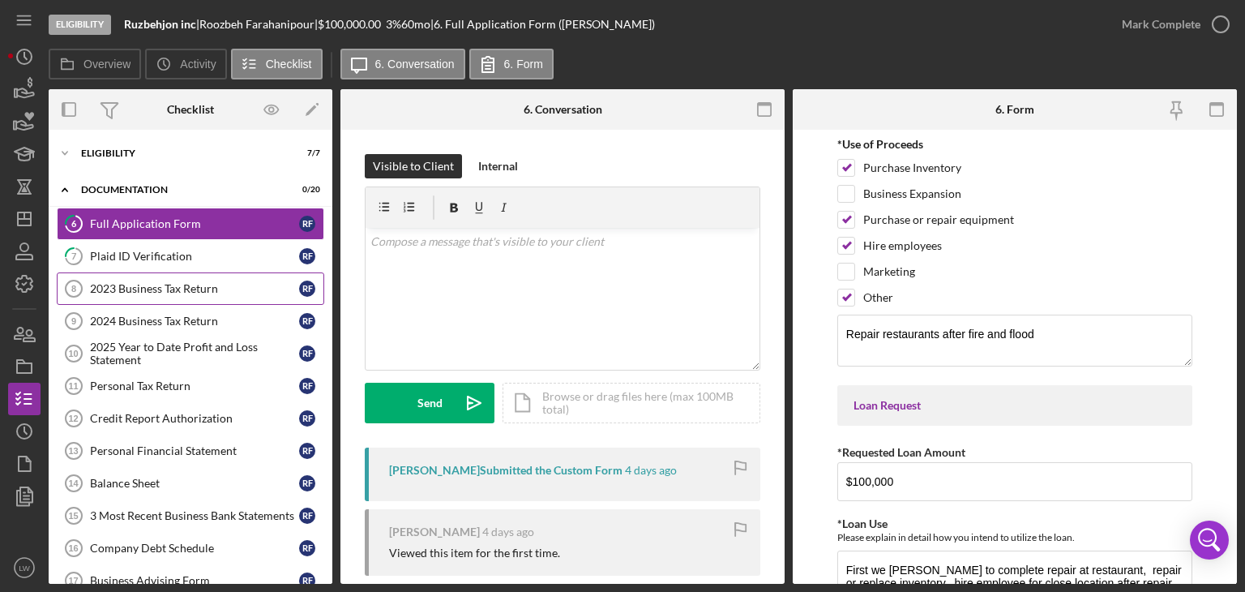
click at [177, 285] on div "2023 Business Tax Return" at bounding box center [194, 288] width 209 height 13
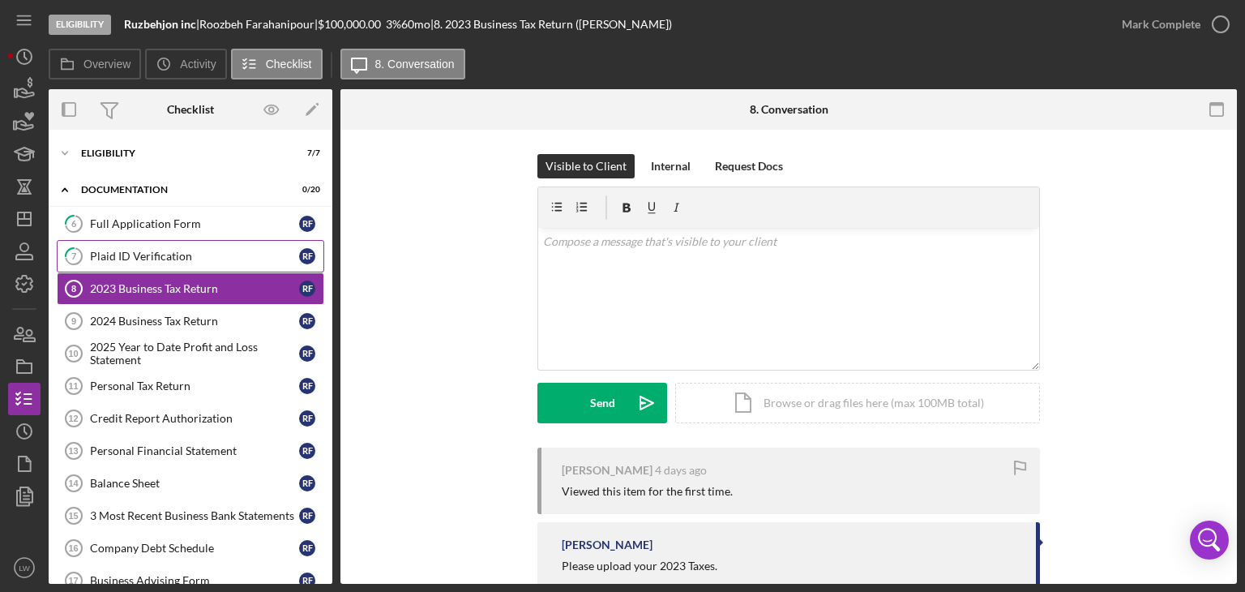
click at [130, 258] on div "Plaid ID Verification" at bounding box center [194, 256] width 209 height 13
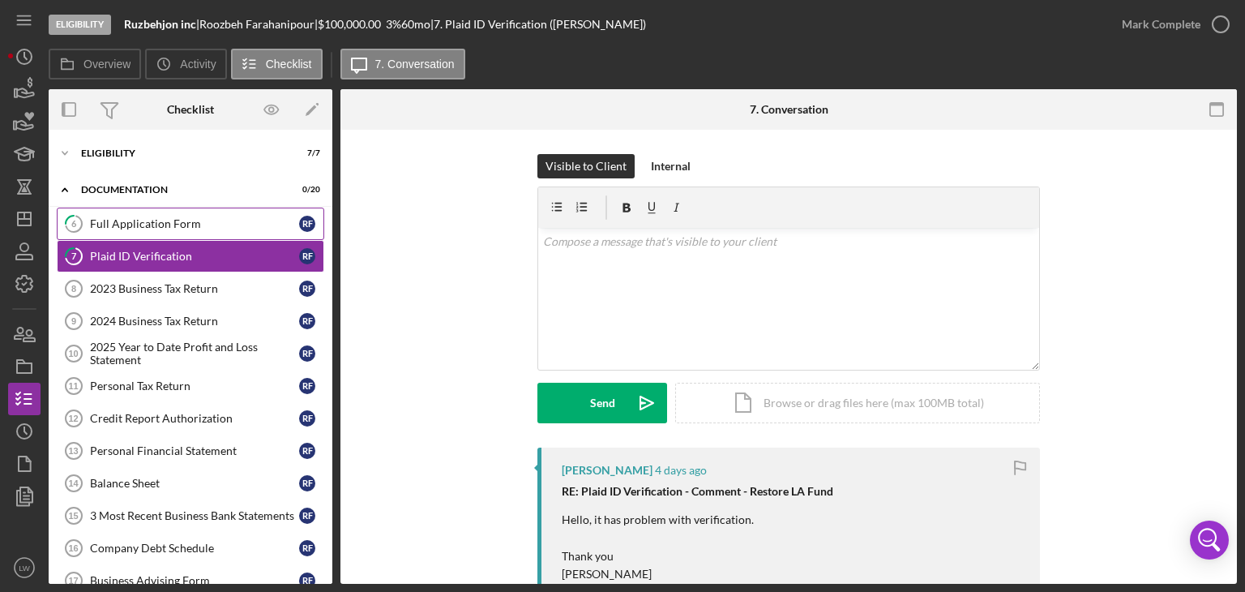
click at [139, 228] on div "Full Application Form" at bounding box center [194, 223] width 209 height 13
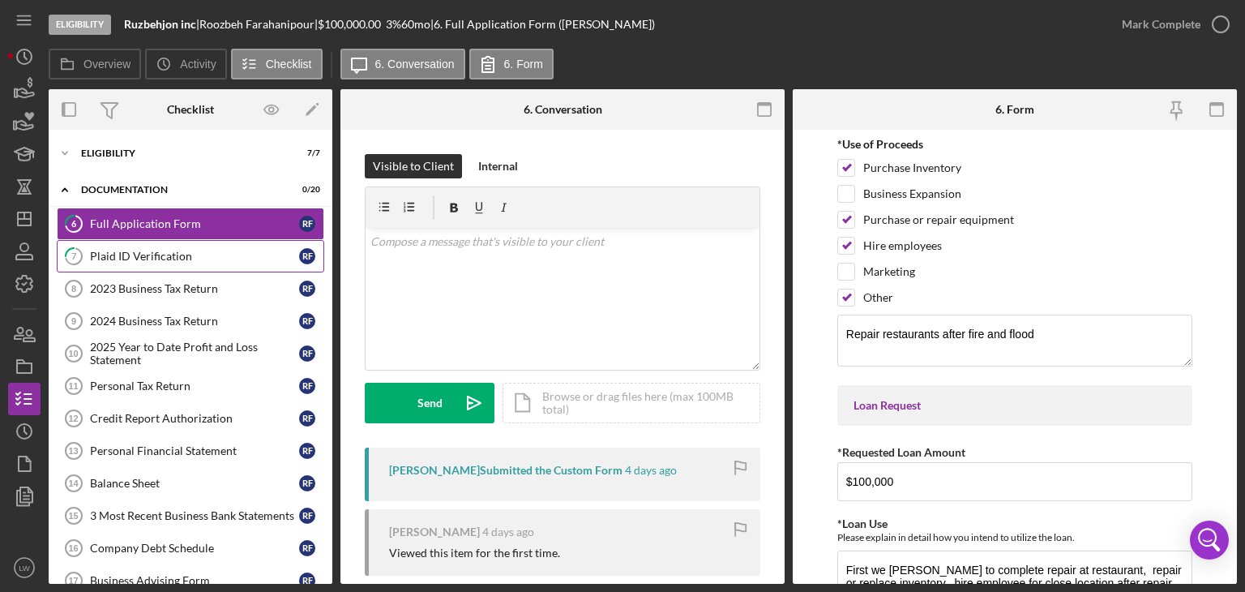
click at [207, 241] on link "7 Plaid ID Verification R F" at bounding box center [190, 256] width 267 height 32
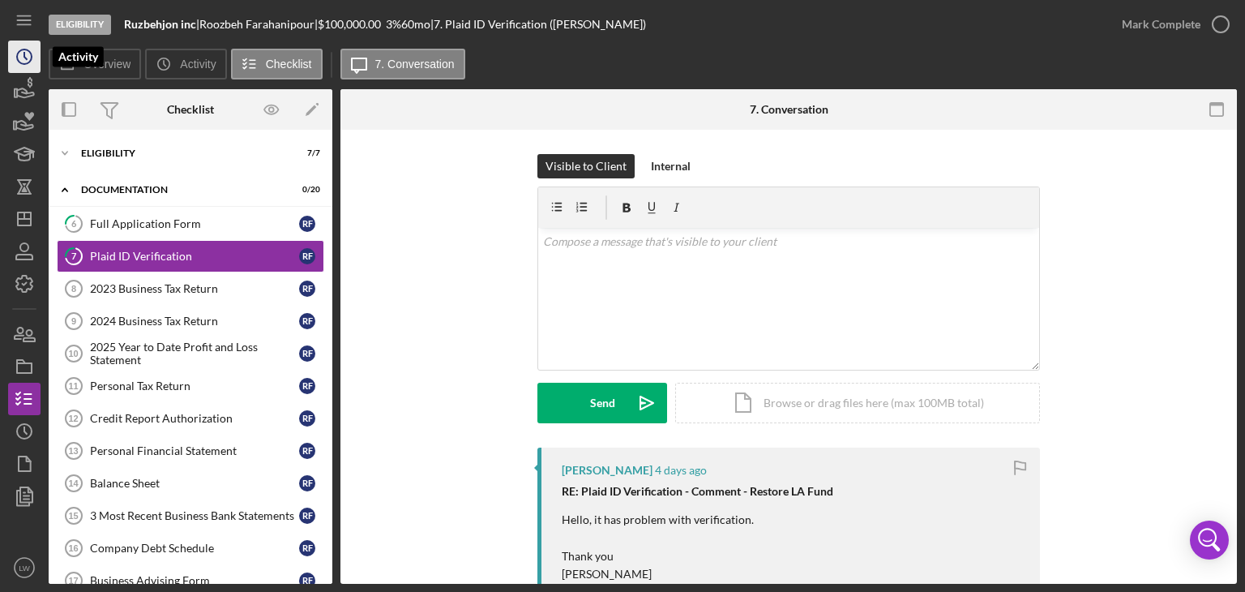
click at [27, 49] on circle "button" at bounding box center [24, 56] width 15 height 15
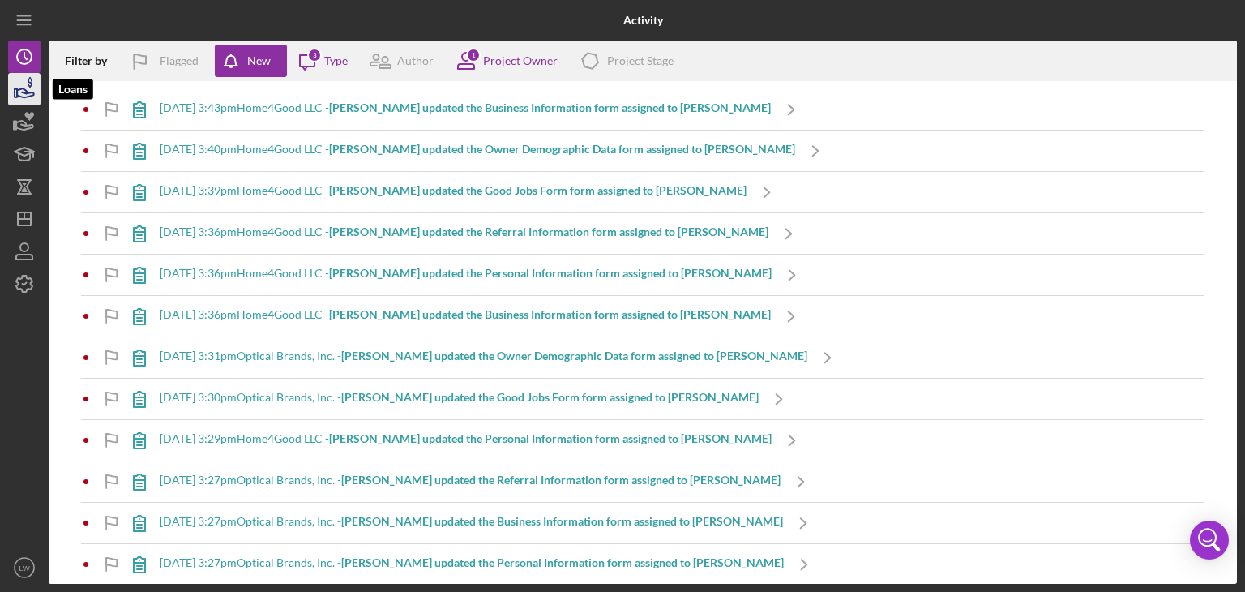
click at [31, 104] on icon "button" at bounding box center [24, 89] width 41 height 41
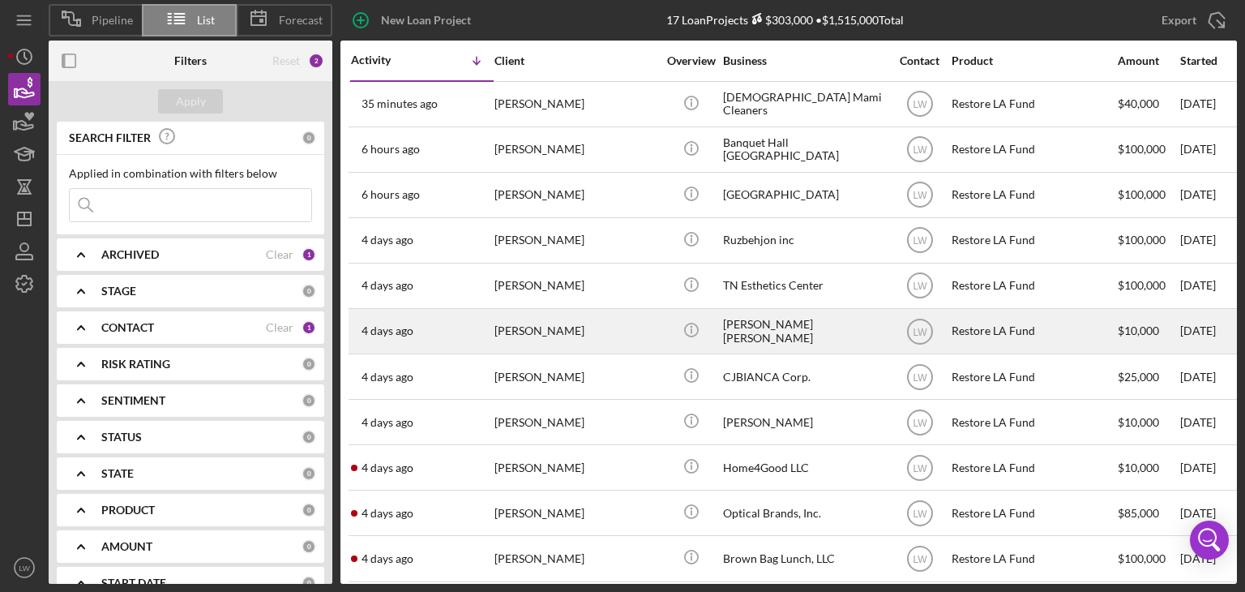
scroll to position [162, 0]
